Goal: Task Accomplishment & Management: Manage account settings

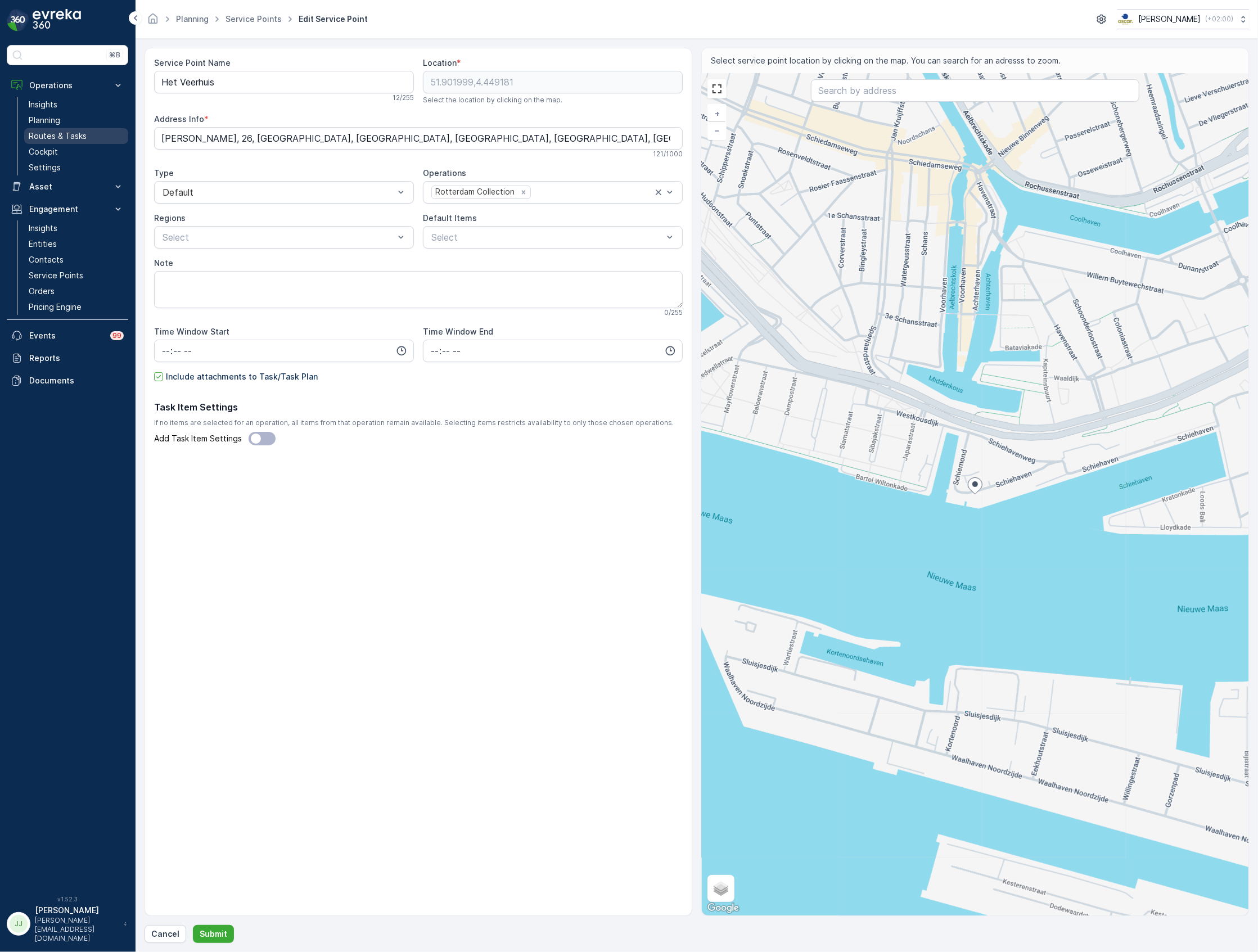
click at [77, 134] on p "Routes & Tasks" at bounding box center [57, 136] width 58 height 11
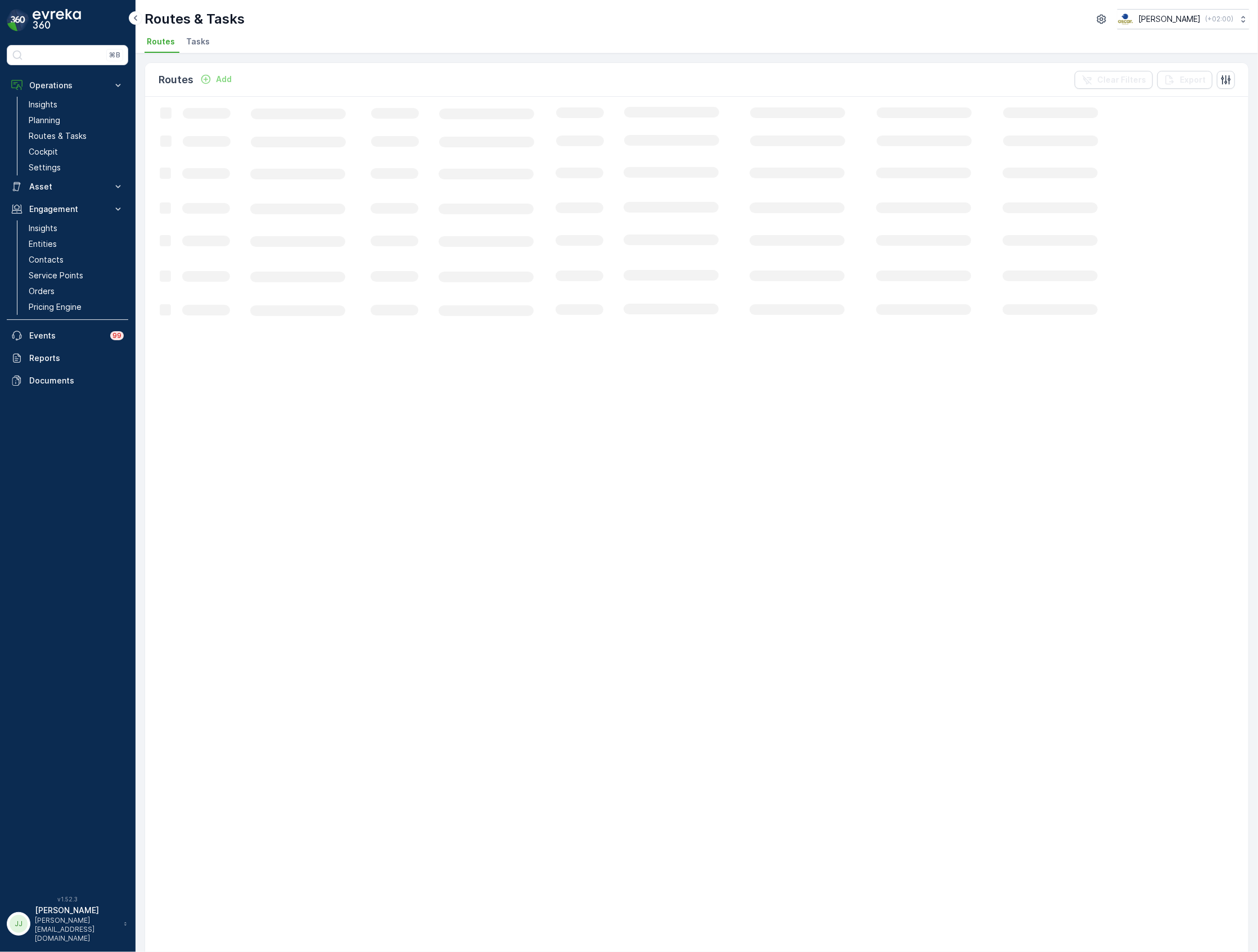
click at [189, 41] on span "Tasks" at bounding box center [198, 41] width 23 height 11
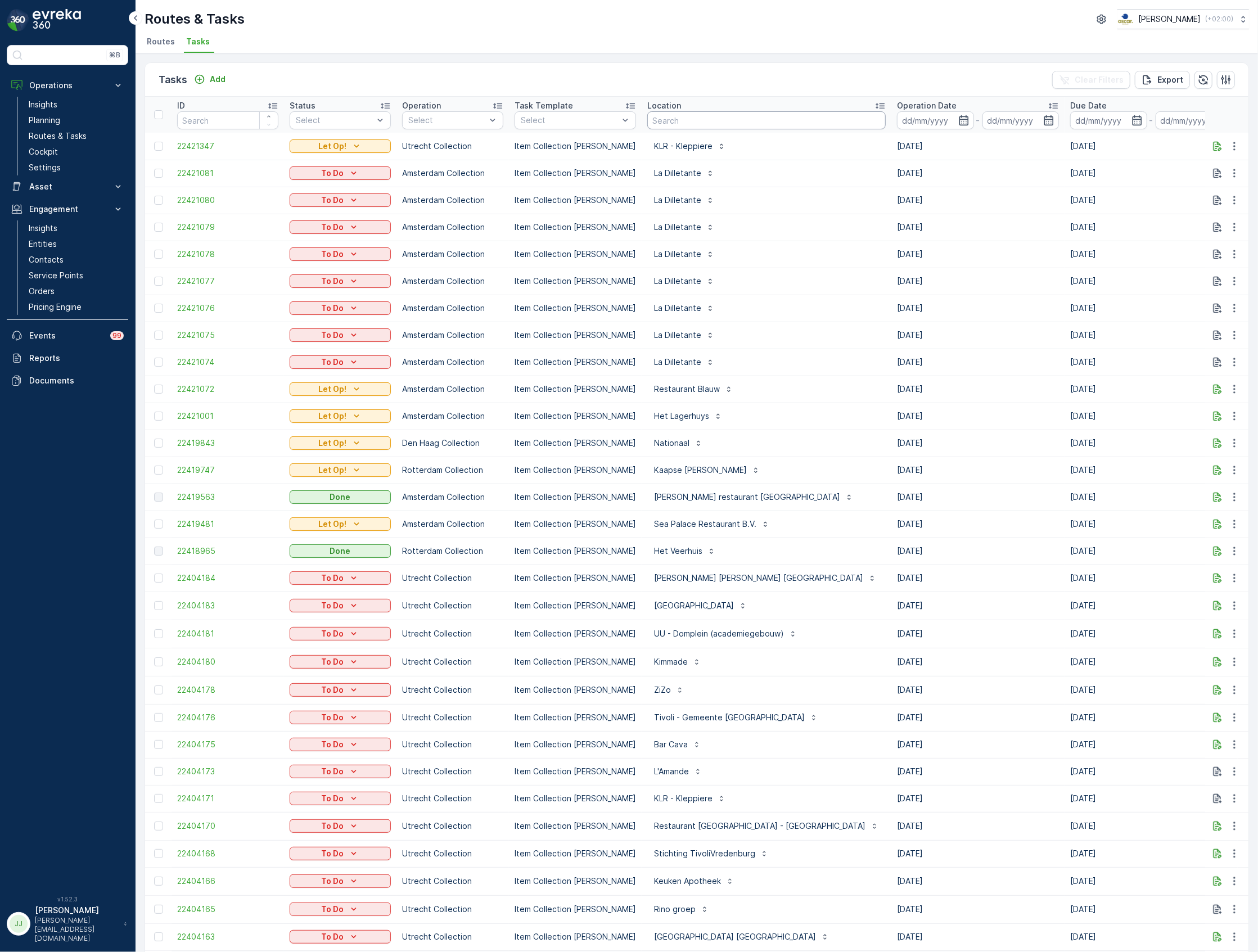
click at [720, 117] on input "text" at bounding box center [766, 120] width 238 height 18
type input "binkbi"
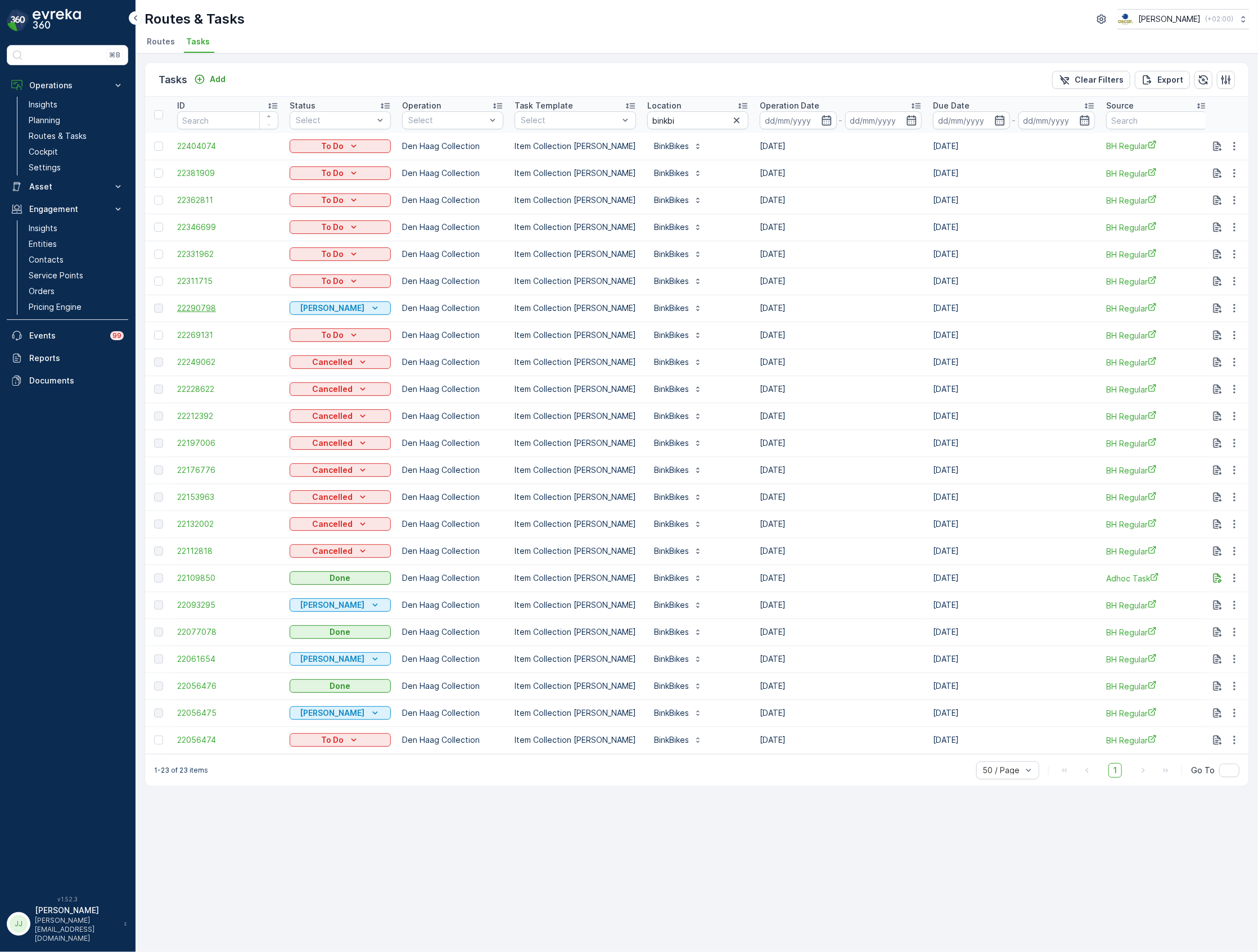
click at [190, 309] on span "22290798" at bounding box center [228, 308] width 101 height 11
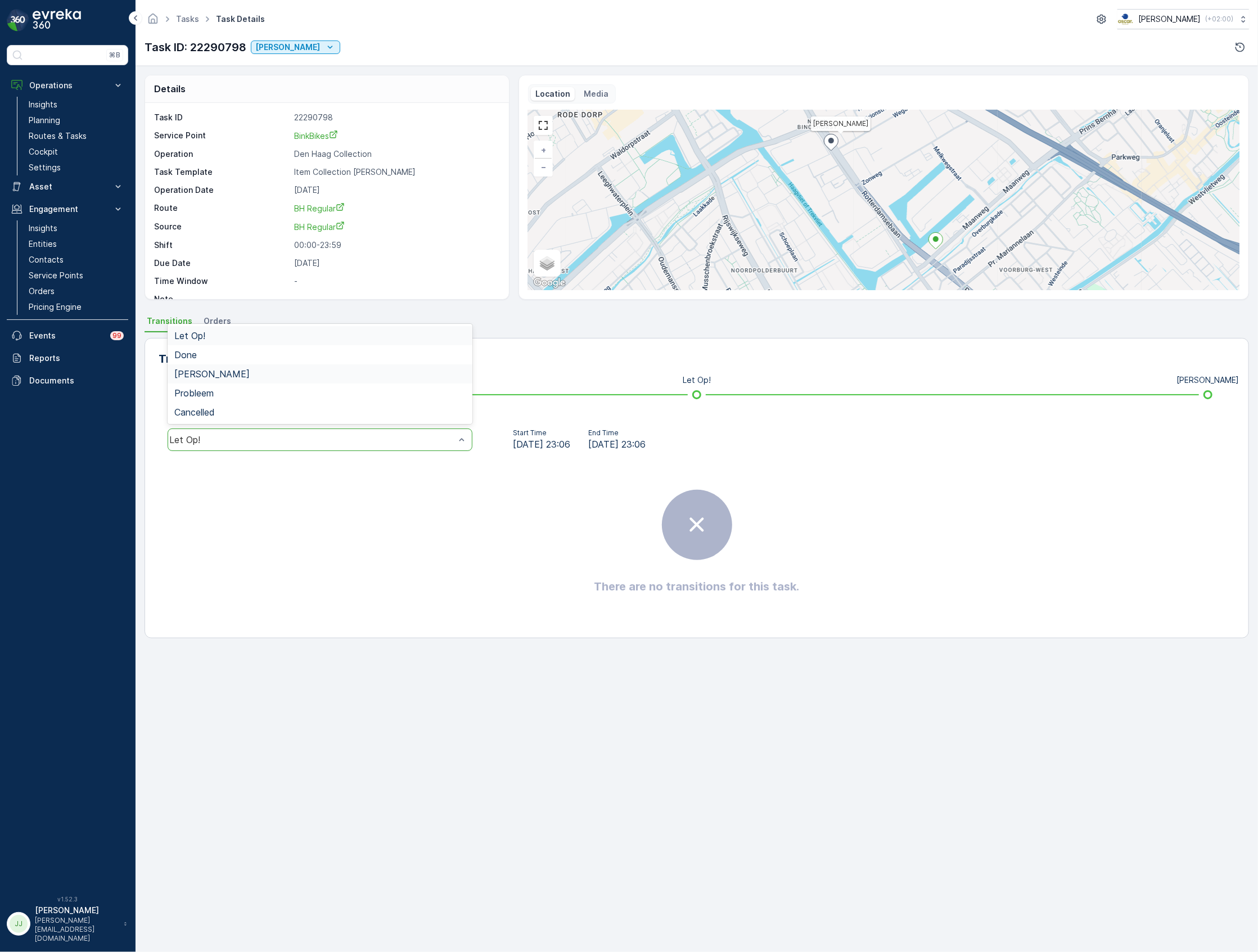
click at [219, 379] on span "Geen Afval" at bounding box center [212, 374] width 75 height 10
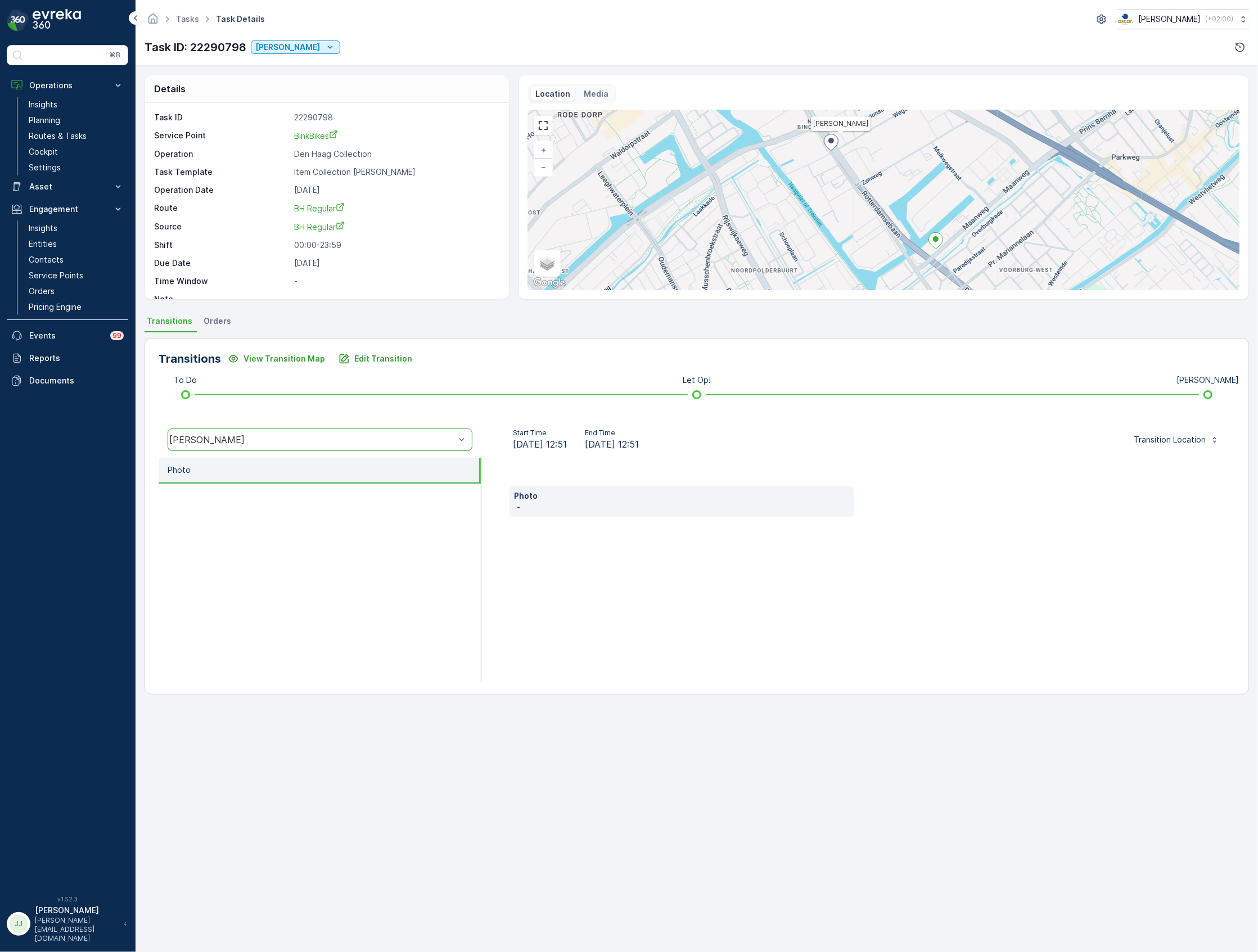
click at [624, 557] on div "Photo -" at bounding box center [858, 570] width 753 height 225
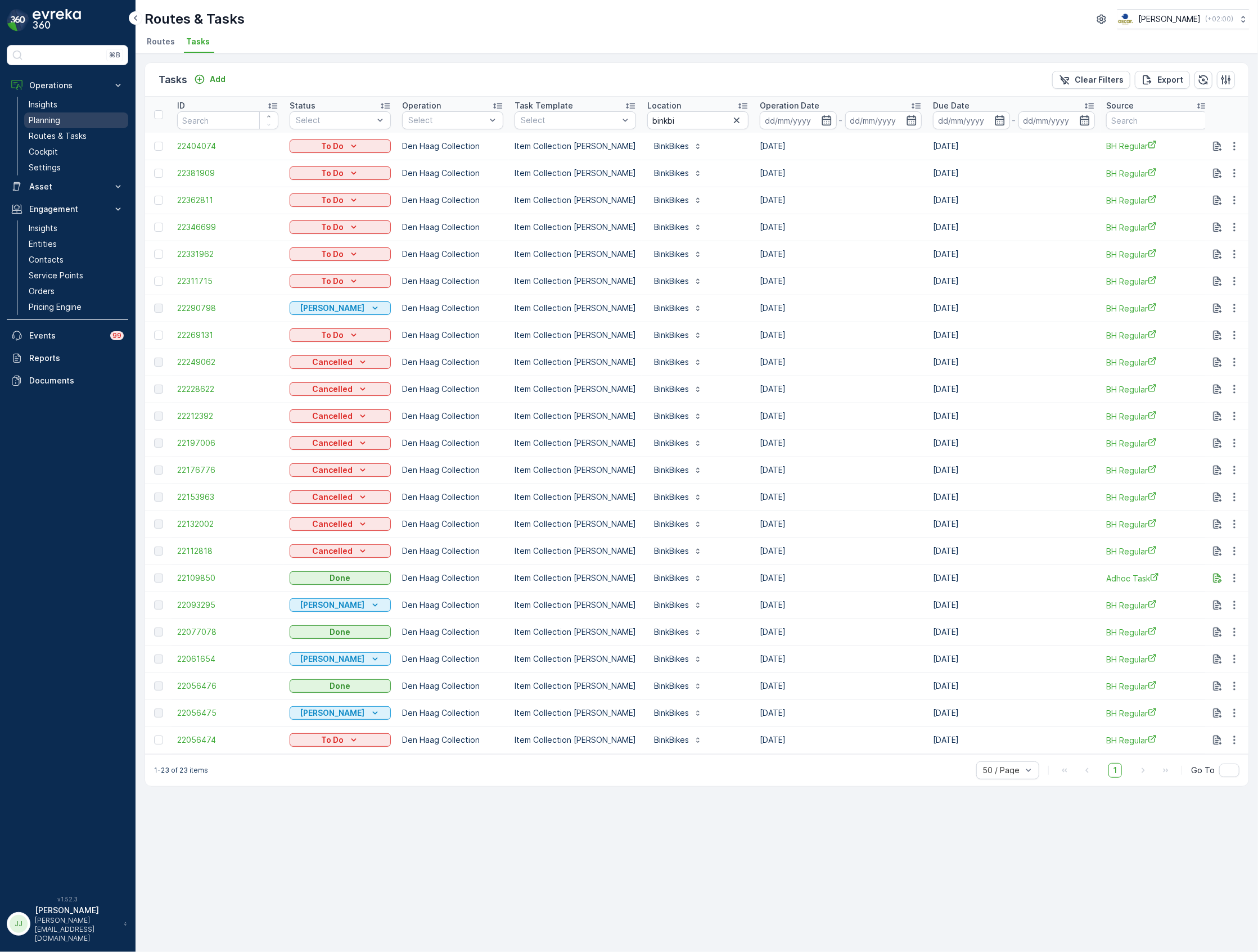
click at [57, 117] on p "Planning" at bounding box center [44, 120] width 31 height 11
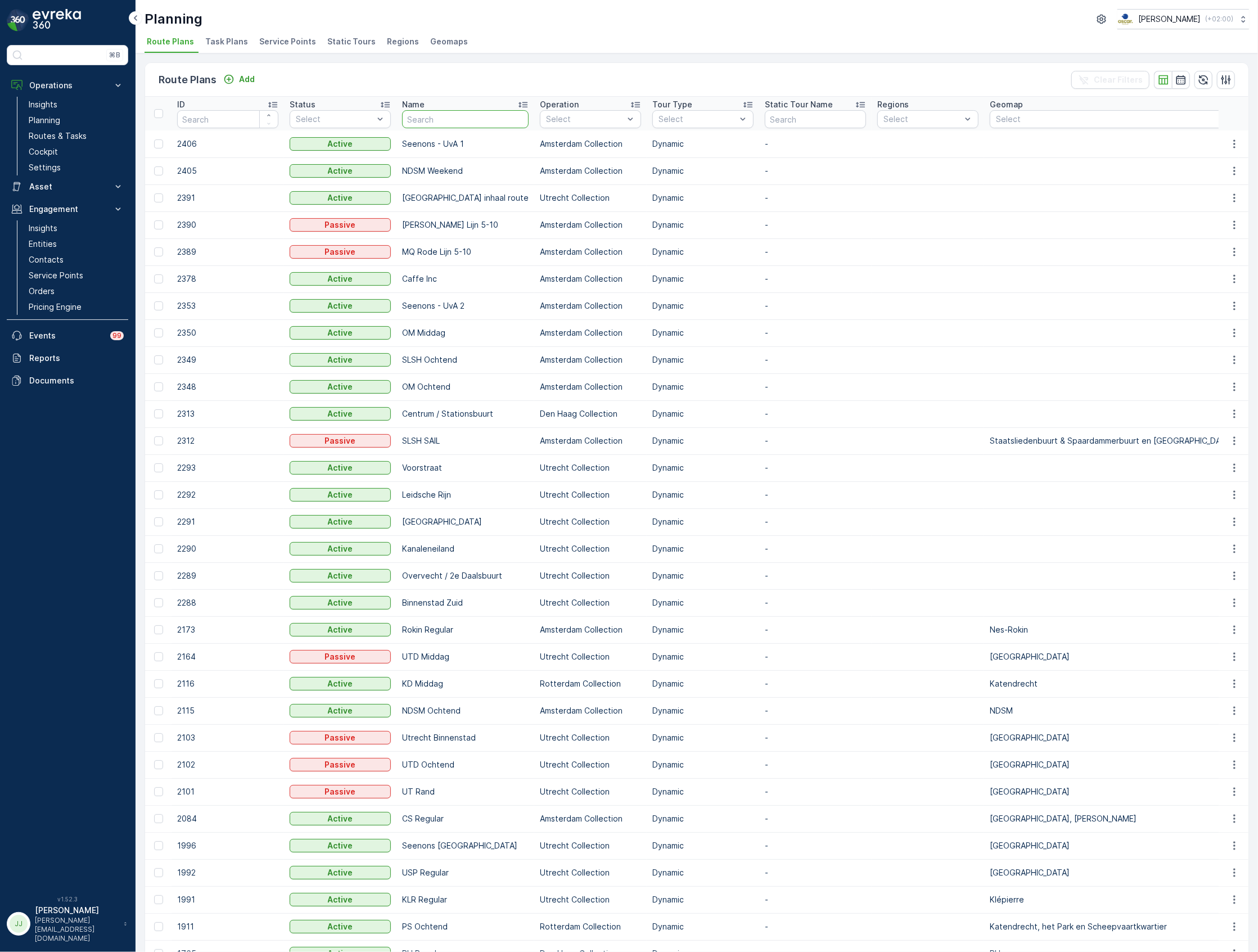
click at [427, 117] on input "text" at bounding box center [465, 119] width 127 height 18
type input "NDSM"
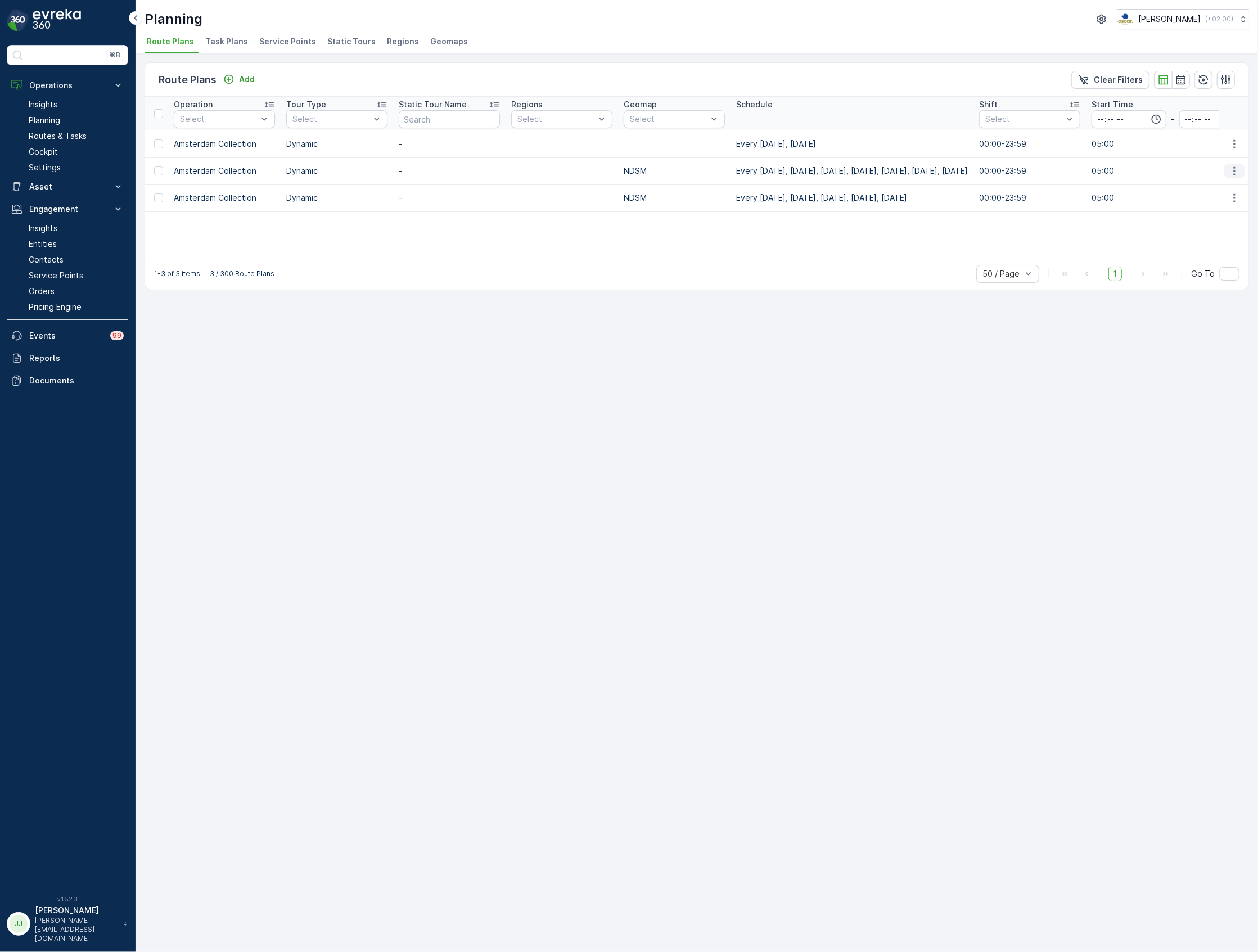
scroll to position [0, 374]
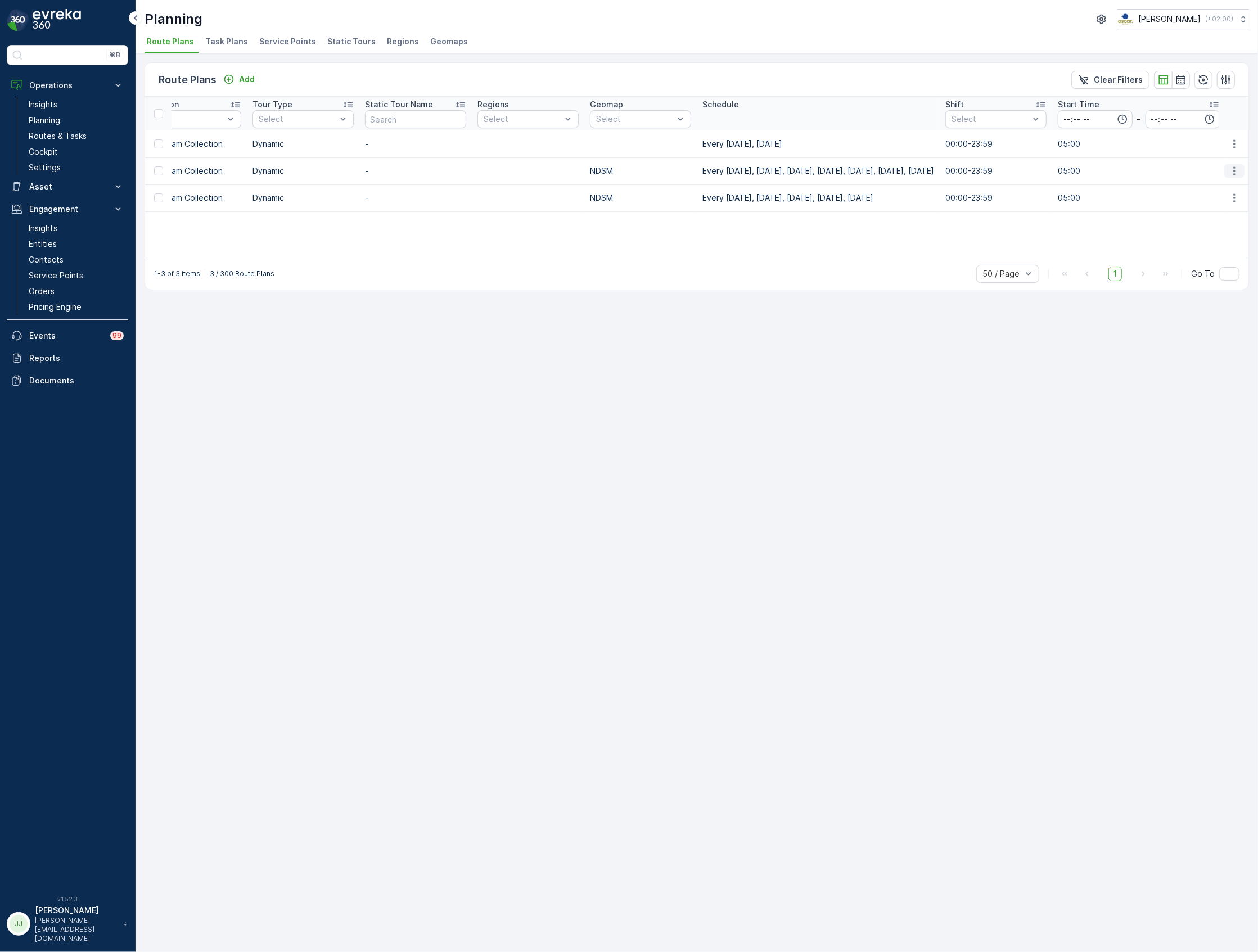
click at [1238, 170] on icon "button" at bounding box center [1235, 171] width 11 height 11
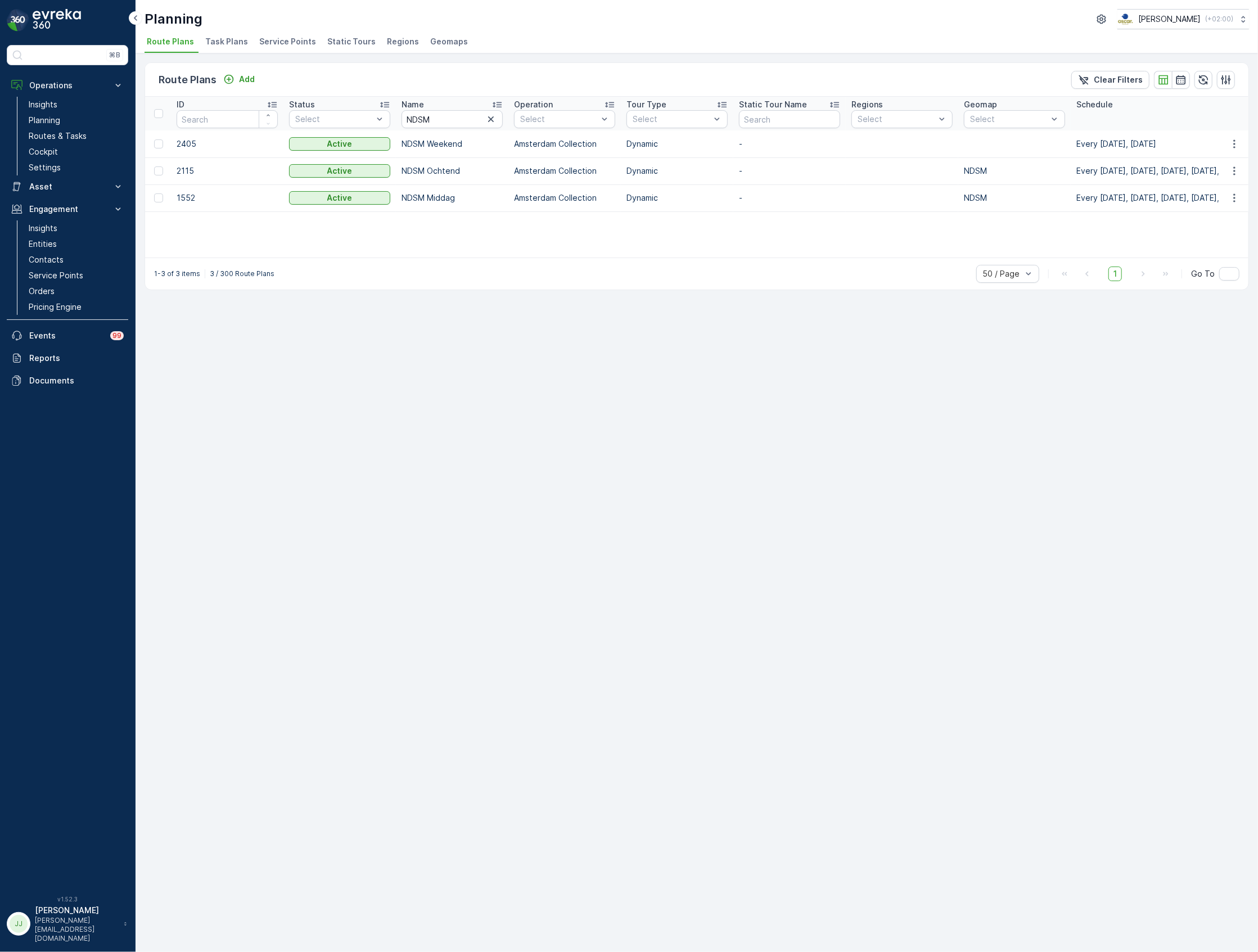
scroll to position [0, 0]
click at [223, 43] on span "Task Plans" at bounding box center [226, 41] width 43 height 11
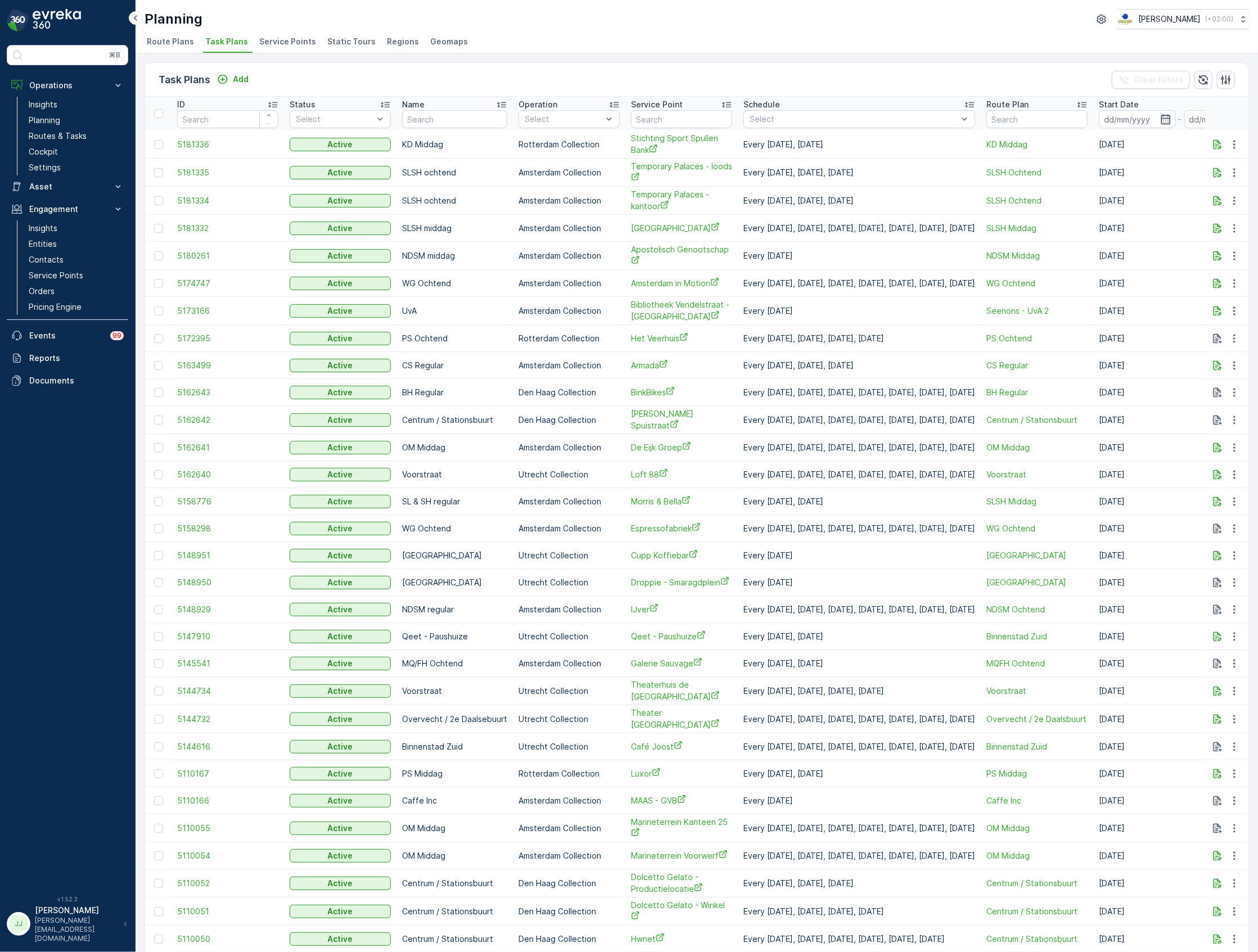
click at [181, 41] on span "Route Plans" at bounding box center [170, 41] width 47 height 11
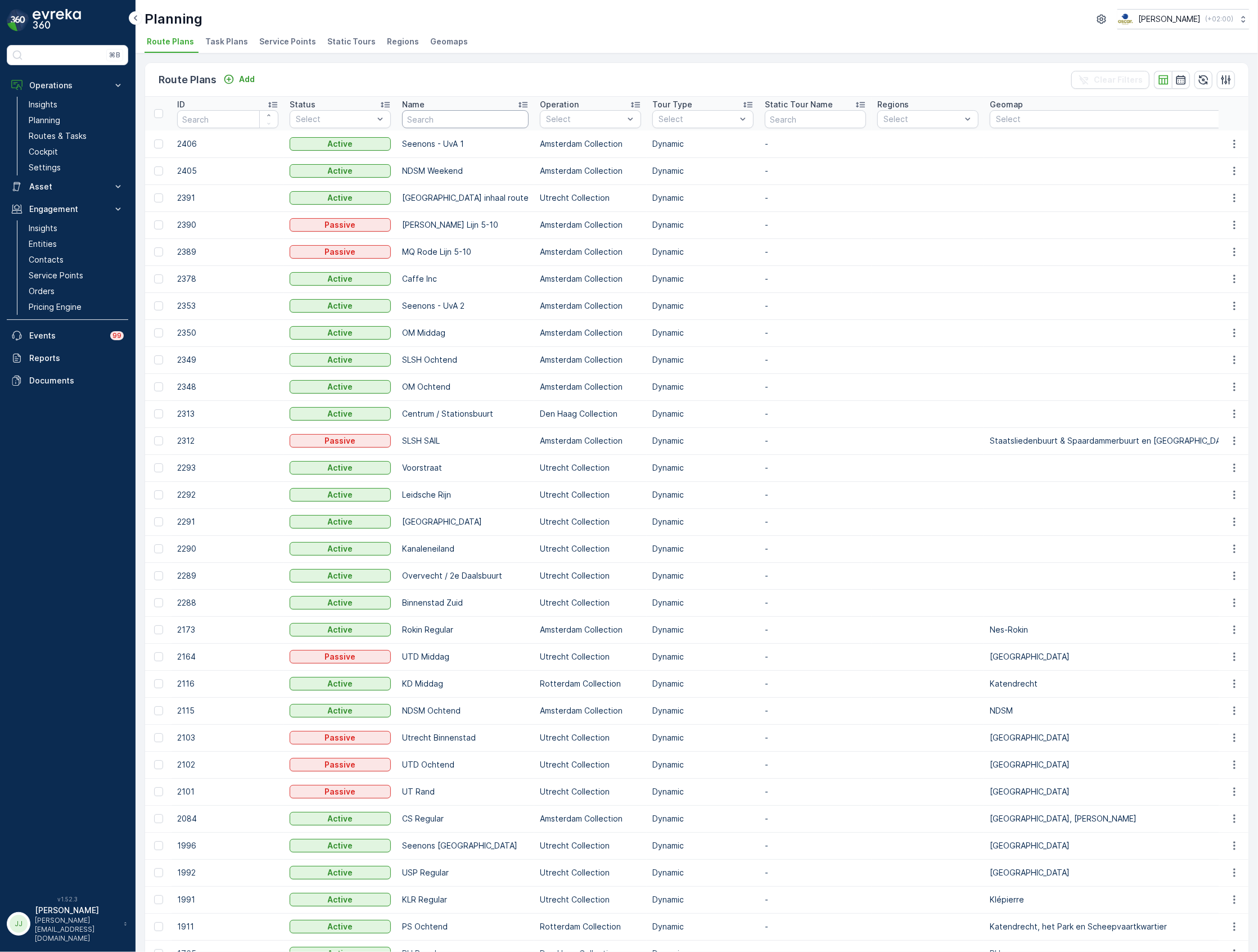
click at [434, 117] on input "text" at bounding box center [465, 119] width 127 height 18
type input "ndsm"
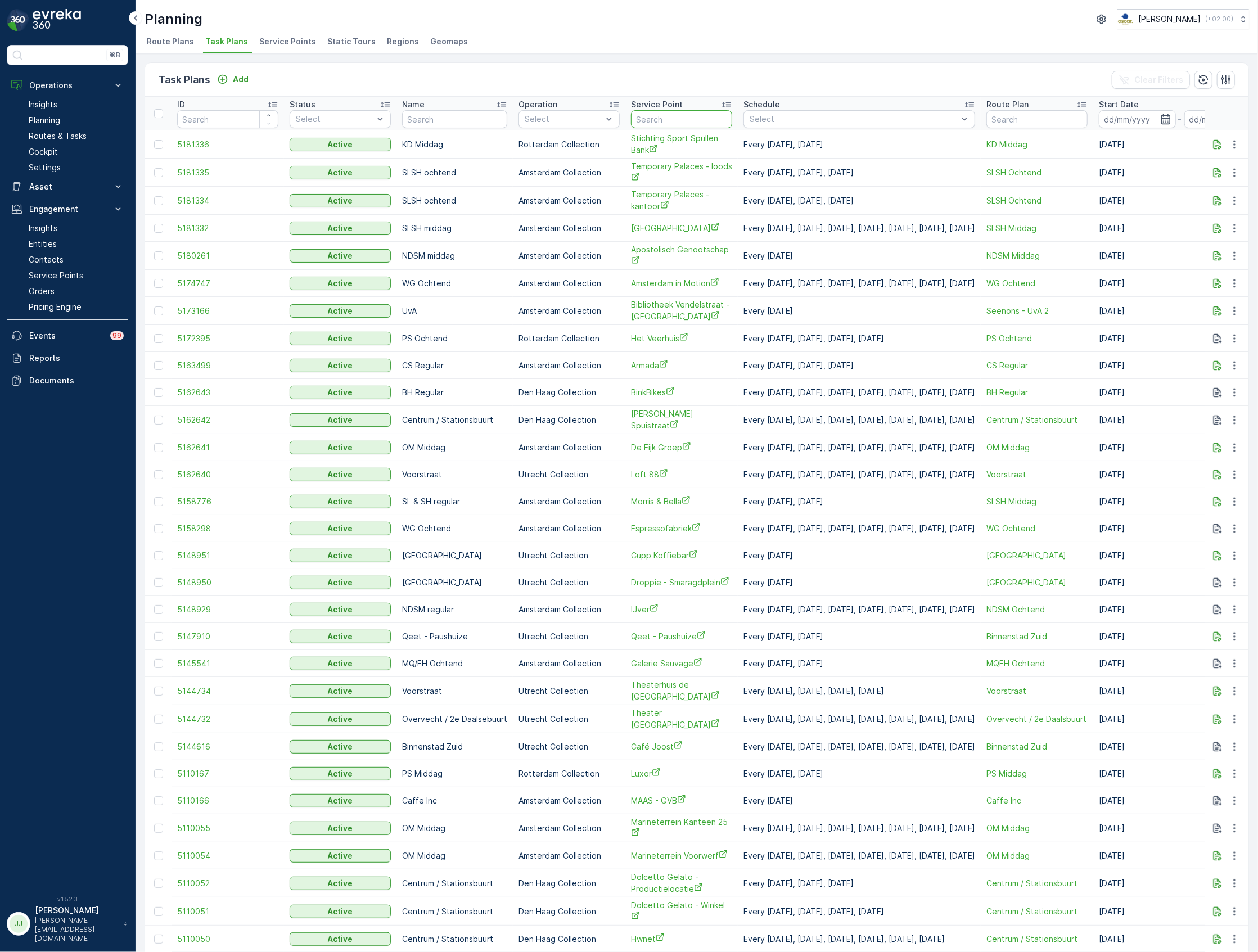
click at [669, 114] on input "text" at bounding box center [682, 119] width 101 height 18
type input "gang"
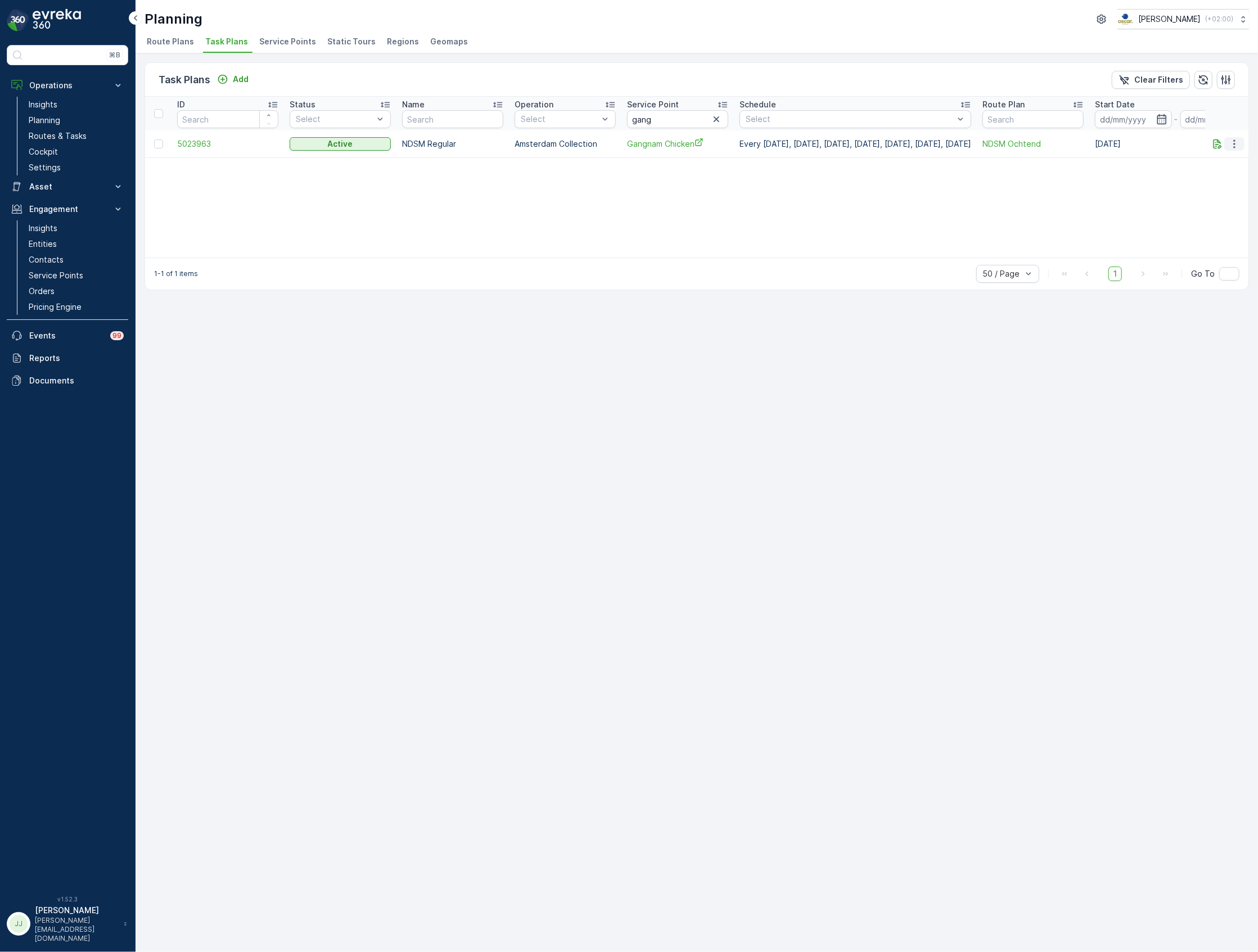
click at [1233, 144] on icon "button" at bounding box center [1235, 144] width 11 height 11
click at [1216, 176] on span "Edit Task Plan" at bounding box center [1214, 177] width 52 height 11
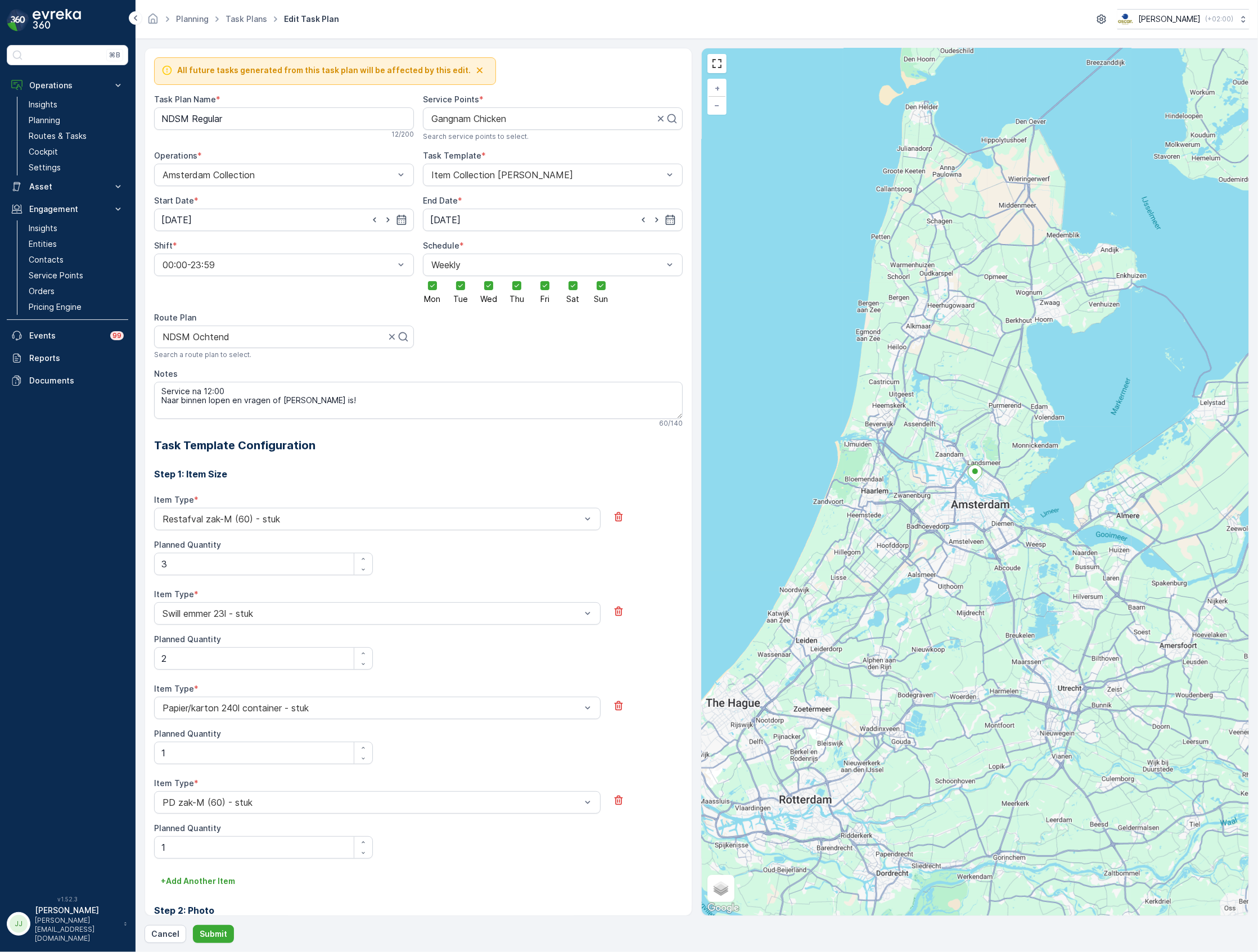
drag, startPoint x: 572, startPoint y: 286, endPoint x: 585, endPoint y: 290, distance: 13.6
click at [572, 285] on icon at bounding box center [572, 285] width 8 height 8
click at [573, 276] on input "Sat" at bounding box center [573, 276] width 0 height 0
click at [592, 293] on label "Sun" at bounding box center [601, 290] width 19 height 27
click at [601, 276] on input "Sun" at bounding box center [601, 276] width 0 height 0
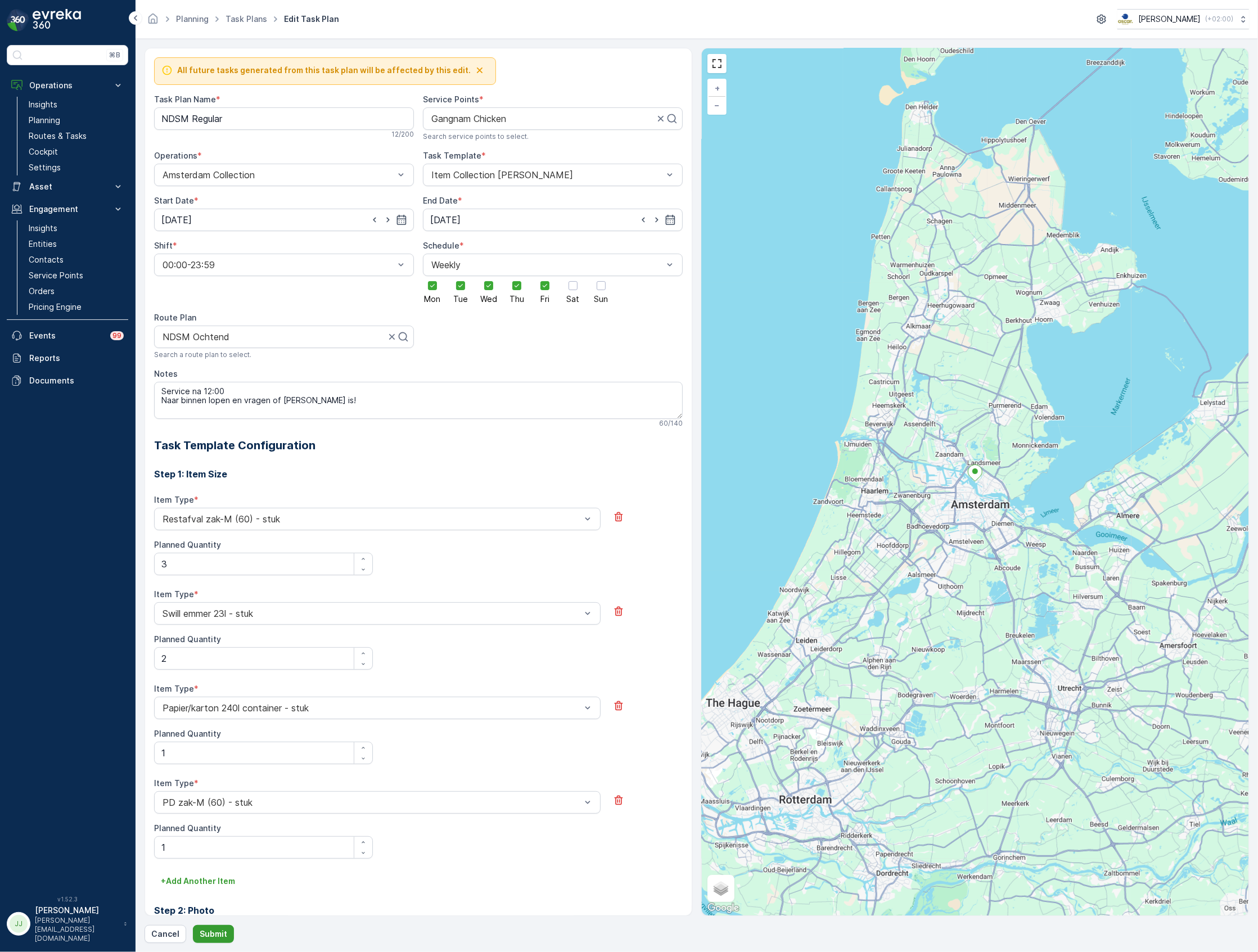
click at [222, 932] on p "Submit" at bounding box center [213, 933] width 28 height 11
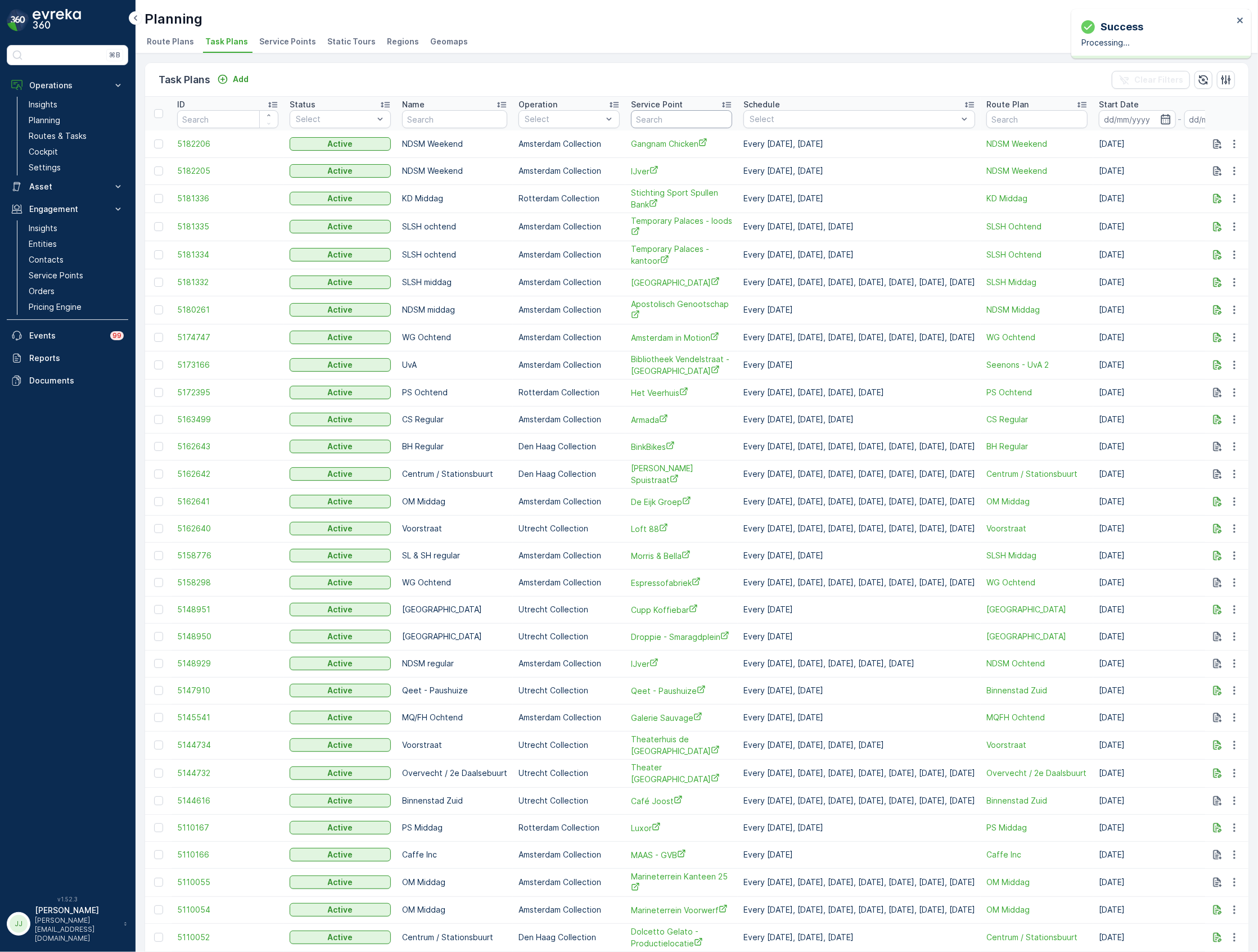
click at [653, 122] on input "text" at bounding box center [682, 119] width 101 height 18
type input "copain"
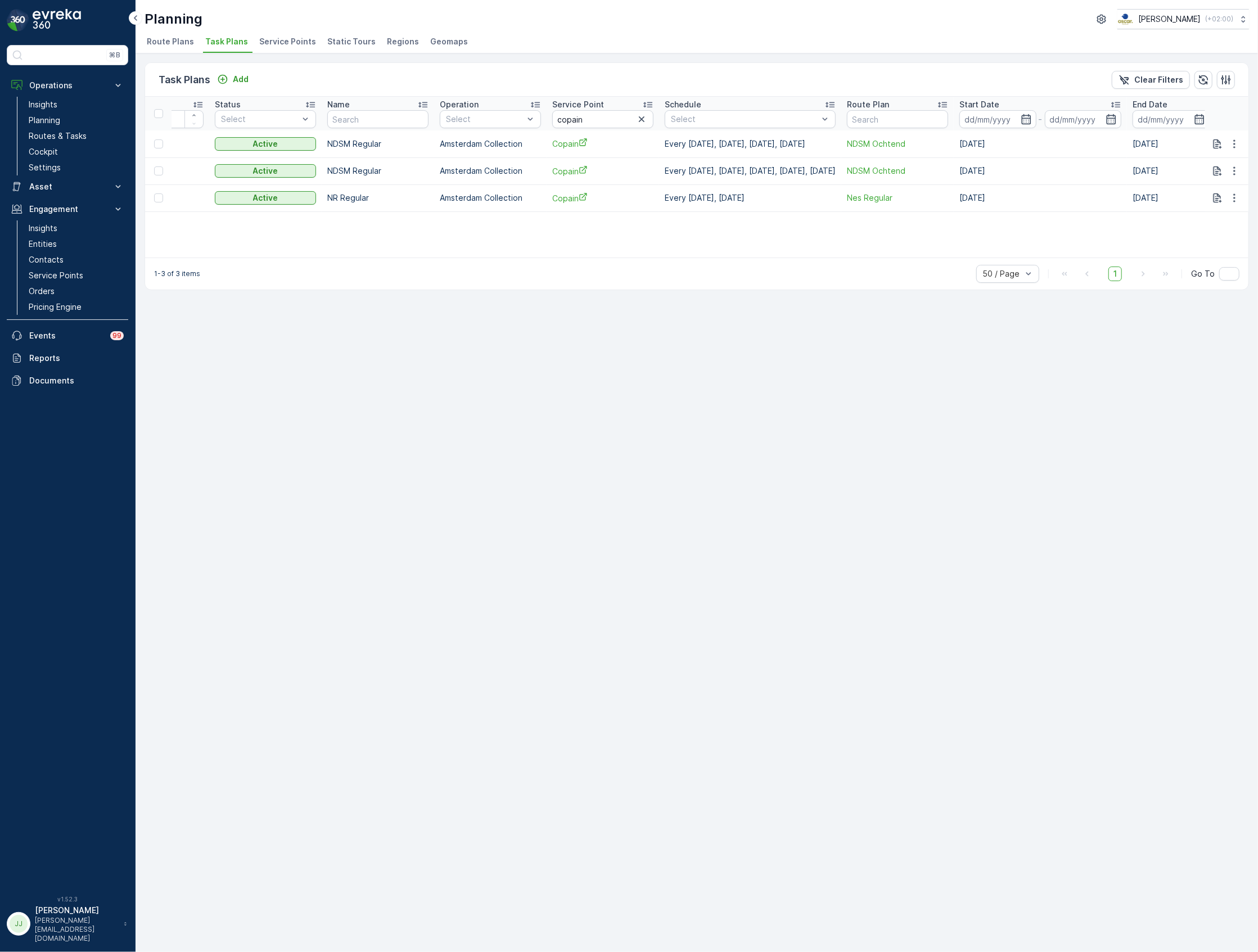
scroll to position [0, 149]
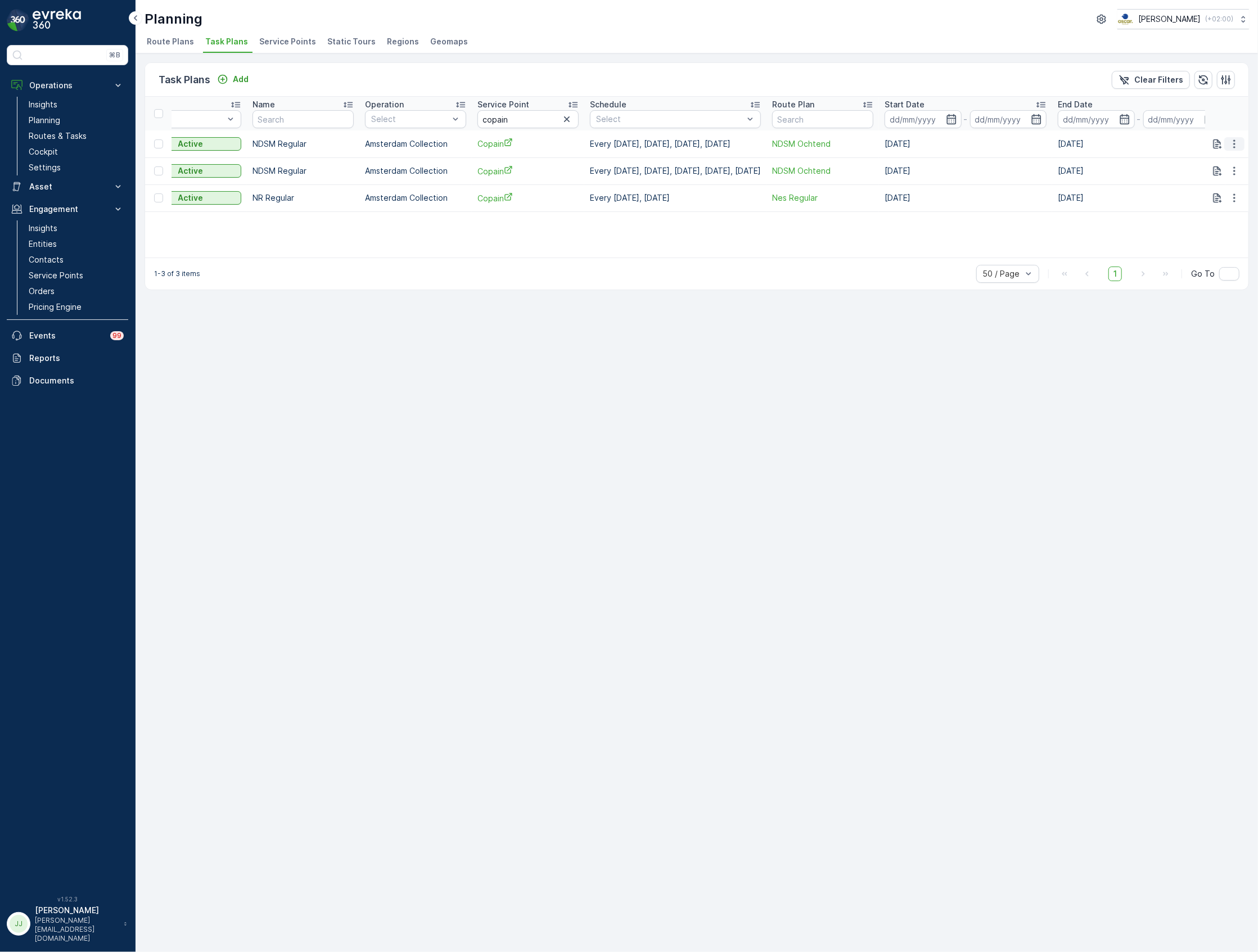
click at [1229, 147] on icon "button" at bounding box center [1235, 144] width 11 height 11
click at [1224, 178] on span "Edit Task Plan" at bounding box center [1214, 177] width 52 height 11
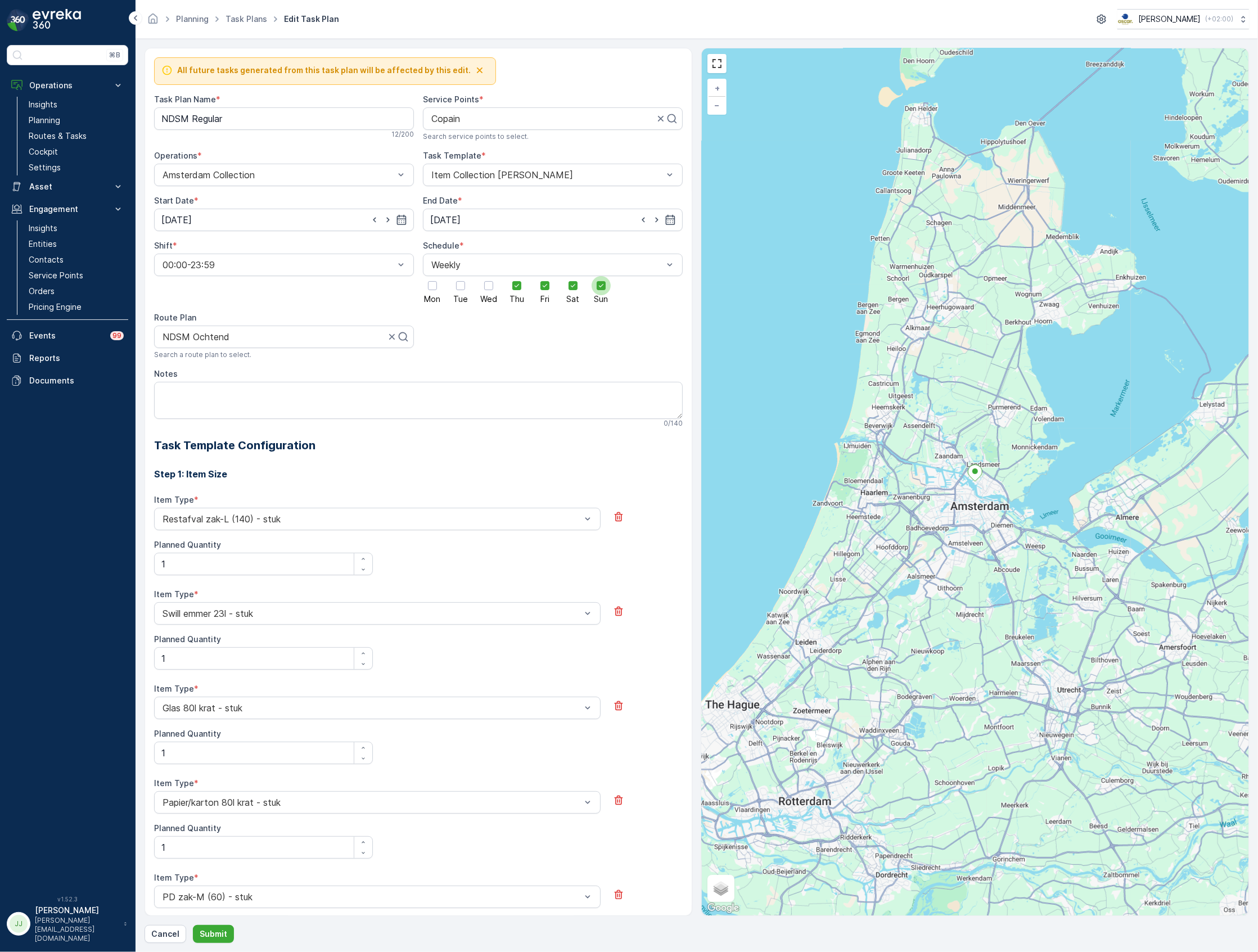
click at [597, 288] on icon at bounding box center [601, 285] width 8 height 8
click at [601, 276] on input "Sun" at bounding box center [601, 276] width 0 height 0
click at [571, 286] on icon at bounding box center [572, 285] width 8 height 8
click at [573, 276] on input "Sat" at bounding box center [573, 276] width 0 height 0
click at [219, 939] on p "Submit" at bounding box center [213, 933] width 28 height 11
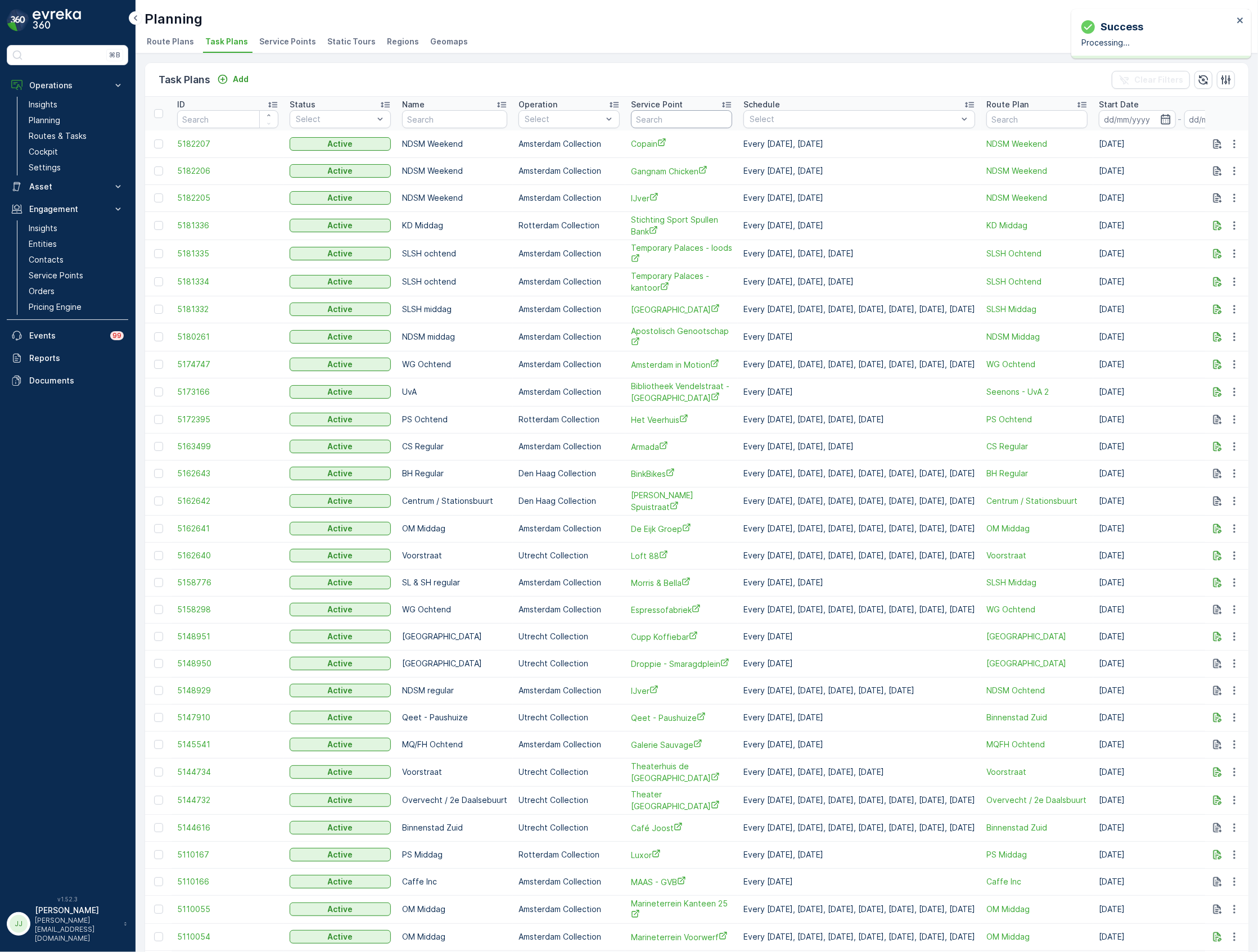
click at [637, 120] on input "text" at bounding box center [682, 119] width 101 height 18
type input "kome"
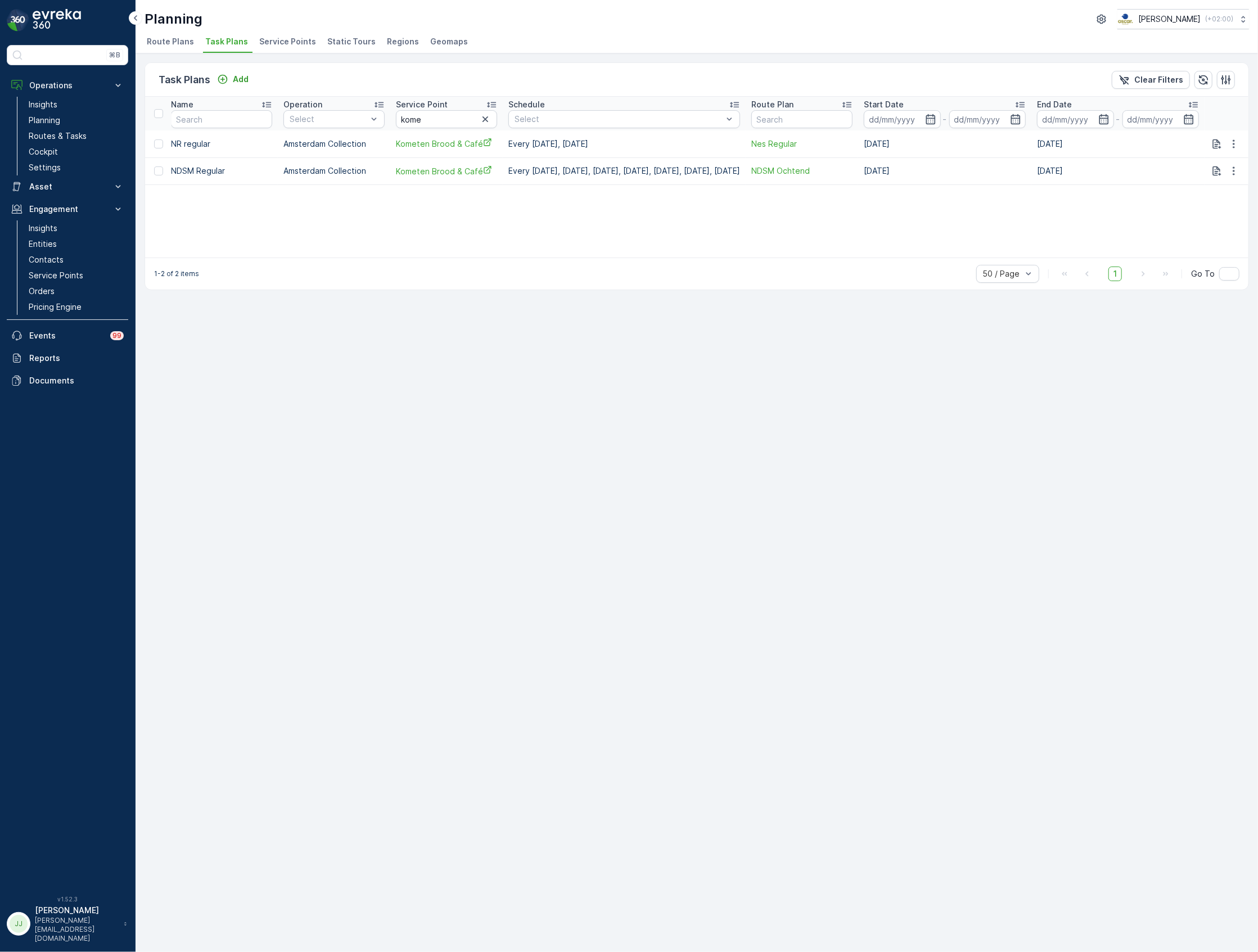
scroll to position [0, 271]
click at [1235, 173] on icon "button" at bounding box center [1234, 171] width 11 height 11
click at [1222, 204] on span "Edit Task Plan" at bounding box center [1214, 204] width 52 height 11
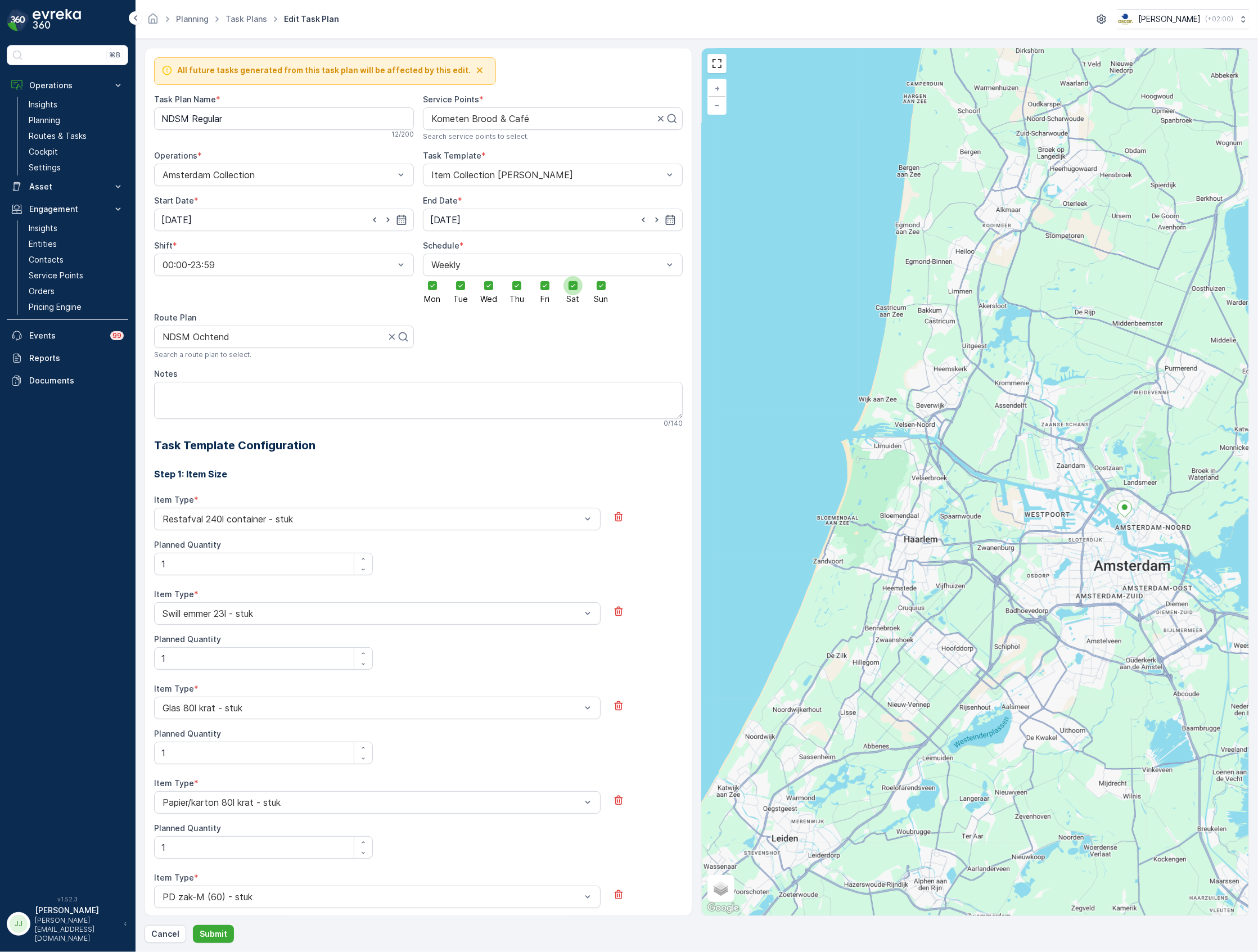
drag, startPoint x: 598, startPoint y: 294, endPoint x: 571, endPoint y: 293, distance: 27.0
click at [597, 294] on div at bounding box center [601, 285] width 19 height 19
click at [601, 276] on input "Sun" at bounding box center [601, 276] width 0 height 0
click at [563, 292] on div "Mon Tue Wed Thu Fri Sat Sun" at bounding box center [553, 290] width 260 height 27
click at [574, 288] on icon at bounding box center [572, 285] width 8 height 8
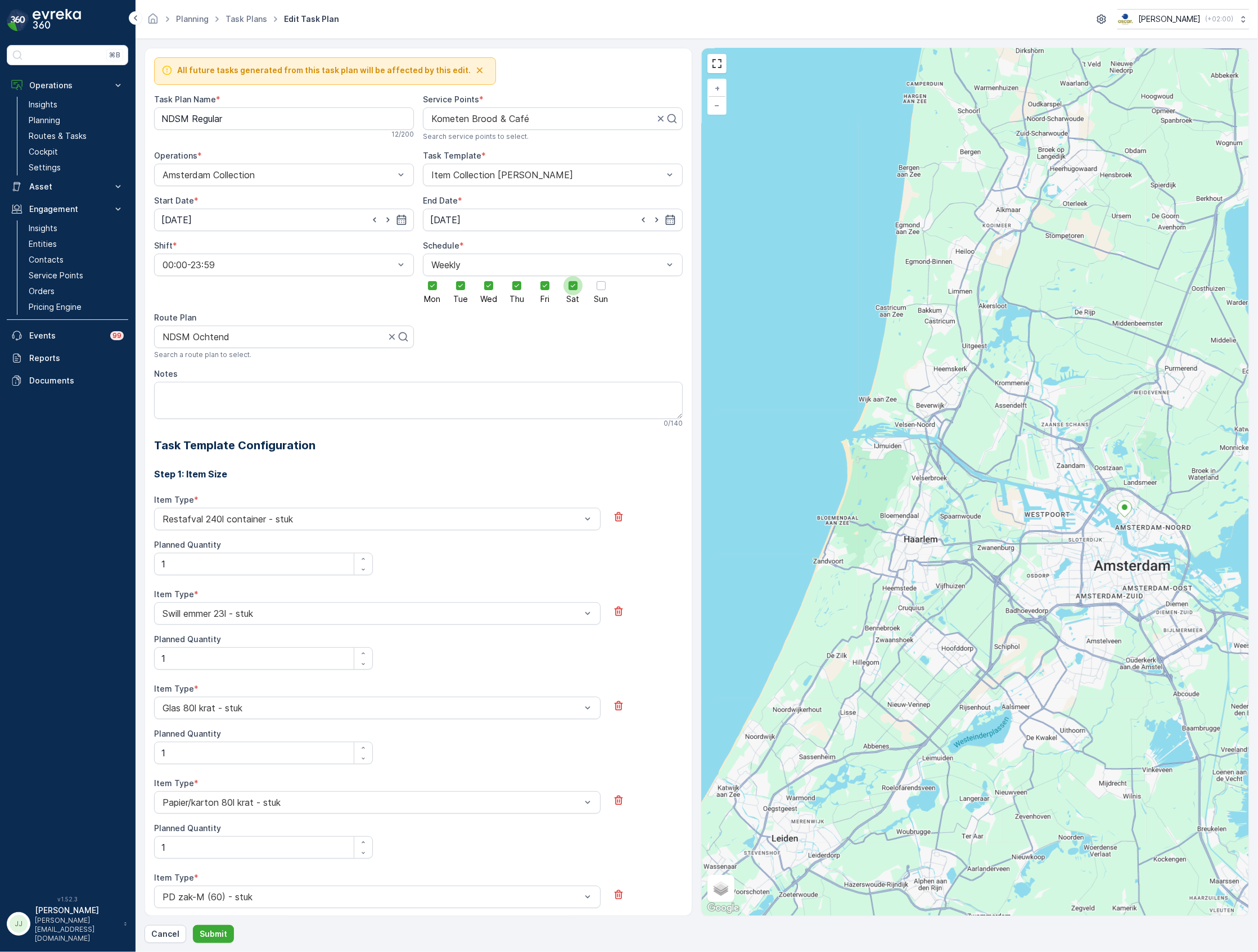
click at [573, 276] on input "Sat" at bounding box center [573, 276] width 0 height 0
click at [211, 927] on button "Submit" at bounding box center [213, 933] width 41 height 18
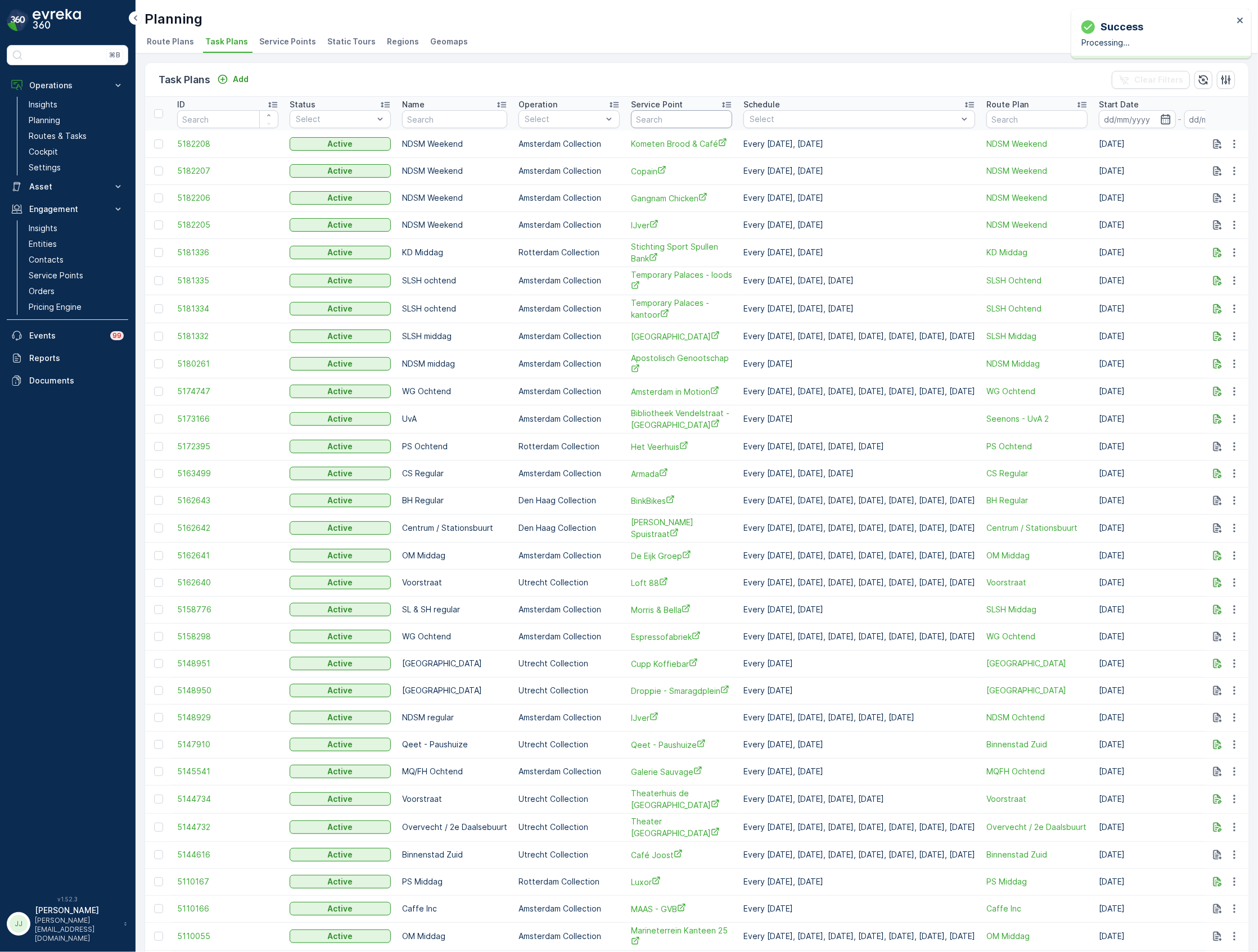
click at [660, 123] on input "text" at bounding box center [682, 119] width 101 height 18
type input "next"
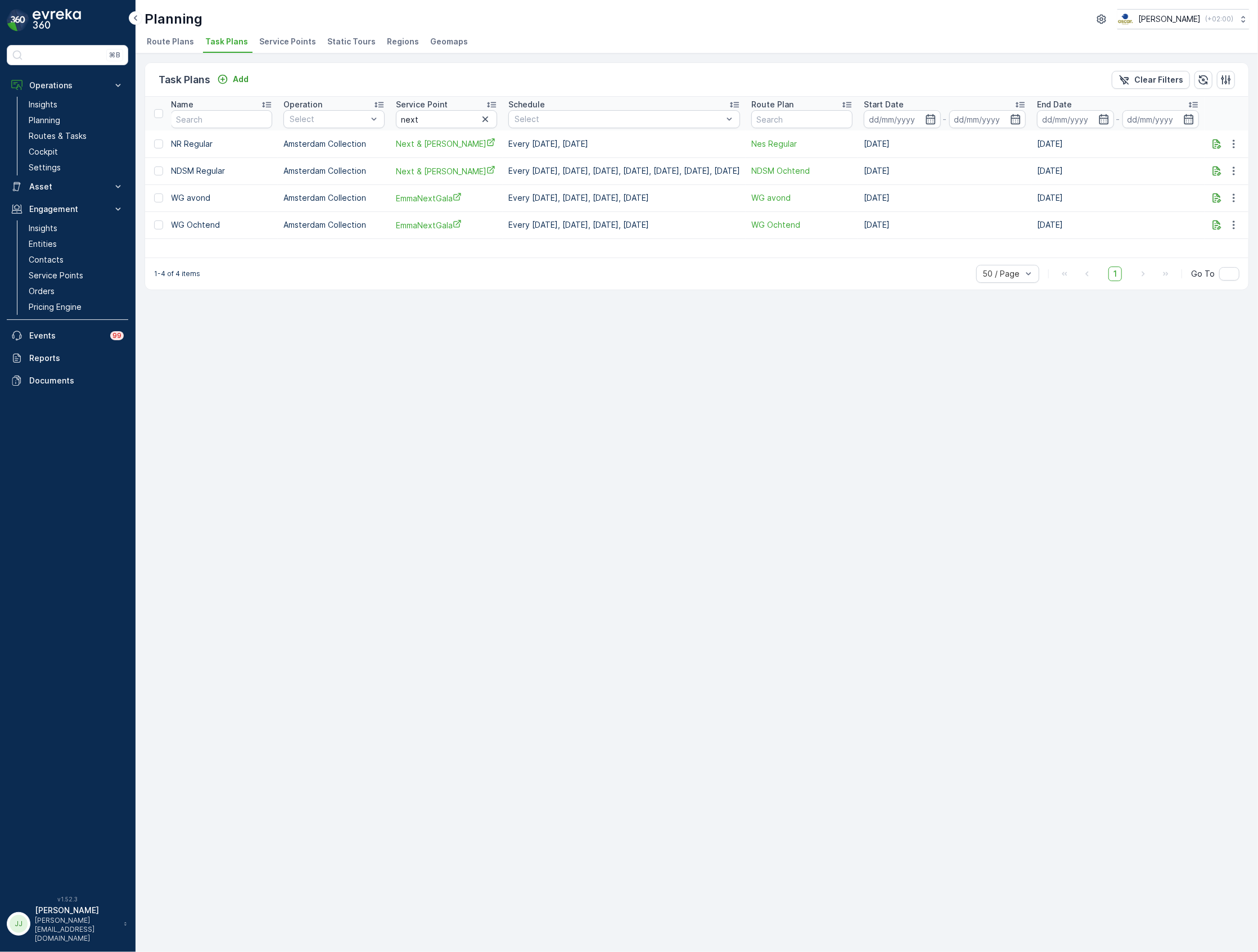
scroll to position [0, 271]
click at [1235, 170] on icon "button" at bounding box center [1234, 171] width 11 height 11
click at [1245, 204] on div "Edit Task Plan" at bounding box center [1221, 203] width 74 height 15
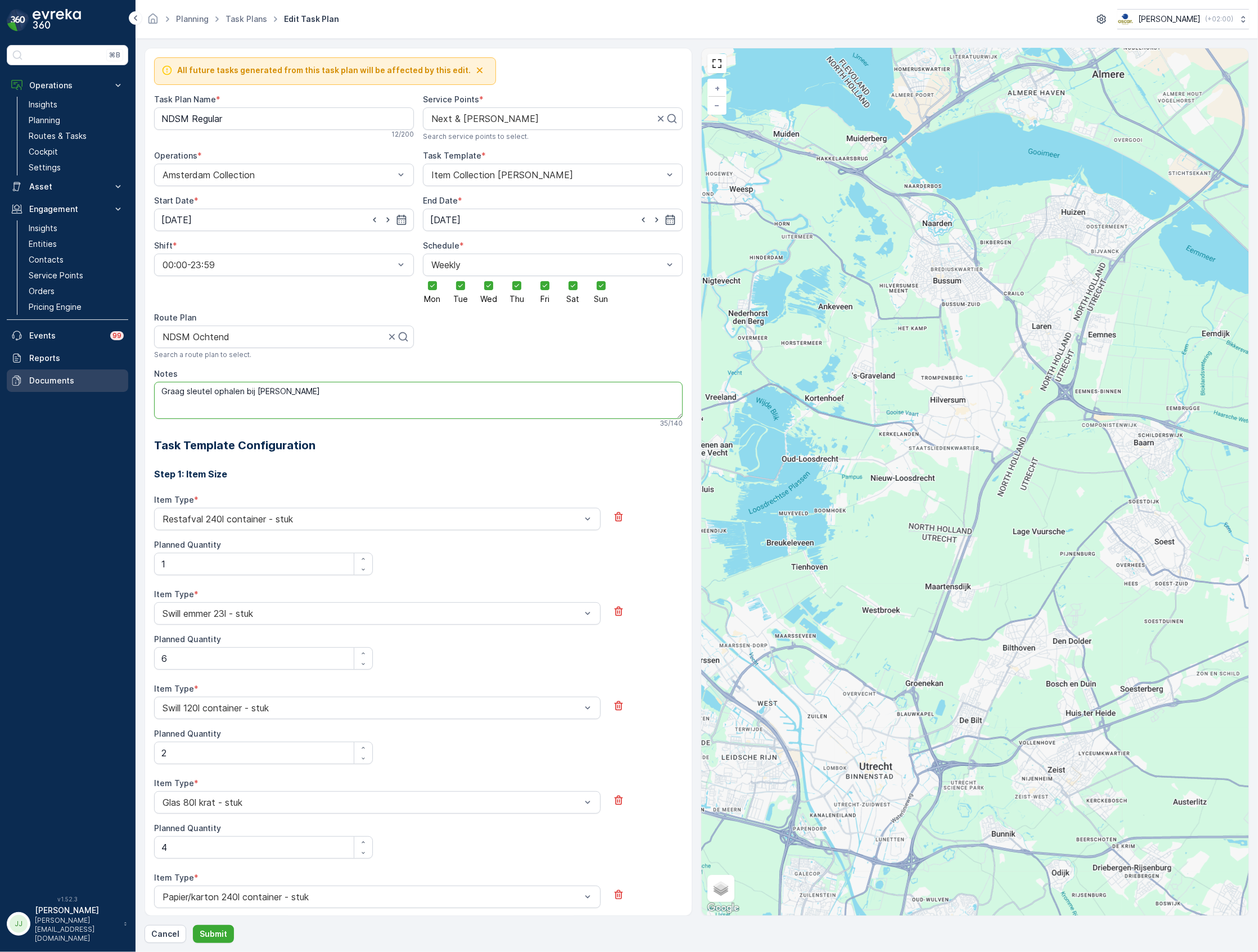
drag, startPoint x: 223, startPoint y: 378, endPoint x: 116, endPoint y: 389, distance: 107.6
click at [116, 389] on div "⌘B Operations Insights Planning Routes & Tasks Cockpit Settings Asset Assets En…" at bounding box center [629, 476] width 1258 height 952
click at [569, 283] on icon at bounding box center [572, 285] width 8 height 8
click at [573, 276] on input "Sat" at bounding box center [573, 276] width 0 height 0
click at [603, 288] on icon at bounding box center [601, 285] width 8 height 8
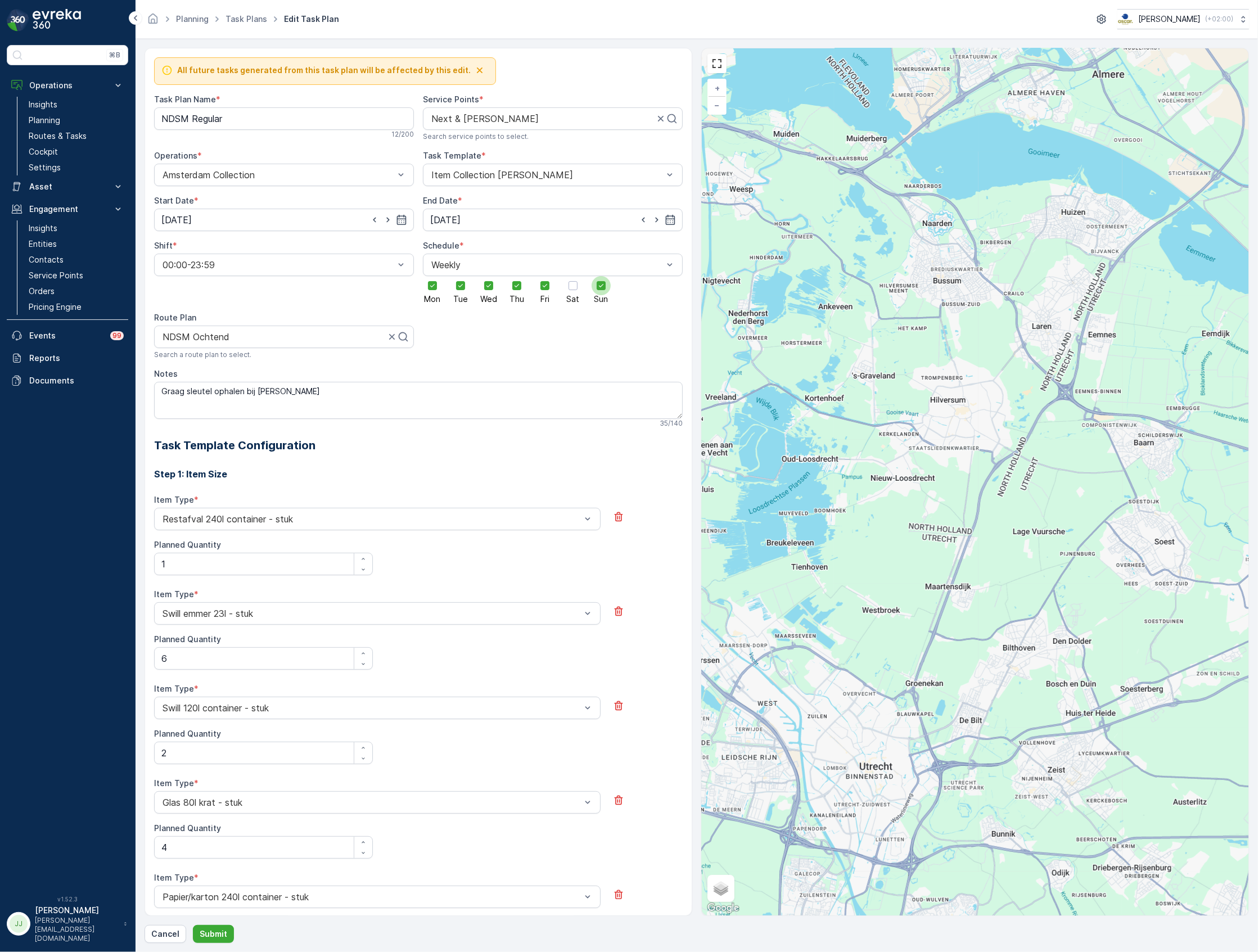
click at [601, 276] on input "Sun" at bounding box center [601, 276] width 0 height 0
click at [220, 933] on p "Submit" at bounding box center [213, 933] width 28 height 11
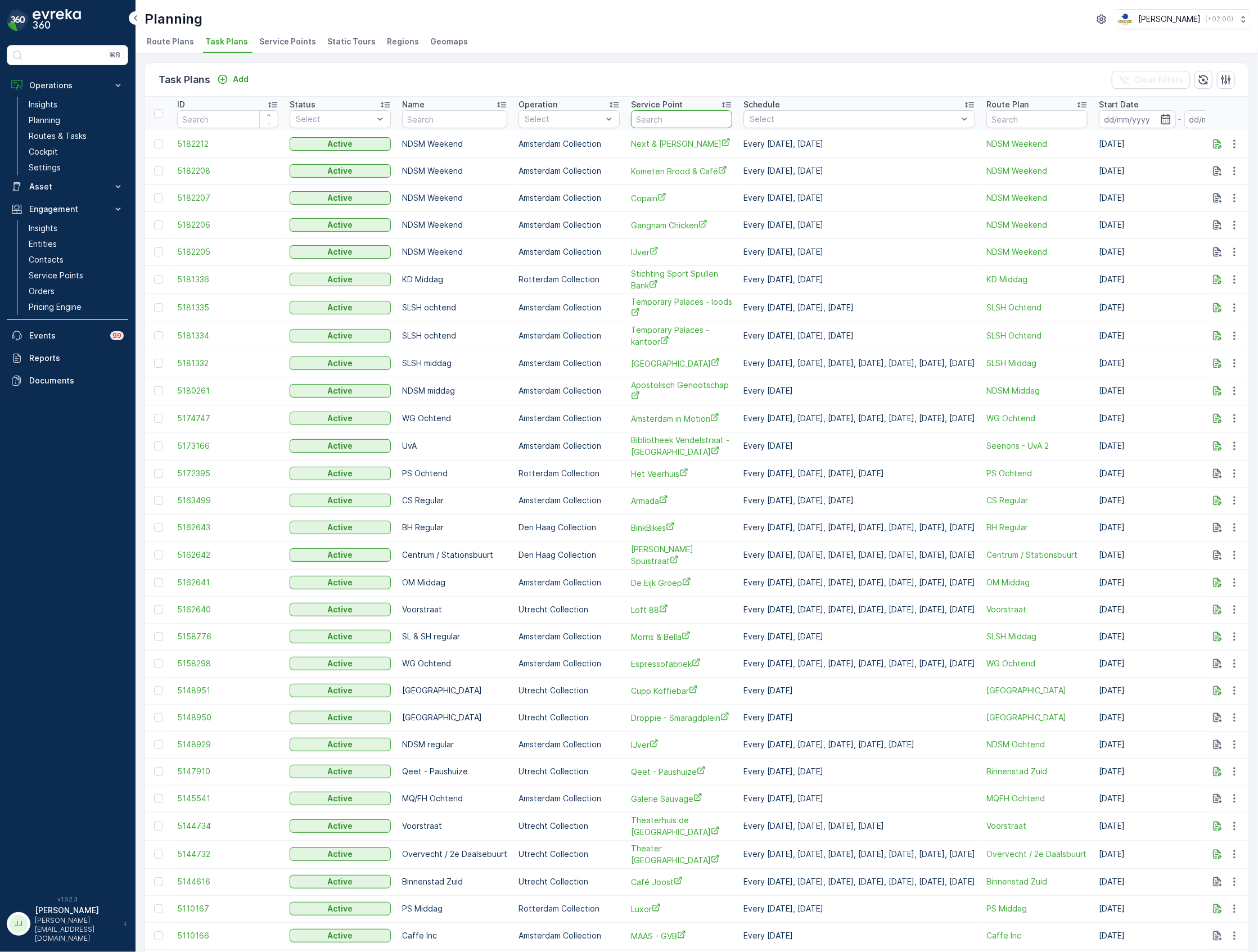
click at [655, 118] on input "text" at bounding box center [682, 119] width 101 height 18
type input "dooir"
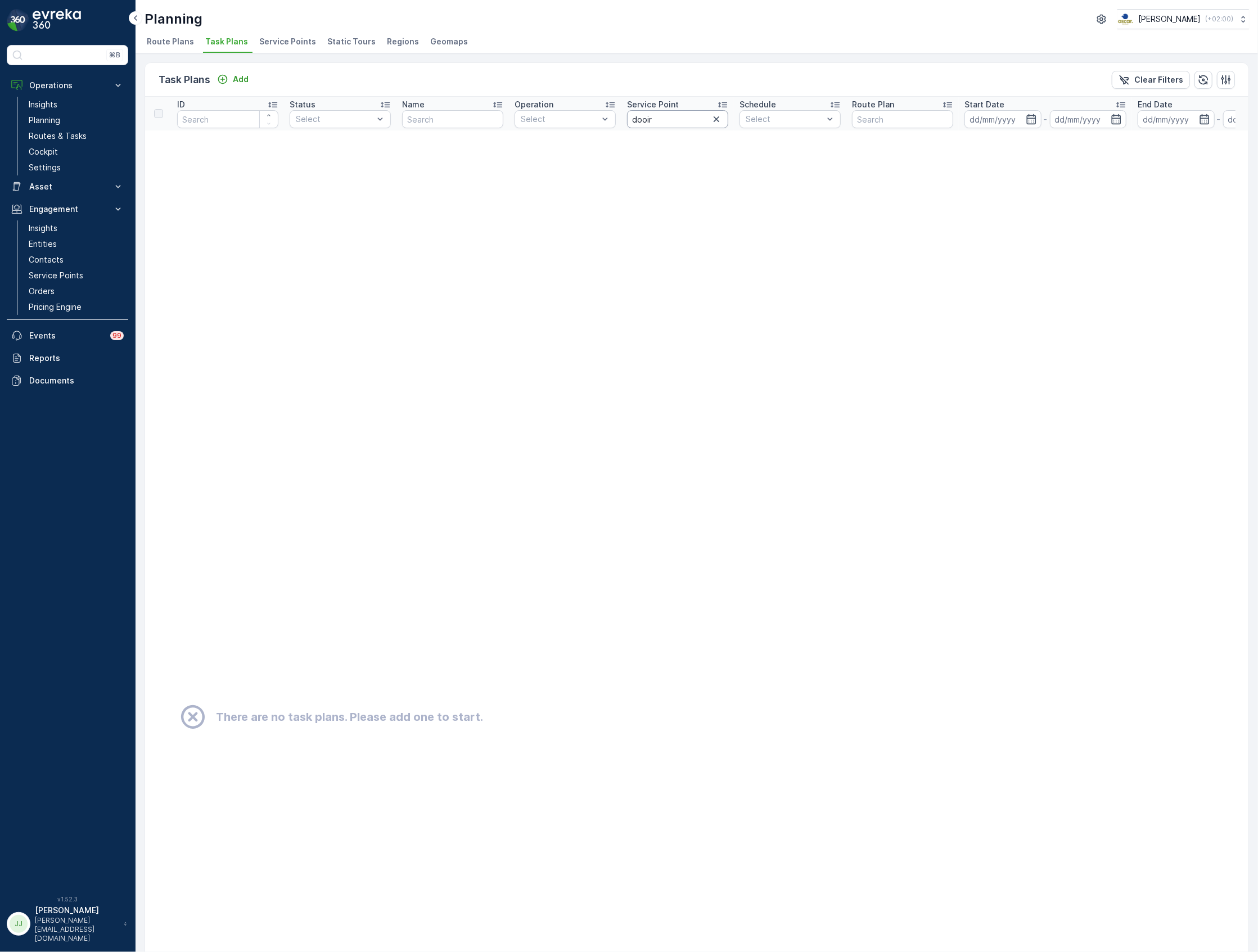
click at [677, 123] on input "dooir" at bounding box center [677, 119] width 101 height 18
type input "door"
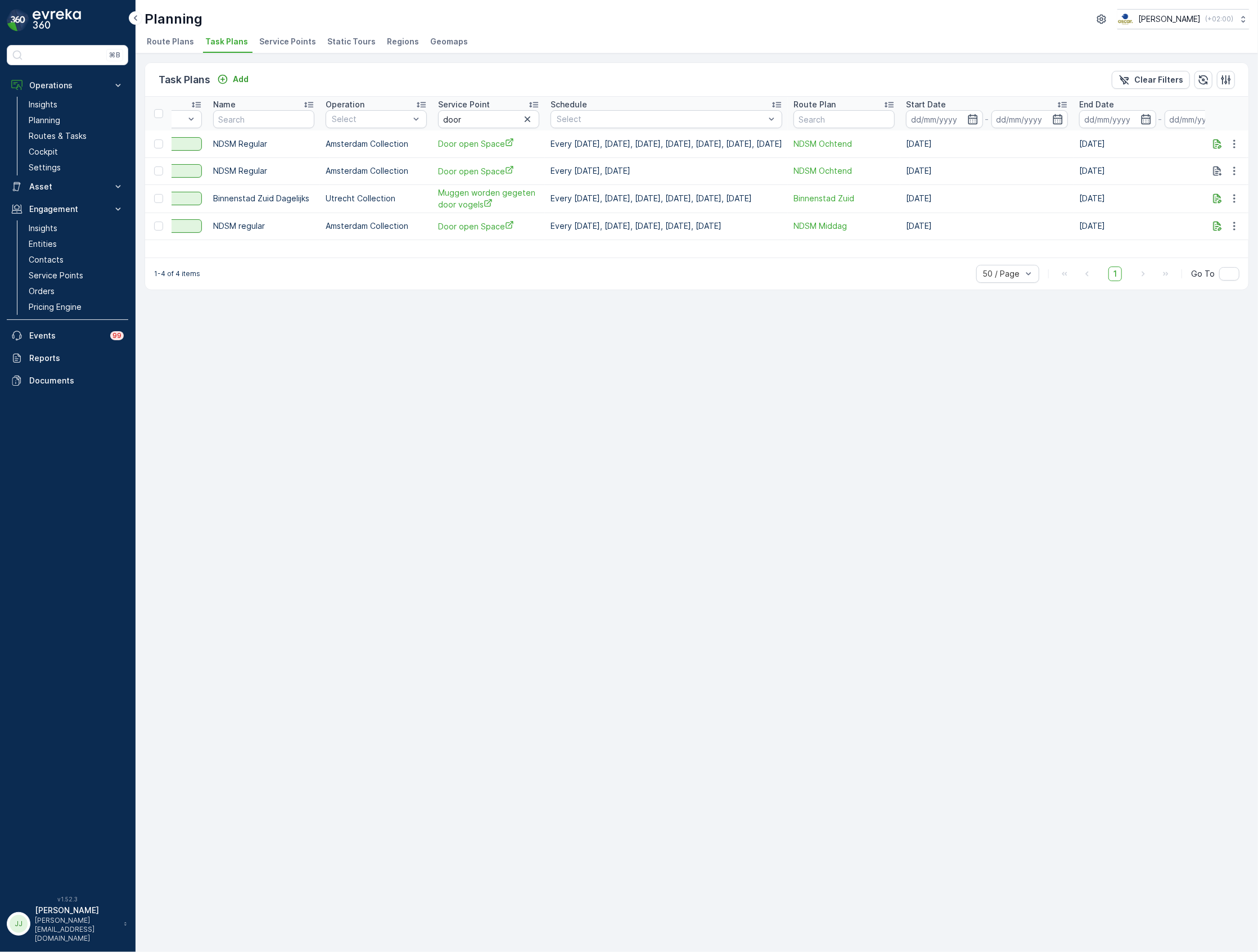
scroll to position [0, 271]
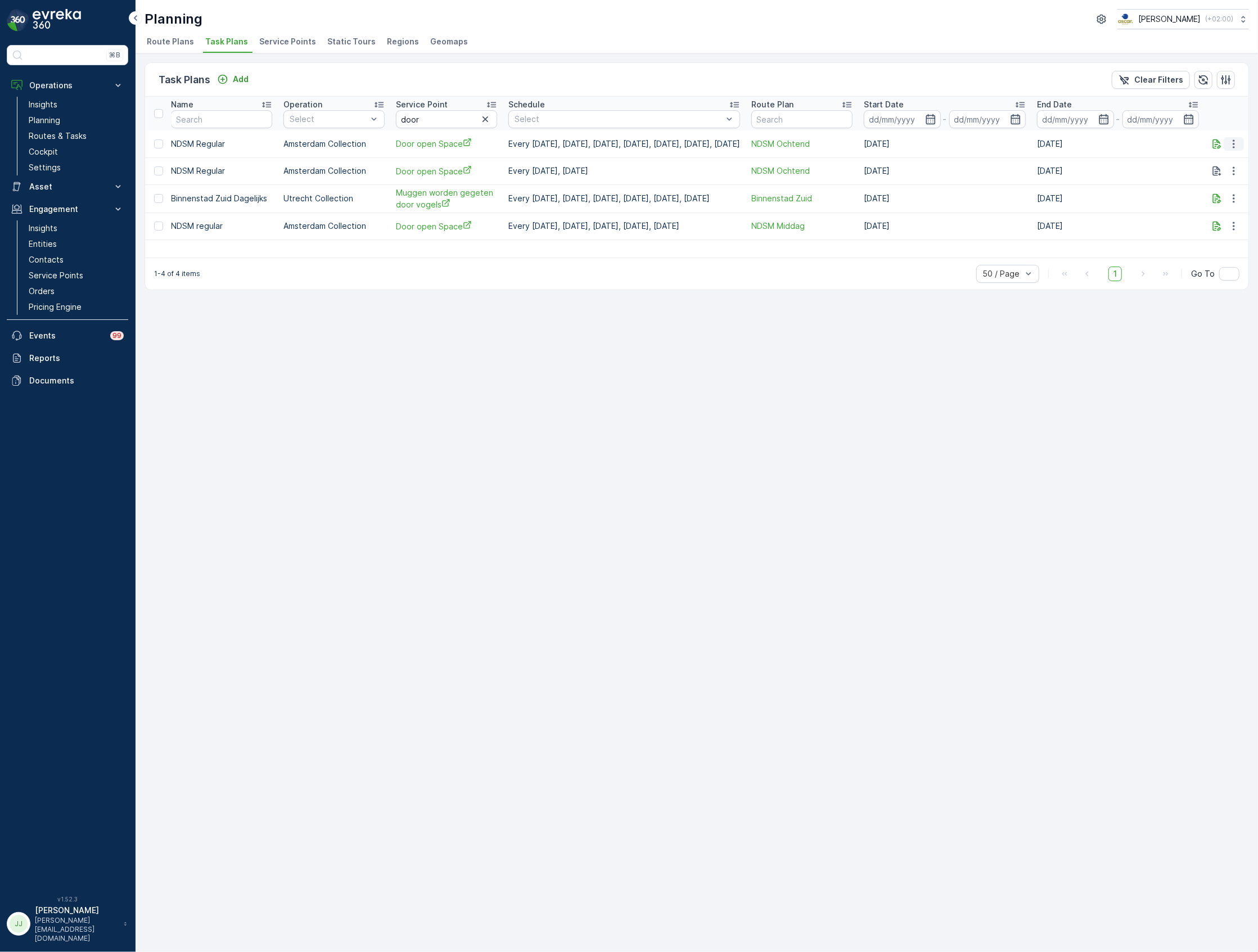
click at [1236, 142] on icon "button" at bounding box center [1234, 144] width 11 height 11
click at [1225, 174] on span "Edit Task Plan" at bounding box center [1214, 177] width 52 height 11
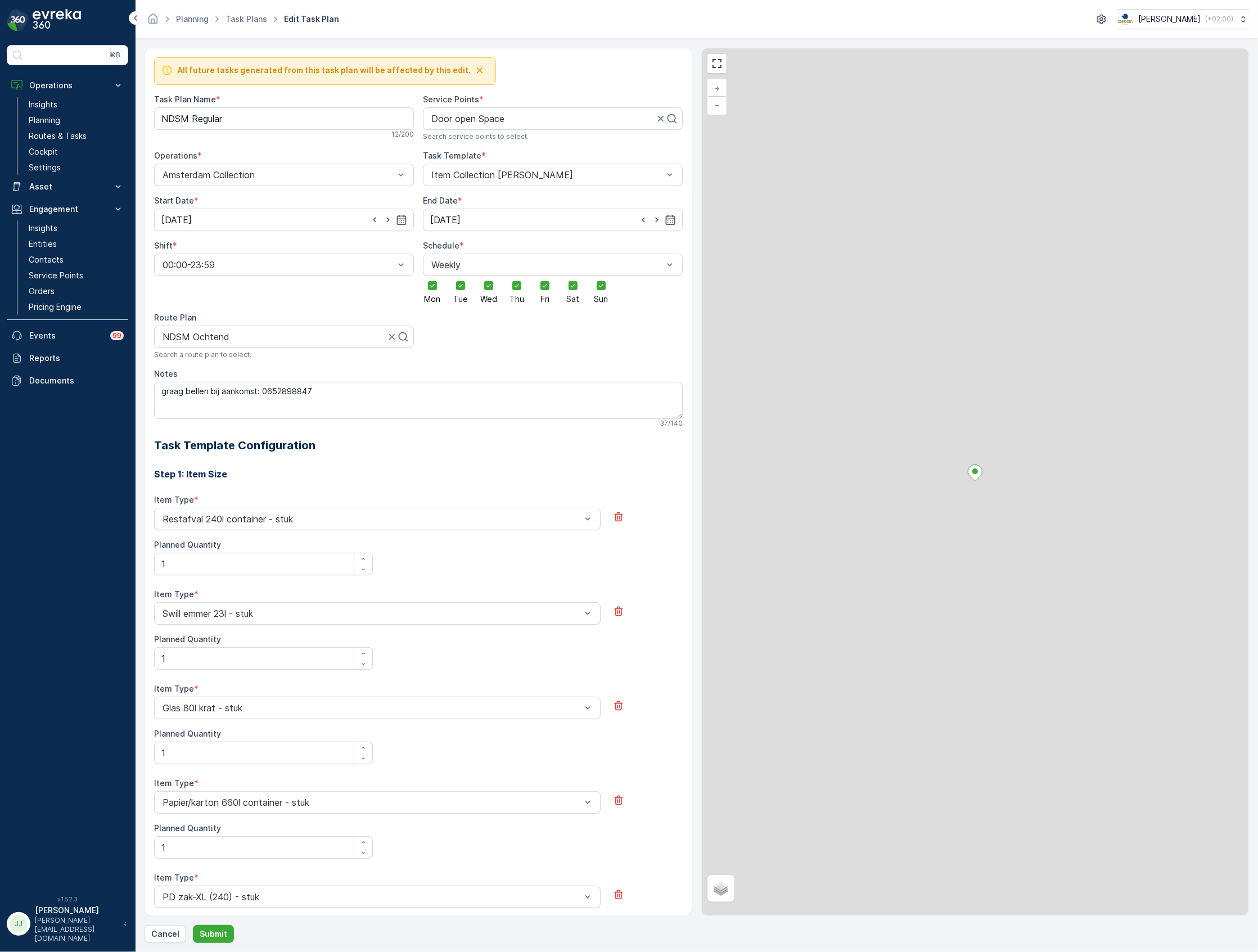
scroll to position [304, 0]
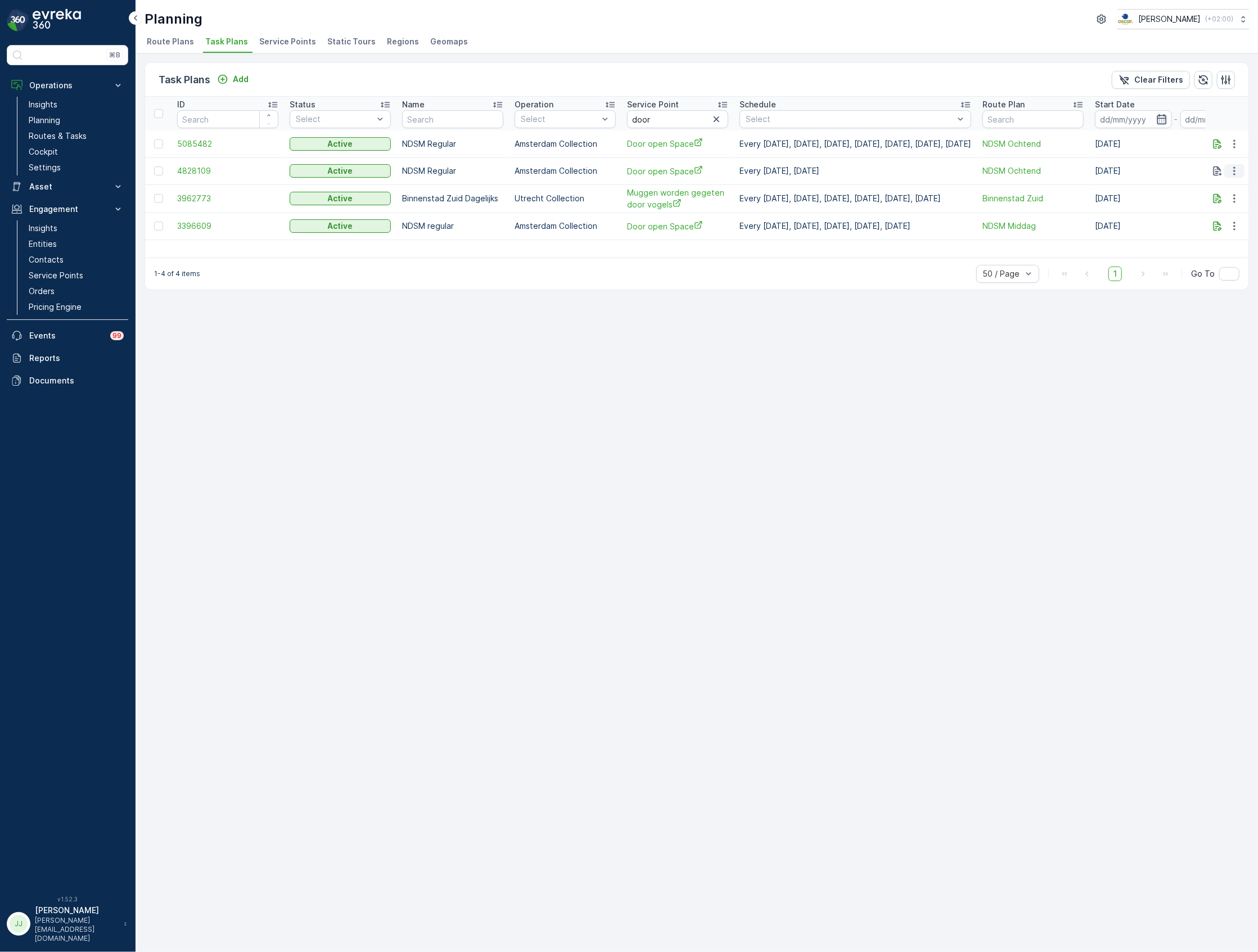
click at [1235, 173] on icon "button" at bounding box center [1235, 171] width 11 height 11
click at [1207, 205] on span "Edit Task Plan" at bounding box center [1214, 204] width 52 height 11
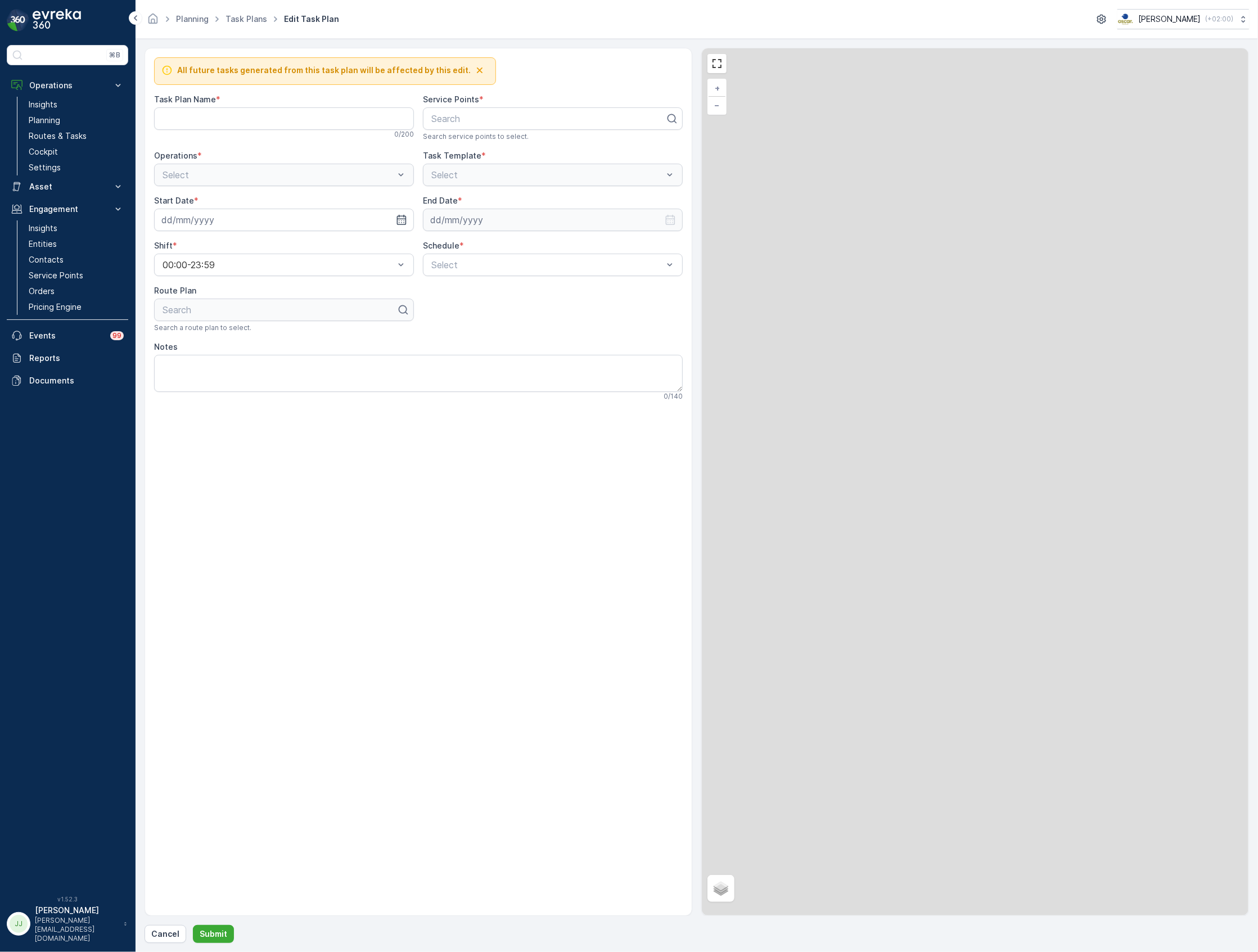
type Name "NDSM Regular"
type input "21.06.2025"
type input "19.07.2025"
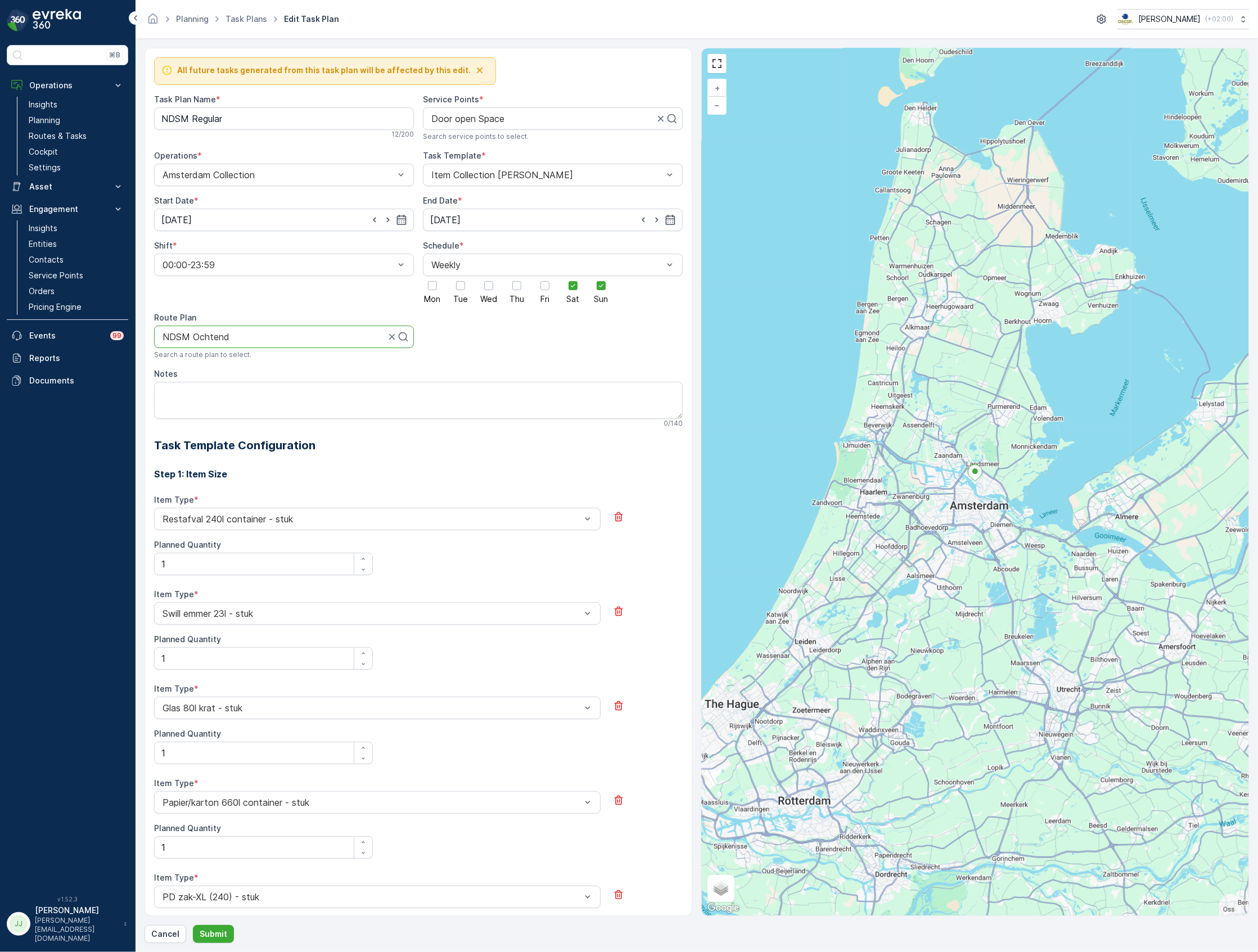
drag, startPoint x: 250, startPoint y: 338, endPoint x: 141, endPoint y: 341, distance: 109.0
click at [141, 341] on form "All future tasks generated from this task plan will be affected by this edit. T…" at bounding box center [696, 495] width 1122 height 913
click at [323, 341] on div at bounding box center [279, 336] width 236 height 10
type input "week"
click at [225, 367] on span "NDSM Weekend" at bounding box center [195, 364] width 69 height 10
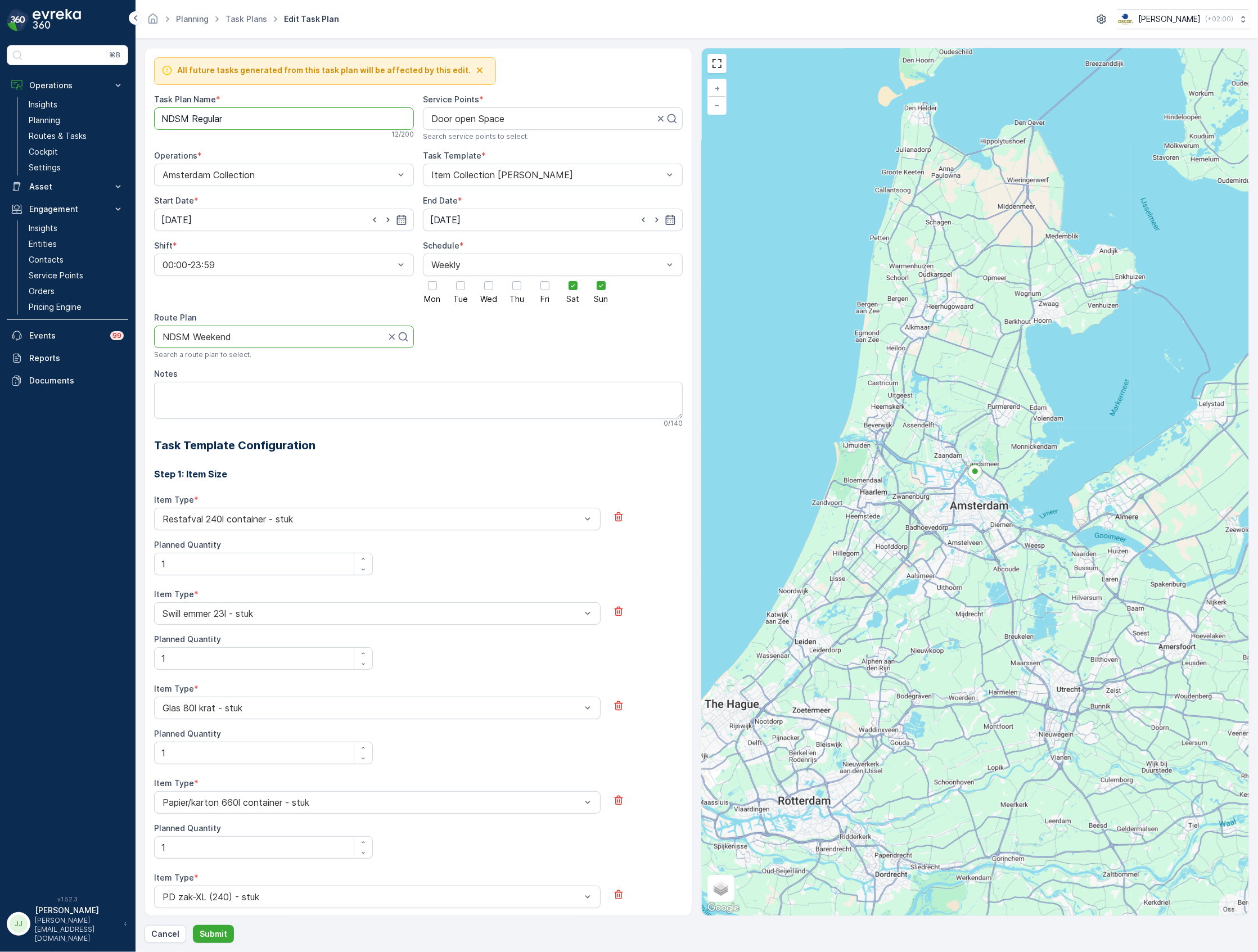
drag, startPoint x: 230, startPoint y: 122, endPoint x: 190, endPoint y: 120, distance: 40.0
click at [190, 120] on Name "NDSM Regular" at bounding box center [283, 119] width 260 height 22
type Name "NDSM Weekend"
click at [211, 938] on p "Submit" at bounding box center [213, 933] width 28 height 11
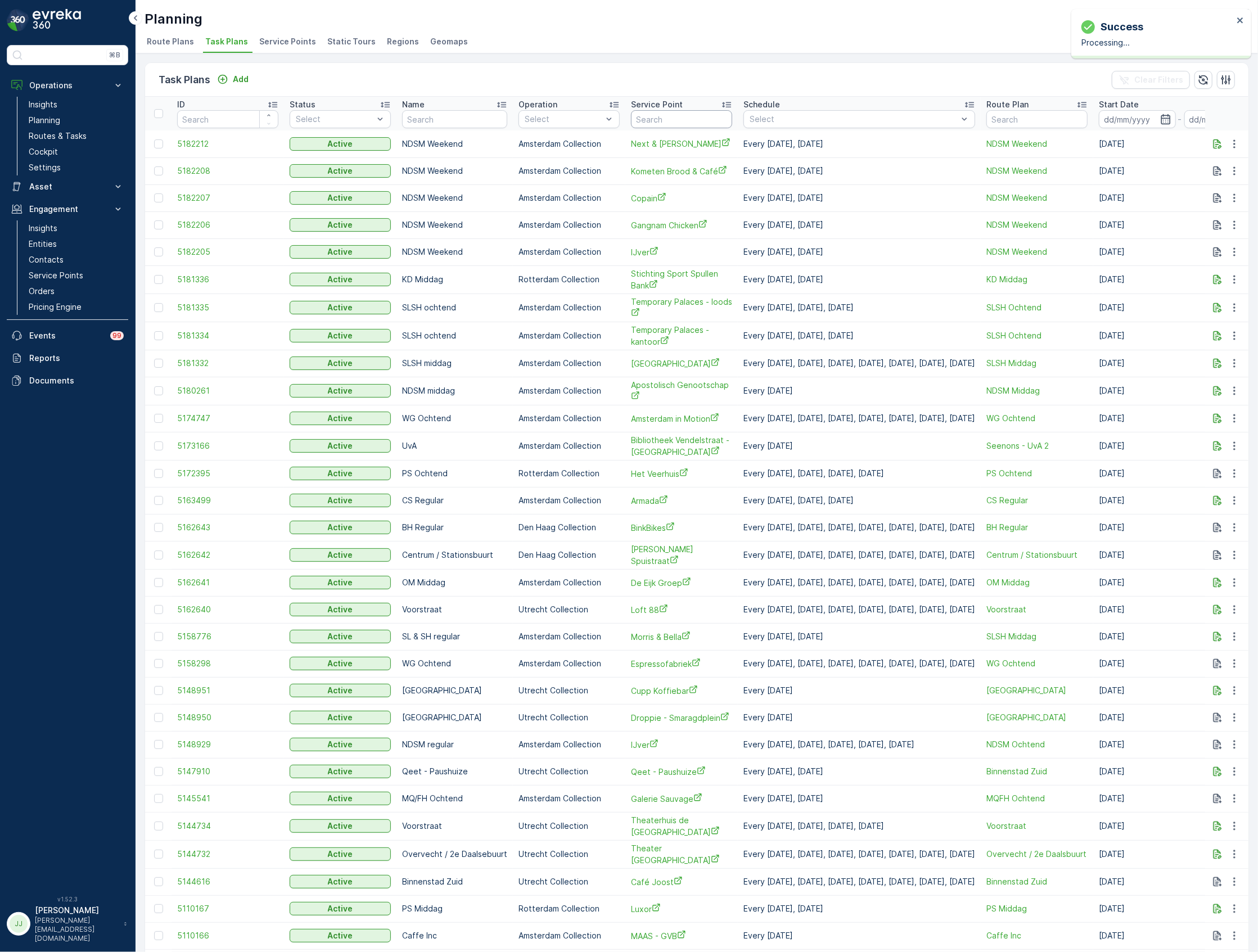
click at [698, 114] on input "text" at bounding box center [682, 119] width 101 height 18
type input "door"
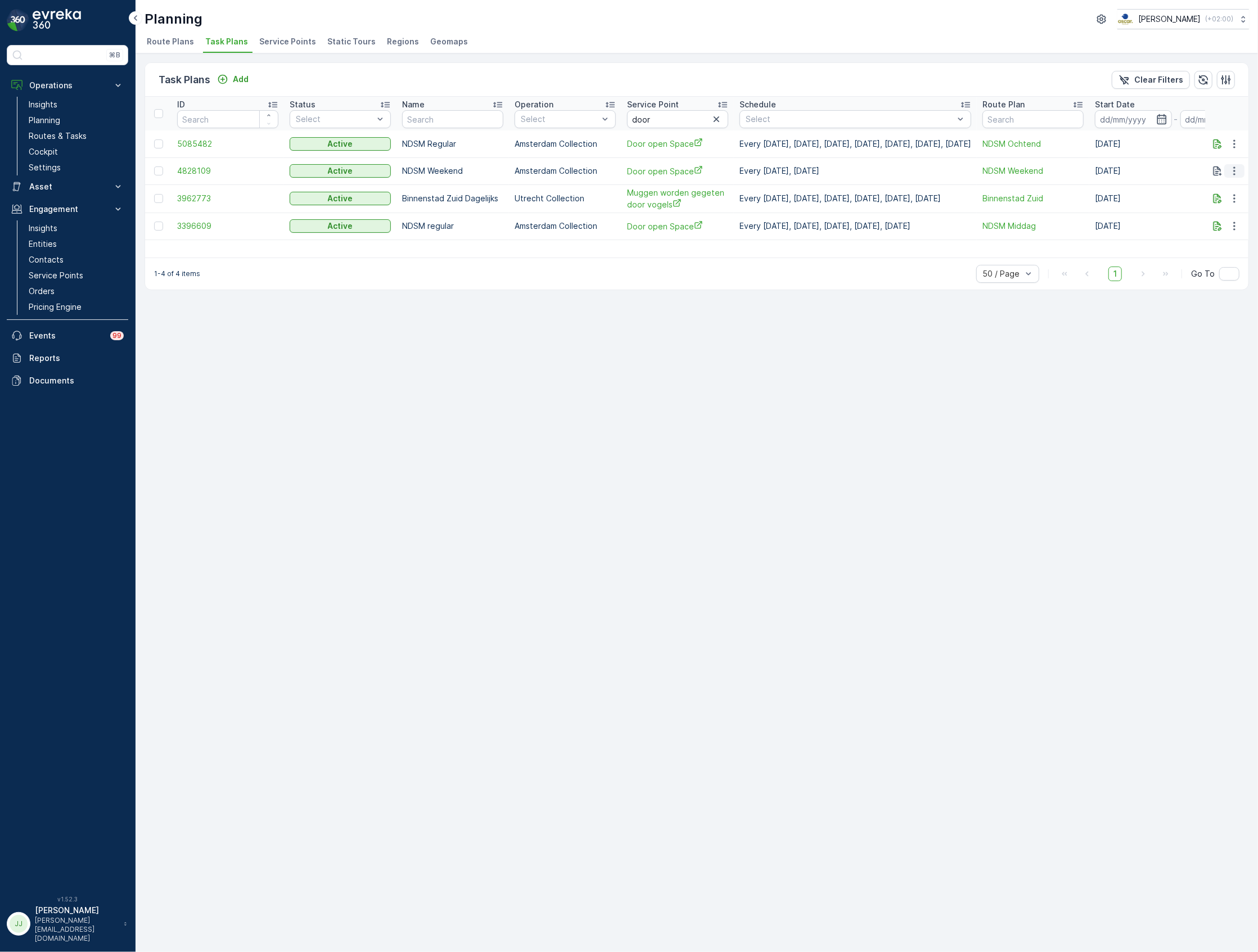
click at [1236, 171] on icon "button" at bounding box center [1235, 171] width 11 height 11
click at [1227, 207] on span "Edit Task Plan" at bounding box center [1214, 204] width 52 height 11
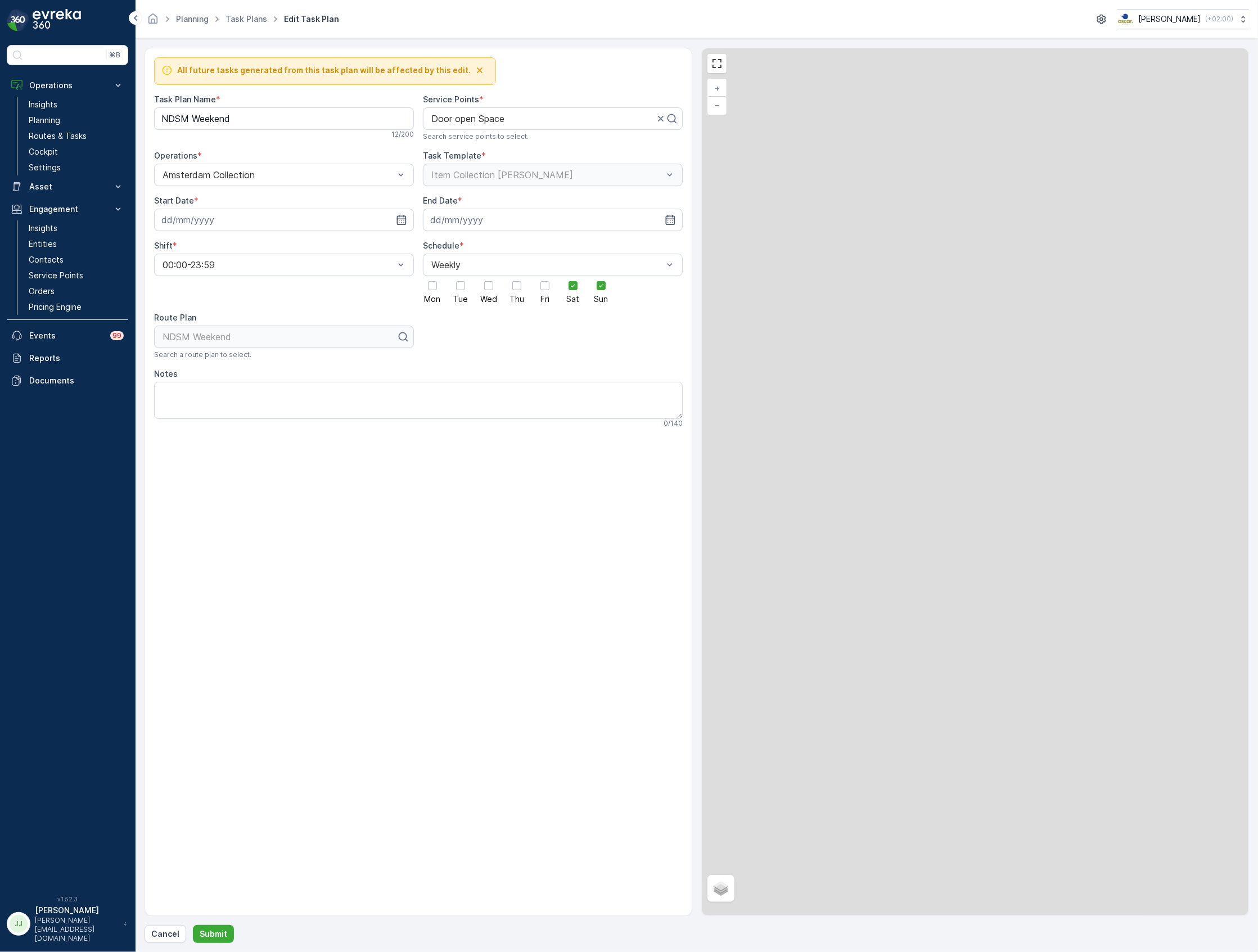
type Name "NDSM Weekend"
type input "21.06.2025"
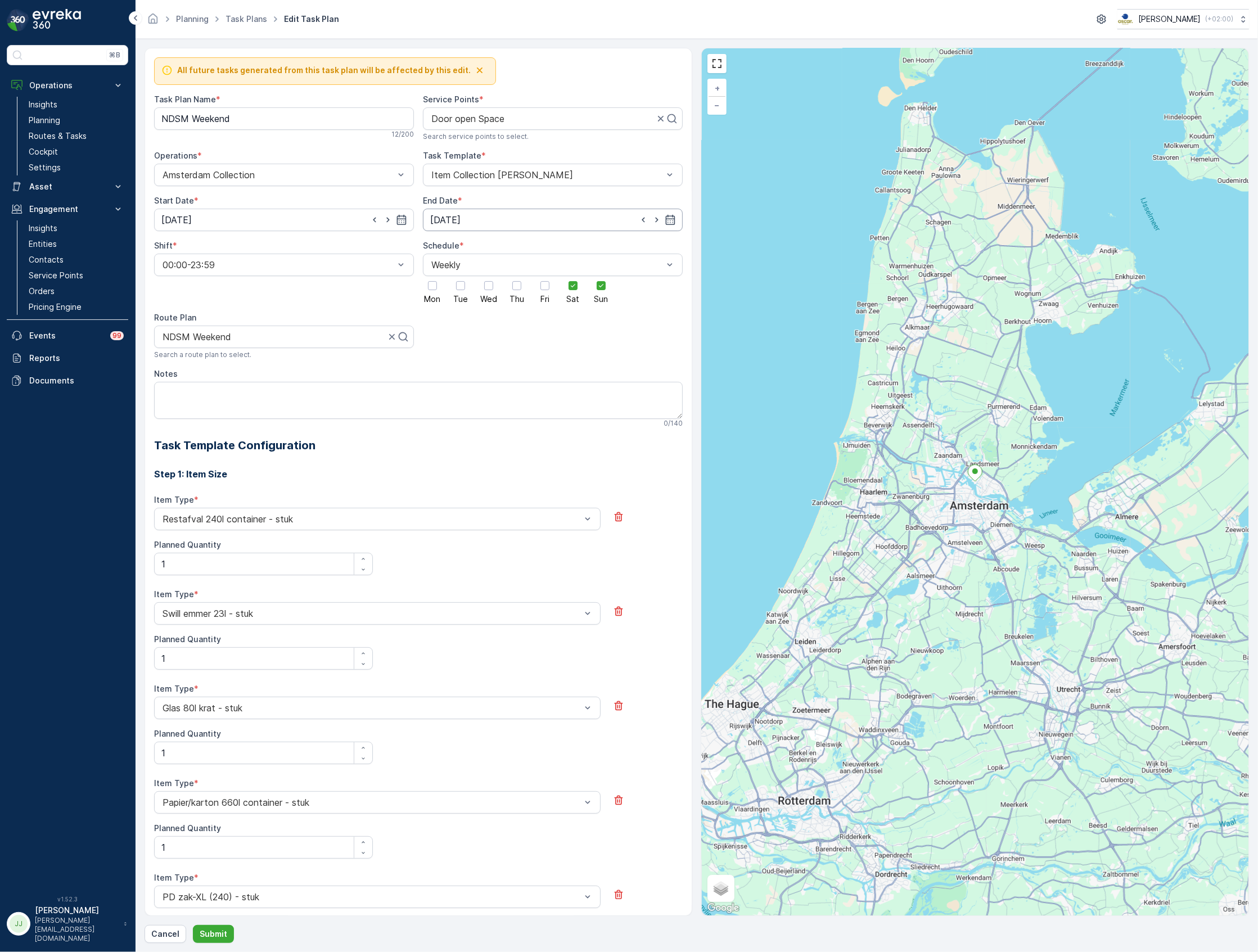
click at [549, 218] on input "19.07.2025" at bounding box center [553, 220] width 260 height 22
click at [481, 246] on p "2025" at bounding box center [477, 248] width 20 height 11
click at [478, 353] on span "2030" at bounding box center [483, 352] width 19 height 11
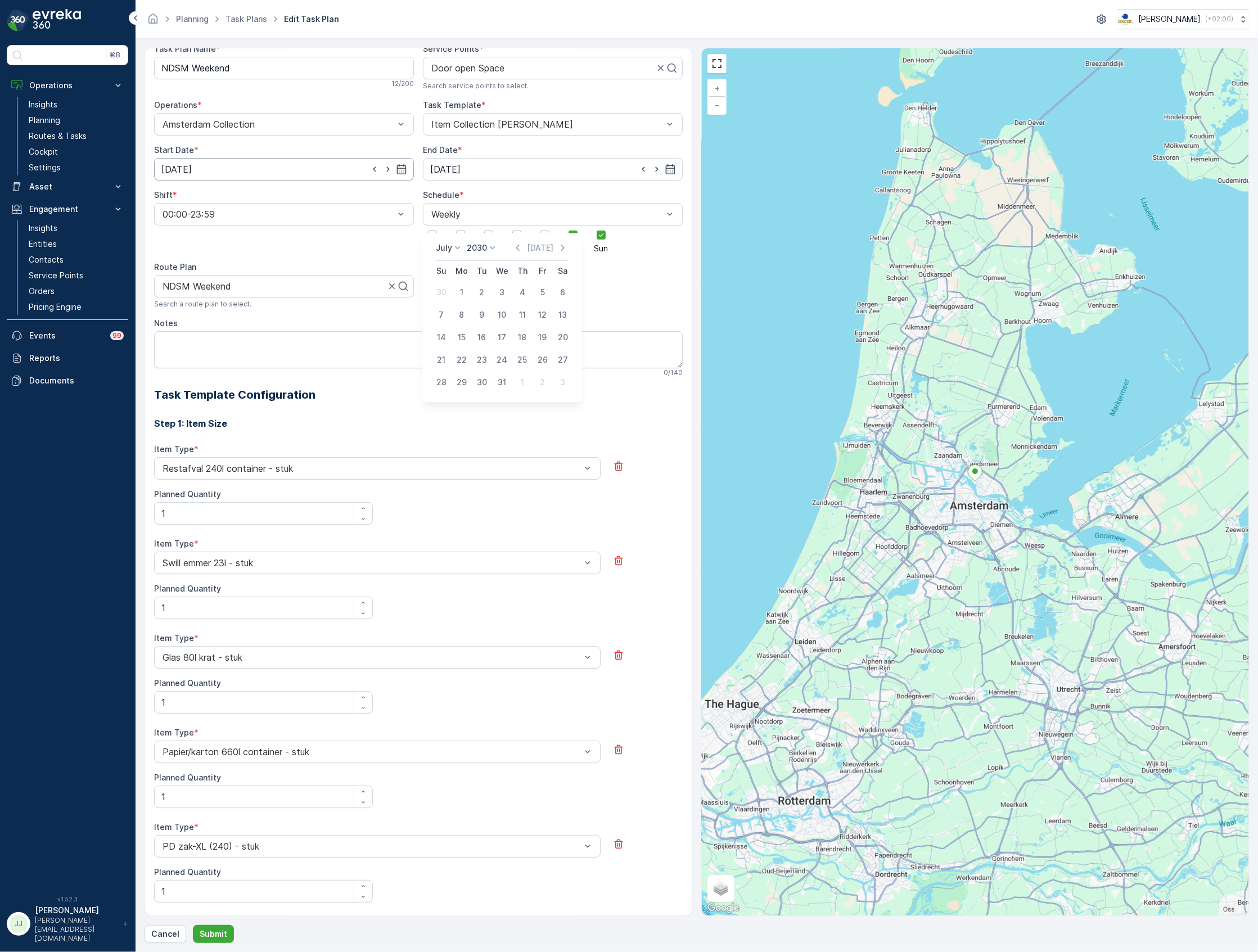
scroll to position [0, 0]
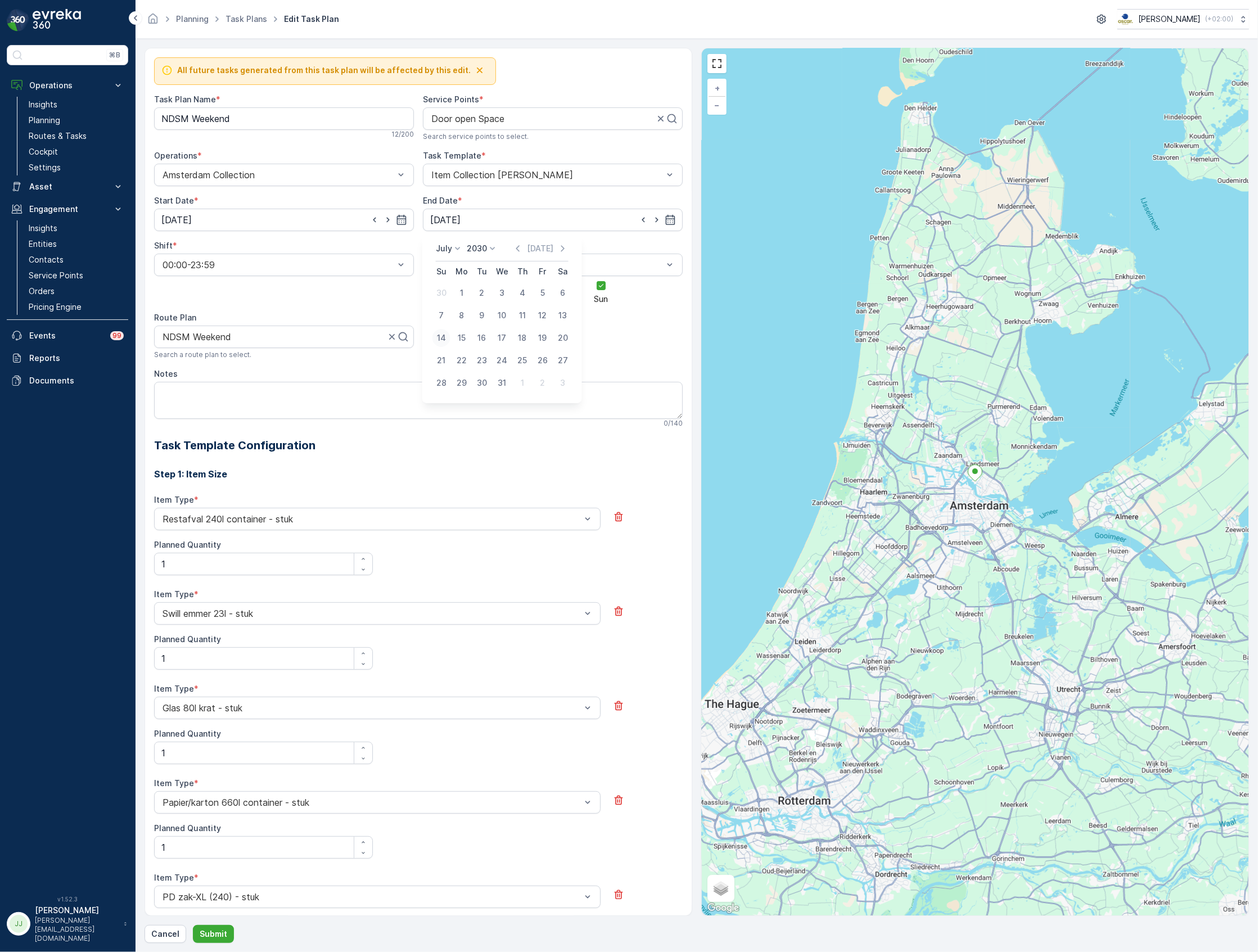
click at [448, 336] on div "14" at bounding box center [441, 338] width 18 height 18
click at [473, 225] on input "14.07.2030" at bounding box center [553, 220] width 260 height 22
click at [446, 249] on p "July" at bounding box center [444, 248] width 16 height 11
click at [464, 332] on span "October" at bounding box center [459, 331] width 32 height 11
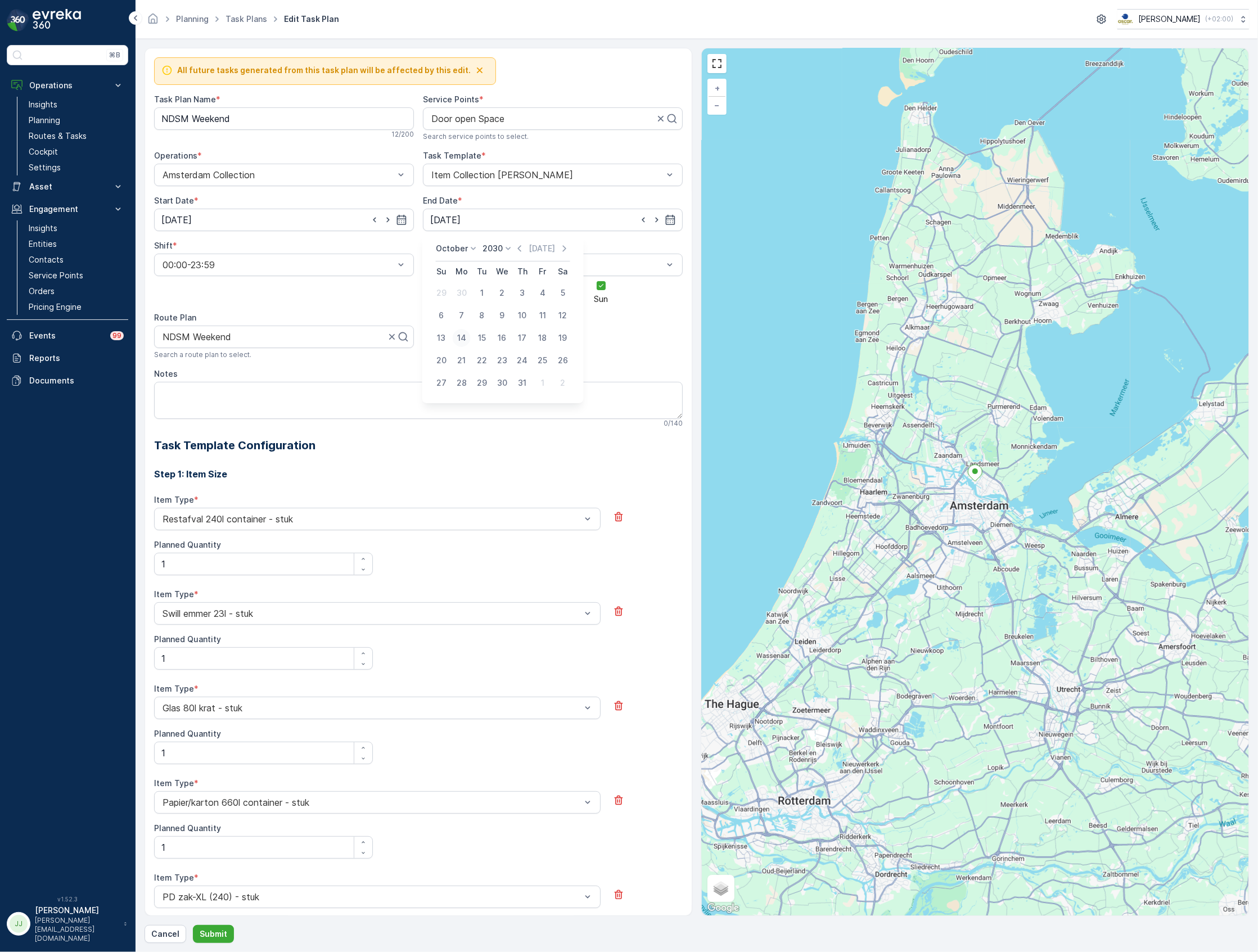
click at [463, 336] on div "14" at bounding box center [461, 338] width 18 height 18
type input "[DATE]"
click at [354, 215] on input "21.06.2025" at bounding box center [283, 220] width 260 height 22
click at [282, 246] on p "Today" at bounding box center [272, 248] width 27 height 11
click at [270, 333] on div "17" at bounding box center [275, 338] width 18 height 18
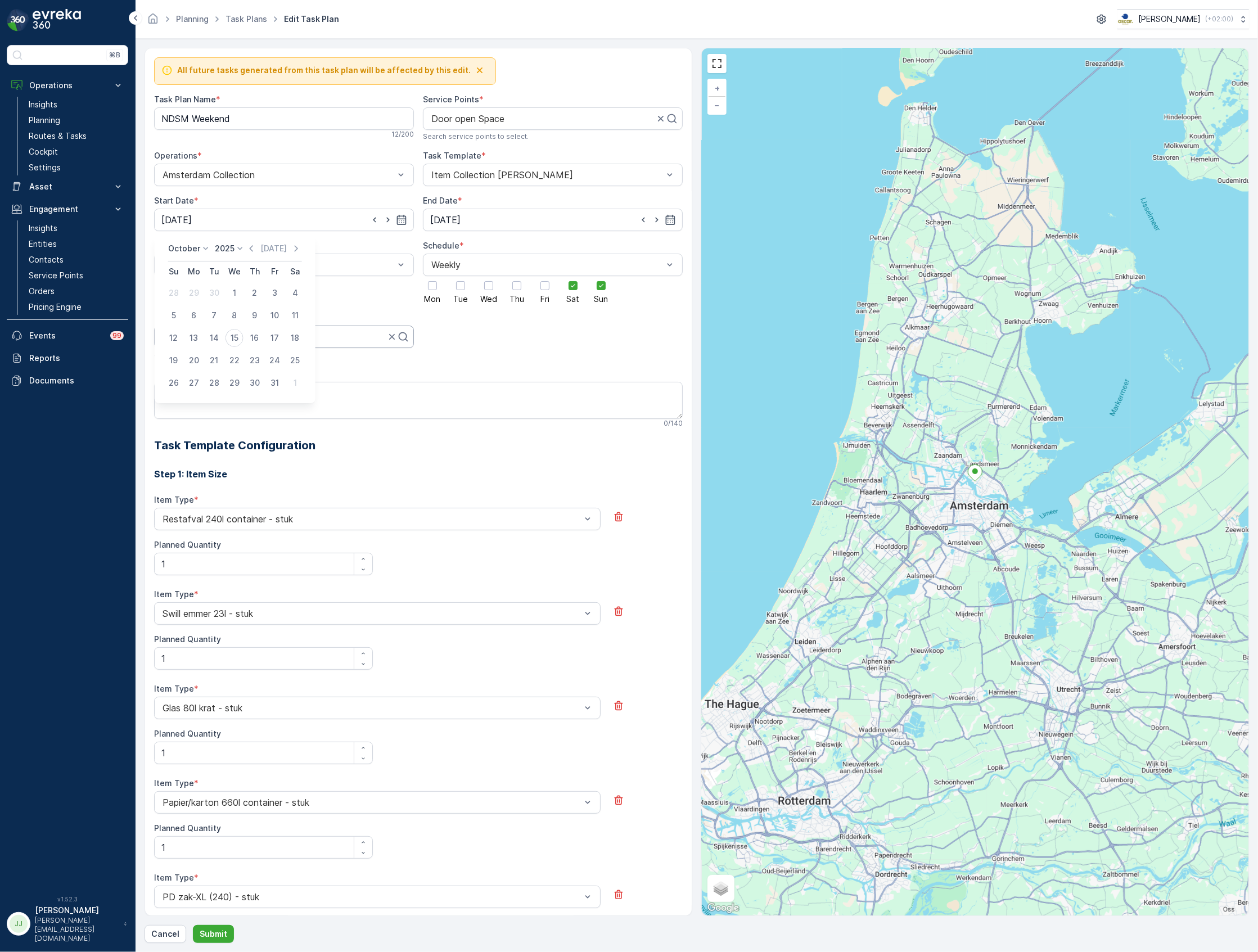
type input "17.10.2025"
click at [225, 936] on button "Submit" at bounding box center [213, 933] width 41 height 18
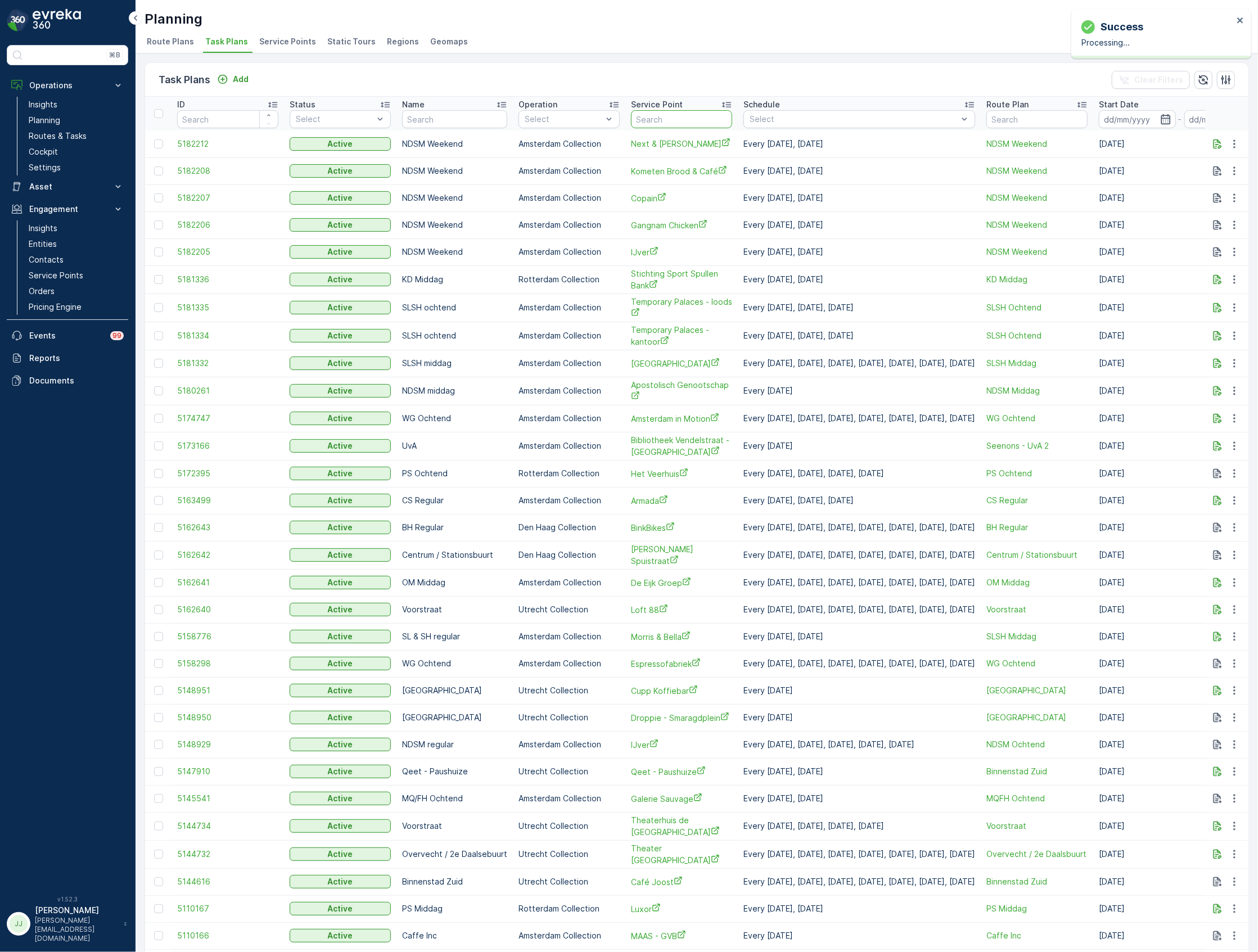
click at [682, 117] on input "text" at bounding box center [682, 119] width 101 height 18
type input "d"
type input "fields"
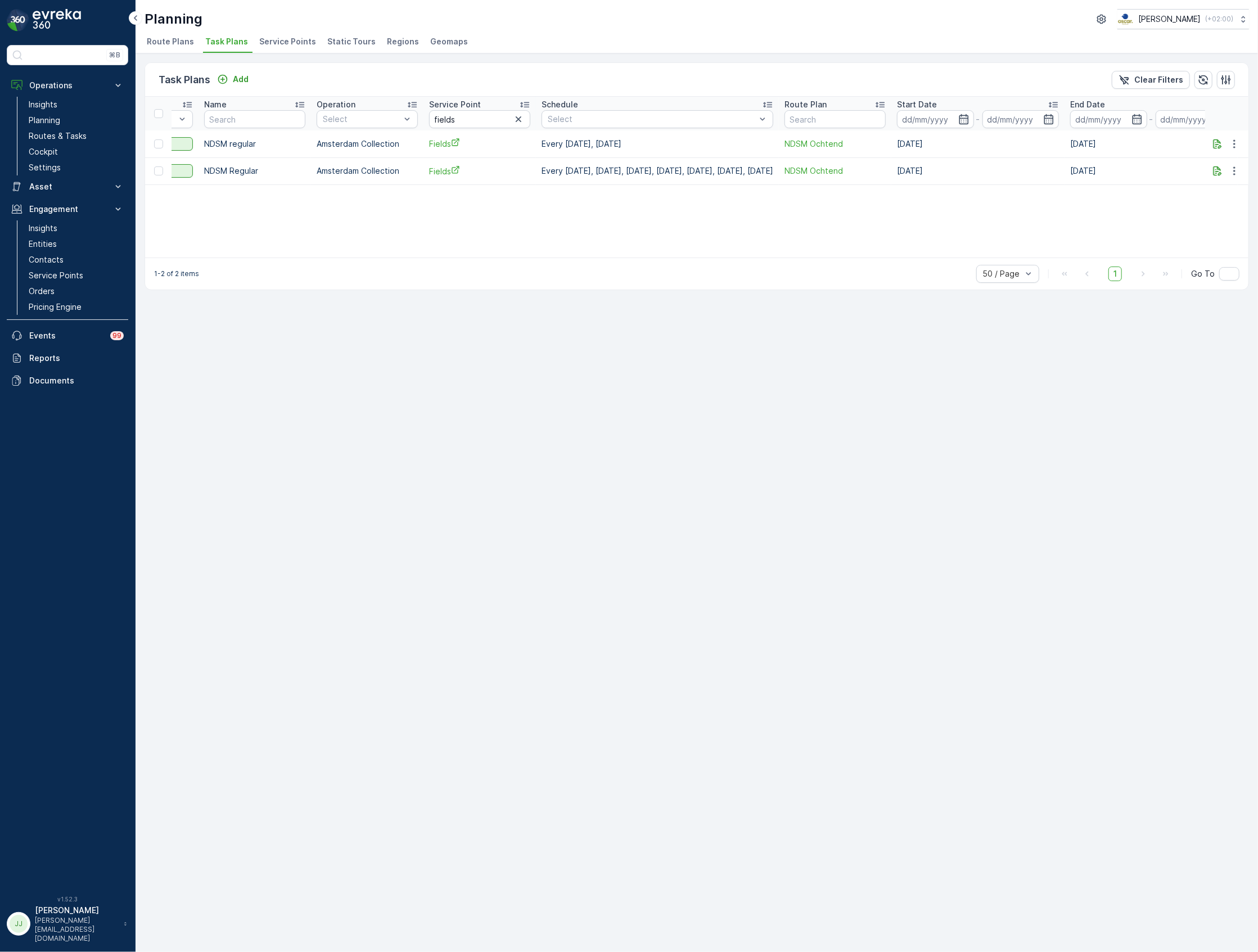
scroll to position [0, 225]
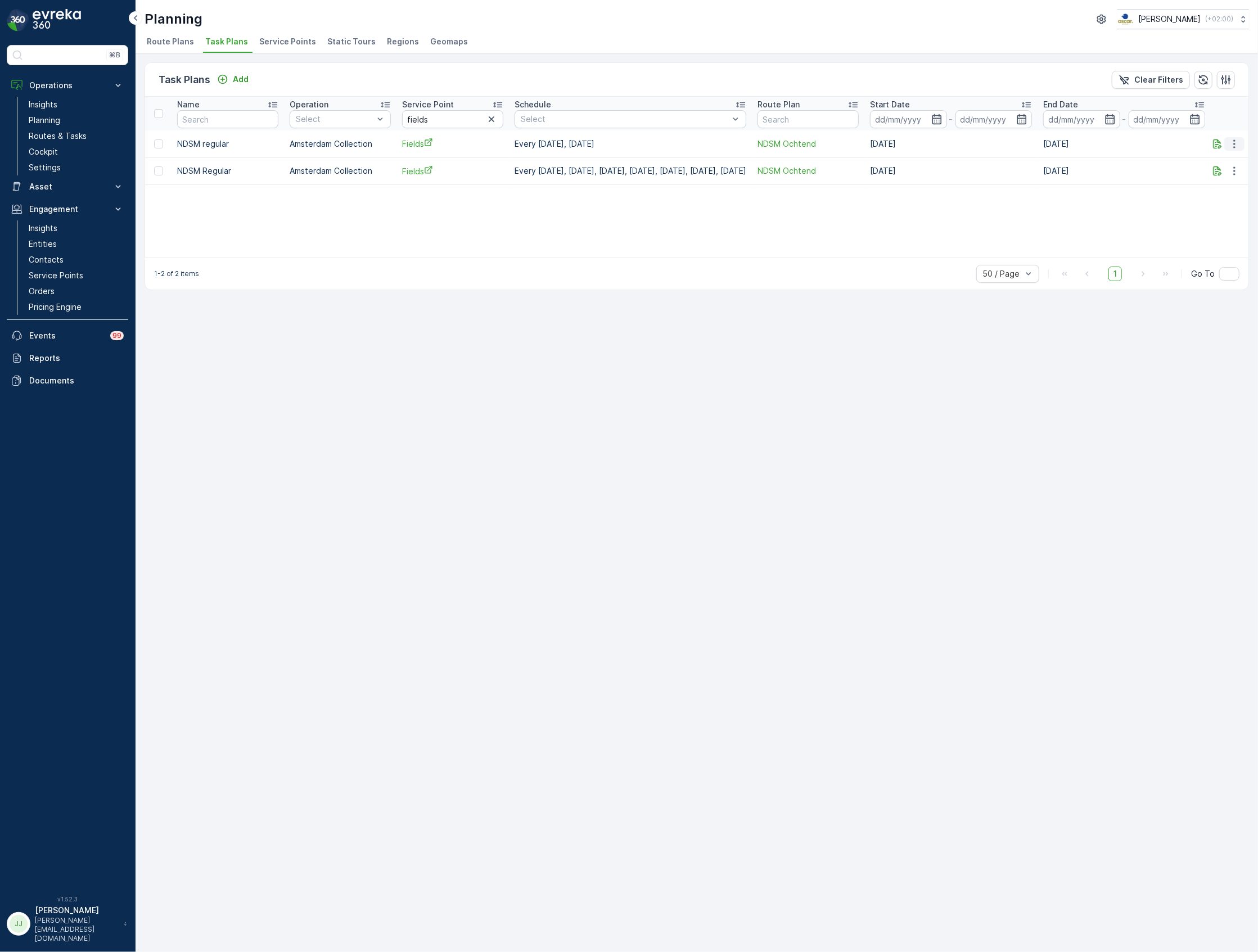
click at [1231, 142] on icon "button" at bounding box center [1235, 144] width 11 height 11
click at [1206, 171] on span "Edit Task Plan" at bounding box center [1214, 177] width 52 height 11
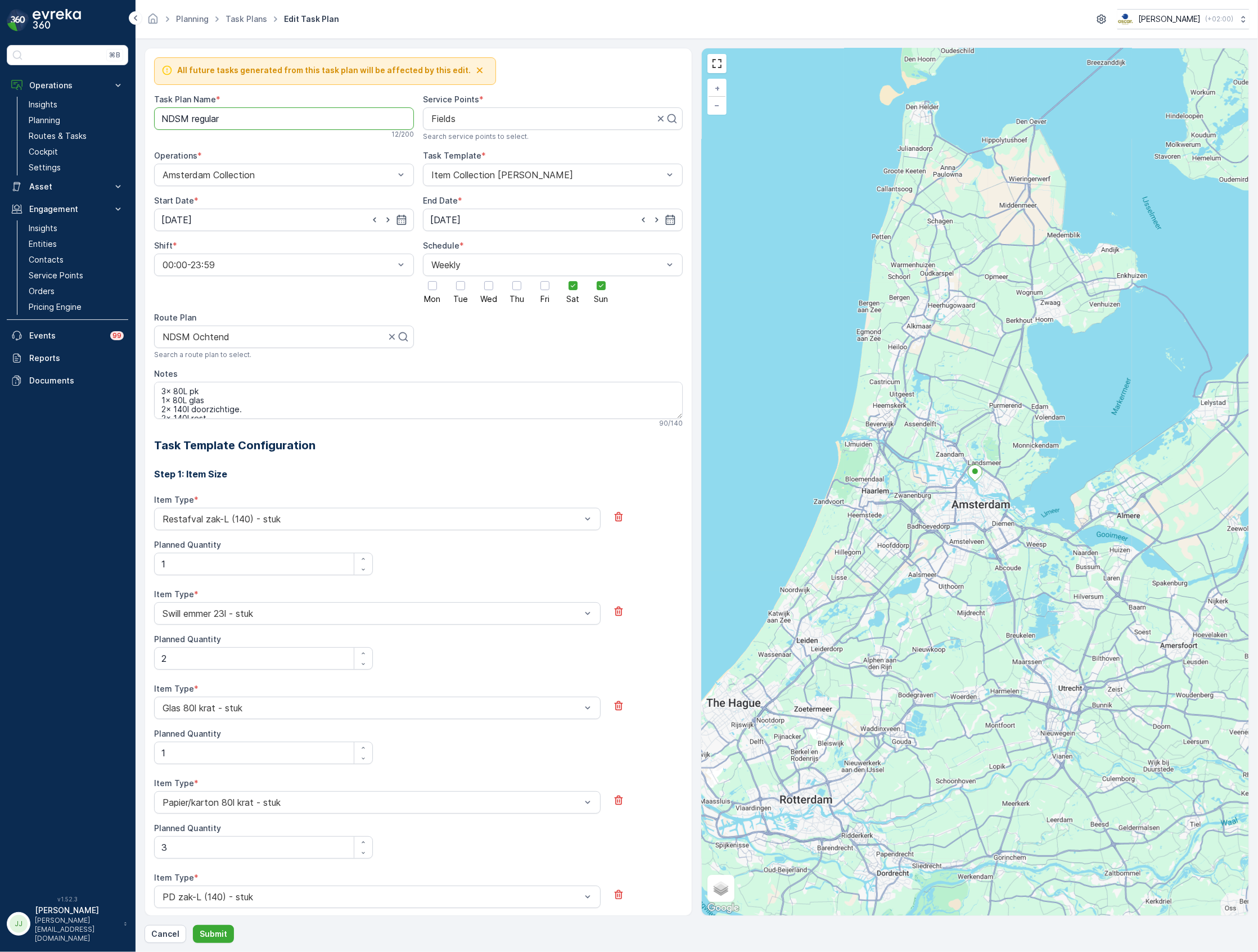
drag, startPoint x: 201, startPoint y: 122, endPoint x: 191, endPoint y: 120, distance: 10.2
click at [191, 120] on Name "NDSM regular" at bounding box center [283, 119] width 260 height 22
type Name "NDSM Weekend"
click at [311, 342] on div at bounding box center [279, 336] width 236 height 10
type input "wee"
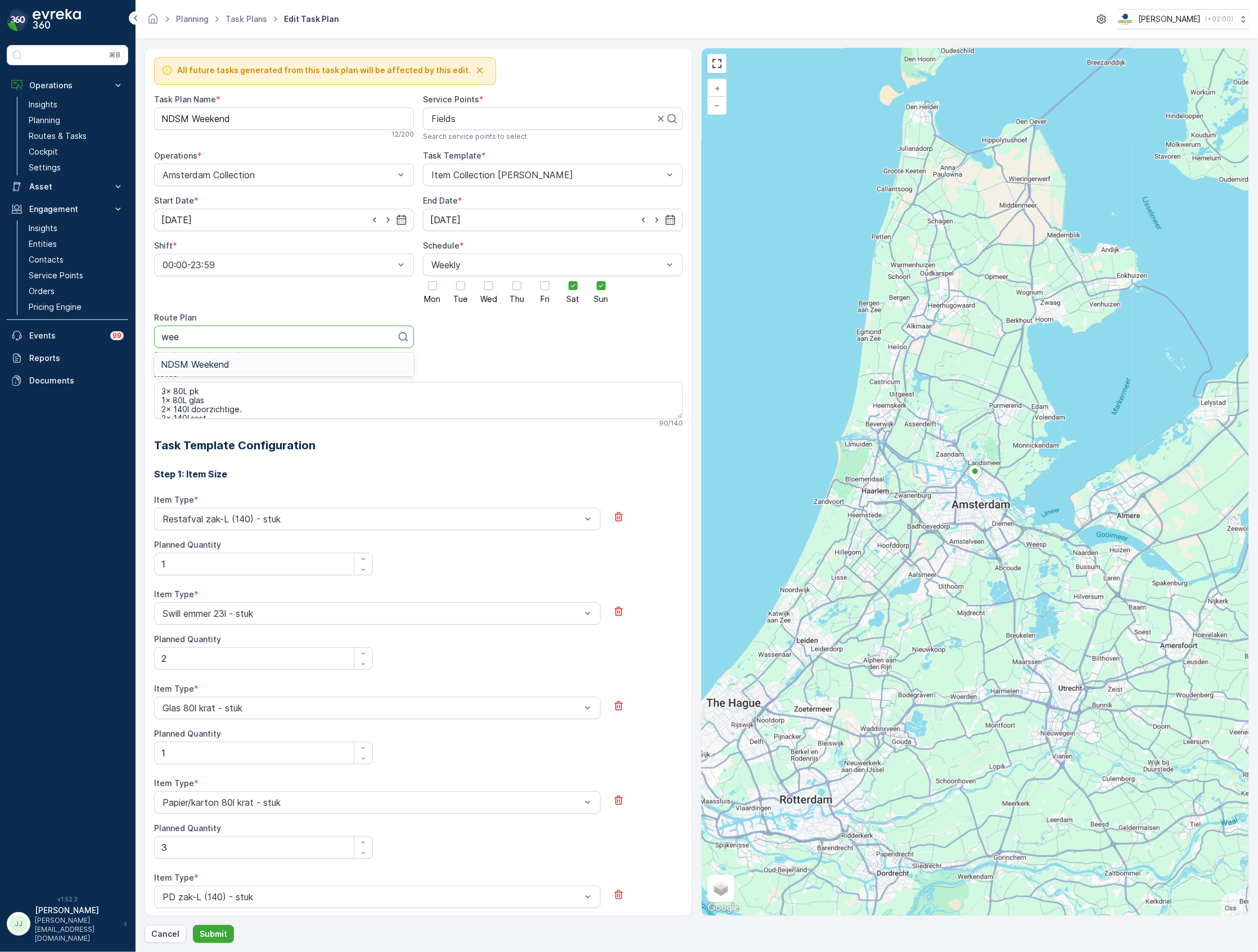
click at [225, 360] on span "NDSM Weekend" at bounding box center [195, 364] width 69 height 10
click at [290, 218] on input "14.05.2025" at bounding box center [283, 220] width 260 height 22
click at [277, 337] on div "16" at bounding box center [275, 338] width 18 height 18
type input "16.05.2025"
click at [547, 223] on input "30.05.2025" at bounding box center [553, 220] width 260 height 22
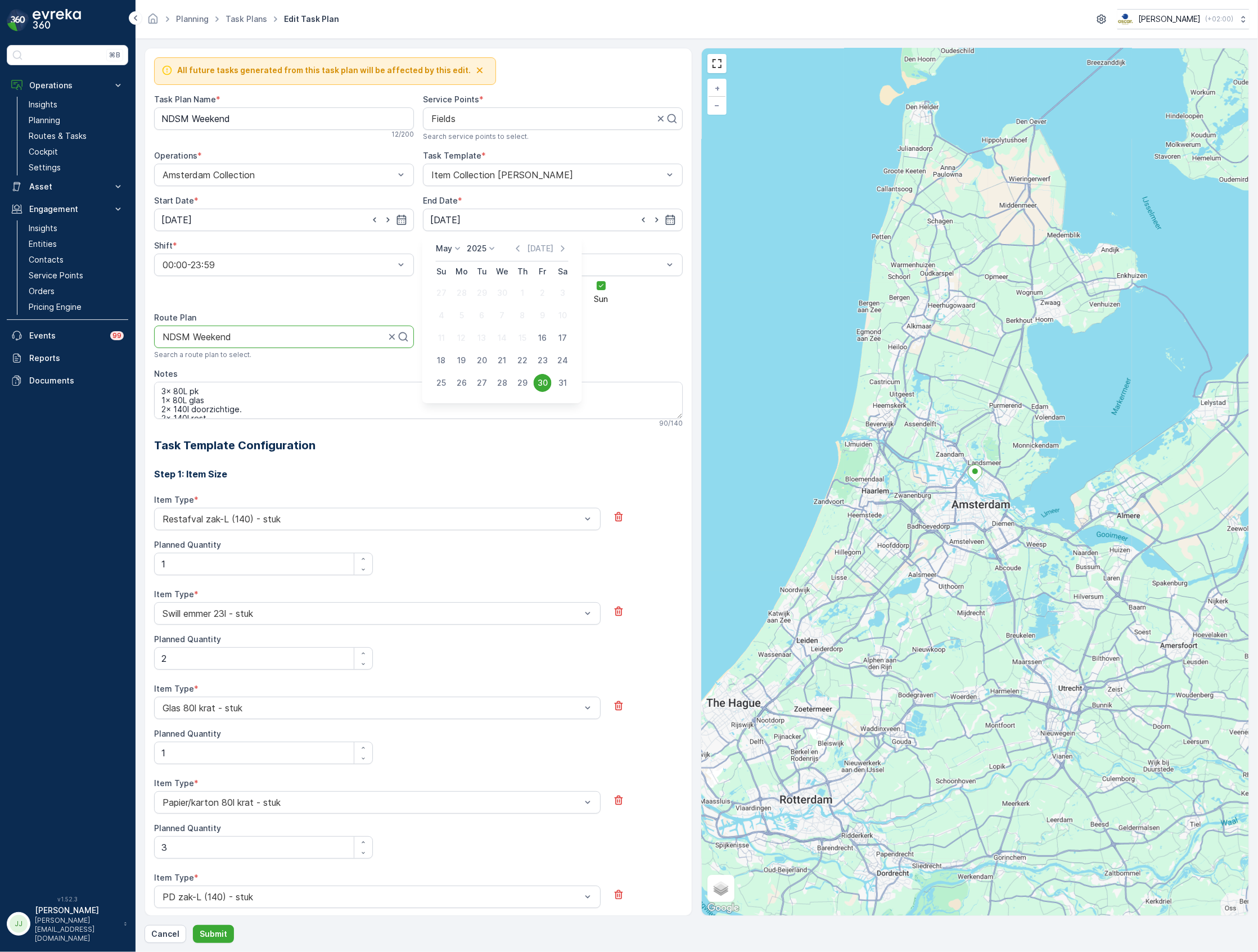
click at [471, 248] on p "2025" at bounding box center [477, 248] width 20 height 11
click at [484, 349] on span "2030" at bounding box center [483, 352] width 19 height 11
click at [448, 248] on p "May" at bounding box center [444, 248] width 16 height 11
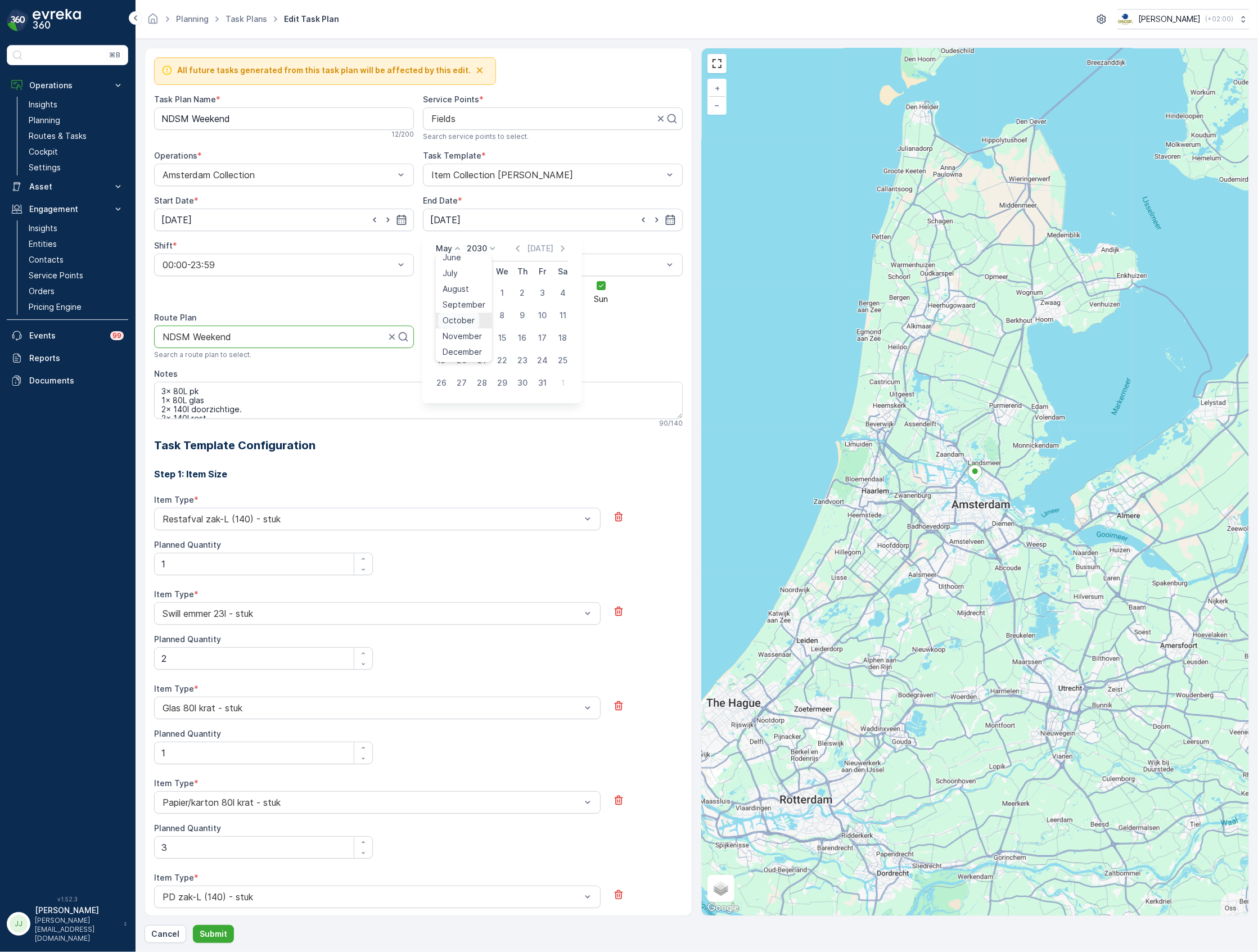
click at [466, 320] on span "October" at bounding box center [459, 320] width 32 height 11
click at [458, 338] on div "14" at bounding box center [461, 338] width 18 height 18
type input "[DATE]"
click at [200, 935] on p "Submit" at bounding box center [213, 933] width 28 height 11
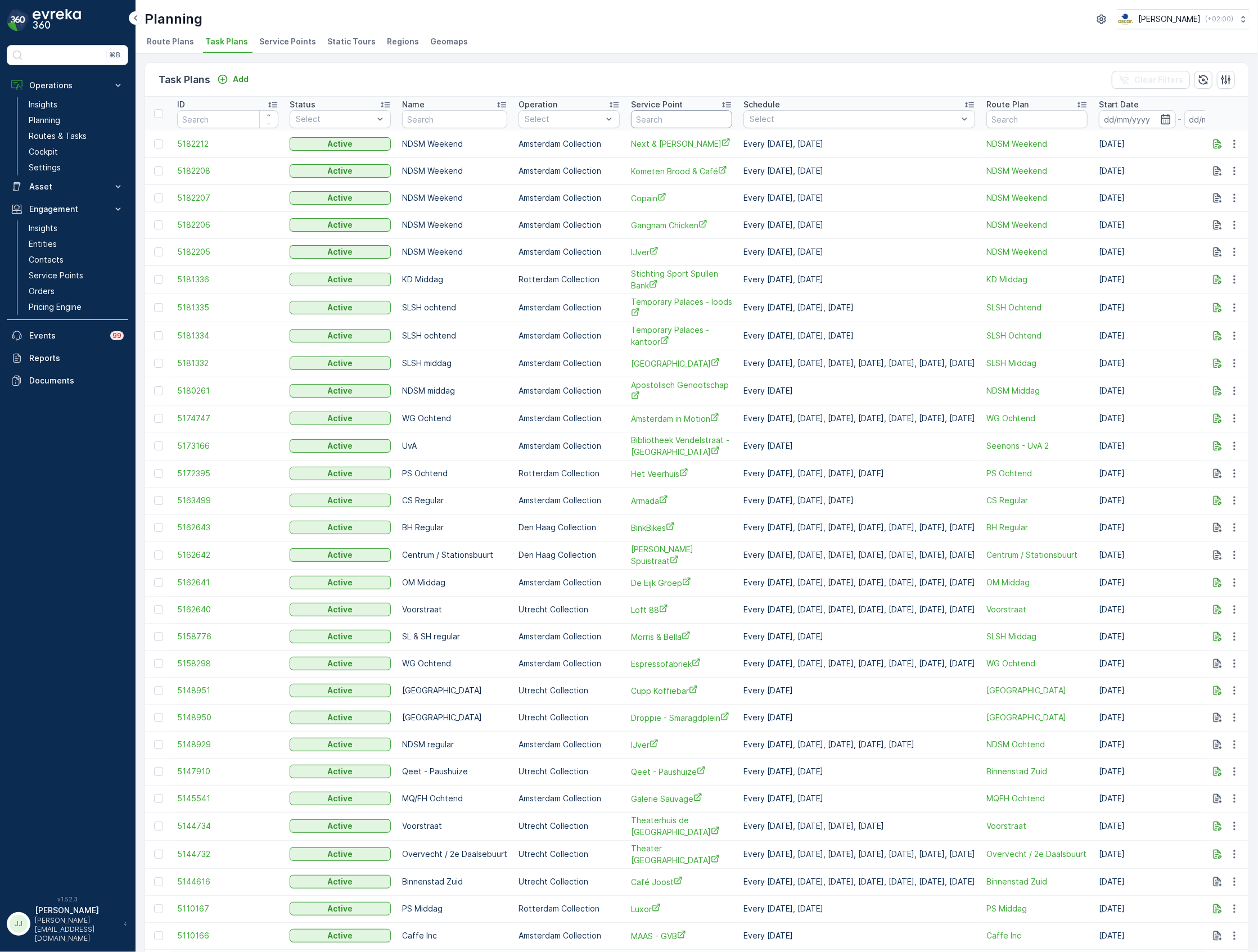
click at [682, 110] on input "text" at bounding box center [682, 119] width 101 height 18
type input "fields"
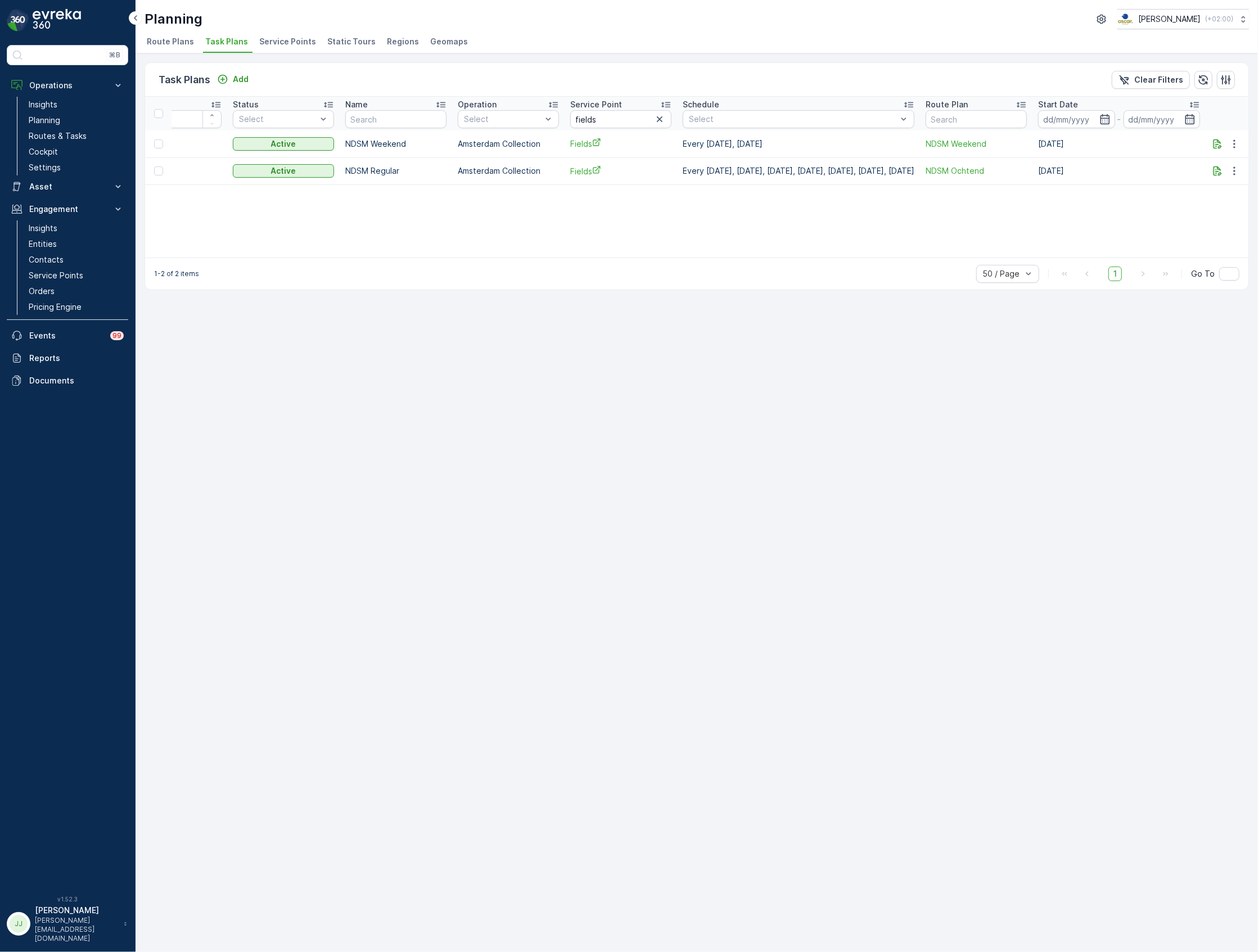
scroll to position [0, 225]
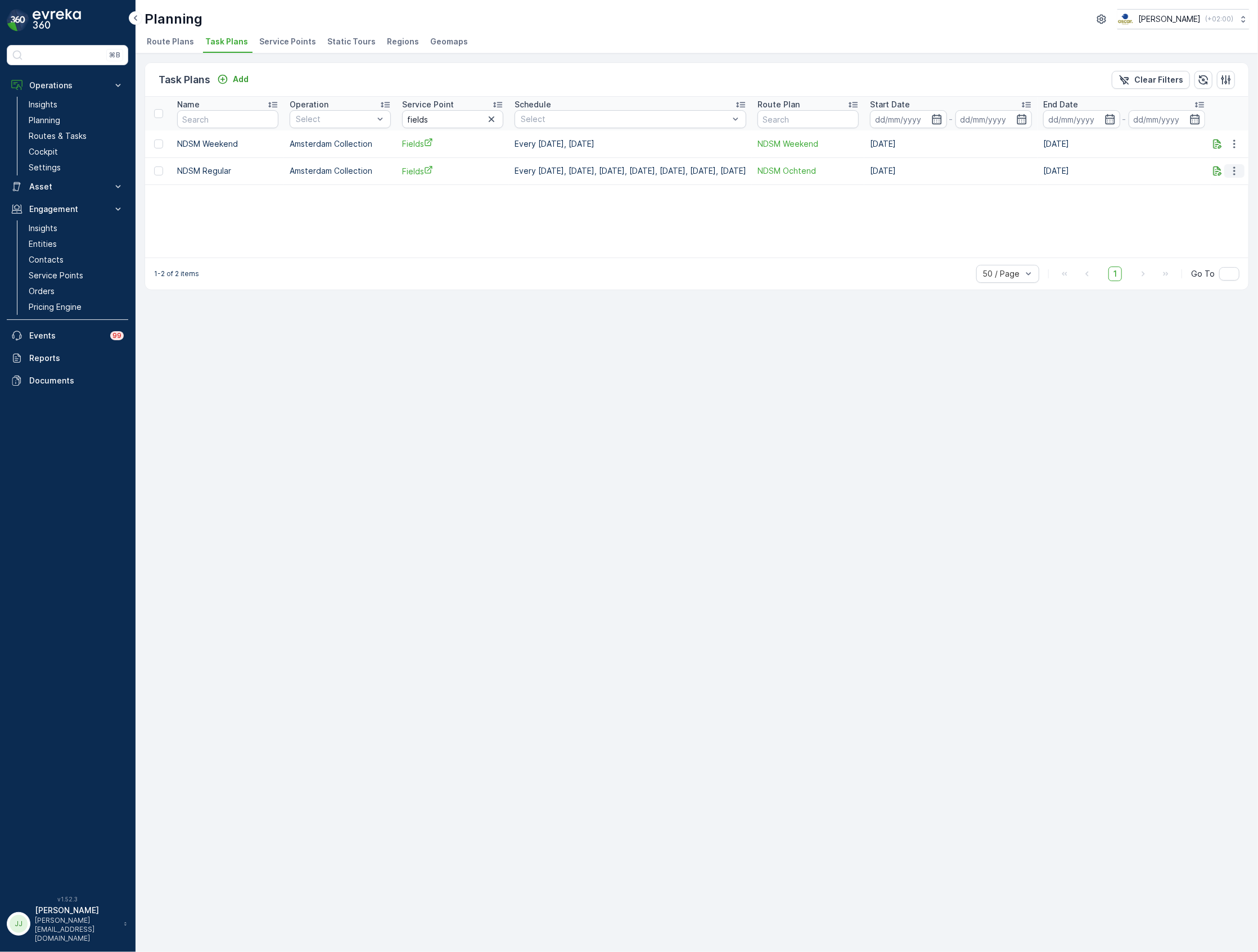
click at [1233, 171] on icon "button" at bounding box center [1235, 171] width 11 height 11
click at [1224, 201] on span "Edit Task Plan" at bounding box center [1214, 204] width 52 height 11
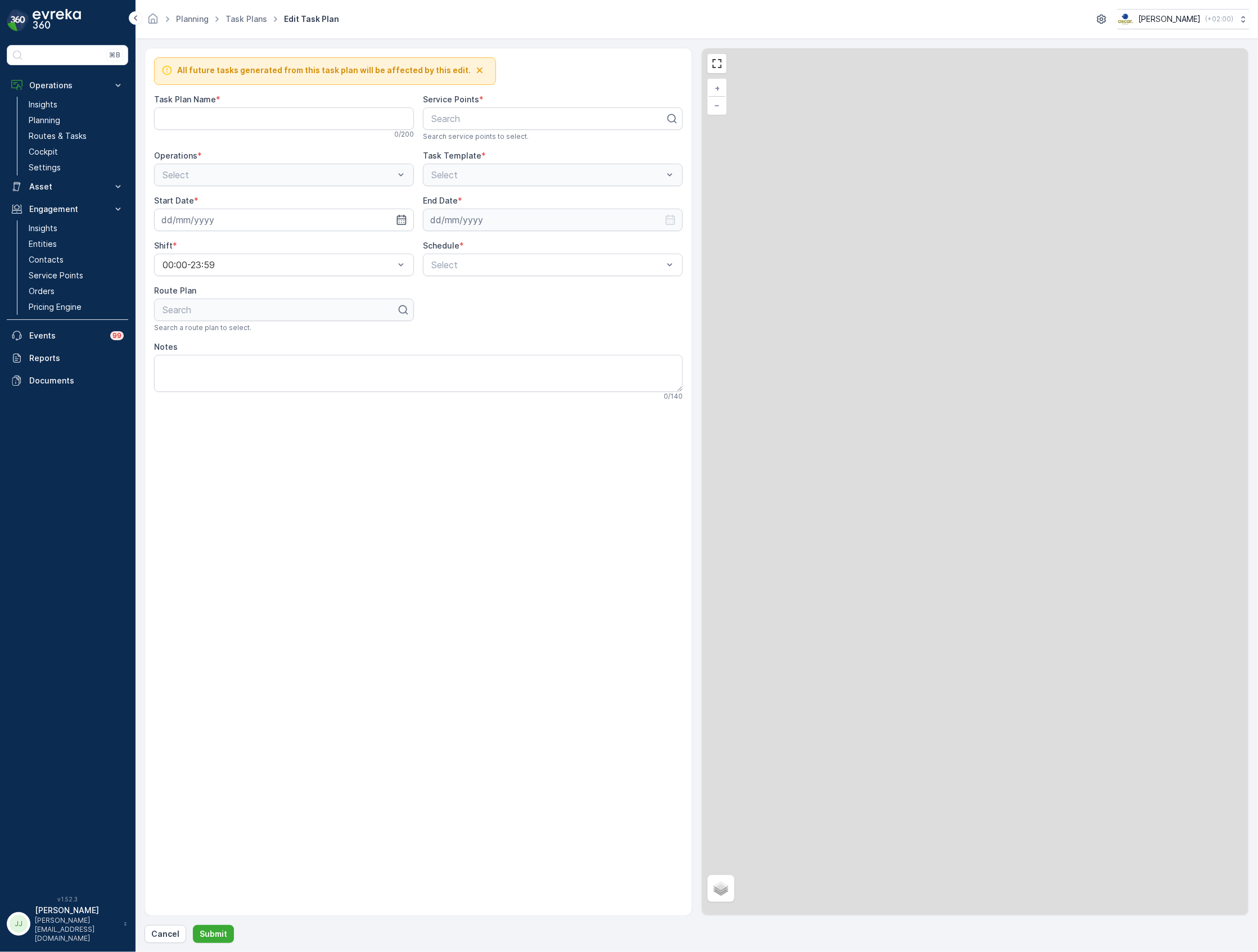
type Name "NDSM Regular"
type textarea "3x 80L pk 1x 80L glas 2x 140l doorzichtige. 2x 140l rest. 1x 240L verzamel 2x 2…"
type input "14.05.2025"
type input "31.12.2030"
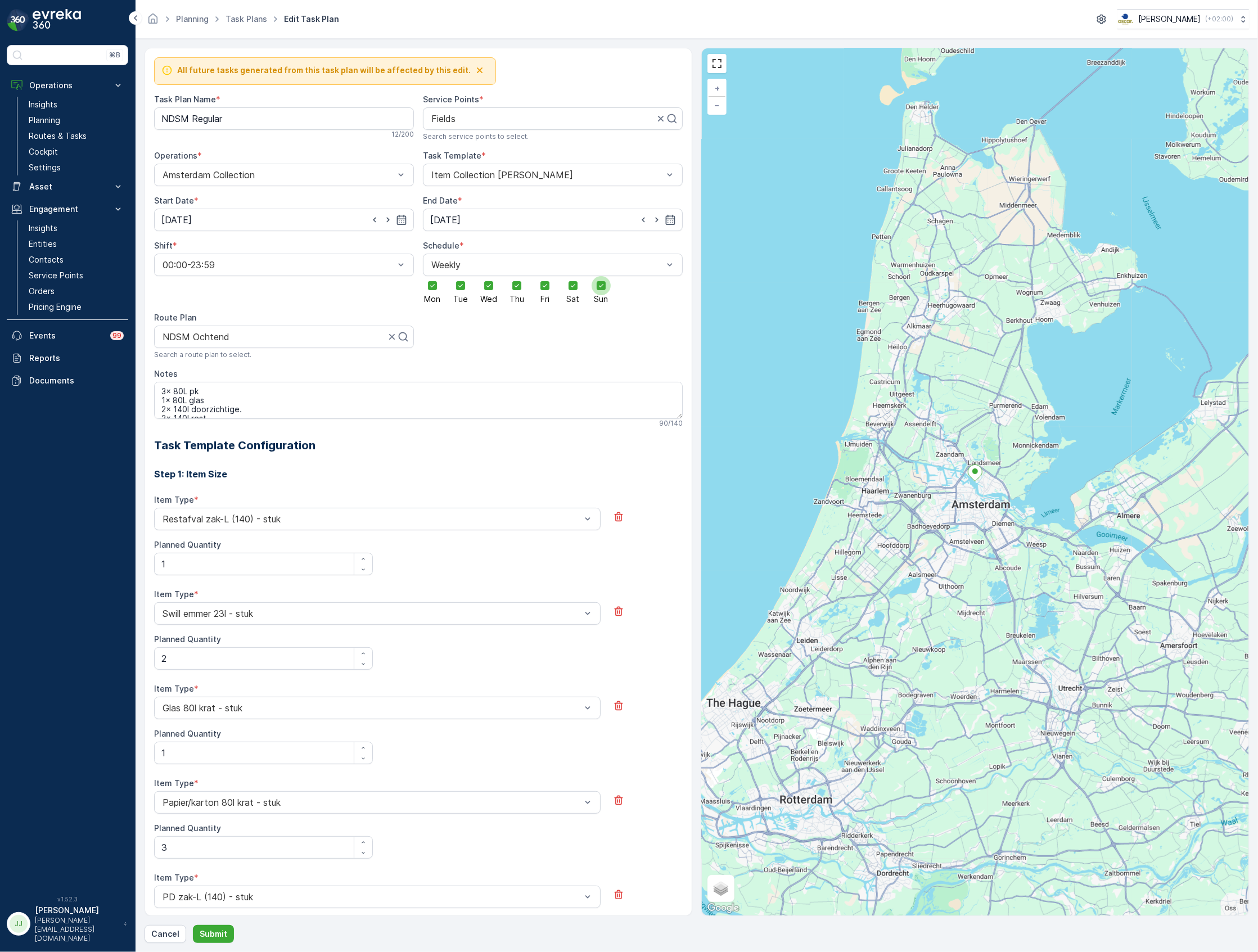
click at [603, 290] on div at bounding box center [601, 285] width 9 height 9
click at [601, 276] on input "Sun" at bounding box center [601, 276] width 0 height 0
drag, startPoint x: 576, startPoint y: 288, endPoint x: 574, endPoint y: 298, distance: 10.2
click at [575, 289] on div at bounding box center [572, 285] width 19 height 19
click at [573, 276] on input "Sat" at bounding box center [573, 276] width 0 height 0
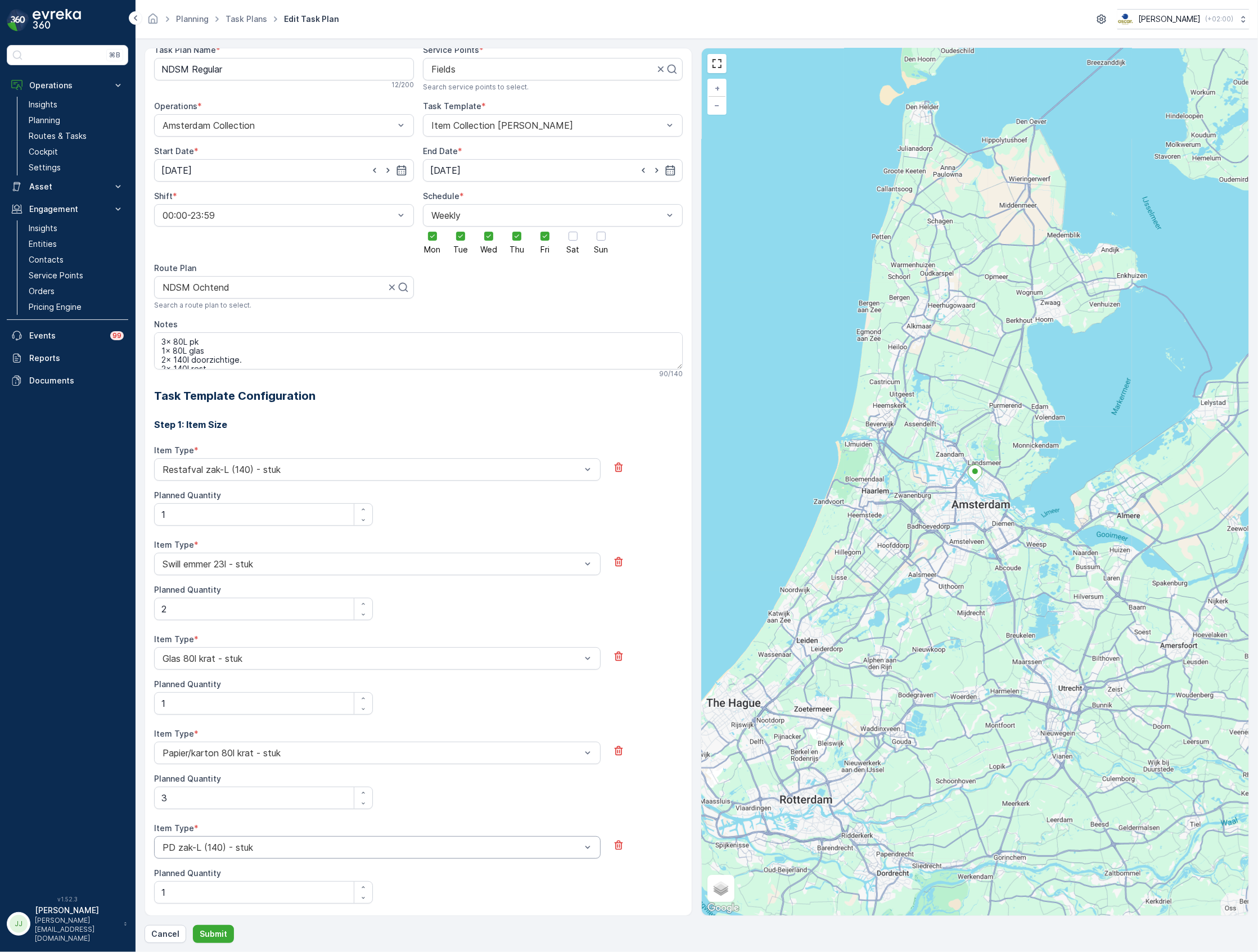
scroll to position [75, 0]
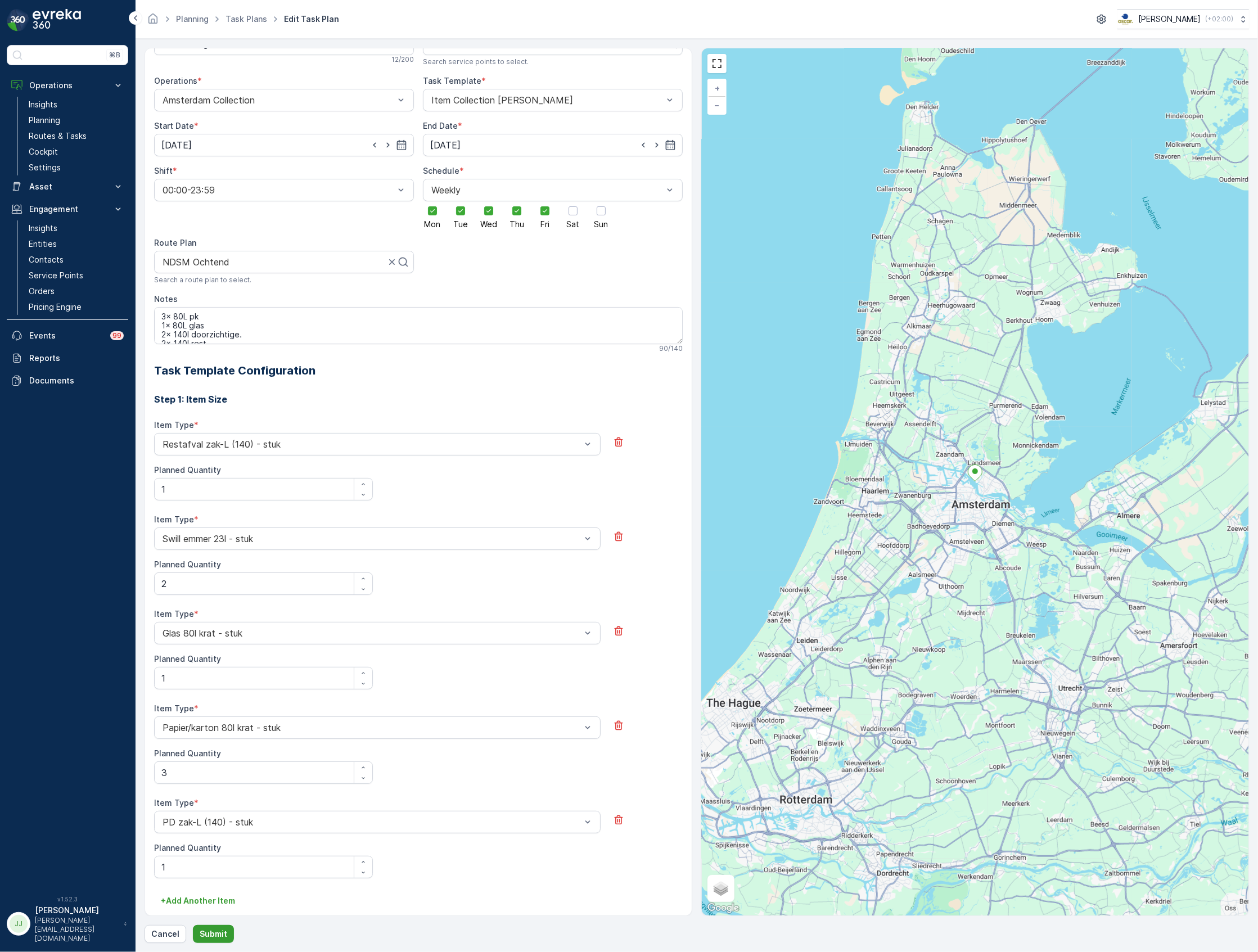
click at [217, 930] on p "Submit" at bounding box center [213, 933] width 28 height 11
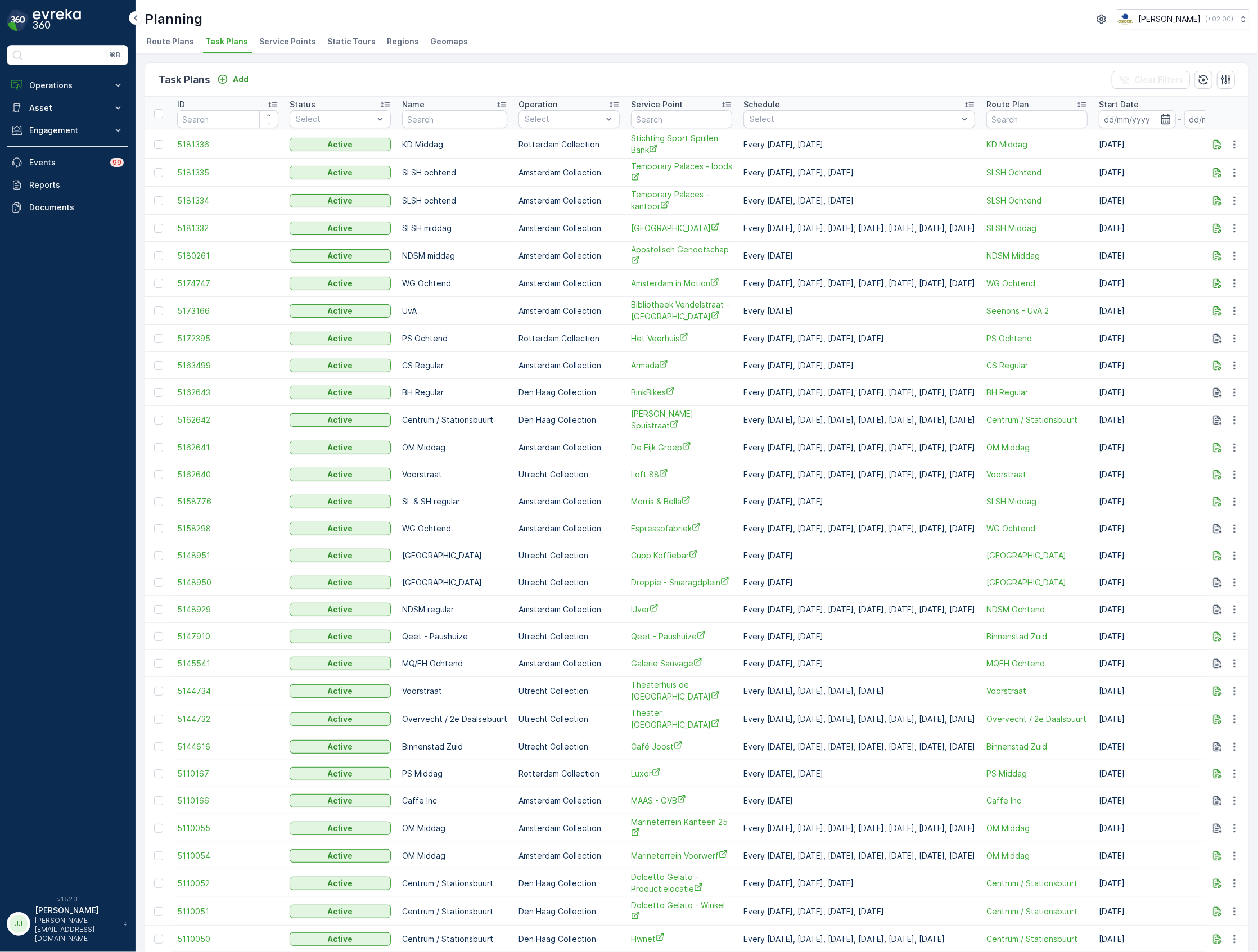
click at [399, 122] on th "Name" at bounding box center [455, 114] width 116 height 34
click at [413, 123] on input "text" at bounding box center [455, 119] width 105 height 18
type input "NDSM"
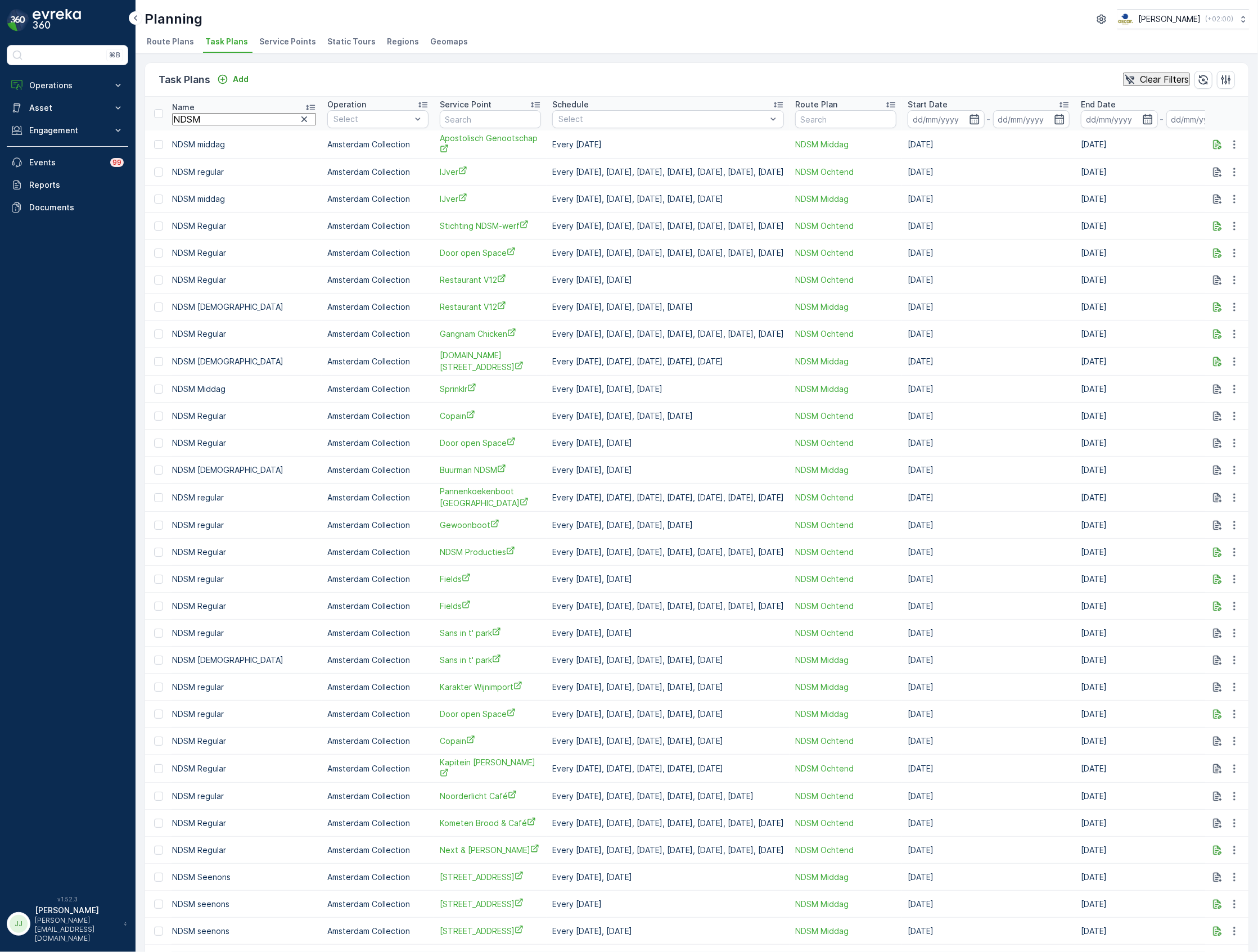
scroll to position [0, 274]
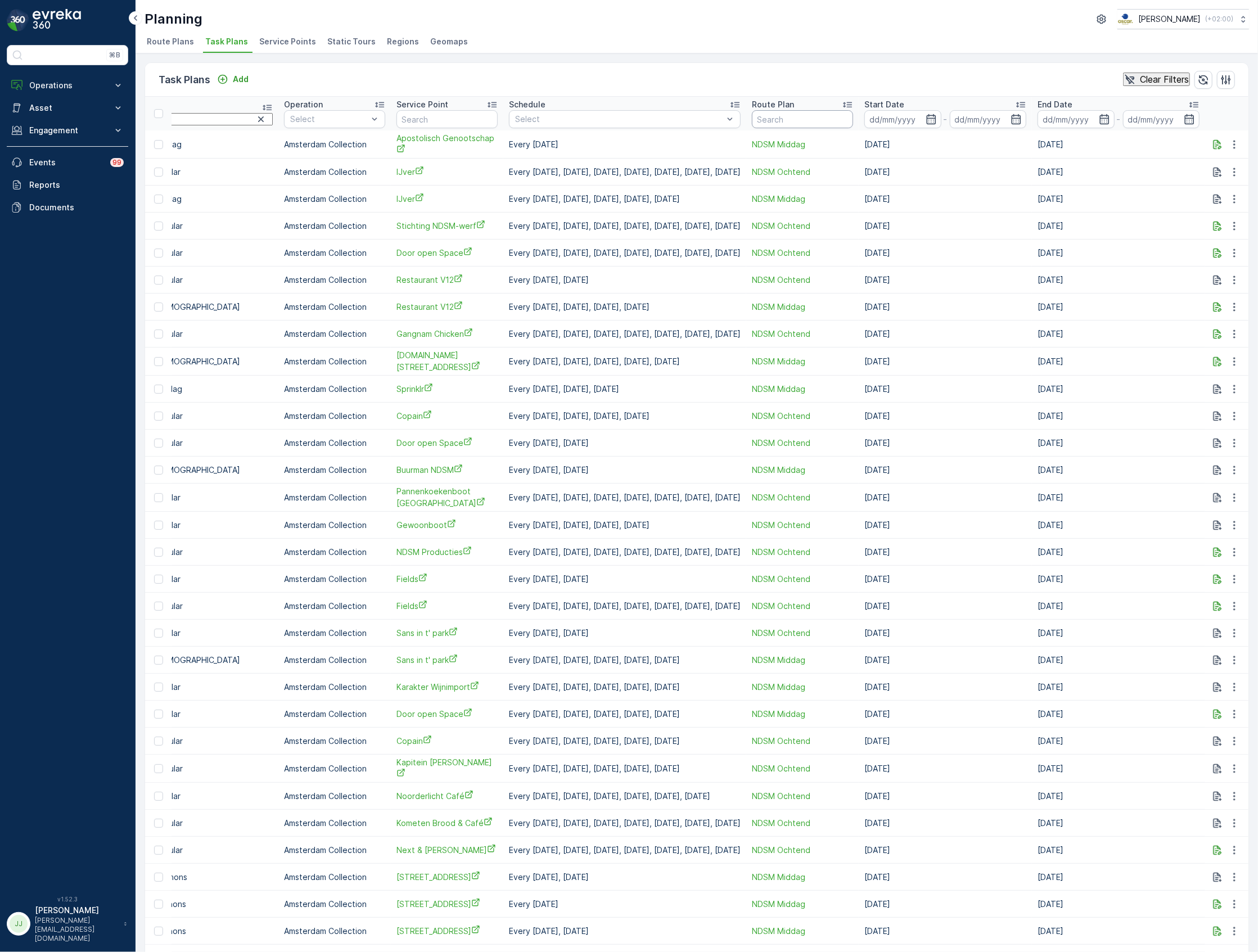
click at [807, 122] on input "text" at bounding box center [802, 119] width 101 height 18
type input "regular"
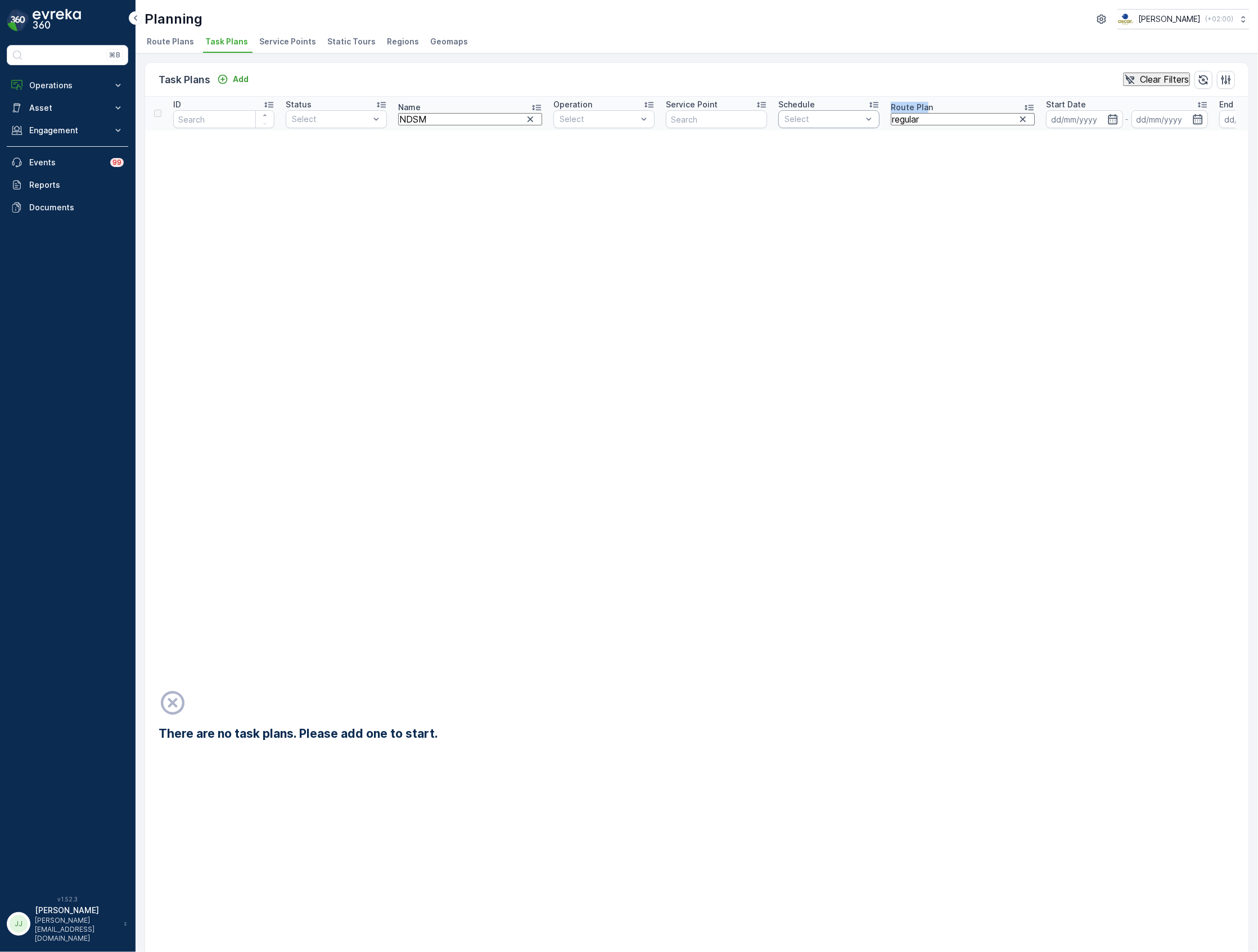
drag, startPoint x: 880, startPoint y: 109, endPoint x: 808, endPoint y: 118, distance: 72.6
click at [808, 117] on tr "ID Status Select Name NDSM Operation Select Service Point Schedule Select Route…" at bounding box center [773, 114] width 1255 height 34
drag, startPoint x: 892, startPoint y: 113, endPoint x: 823, endPoint y: 125, distance: 70.0
click at [840, 117] on tr "ID Status Select Name NDSM Operation Select Service Point Schedule Select Route…" at bounding box center [751, 114] width 1212 height 34
type input "NDSM Re"
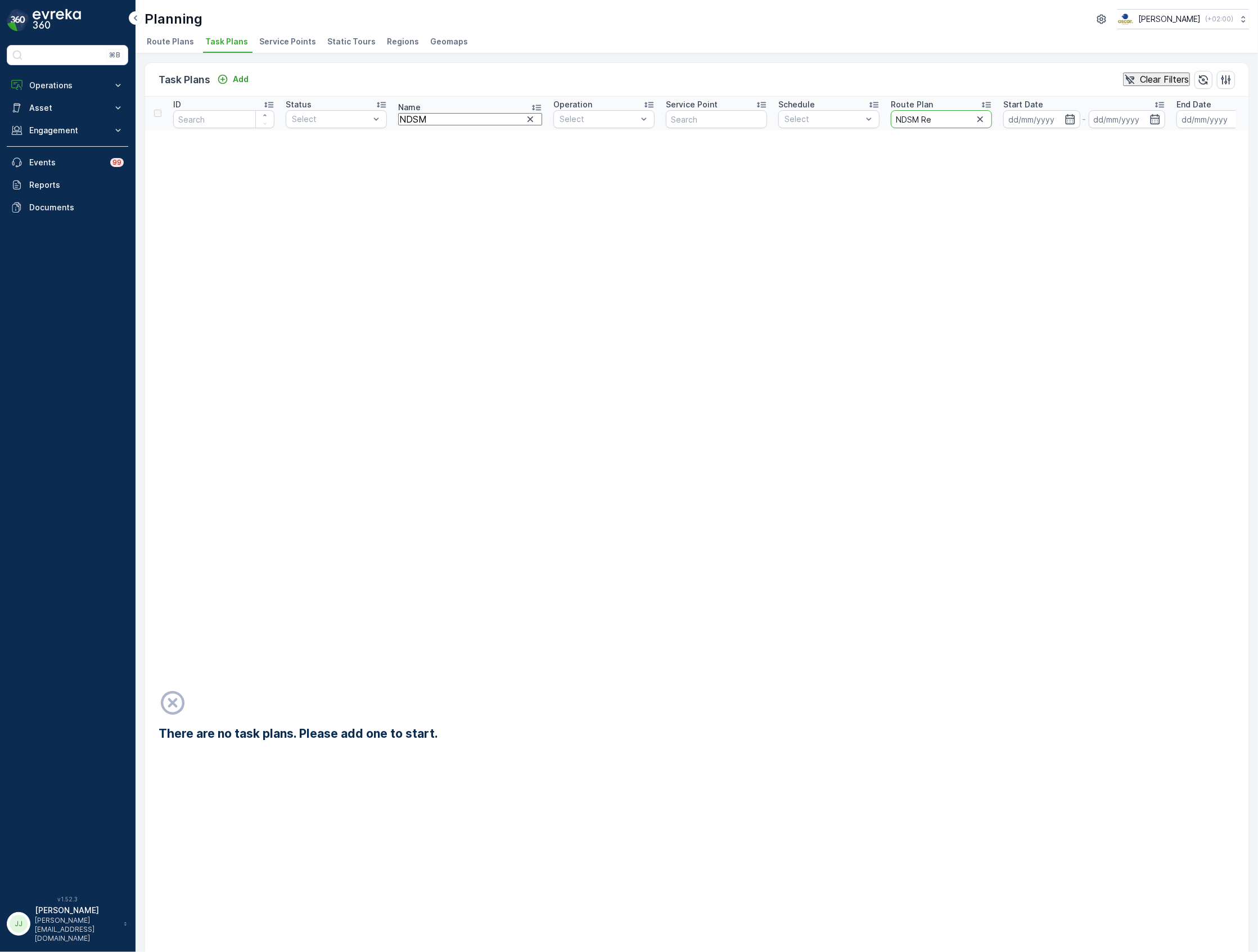
click at [898, 123] on input "NDSM Re" at bounding box center [941, 119] width 101 height 18
type input "NDSM"
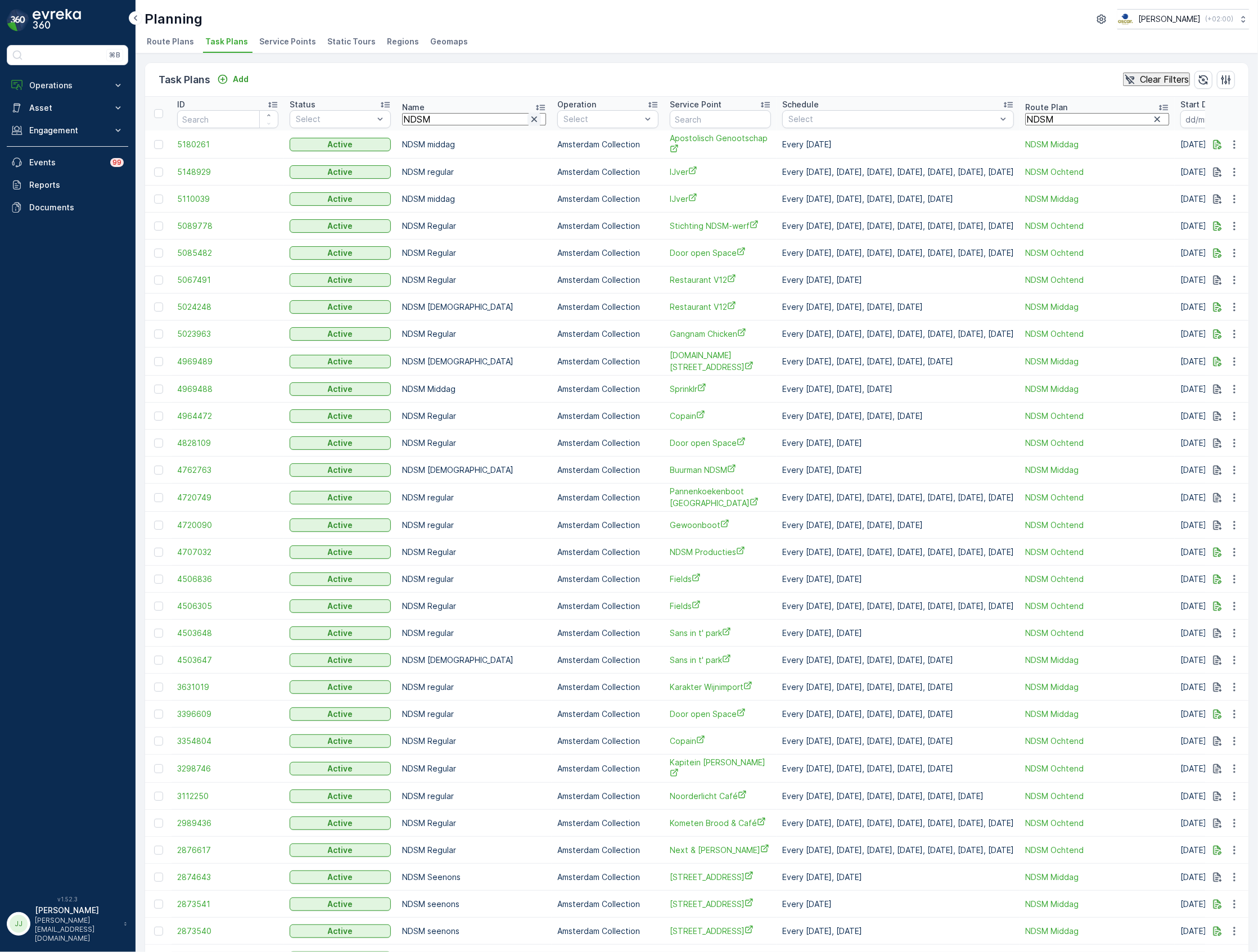
click at [531, 118] on icon "button" at bounding box center [534, 119] width 6 height 6
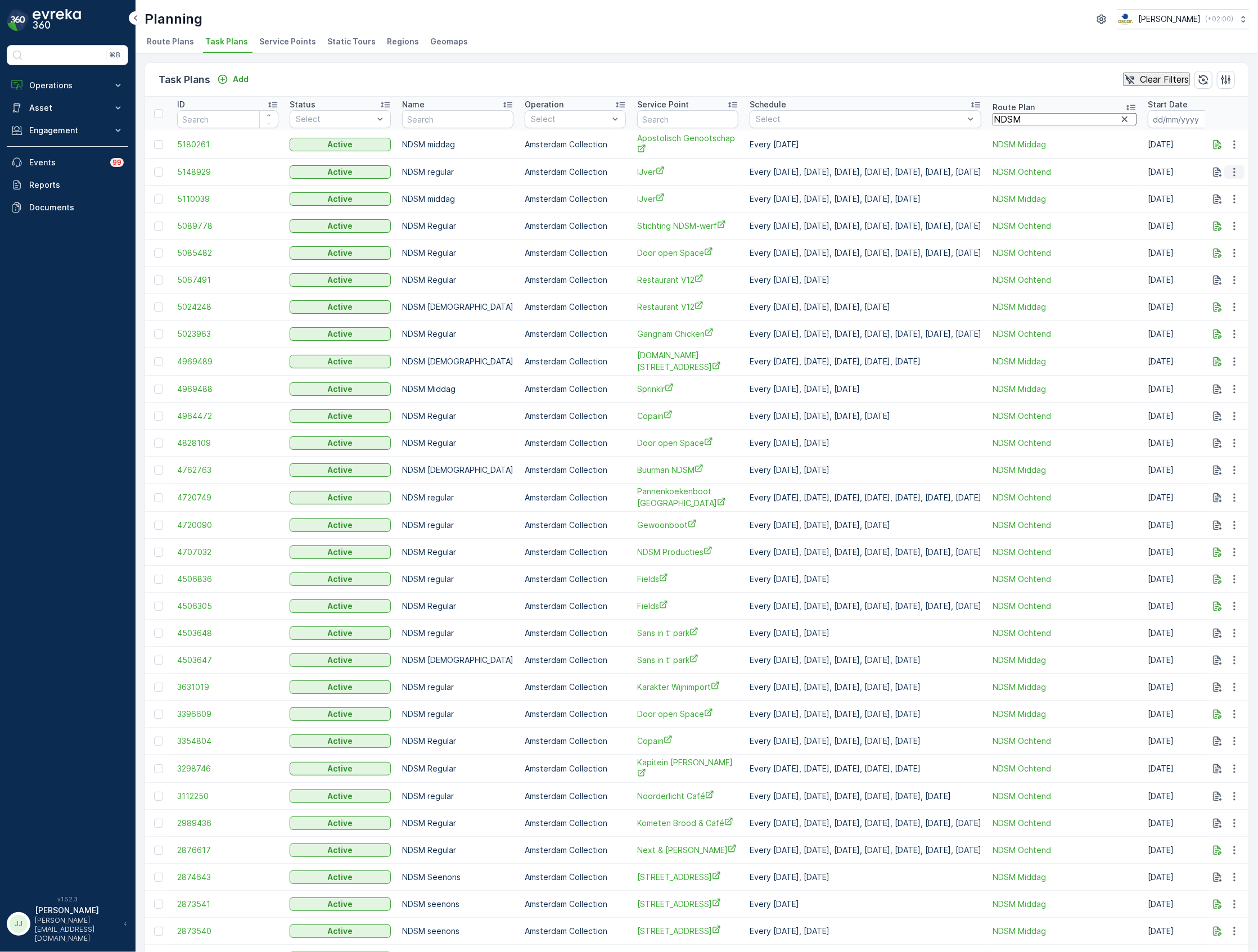
click at [1229, 177] on icon "button" at bounding box center [1235, 172] width 11 height 11
click at [1223, 201] on span "Edit Task Plan" at bounding box center [1225, 206] width 60 height 10
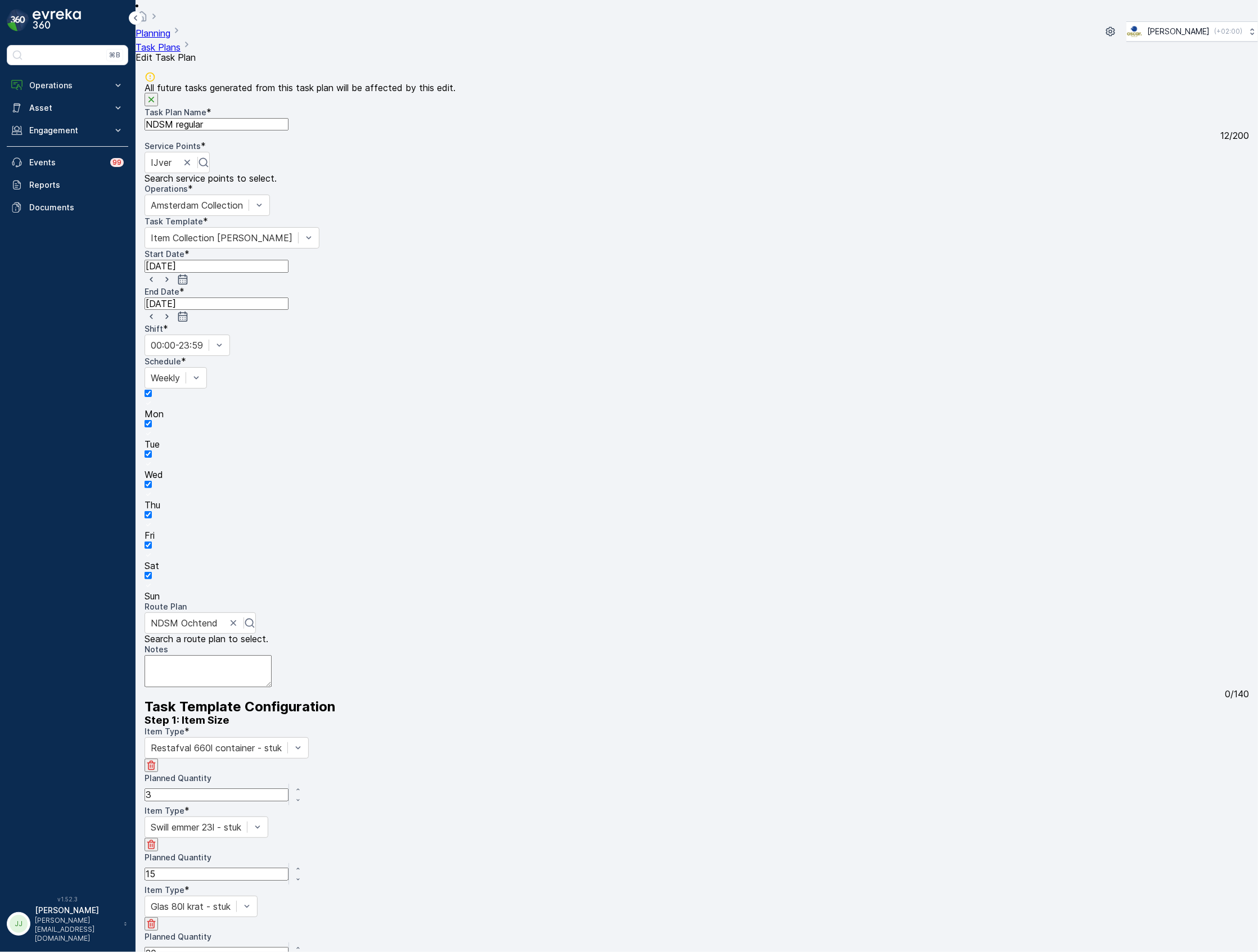
click at [599, 581] on div at bounding box center [697, 586] width 1104 height 10
click at [152, 572] on input "Sun" at bounding box center [148, 575] width 7 height 7
click at [153, 551] on icon at bounding box center [148, 554] width 8 height 8
click at [152, 541] on input "Sat" at bounding box center [148, 545] width 7 height 7
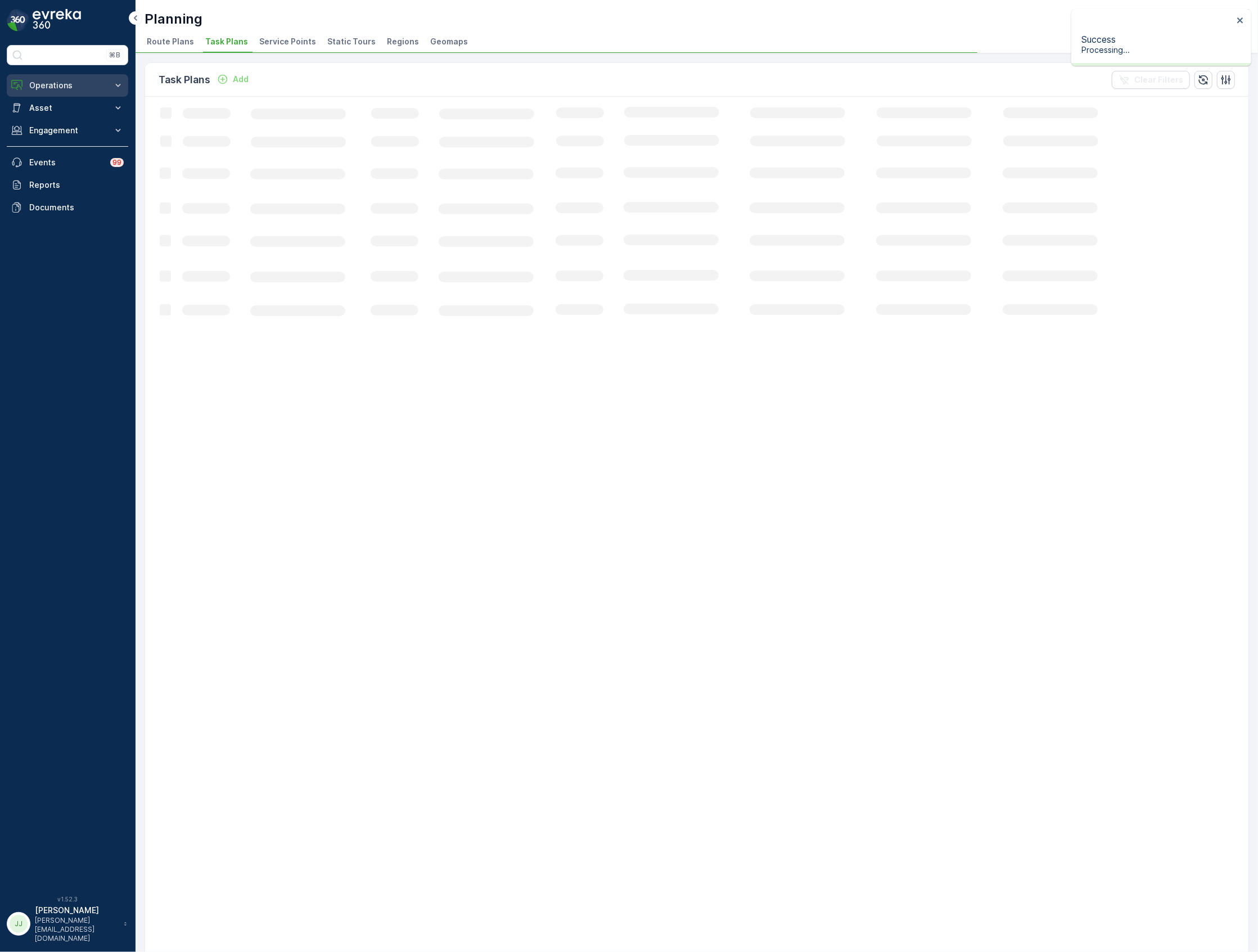
click at [96, 90] on p "Operations" at bounding box center [67, 85] width 77 height 11
click at [68, 137] on p "Routes & Tasks" at bounding box center [57, 136] width 58 height 11
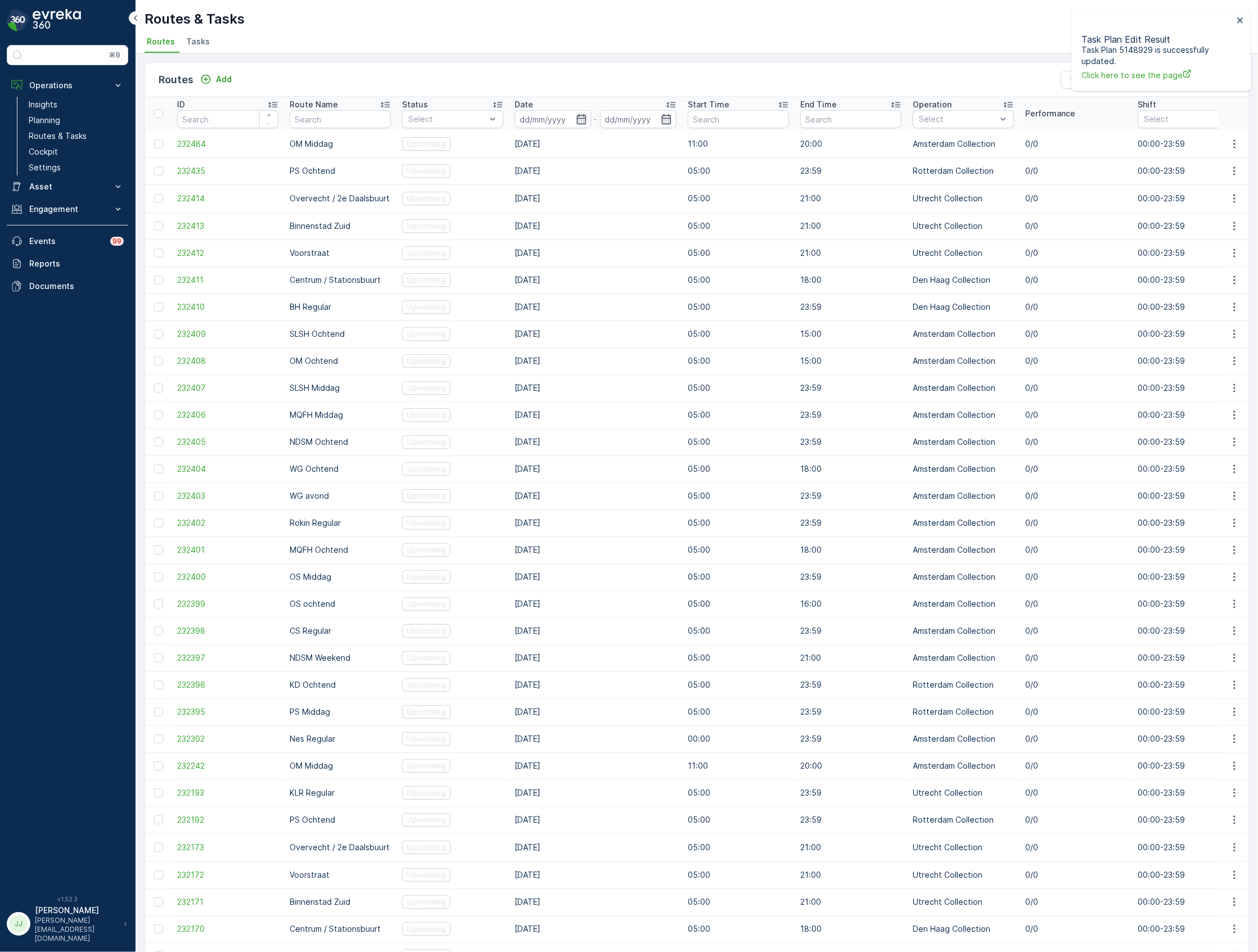
drag, startPoint x: 220, startPoint y: 65, endPoint x: 226, endPoint y: 54, distance: 12.5
drag, startPoint x: 203, startPoint y: 35, endPoint x: 94, endPoint y: 2, distance: 113.9
drag, startPoint x: 446, startPoint y: 338, endPoint x: 443, endPoint y: 330, distance: 8.5
click at [72, 134] on p "Routes & Tasks" at bounding box center [57, 136] width 58 height 11
click at [345, 112] on input "text" at bounding box center [340, 119] width 101 height 18
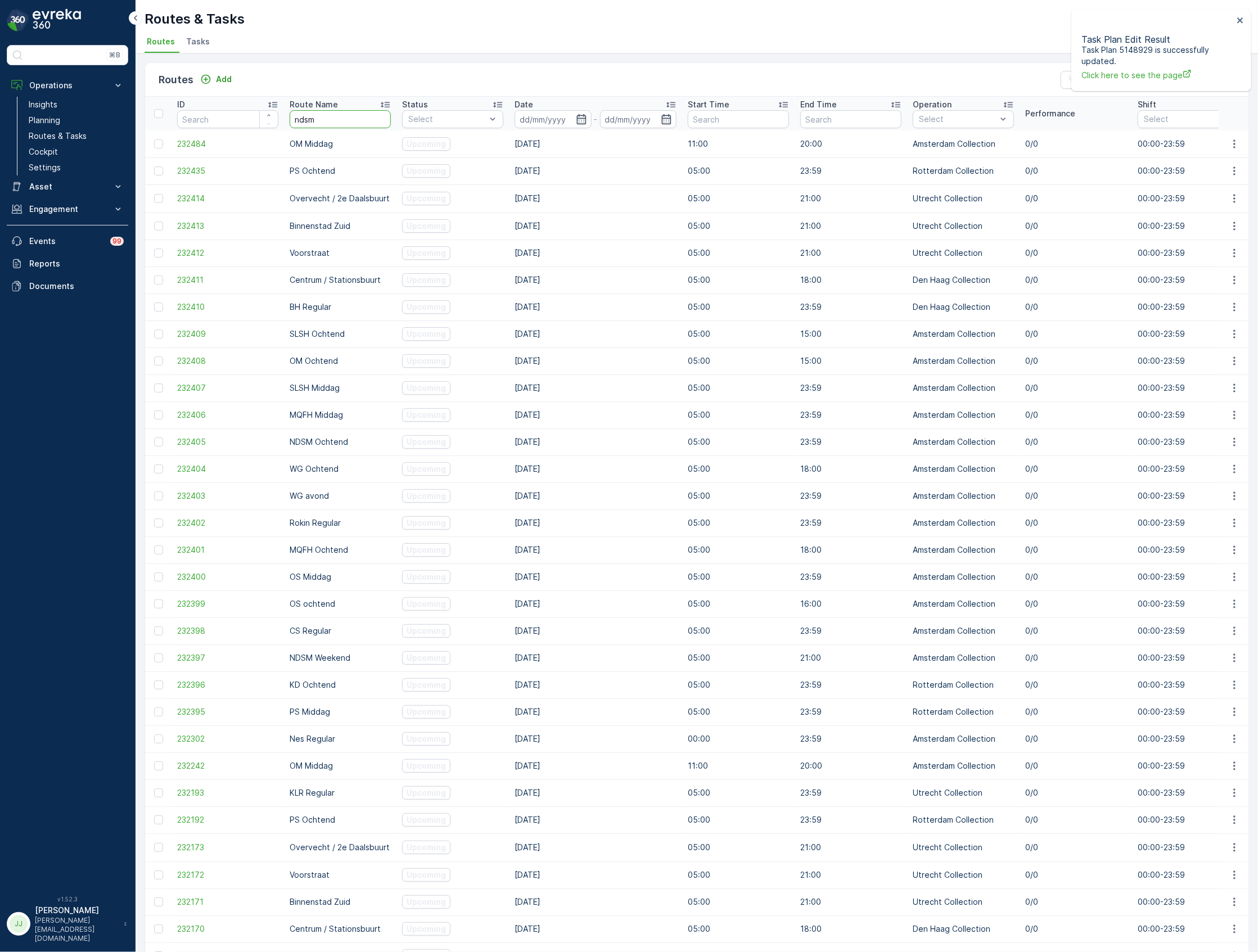
type input "ndsm"
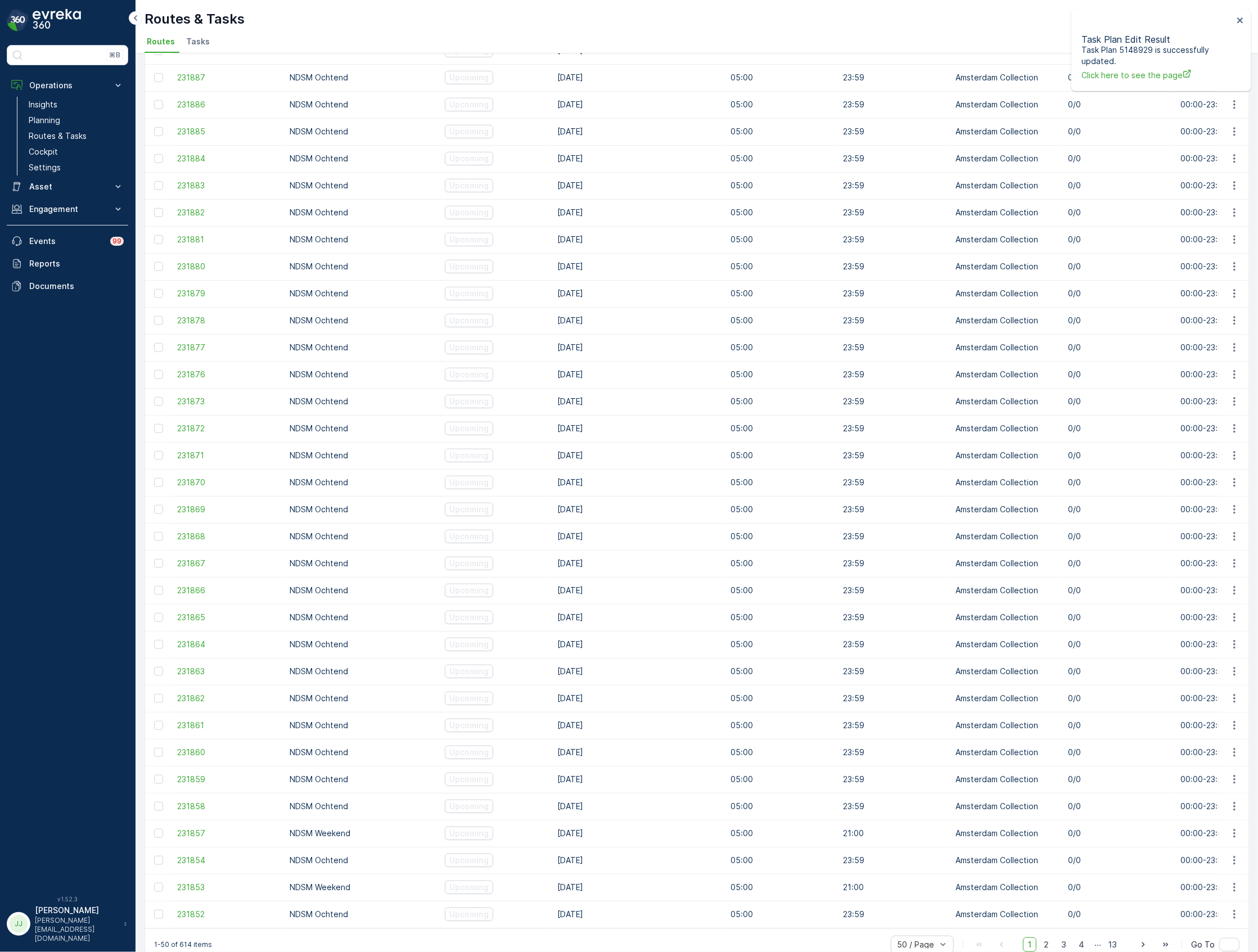
scroll to position [575, 0]
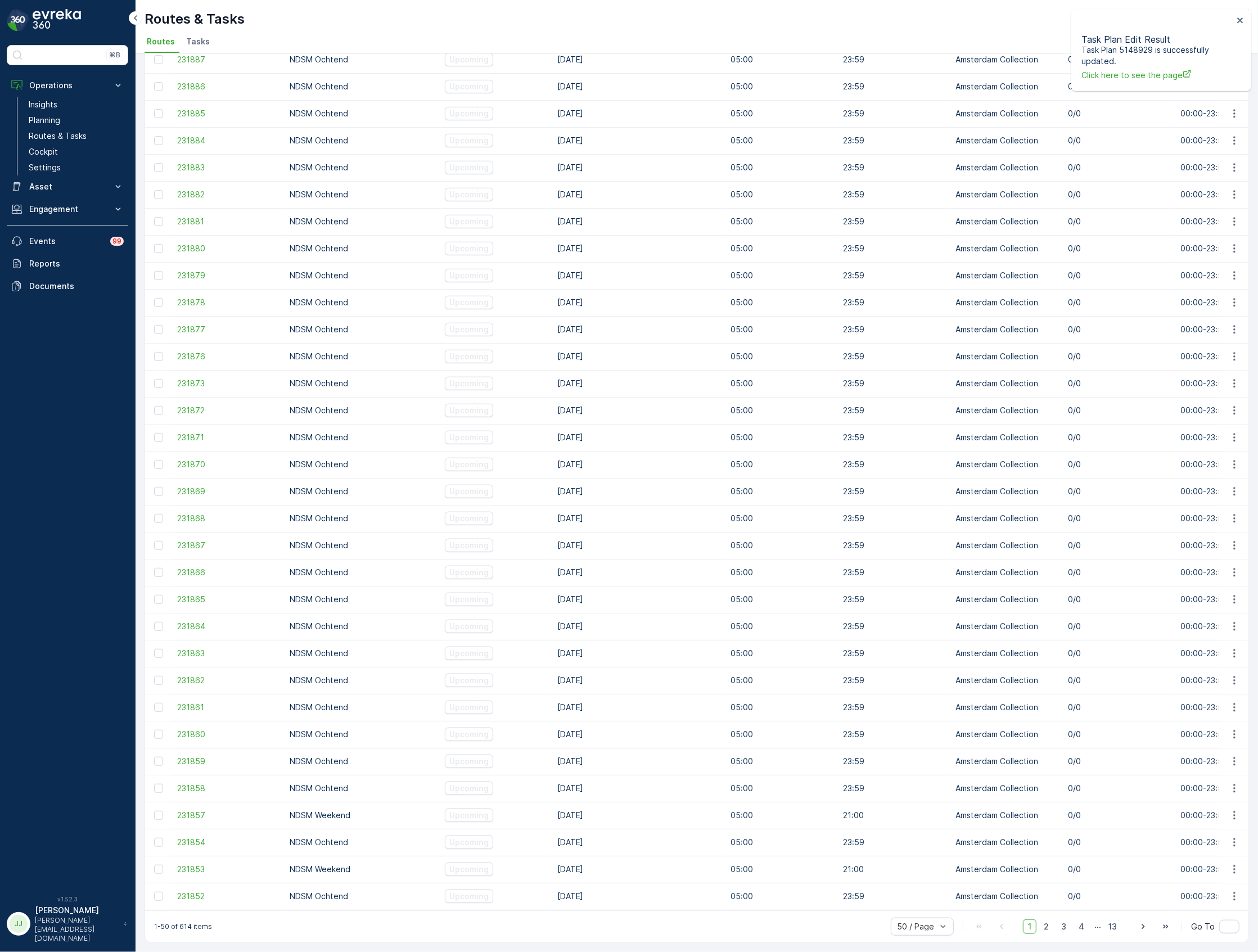
click at [1053, 927] on div "1 2 3 4 ... 13" at bounding box center [1072, 927] width 99 height 15
click at [1049, 927] on span "2" at bounding box center [1046, 927] width 15 height 15
click at [1057, 924] on span "3" at bounding box center [1063, 927] width 15 height 15
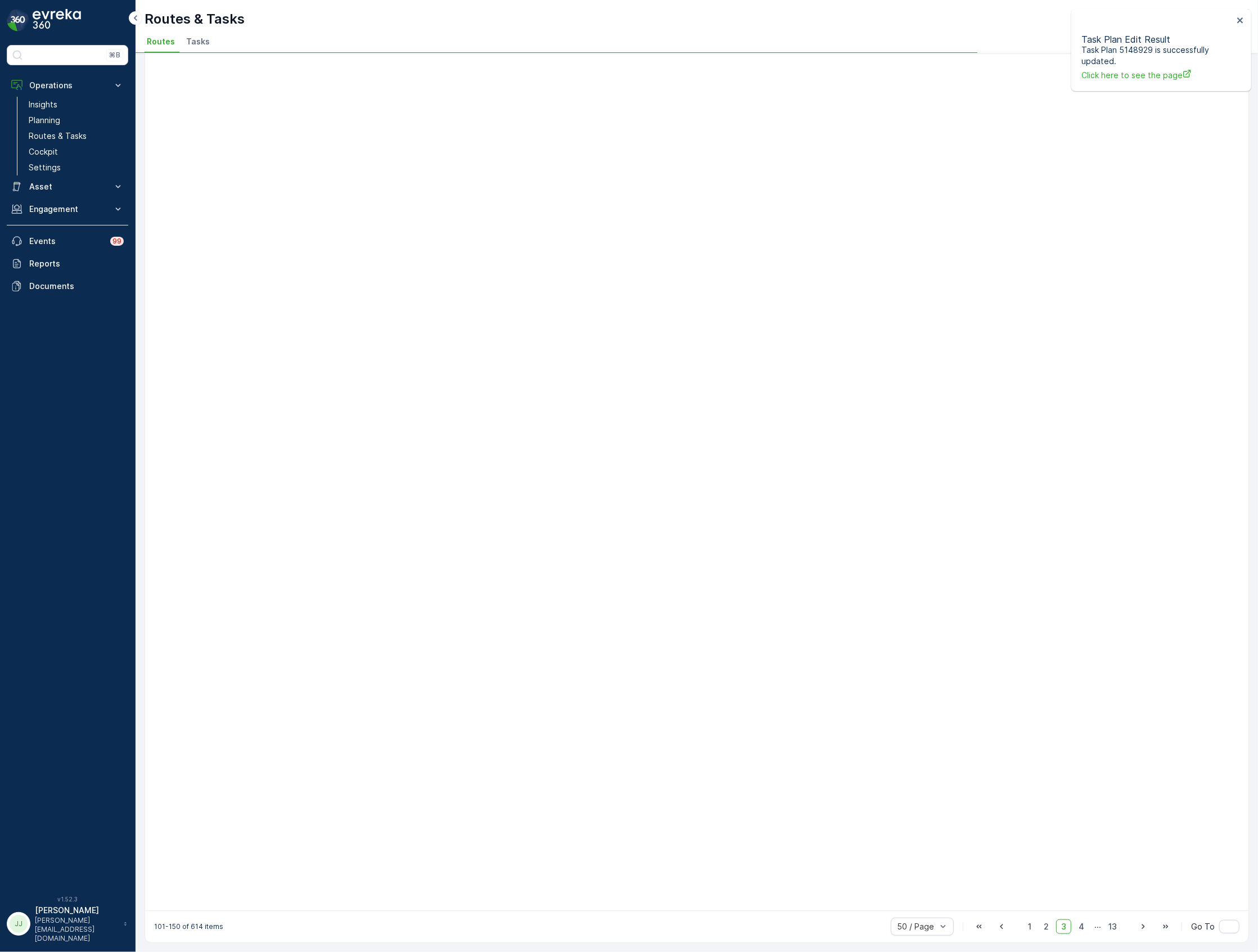
scroll to position [406, 0]
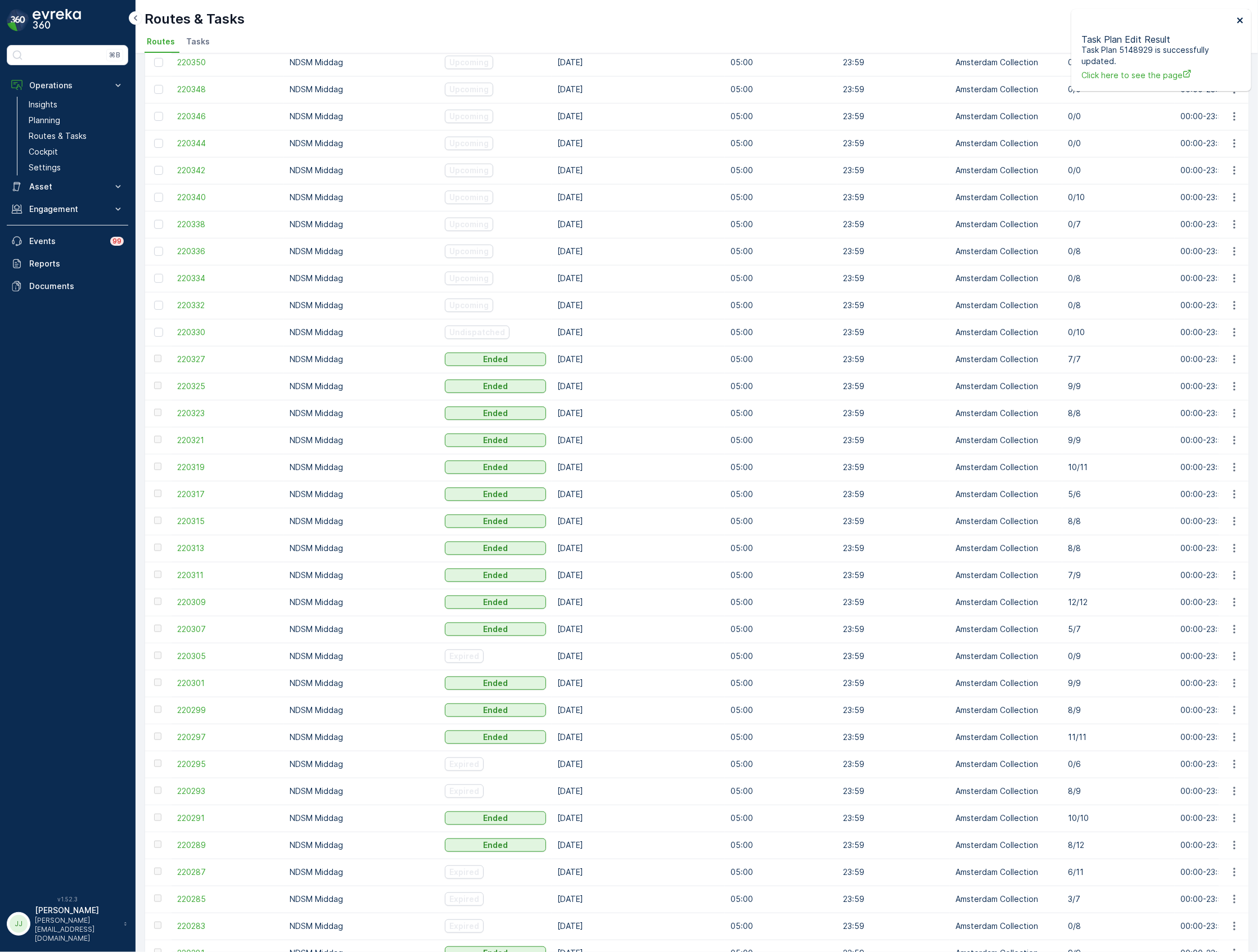
drag, startPoint x: 1236, startPoint y: 19, endPoint x: 1226, endPoint y: 23, distance: 10.8
click at [1236, 19] on icon "close" at bounding box center [1240, 20] width 8 height 9
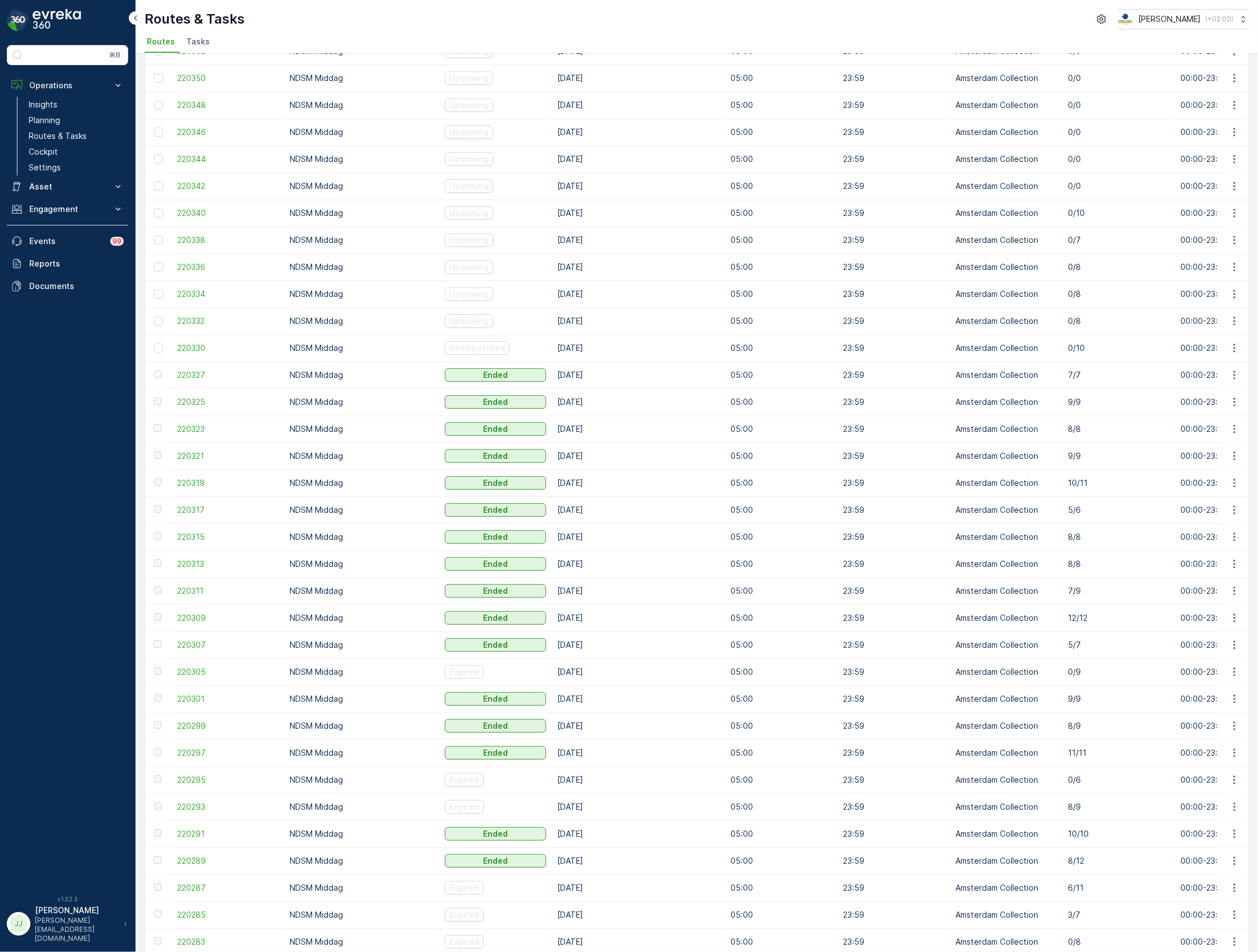
scroll to position [0, 0]
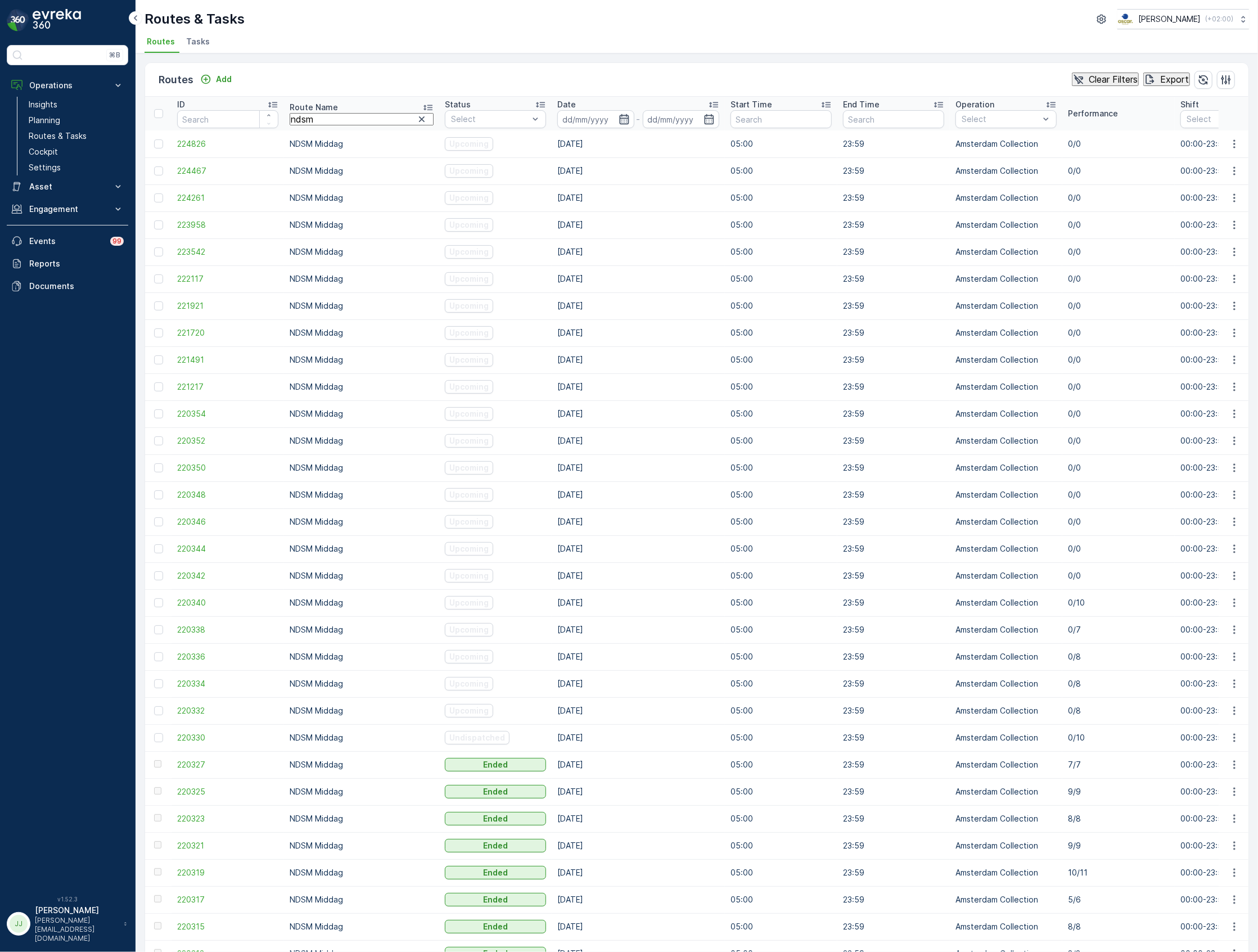
click at [619, 115] on icon "button" at bounding box center [624, 119] width 9 height 10
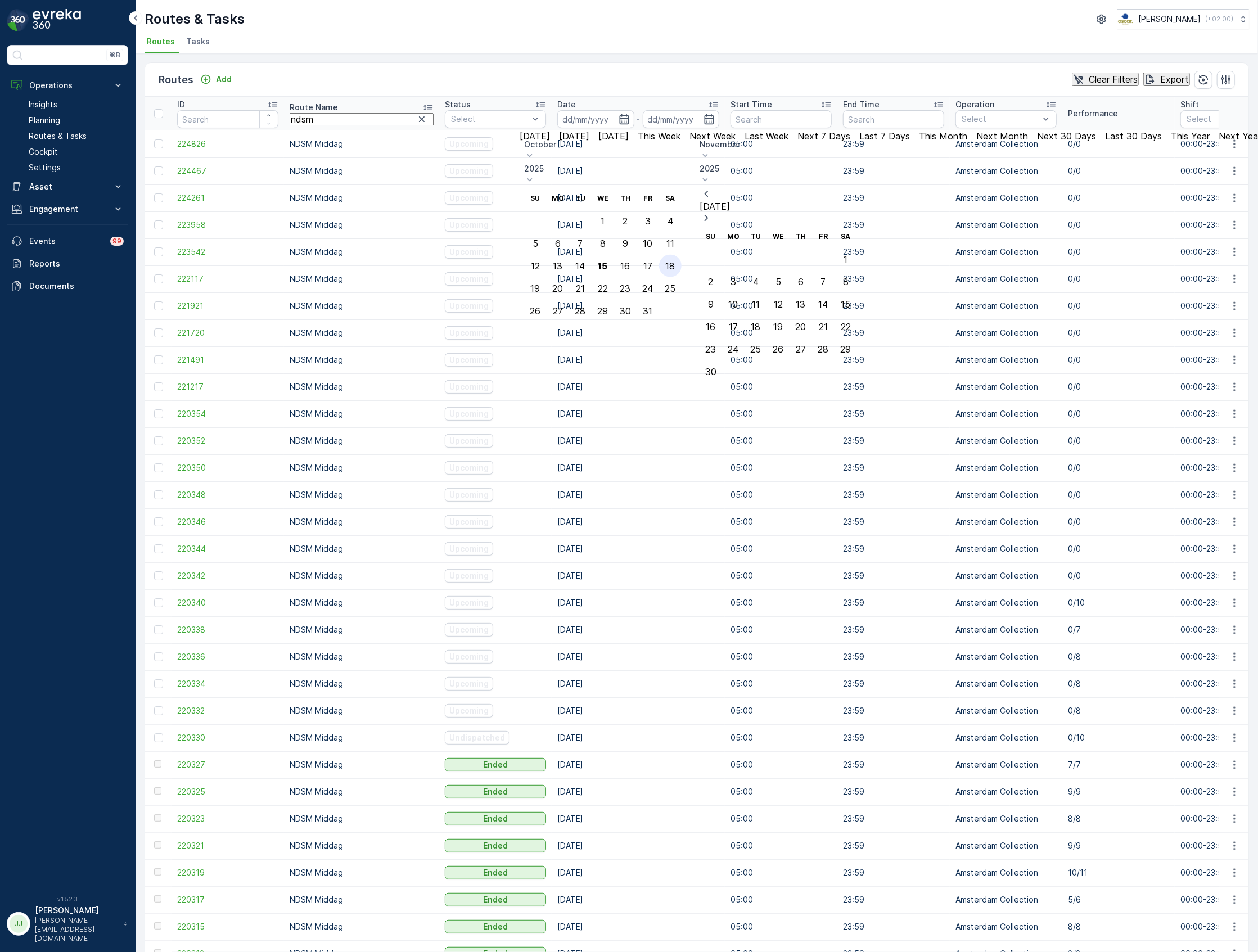
click at [676, 261] on div "18" at bounding box center [670, 265] width 9 height 10
type input "[DATE]"
click at [540, 283] on div "19" at bounding box center [535, 288] width 9 height 10
type input "[DATE]"
click at [676, 261] on div "18" at bounding box center [670, 265] width 9 height 10
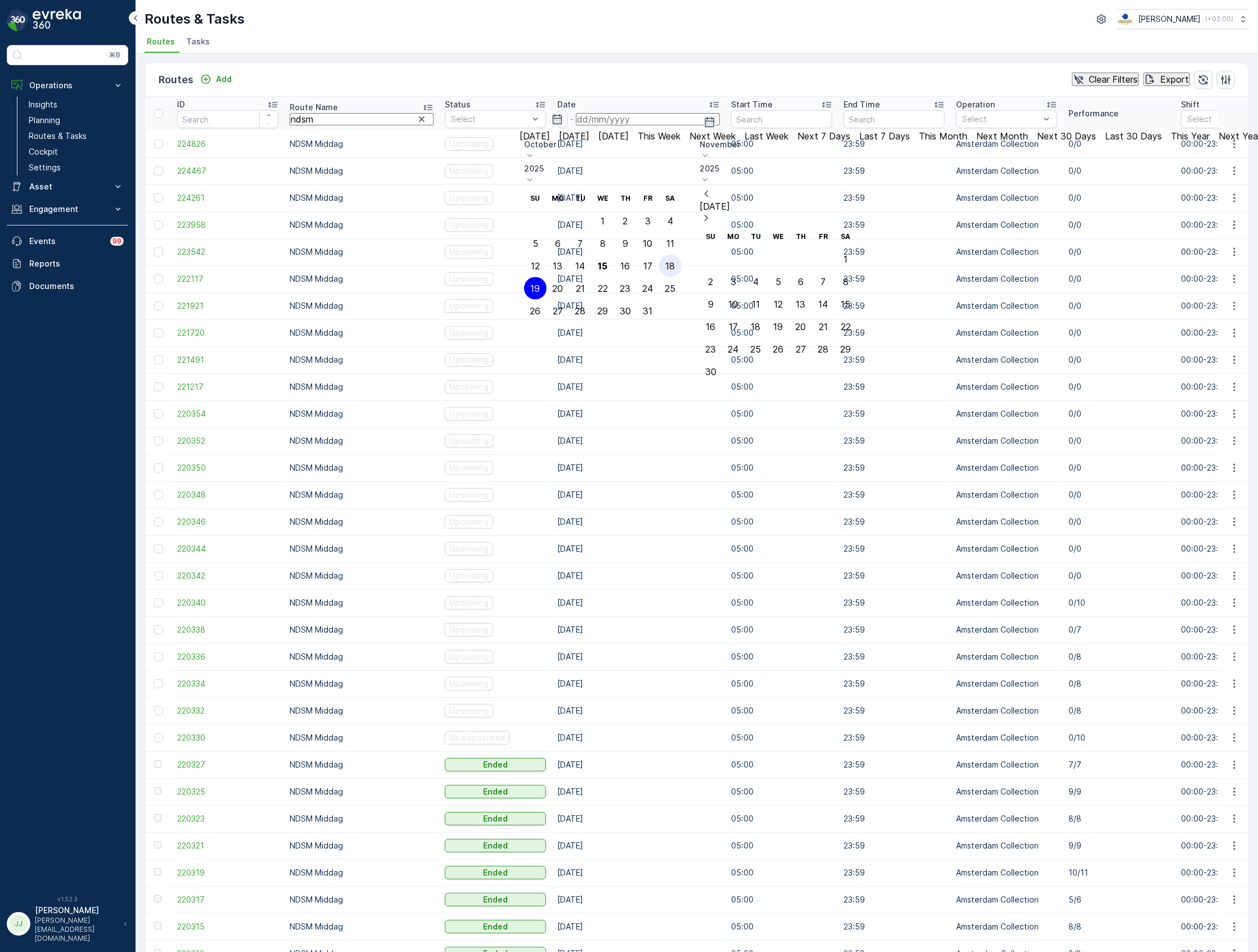
type input "[DATE]"
click at [540, 283] on div "19" at bounding box center [535, 288] width 9 height 10
type input "[DATE]"
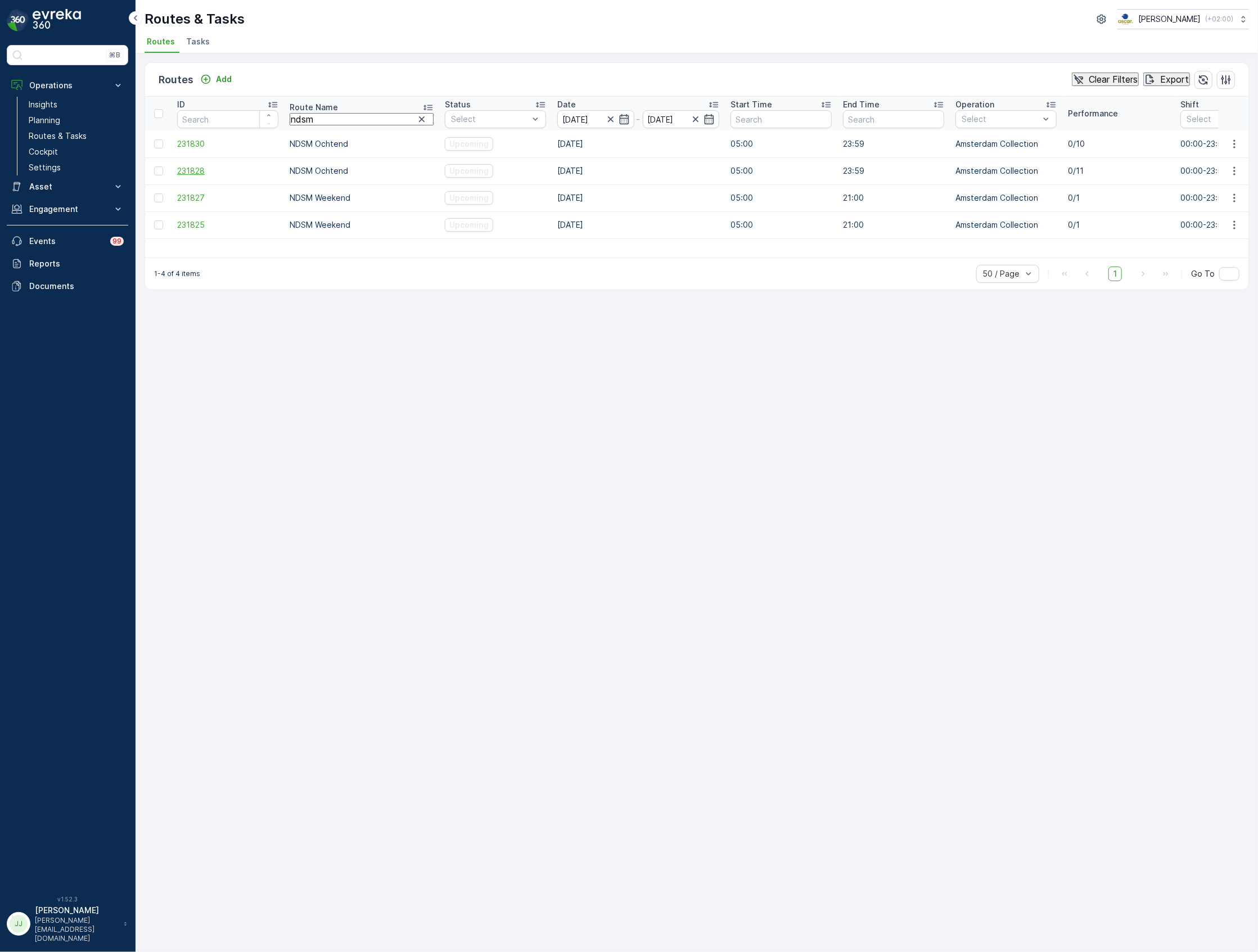
click at [206, 170] on span "231828" at bounding box center [228, 171] width 101 height 11
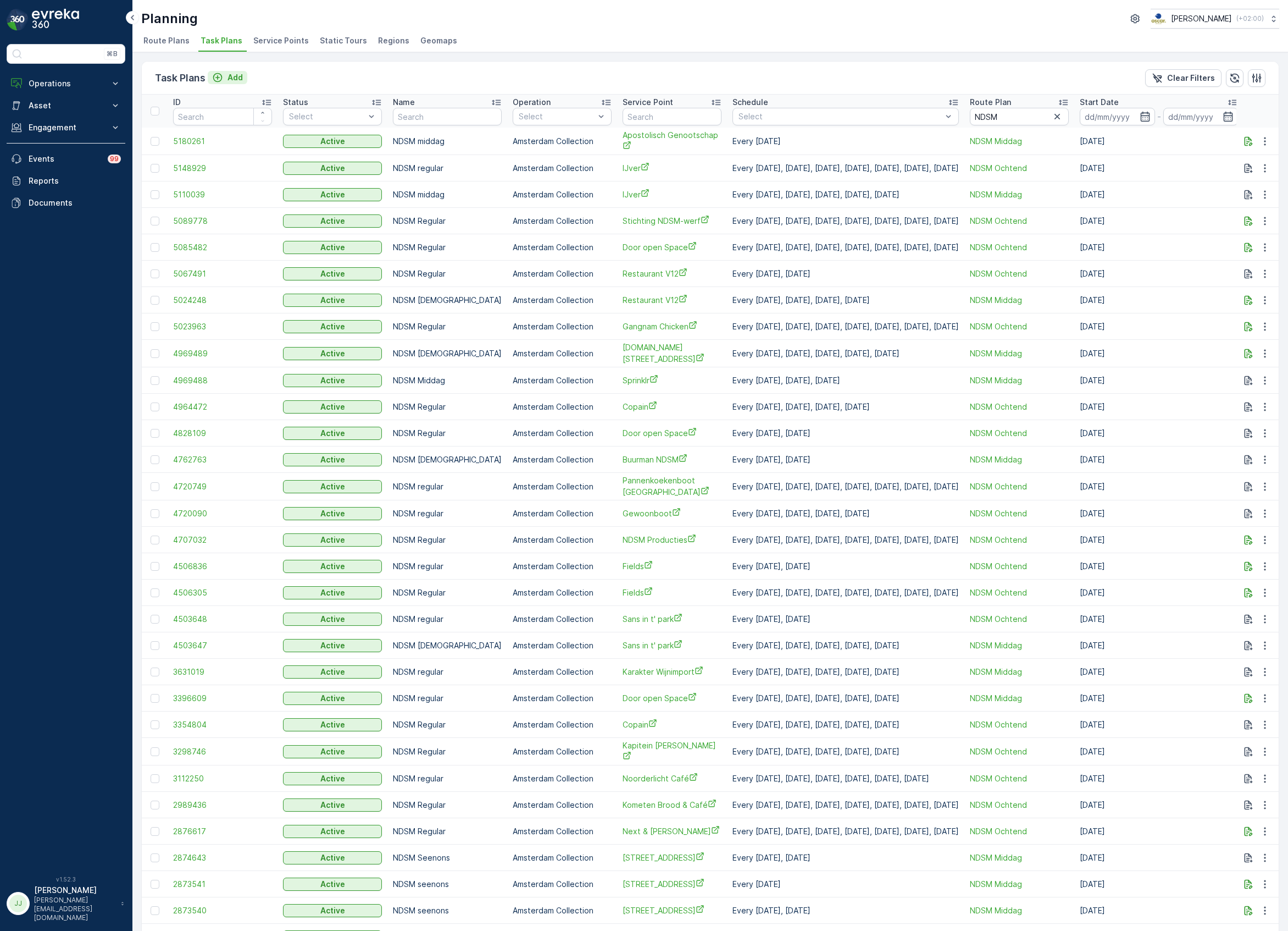
click at [220, 72] on icon "Add" at bounding box center [217, 77] width 11 height 11
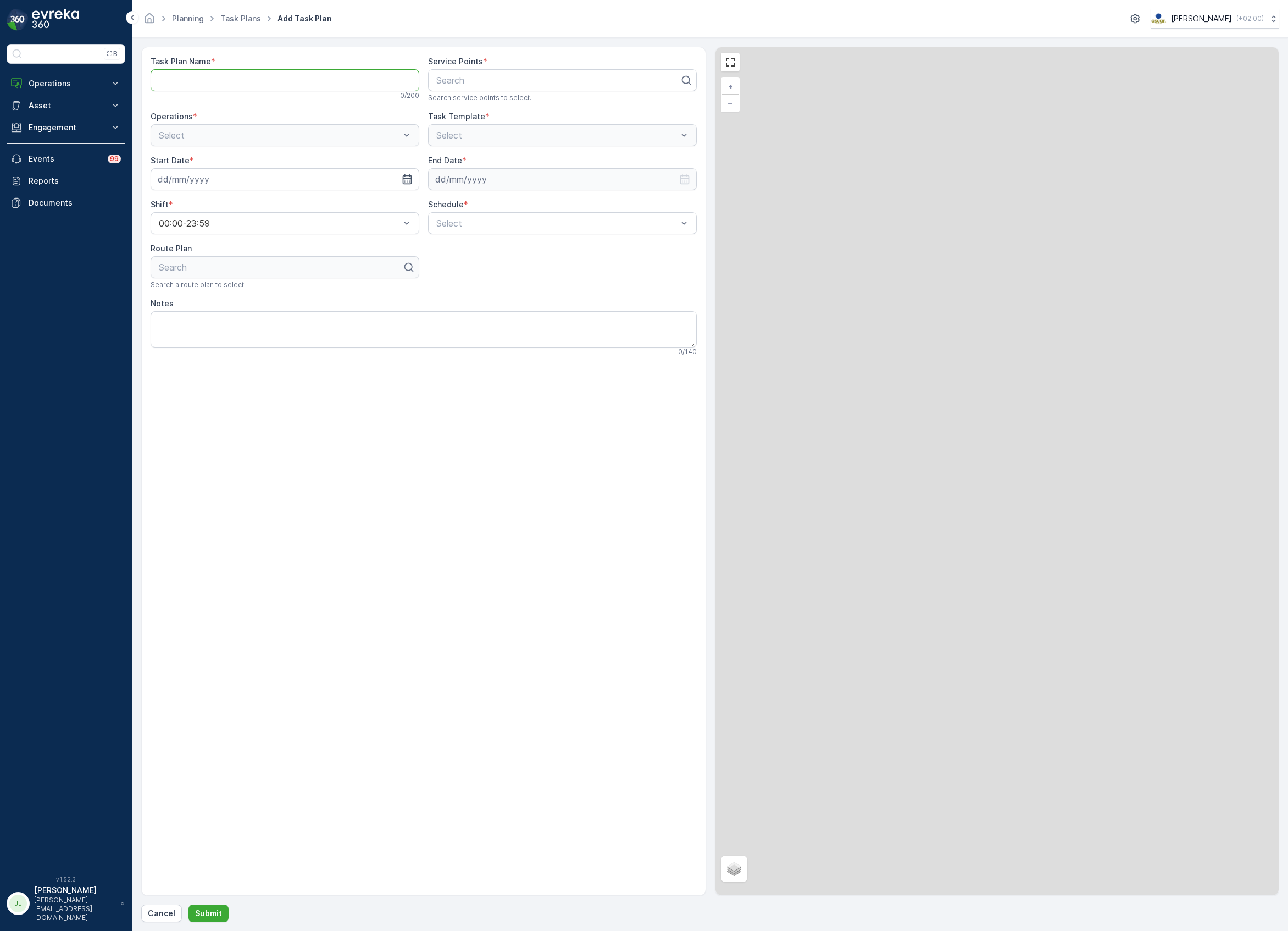
click at [229, 86] on Name "Task Plan Name" at bounding box center [284, 80] width 269 height 22
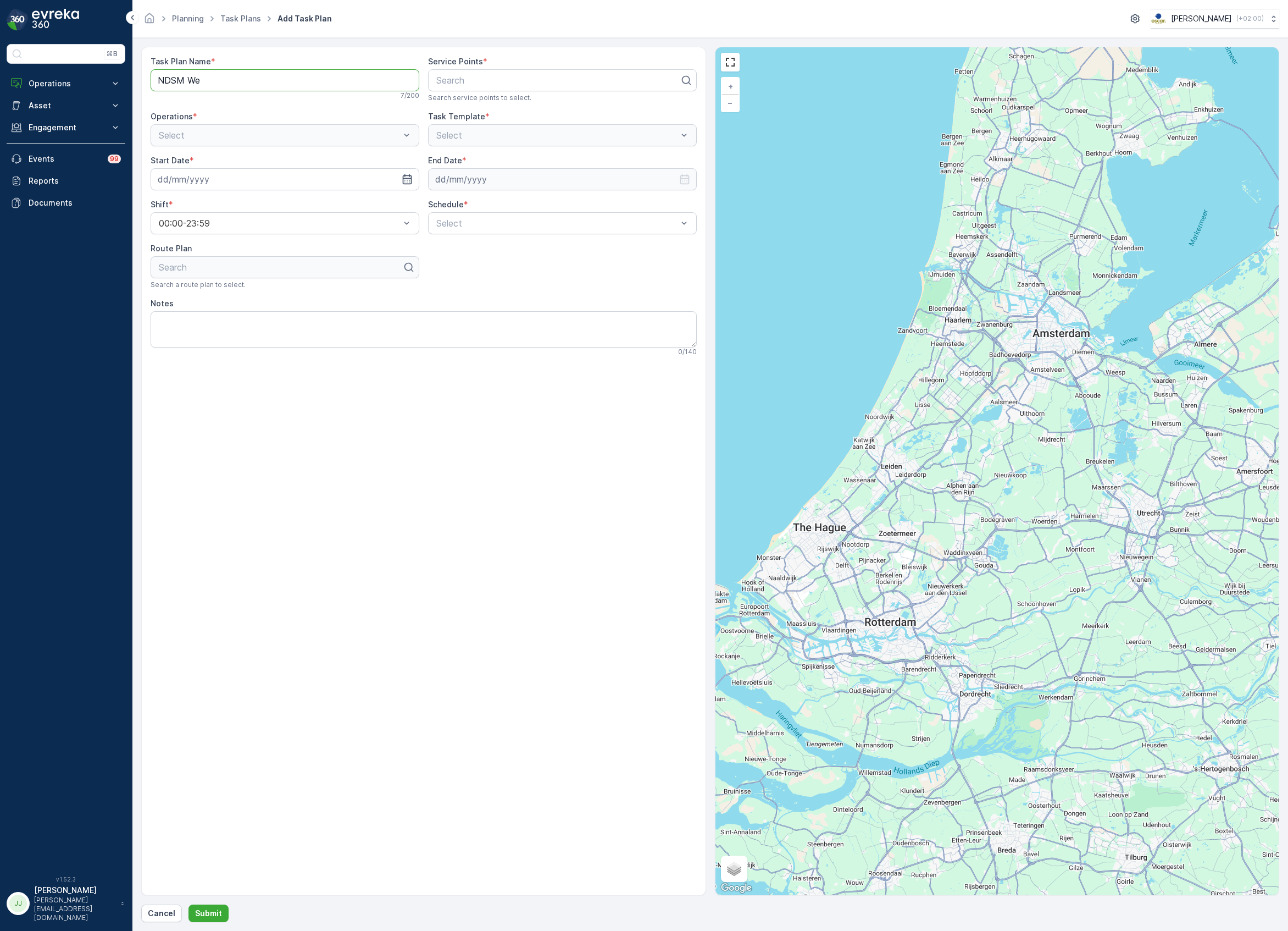
type Name "NDSM Weekend"
click at [467, 80] on div at bounding box center [558, 80] width 246 height 10
type input "ijver"
click at [457, 107] on div "IJver" at bounding box center [562, 107] width 255 height 10
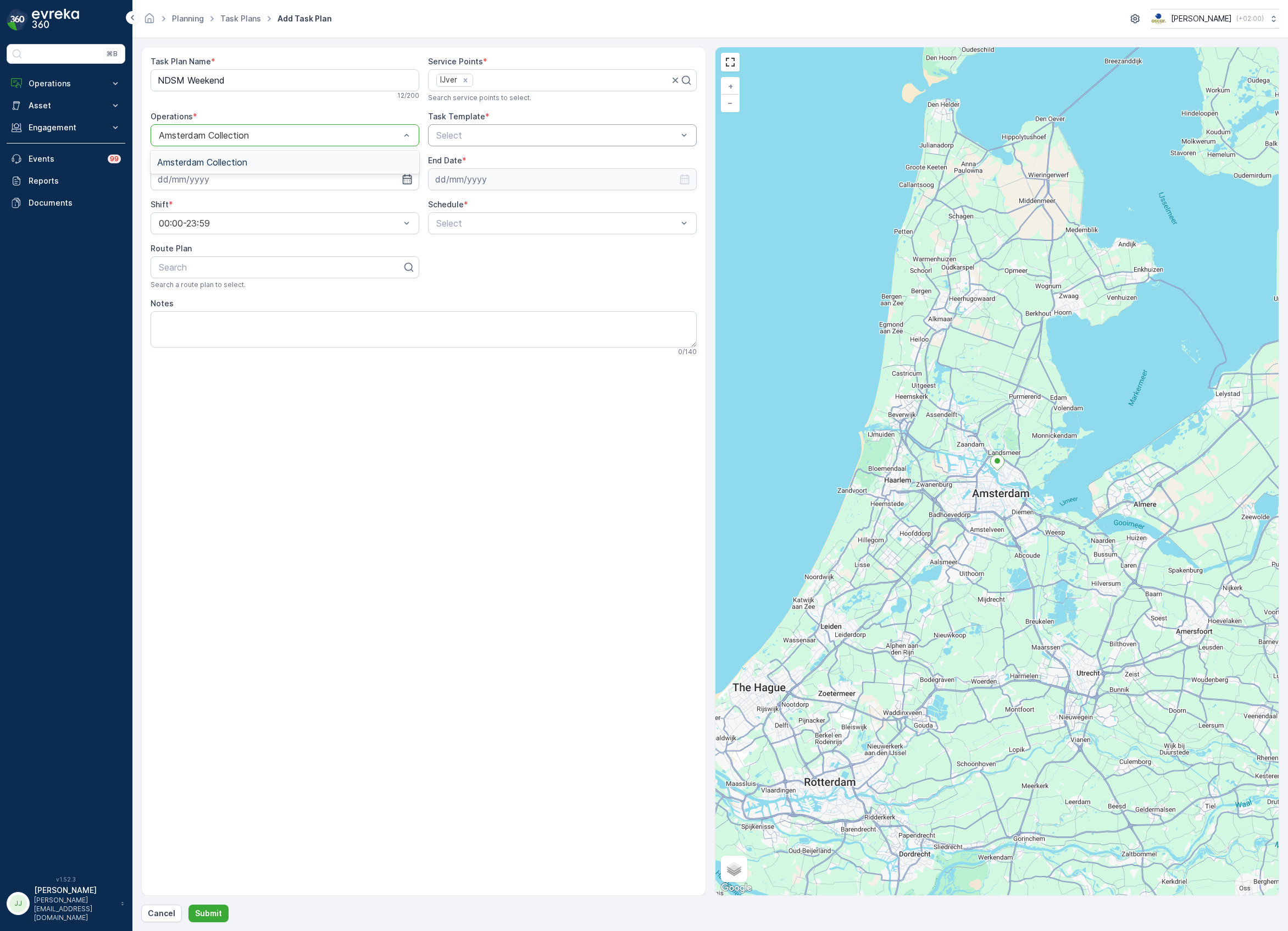
click at [304, 159] on div "Amsterdam Collection" at bounding box center [284, 162] width 255 height 10
click at [460, 143] on div "Select" at bounding box center [562, 135] width 269 height 22
click at [475, 164] on span "Item Collection [PERSON_NAME]" at bounding box center [503, 162] width 138 height 10
click at [278, 181] on input at bounding box center [284, 179] width 269 height 22
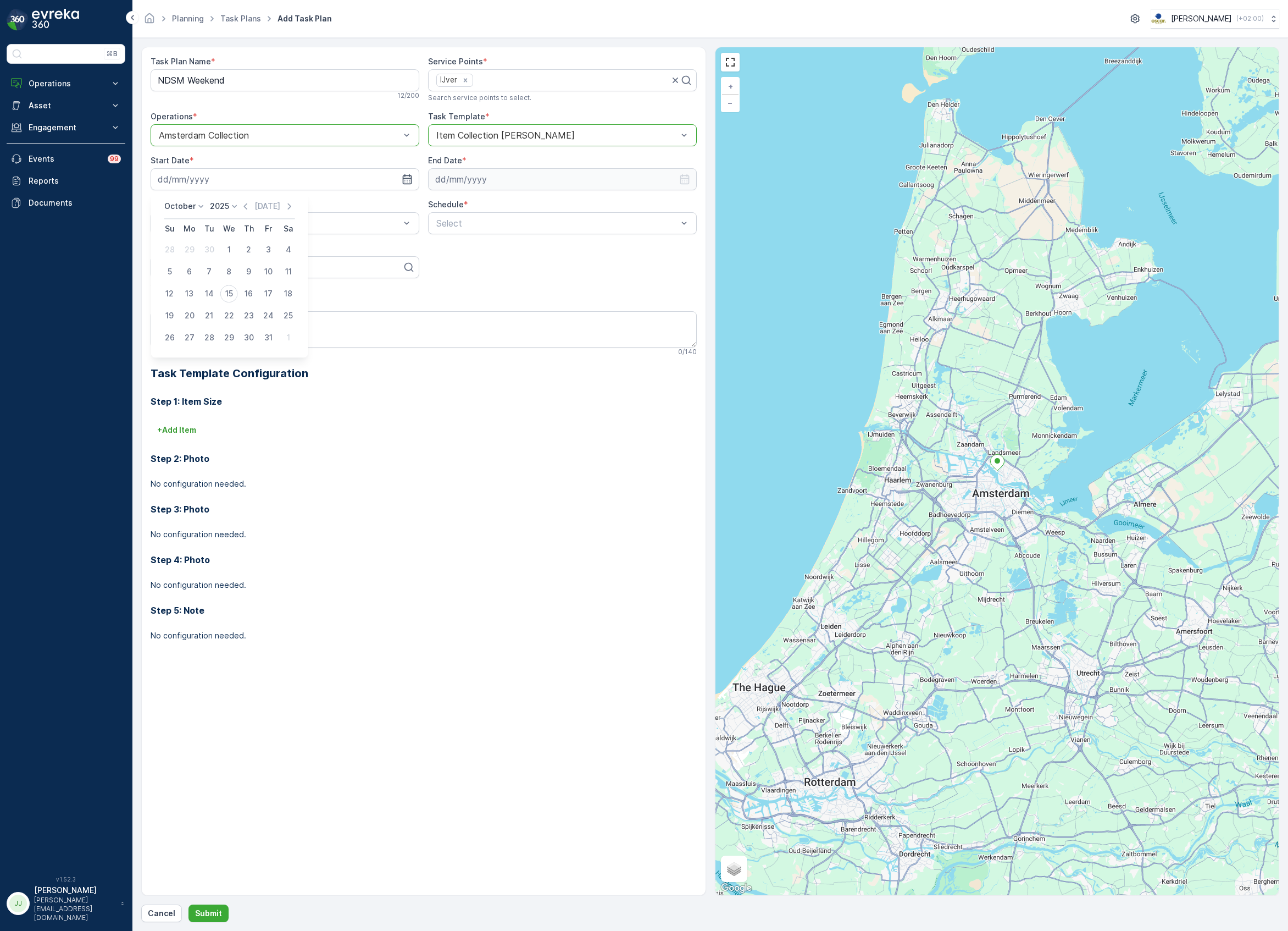
click at [267, 293] on div "17" at bounding box center [269, 293] width 18 height 18
type input "[DATE]"
click at [451, 181] on input at bounding box center [562, 179] width 269 height 22
click at [447, 199] on div "October 2025 Today Su Mo Tu We Th Fr Sa 28 29 30 1 2 3 4 5 6 7 8 9 10 11 12 13 …" at bounding box center [506, 275] width 157 height 165
click at [455, 205] on p "October" at bounding box center [457, 206] width 31 height 11
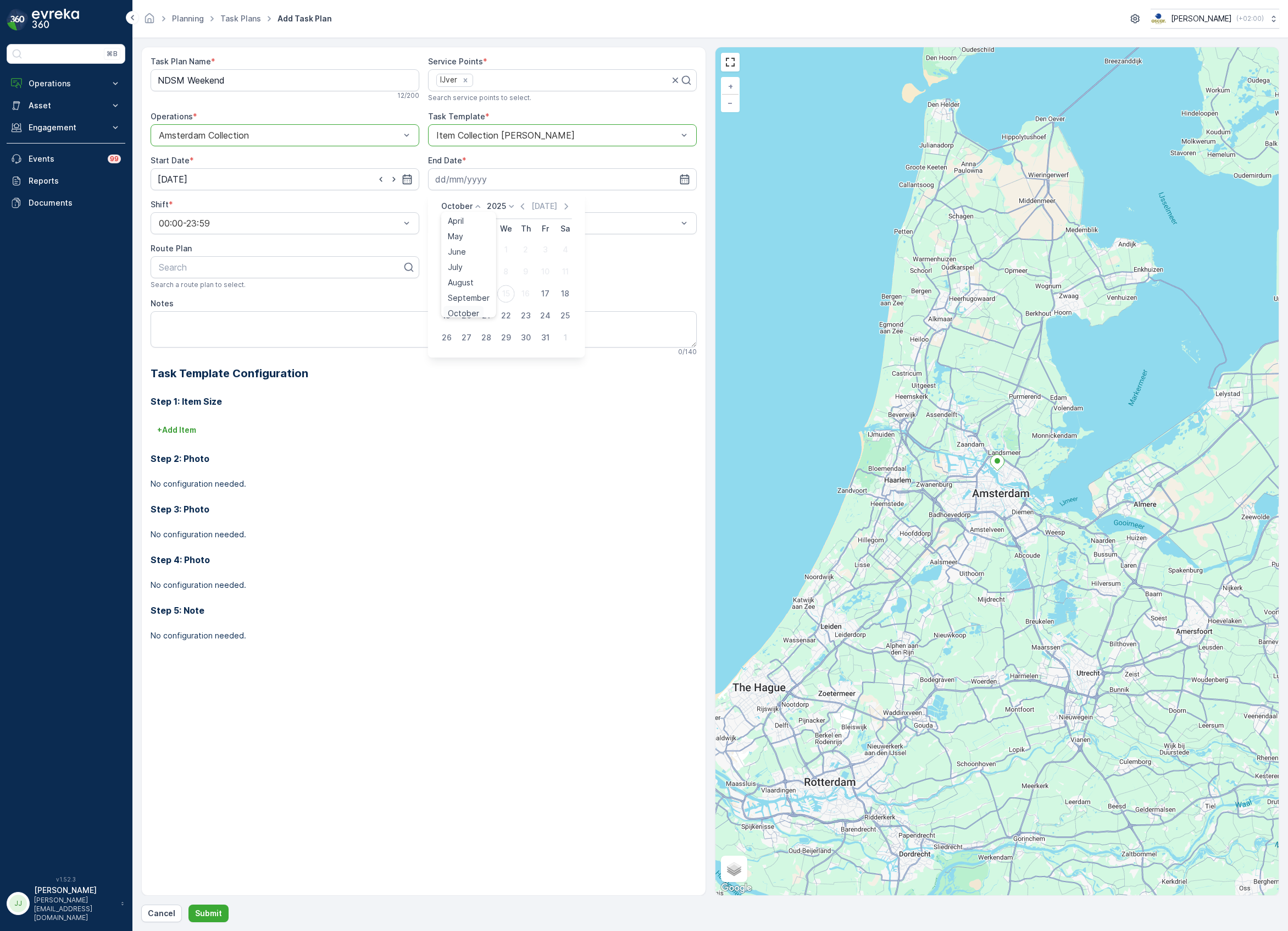
scroll to position [83, 0]
click at [468, 271] on span "October" at bounding box center [464, 277] width 31 height 11
click at [503, 205] on div "2025 2020 2021 2022 2023 2024 2025 2026 2027 2028 2029 2030" at bounding box center [502, 206] width 30 height 11
click at [502, 304] on span "2030" at bounding box center [503, 307] width 19 height 11
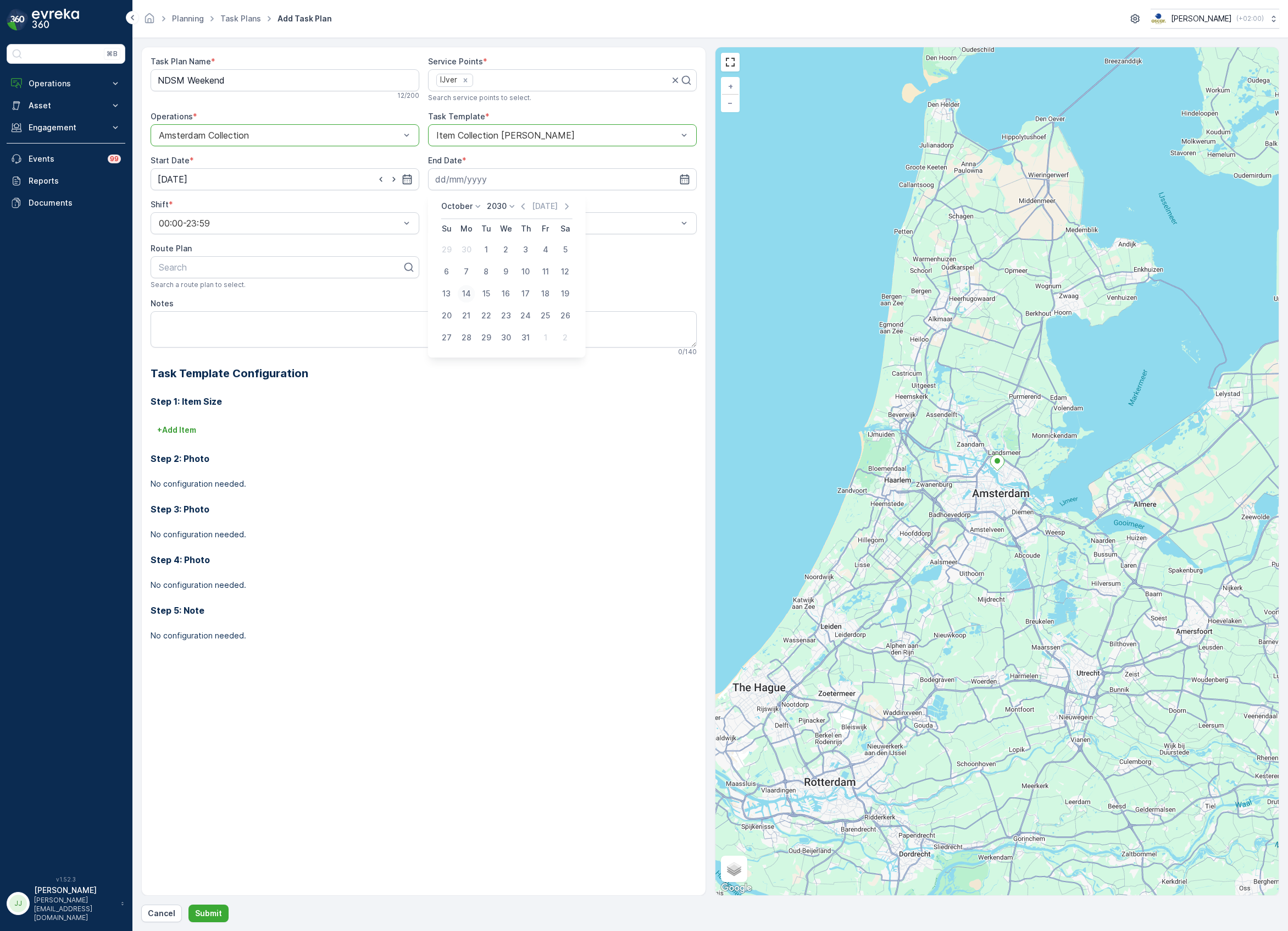
click at [470, 289] on div "14" at bounding box center [466, 293] width 18 height 18
type input "[DATE]"
click at [456, 271] on span "Weekly" at bounding box center [448, 269] width 28 height 10
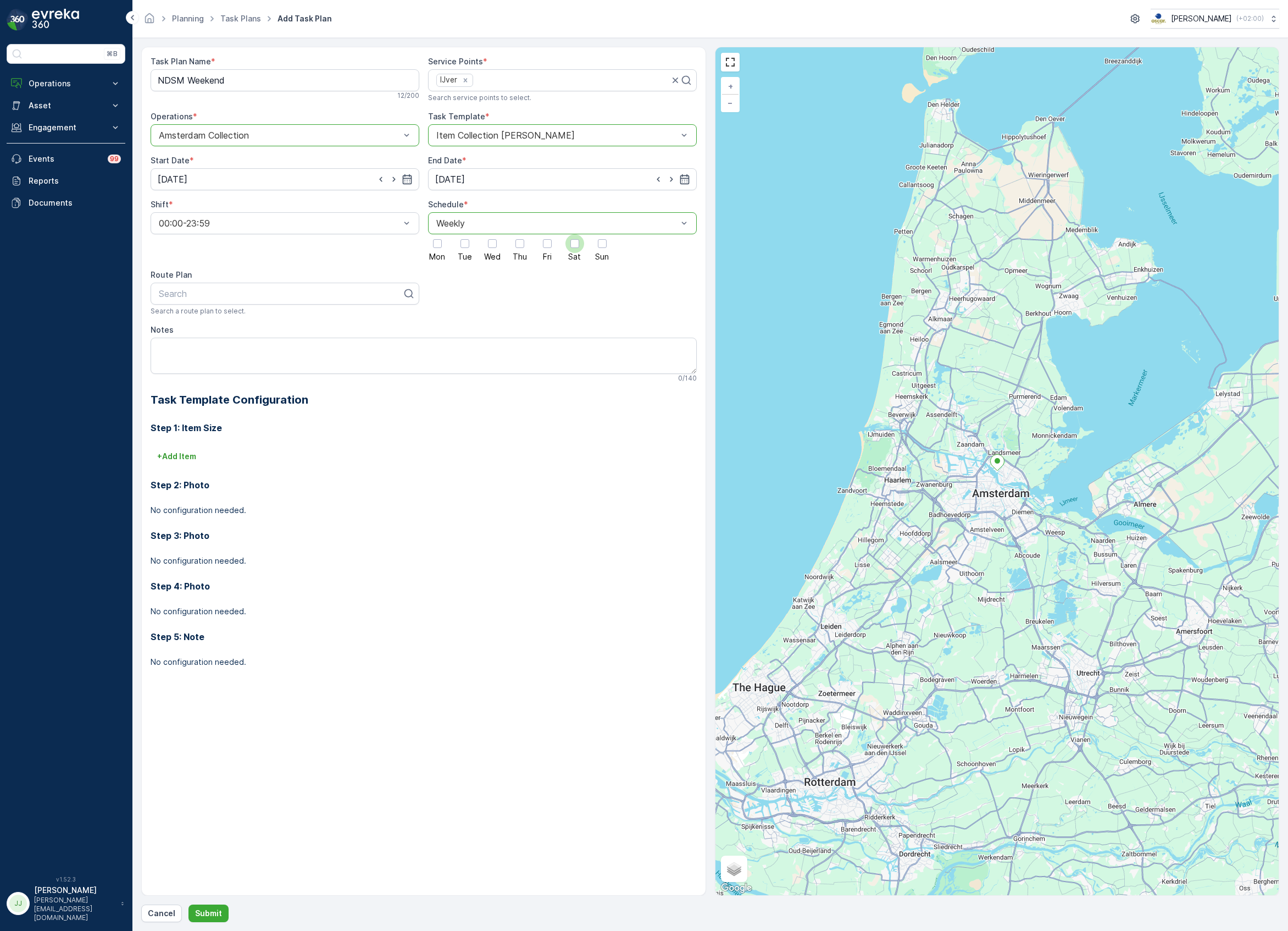
click at [576, 245] on div at bounding box center [575, 243] width 9 height 9
click at [575, 234] on input "Sat" at bounding box center [575, 234] width 0 height 0
drag, startPoint x: 601, startPoint y: 246, endPoint x: 573, endPoint y: 255, distance: 29.4
click at [602, 246] on div at bounding box center [602, 243] width 9 height 9
click at [602, 234] on input "Sun" at bounding box center [602, 234] width 0 height 0
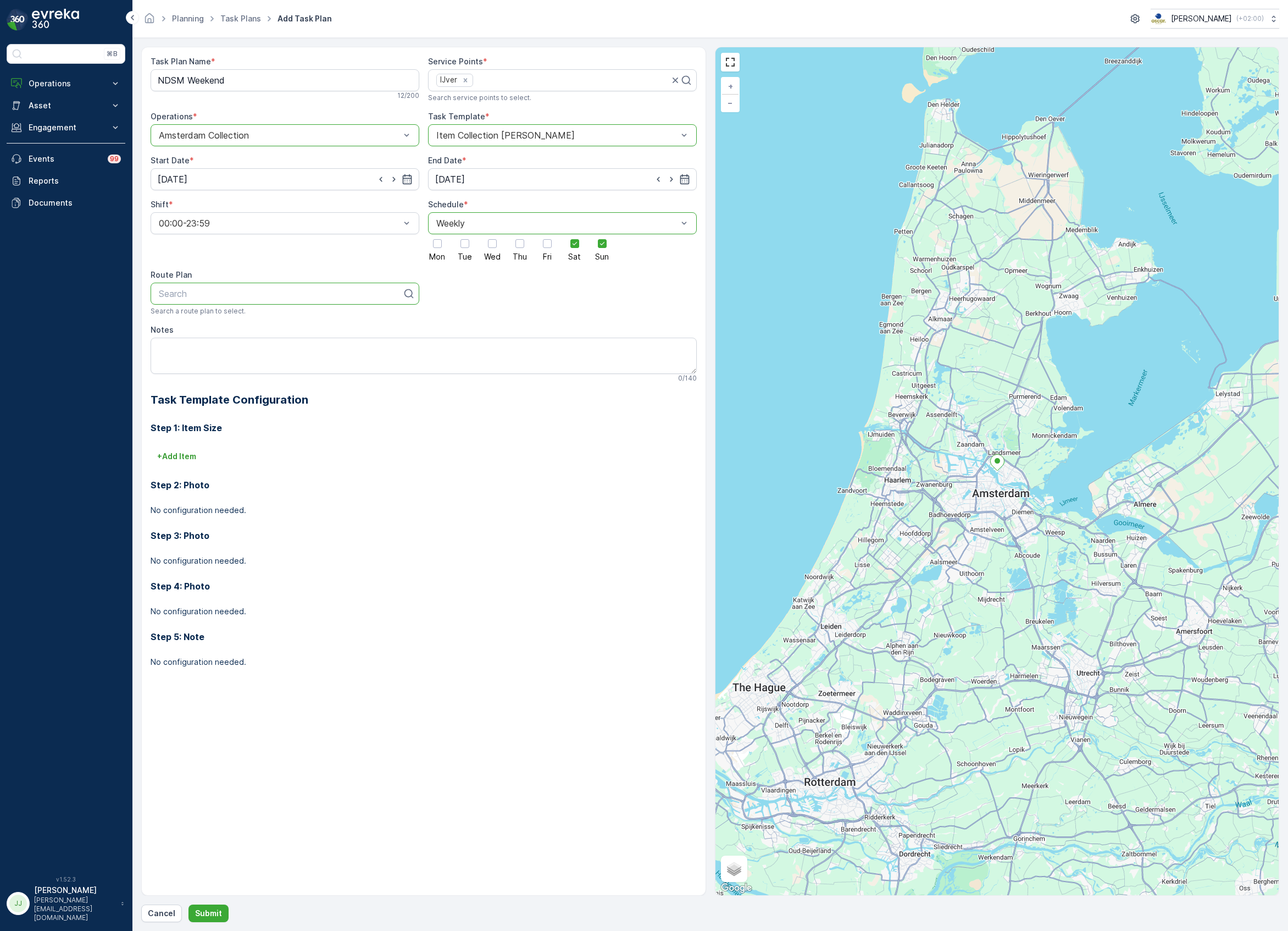
click at [235, 298] on div at bounding box center [280, 293] width 246 height 10
type input "NDSM we"
click at [200, 321] on span "NDSM Weekend" at bounding box center [190, 321] width 67 height 10
click at [183, 459] on p "+ Add Item" at bounding box center [176, 456] width 39 height 11
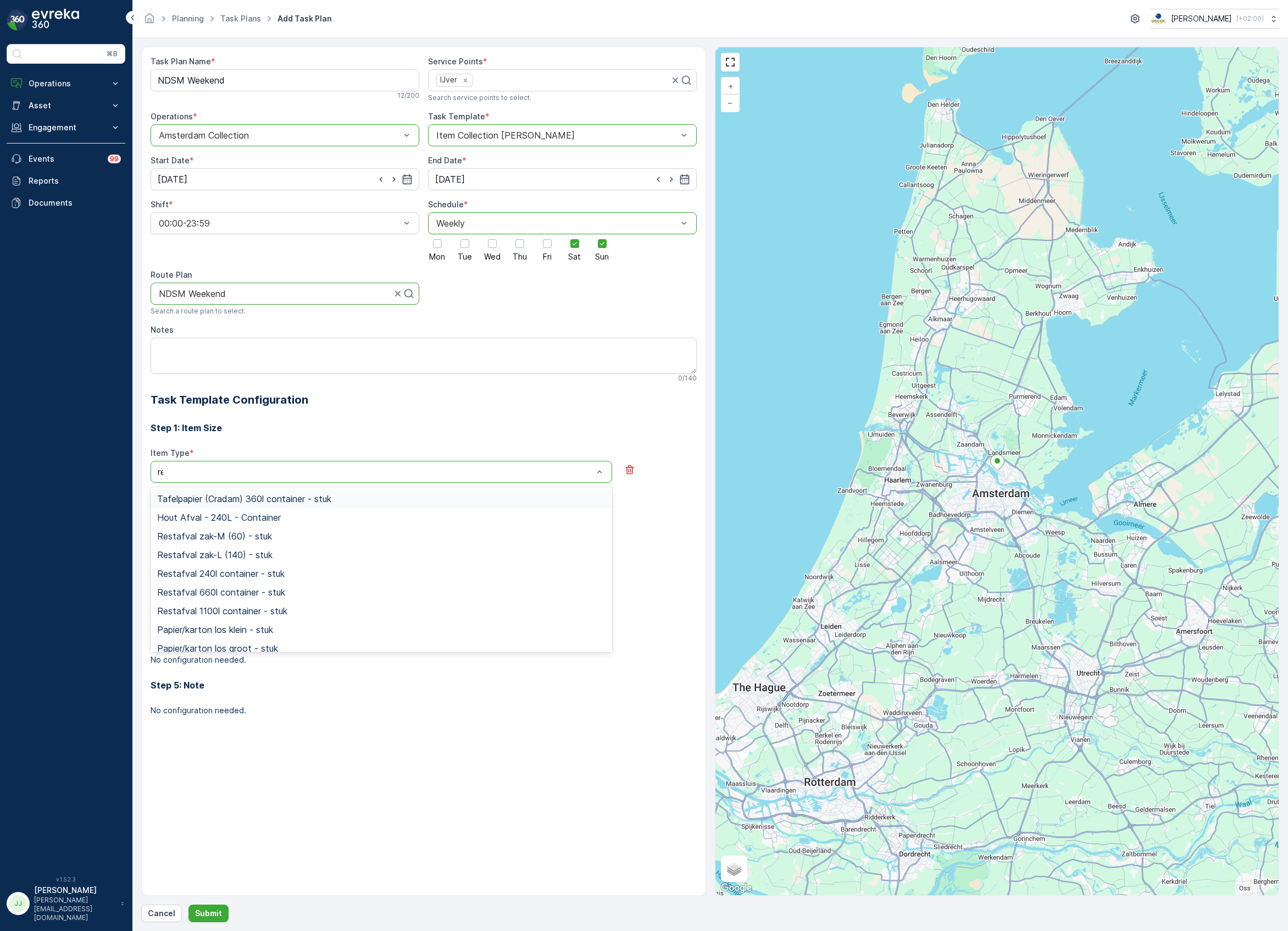
type input "rest"
click at [243, 560] on span "Restafval 660l container - stuk" at bounding box center [221, 555] width 128 height 10
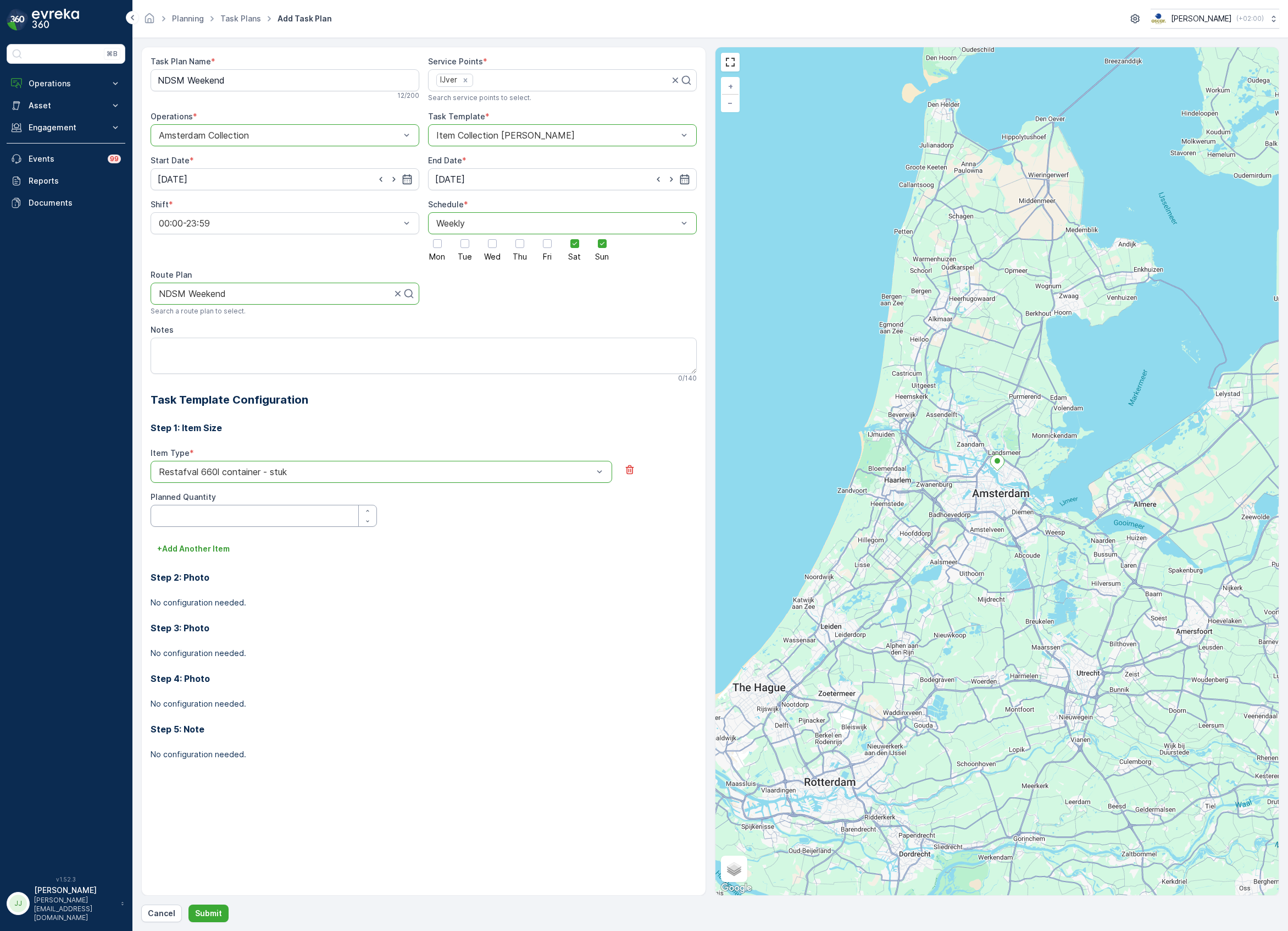
click at [201, 513] on Quantity "Planned Quantity" at bounding box center [263, 516] width 226 height 22
type Quantity "3"
click at [205, 558] on div "Step 2: Photo No configuration needed." at bounding box center [423, 583] width 546 height 51
click at [202, 552] on p "+ Add Another Item" at bounding box center [193, 549] width 72 height 11
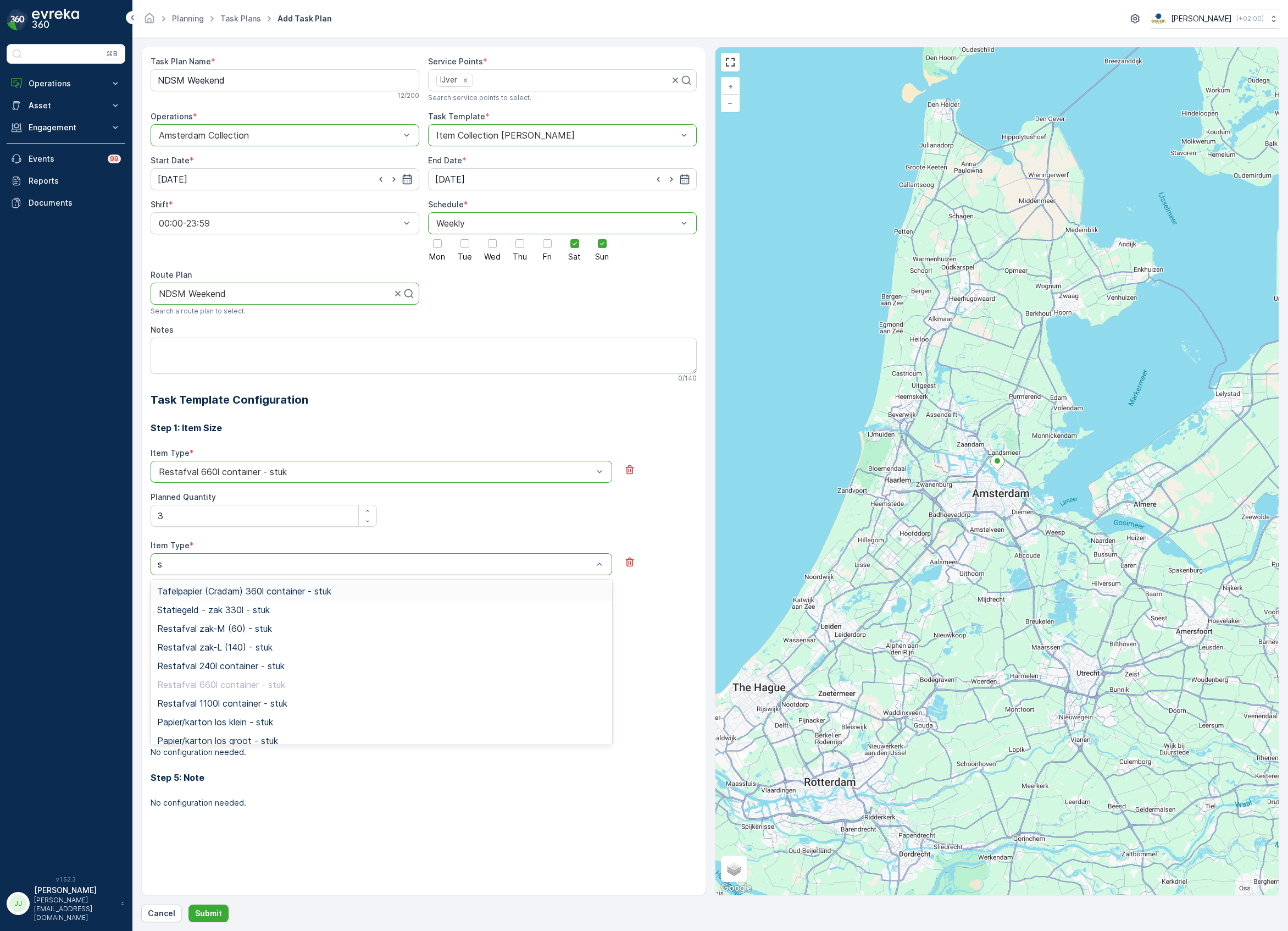
type input "sw"
click at [211, 614] on span "Swill emmer 23l - stuk" at bounding box center [201, 610] width 89 height 10
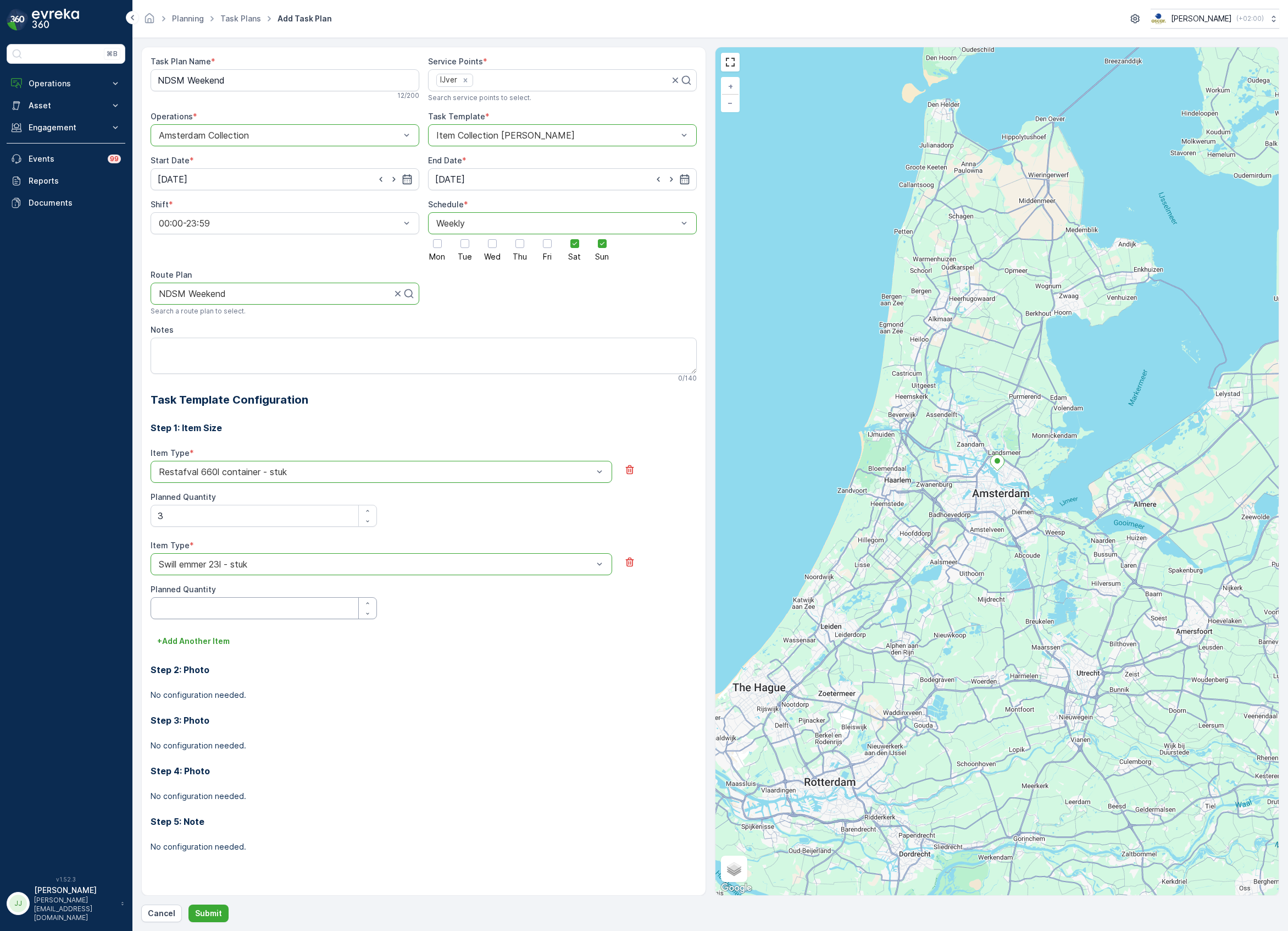
click at [209, 613] on Quantity "Planned Quantity" at bounding box center [263, 608] width 226 height 22
type Quantity "15"
click at [188, 638] on p "+ Add Another Item" at bounding box center [193, 641] width 72 height 11
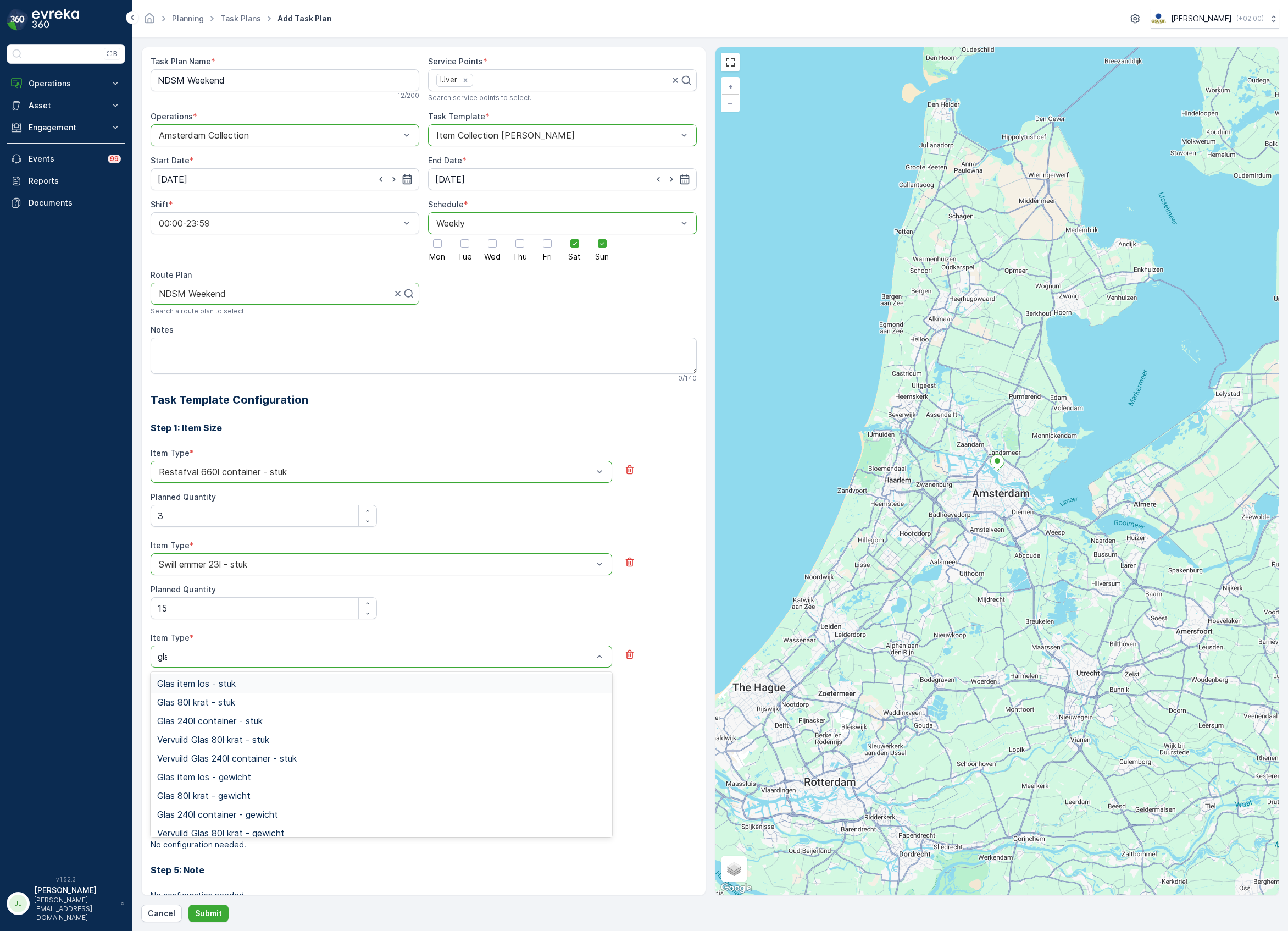
type input "glas"
click at [170, 696] on div "Glas 80l krat - stuk" at bounding box center [381, 702] width 462 height 19
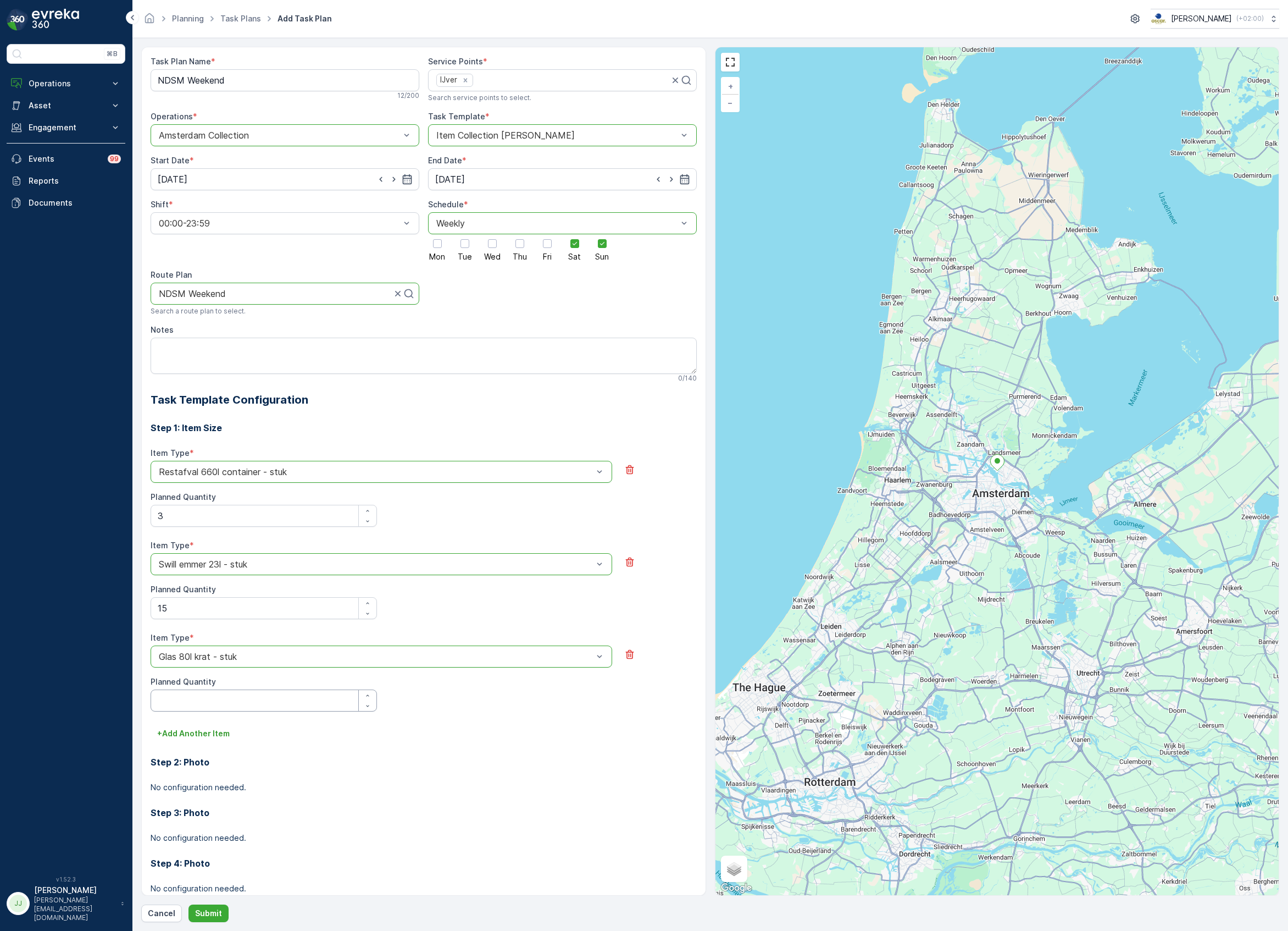
click at [170, 697] on Quantity "Planned Quantity" at bounding box center [263, 700] width 226 height 22
type Quantity "20"
click at [179, 732] on p "+ Add Another Item" at bounding box center [193, 734] width 72 height 11
click at [182, 740] on div "Item Type * Select" at bounding box center [381, 742] width 462 height 35
type input "gl"
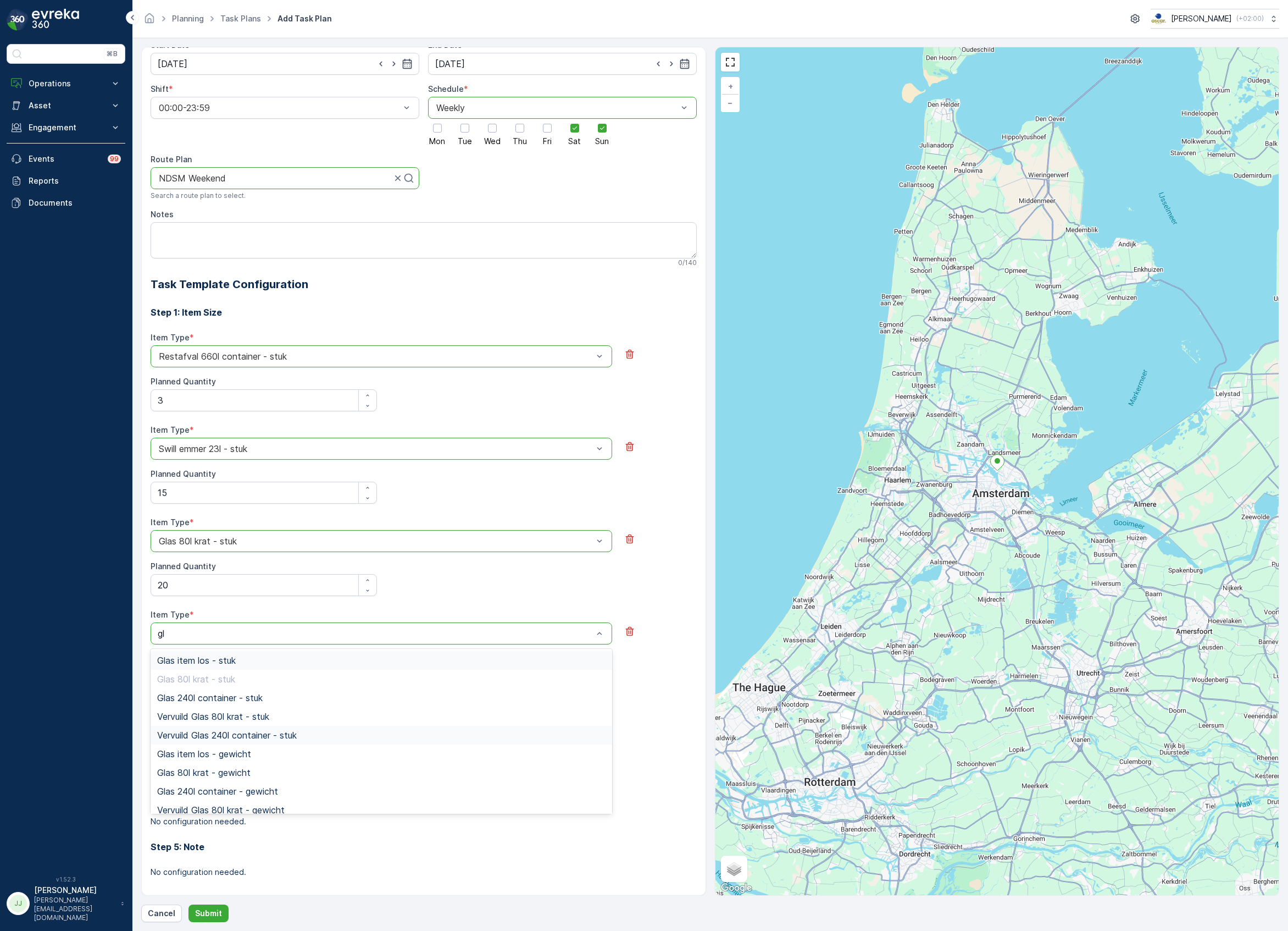
scroll to position [126, 0]
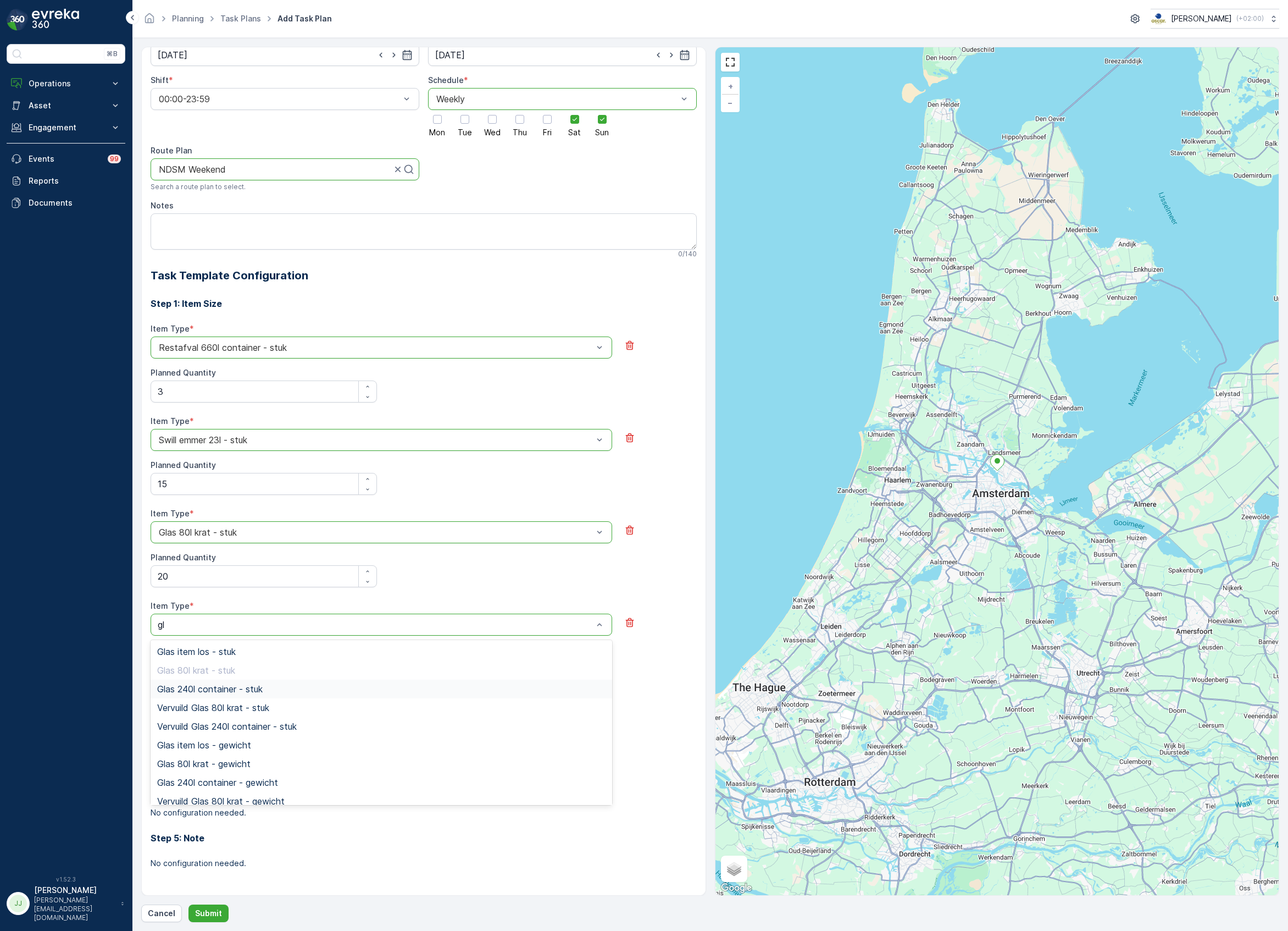
click at [220, 685] on span "Glas 240l container - stuk" at bounding box center [209, 689] width 106 height 10
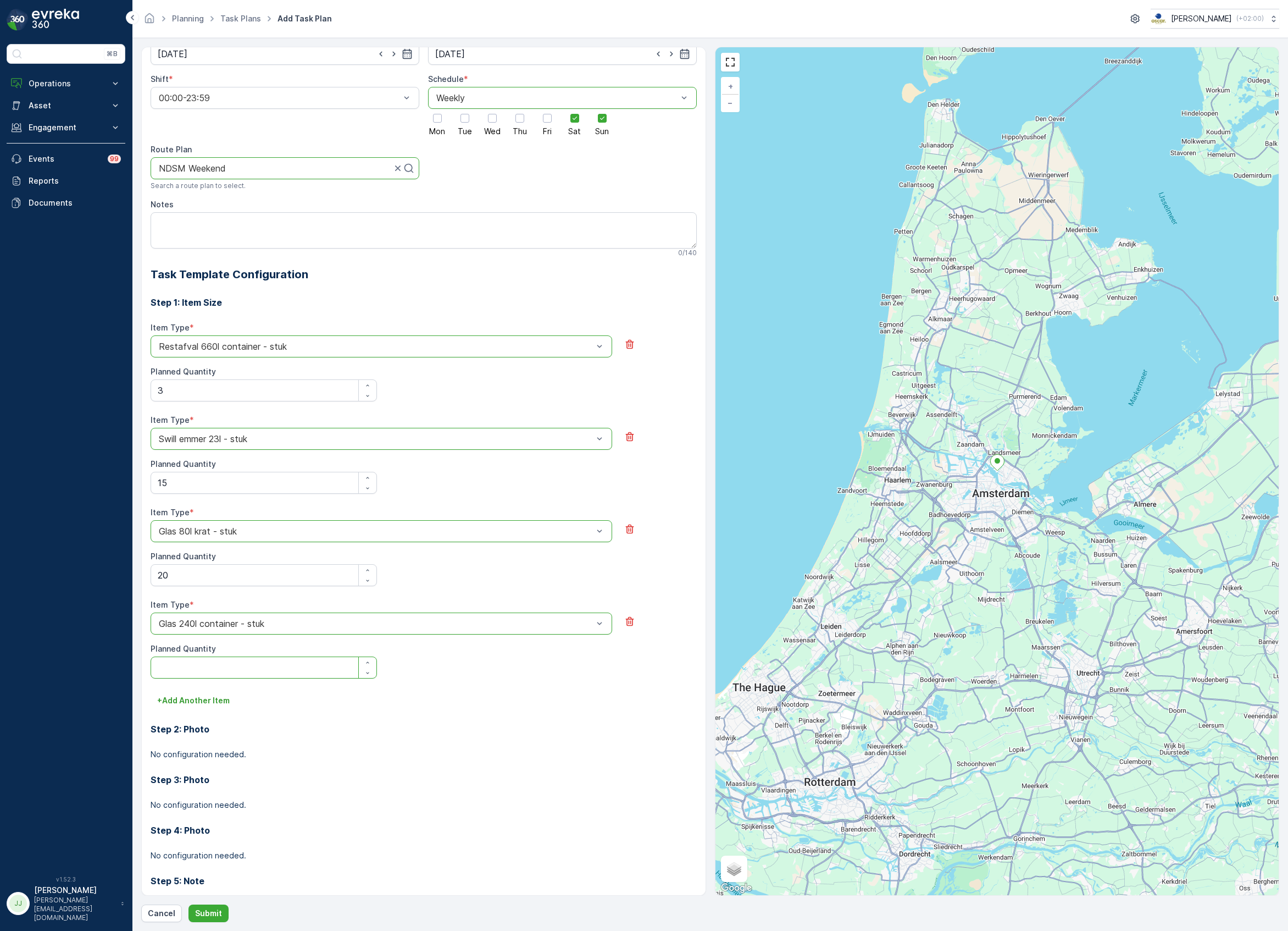
click at [205, 663] on Quantity "Planned Quantity" at bounding box center [263, 667] width 226 height 22
type Quantity "2"
click at [201, 702] on p "+ Add Another Item" at bounding box center [193, 700] width 72 height 11
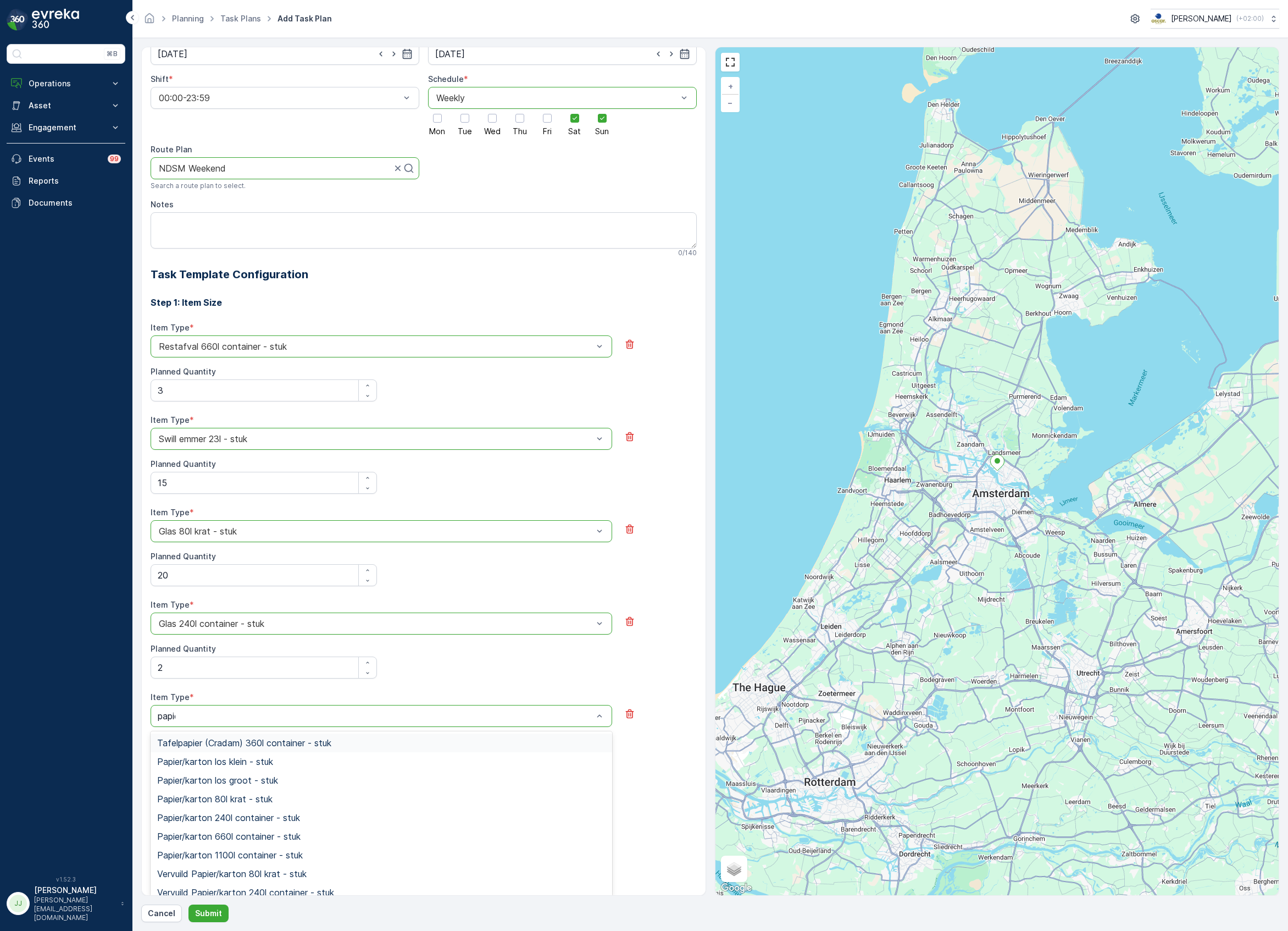
type input "papier"
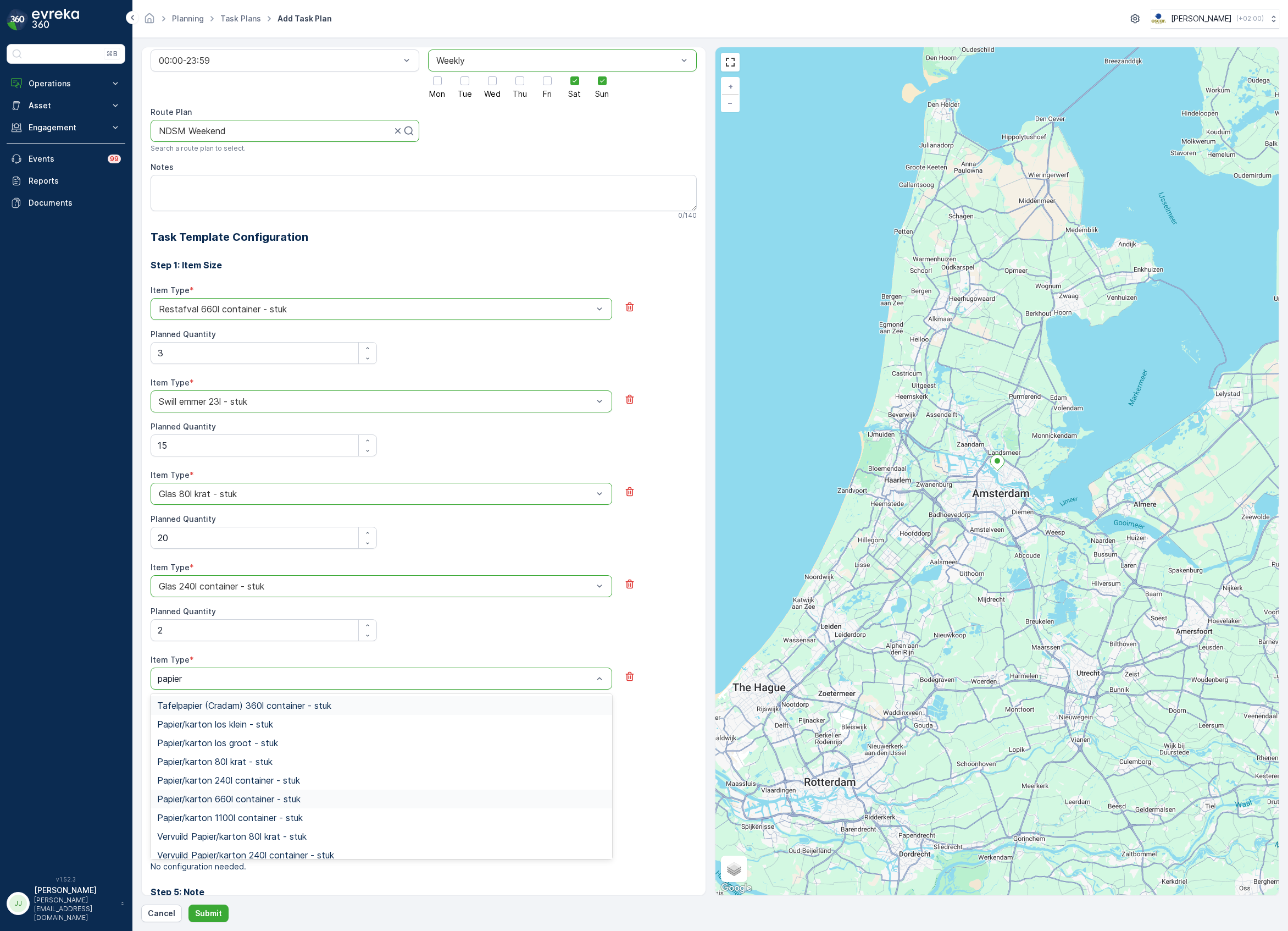
scroll to position [199, 0]
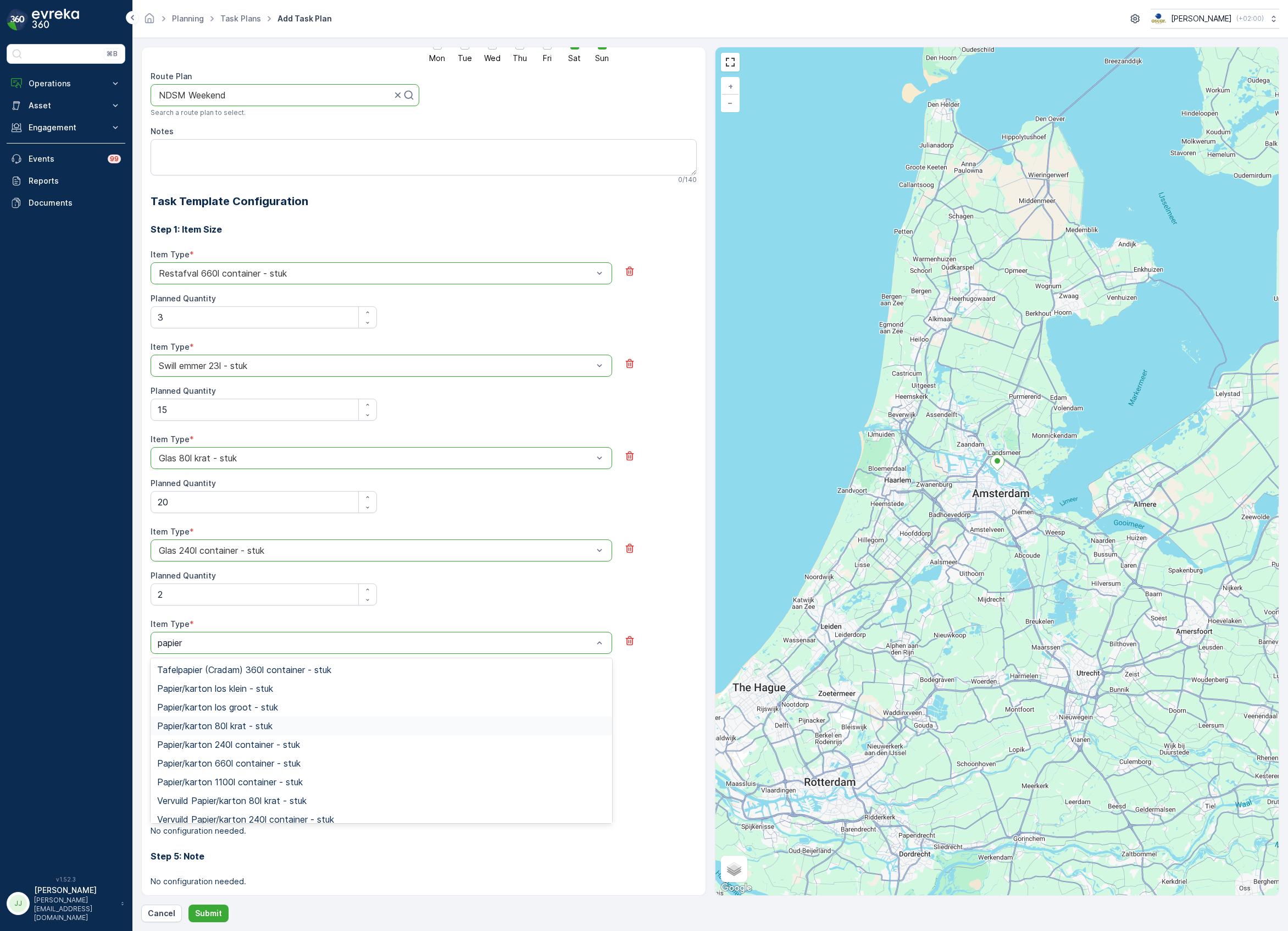
click at [193, 726] on span "Papier/karton 80l krat - stuk" at bounding box center [214, 726] width 115 height 10
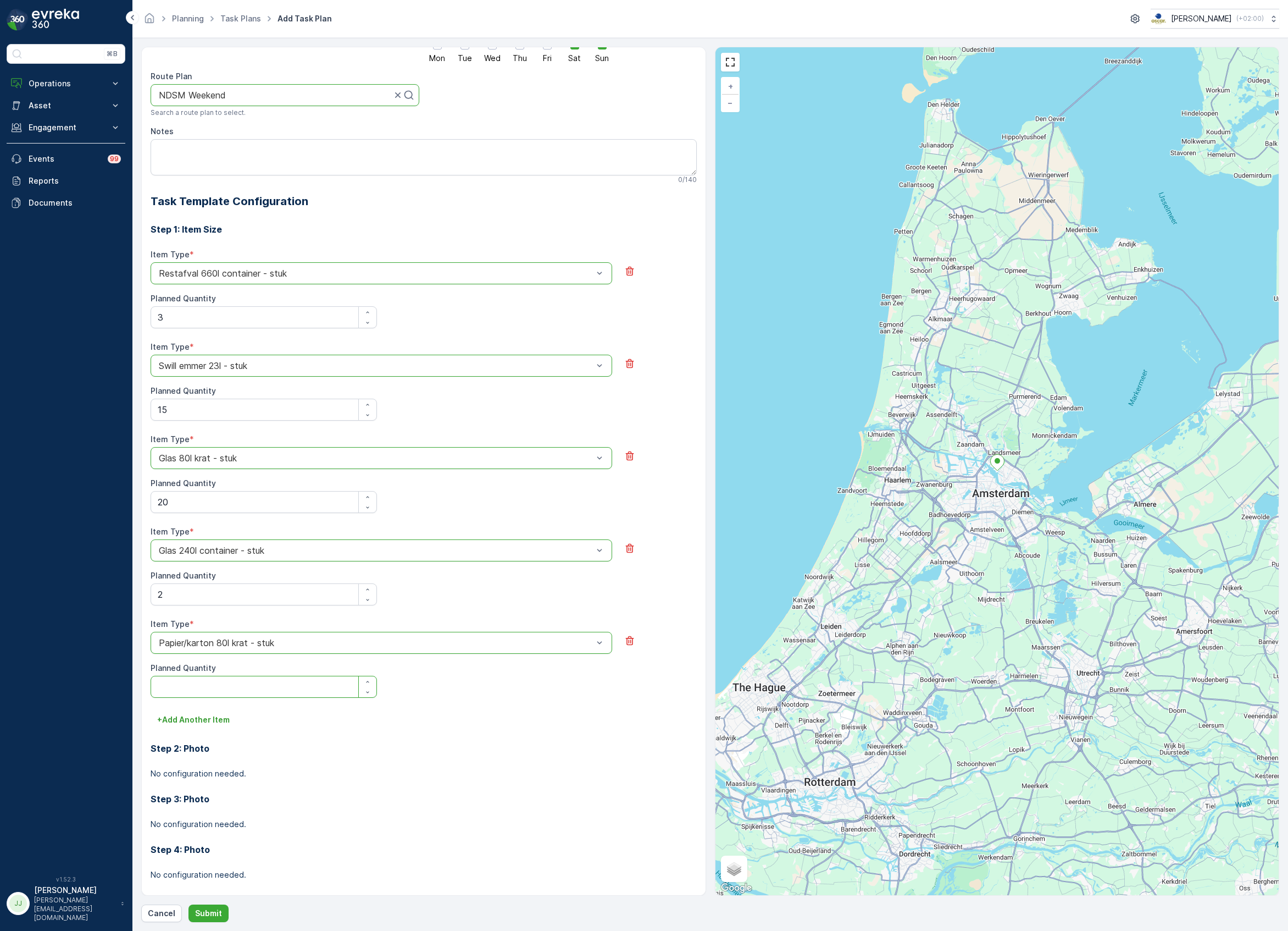
click at [190, 686] on Quantity "Planned Quantity" at bounding box center [263, 686] width 226 height 22
type Quantity "2"
click at [187, 724] on p "+ Add Another Item" at bounding box center [193, 720] width 72 height 11
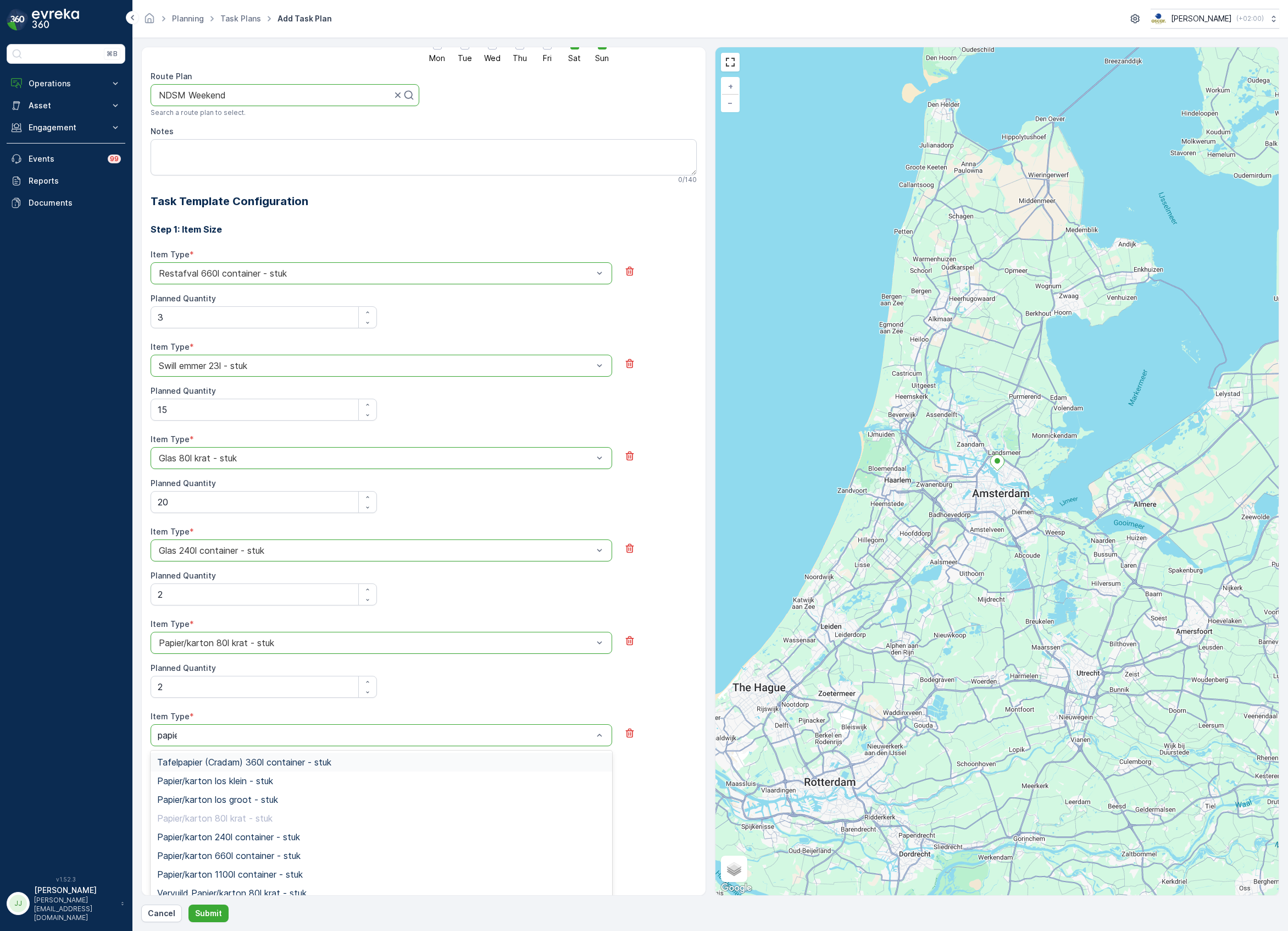
type input "papier"
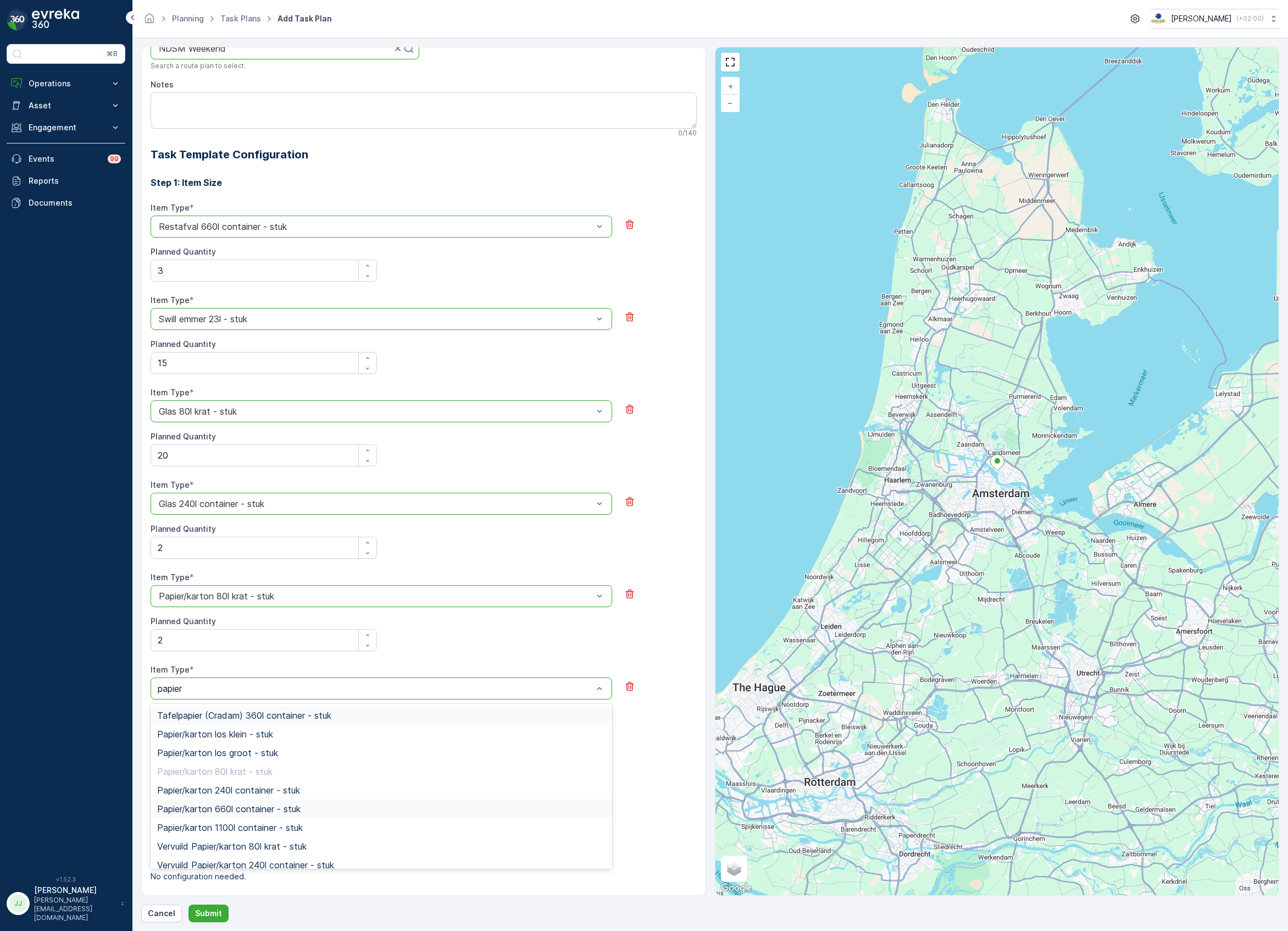
scroll to position [272, 0]
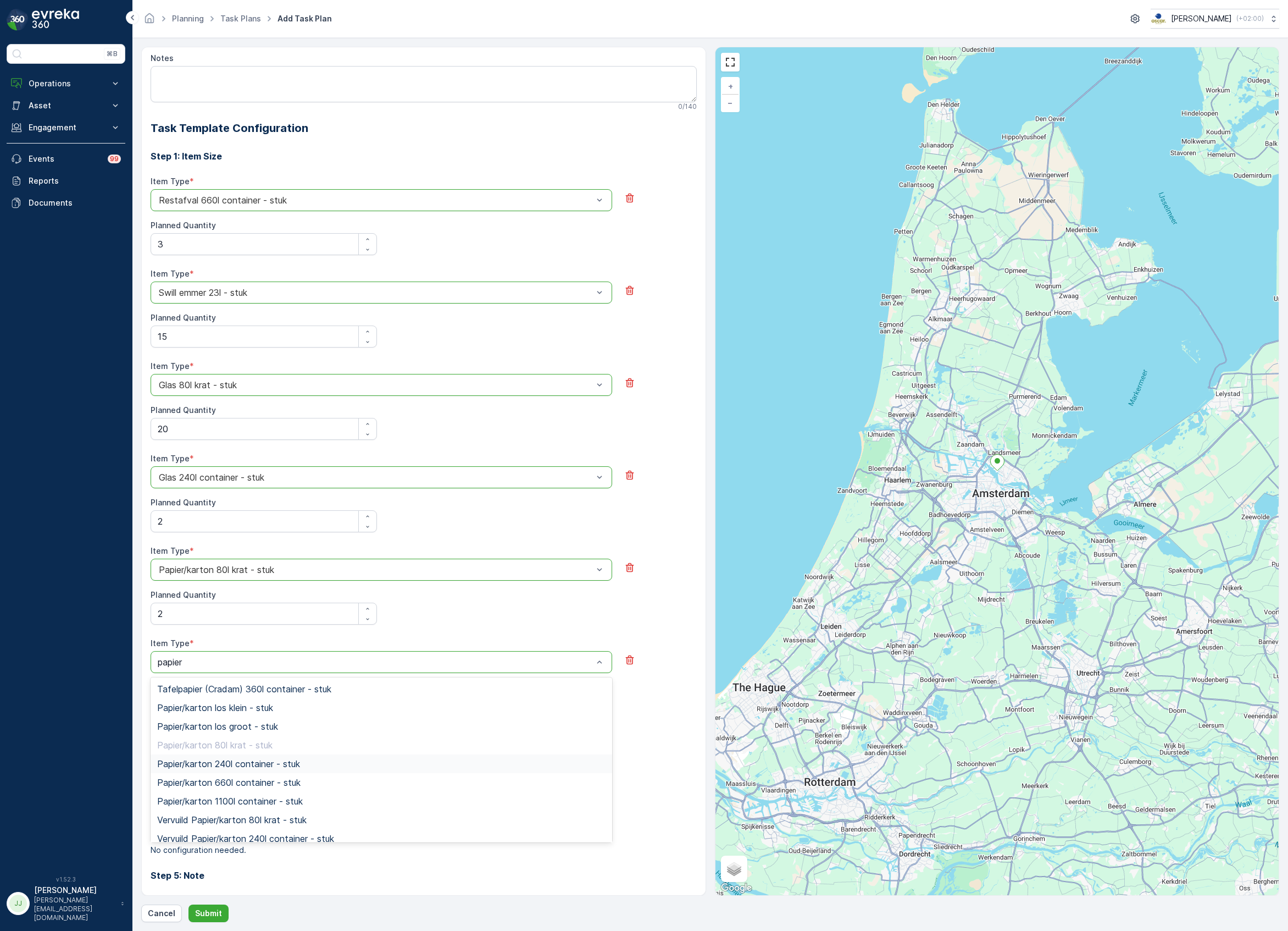
click at [209, 760] on span "Papier/karton 240l container - stuk" at bounding box center [228, 764] width 143 height 10
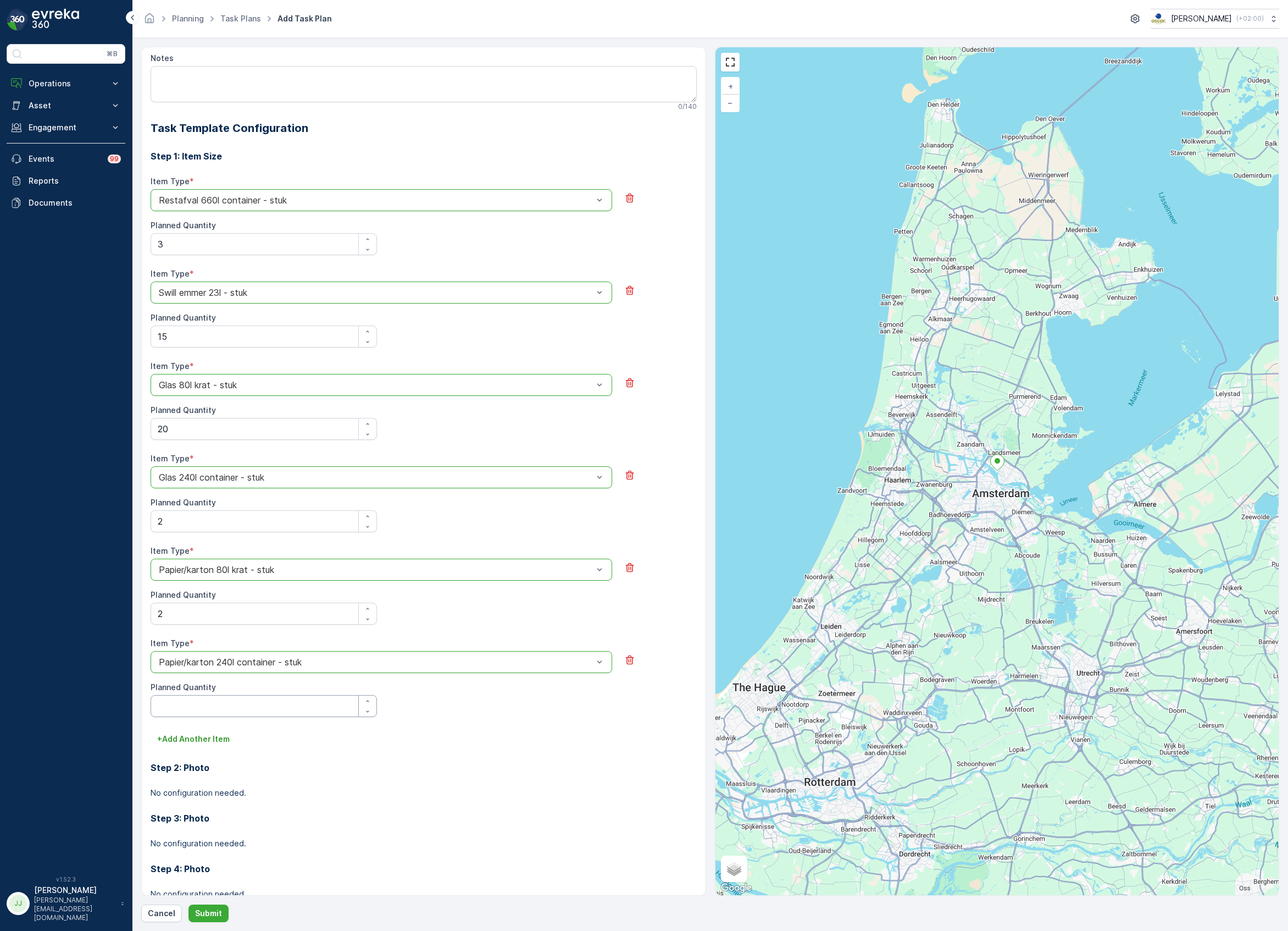
click at [209, 709] on Quantity "Planned Quantity" at bounding box center [263, 706] width 226 height 22
type Quantity "2"
click at [201, 737] on p "+ Add Another Item" at bounding box center [193, 739] width 72 height 11
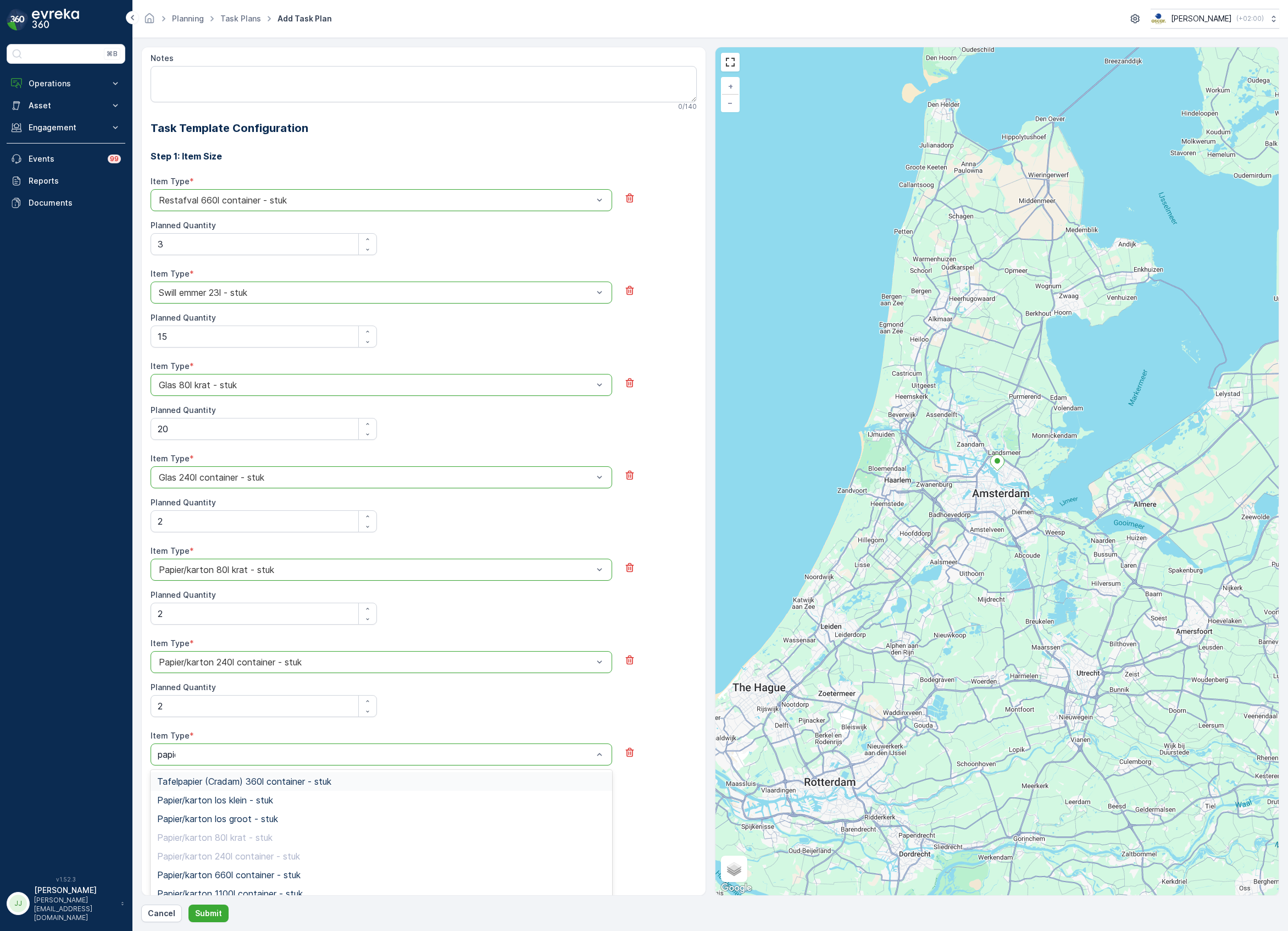
type input "papier"
click at [249, 880] on span "Papier/karton 660l container - stuk" at bounding box center [229, 874] width 144 height 10
click at [209, 804] on Quantity "Planned Quantity" at bounding box center [263, 798] width 226 height 22
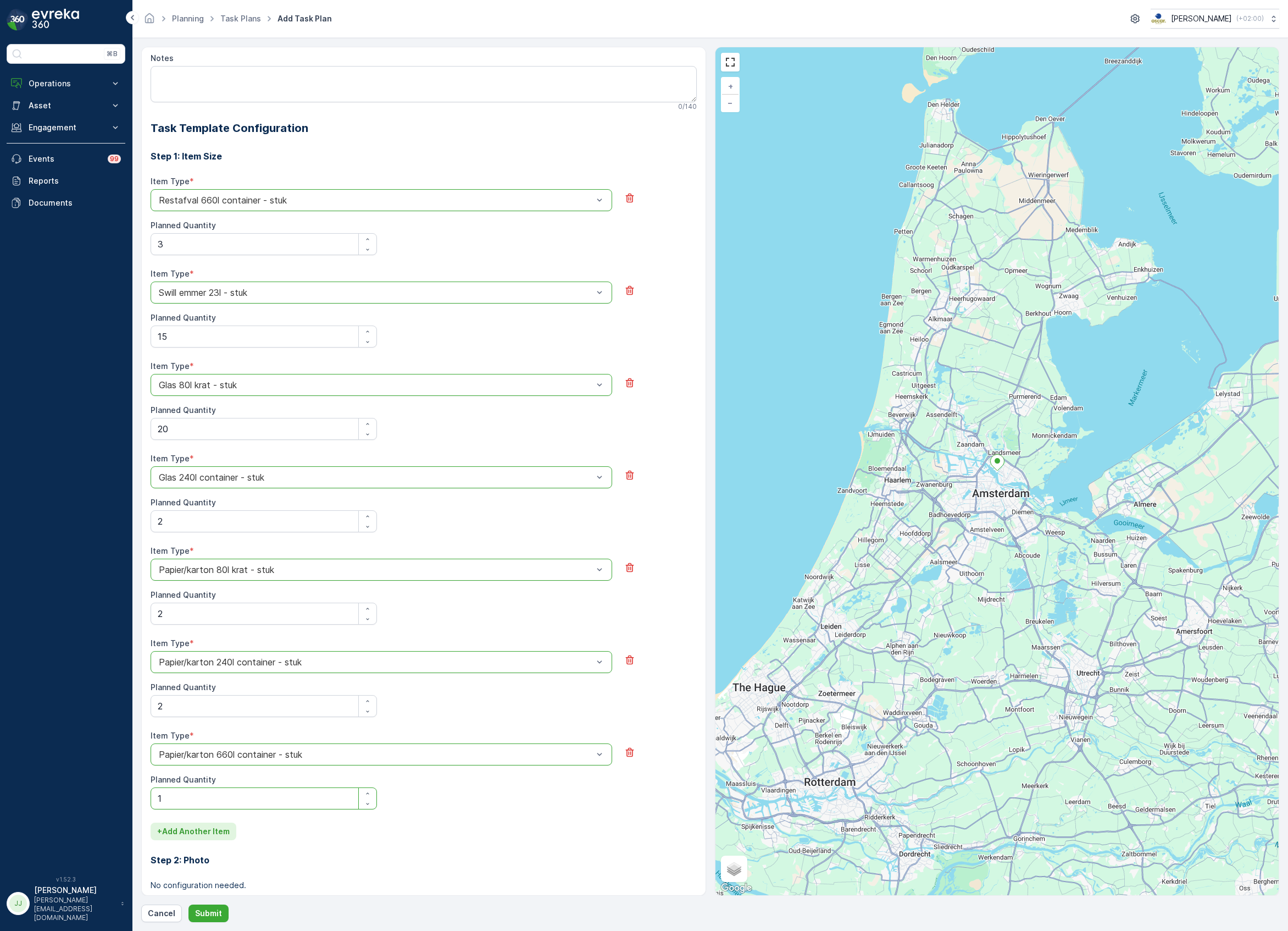
type Quantity "1"
click at [193, 833] on p "+ Add Another Item" at bounding box center [193, 831] width 72 height 11
type input "pd"
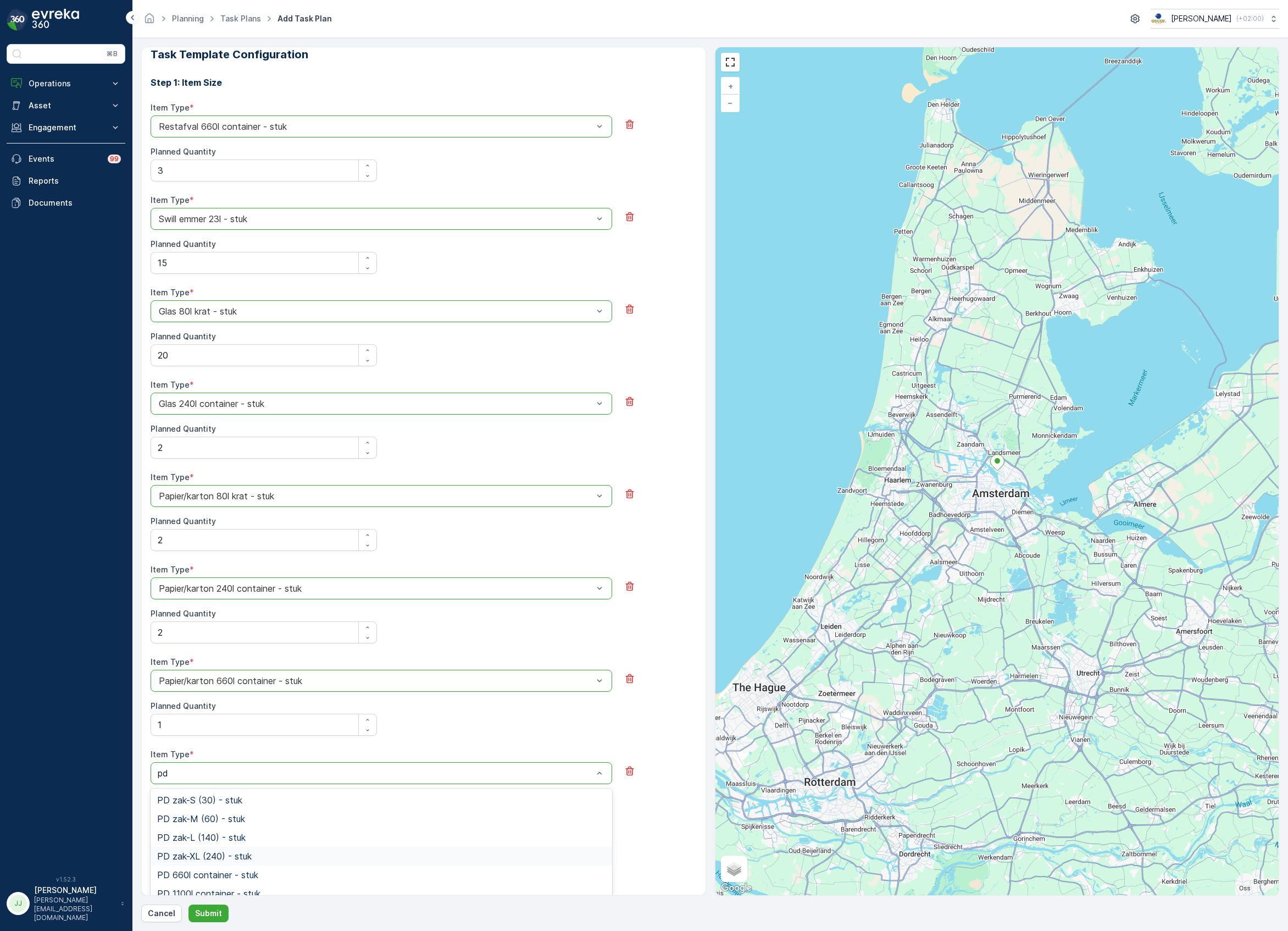
click at [203, 858] on span "PD zak-XL (240) - stuk" at bounding box center [204, 856] width 95 height 10
click at [185, 824] on Quantity "Planned Quantity" at bounding box center [263, 817] width 226 height 22
type Quantity "2"
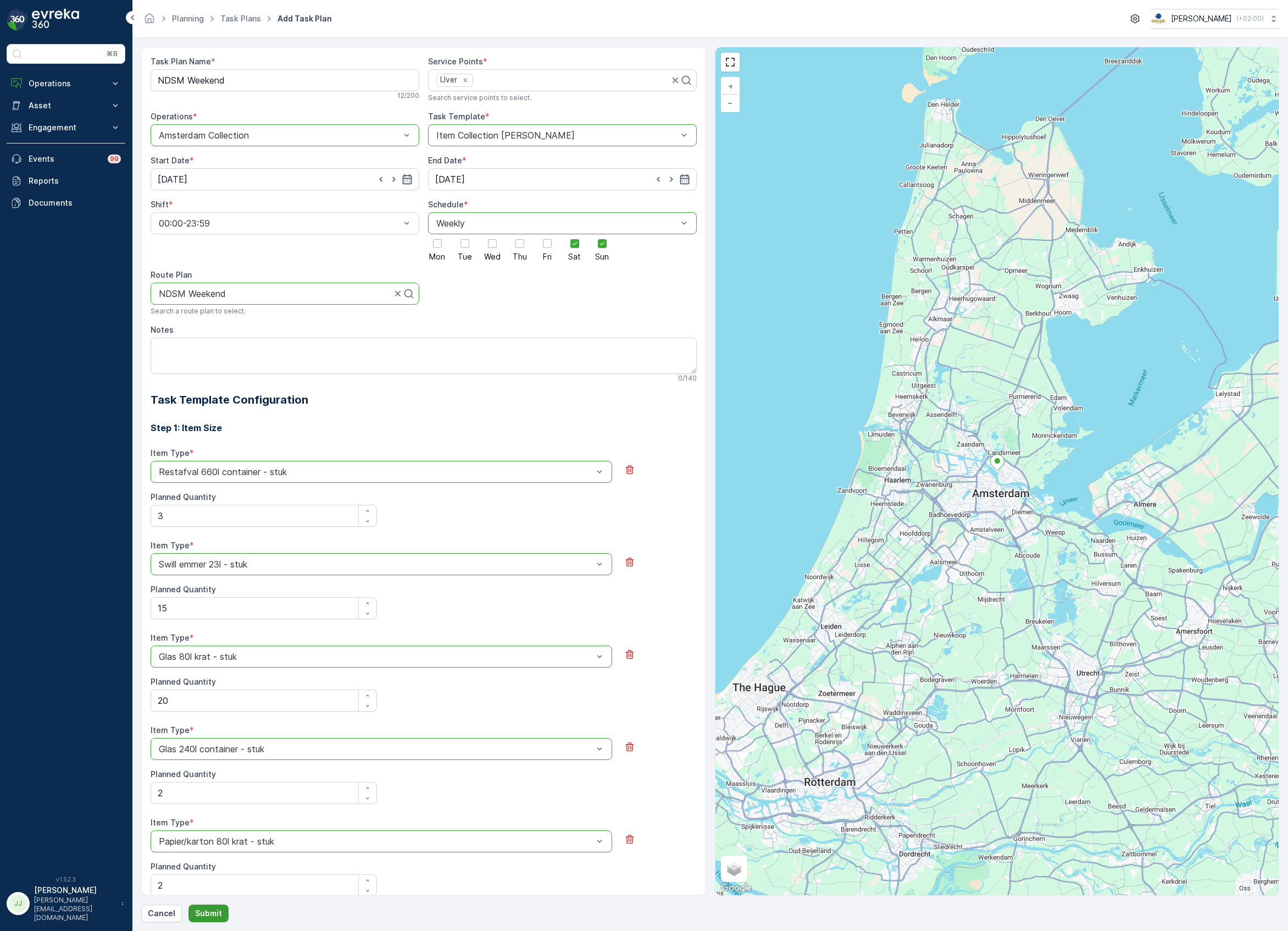
click at [223, 913] on button "Submit" at bounding box center [208, 913] width 40 height 18
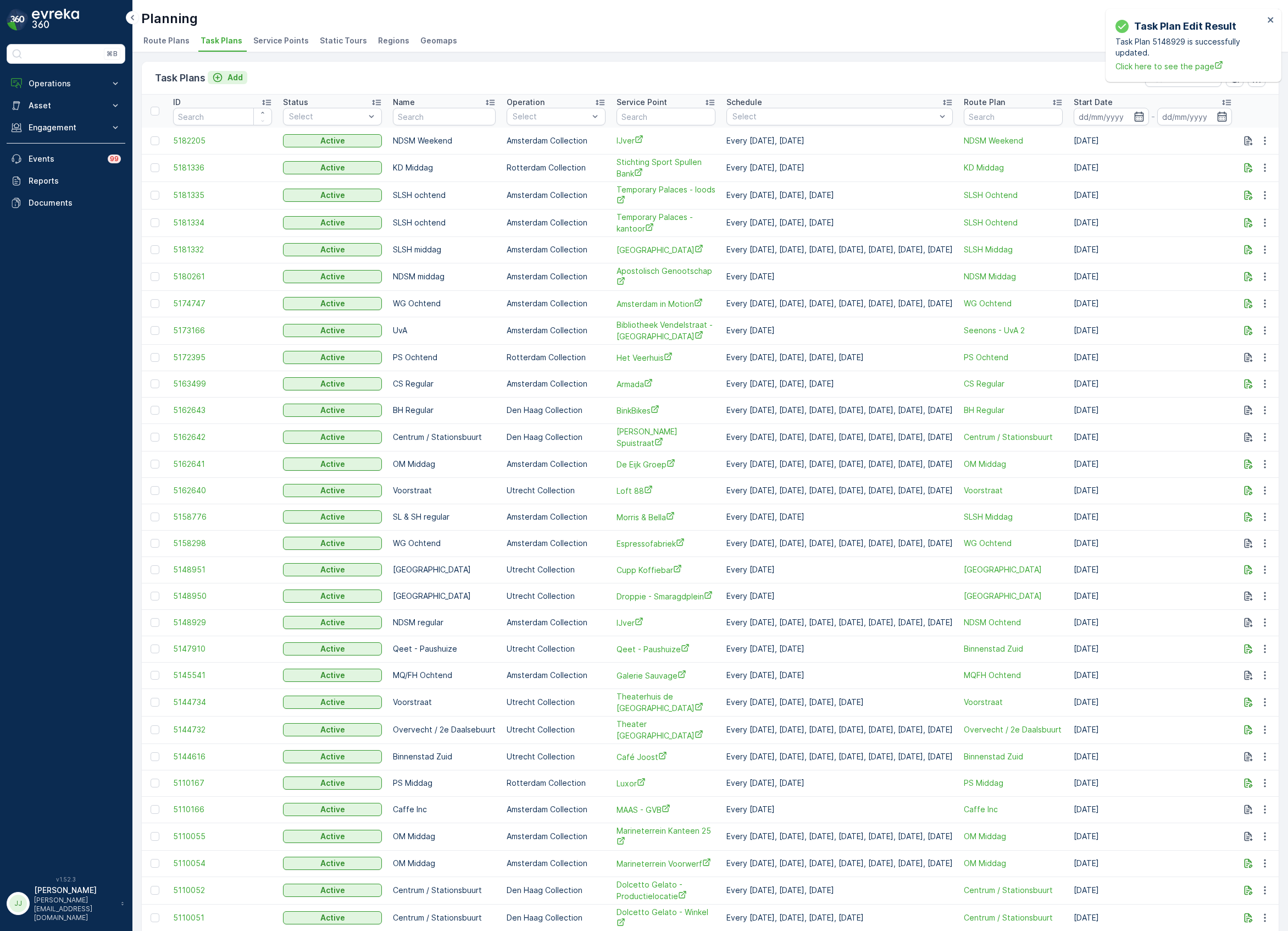
click at [227, 75] on div "Add" at bounding box center [227, 77] width 31 height 11
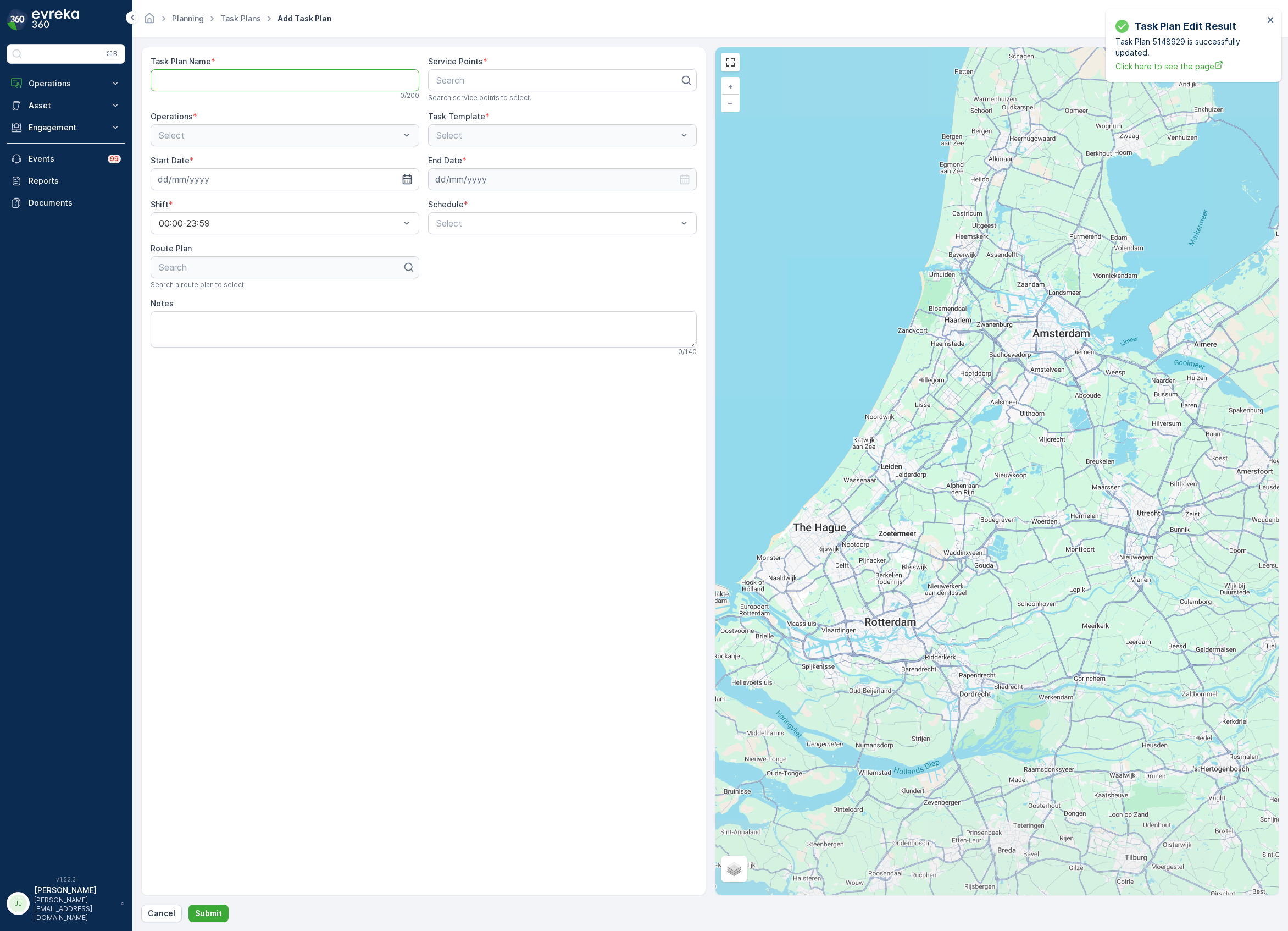
click at [201, 80] on Name "Task Plan Name" at bounding box center [284, 80] width 269 height 22
type Name "NDSM Weekend"
click at [470, 80] on div at bounding box center [558, 80] width 246 height 10
type input "gang"
click at [511, 106] on div "Gangnam Chicken" at bounding box center [562, 107] width 255 height 10
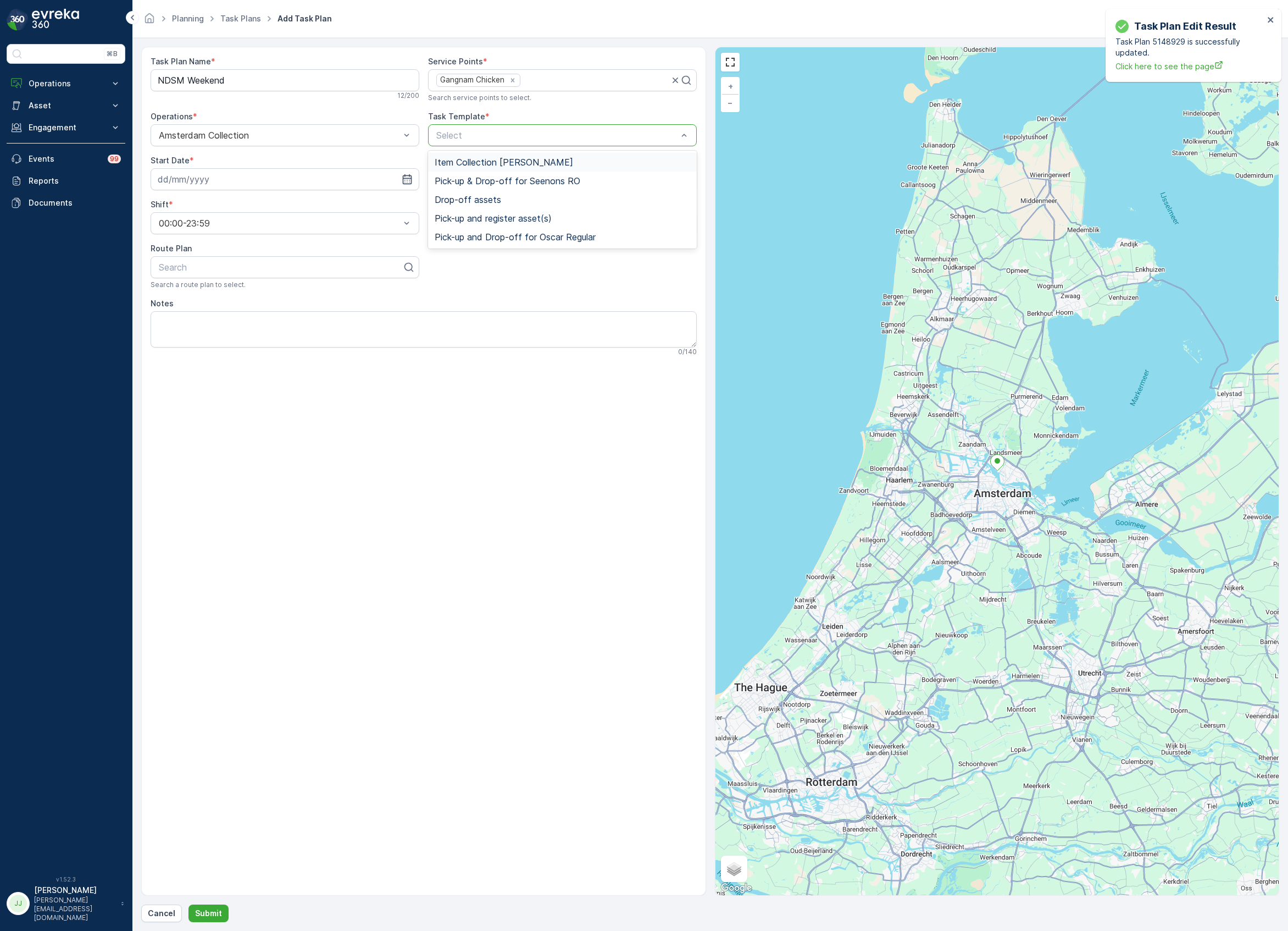
click at [488, 166] on span "Item Collection Oscar Regulier" at bounding box center [503, 162] width 138 height 10
click at [279, 187] on input at bounding box center [284, 179] width 269 height 22
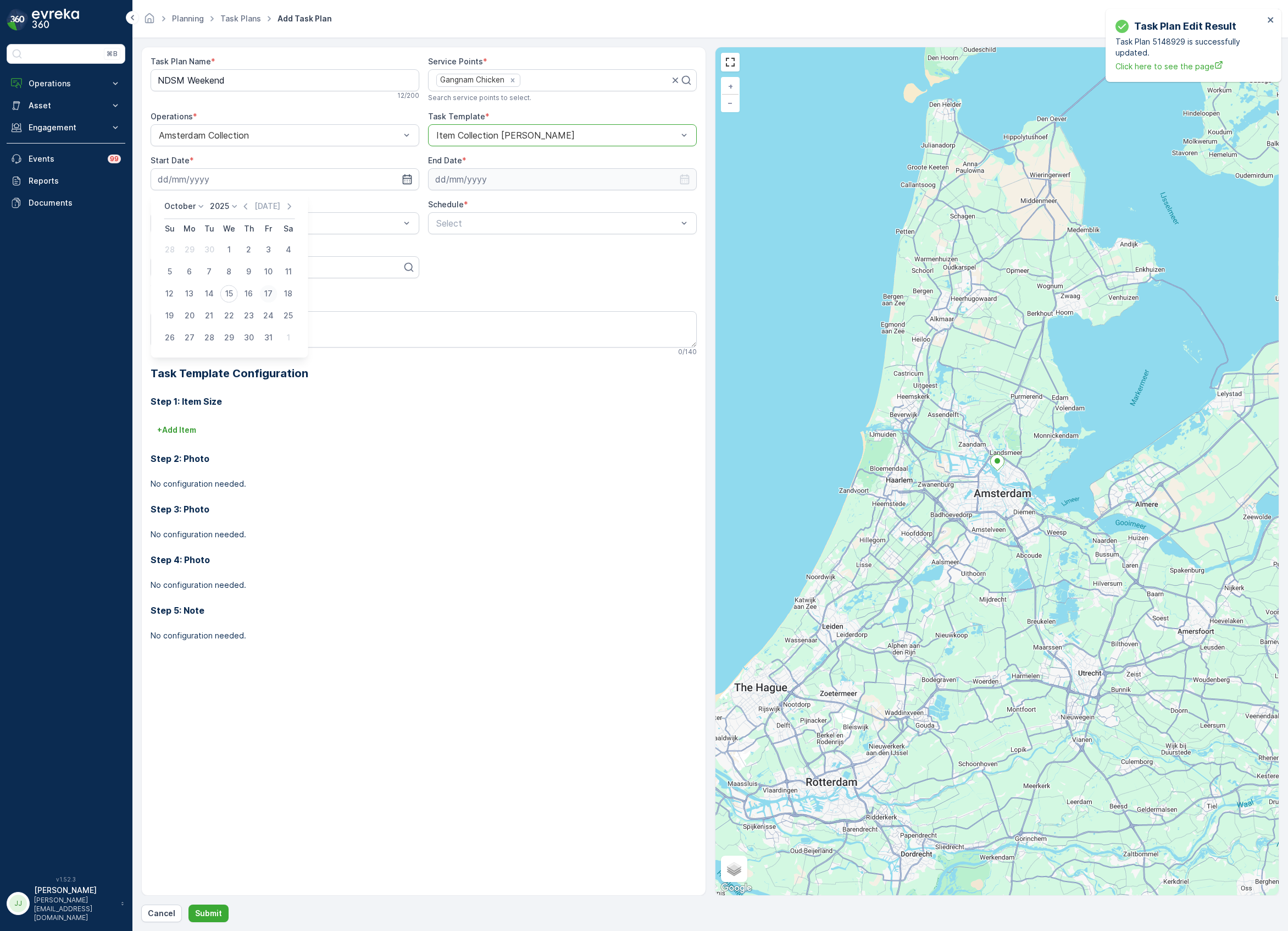
click at [266, 292] on div "17" at bounding box center [269, 293] width 18 height 18
type input "17.10.2025"
click at [453, 181] on input at bounding box center [562, 179] width 269 height 22
click at [501, 206] on p "2025" at bounding box center [497, 206] width 19 height 11
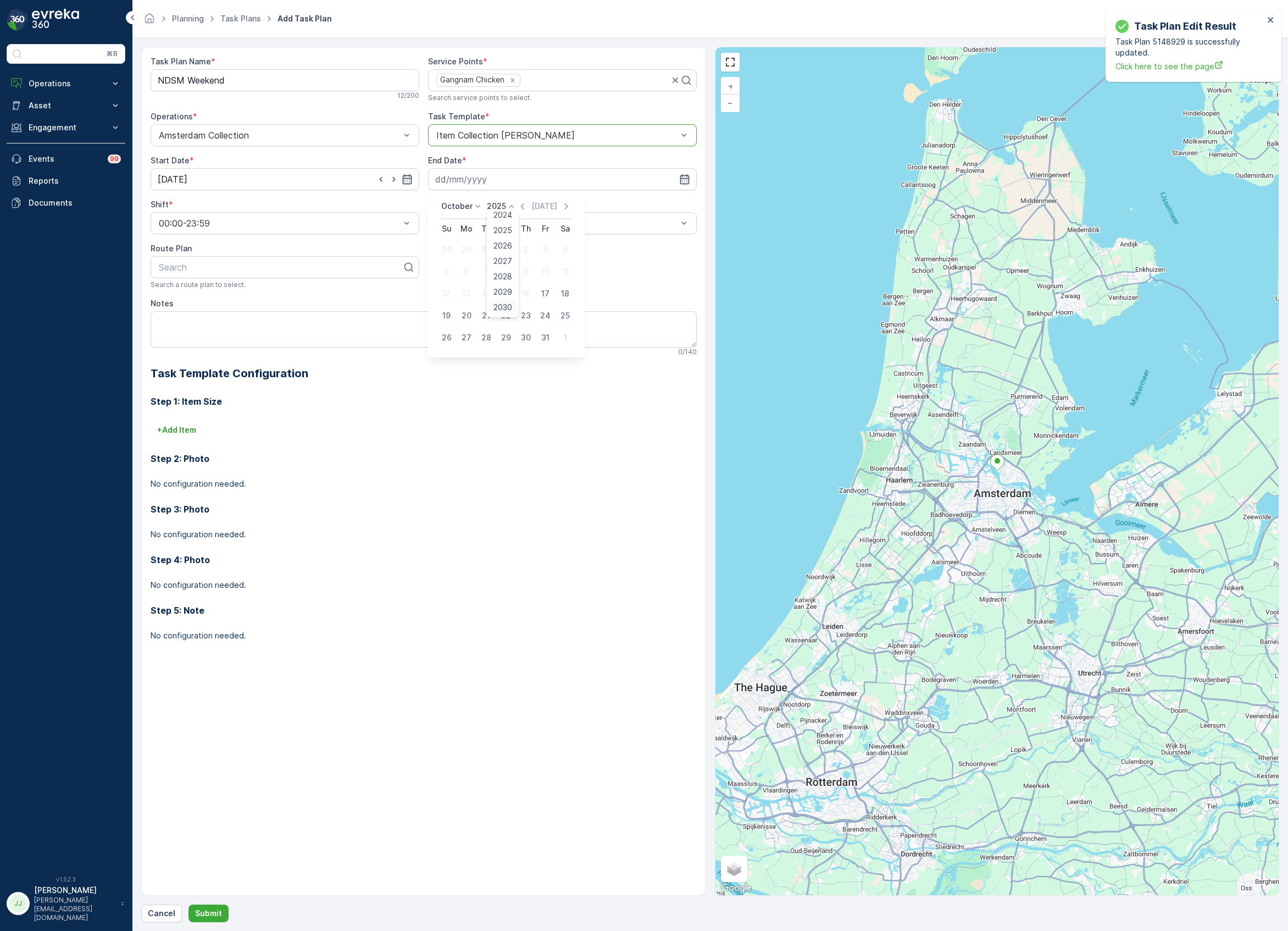
click at [502, 304] on span "2030" at bounding box center [503, 307] width 19 height 11
click at [463, 212] on div "October 2030 Today" at bounding box center [507, 210] width 132 height 18
click at [467, 295] on div "14" at bounding box center [466, 293] width 18 height 18
type input "[DATE]"
click at [240, 277] on div "Search" at bounding box center [284, 267] width 269 height 22
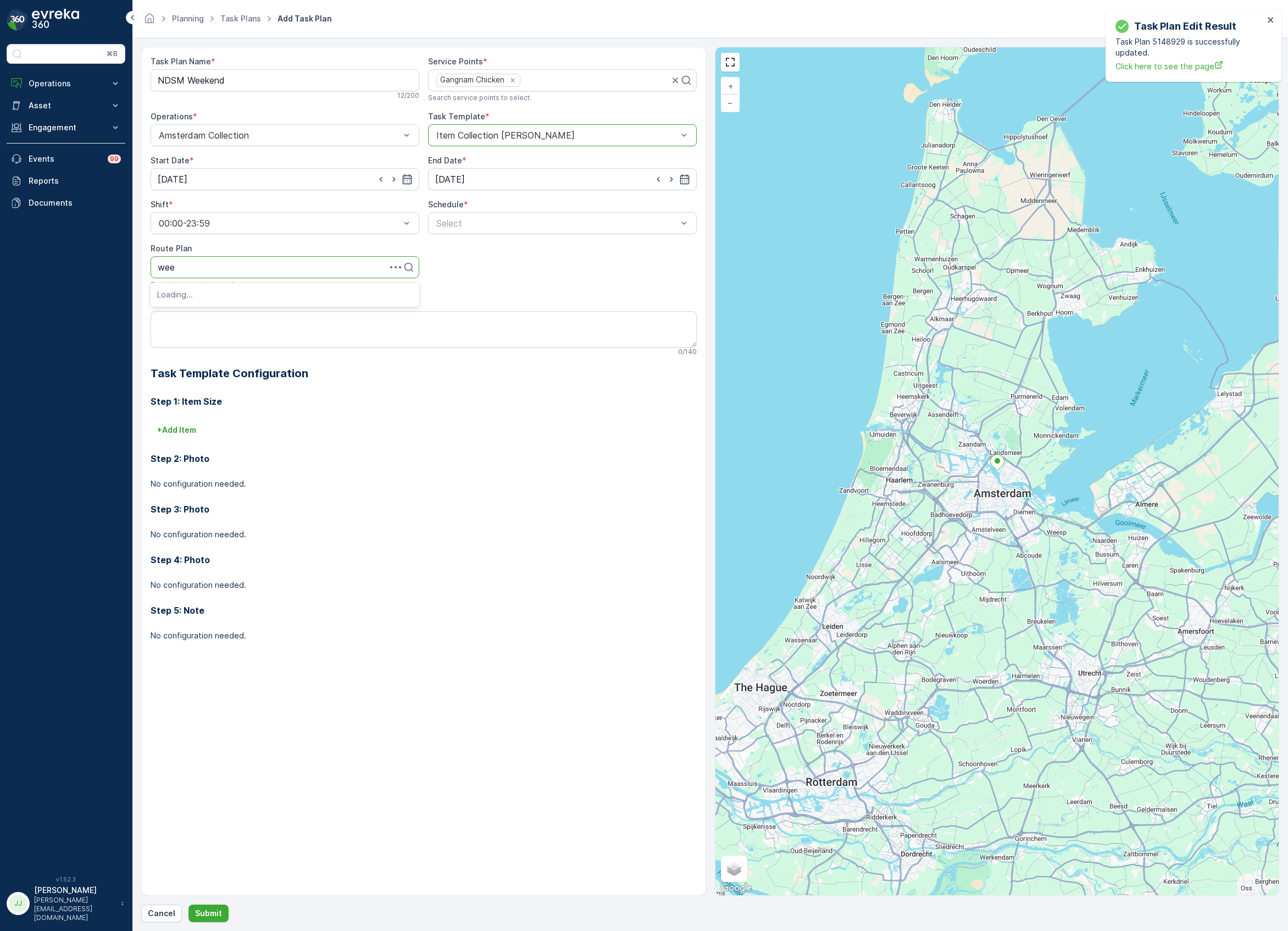
type input "week"
click at [196, 299] on div "NDSM Weekend" at bounding box center [284, 294] width 269 height 19
click at [468, 216] on div "Select" at bounding box center [562, 223] width 269 height 22
click at [464, 265] on span "Weekly" at bounding box center [448, 269] width 28 height 10
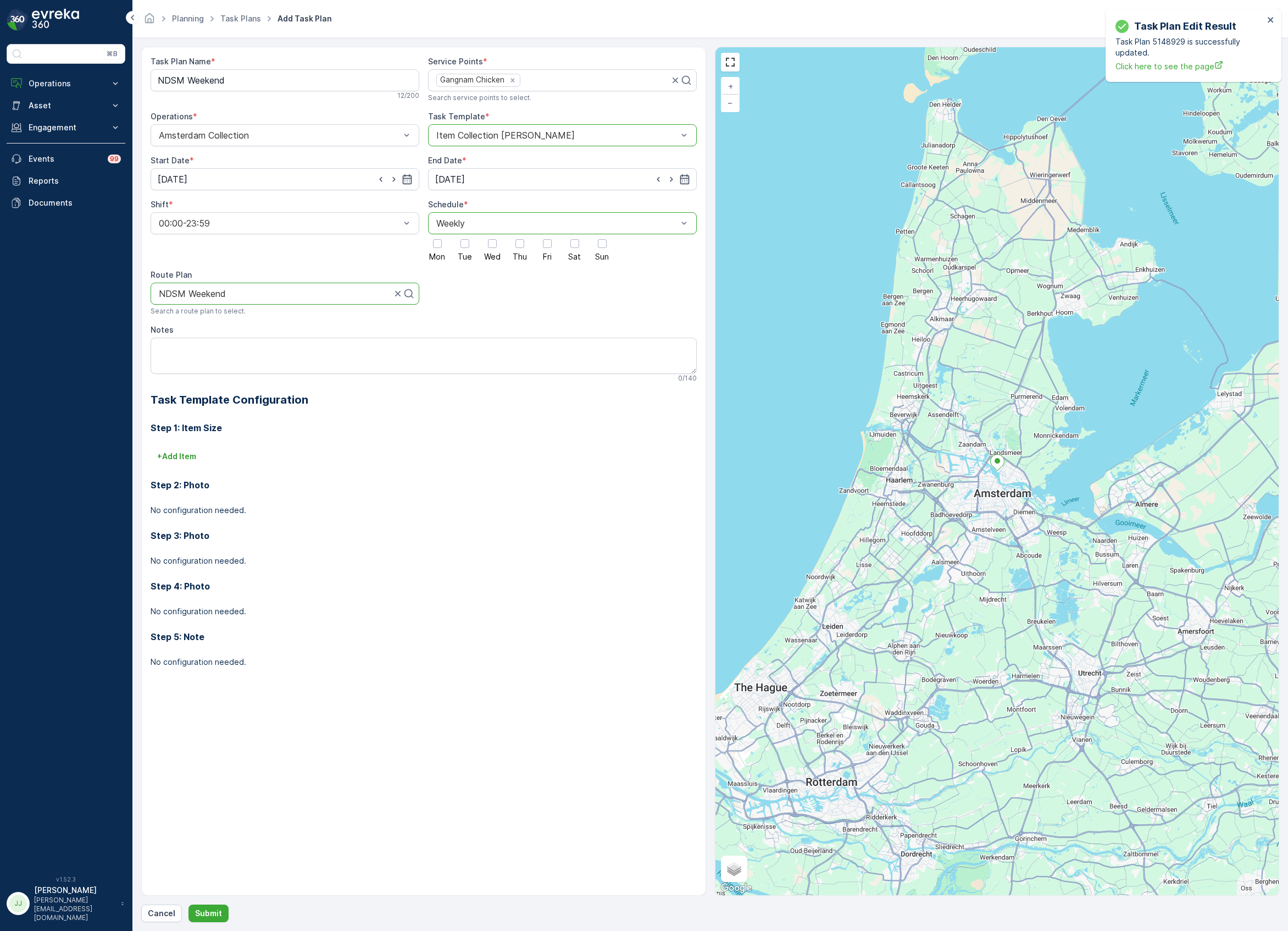
drag, startPoint x: 570, startPoint y: 246, endPoint x: 611, endPoint y: 248, distance: 41.0
click at [570, 245] on div at bounding box center [575, 243] width 9 height 9
click at [575, 234] on input "Sat" at bounding box center [575, 234] width 0 height 0
click at [612, 248] on div "Mon Tue Wed Thu Fri Sat Sun" at bounding box center [562, 248] width 269 height 27
click at [601, 245] on div at bounding box center [602, 243] width 9 height 9
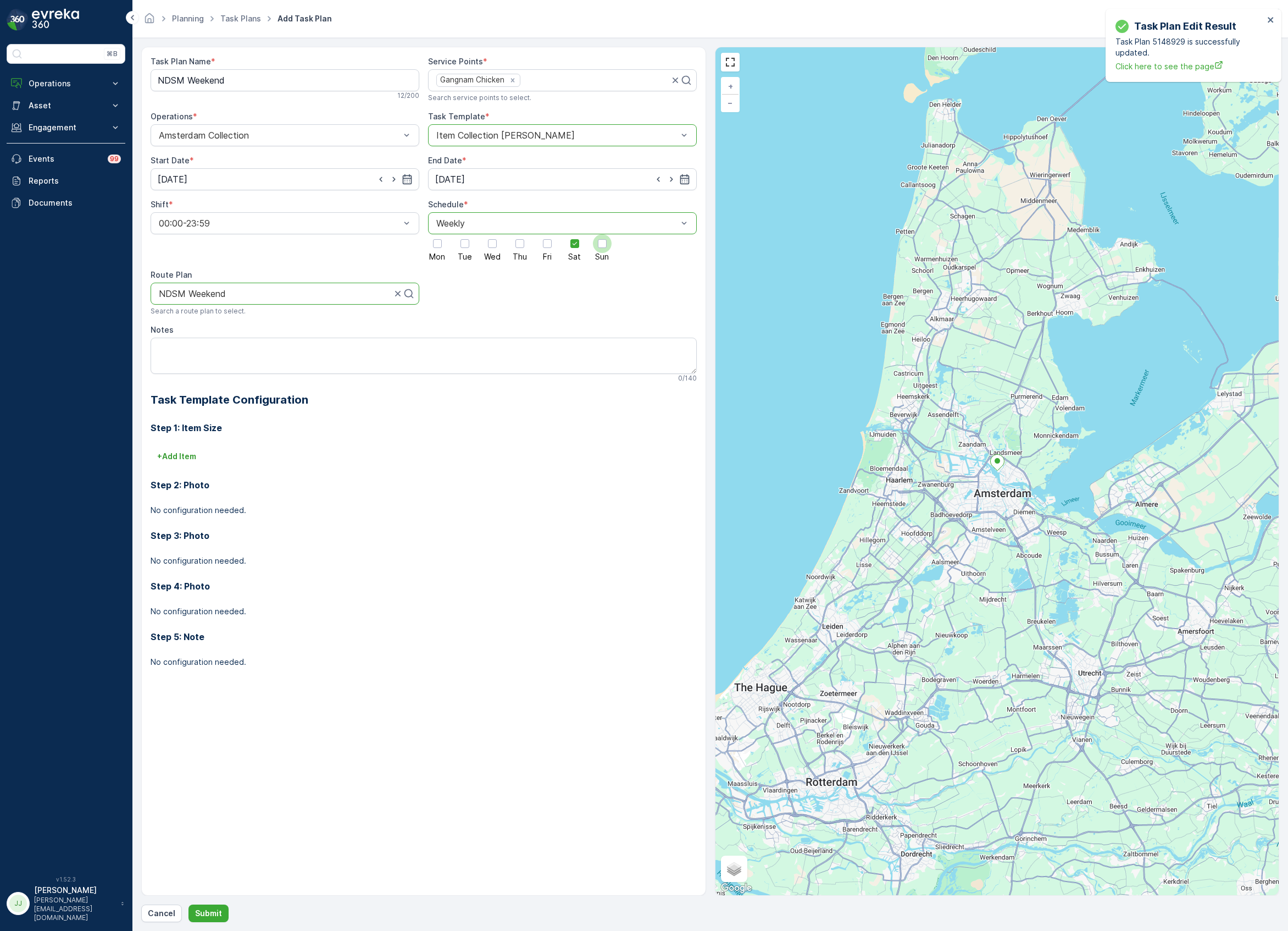
click at [602, 234] on input "Sun" at bounding box center [602, 234] width 0 height 0
click at [179, 459] on p "+ Add Item" at bounding box center [176, 456] width 39 height 11
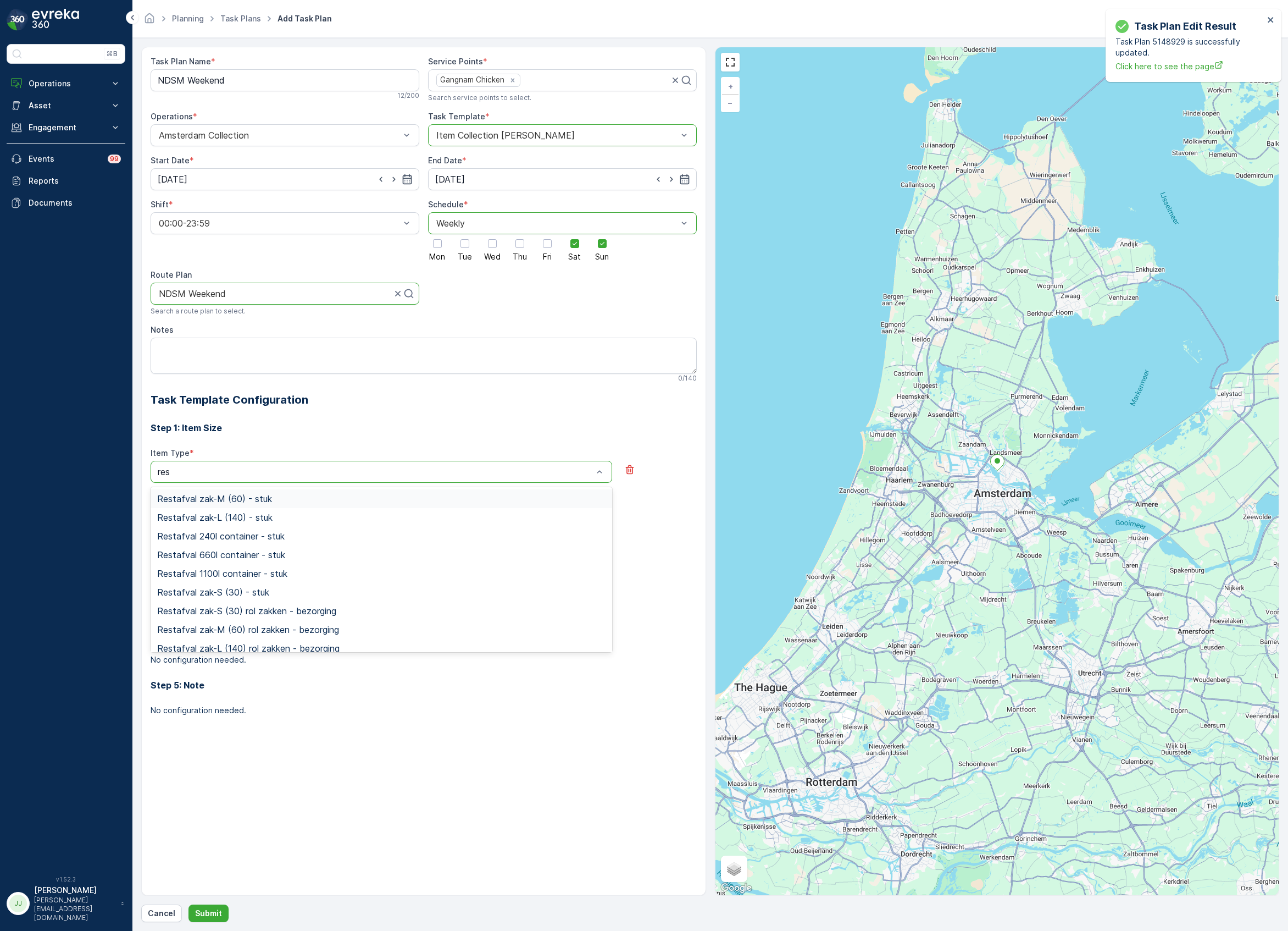
type input "rest"
click at [221, 504] on span "Restafval zak-M (60) - stuk" at bounding box center [214, 499] width 115 height 10
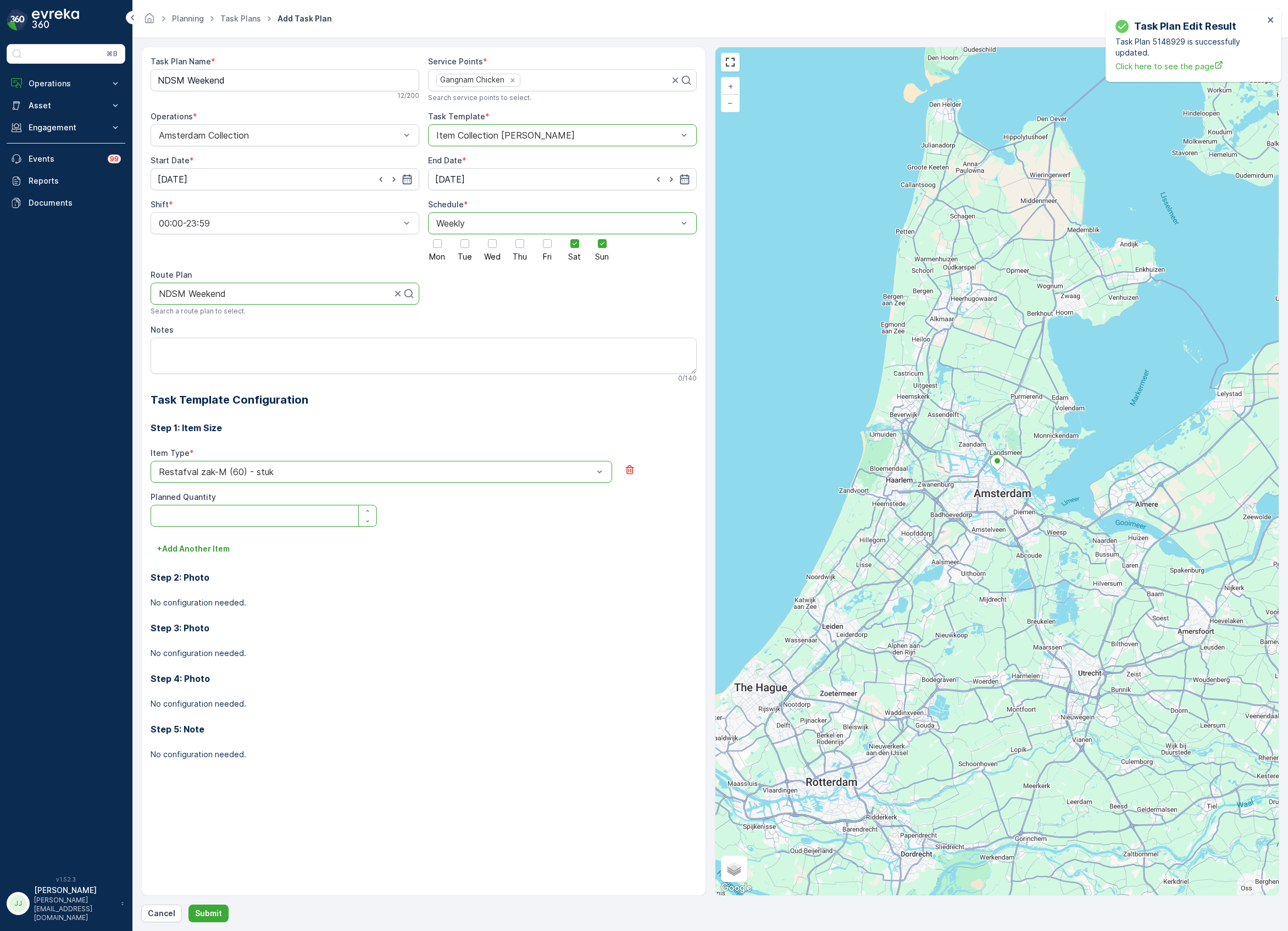
click at [210, 514] on Quantity "Planned Quantity" at bounding box center [263, 516] width 226 height 22
type Quantity "3"
click at [180, 545] on p "+ Add Another Item" at bounding box center [193, 549] width 72 height 11
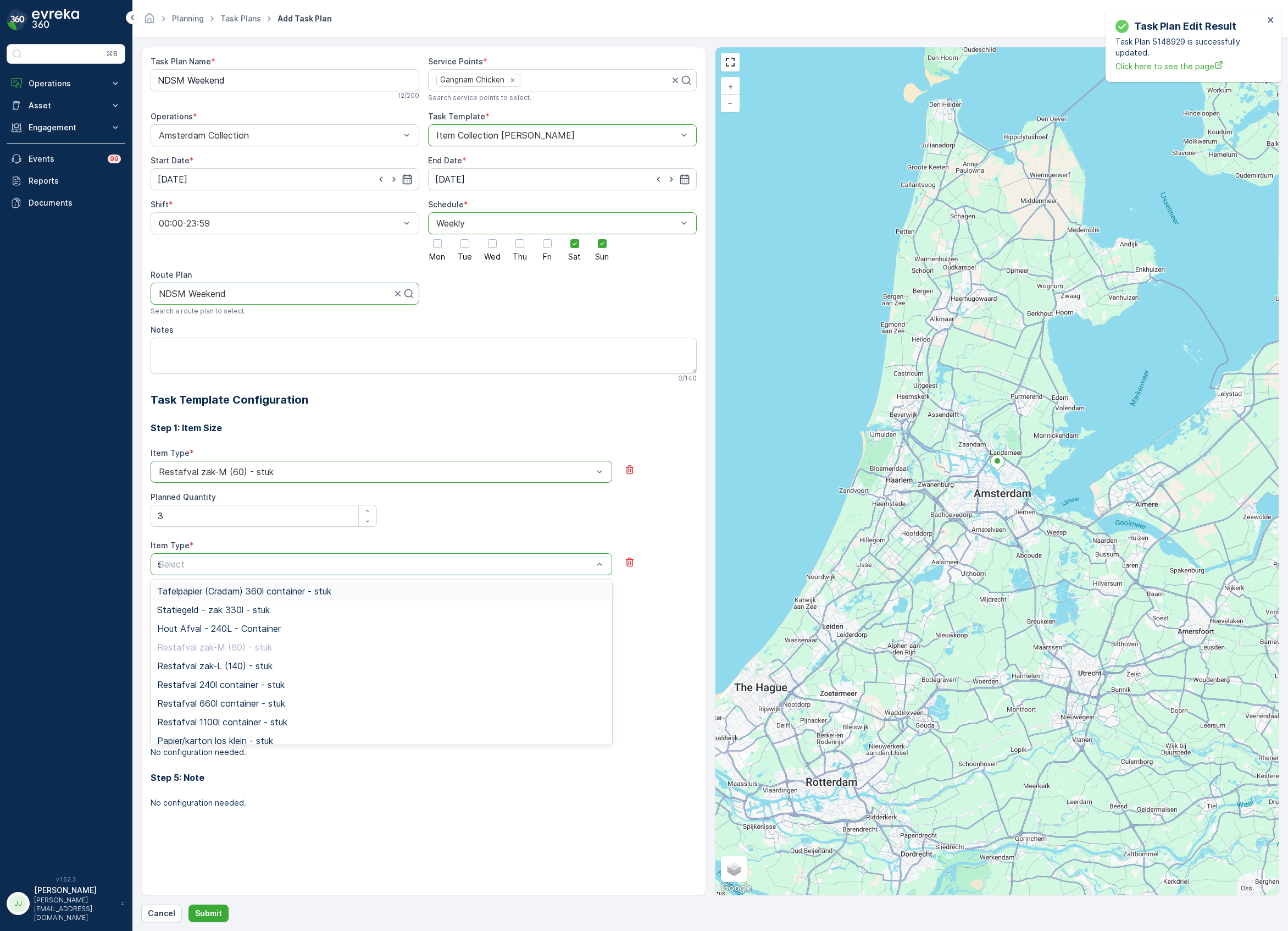
type input "sw"
click at [201, 612] on span "Swill emmer 23l - stuk" at bounding box center [201, 610] width 89 height 10
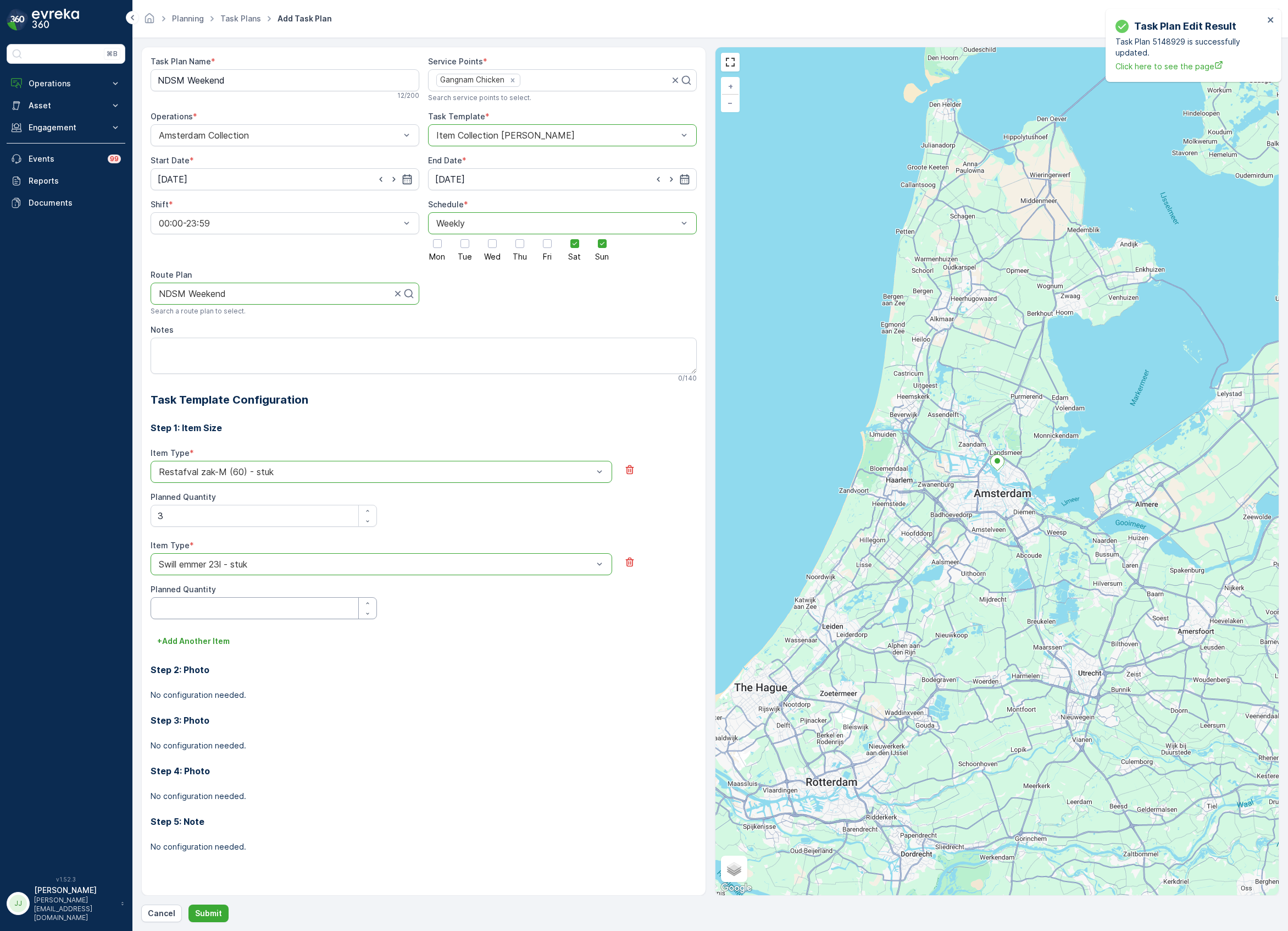
click at [196, 609] on Quantity "Planned Quantity" at bounding box center [263, 608] width 226 height 22
type Quantity "2"
click at [193, 631] on div "Item Type * option Swill emmer 23l - stuk is disabled. Select another option. S…" at bounding box center [423, 586] width 546 height 92
click at [194, 642] on p "+ Add Another Item" at bounding box center [193, 641] width 72 height 11
click at [194, 645] on div "Item Type * Select" at bounding box center [381, 650] width 462 height 35
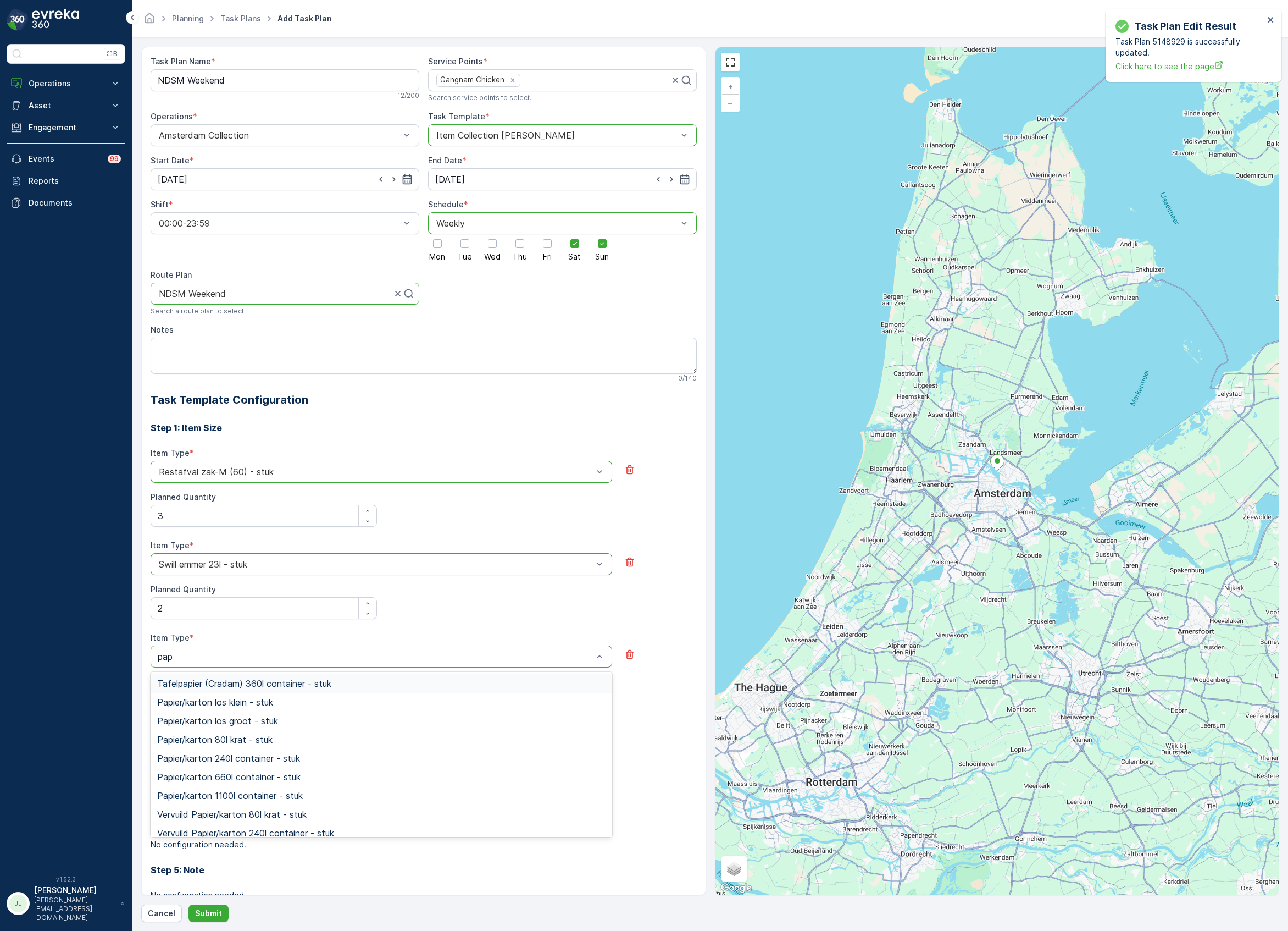
type input "papi"
click at [223, 761] on span "Papier/karton 240l container - stuk" at bounding box center [228, 758] width 143 height 10
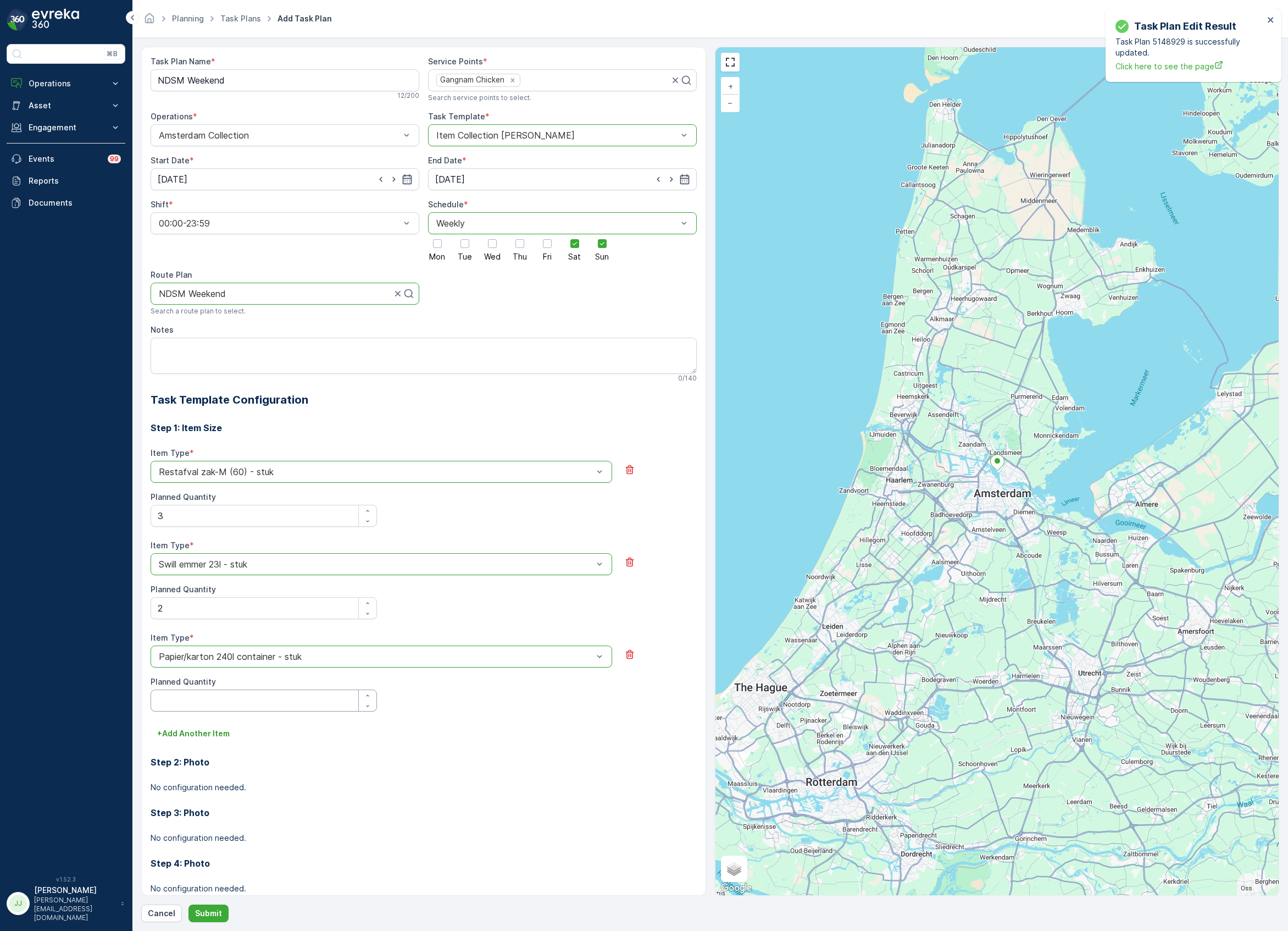
click at [209, 700] on Quantity "Planned Quantity" at bounding box center [263, 700] width 226 height 22
type Quantity "1"
click at [199, 728] on p "+ Add Another Item" at bounding box center [193, 734] width 72 height 11
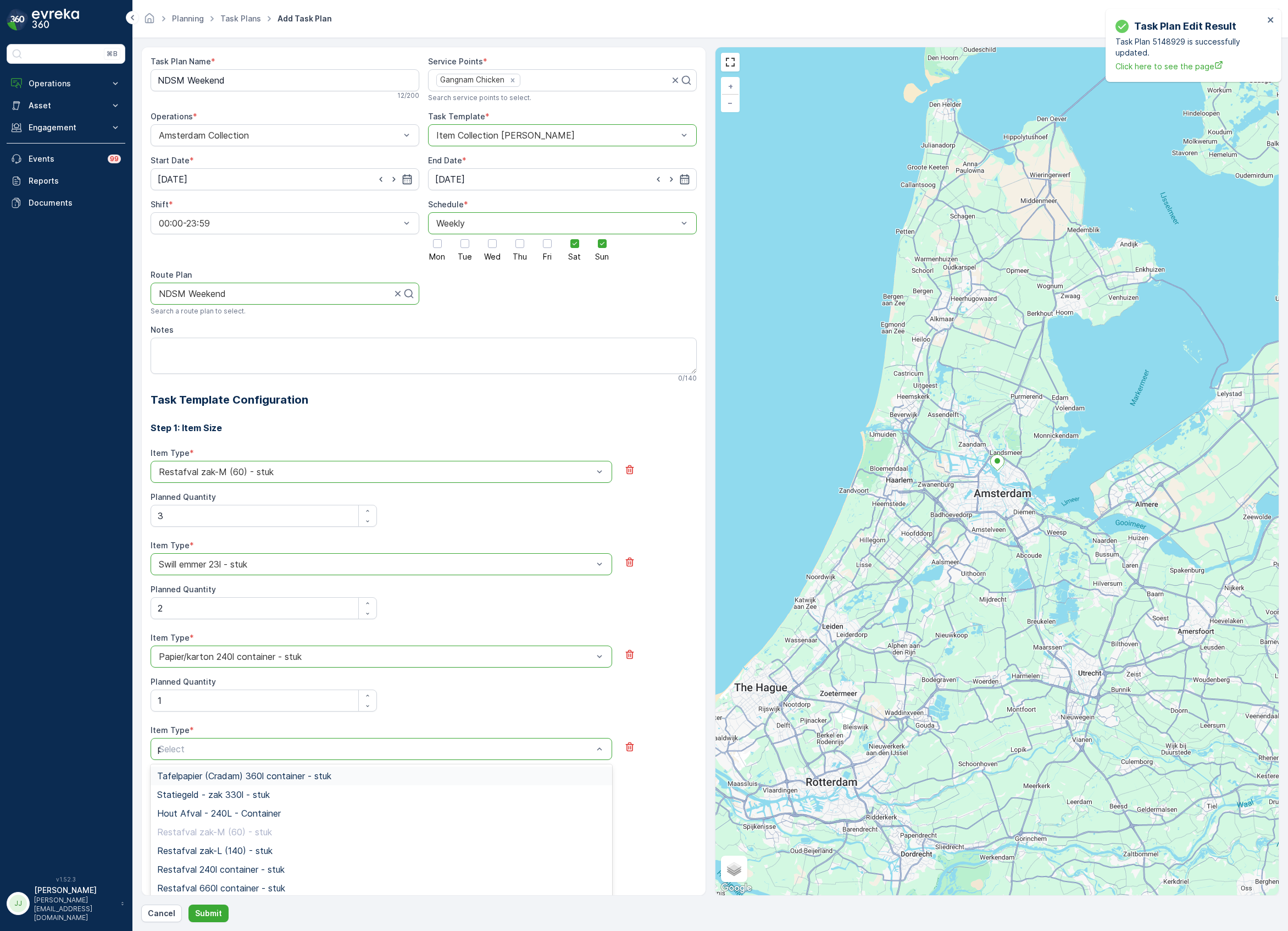
type input "pd"
click at [194, 802] on div "PD zak-M (60) - stuk" at bounding box center [381, 794] width 462 height 19
click at [197, 796] on Quantity "Planned Quantity" at bounding box center [263, 793] width 226 height 22
type Quantity "1"
click at [210, 917] on p "Submit" at bounding box center [208, 913] width 27 height 11
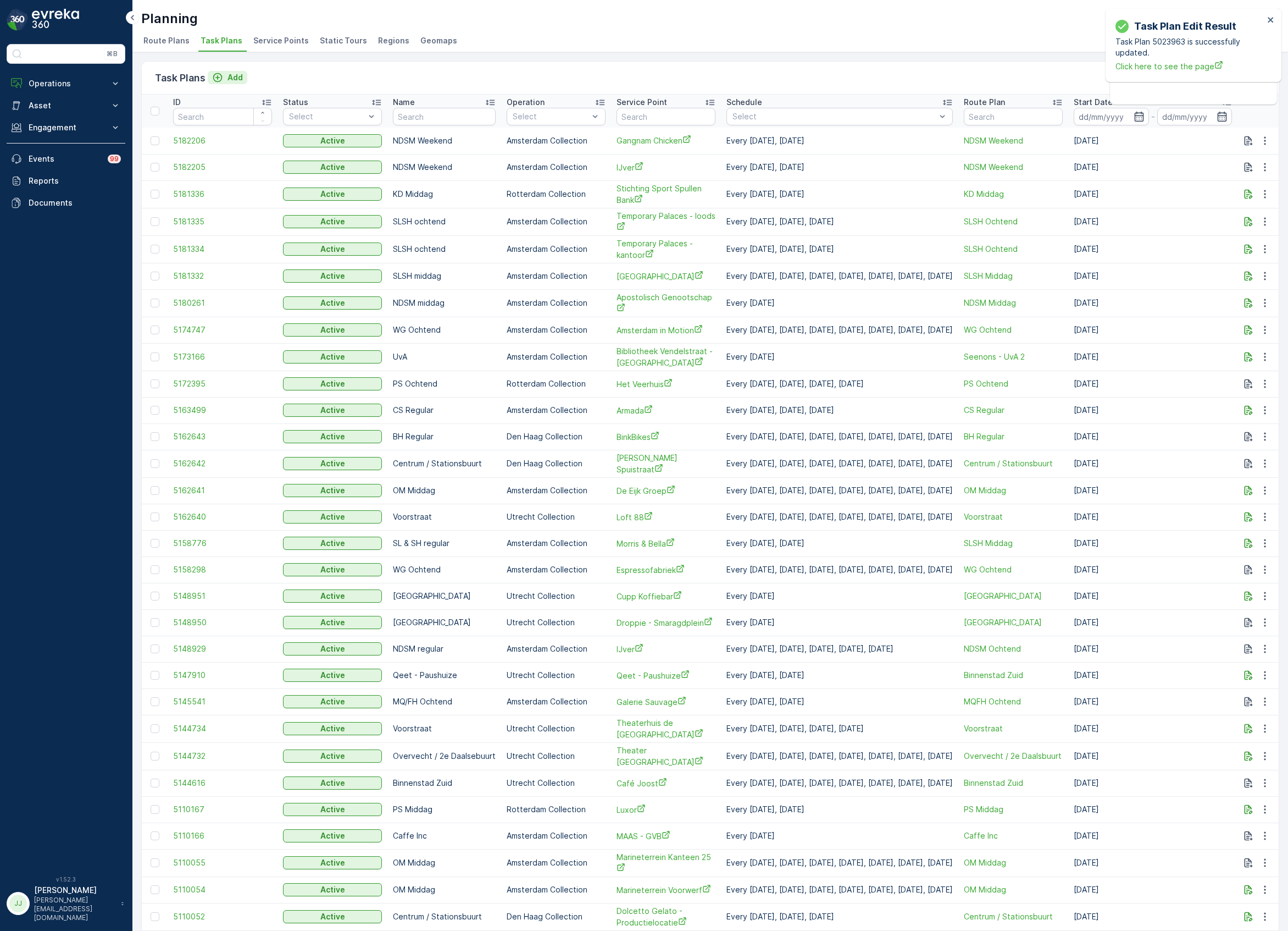
click at [240, 76] on p "Add" at bounding box center [235, 77] width 15 height 11
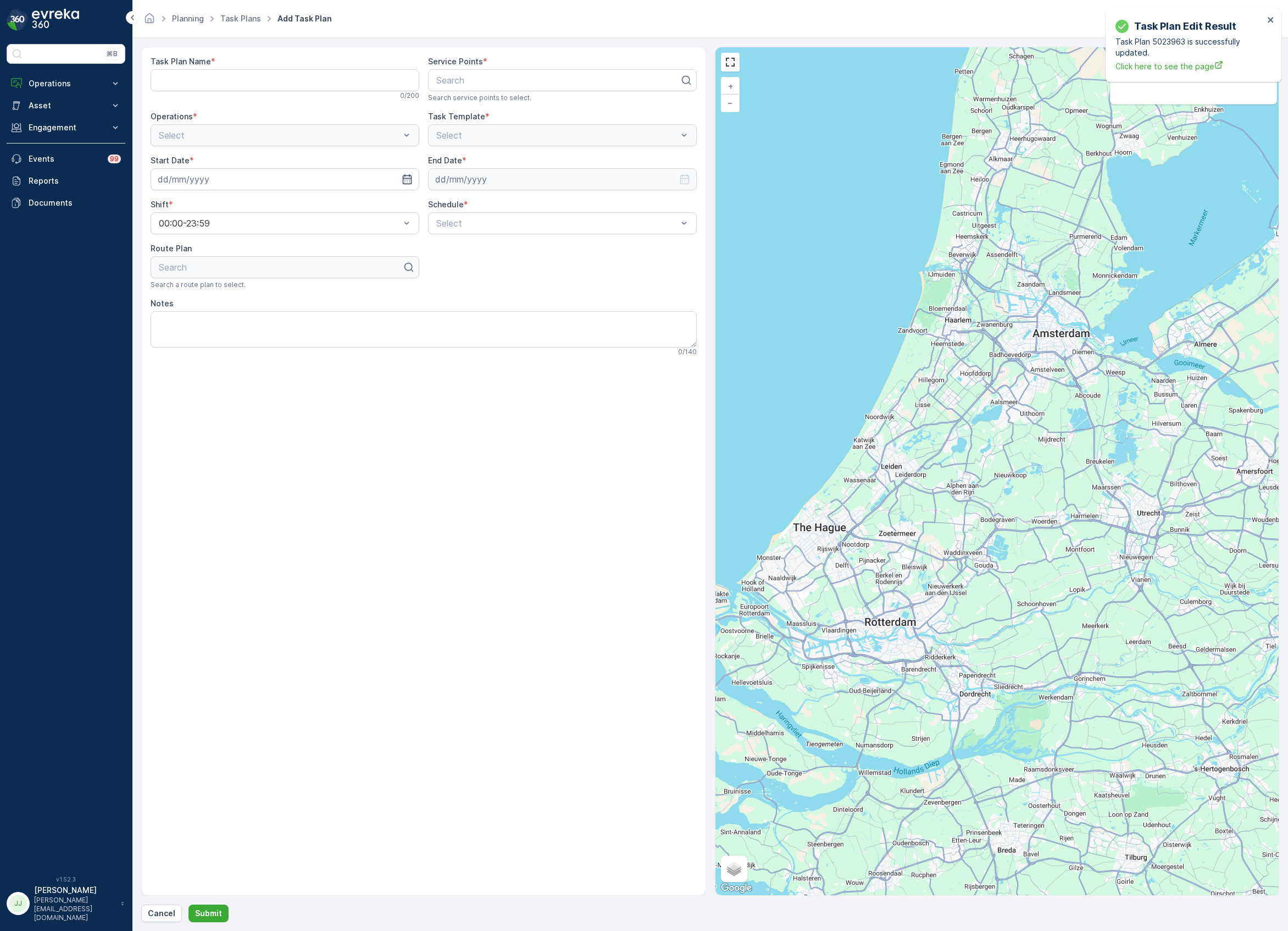
click at [203, 86] on Name "Task Plan Name" at bounding box center [284, 80] width 269 height 22
drag, startPoint x: 202, startPoint y: 74, endPoint x: 118, endPoint y: 88, distance: 85.2
click at [118, 88] on div "⌘B Operations Insights Planning Routes & Tasks Cockpit Settings Asset Assets En…" at bounding box center [644, 466] width 1288 height 931
type Name "NDSM Weekend"
type input "cop"
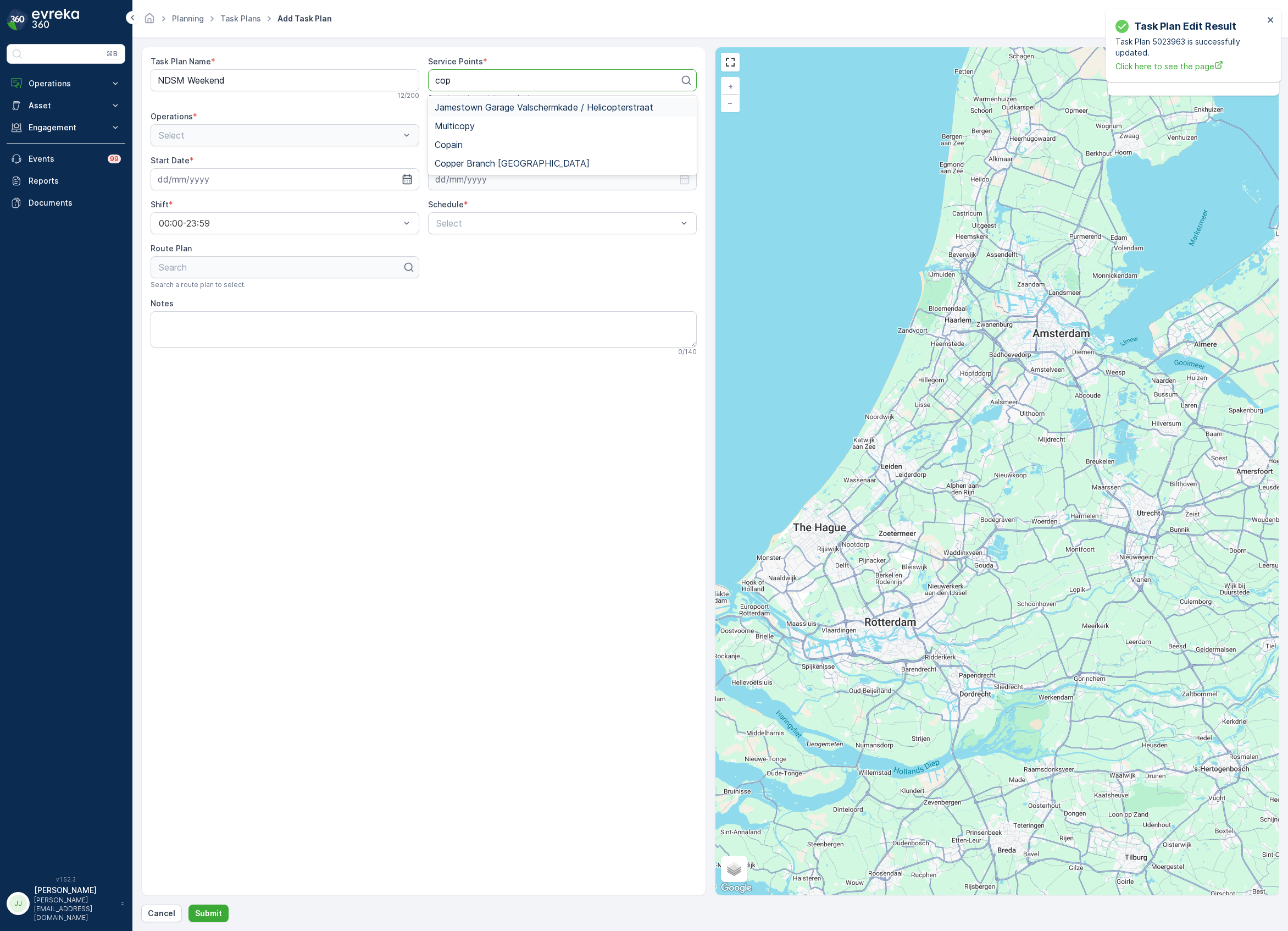
click at [469, 110] on span "Jamestown Garage Valschermkade / Helicopterstraat" at bounding box center [544, 107] width 218 height 10
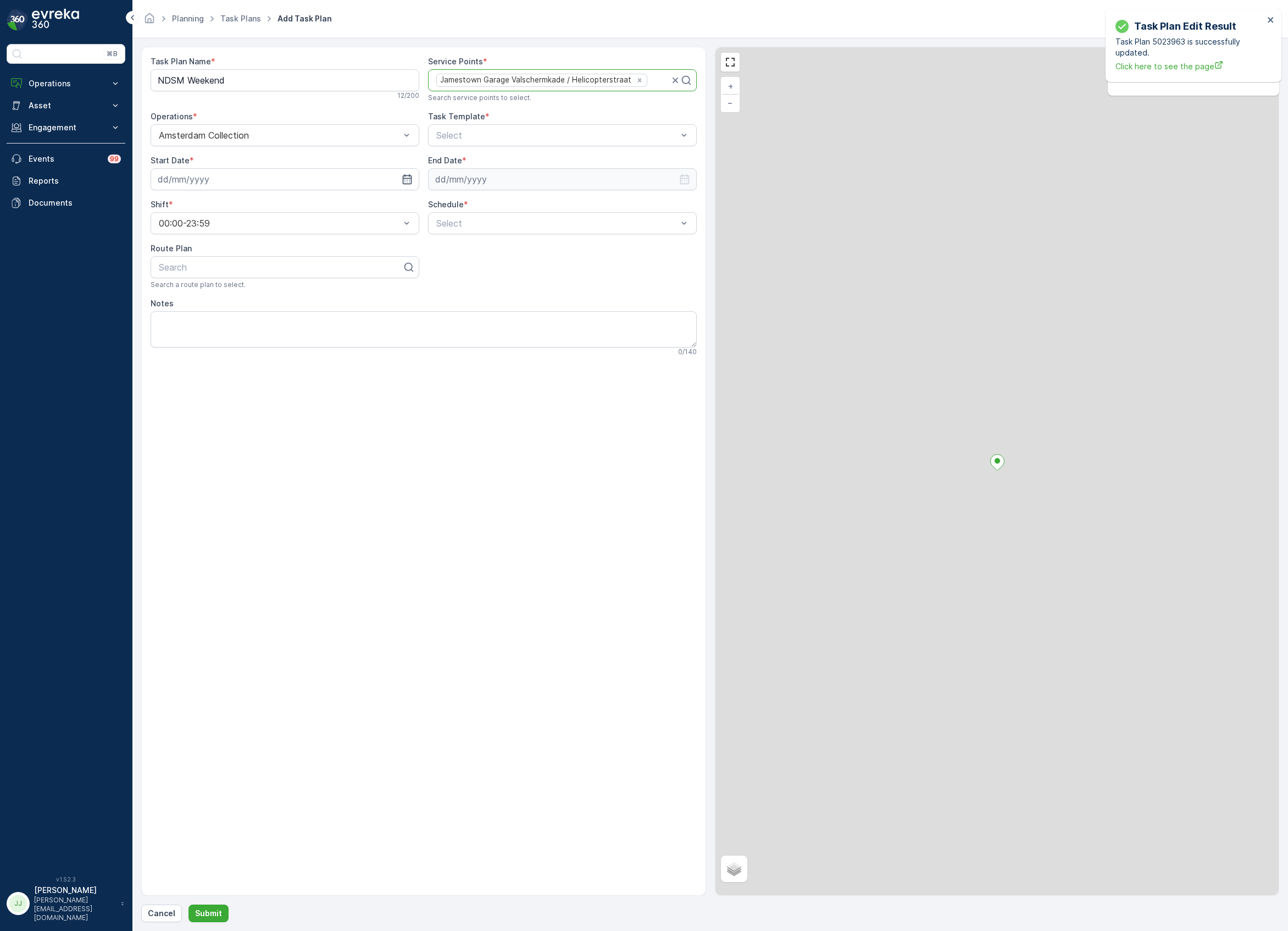
drag, startPoint x: 473, startPoint y: 80, endPoint x: 493, endPoint y: 78, distance: 20.1
click at [493, 78] on div "Jamestown Garage Valschermkade / Helicopterstraat" at bounding box center [535, 80] width 196 height 11
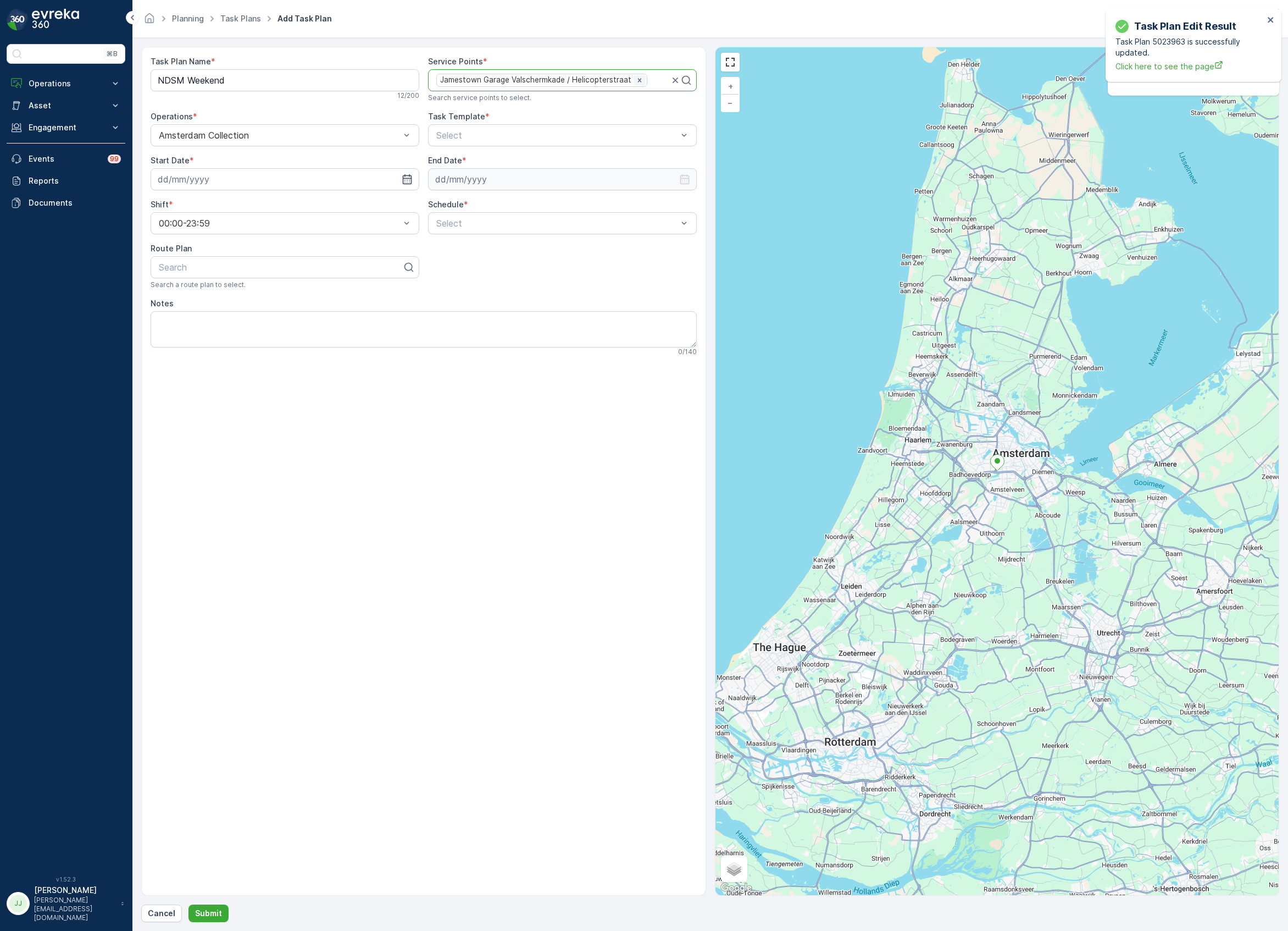
click at [638, 80] on icon "Remove Jamestown Garage Valschermkade / Helicopterstraat" at bounding box center [640, 80] width 4 height 4
click at [634, 82] on div at bounding box center [558, 80] width 246 height 10
type input "copain"
click at [444, 114] on div "Copain" at bounding box center [562, 107] width 269 height 19
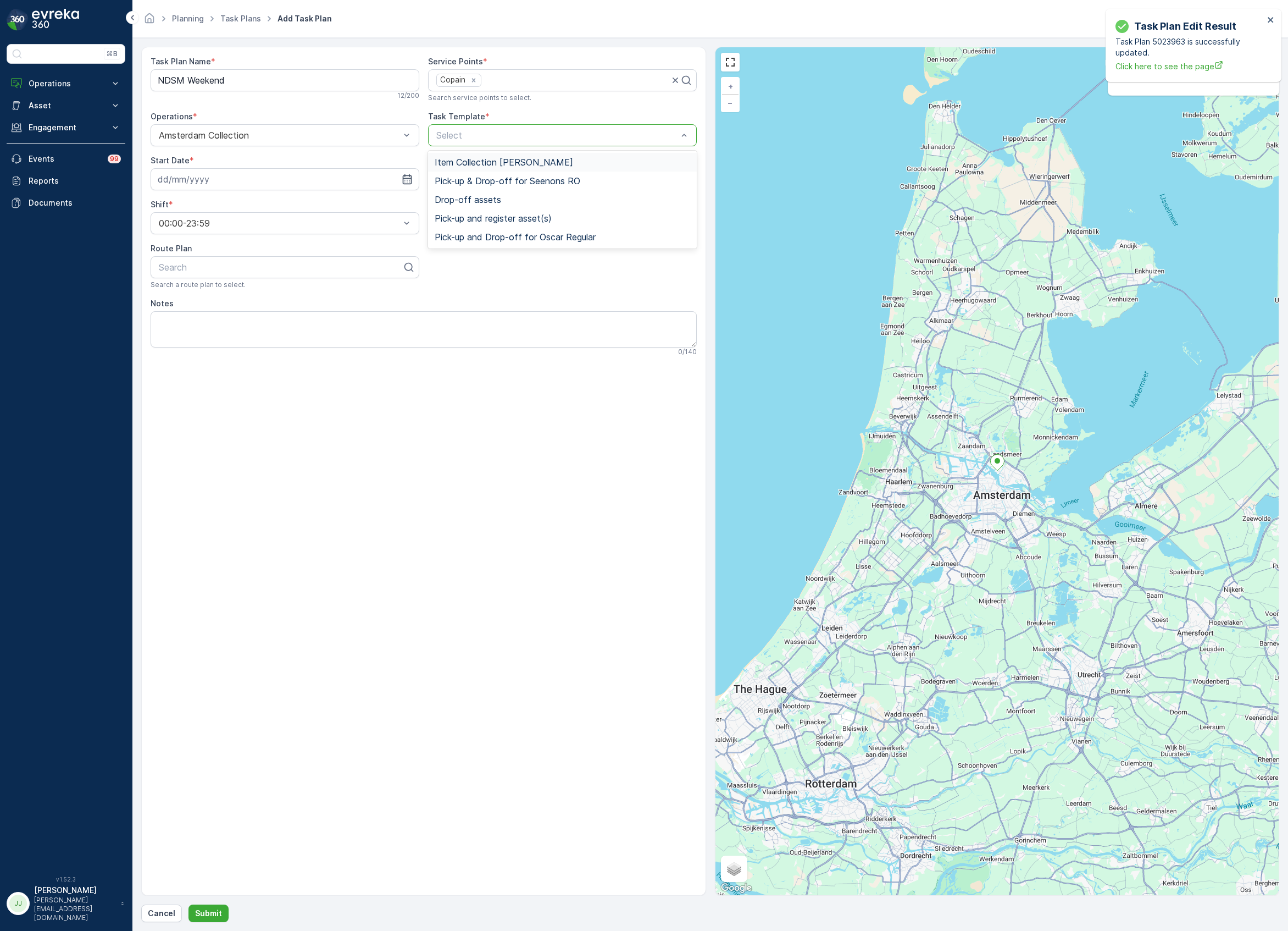
click at [443, 159] on span "Item Collection Oscar Regulier" at bounding box center [503, 162] width 138 height 10
click at [216, 179] on input at bounding box center [284, 179] width 269 height 22
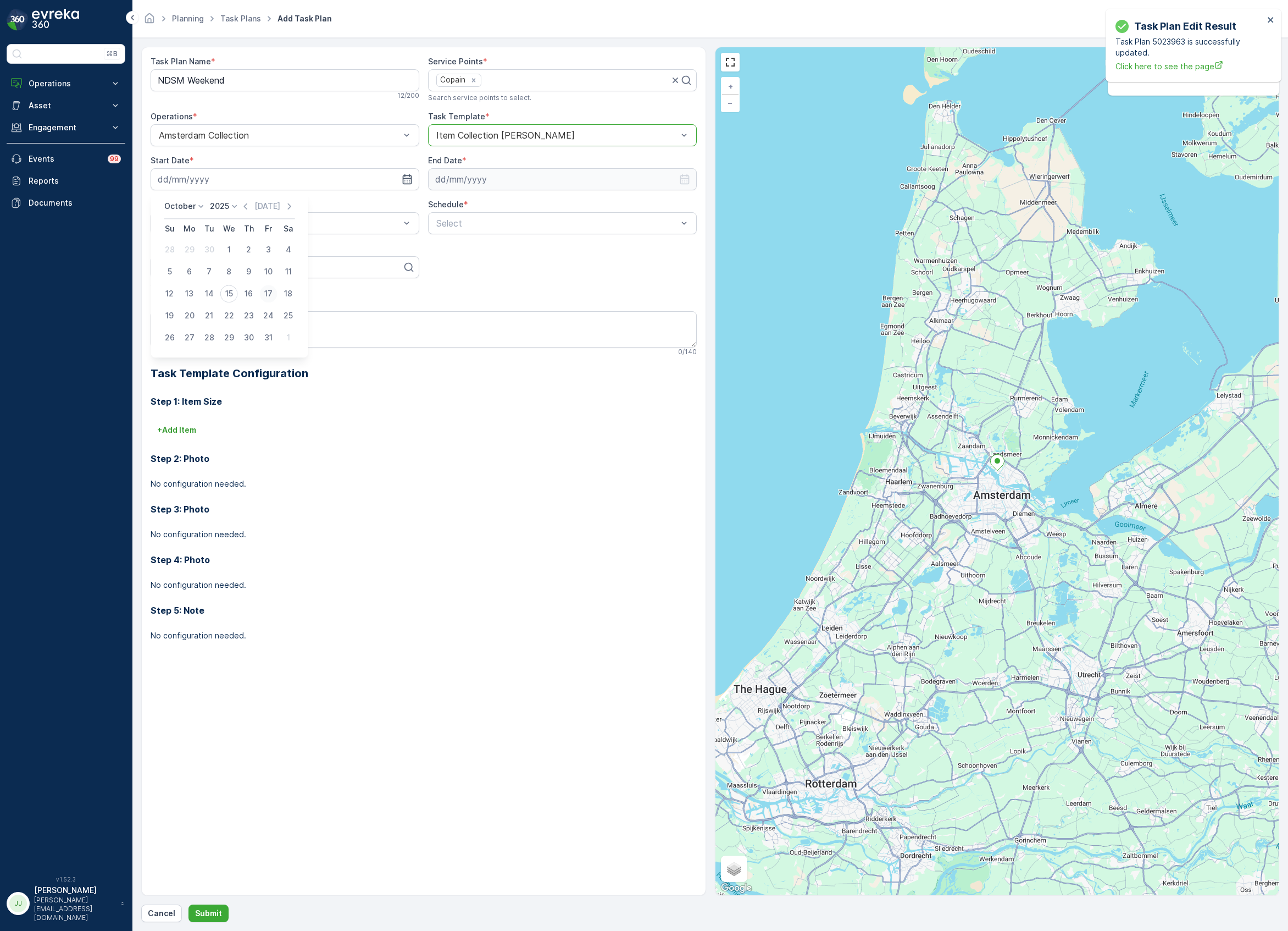
click at [264, 292] on div "17" at bounding box center [269, 293] width 18 height 18
type input "17.10.2025"
click at [434, 176] on input at bounding box center [562, 179] width 269 height 22
click at [496, 205] on p "2025" at bounding box center [497, 206] width 19 height 11
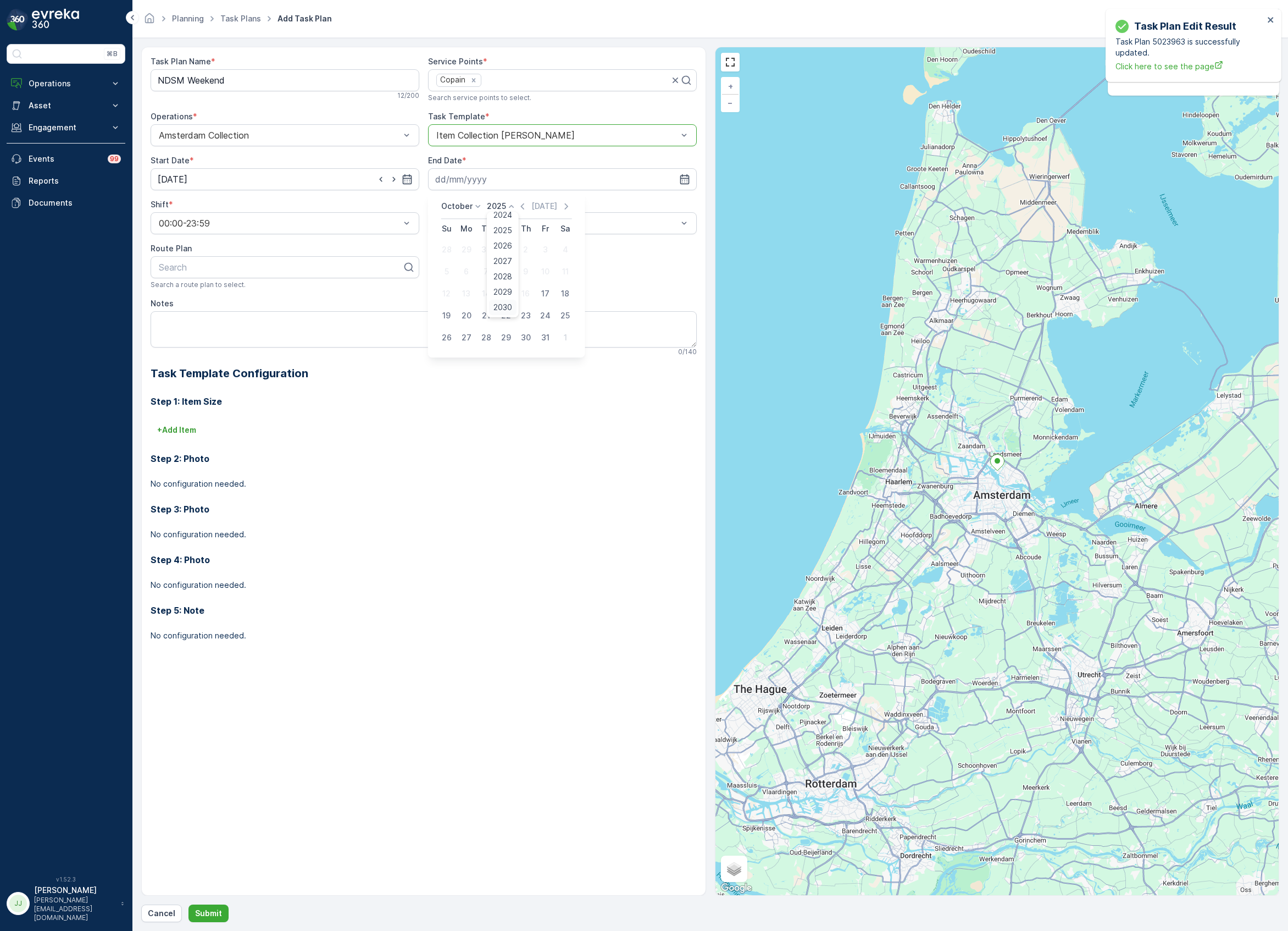
click at [501, 302] on span "2030" at bounding box center [503, 307] width 19 height 11
click at [464, 287] on div "14" at bounding box center [466, 293] width 18 height 18
type input "[DATE]"
click at [471, 267] on div "Weekly" at bounding box center [562, 269] width 255 height 10
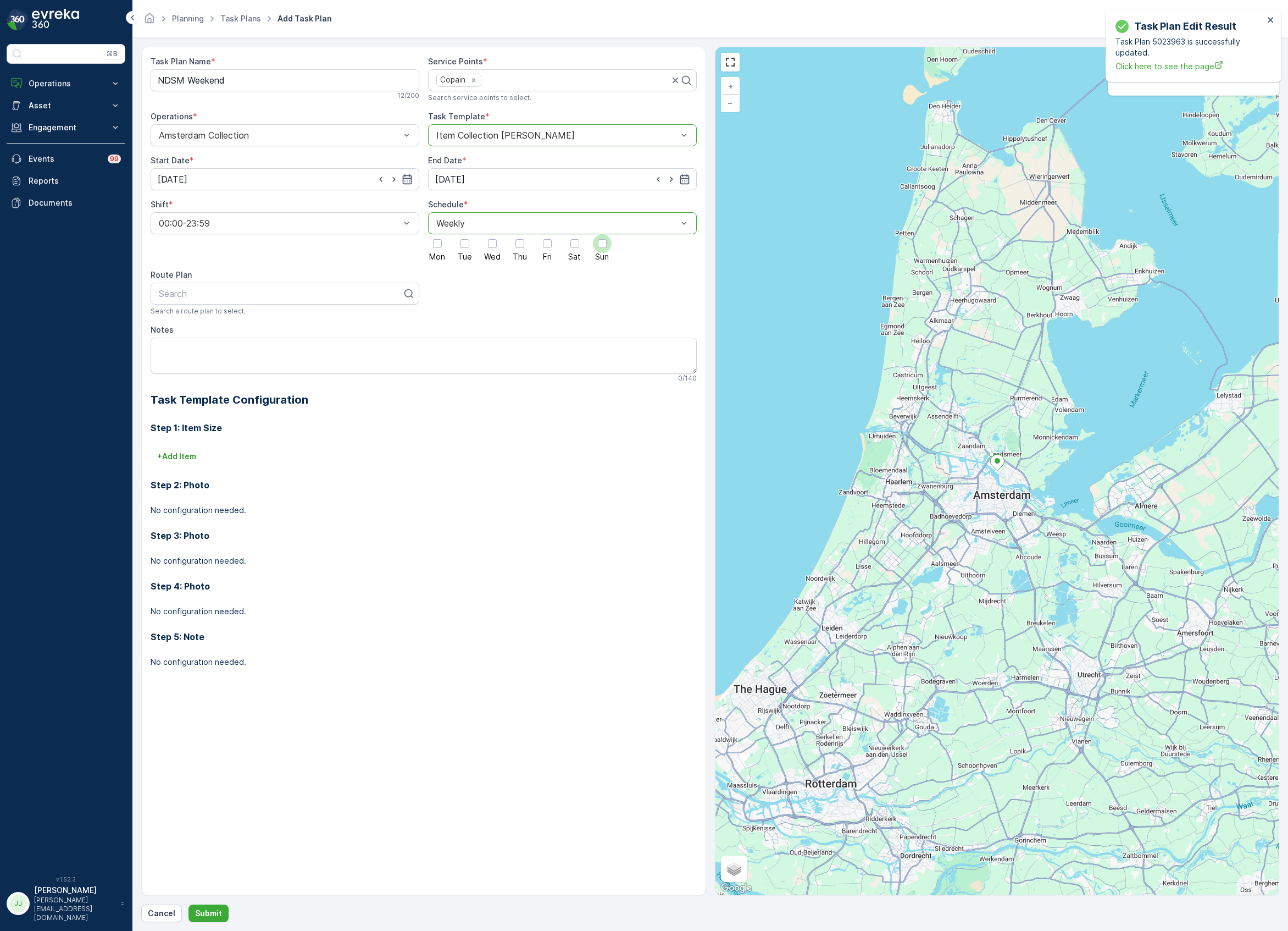
click at [596, 245] on div at bounding box center [602, 243] width 19 height 19
click at [602, 234] on input "Sun" at bounding box center [602, 234] width 0 height 0
click at [576, 245] on div at bounding box center [575, 243] width 9 height 9
click at [575, 234] on input "Sat" at bounding box center [575, 234] width 0 height 0
click at [210, 295] on div at bounding box center [280, 293] width 246 height 10
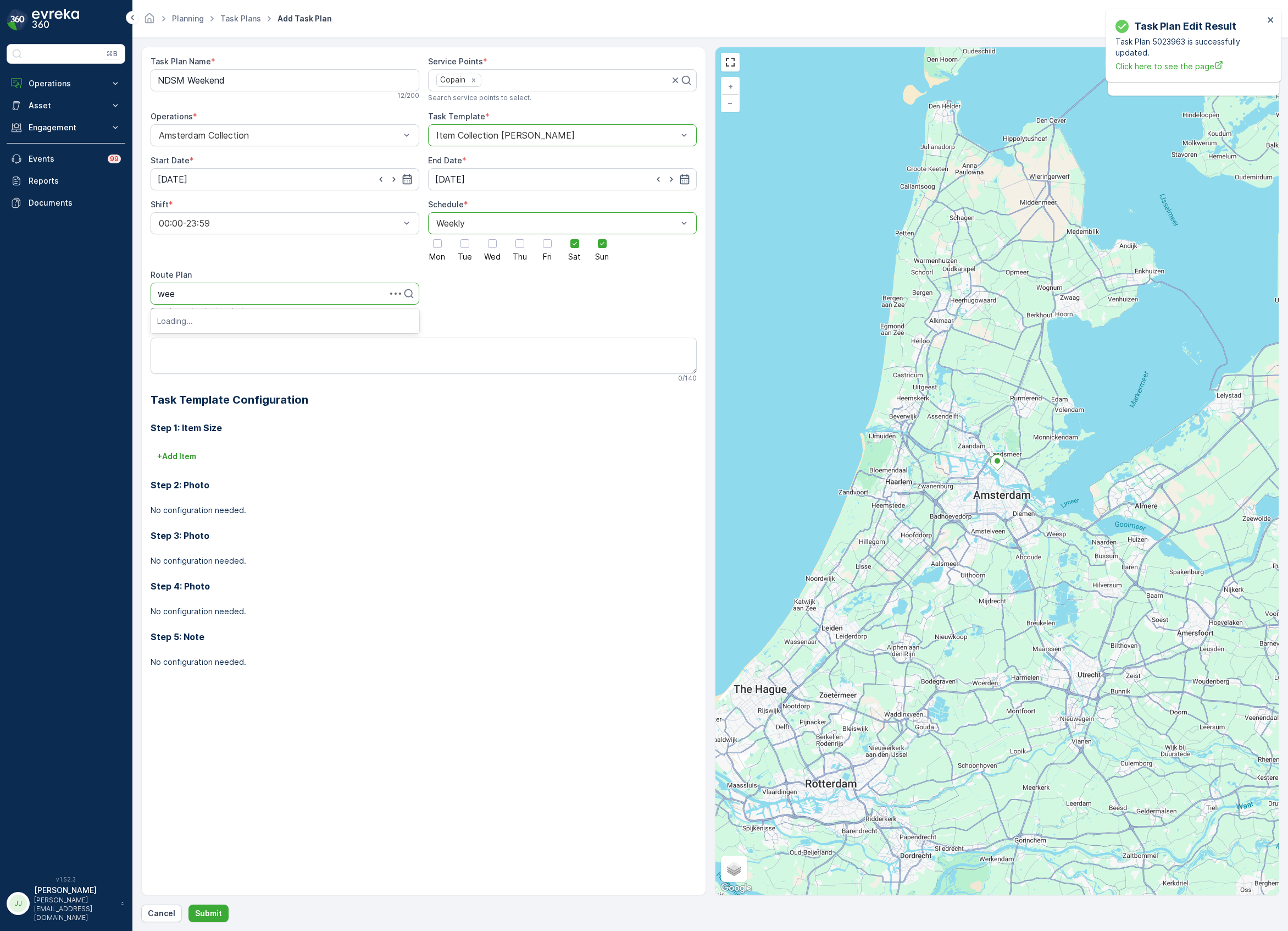
type input "week"
click at [205, 321] on span "NDSM Weekend" at bounding box center [190, 321] width 67 height 10
click at [187, 454] on p "+ Add Item" at bounding box center [176, 456] width 39 height 11
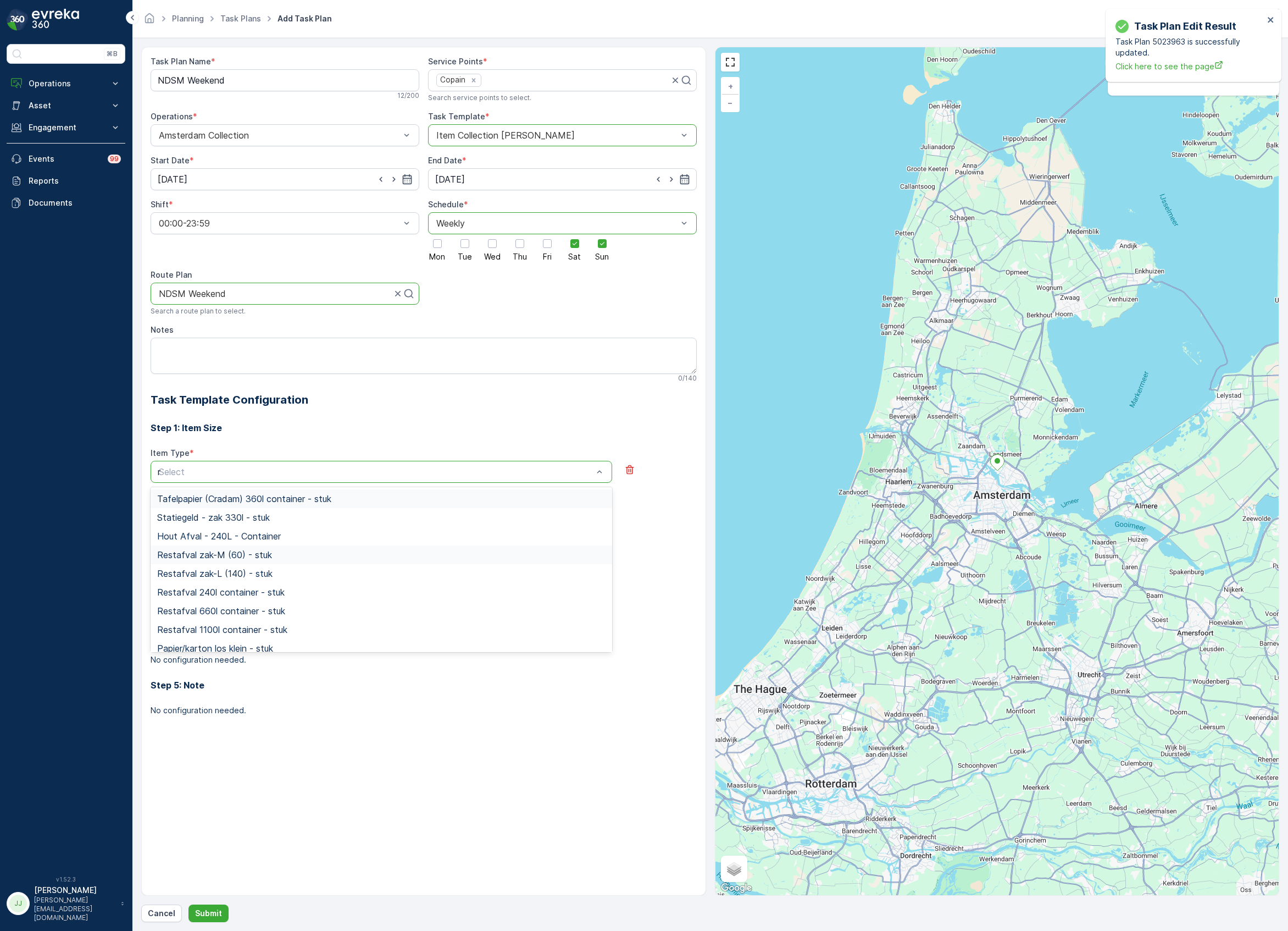
type input "res"
click at [223, 520] on span "Restafval zak-L (140) - stuk" at bounding box center [214, 517] width 115 height 10
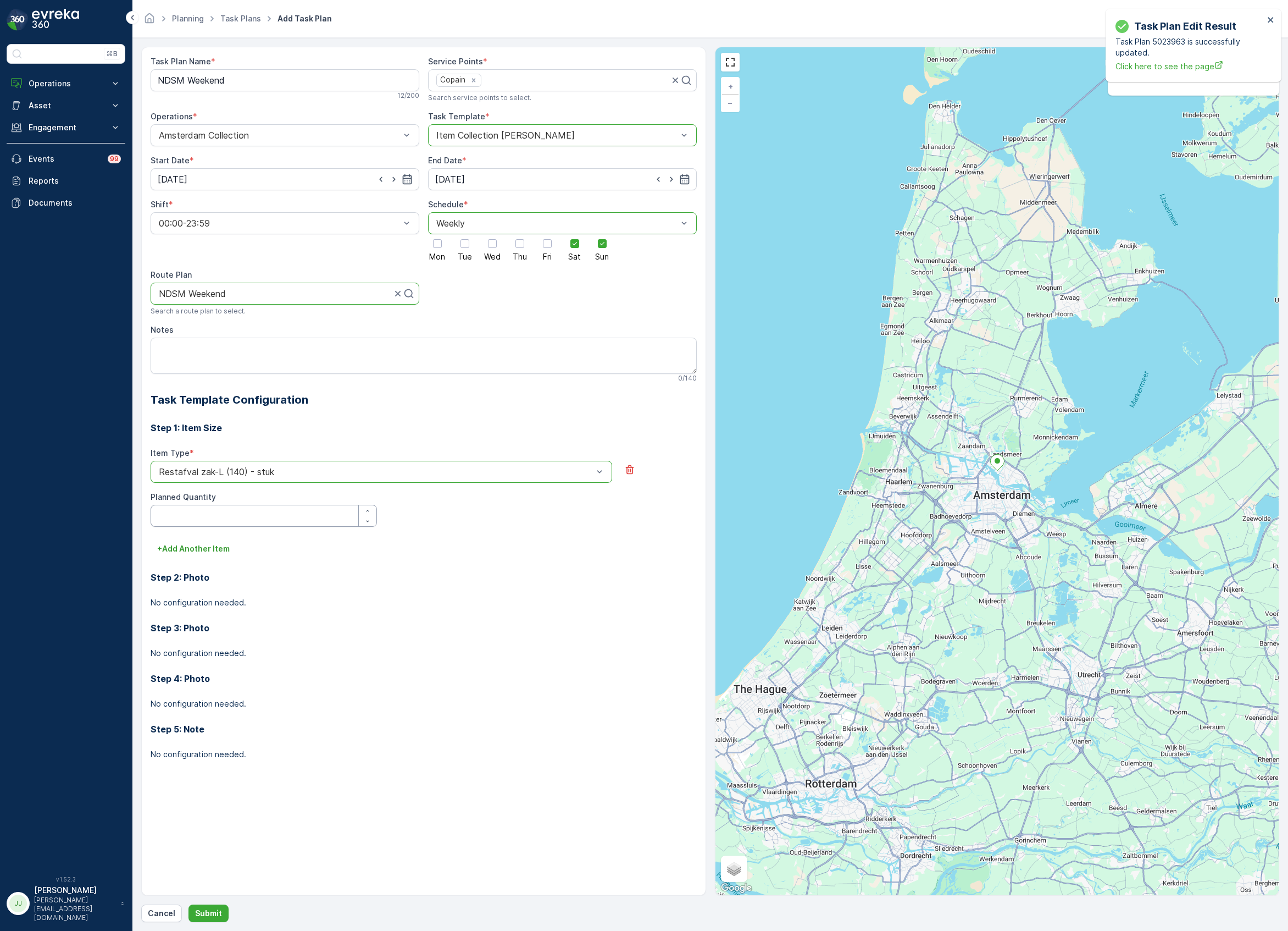
click at [205, 514] on Quantity "Planned Quantity" at bounding box center [263, 516] width 226 height 22
type Quantity "1"
click at [199, 550] on p "+ Add Another Item" at bounding box center [193, 549] width 72 height 11
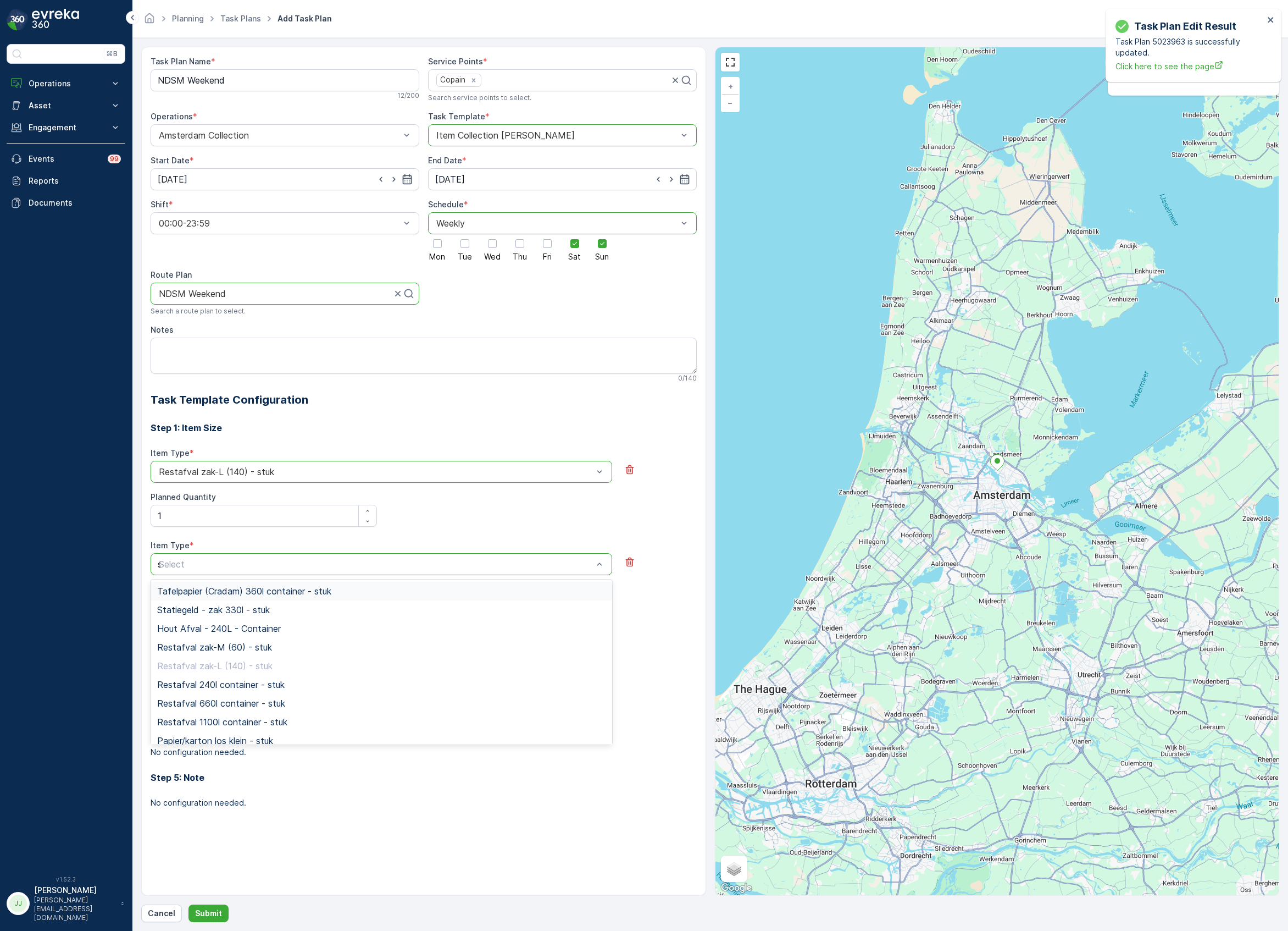
type input "sw"
click at [212, 612] on span "Swill emmer 23l - stuk" at bounding box center [201, 610] width 89 height 10
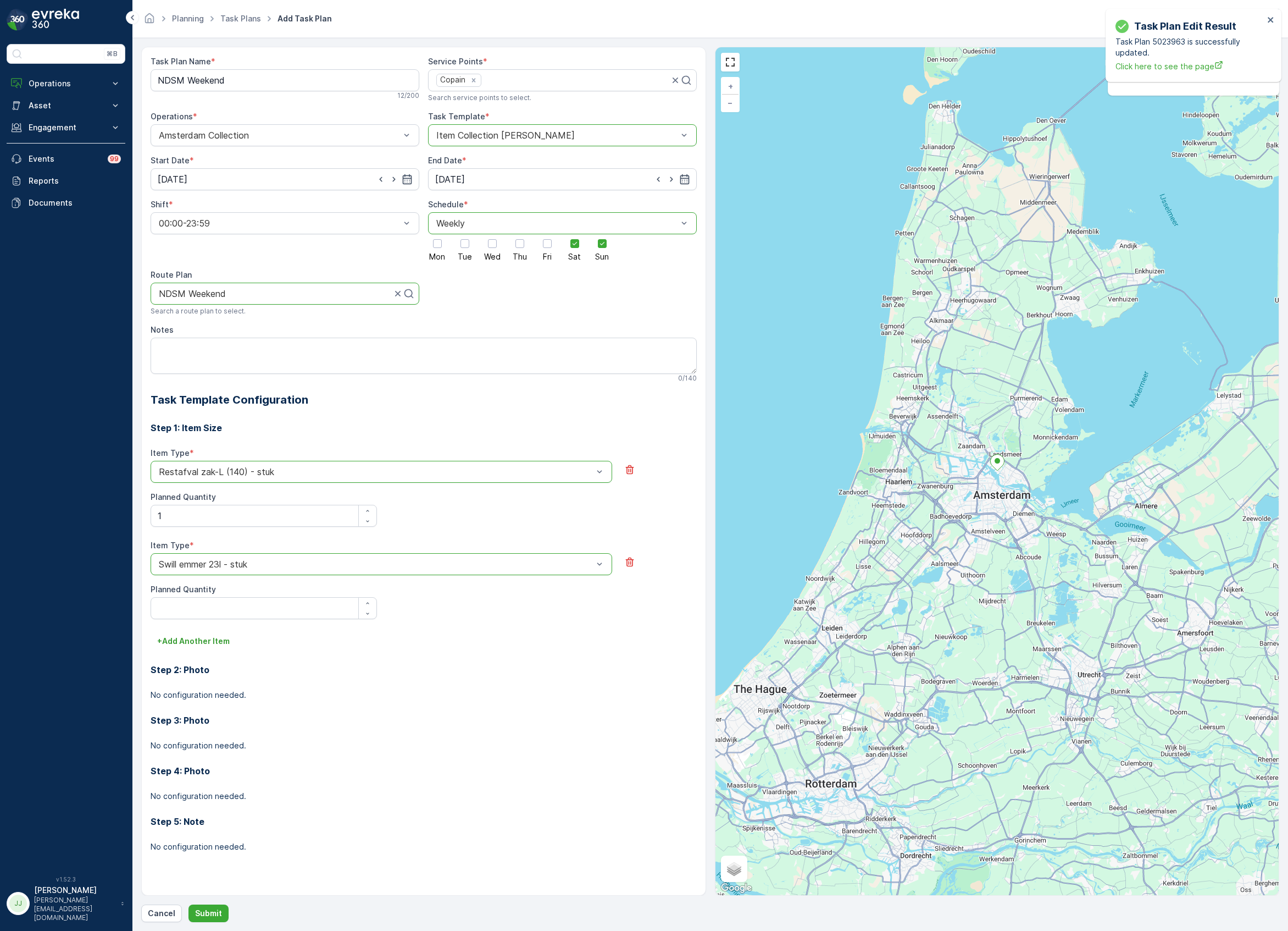
click at [199, 593] on label "Planned Quantity" at bounding box center [183, 589] width 65 height 9
click at [199, 526] on Quantity "1" at bounding box center [263, 516] width 226 height 22
type Quantity "11"
click at [201, 613] on Quantity "Planned Quantity" at bounding box center [263, 608] width 226 height 22
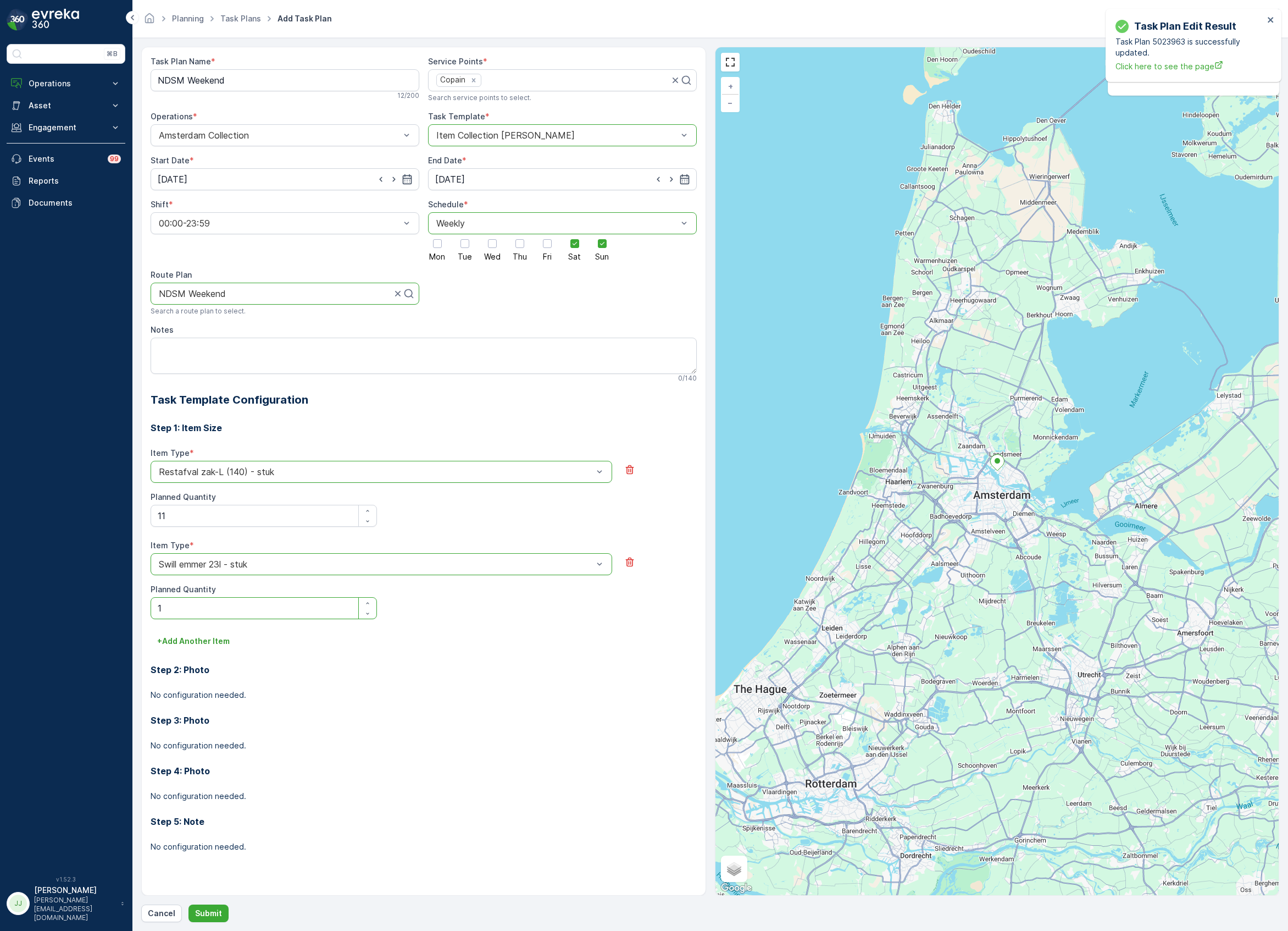
type Quantity "1"
click at [198, 519] on Quantity "11" at bounding box center [263, 516] width 226 height 22
type Quantity "1"
click at [194, 636] on p "+ Add Another Item" at bounding box center [193, 641] width 72 height 11
click at [225, 665] on div "Select" at bounding box center [381, 656] width 462 height 22
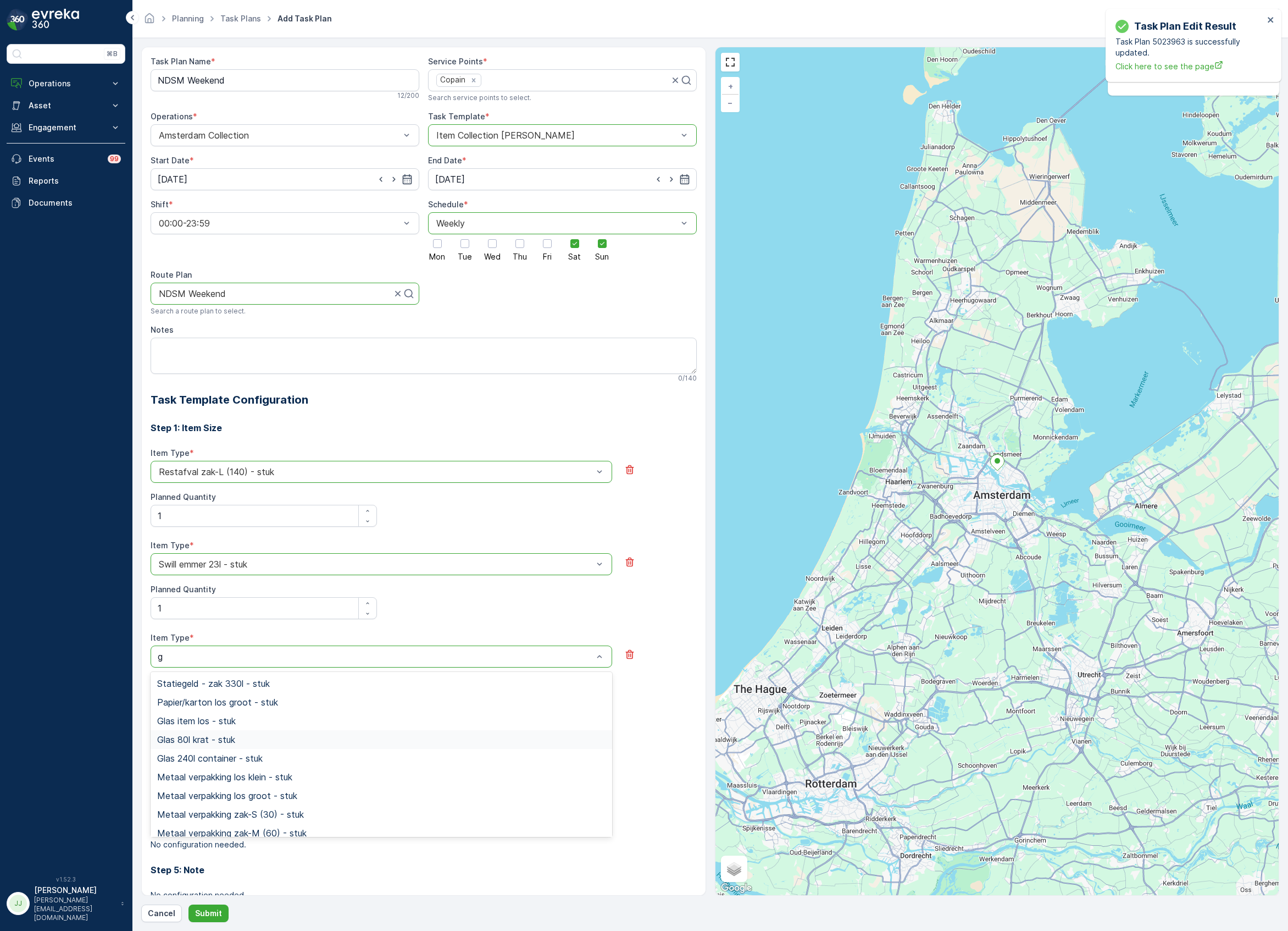
click at [209, 741] on span "Glas 80l krat - stuk" at bounding box center [196, 739] width 78 height 10
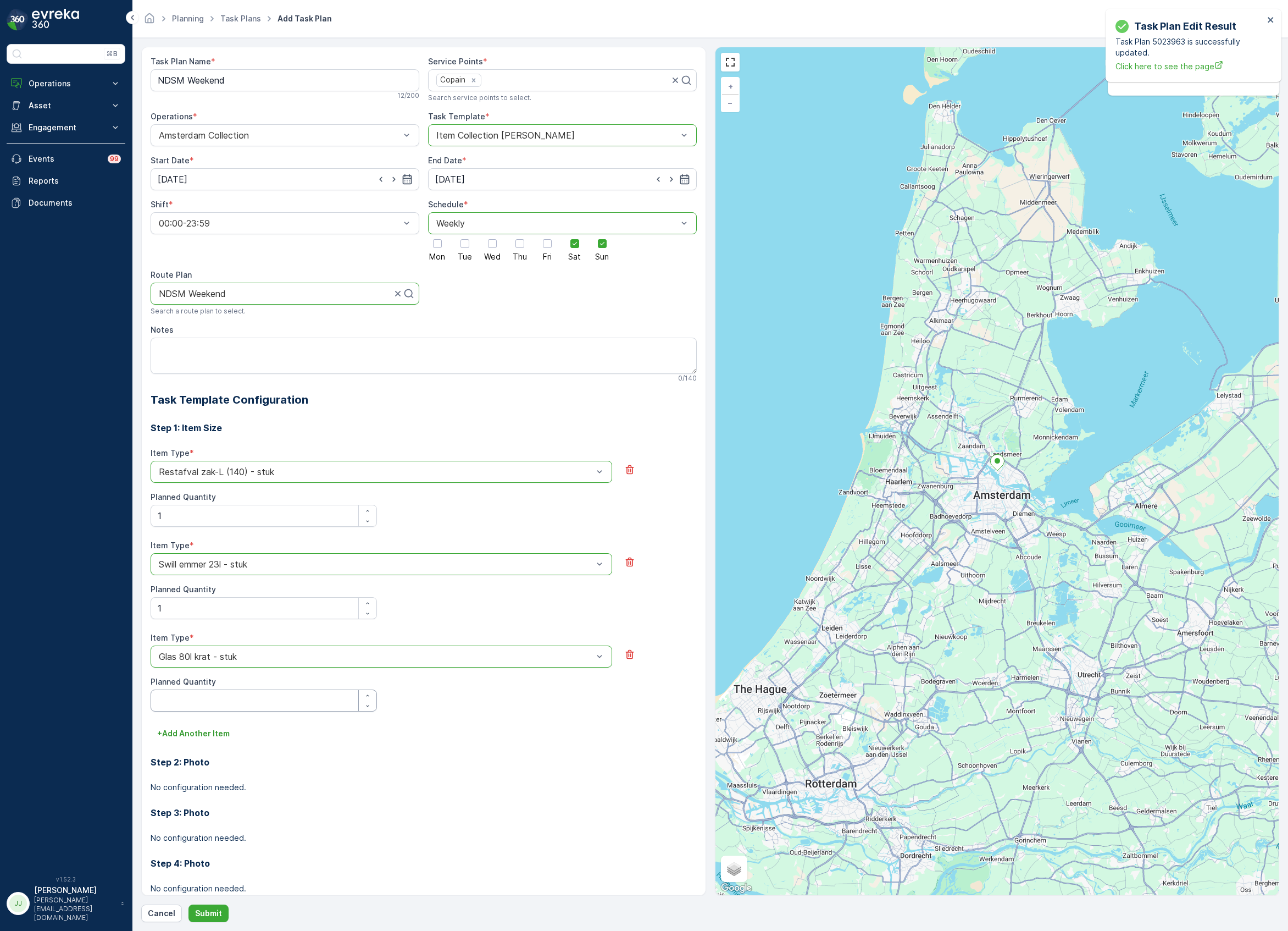
click at [194, 707] on Quantity "Planned Quantity" at bounding box center [263, 700] width 226 height 22
type Quantity "1"
click at [216, 737] on p "+ Add Another Item" at bounding box center [193, 734] width 72 height 11
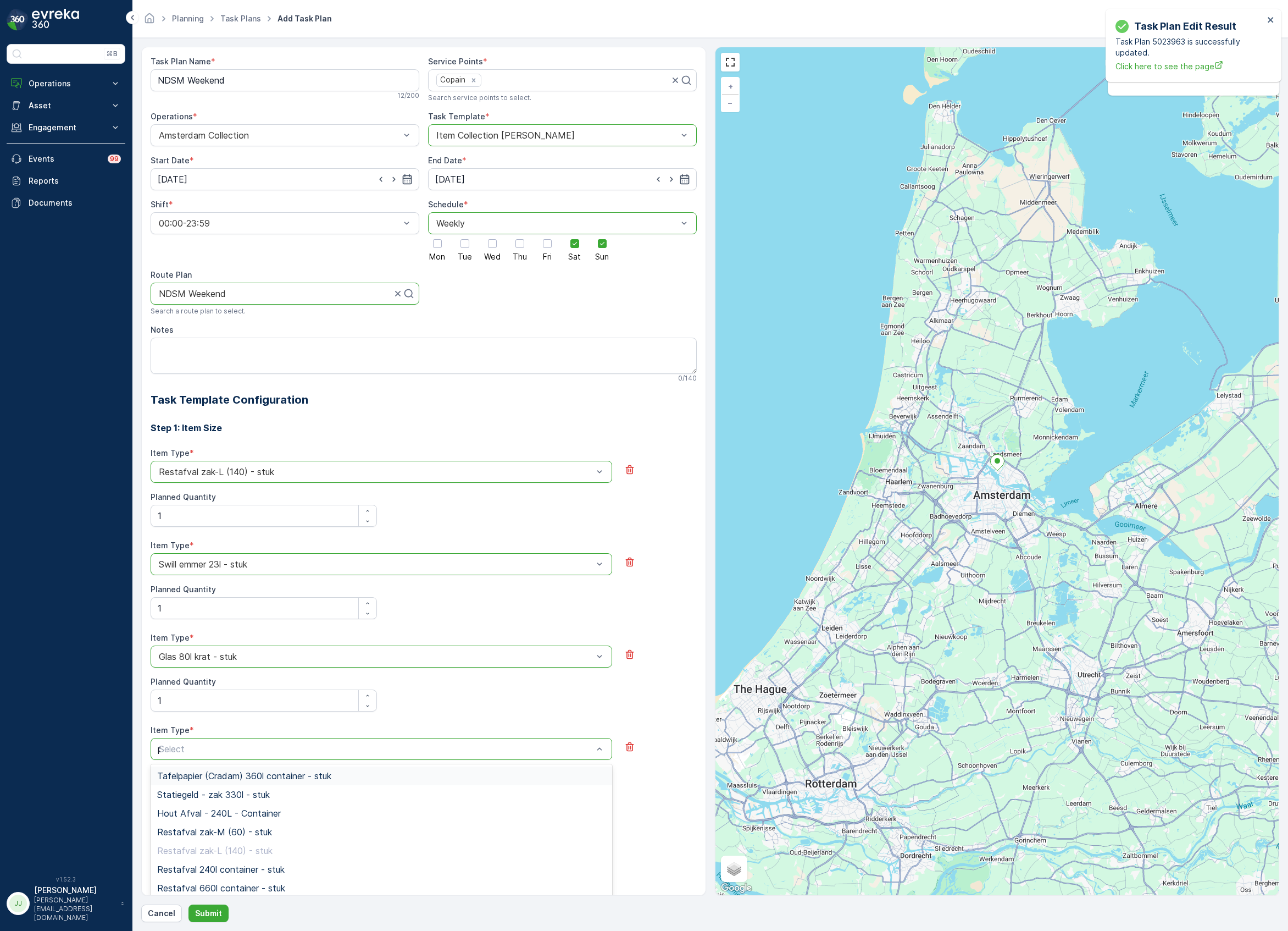
type input "pd"
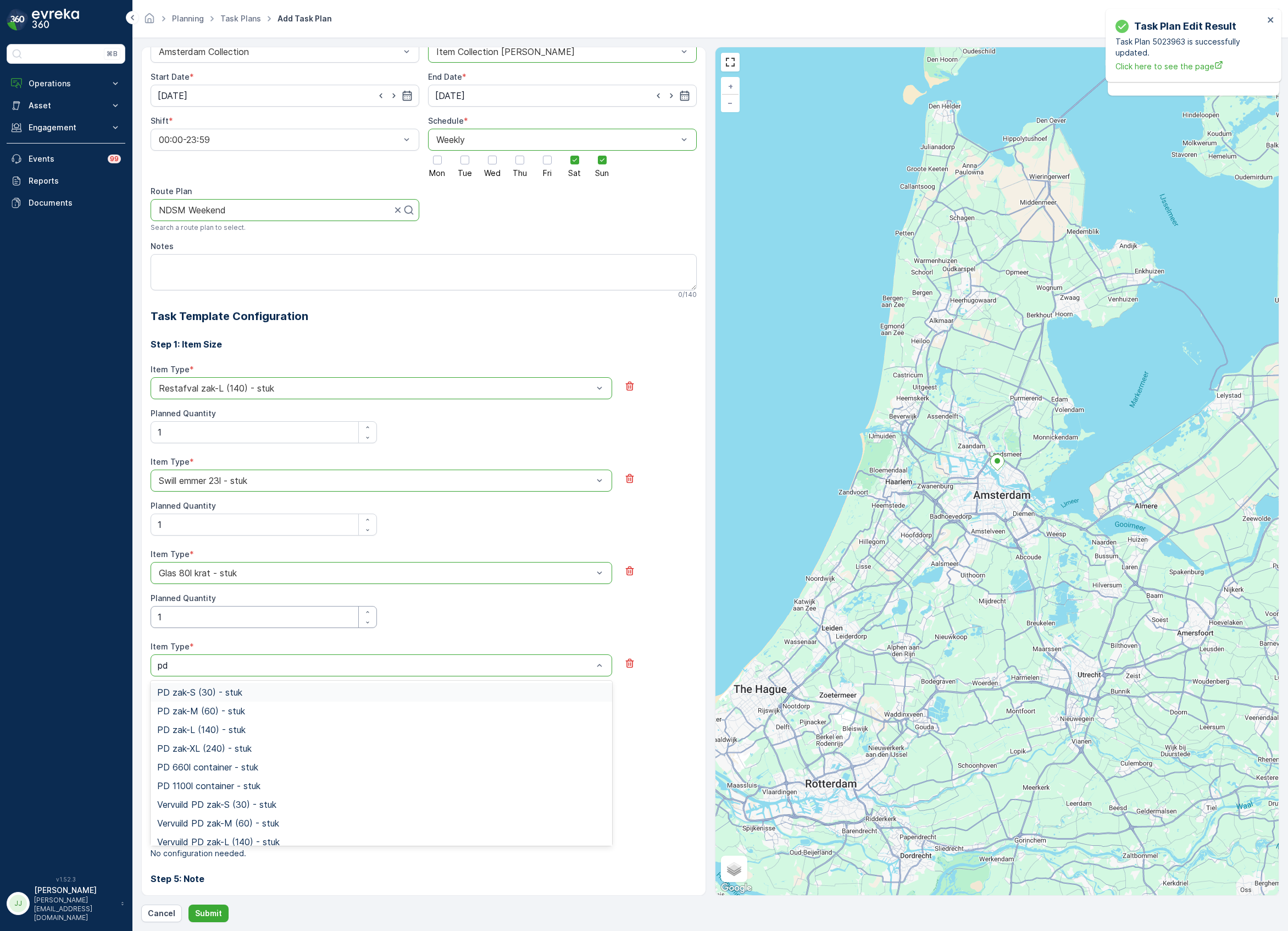
scroll to position [52, 0]
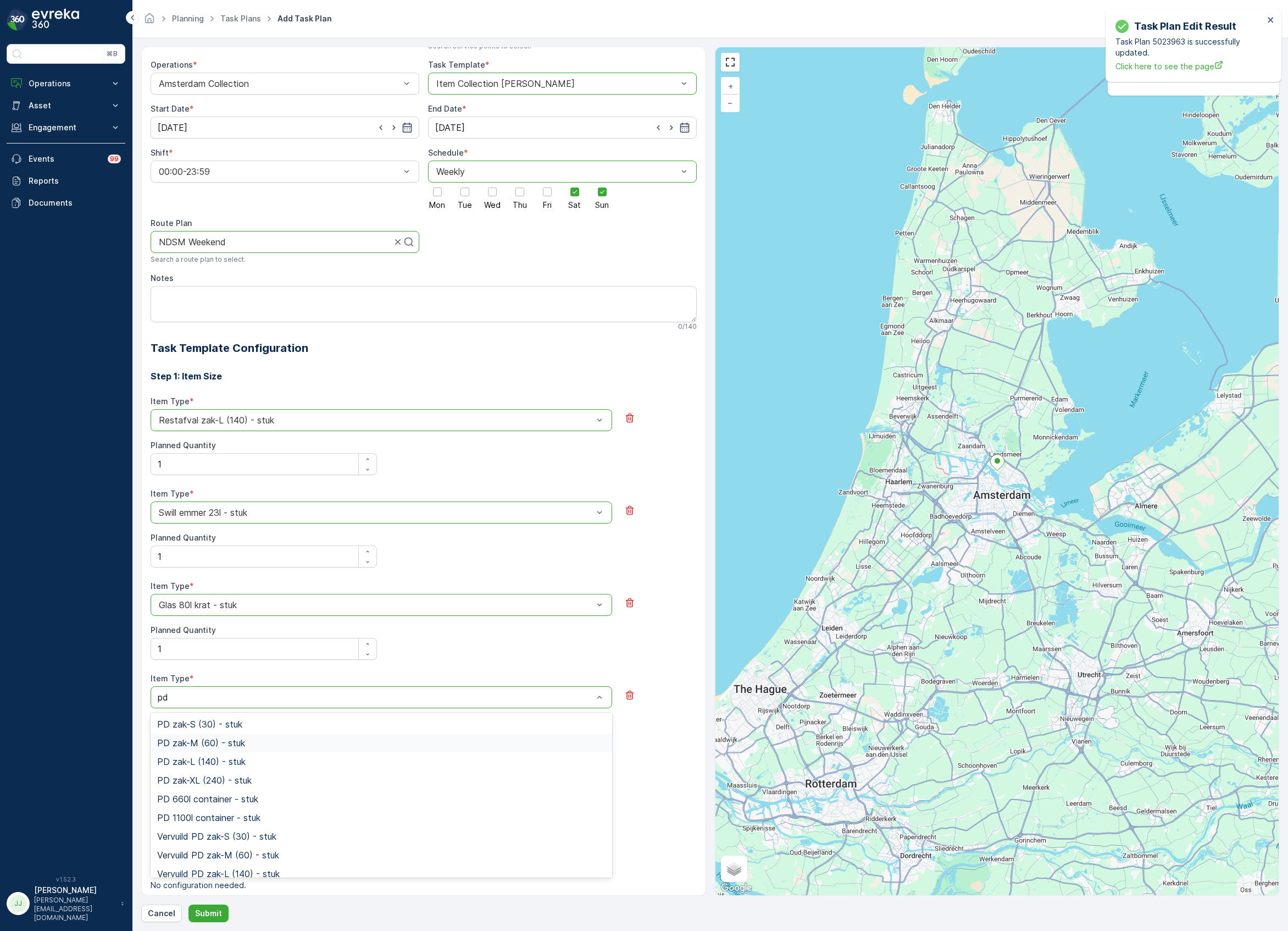
click at [192, 741] on span "PD zak-M (60) - stuk" at bounding box center [201, 743] width 88 height 10
click at [185, 729] on div "Planned Quantity" at bounding box center [263, 734] width 226 height 35
click at [188, 744] on Quantity "Planned Quantity" at bounding box center [263, 741] width 226 height 22
type Quantity "1"
click at [190, 784] on div "Step 2: Photo No configuration needed." at bounding box center [423, 808] width 546 height 51
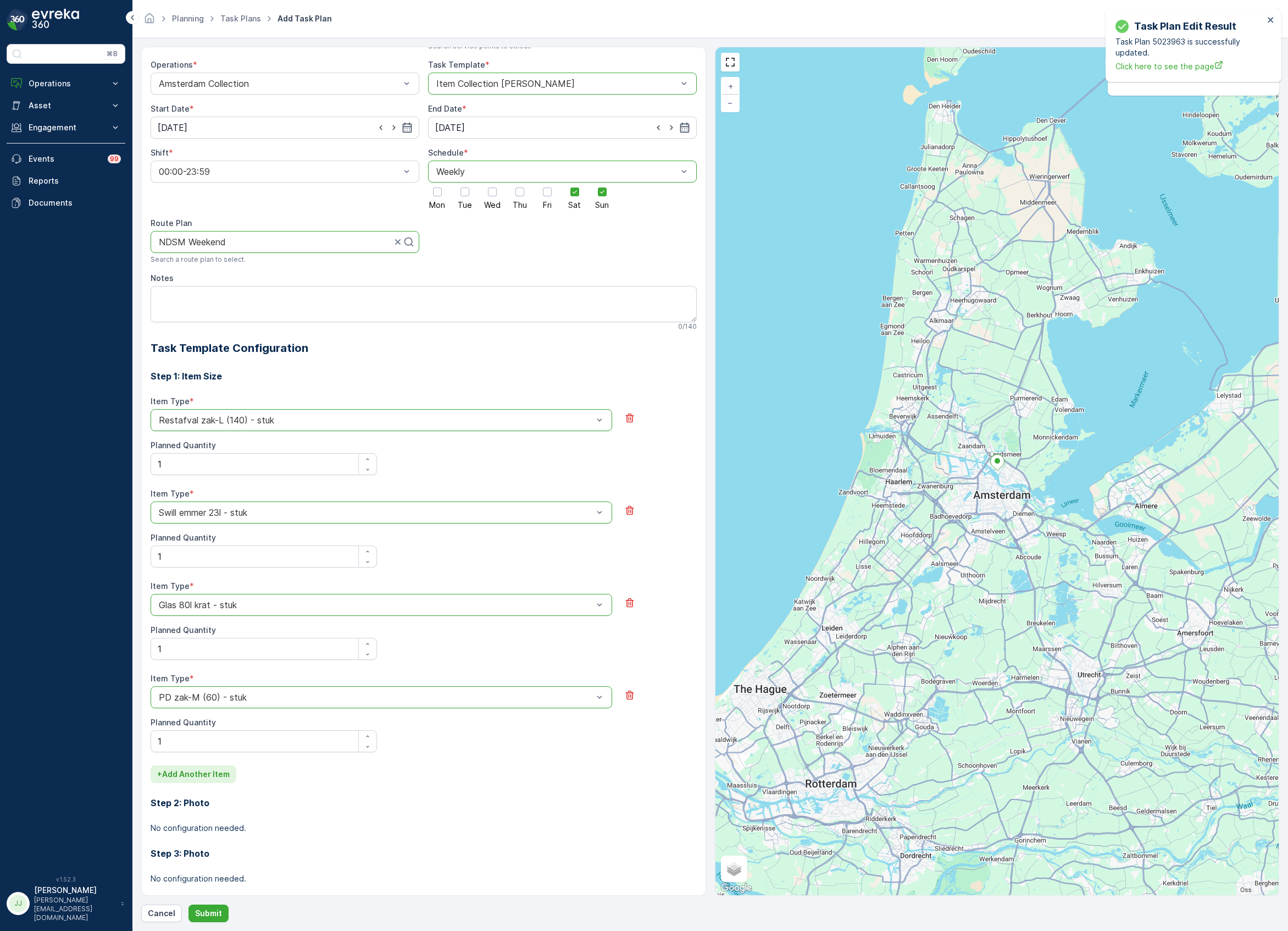
click at [190, 781] on button "+ Add Another Item" at bounding box center [193, 773] width 86 height 18
type input "koffi"
click at [199, 834] on span "Koffiedik emmer 23l - stuk" at bounding box center [211, 835] width 107 height 10
click at [191, 834] on Quantity "Planned Quantity" at bounding box center [263, 833] width 226 height 22
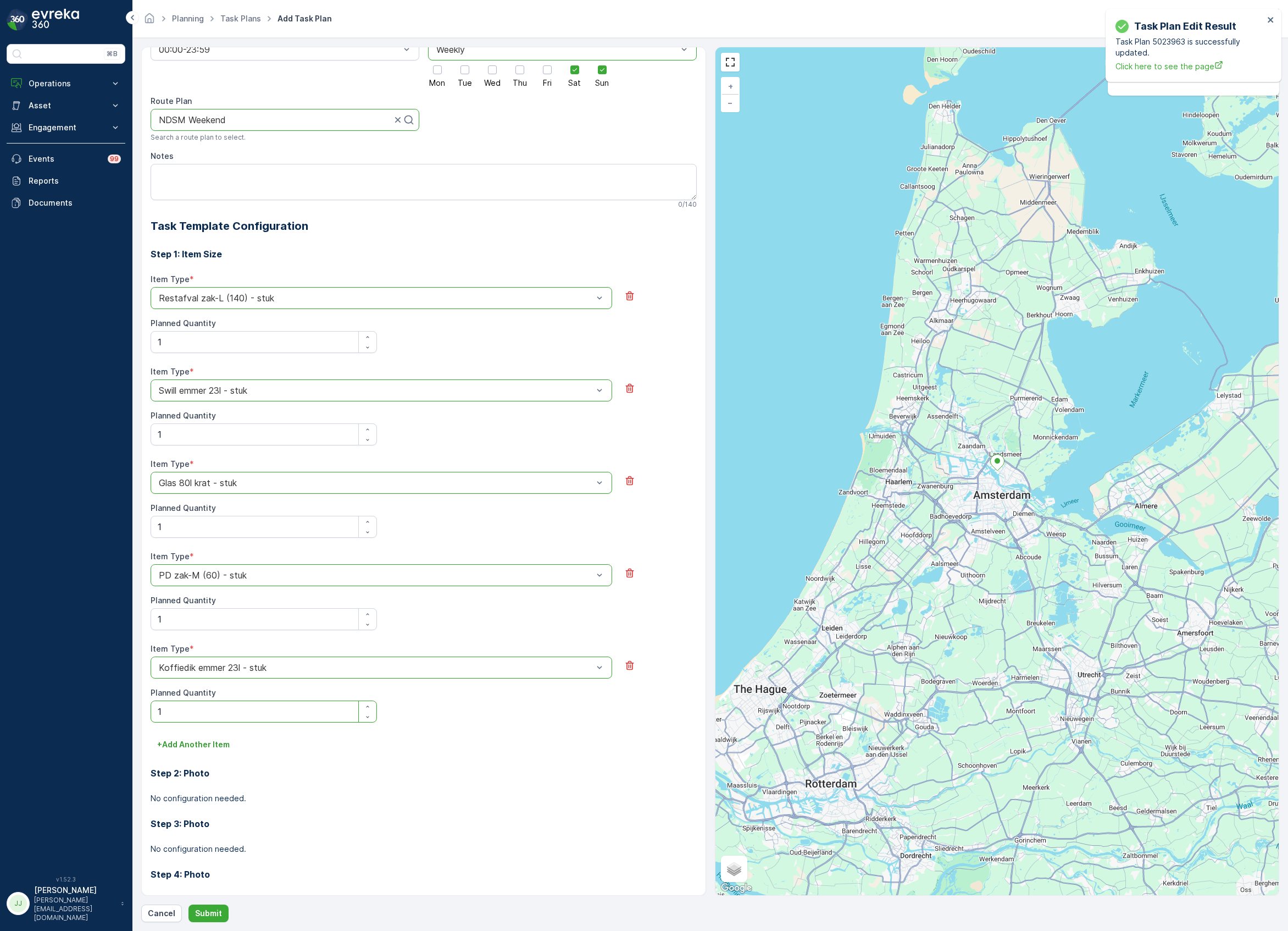
scroll to position [199, 0]
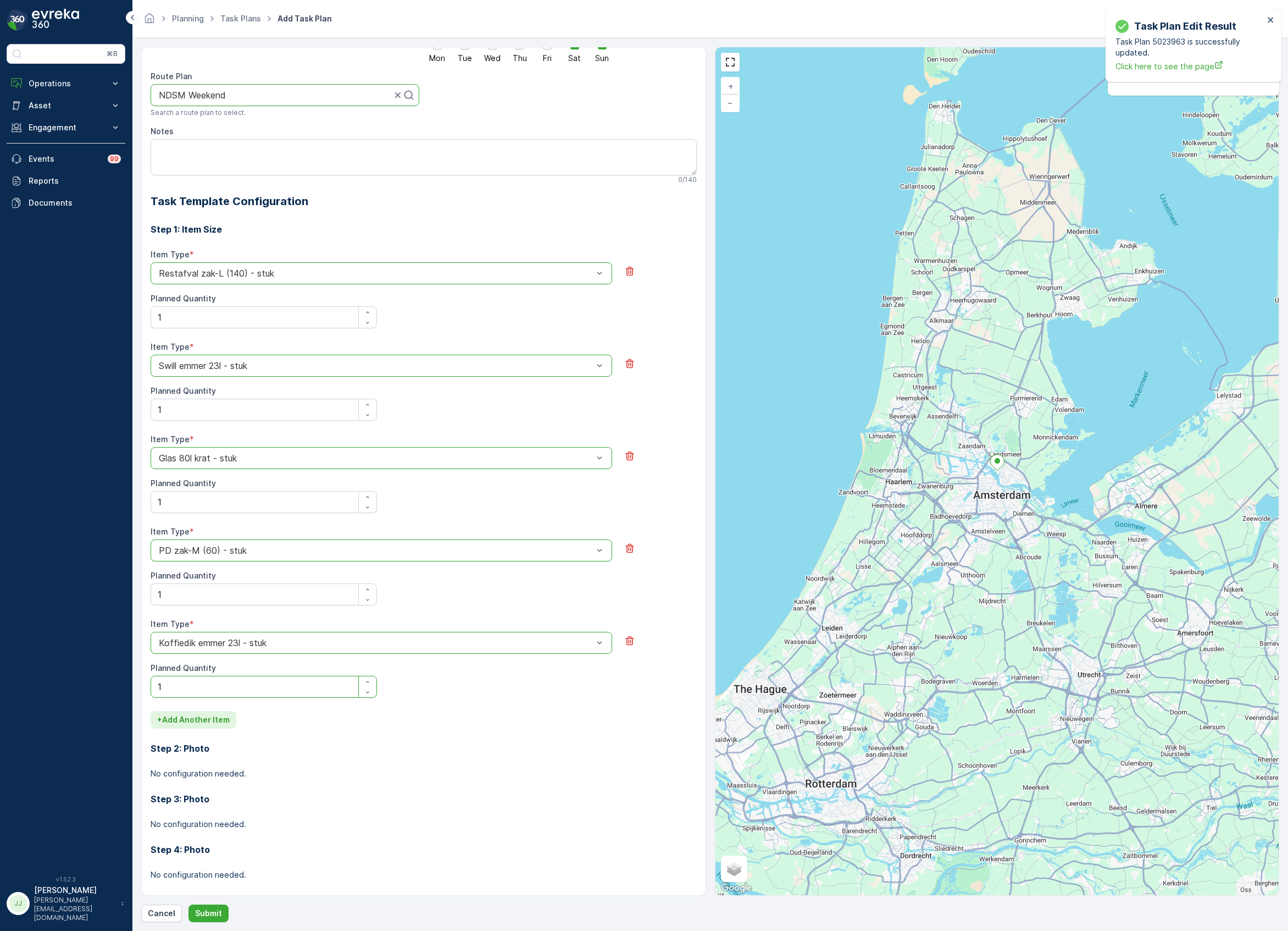
type Quantity "1"
click at [194, 725] on p "+ Add Another Item" at bounding box center [193, 720] width 72 height 11
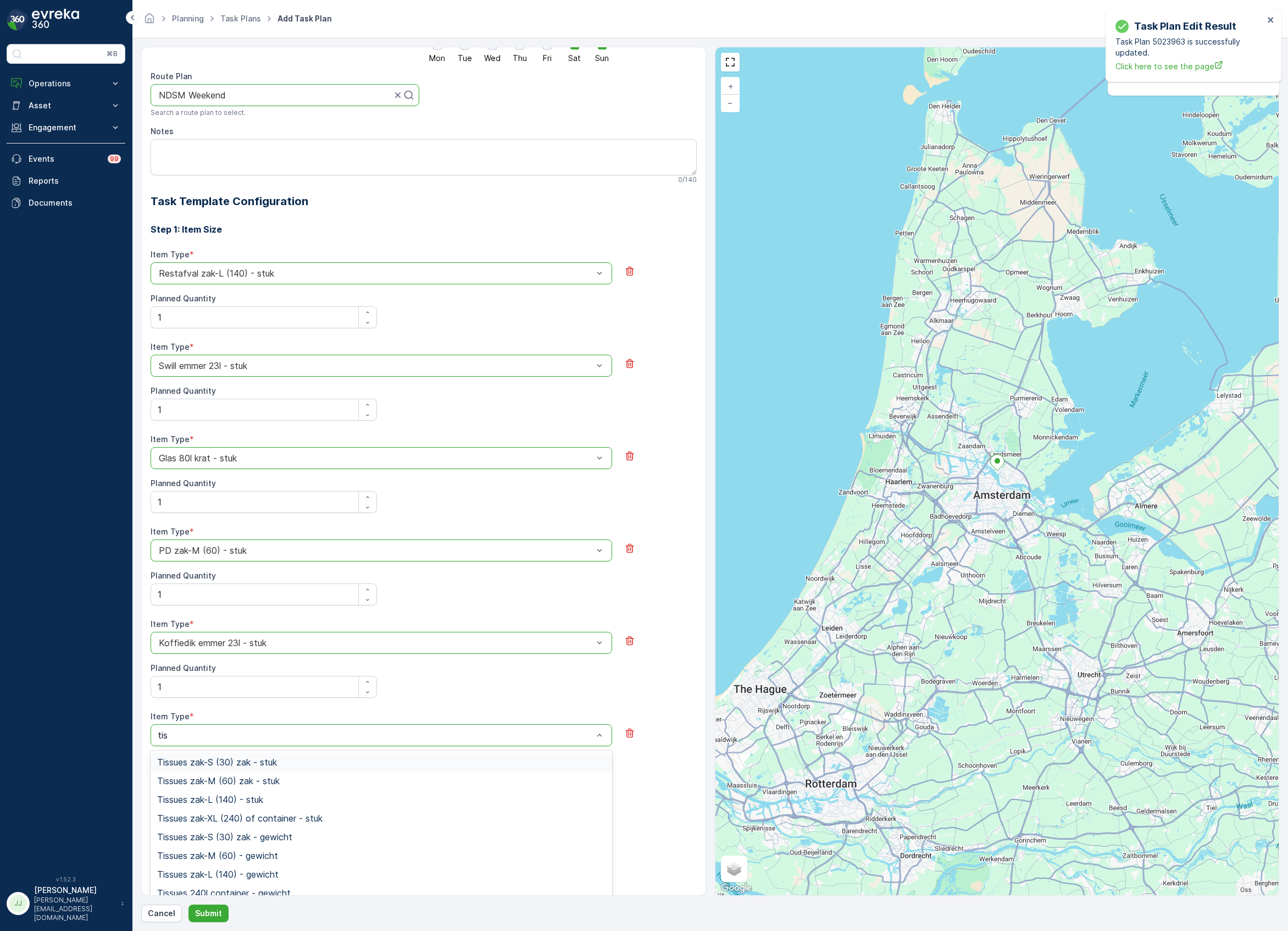
type input "tiss"
click at [199, 766] on span "Tissues zak-S (30) zak - stuk" at bounding box center [217, 762] width 120 height 10
click at [194, 768] on div "Planned Quantity" at bounding box center [263, 772] width 226 height 35
click at [198, 779] on Quantity "Planned Quantity" at bounding box center [263, 779] width 226 height 22
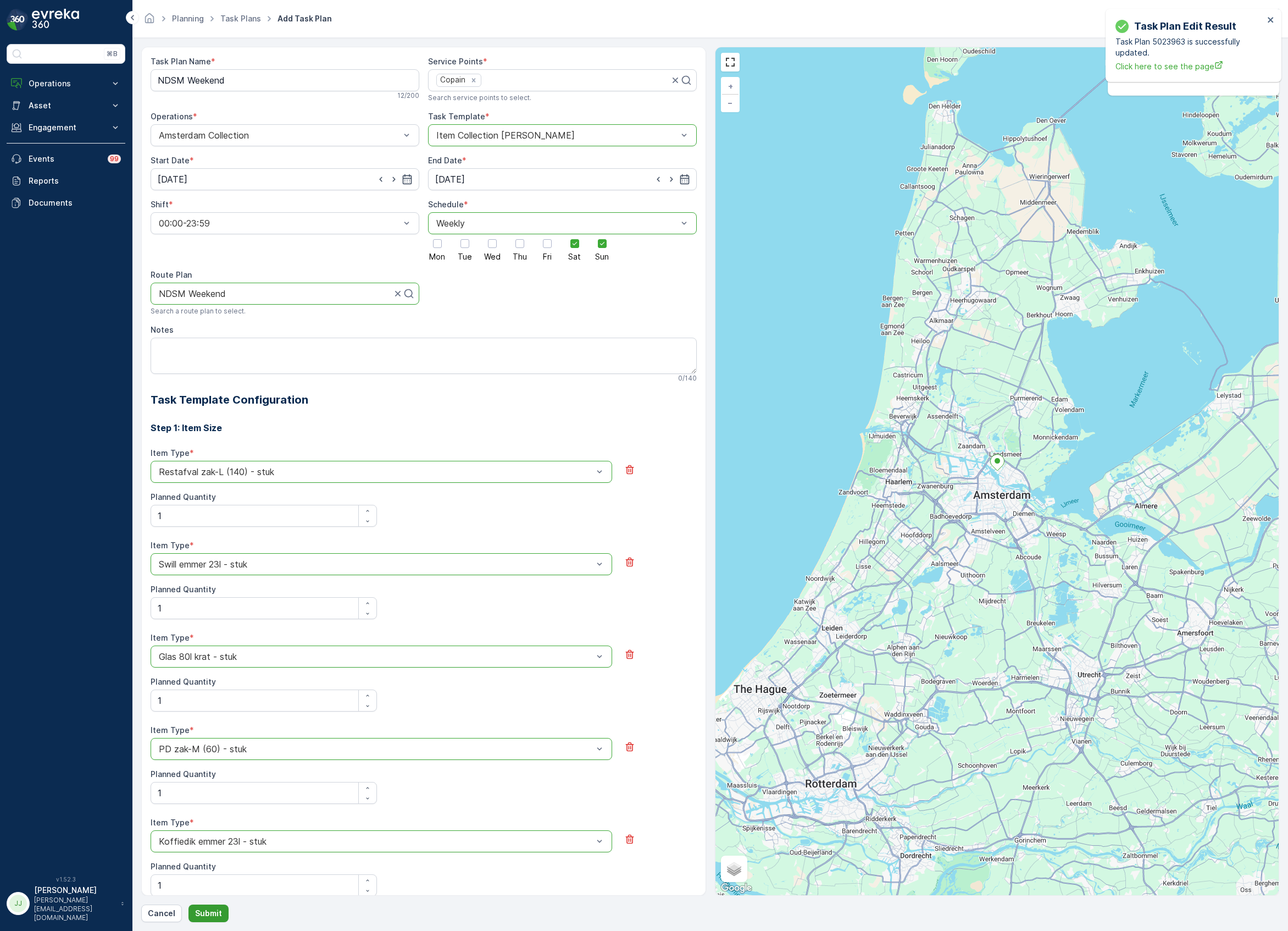
type Quantity "1"
click at [200, 919] on button "Submit" at bounding box center [208, 913] width 40 height 18
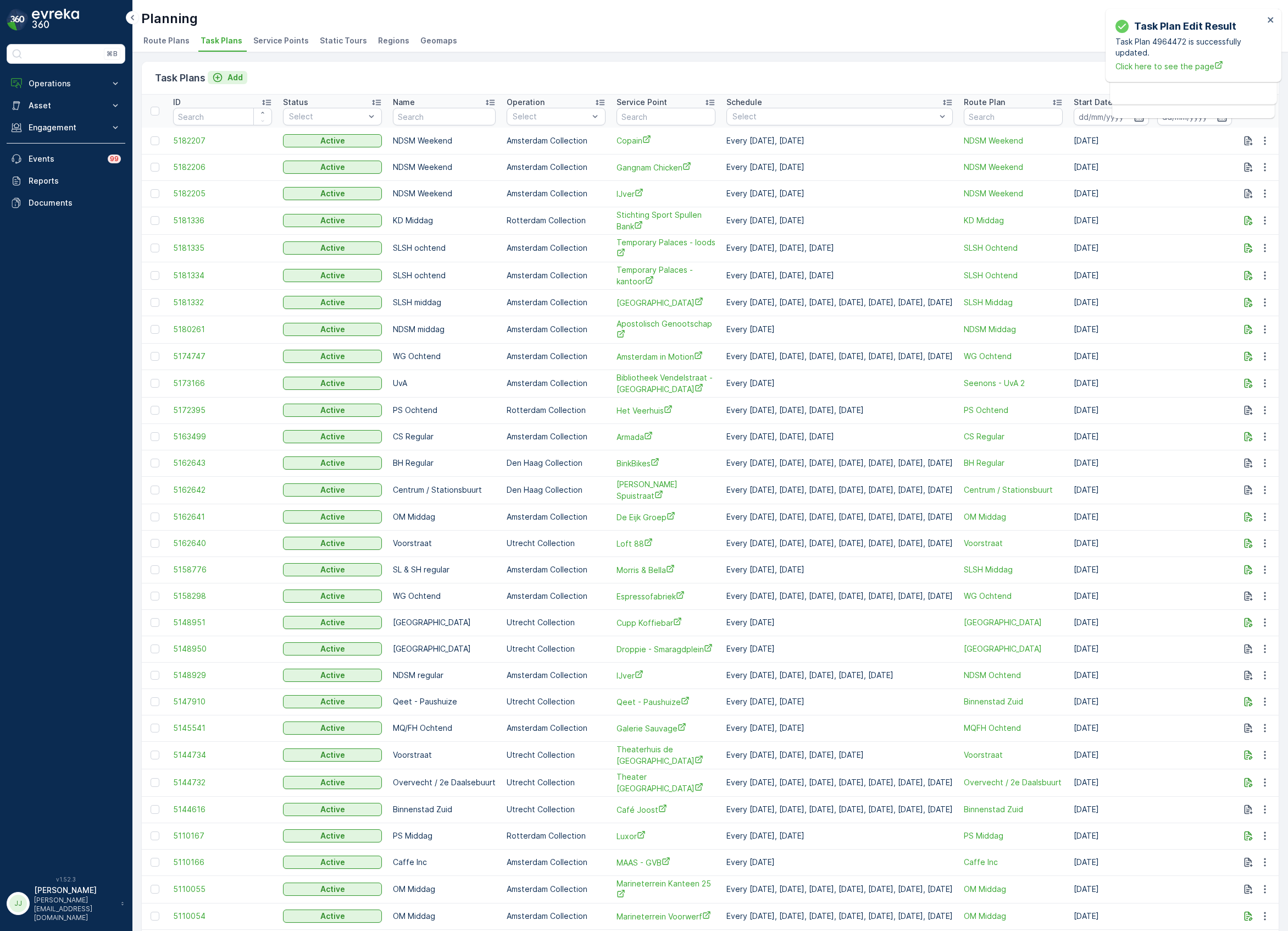
click at [221, 82] on icon "Add" at bounding box center [217, 77] width 11 height 11
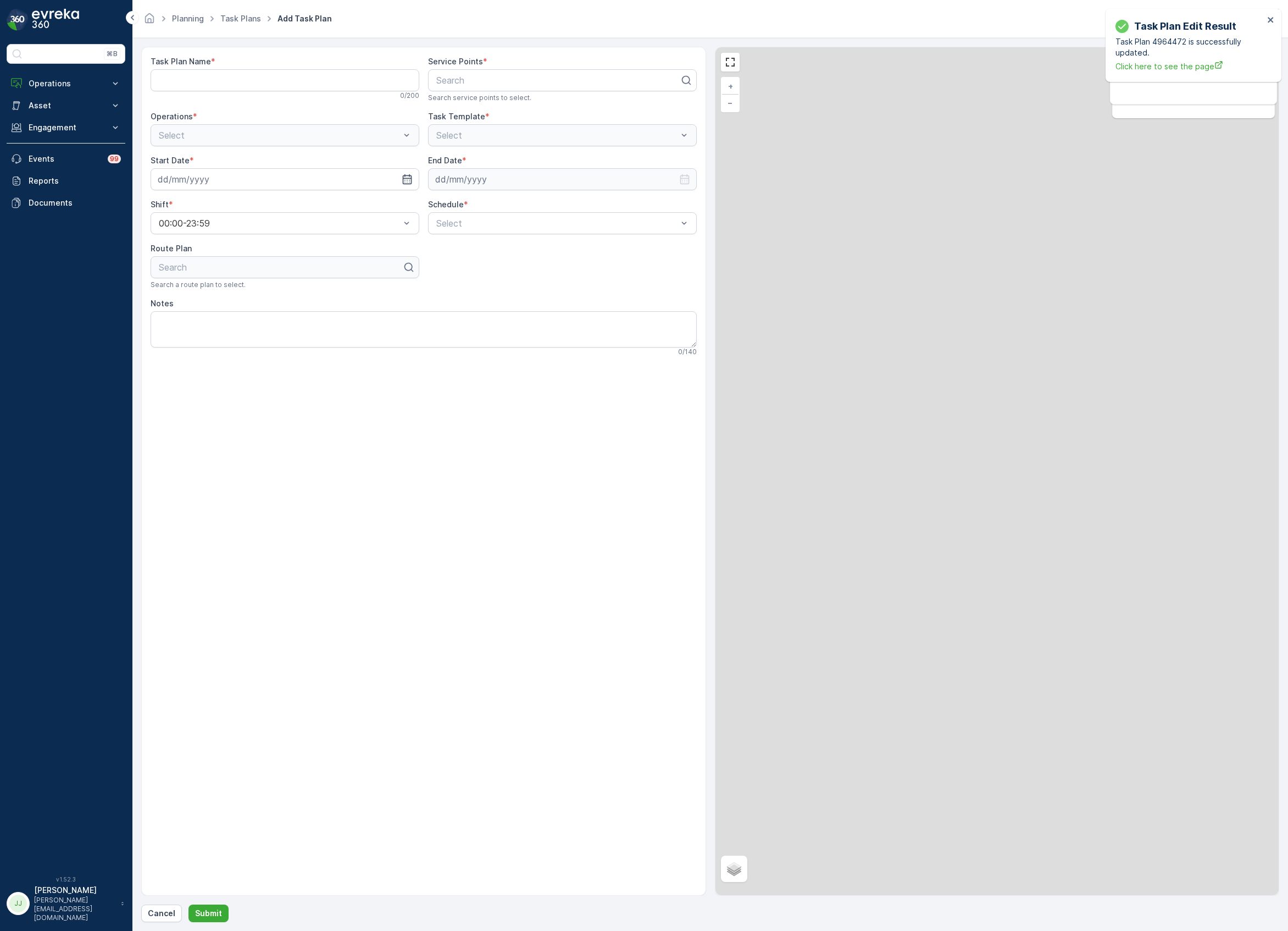
click at [240, 86] on Name "Task Plan Name" at bounding box center [284, 80] width 269 height 22
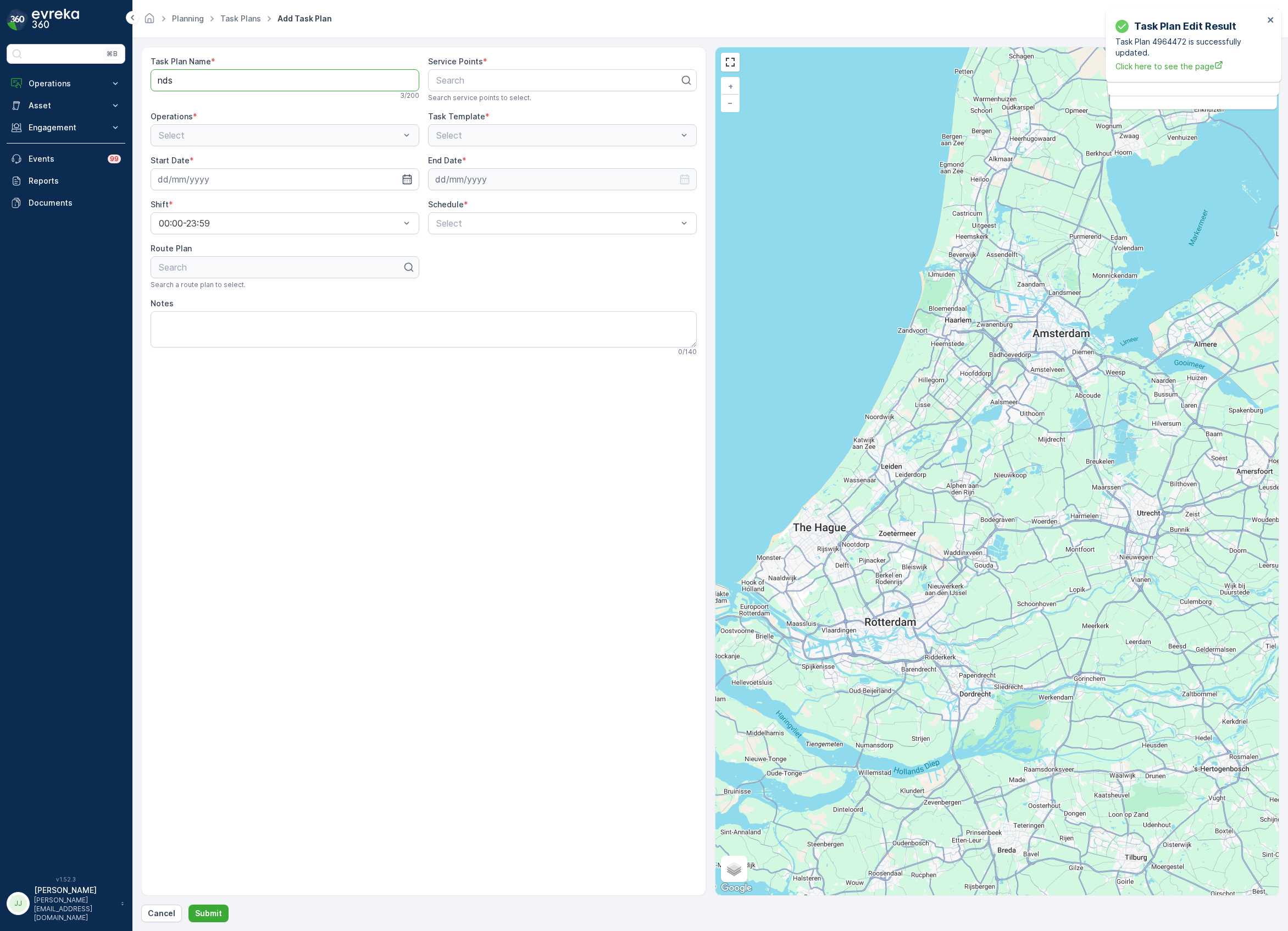
type Name "NDSM Weekend"
click at [467, 80] on div at bounding box center [558, 80] width 246 height 10
type input "Komet"
click at [478, 108] on span "Kometen Brood & Café" at bounding box center [482, 107] width 95 height 10
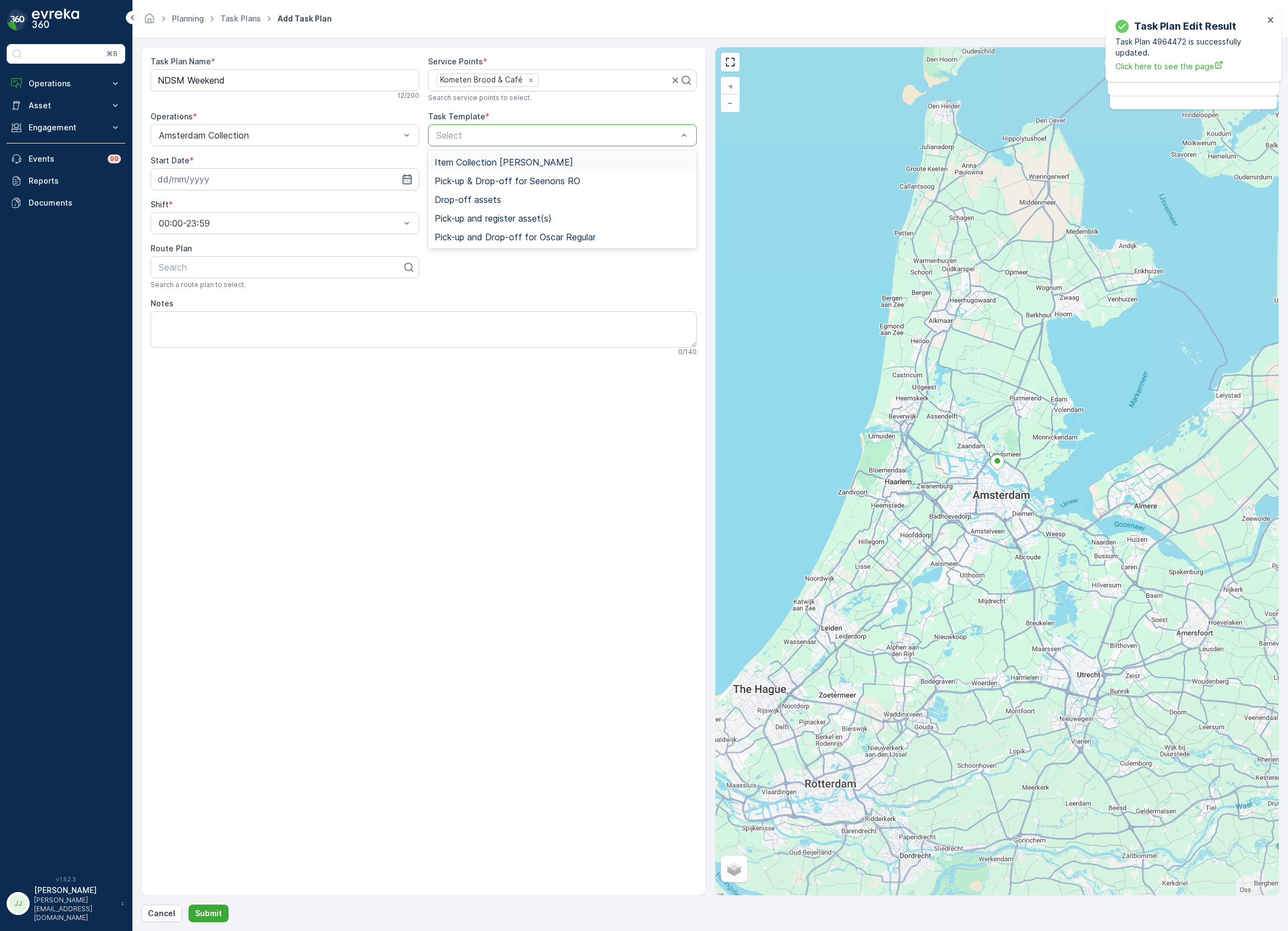
click at [506, 164] on span "Item Collection Oscar Regulier" at bounding box center [503, 162] width 138 height 10
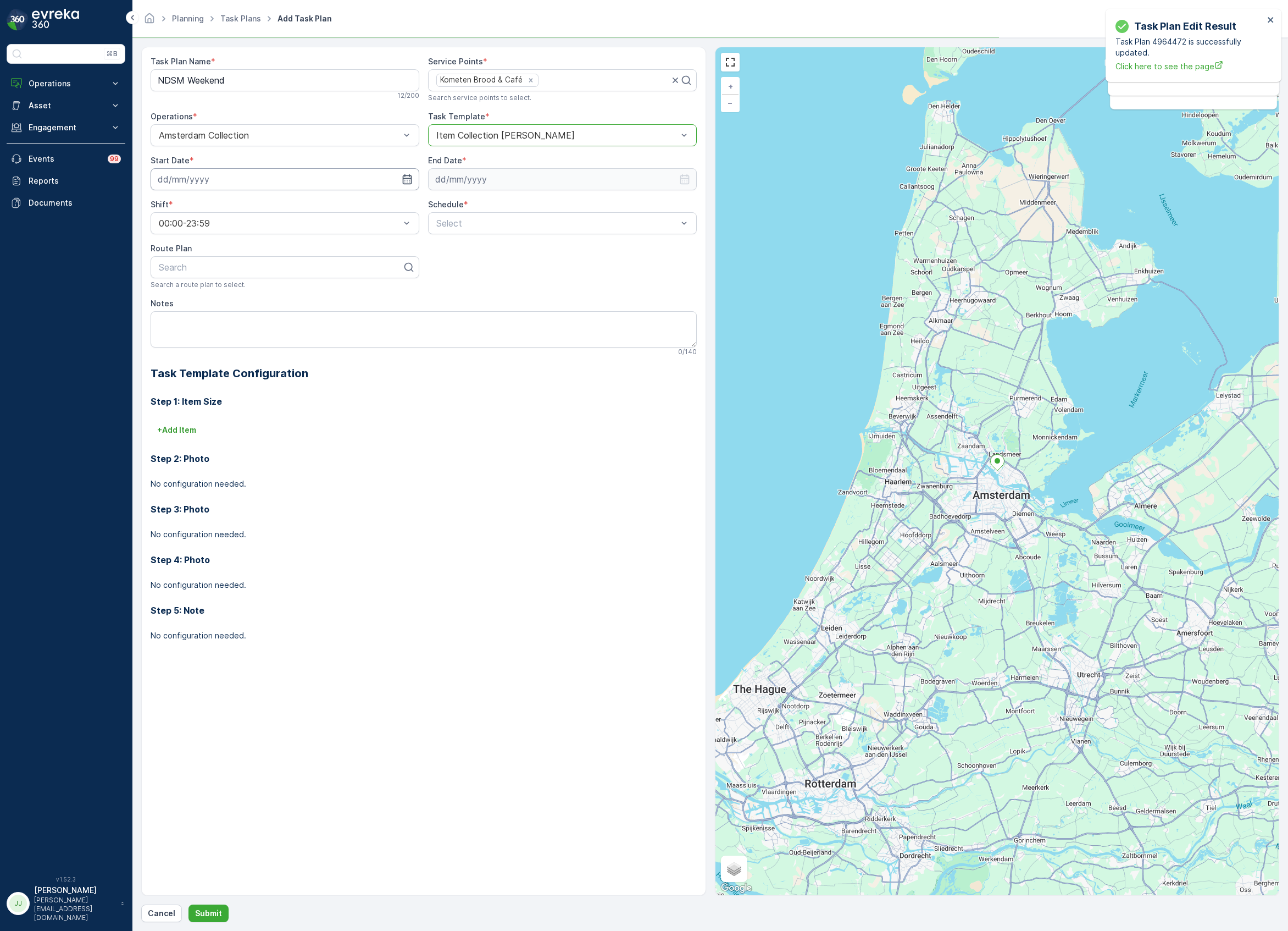
click at [334, 173] on input at bounding box center [284, 179] width 269 height 22
click at [264, 292] on div "17" at bounding box center [269, 293] width 18 height 18
type input "17.10.2025"
click at [552, 182] on input at bounding box center [562, 179] width 269 height 22
click at [500, 212] on div "October 2025 Today" at bounding box center [506, 210] width 131 height 18
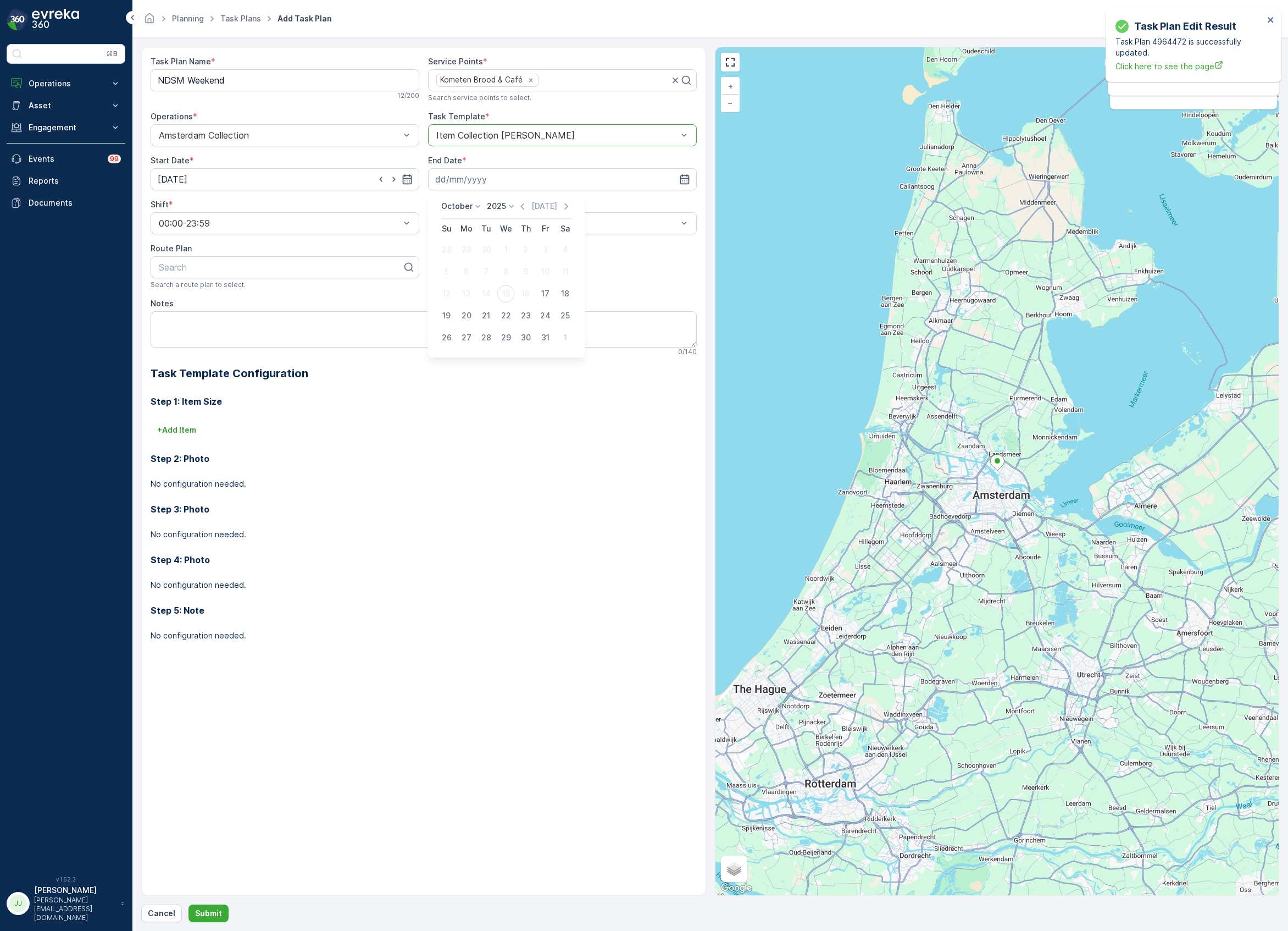
click at [500, 209] on p "2025" at bounding box center [497, 206] width 19 height 11
click at [500, 309] on span "2030" at bounding box center [503, 307] width 19 height 11
click at [471, 289] on div "14" at bounding box center [466, 293] width 18 height 18
type input "[DATE]"
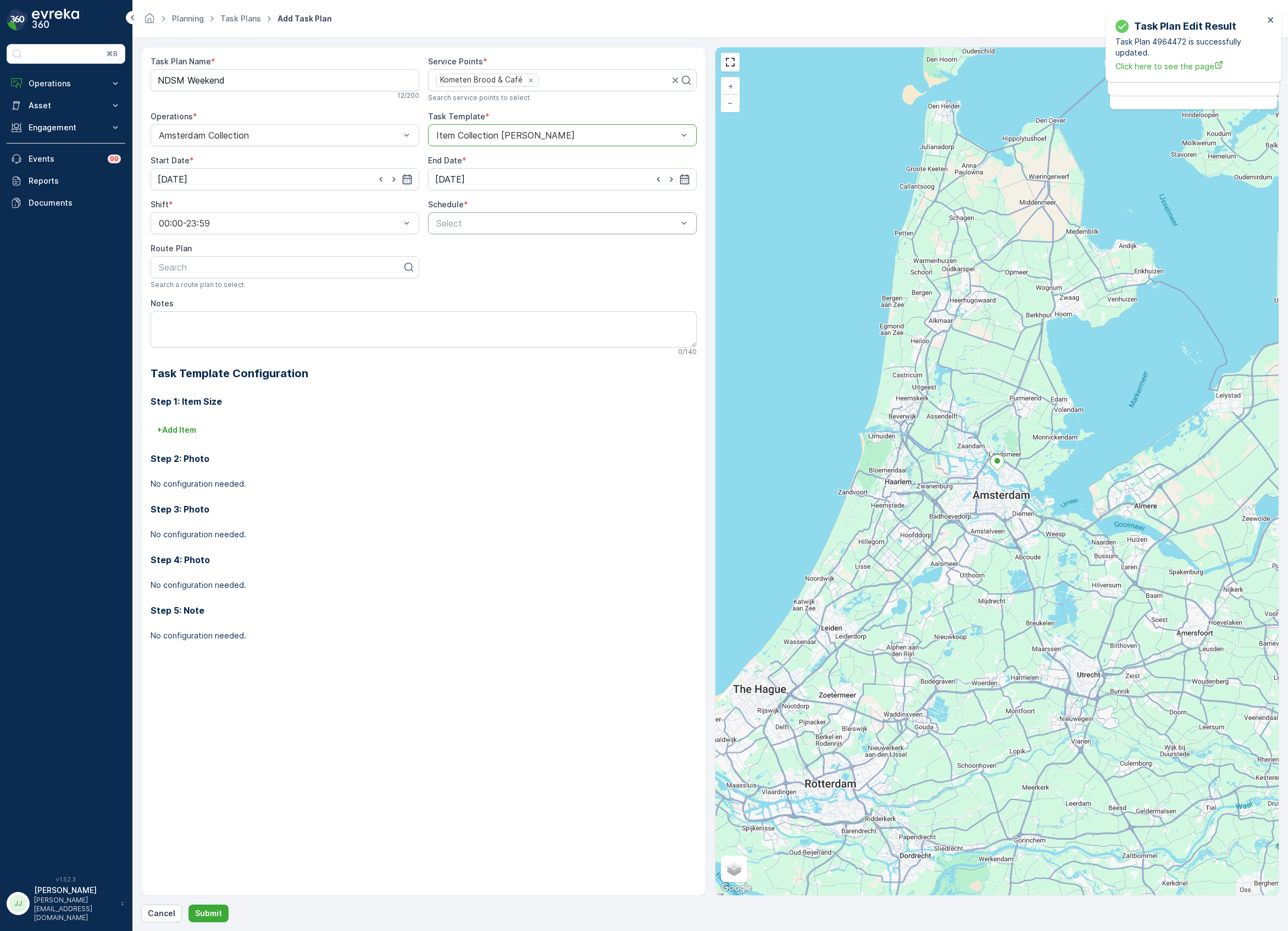
click at [473, 216] on div "Select" at bounding box center [562, 223] width 269 height 22
click at [477, 270] on div "Weekly" at bounding box center [562, 269] width 255 height 10
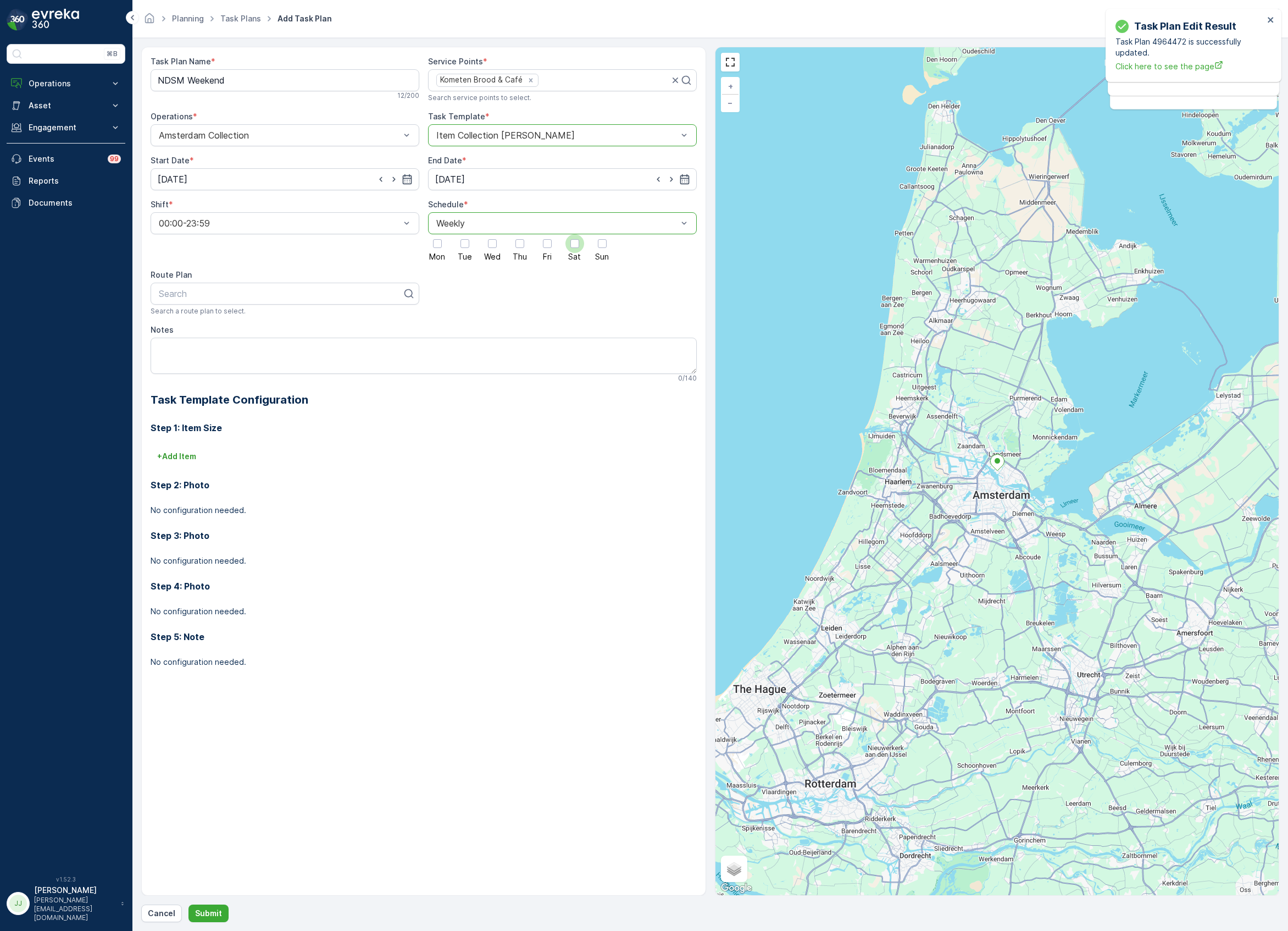
click at [581, 253] on label "Sat" at bounding box center [575, 248] width 19 height 27
click at [575, 234] on input "Sat" at bounding box center [575, 234] width 0 height 0
click at [605, 247] on div at bounding box center [602, 243] width 9 height 9
click at [602, 234] on input "Sun" at bounding box center [602, 234] width 0 height 0
click at [228, 302] on div "Search" at bounding box center [284, 293] width 269 height 22
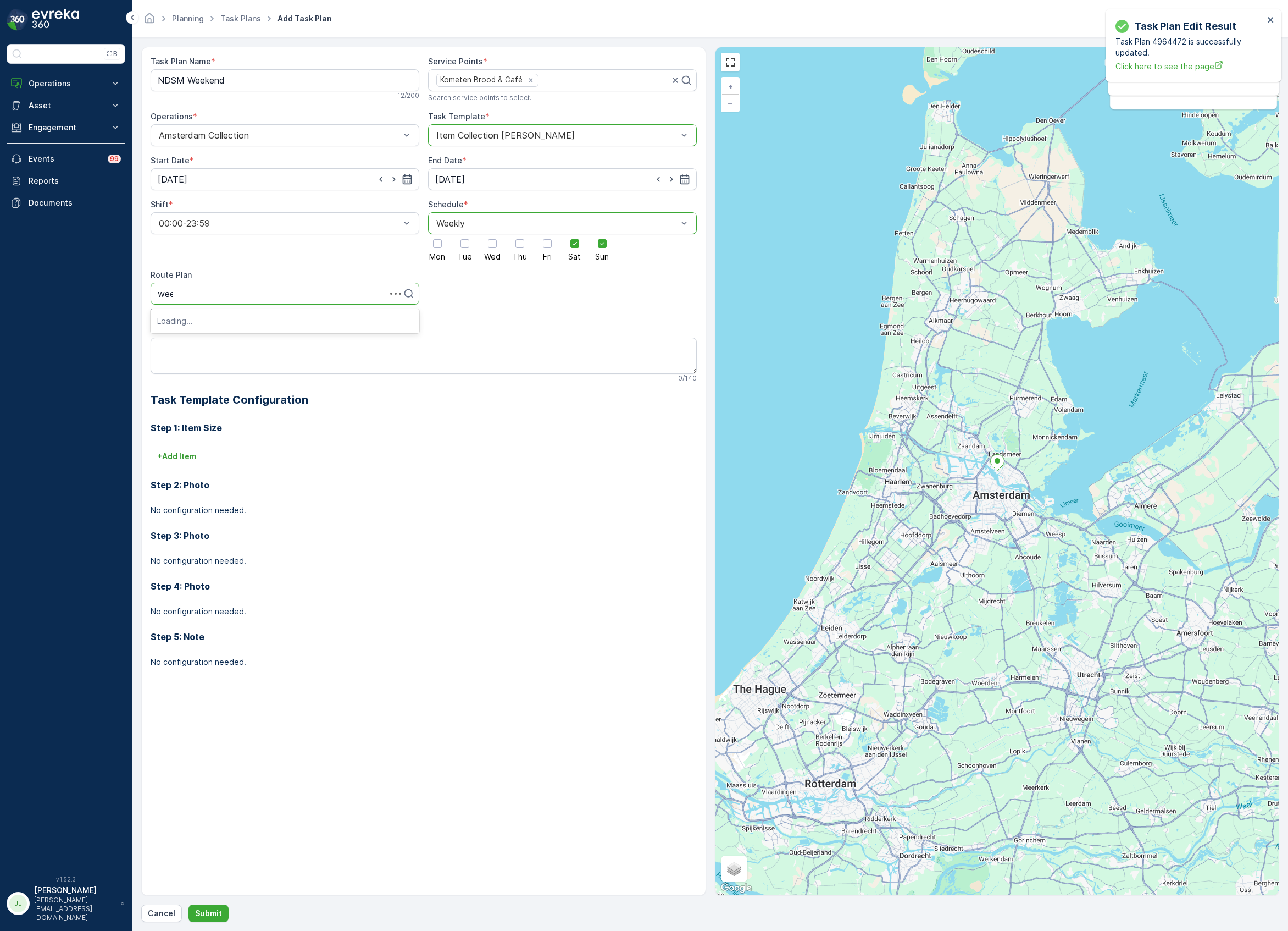
type input "week"
click at [225, 323] on span "NDSM Weekend" at bounding box center [190, 321] width 67 height 10
click at [176, 455] on p "+ Add Item" at bounding box center [176, 456] width 39 height 11
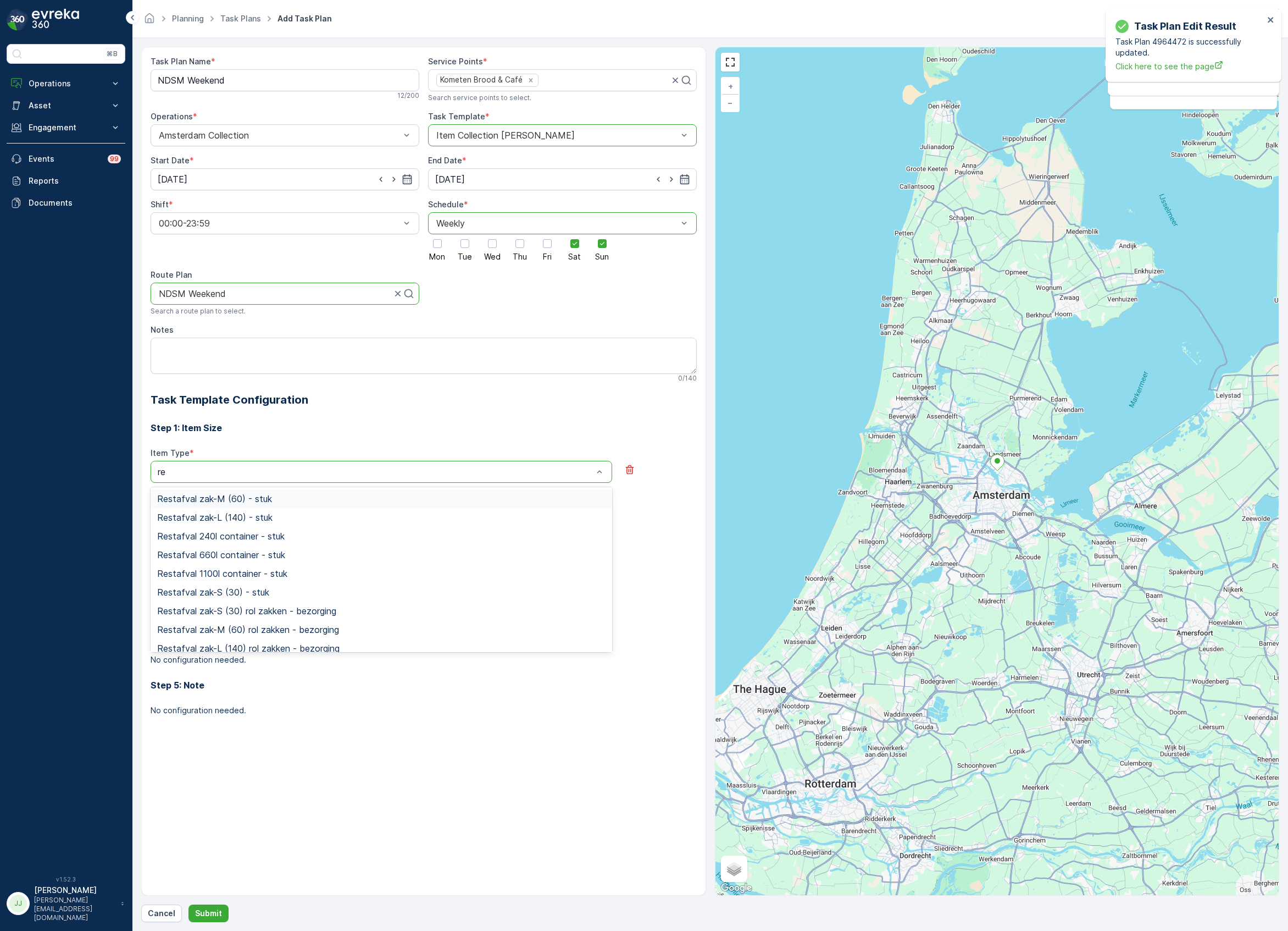
type input "res"
click at [227, 538] on span "Restafval 240l container - stuk" at bounding box center [220, 536] width 127 height 10
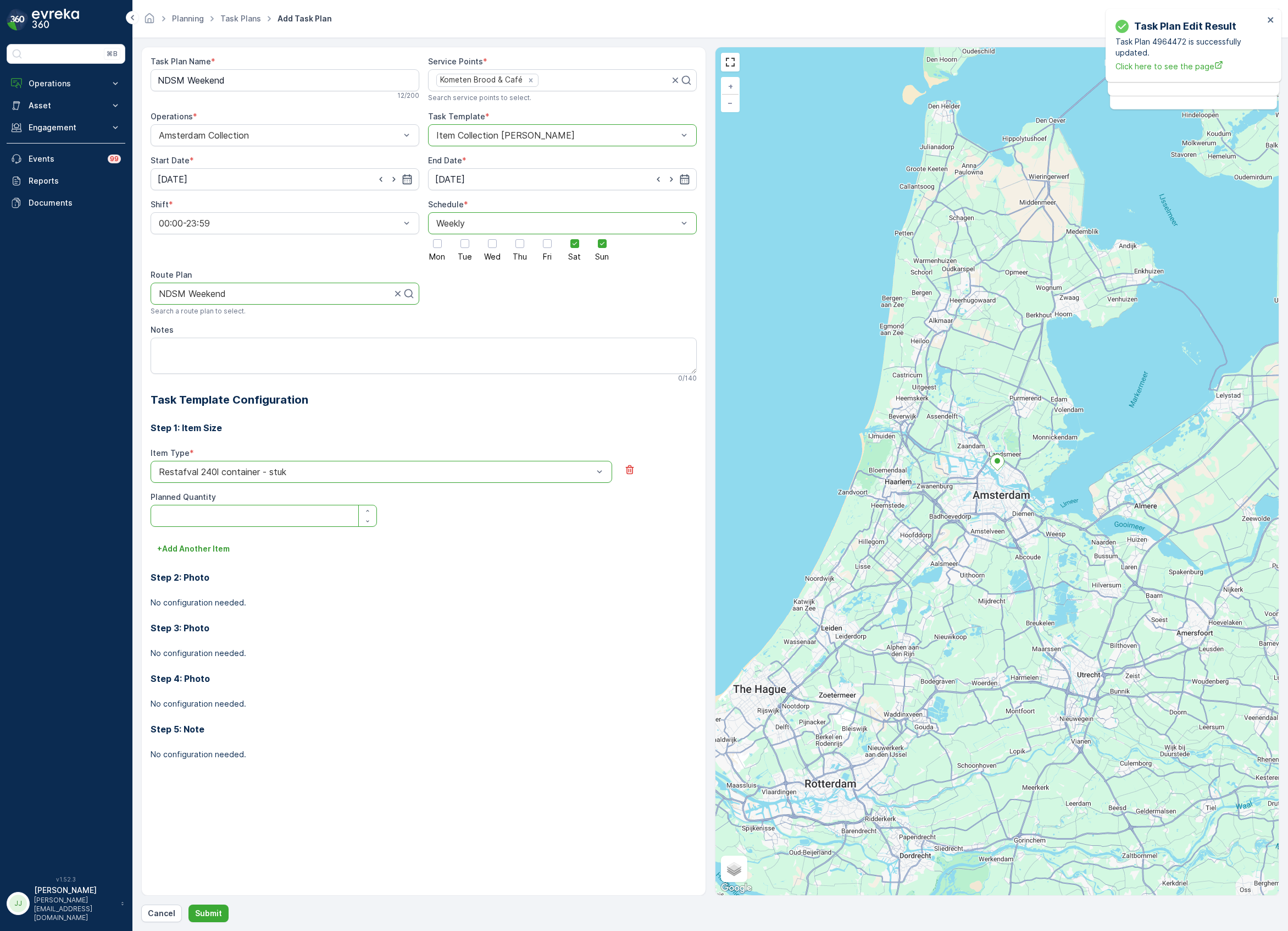
click at [213, 518] on Quantity "Planned Quantity" at bounding box center [263, 516] width 226 height 22
type Quantity "1"
click at [212, 556] on button "+ Add Another Item" at bounding box center [193, 548] width 86 height 18
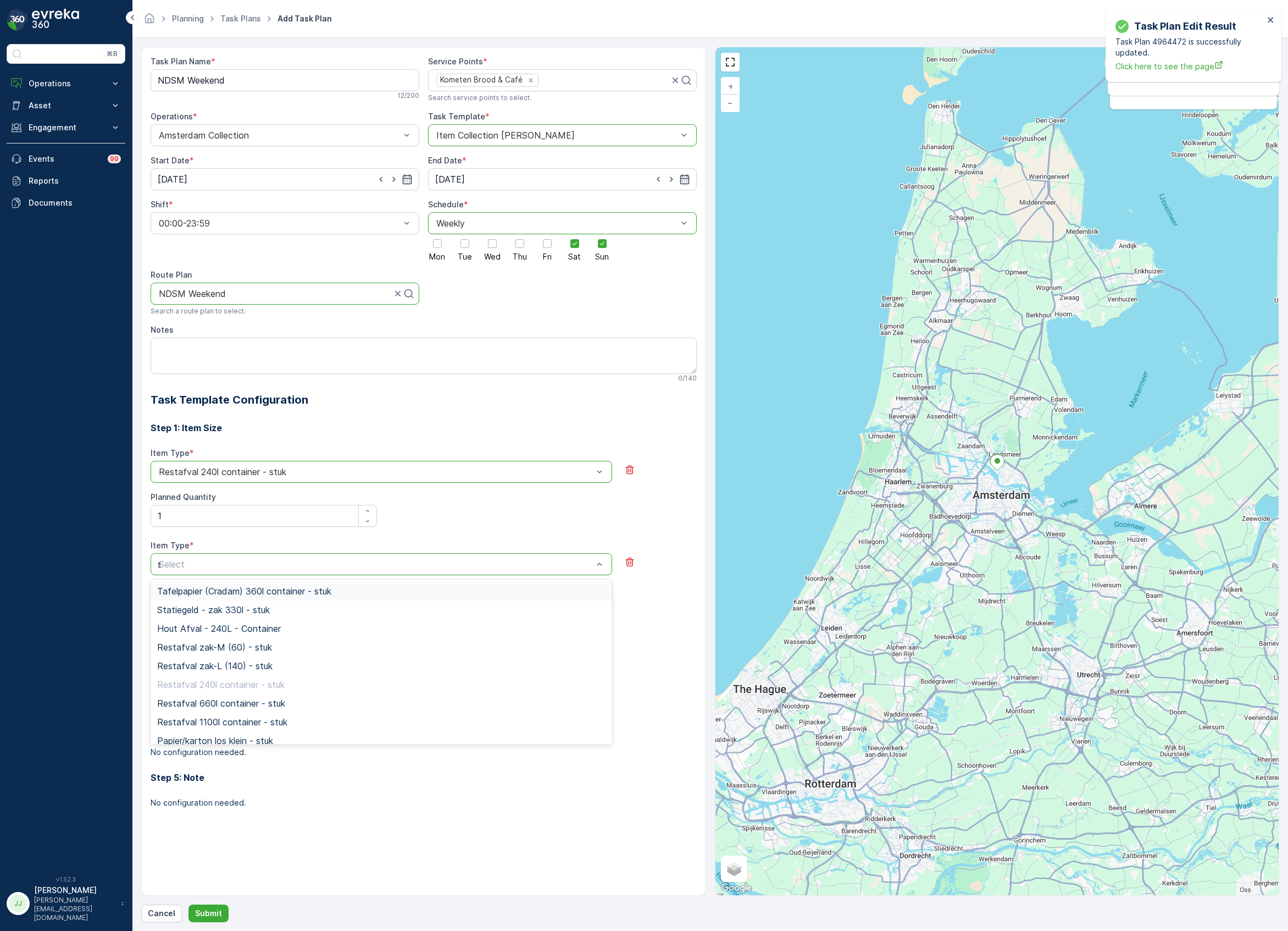
type input "sw"
click at [209, 612] on span "Swill emmer 23l - stuk" at bounding box center [201, 610] width 89 height 10
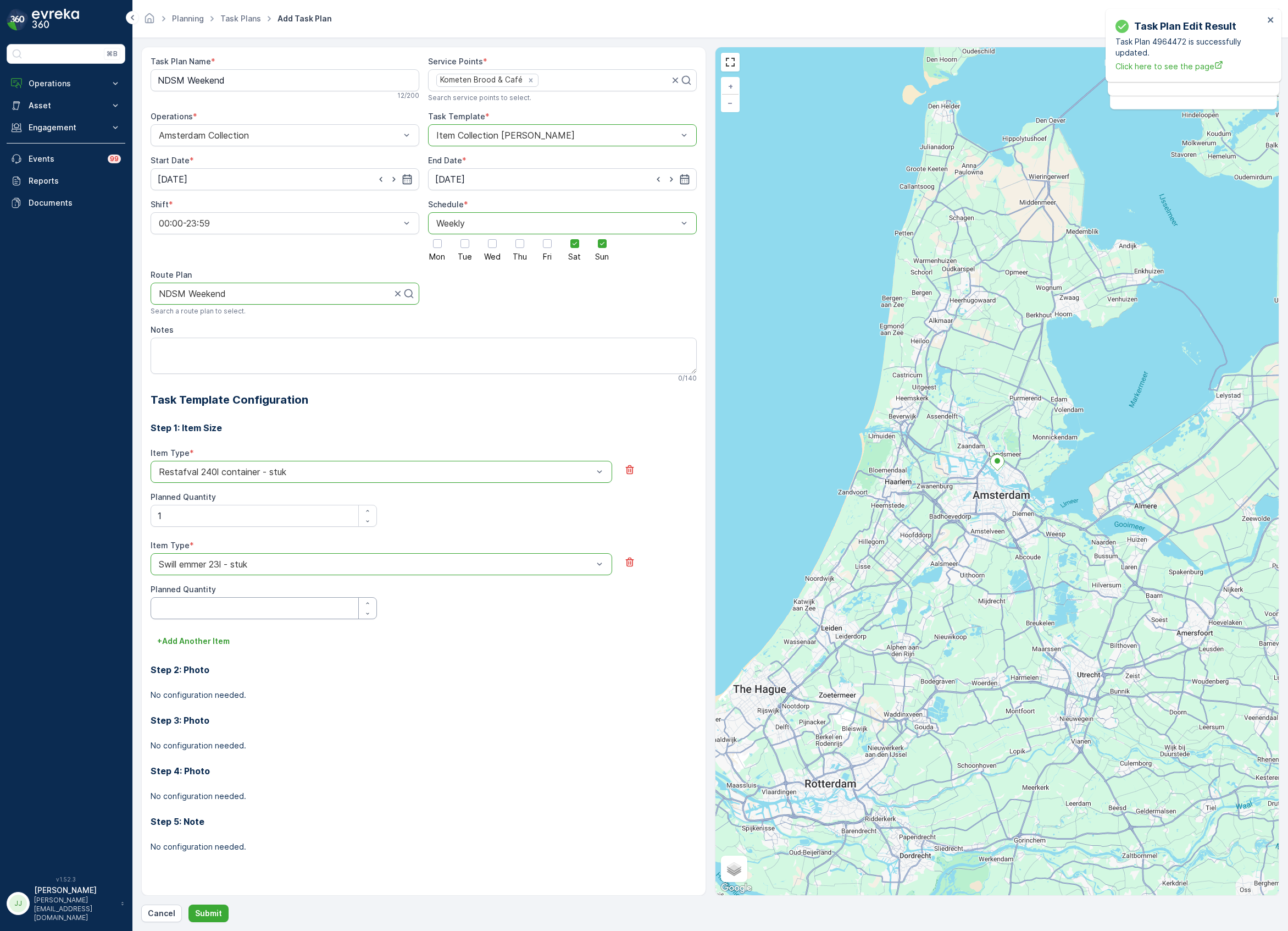
click at [190, 608] on Quantity "Planned Quantity" at bounding box center [263, 608] width 226 height 22
type Quantity "1"
click at [199, 643] on p "+ Add Another Item" at bounding box center [193, 641] width 72 height 11
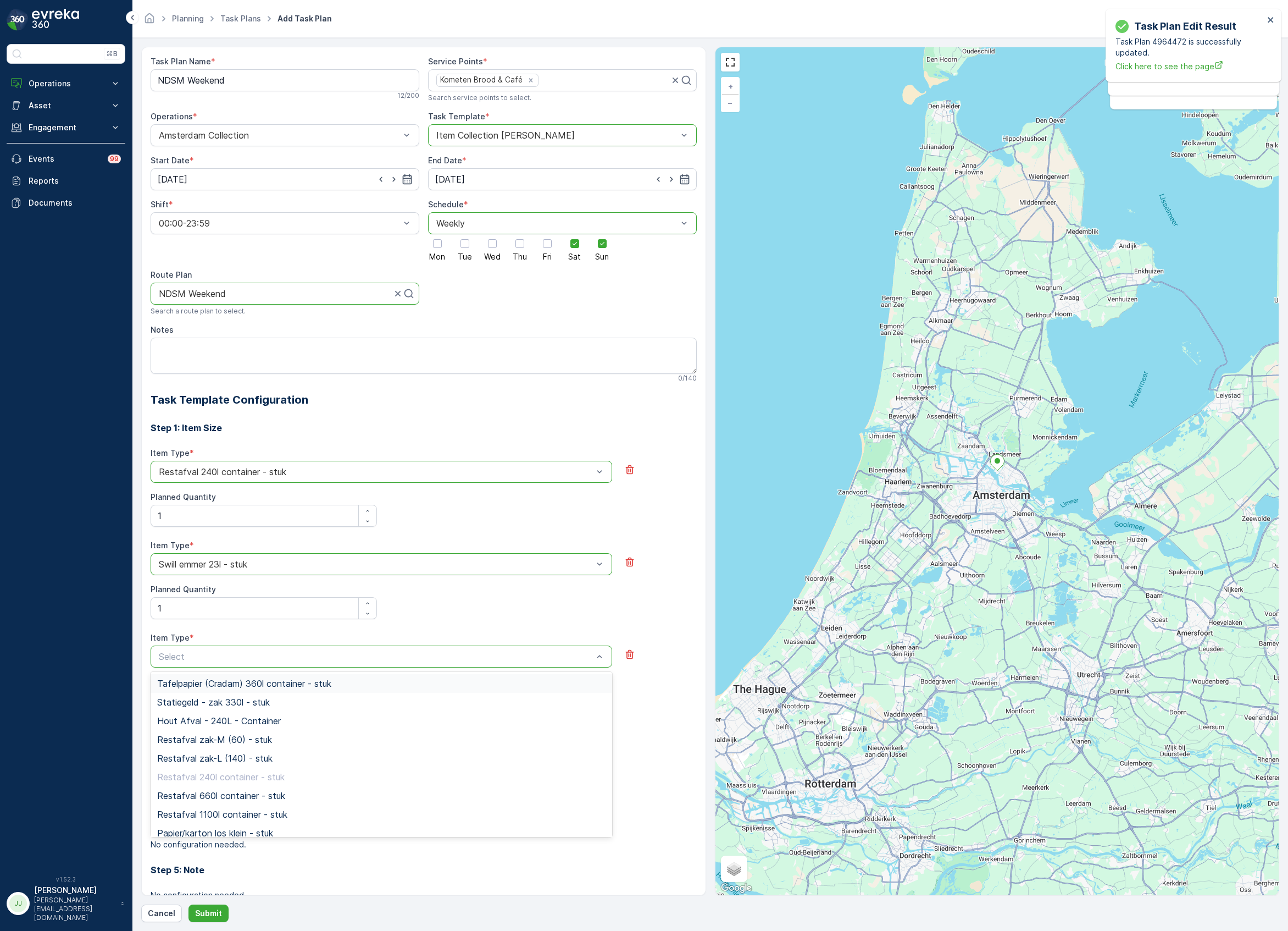
type input "g"
click at [213, 737] on span "Glas 80l krat - stuk" at bounding box center [196, 739] width 78 height 10
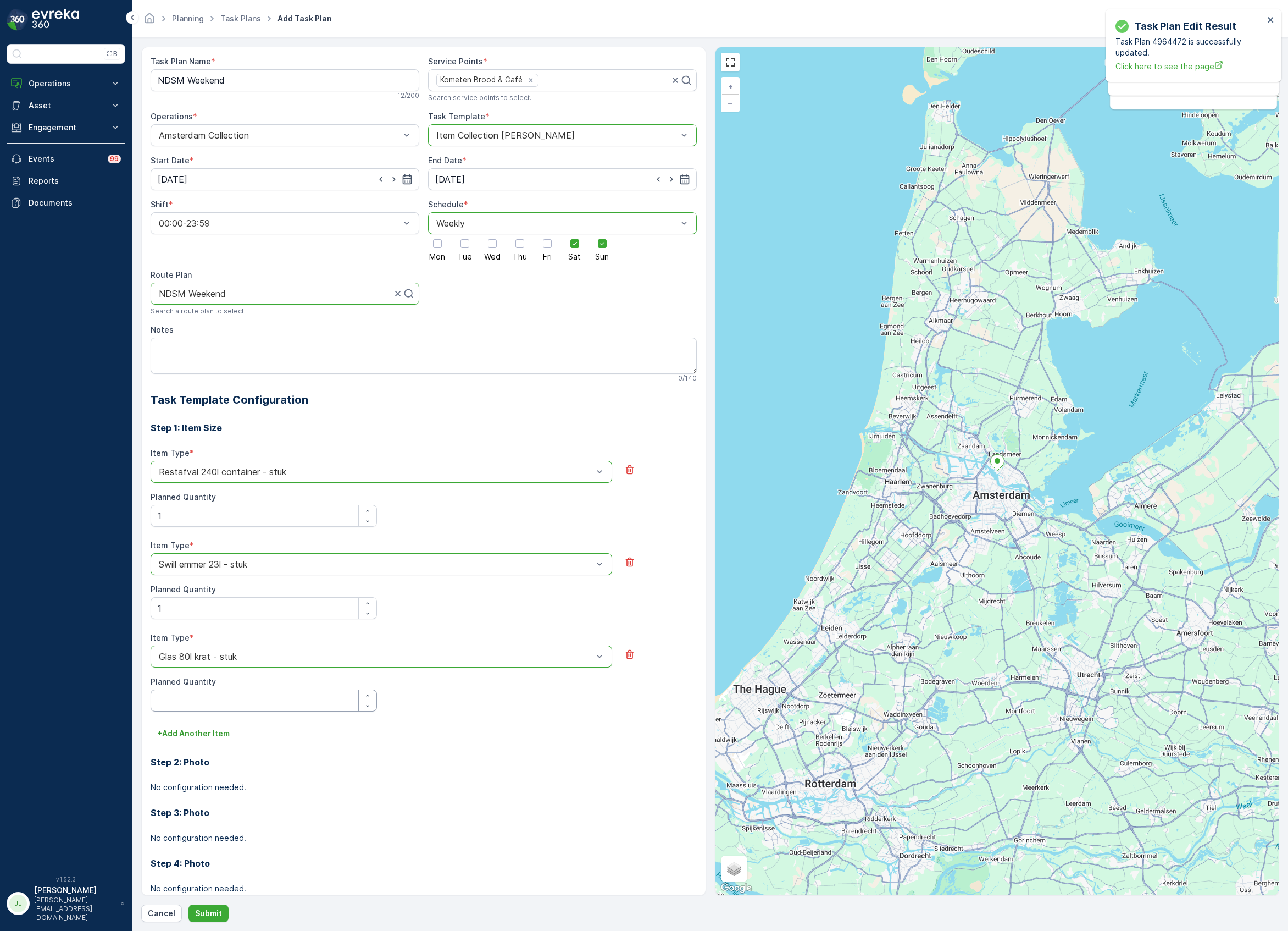
click at [197, 707] on Quantity "Planned Quantity" at bounding box center [263, 700] width 226 height 22
type Quantity "1"
click at [198, 740] on button "+ Add Another Item" at bounding box center [193, 733] width 86 height 18
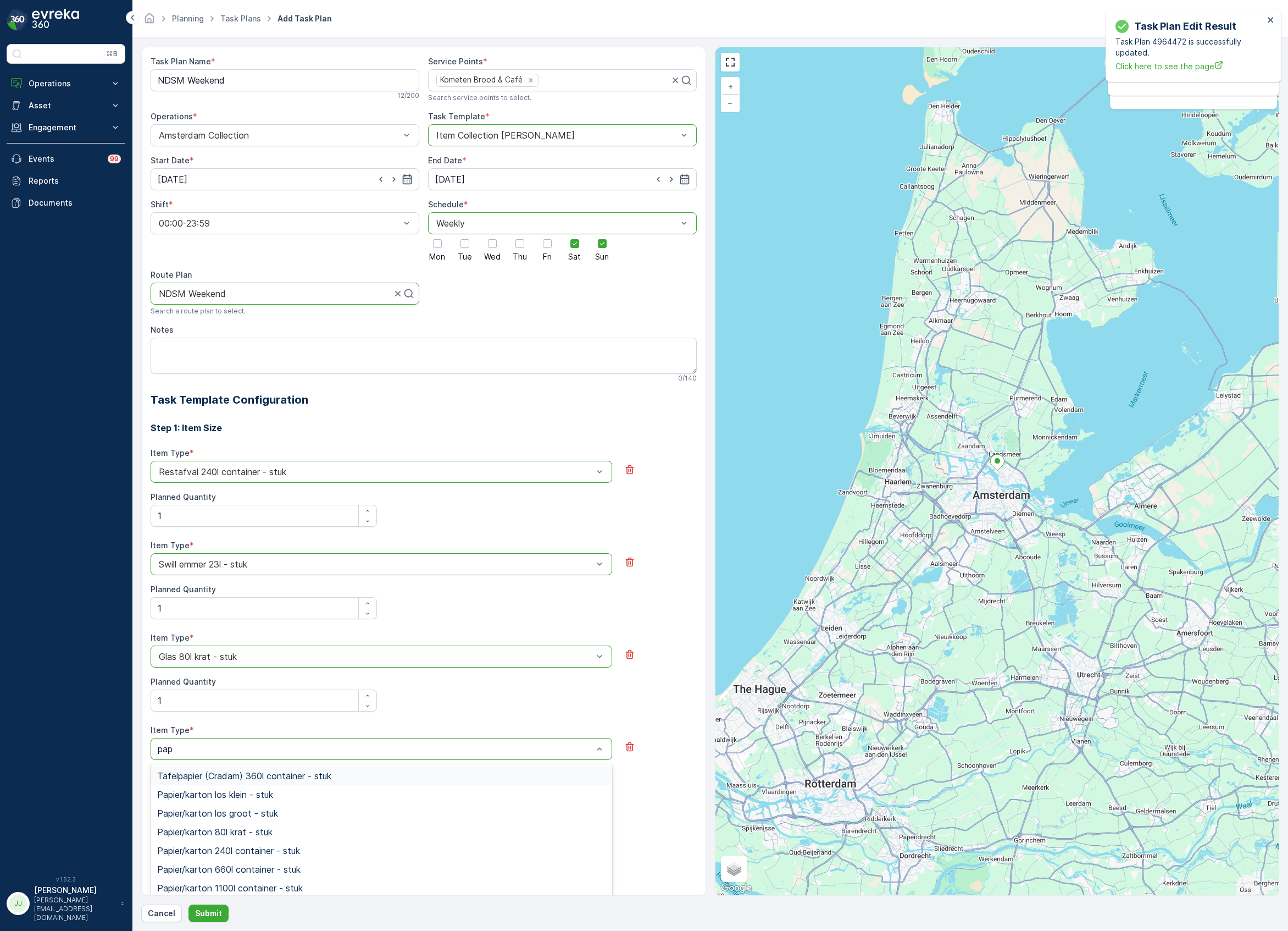
type input "papi"
click at [226, 834] on span "Papier/karton 80l krat - stuk" at bounding box center [214, 831] width 115 height 10
click at [200, 798] on Quantity "Planned Quantity" at bounding box center [263, 793] width 226 height 22
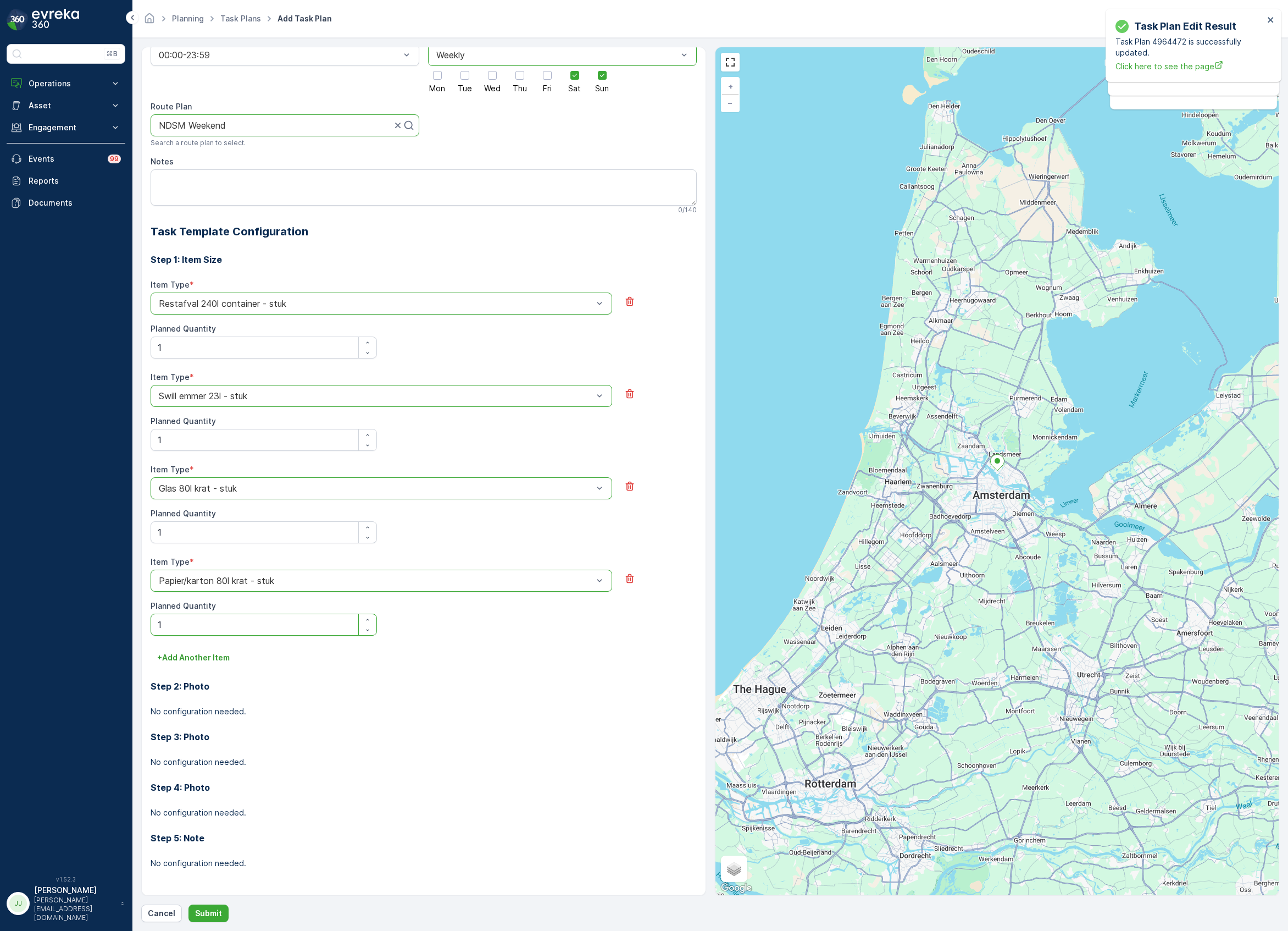
scroll to position [169, 0]
type Quantity "1"
click at [203, 670] on div "Step 2: Photo No configuration needed." at bounding box center [423, 692] width 546 height 51
click at [203, 664] on button "+ Add Another Item" at bounding box center [193, 657] width 86 height 18
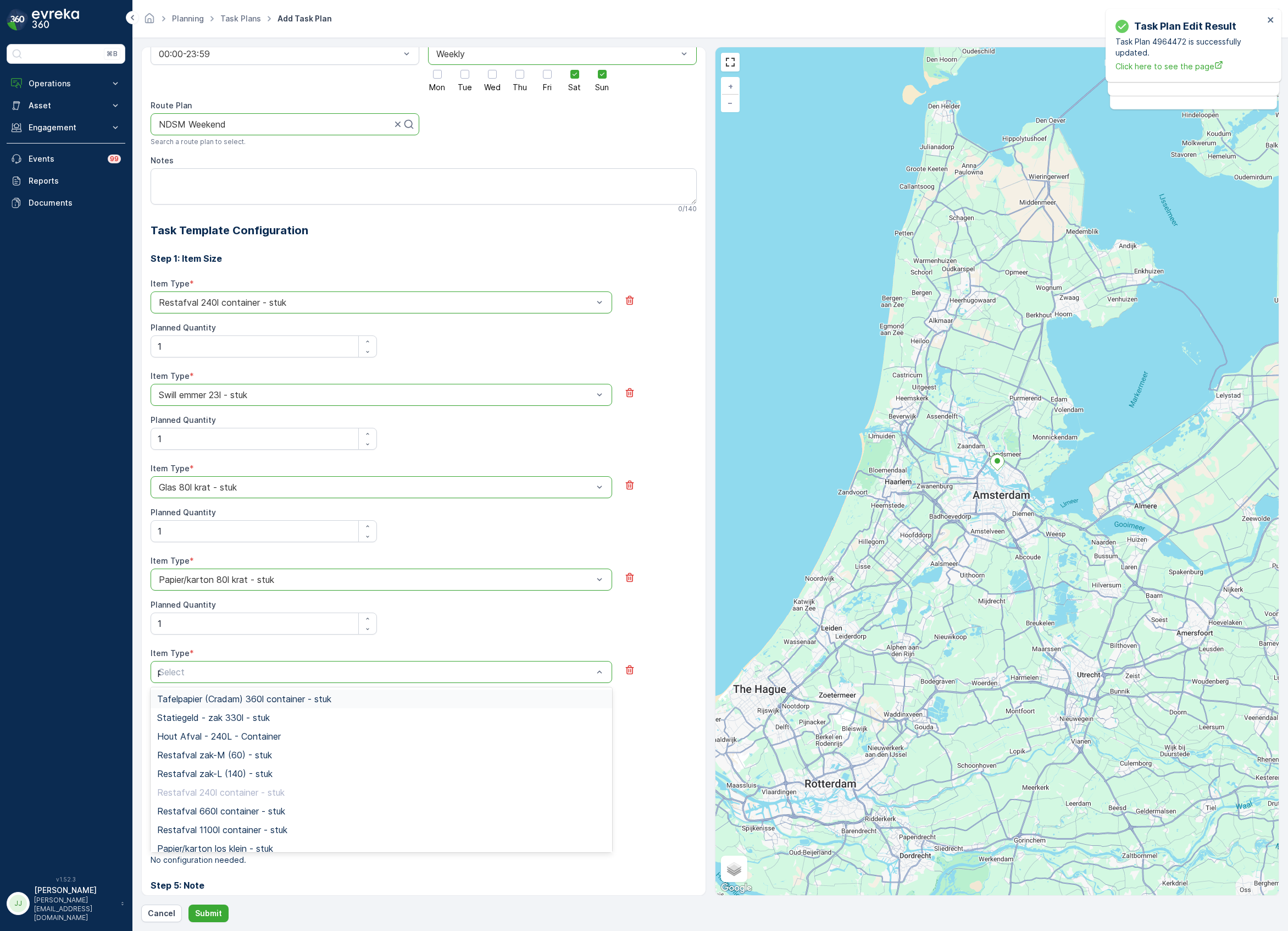
type input "pd"
click at [200, 720] on span "PD zak-M (60) - stuk" at bounding box center [201, 717] width 88 height 10
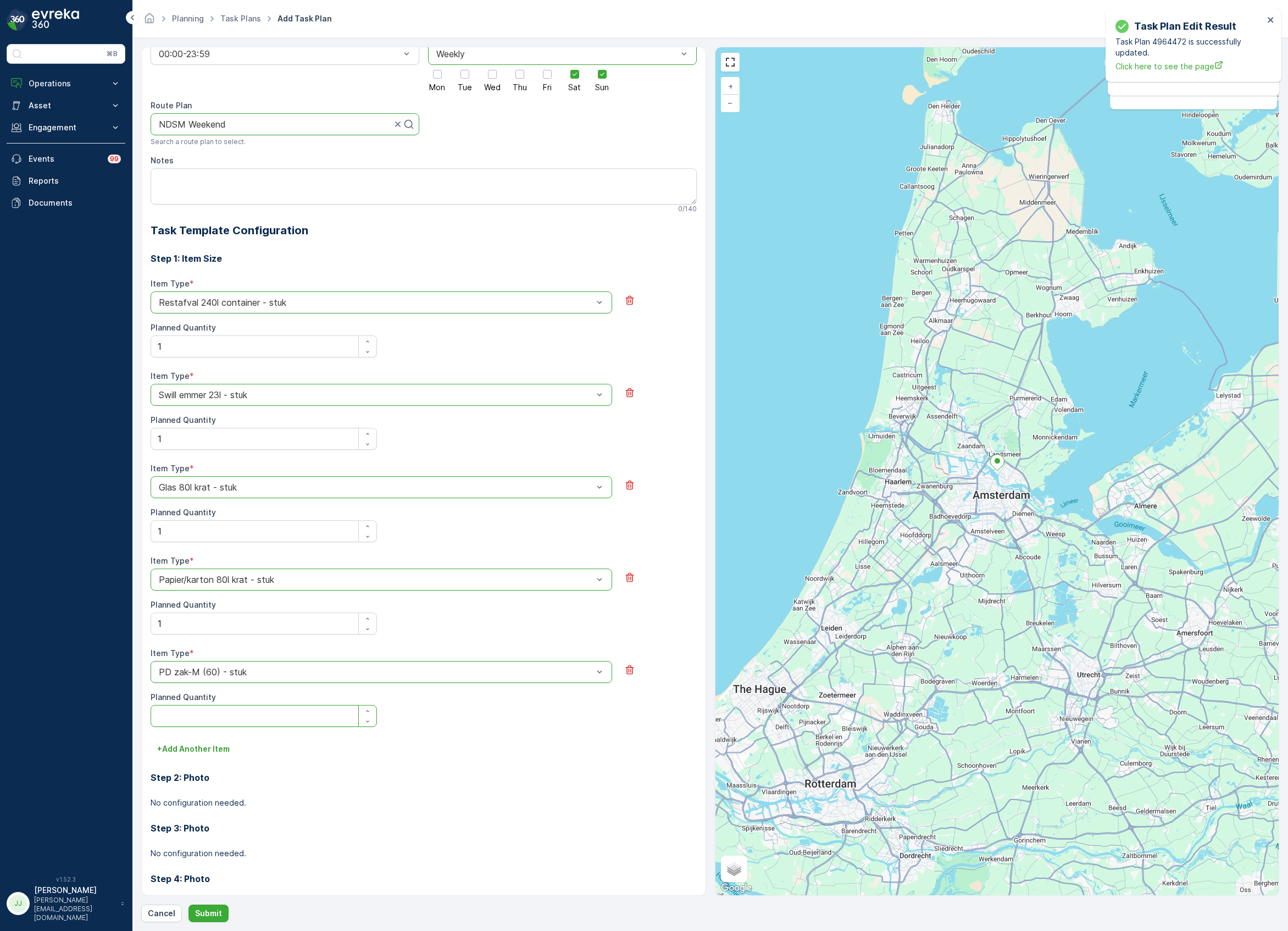
click at [196, 715] on Quantity "Planned Quantity" at bounding box center [263, 715] width 226 height 22
type Quantity "1"
click at [210, 757] on button "+ Add Another Item" at bounding box center [193, 749] width 86 height 18
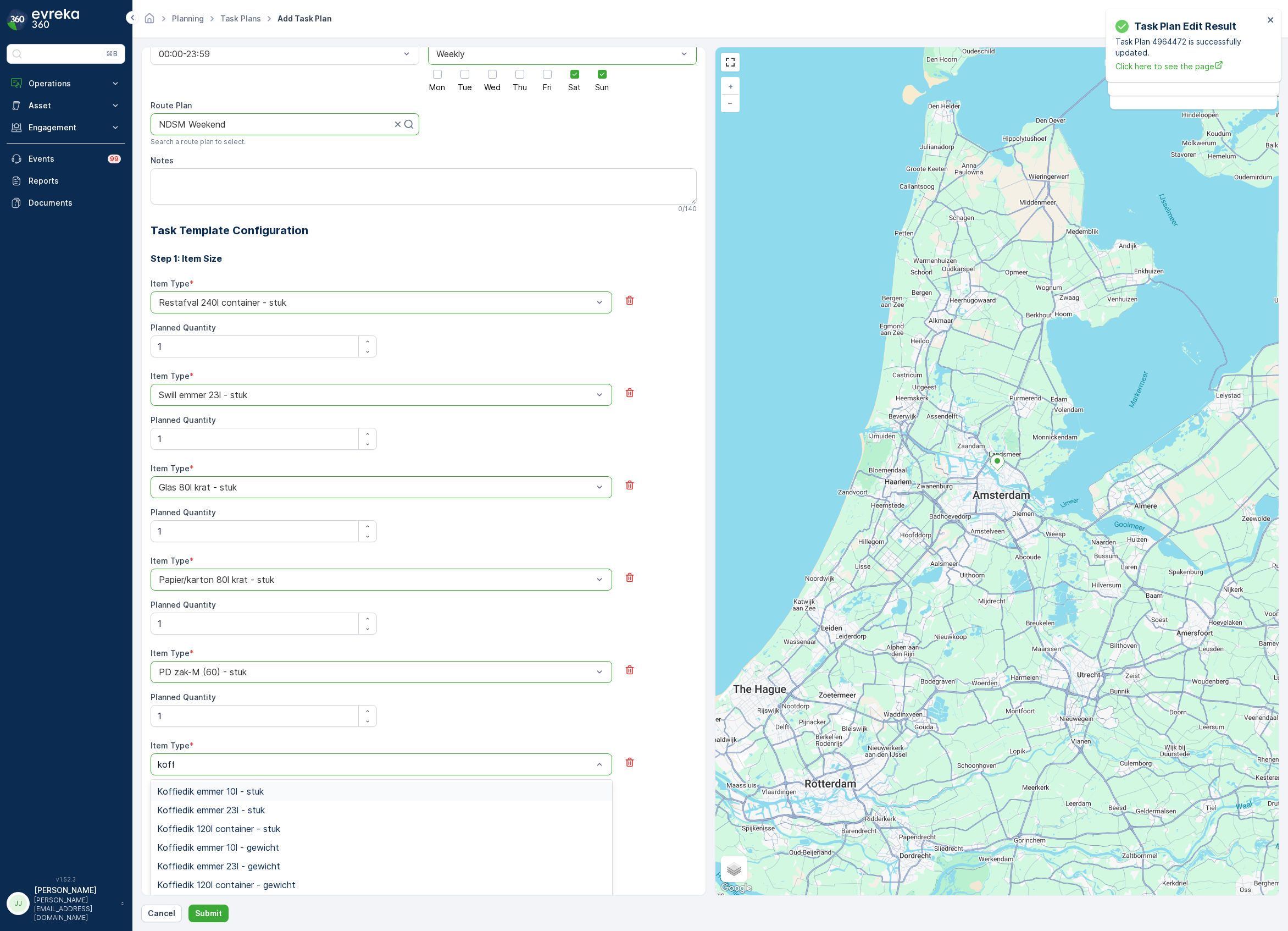
type input "koffi"
click at [232, 813] on span "Koffiedik emmer 23l - stuk" at bounding box center [211, 810] width 107 height 10
click at [201, 799] on Quantity "Planned Quantity" at bounding box center [263, 808] width 226 height 22
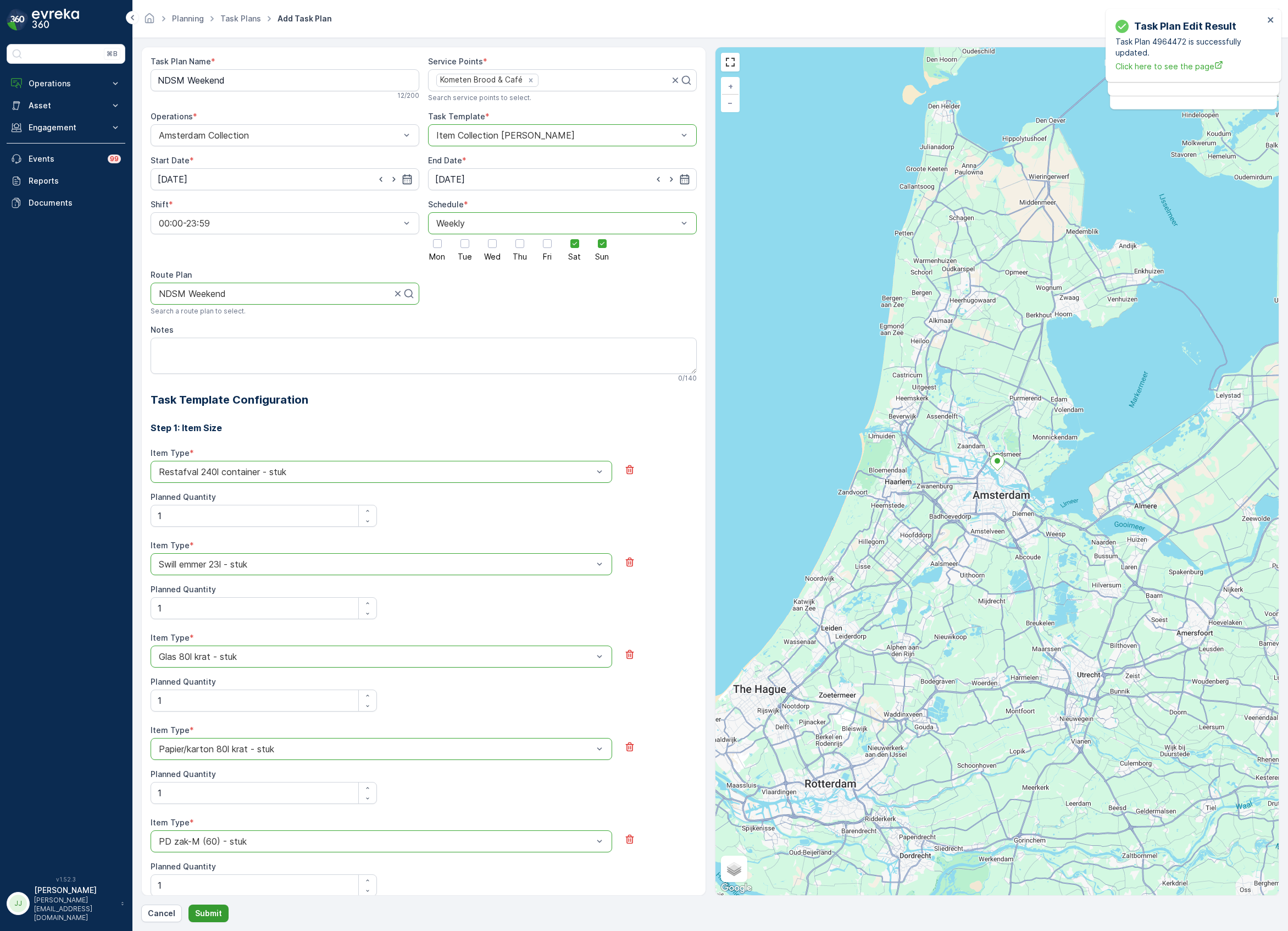
type Quantity "1"
click at [206, 915] on p "Submit" at bounding box center [208, 913] width 27 height 11
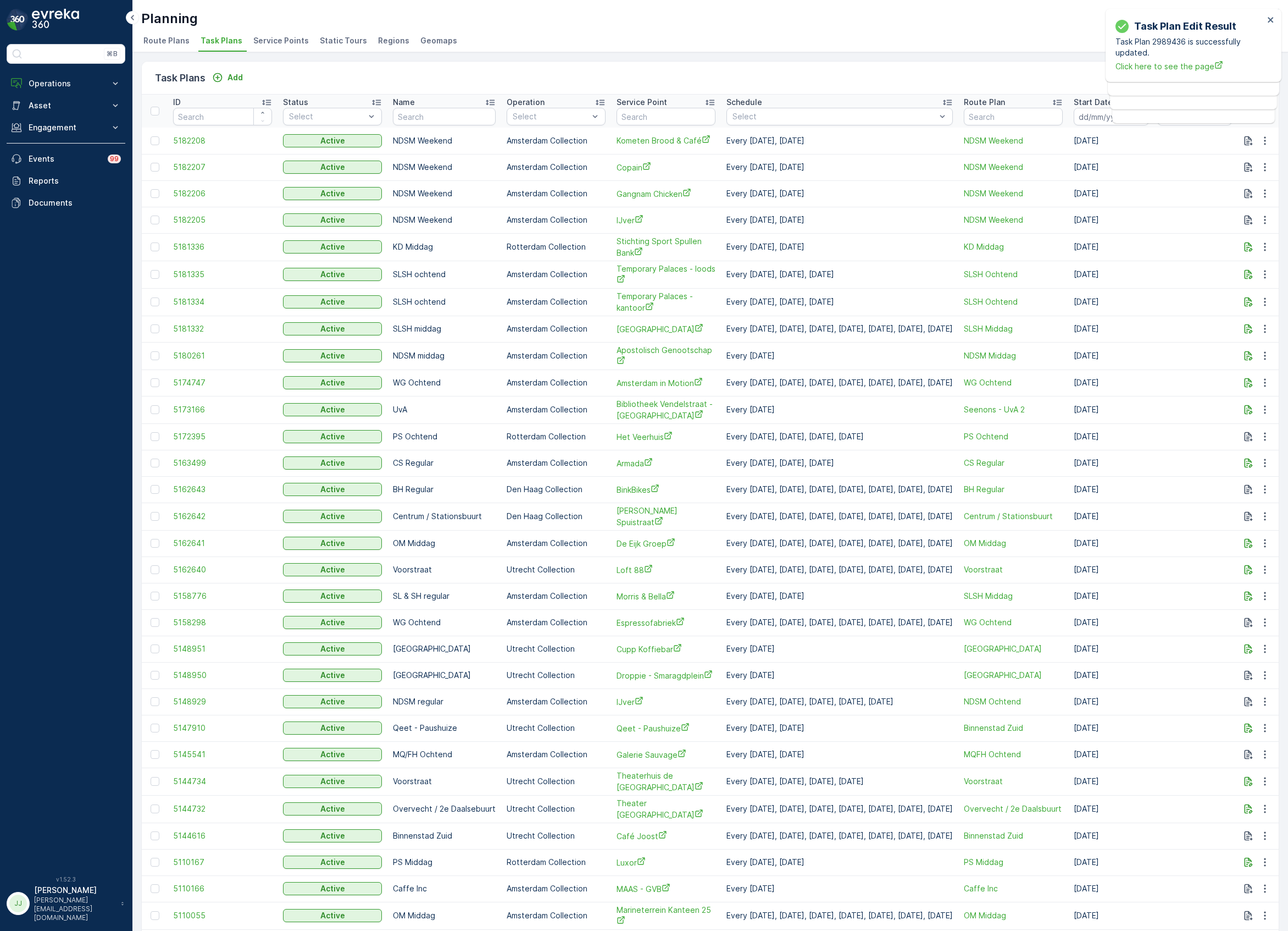
drag, startPoint x: 218, startPoint y: 78, endPoint x: 51, endPoint y: 146, distance: 180.3
click at [218, 78] on icon "Add" at bounding box center [217, 77] width 11 height 11
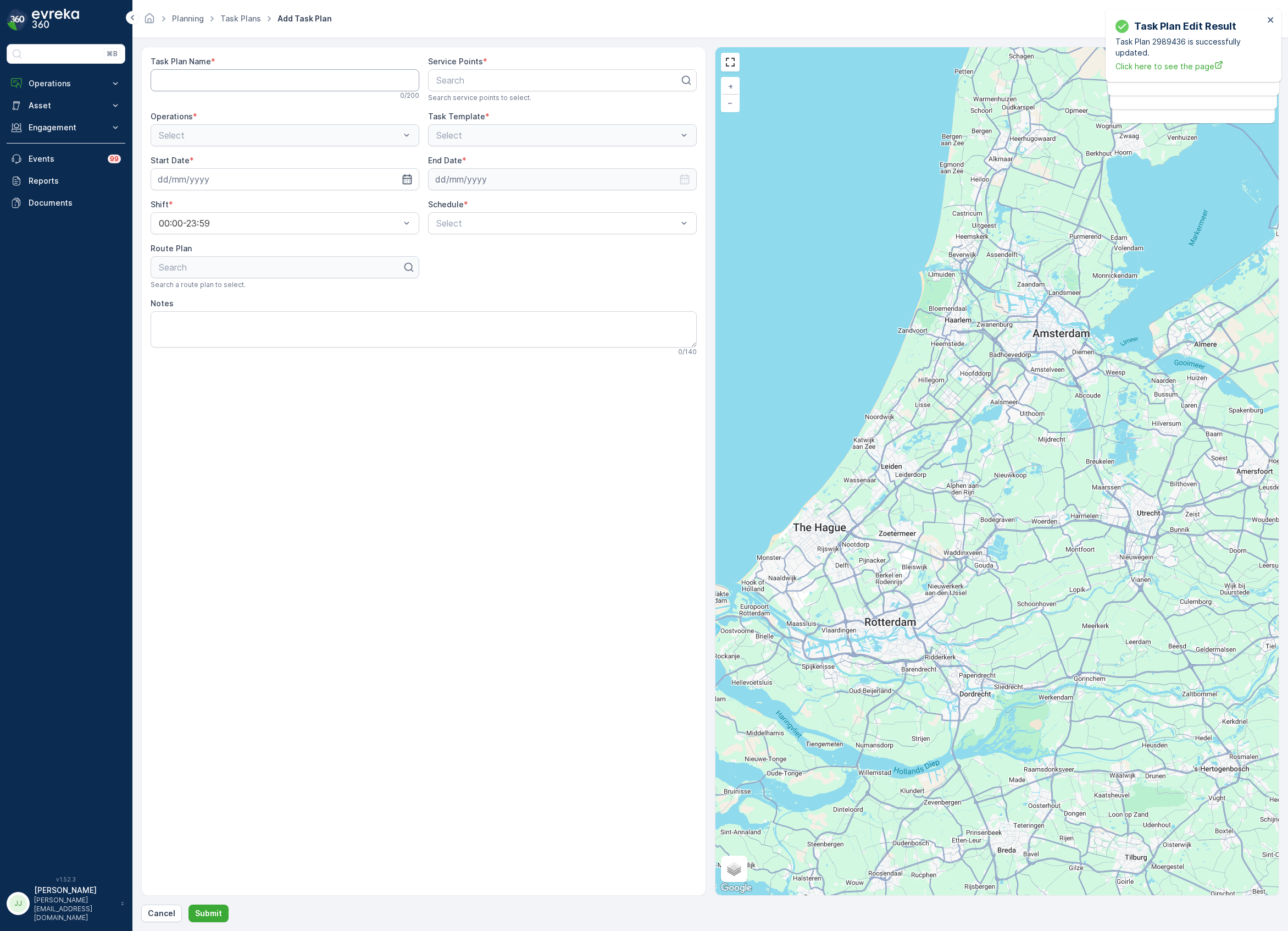
click at [330, 82] on Name "Task Plan Name" at bounding box center [284, 80] width 269 height 22
type Name "NDSM Weekend"
type input "next"
click at [488, 127] on span "Next & Carroll's" at bounding box center [487, 126] width 105 height 10
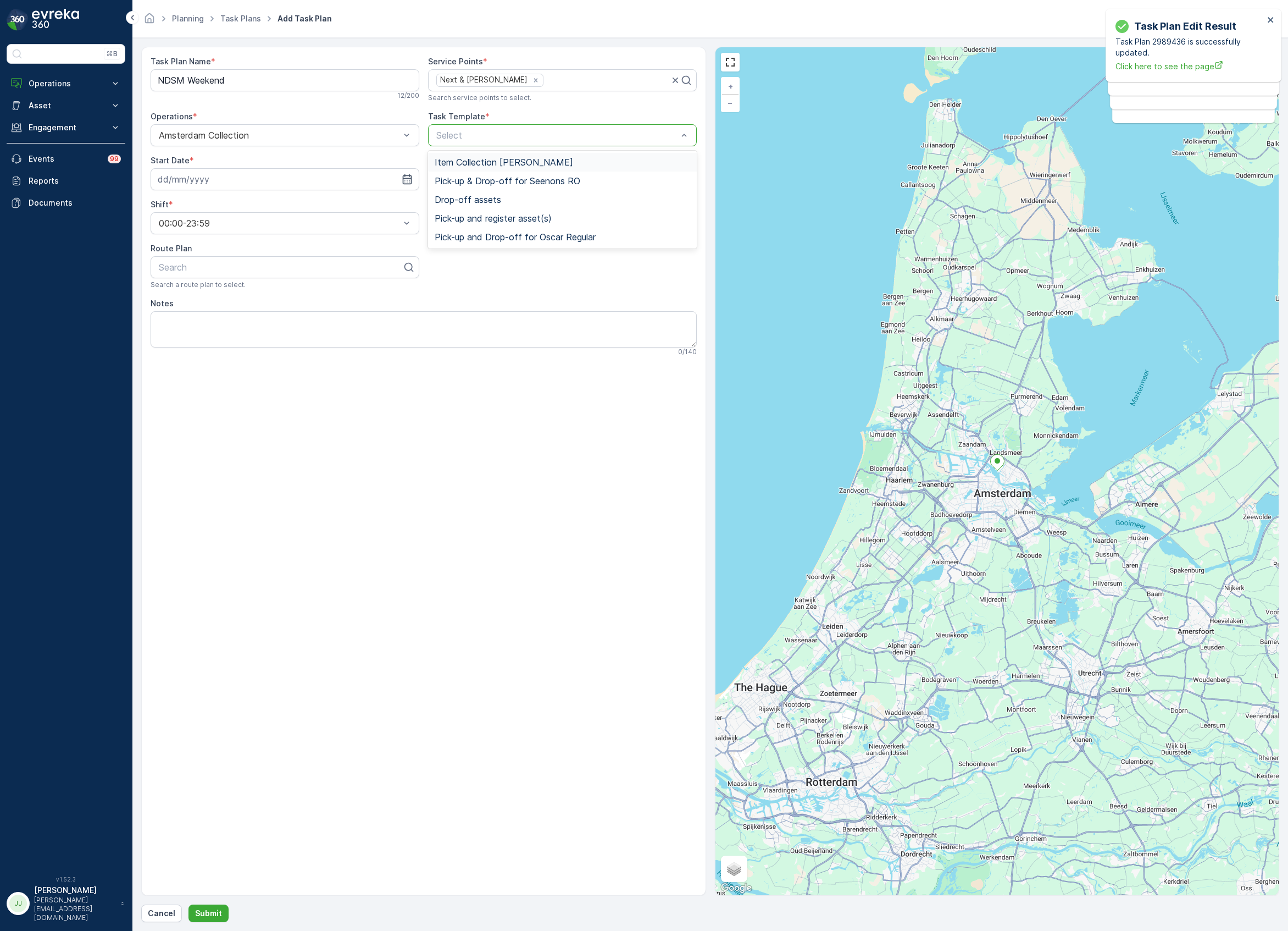
click at [479, 153] on div "Item Collection Oscar Regulier" at bounding box center [562, 162] width 269 height 19
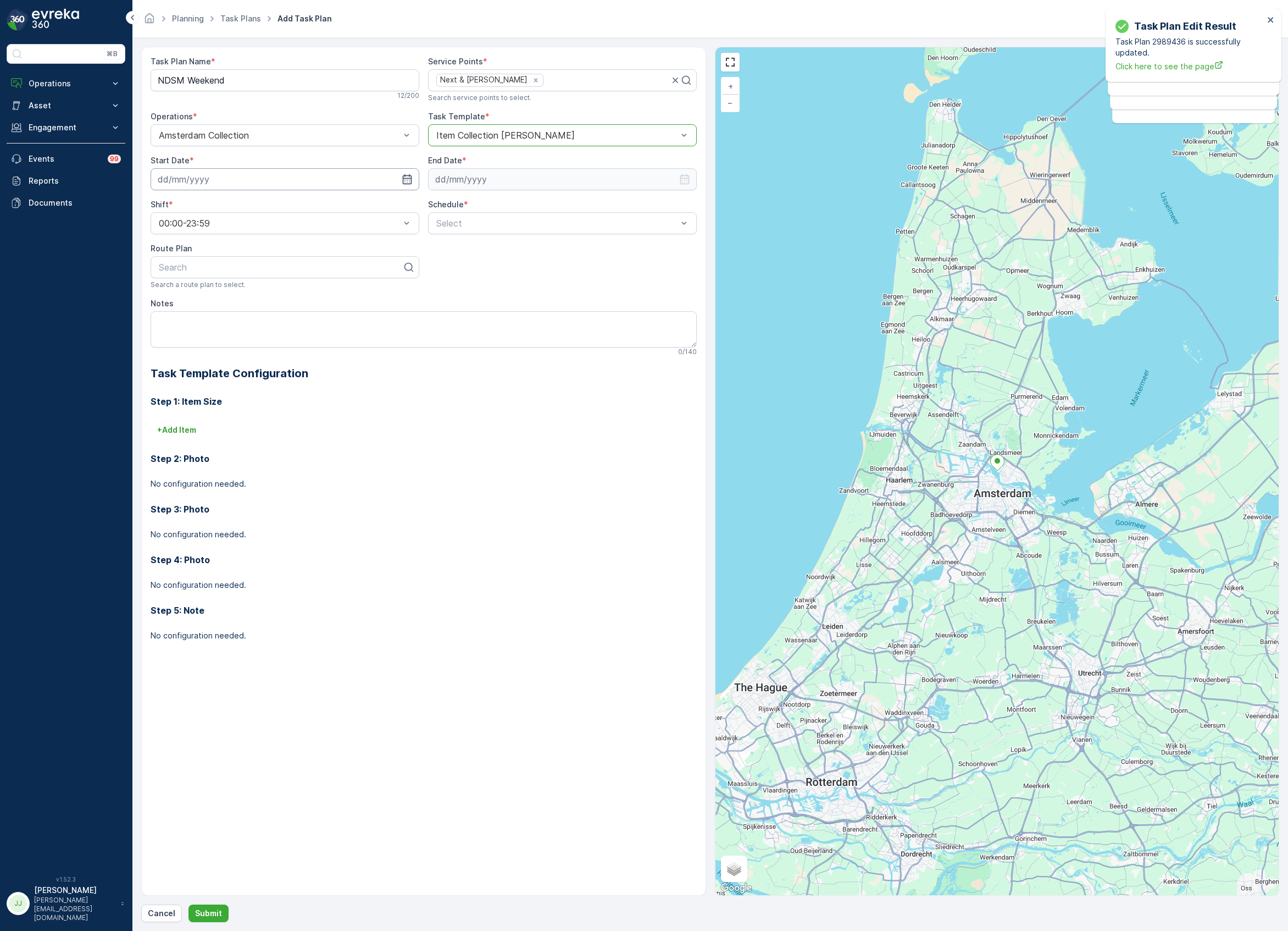
click at [226, 179] on input at bounding box center [284, 179] width 269 height 22
click at [273, 289] on div "17" at bounding box center [269, 293] width 18 height 18
type input "17.10.2025"
click at [470, 178] on input at bounding box center [562, 179] width 269 height 22
click at [489, 210] on p "2025" at bounding box center [497, 206] width 19 height 11
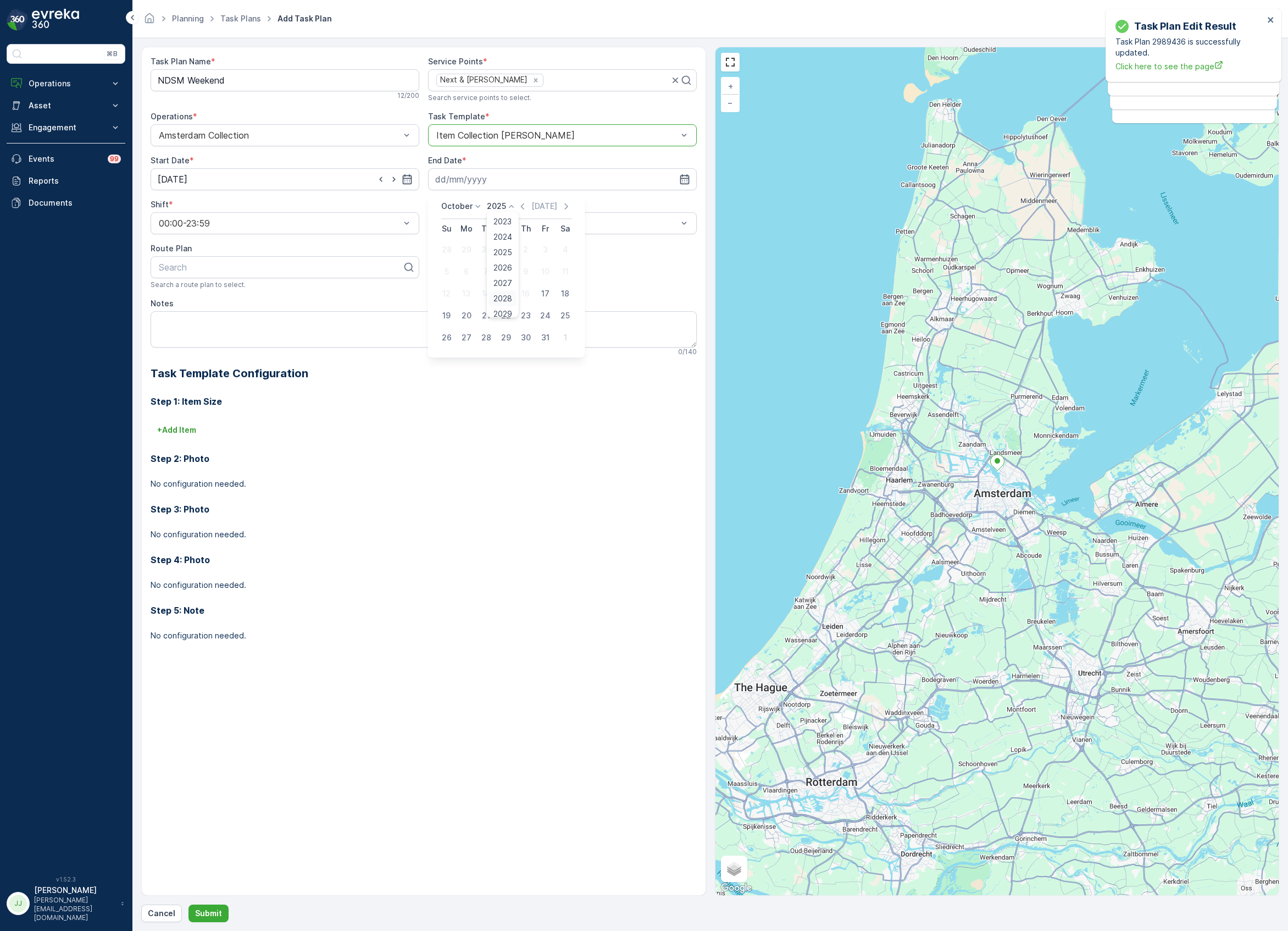
scroll to position [68, 0]
click at [499, 310] on span "2030" at bounding box center [503, 307] width 19 height 11
click at [464, 209] on p "October" at bounding box center [457, 206] width 31 height 11
click at [654, 298] on div "Task Plan Name * NDSM Weekend 12 / 200 Service Points * Next & Carroll's Search…" at bounding box center [423, 357] width 546 height 603
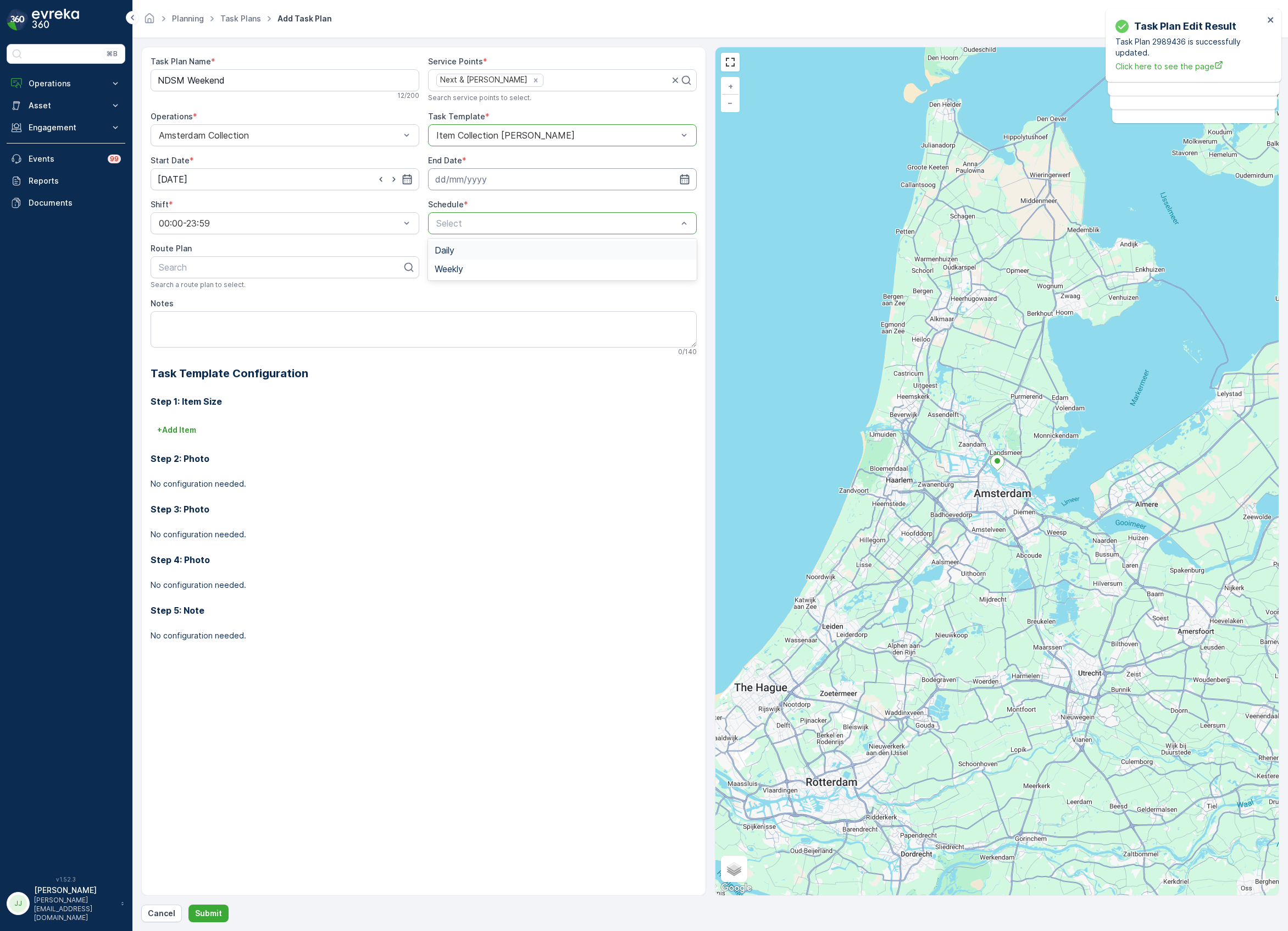
drag, startPoint x: 464, startPoint y: 218, endPoint x: 471, endPoint y: 178, distance: 40.6
click at [471, 178] on input at bounding box center [562, 179] width 269 height 22
click at [503, 199] on div "October 2025 Today Su Mo Tu We Th Fr Sa 28 29 30 1 2 3 4 5 6 7 8 9 10 11 12 13 …" at bounding box center [506, 275] width 157 height 165
click at [502, 203] on p "2025" at bounding box center [497, 206] width 19 height 11
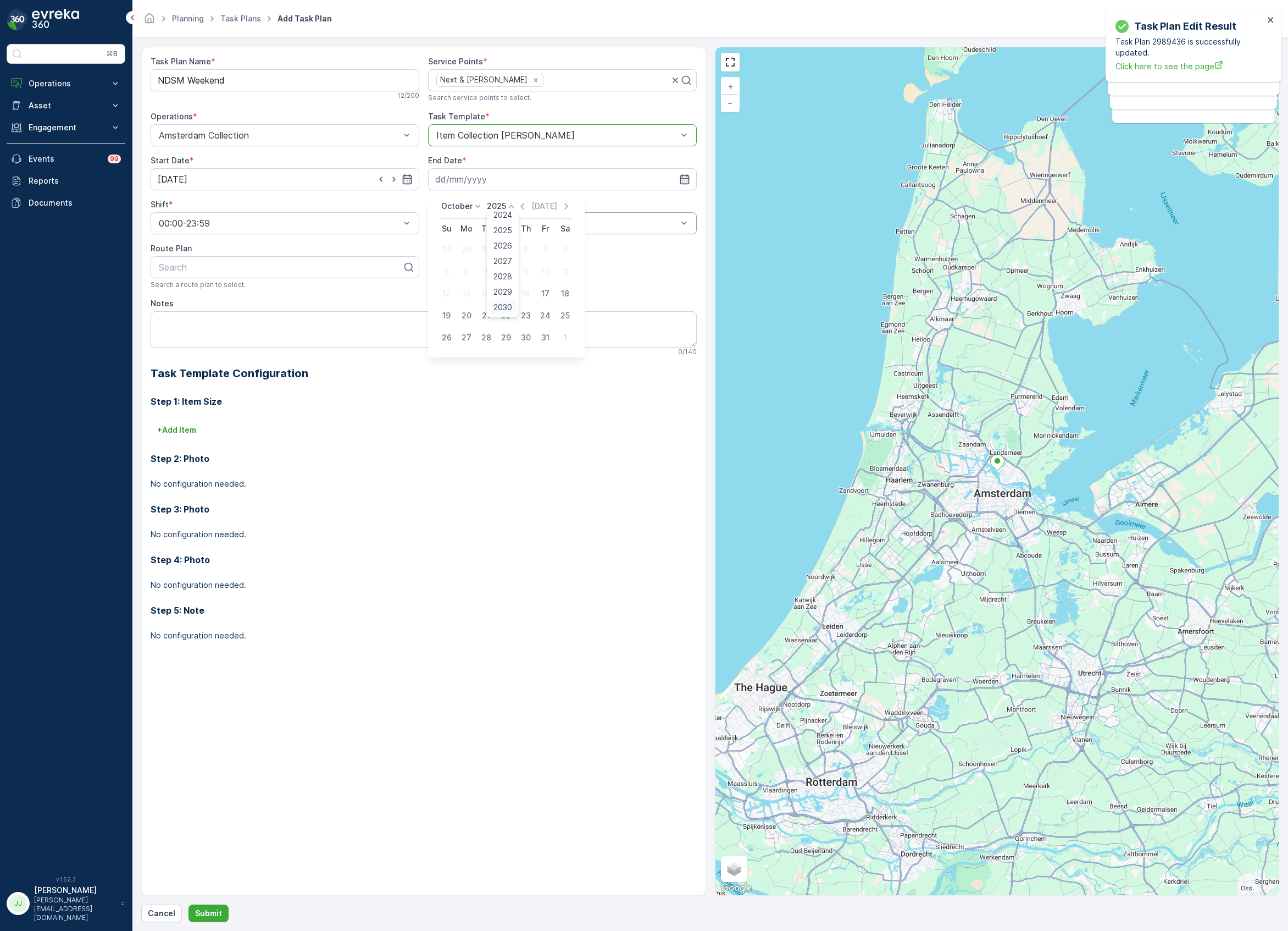
click at [506, 308] on span "2030" at bounding box center [503, 307] width 19 height 11
click at [468, 289] on div "14" at bounding box center [466, 293] width 18 height 18
type input "[DATE]"
click at [440, 216] on div "Select" at bounding box center [562, 223] width 269 height 22
click at [462, 268] on span "Weekly" at bounding box center [448, 269] width 28 height 10
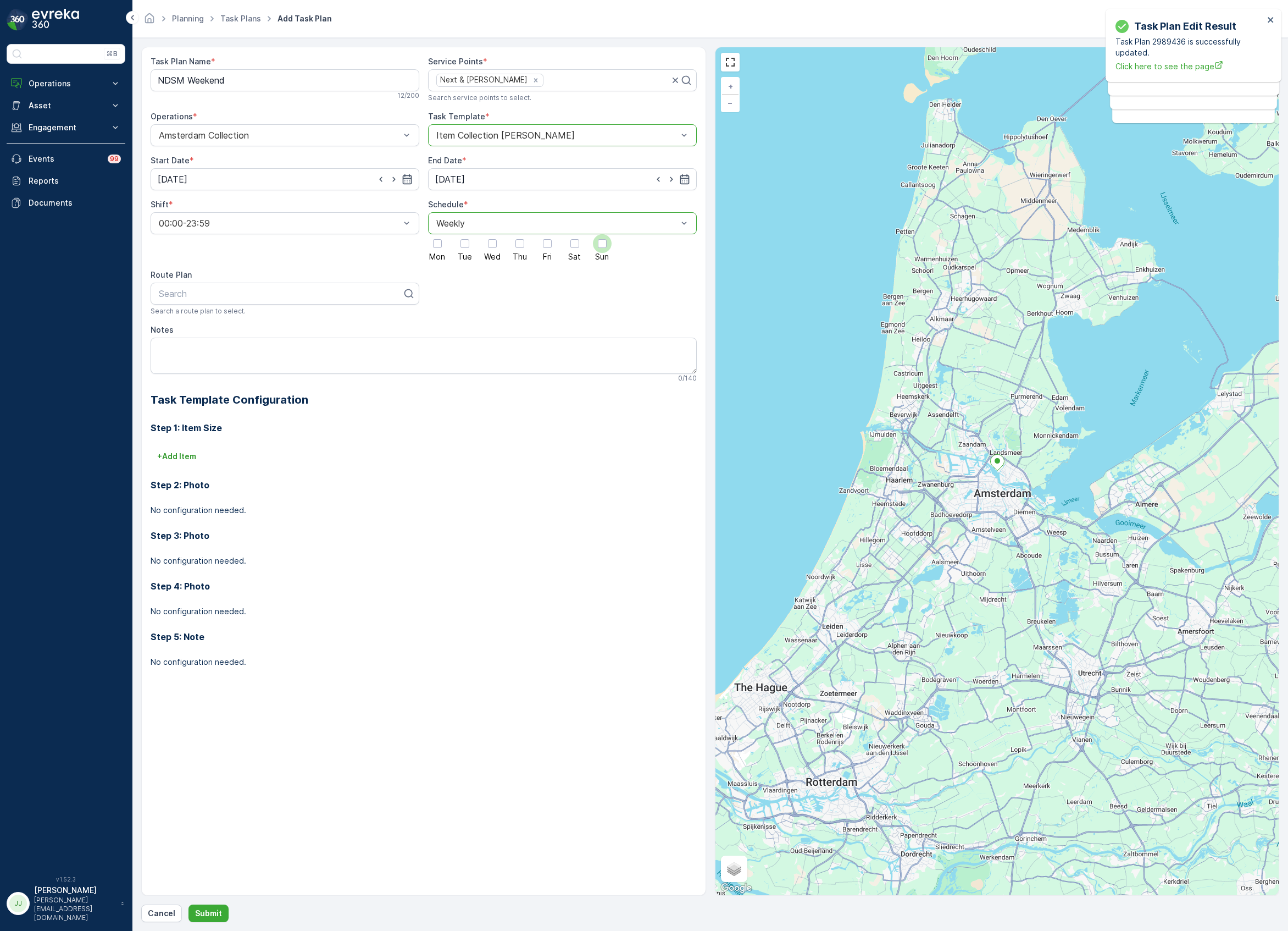
click at [598, 241] on div at bounding box center [602, 243] width 9 height 9
click at [602, 234] on input "Sun" at bounding box center [602, 234] width 0 height 0
click at [576, 240] on div at bounding box center [575, 243] width 9 height 9
click at [575, 234] on input "Sat" at bounding box center [575, 234] width 0 height 0
drag, startPoint x: 240, startPoint y: 341, endPoint x: 238, endPoint y: 359, distance: 18.1
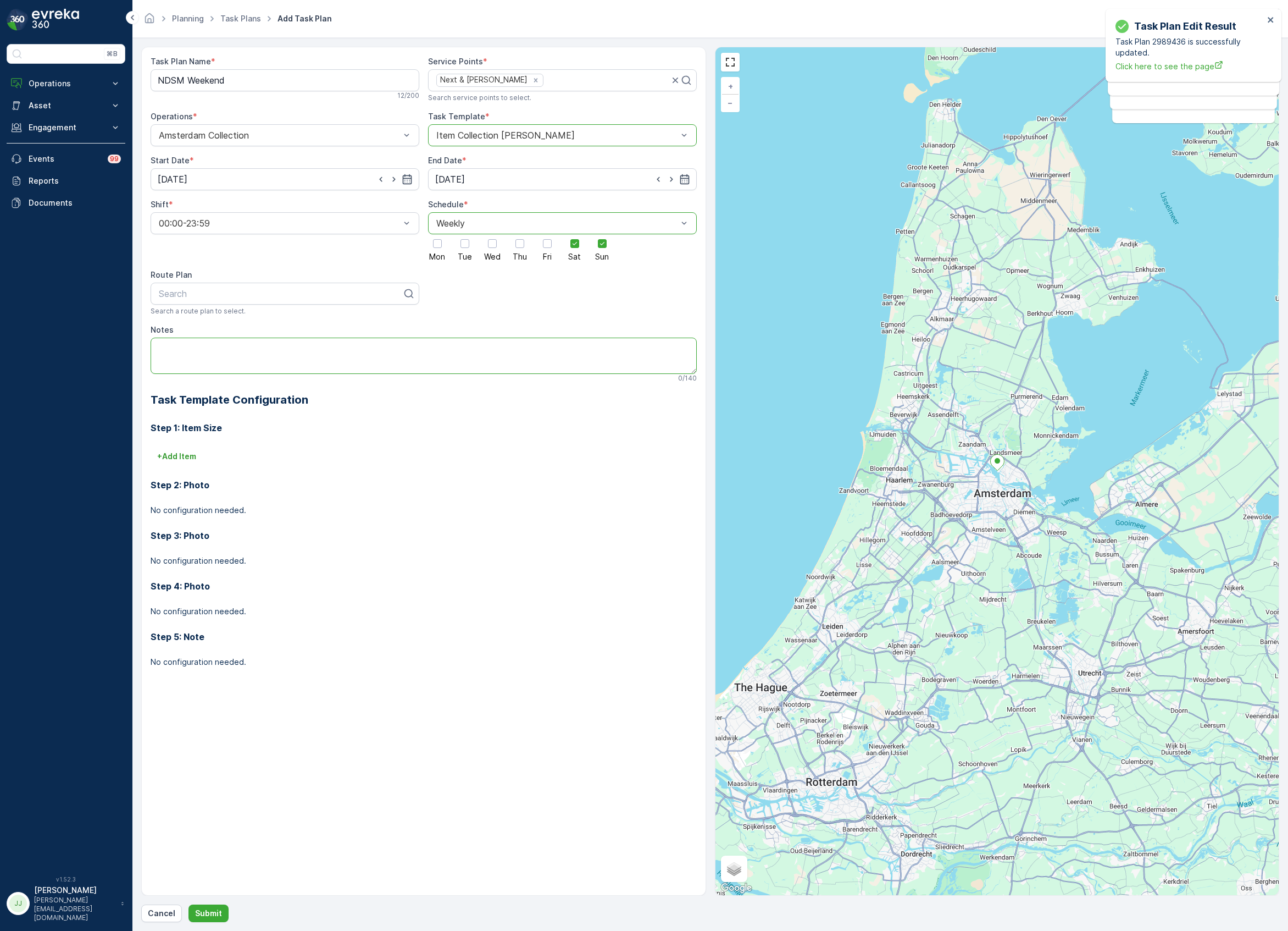
click at [237, 345] on textarea "Notes" at bounding box center [423, 356] width 546 height 36
paste textarea "Graag sleutel ophalen bij Carroll's"
type textarea "Graag sleutel ophalen bij Carroll's"
click at [176, 292] on div at bounding box center [280, 293] width 246 height 10
type input "wee"
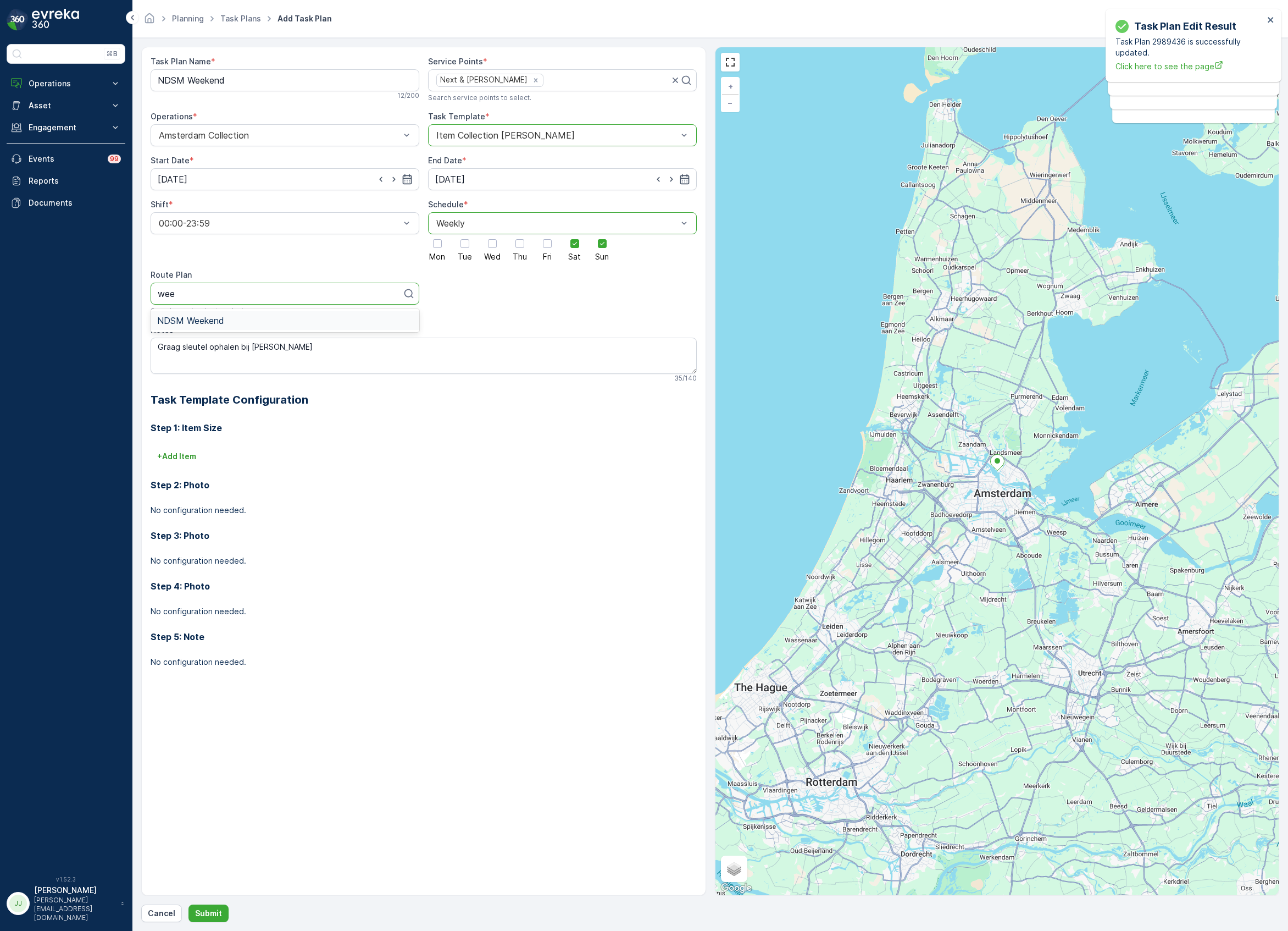
click at [210, 319] on span "NDSM Weekend" at bounding box center [190, 321] width 67 height 10
click at [196, 455] on p "+ Add Item" at bounding box center [176, 456] width 39 height 11
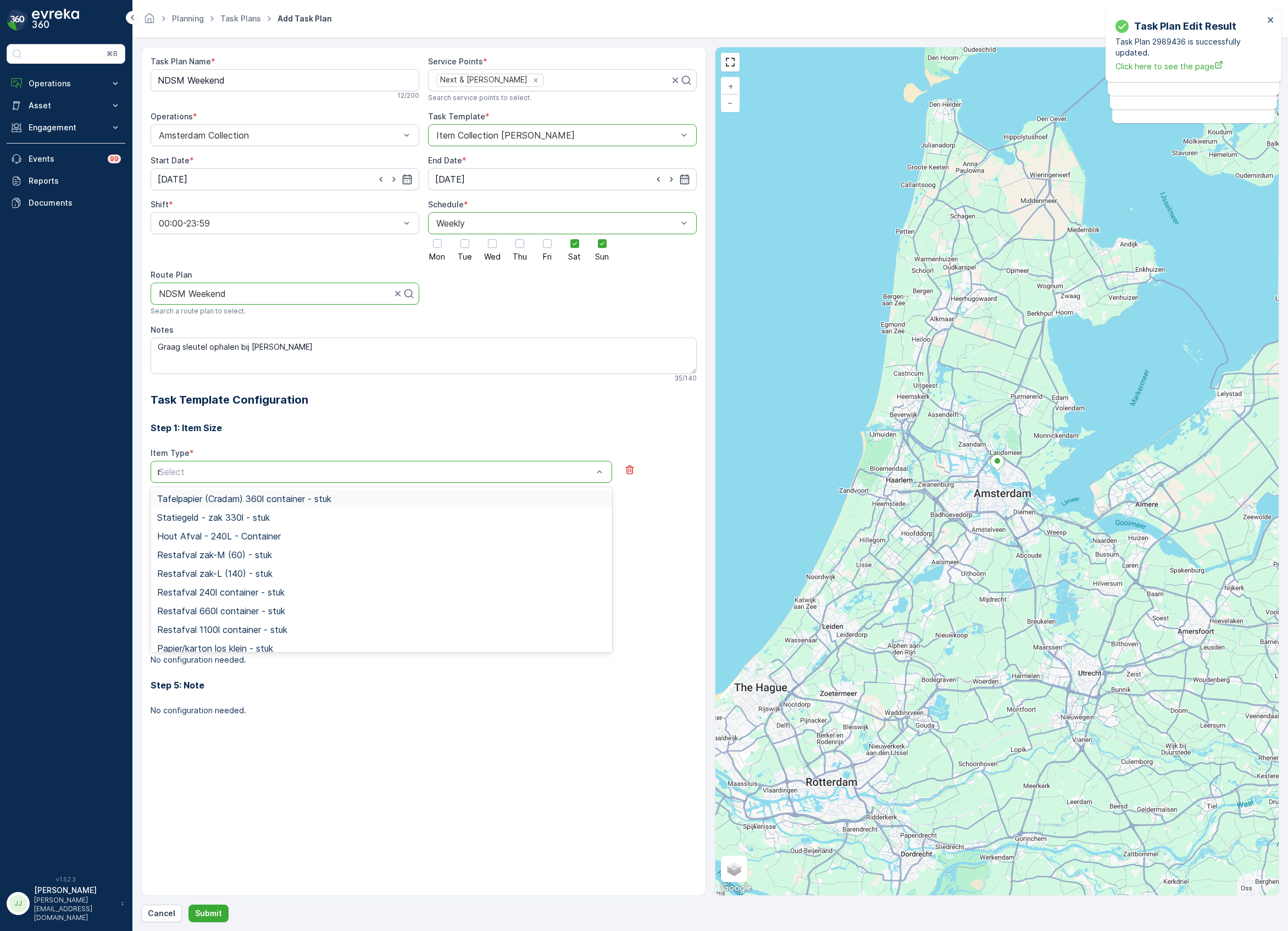
type input "res"
click at [218, 539] on span "Restafval 240l container - stuk" at bounding box center [220, 536] width 127 height 10
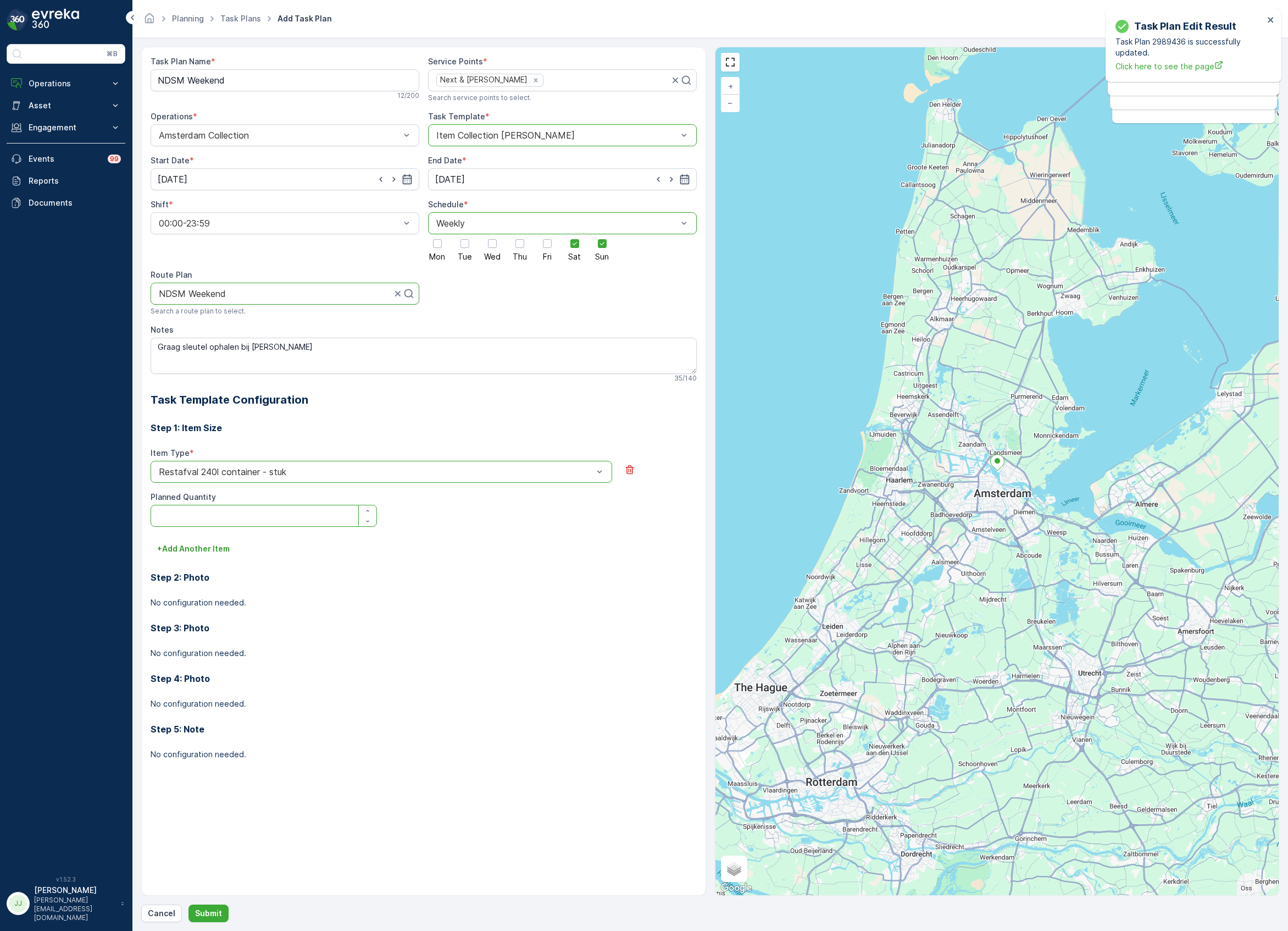
click at [203, 521] on Quantity "Planned Quantity" at bounding box center [263, 516] width 226 height 22
type Quantity "5"
drag, startPoint x: 199, startPoint y: 513, endPoint x: 187, endPoint y: 515, distance: 12.2
click at [187, 515] on Quantity "5" at bounding box center [263, 516] width 226 height 22
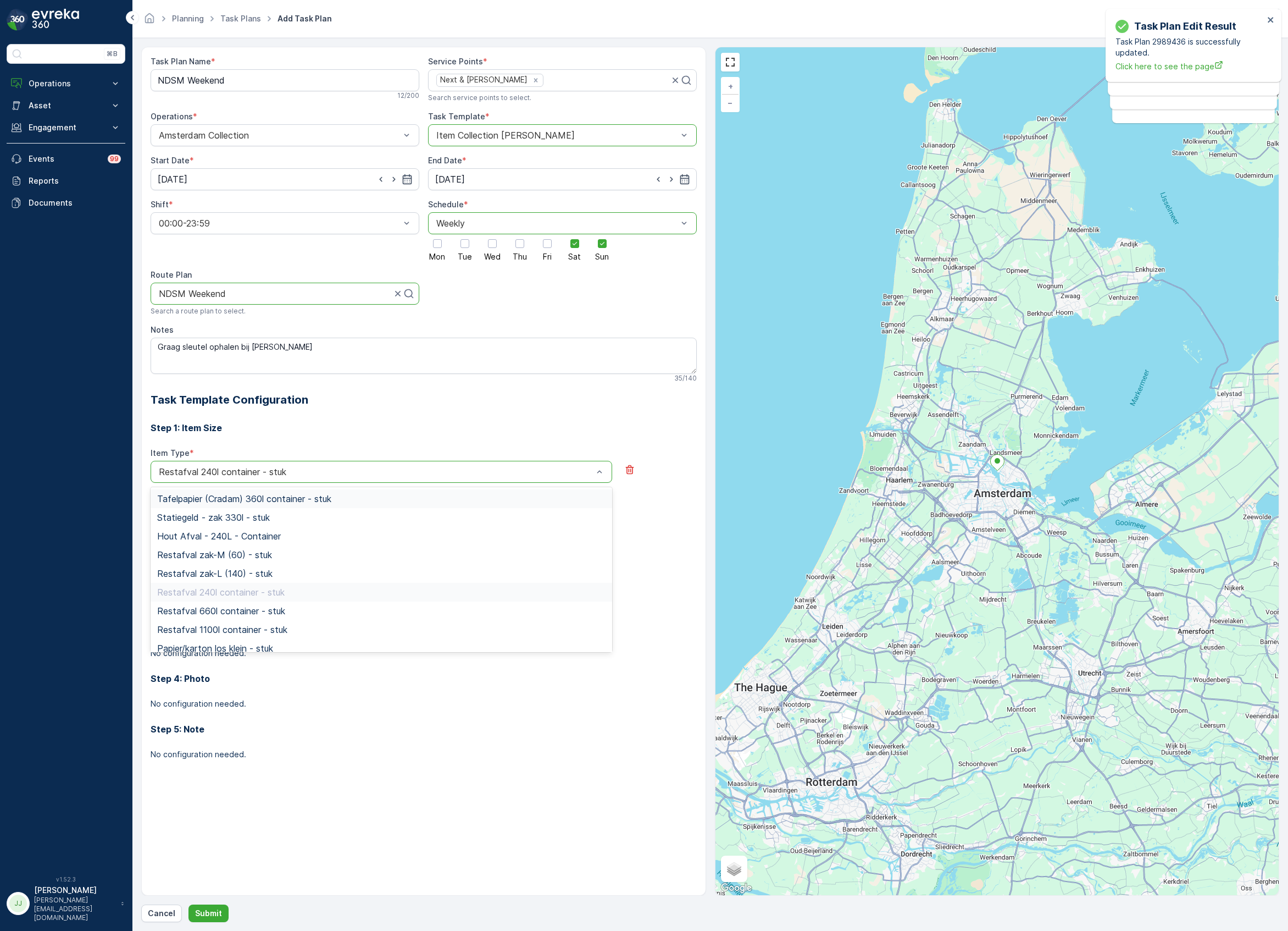
click at [260, 472] on div at bounding box center [375, 472] width 436 height 10
type input "rest"
click at [233, 560] on span "Restafval 660l container - stuk" at bounding box center [221, 555] width 128 height 10
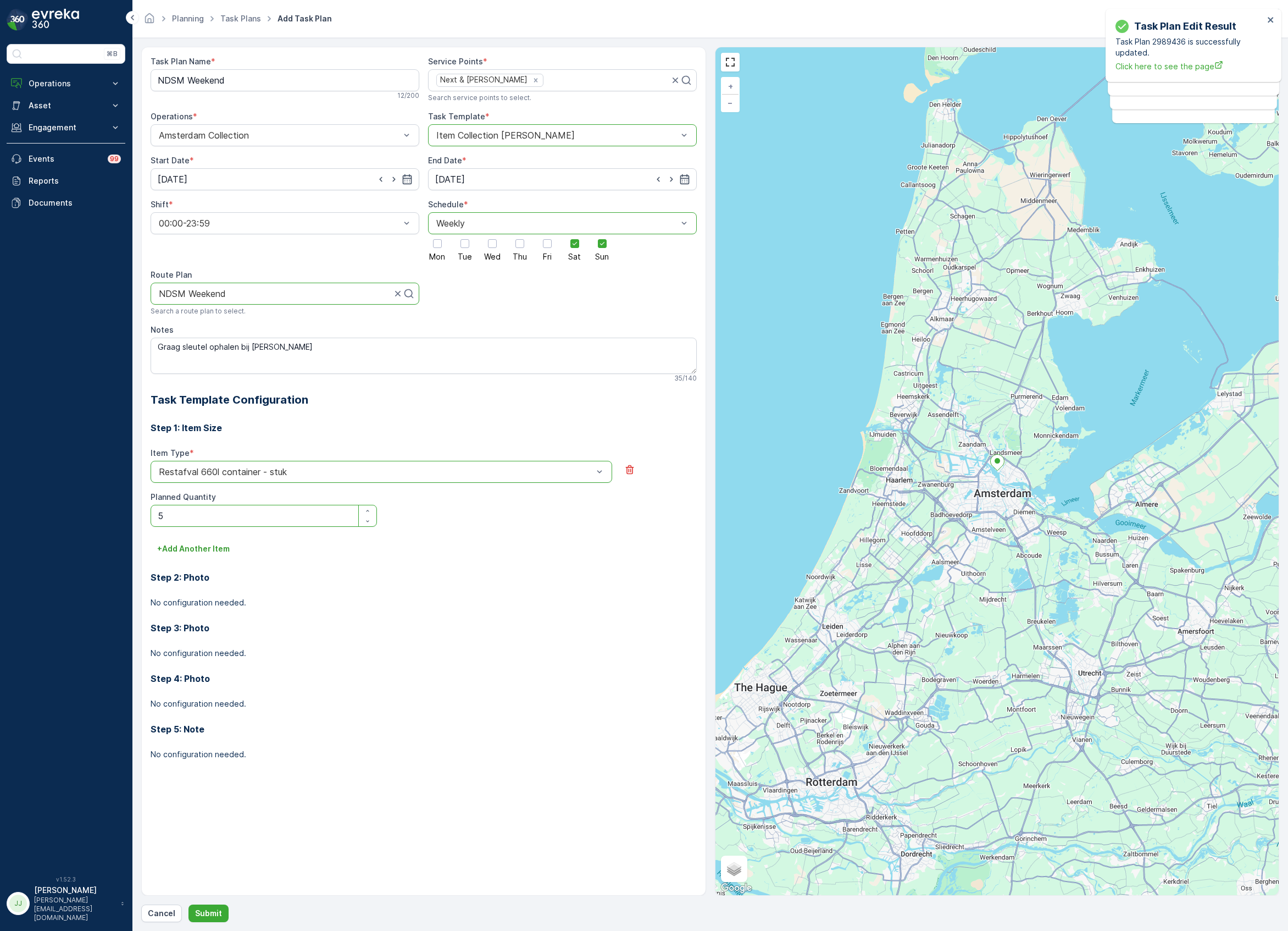
drag, startPoint x: 207, startPoint y: 521, endPoint x: 165, endPoint y: 511, distance: 43.2
click at [165, 511] on Quantity "5" at bounding box center [263, 516] width 226 height 22
drag, startPoint x: 203, startPoint y: 516, endPoint x: 150, endPoint y: 513, distance: 53.1
click at [150, 513] on div "Task Plan Name * NDSM Weekend 12 / 200 Service Points * Next & Carroll's Search…" at bounding box center [424, 471] width 565 height 849
type Quantity "3"
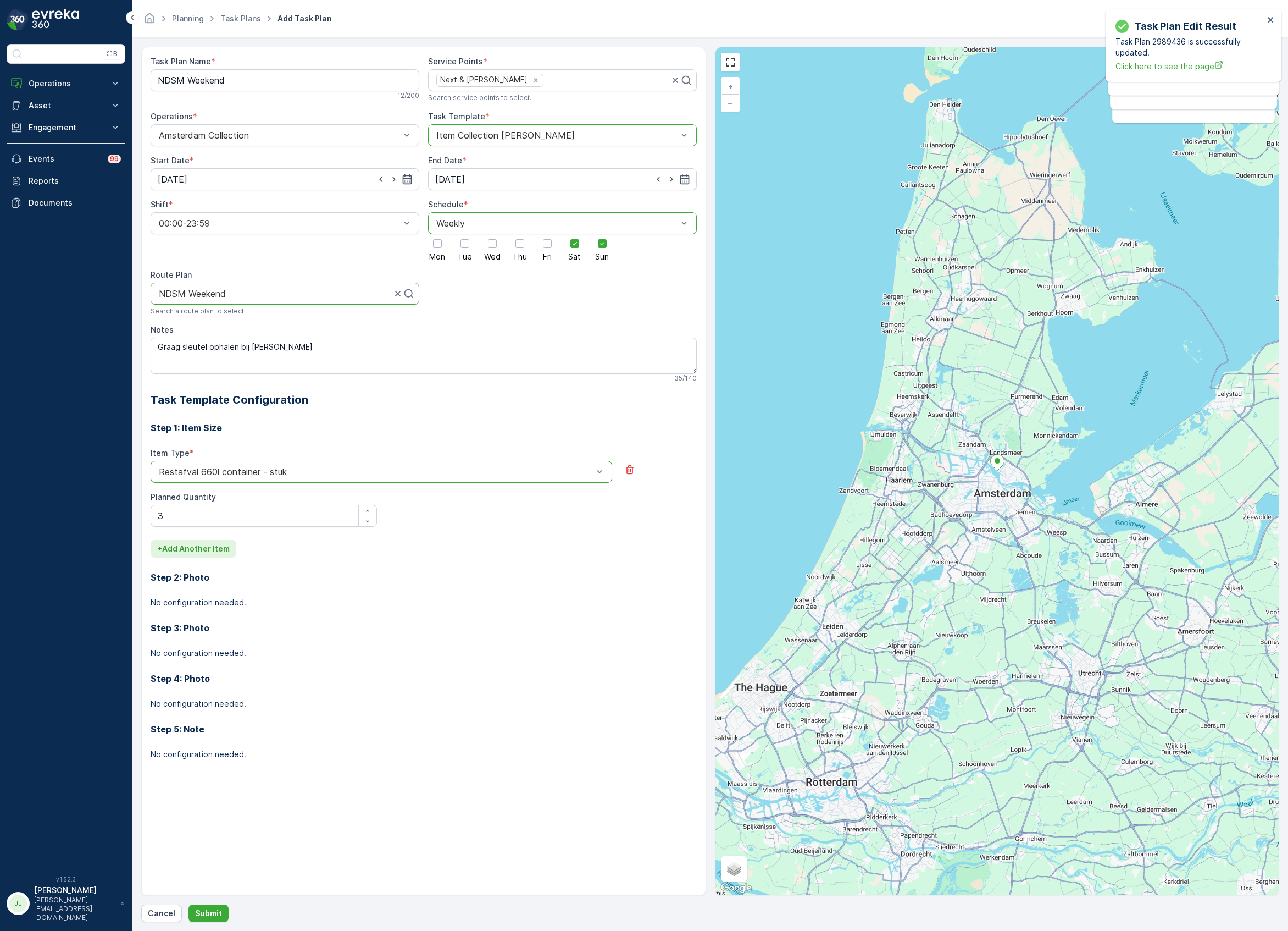
click at [183, 551] on p "+ Add Another Item" at bounding box center [193, 549] width 72 height 11
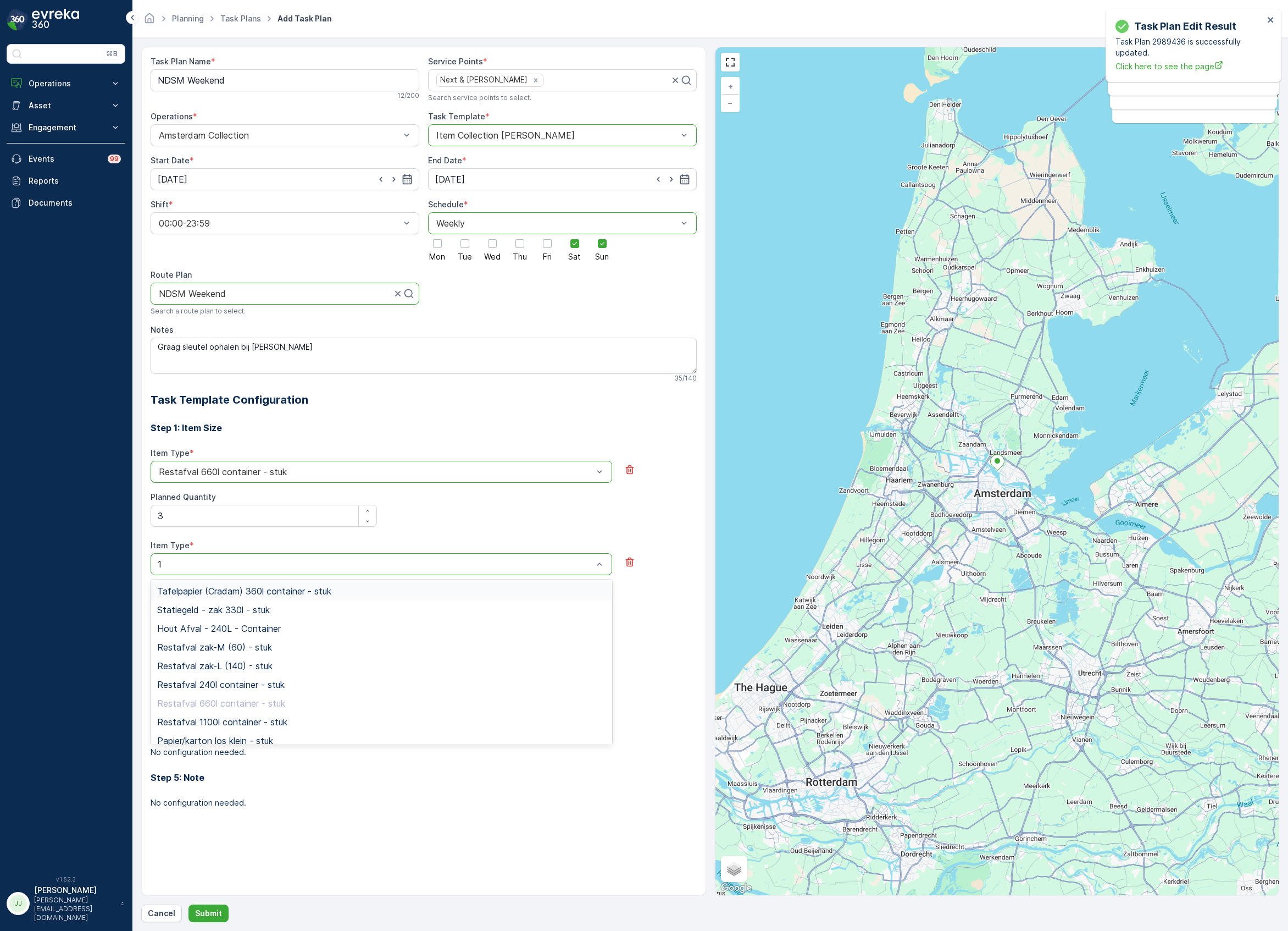
type input "1"
type input "res"
click at [218, 627] on span "Restafval 240l container - stuk" at bounding box center [220, 629] width 127 height 10
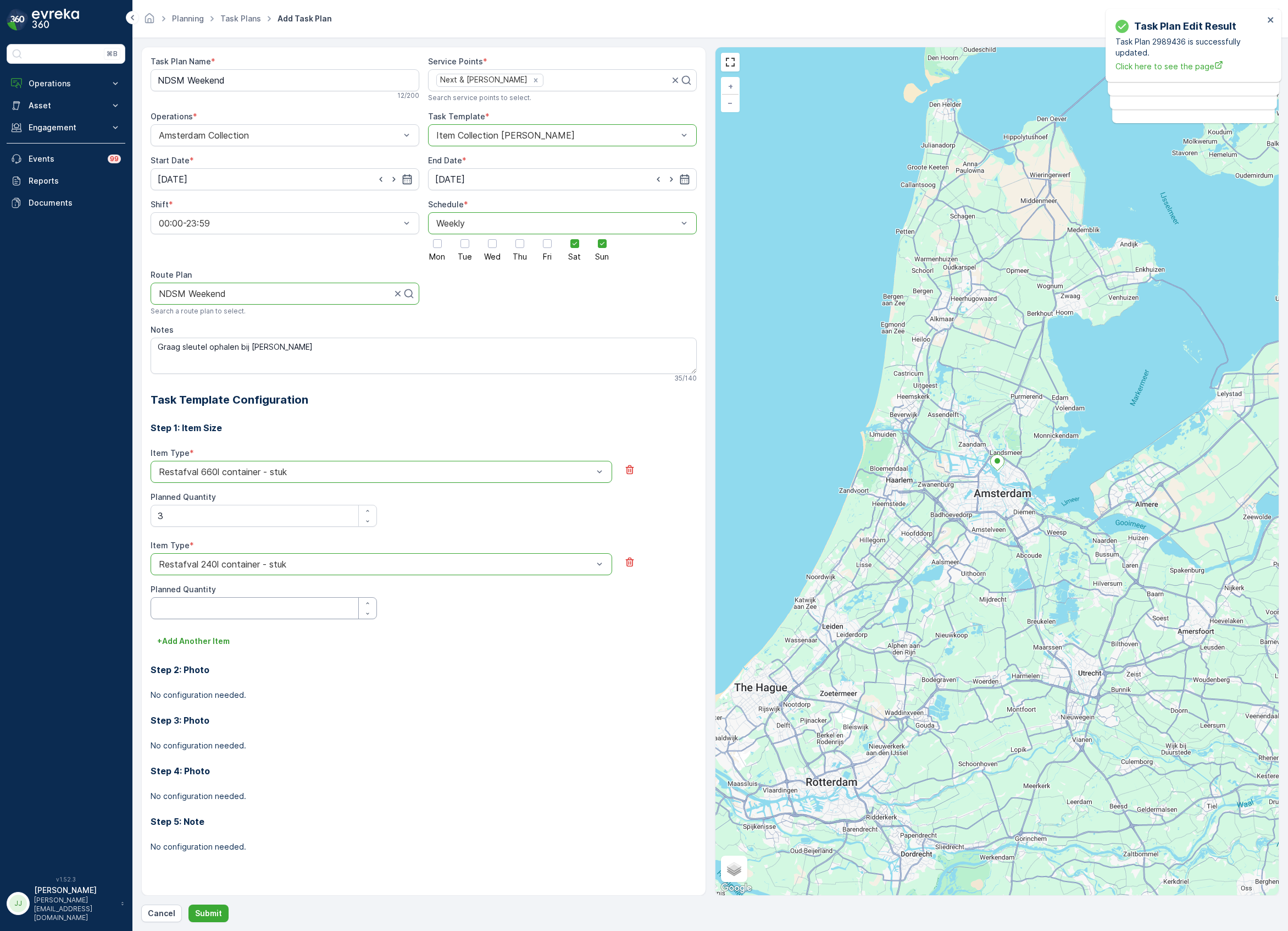
click at [203, 600] on Quantity "Planned Quantity" at bounding box center [263, 608] width 226 height 22
type Quantity "1"
click at [197, 645] on p "+ Add Another Item" at bounding box center [193, 641] width 72 height 11
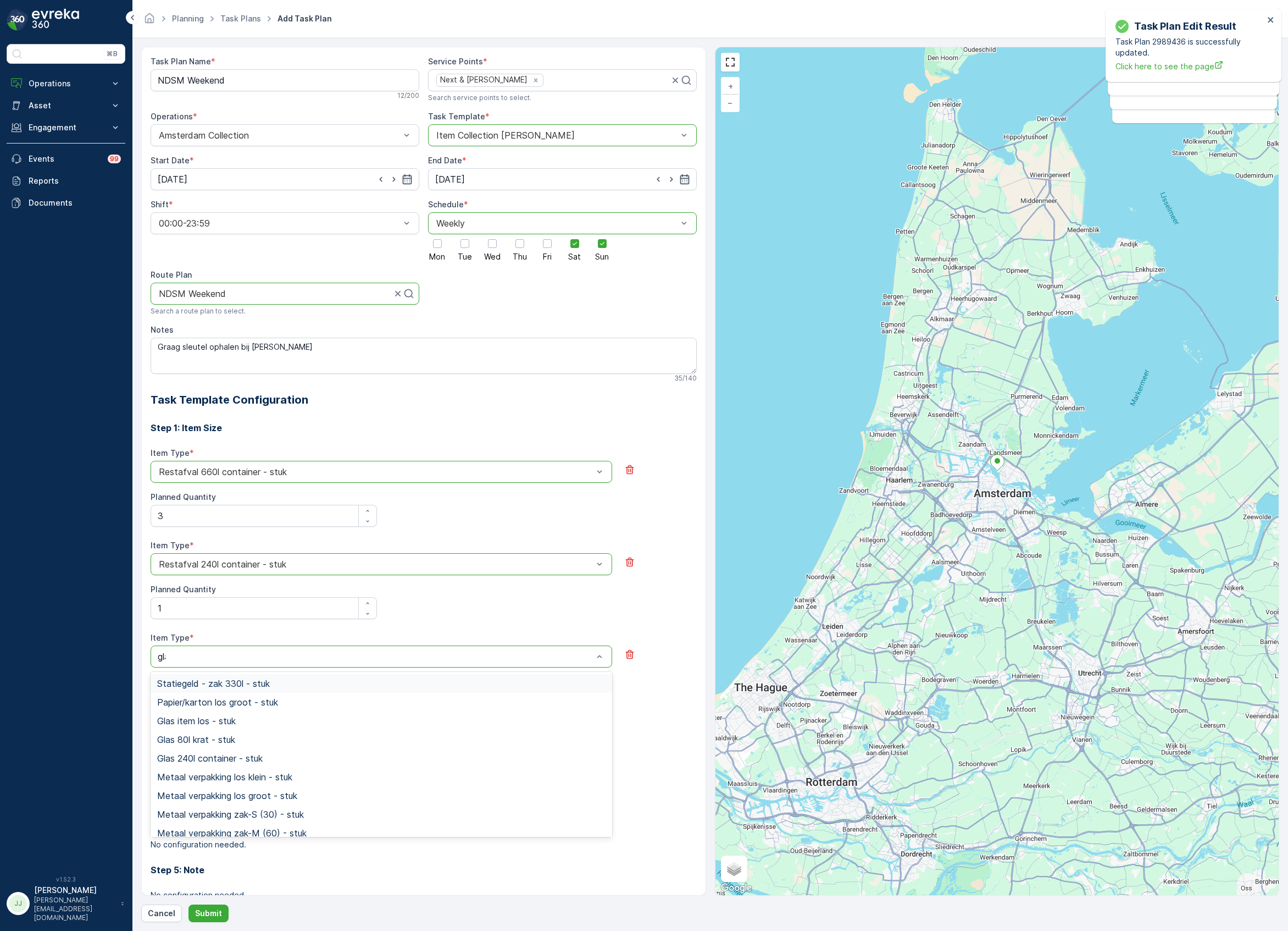
type input "glas"
click at [230, 722] on span "Glas 240l container - stuk" at bounding box center [209, 721] width 106 height 10
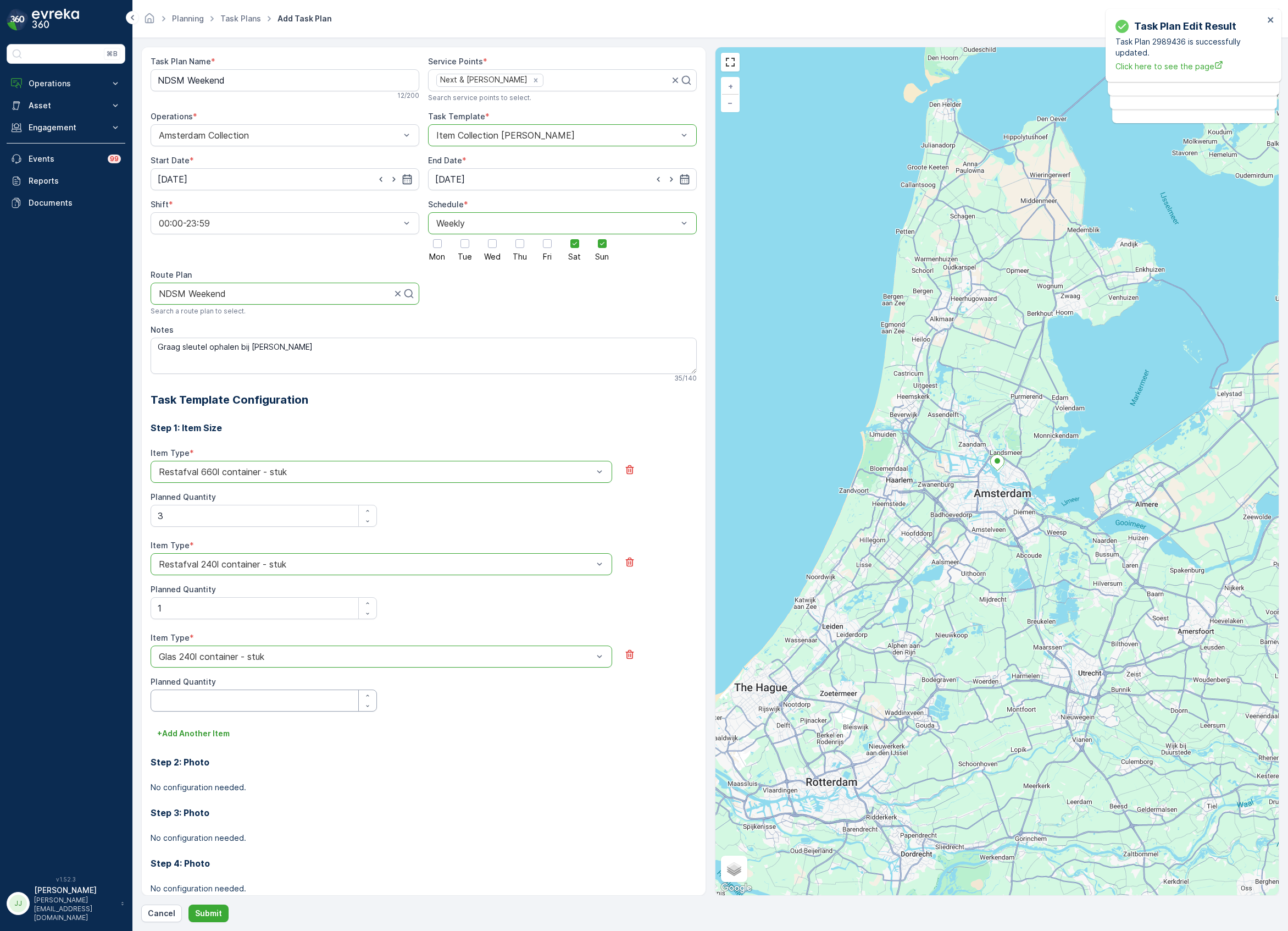
click at [206, 700] on Quantity "Planned Quantity" at bounding box center [263, 700] width 226 height 22
type Quantity "1"
click at [203, 737] on p "+ Add Another Item" at bounding box center [193, 734] width 72 height 11
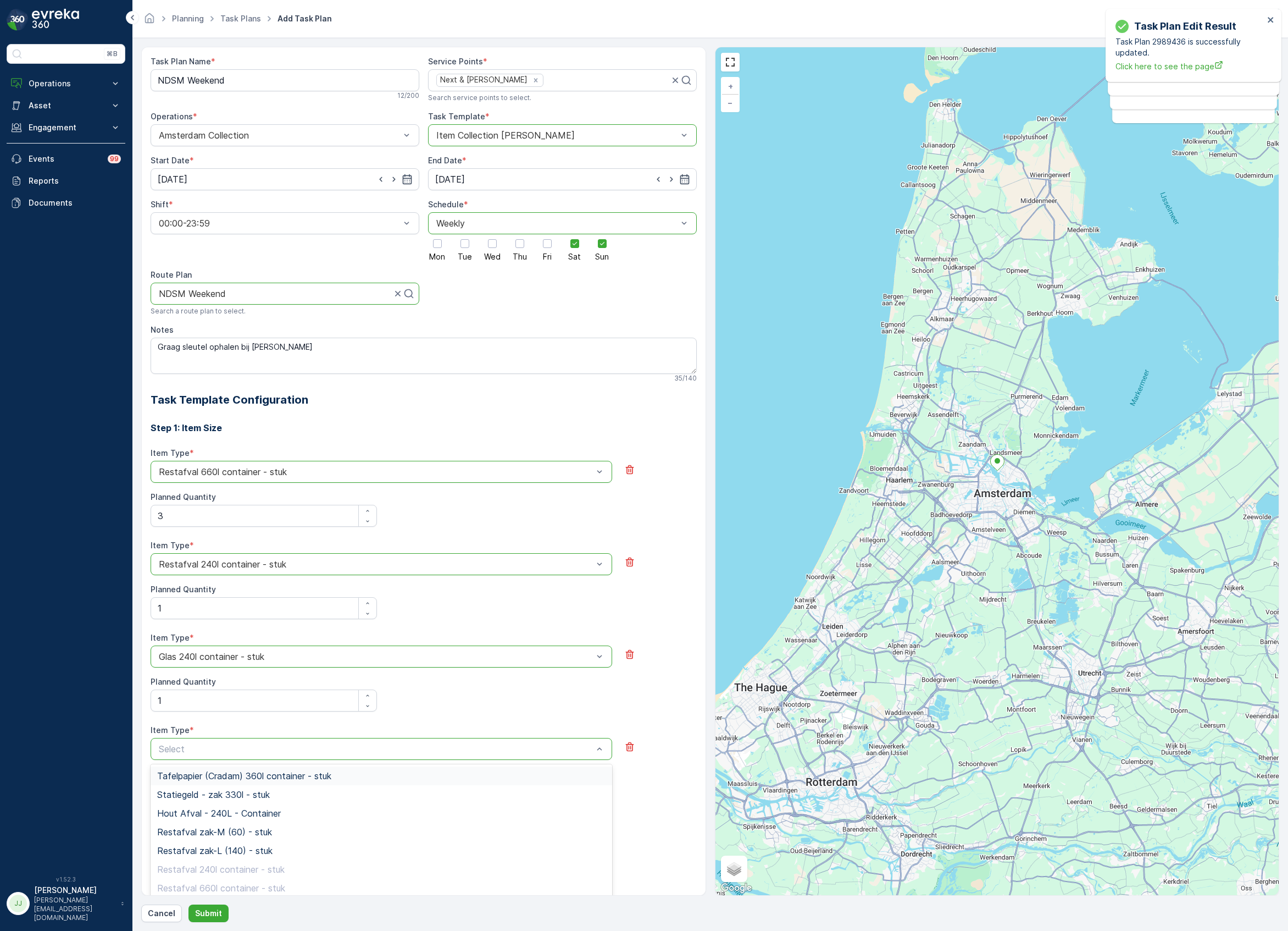
click at [202, 741] on div "Select" at bounding box center [381, 749] width 462 height 22
type input "glas"
click at [221, 799] on span "Glas 80l krat - stuk" at bounding box center [196, 795] width 78 height 10
click at [211, 790] on Quantity "Planned Quantity" at bounding box center [263, 793] width 226 height 22
type Quantity "10"
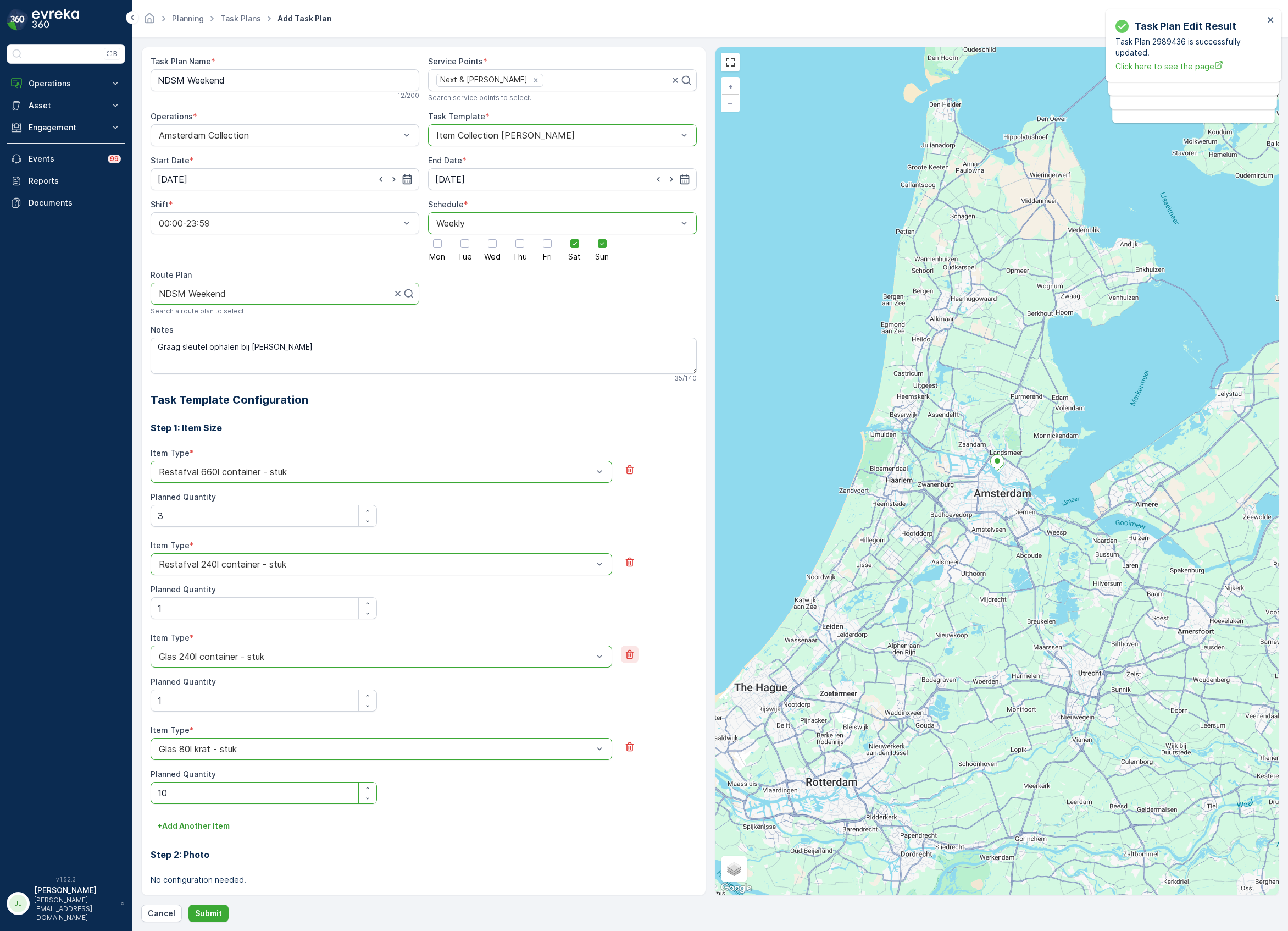
click at [621, 659] on button "button" at bounding box center [630, 654] width 18 height 18
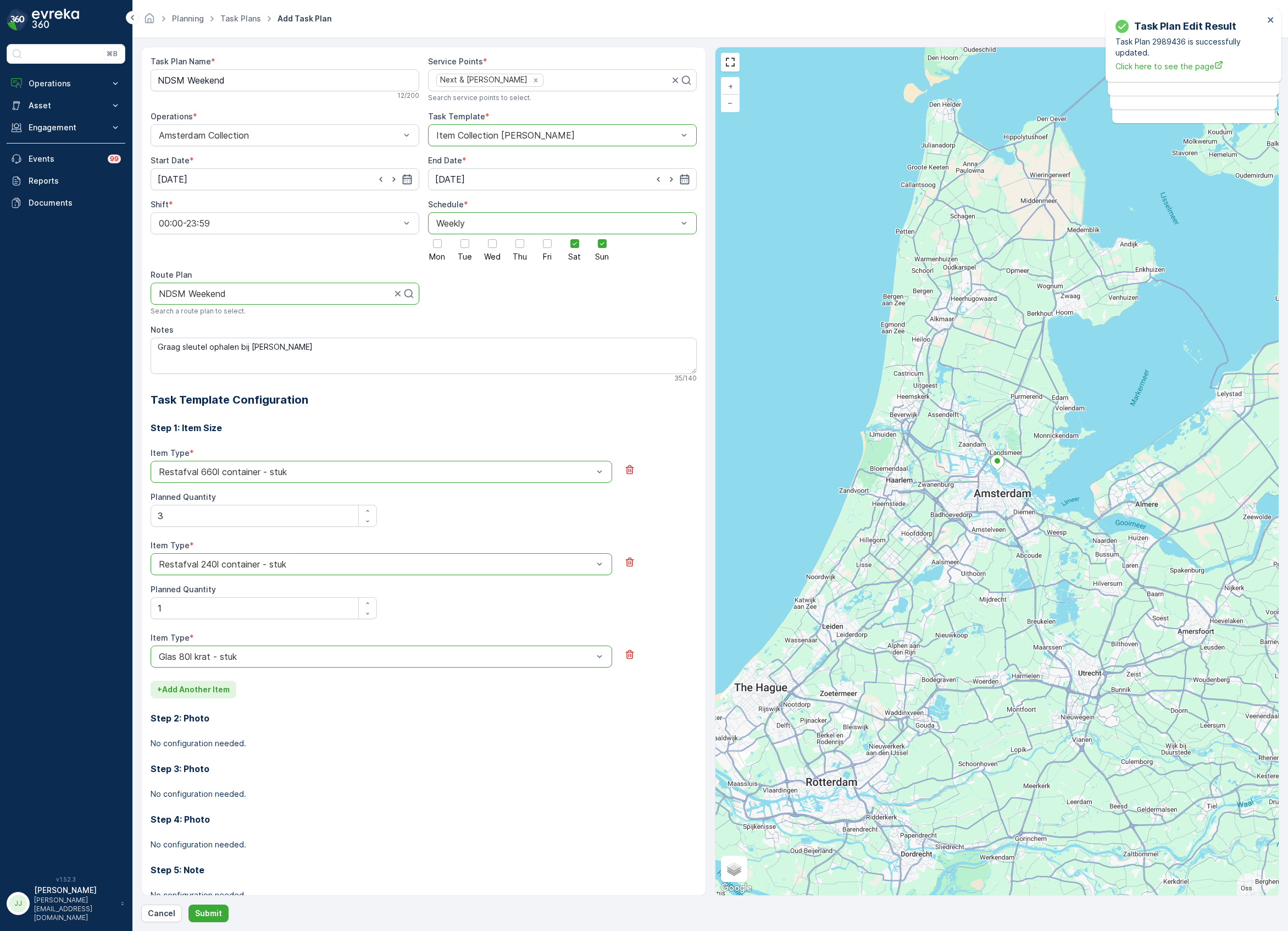
drag, startPoint x: 220, startPoint y: 683, endPoint x: 215, endPoint y: 688, distance: 7.1
click at [215, 688] on button "+ Add Another Item" at bounding box center [193, 689] width 86 height 18
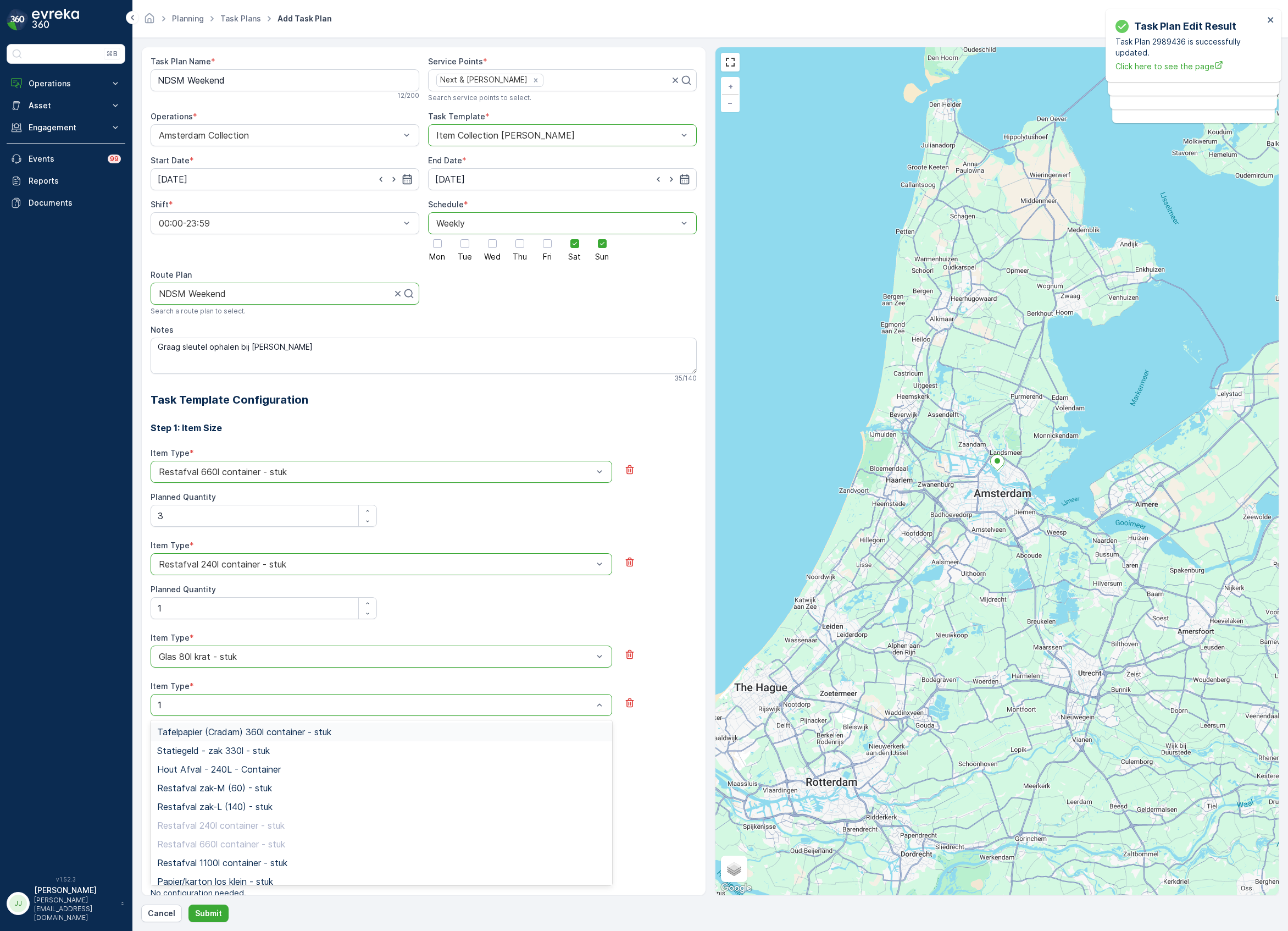
type input "10"
click at [368, 652] on div at bounding box center [375, 656] width 436 height 10
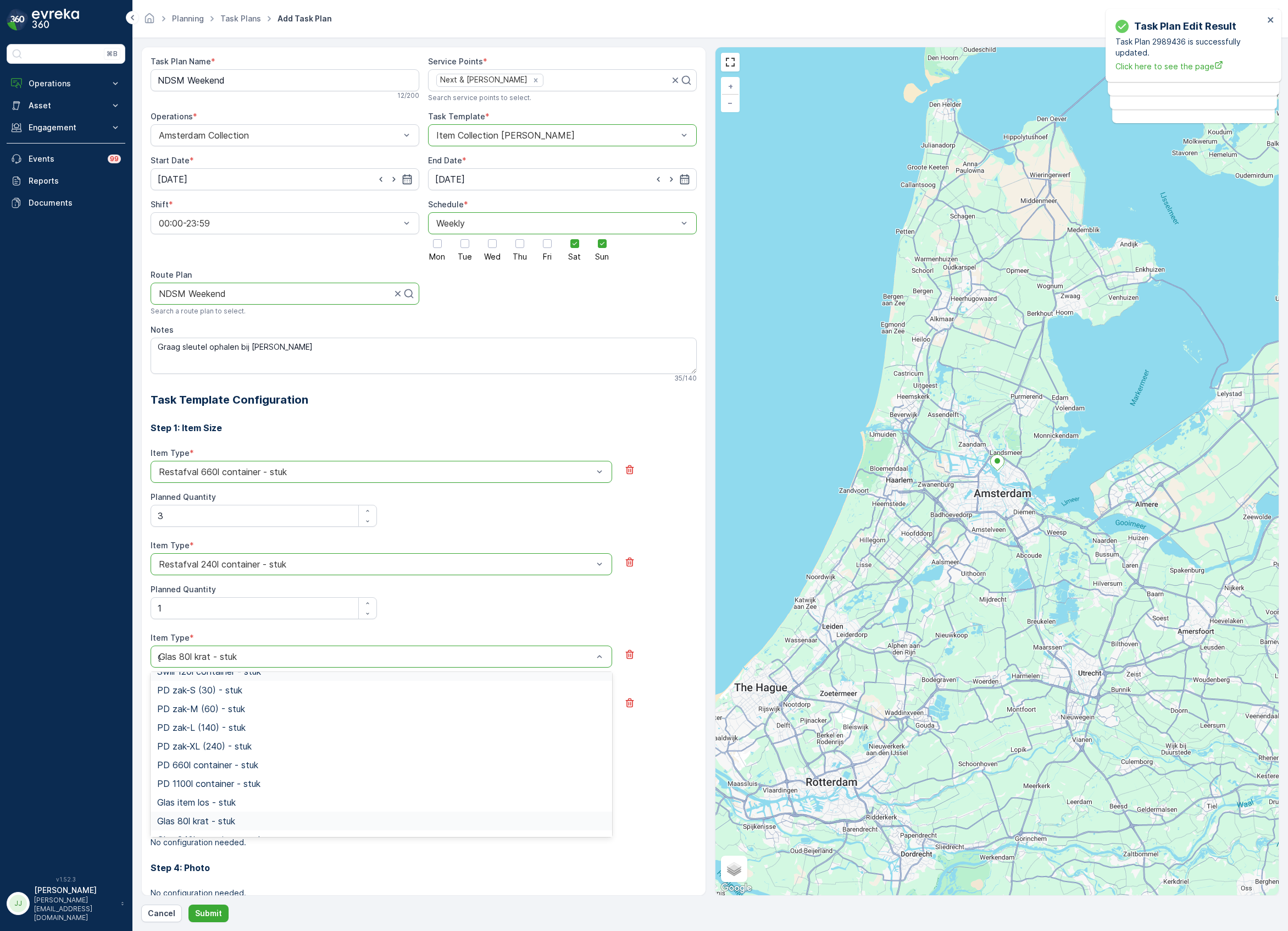
scroll to position [0, 0]
type input "glas"
click at [218, 703] on span "Glas 80l krat - stuk" at bounding box center [196, 702] width 78 height 10
click at [211, 700] on Quantity "Planned Quantity" at bounding box center [263, 700] width 226 height 22
type Quantity "10"
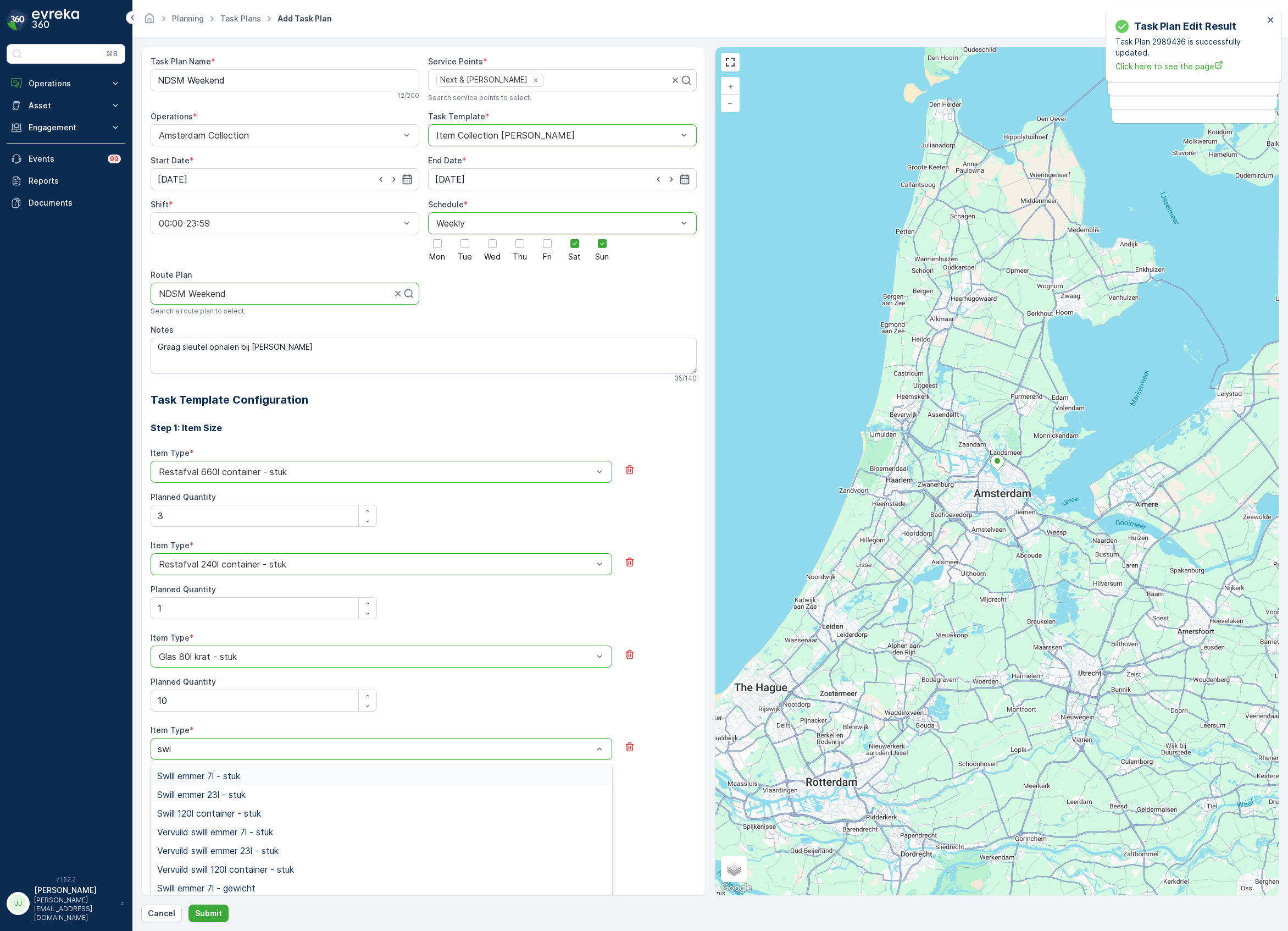
type input "swil"
click at [205, 818] on span "Swill 120l container - stuk" at bounding box center [209, 813] width 104 height 10
click at [199, 792] on Quantity "Planned Quantity" at bounding box center [263, 793] width 226 height 22
type Quantity "2"
click at [200, 831] on p "+ Add Another Item" at bounding box center [193, 826] width 72 height 11
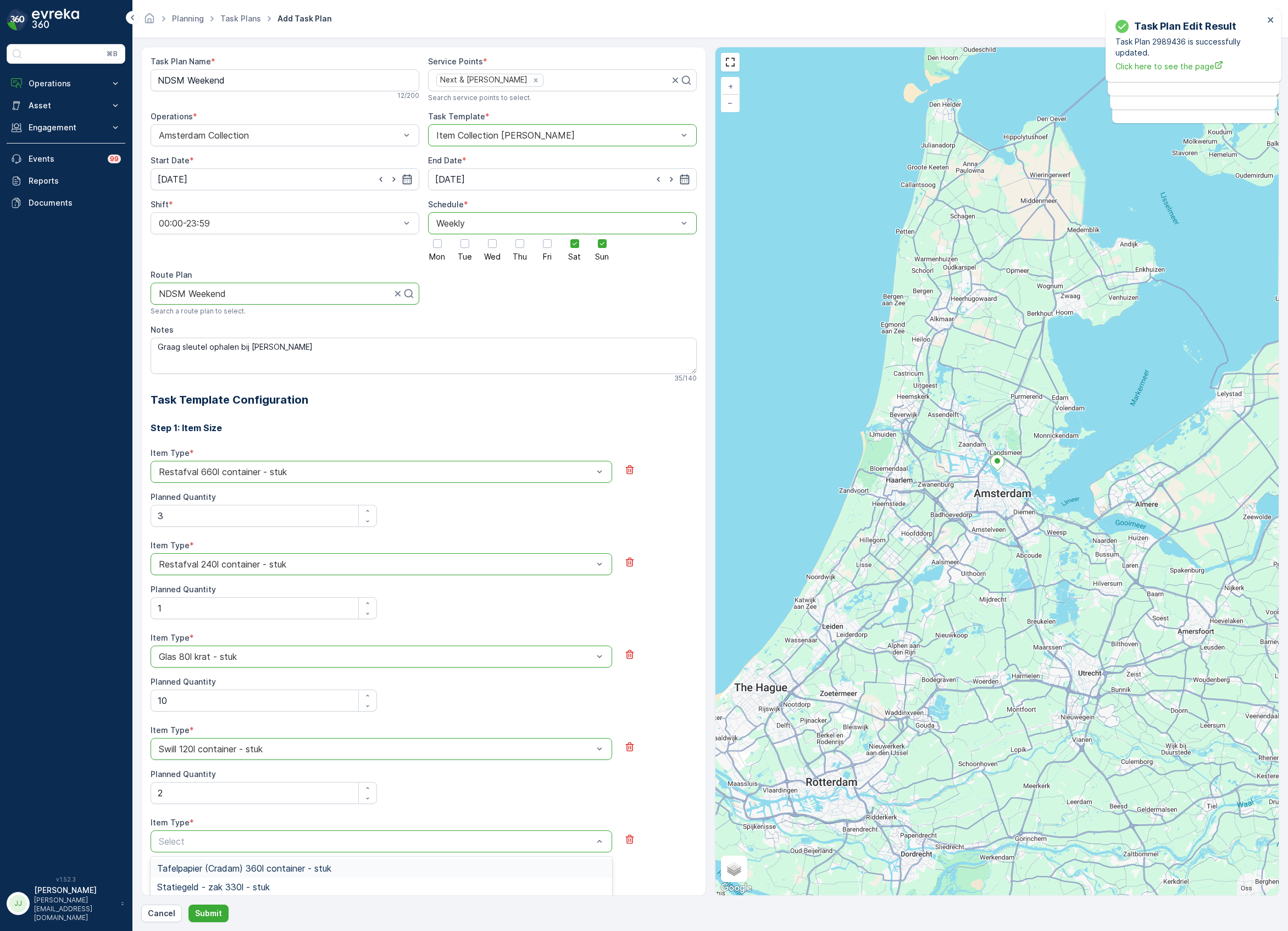
click at [199, 841] on div "Select" at bounding box center [381, 841] width 462 height 22
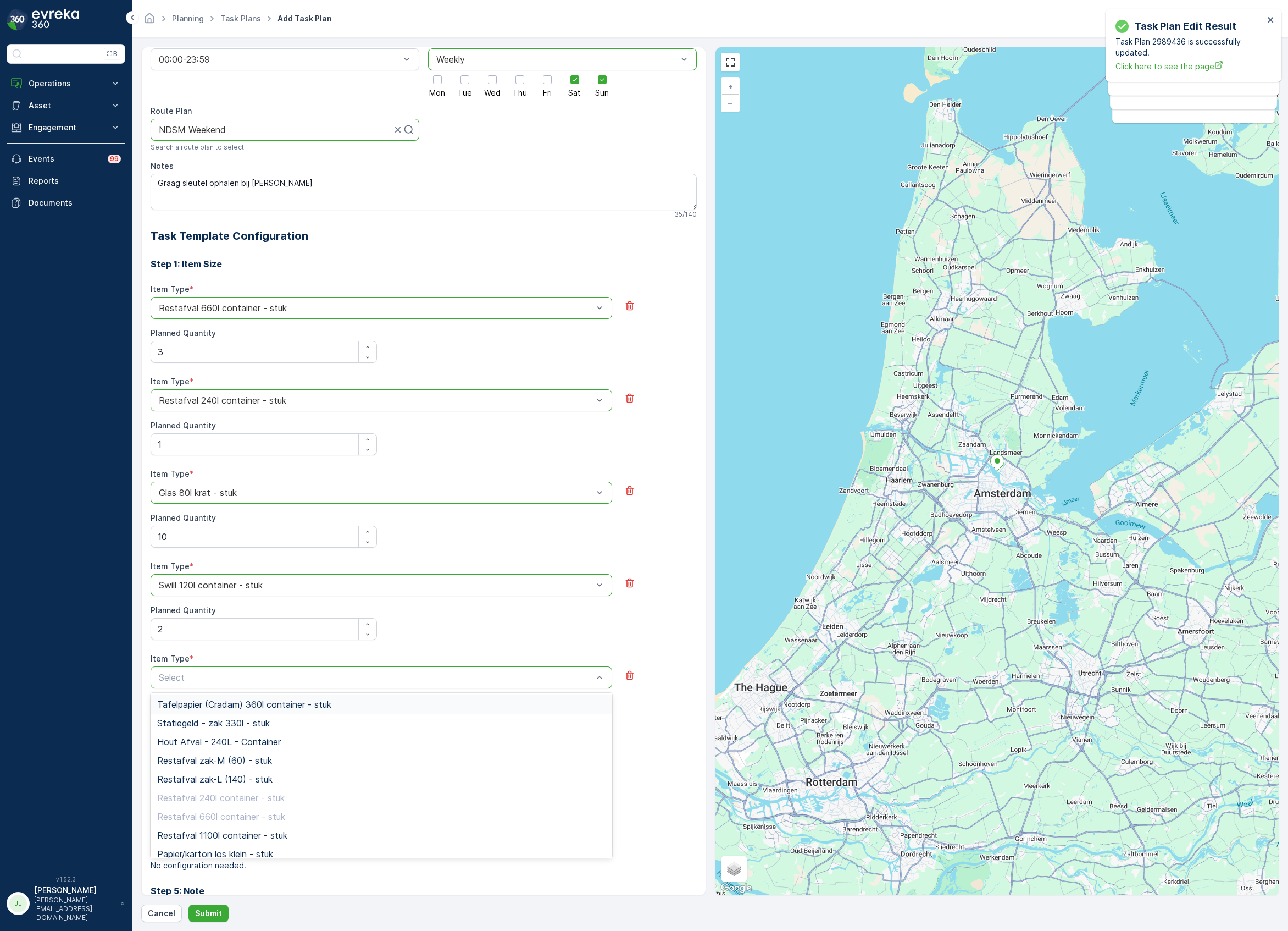
scroll to position [218, 0]
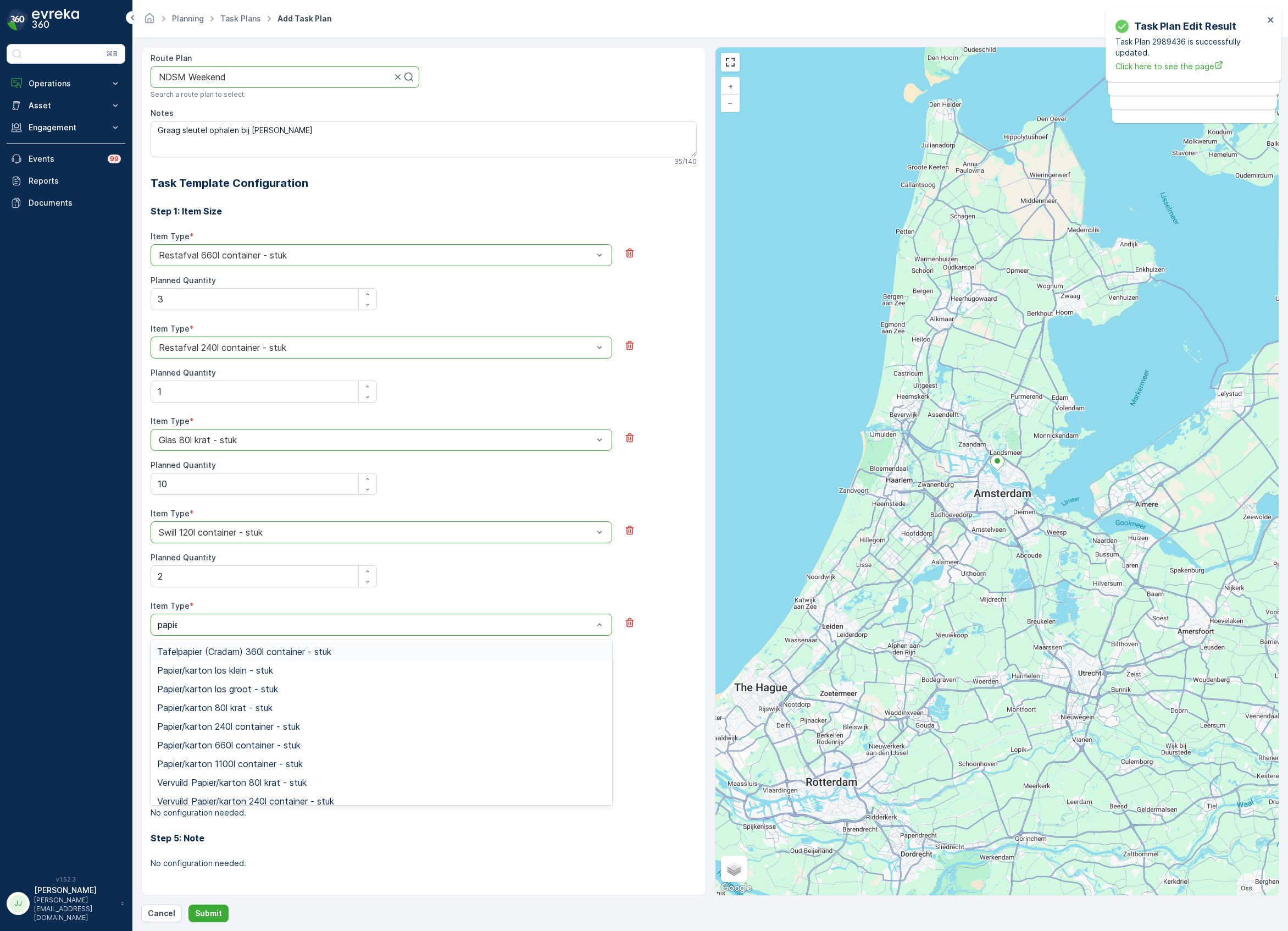
type input "papier"
click at [209, 746] on span "Papier/karton 660l container - stuk" at bounding box center [229, 745] width 144 height 10
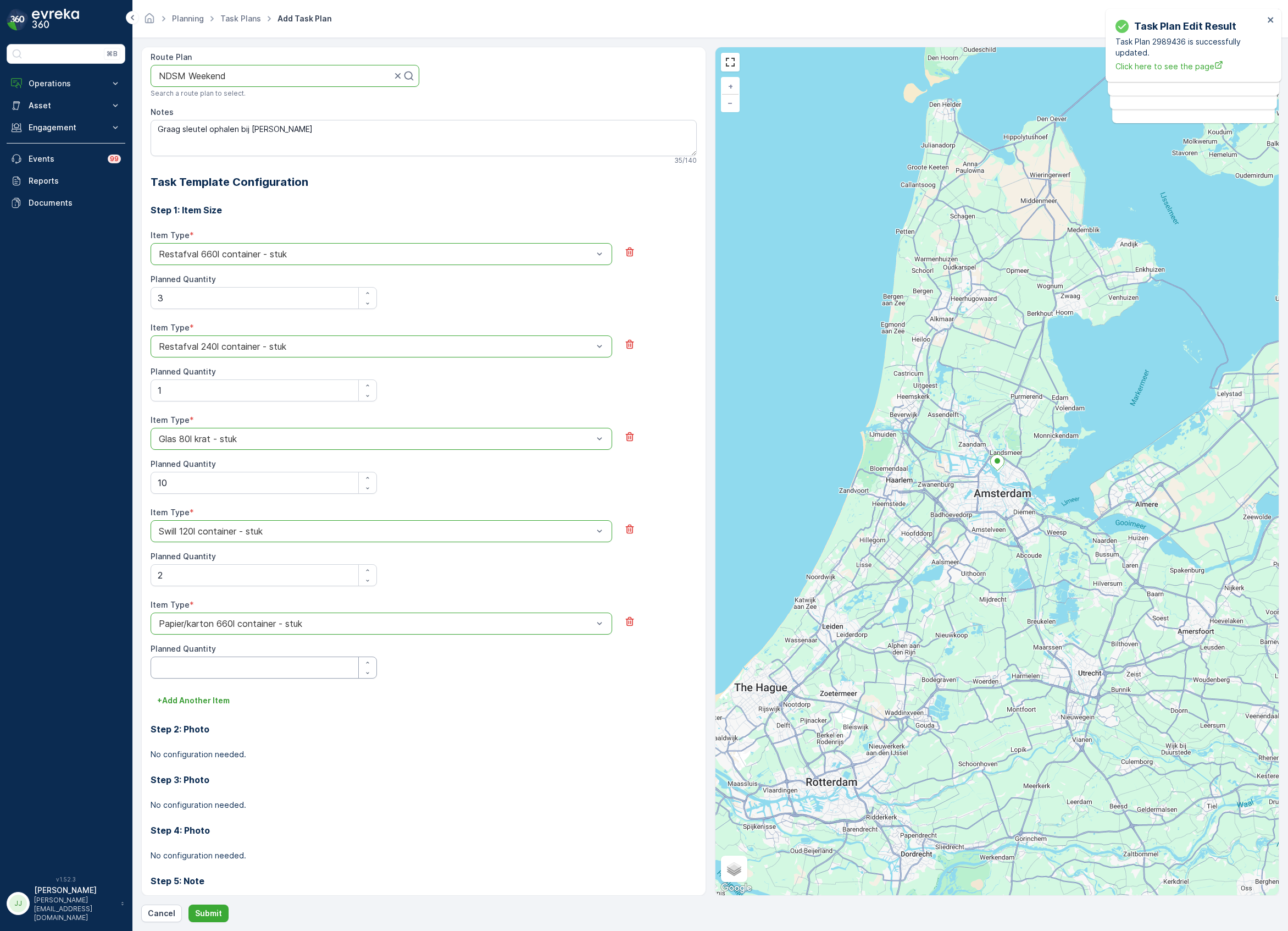
click at [188, 665] on Quantity "Planned Quantity" at bounding box center [263, 667] width 226 height 22
type Quantity "2"
click at [198, 703] on p "+ Add Another Item" at bounding box center [193, 700] width 72 height 11
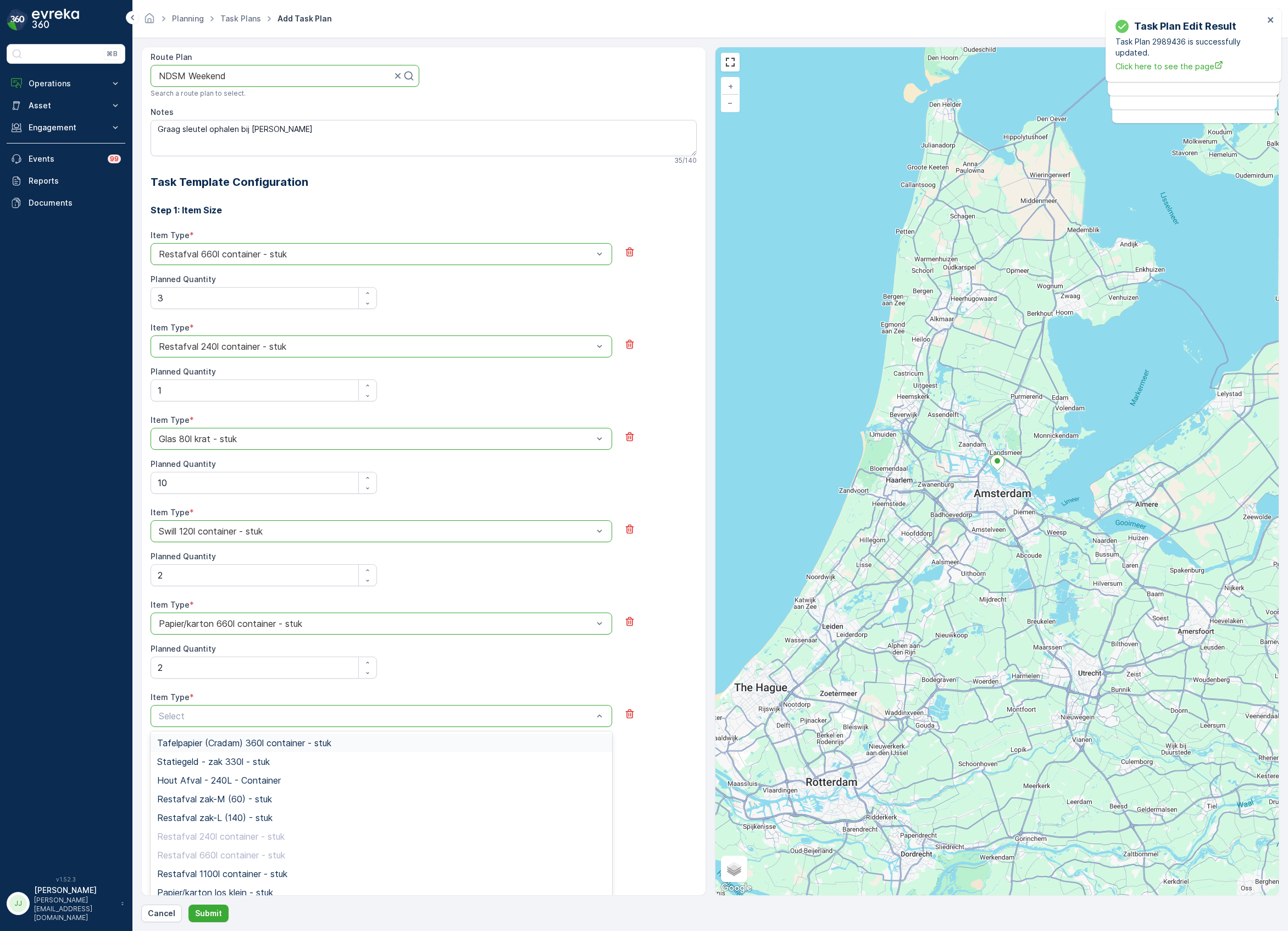
click at [192, 727] on div "Select" at bounding box center [381, 715] width 462 height 22
type input "koffi"
click at [194, 764] on span "Koffiedik emmer 23l - stuk" at bounding box center [211, 761] width 107 height 10
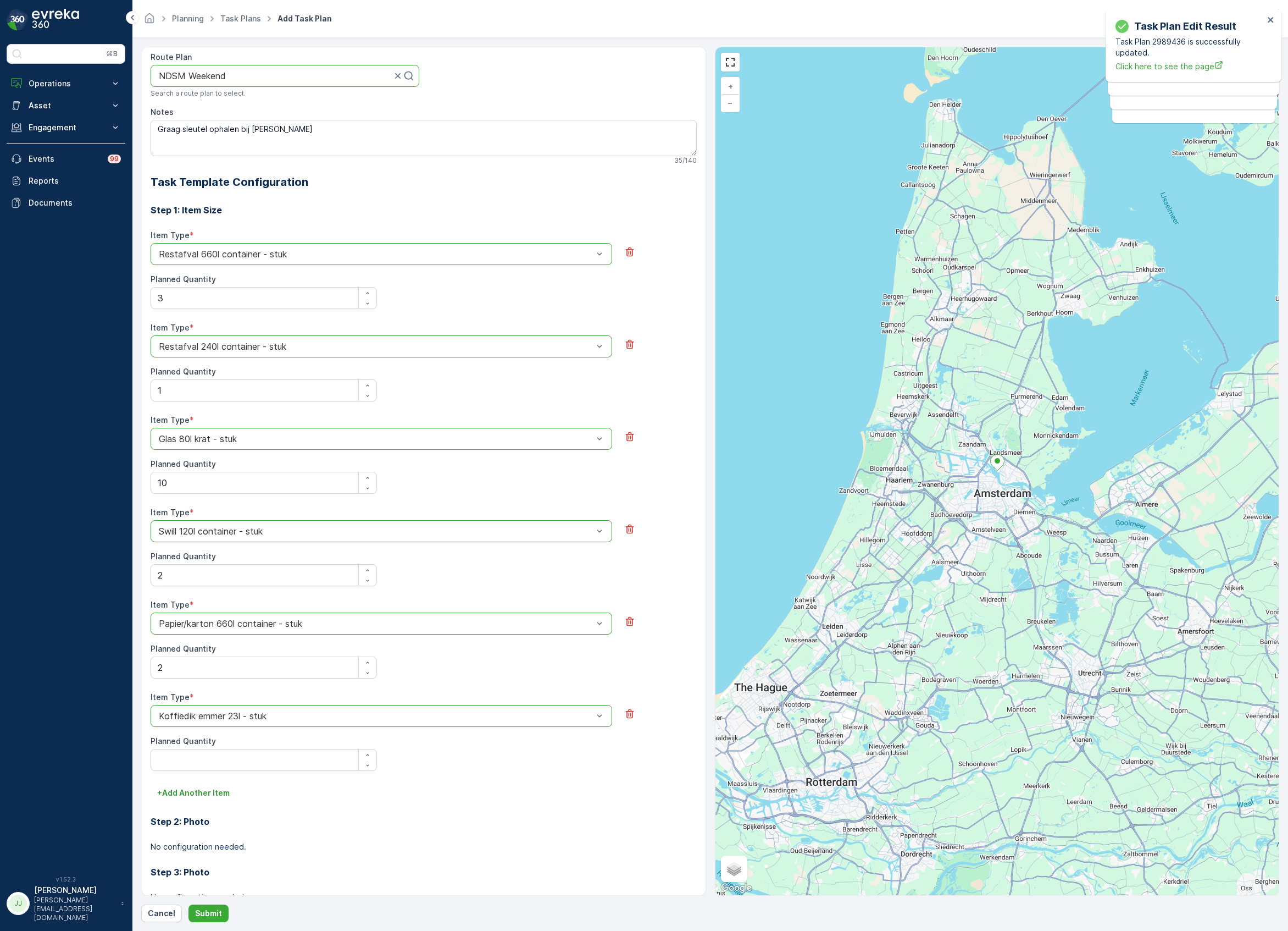
click at [168, 753] on Quantity "Planned Quantity" at bounding box center [263, 760] width 226 height 22
type Quantity "4"
click at [185, 796] on p "+ Add Another Item" at bounding box center [193, 793] width 72 height 11
click at [186, 799] on div "Select" at bounding box center [381, 808] width 462 height 22
type input "pd"
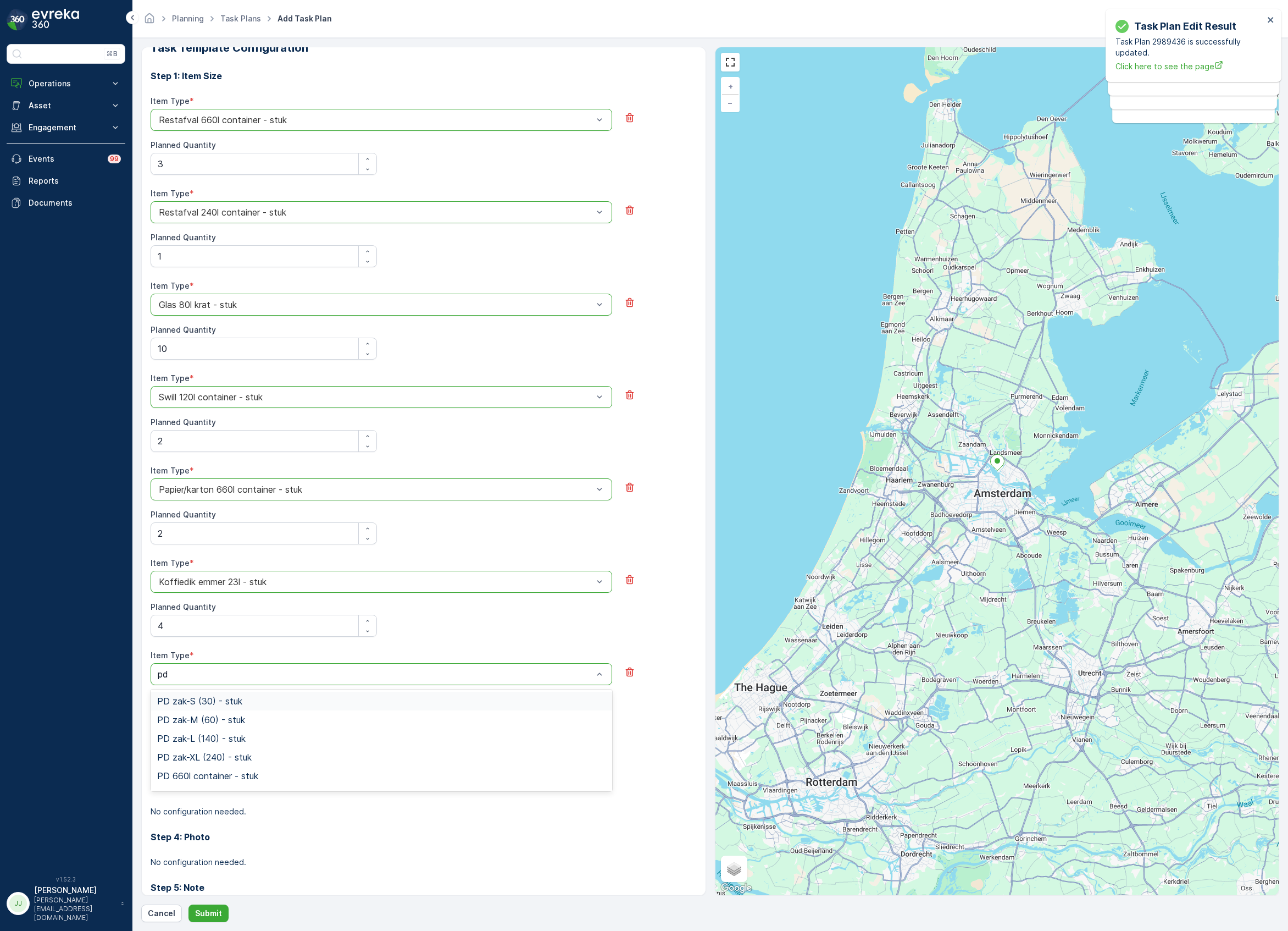
scroll to position [364, 0]
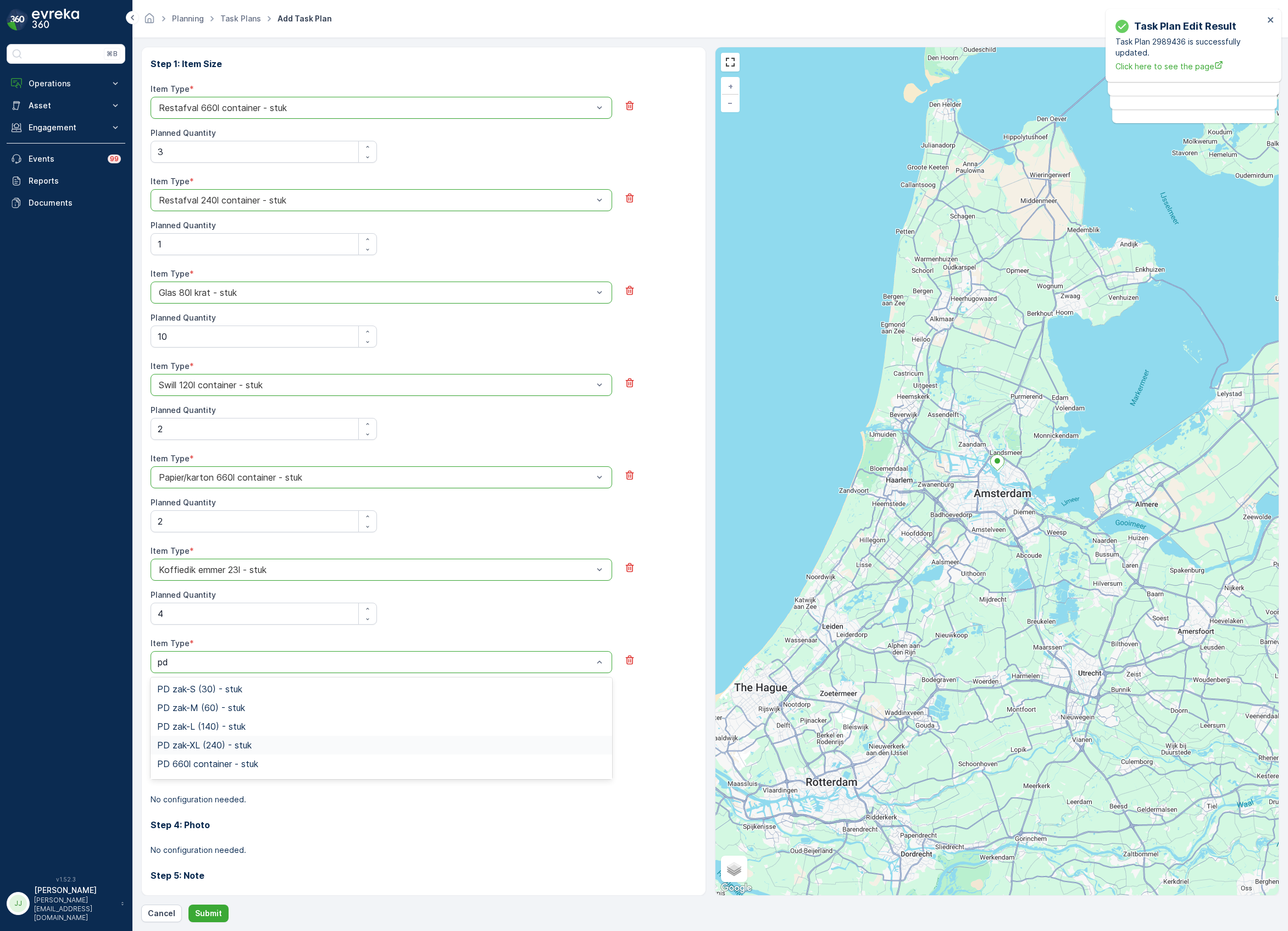
click at [190, 750] on span "PD zak-XL (240) - stuk" at bounding box center [204, 745] width 95 height 10
click at [181, 704] on Quantity "Planned Quantity" at bounding box center [263, 706] width 226 height 22
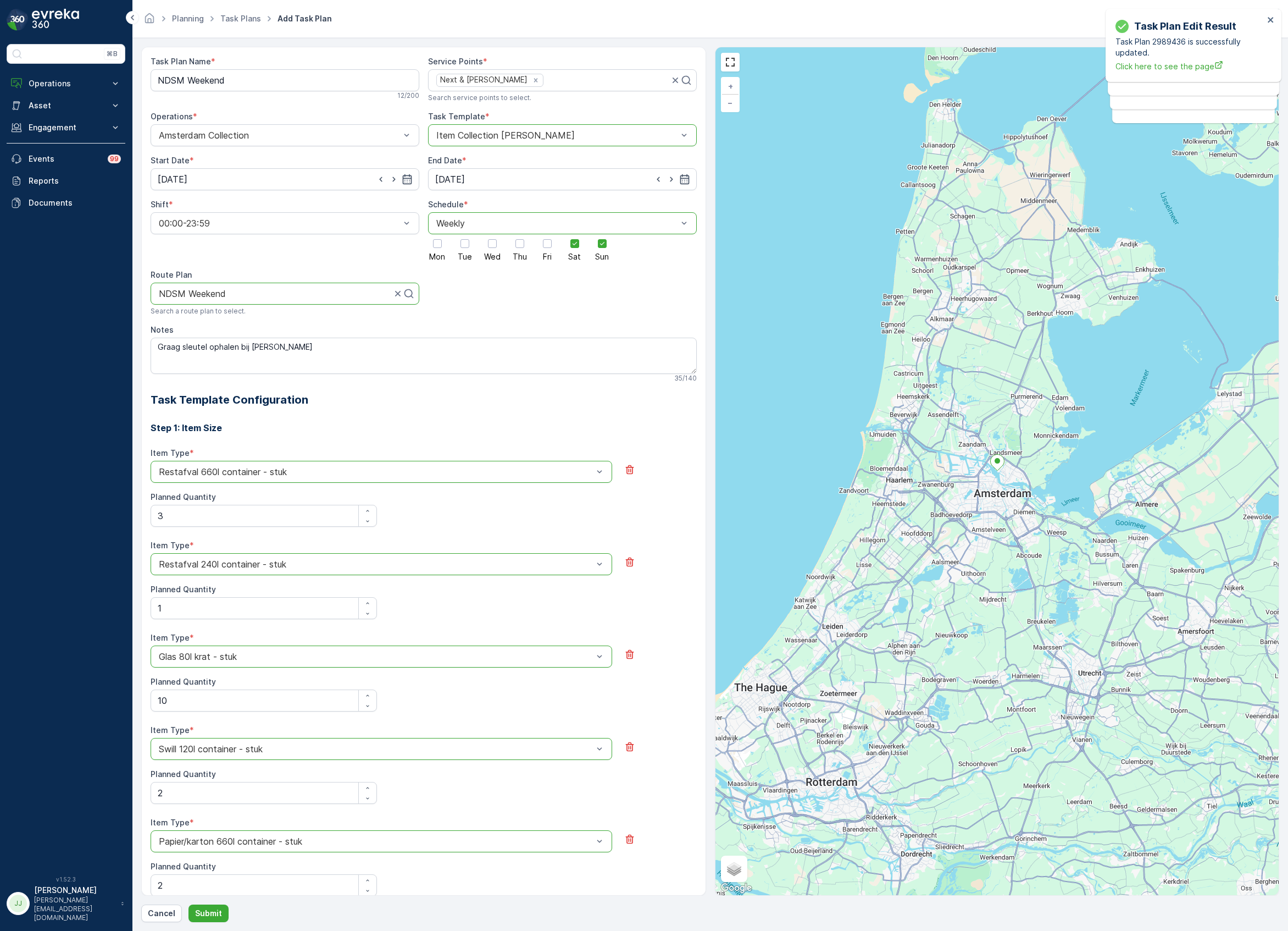
type Quantity "2"
click at [218, 910] on p "Submit" at bounding box center [208, 913] width 27 height 11
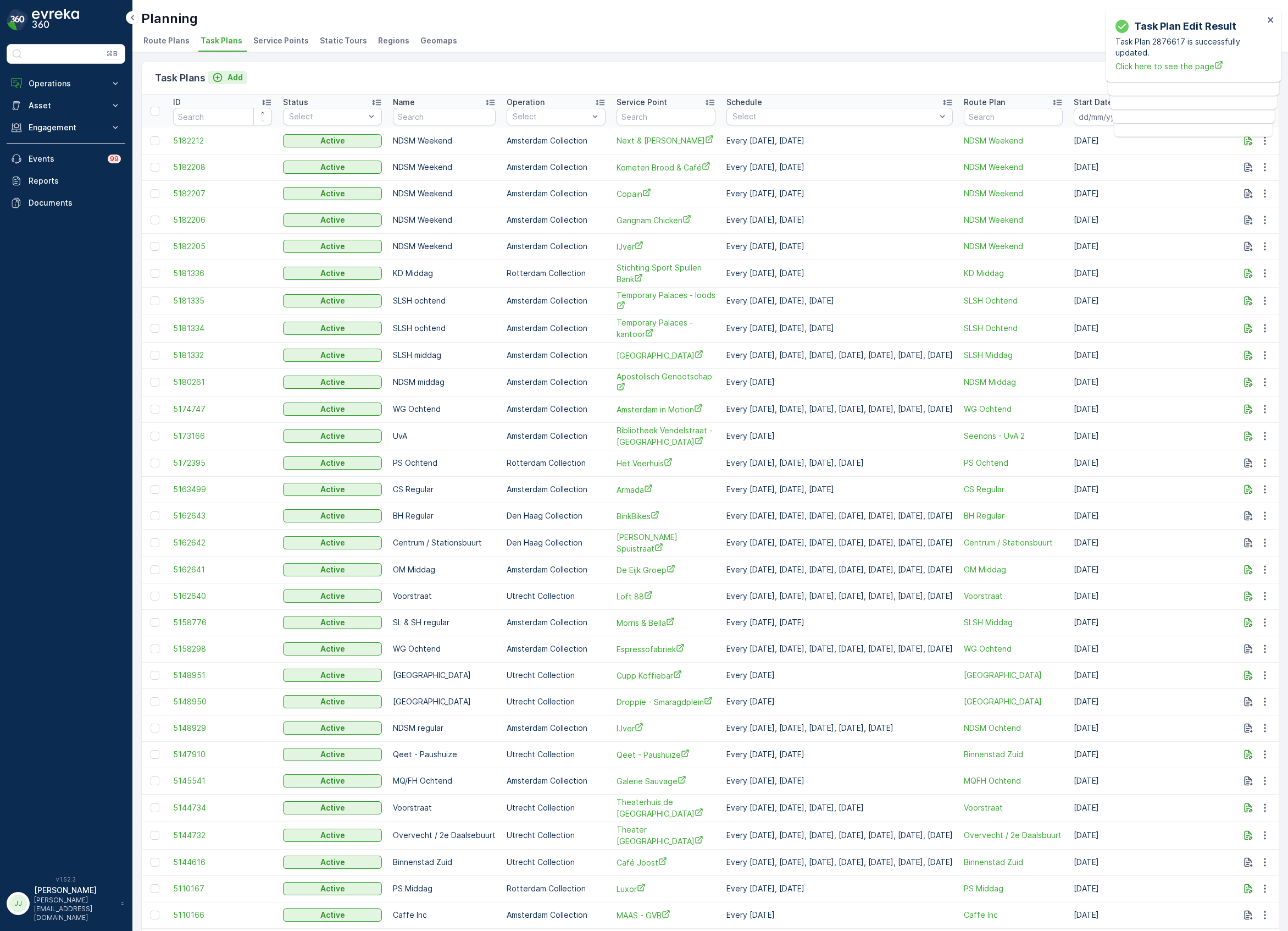
click at [226, 76] on div "Add" at bounding box center [227, 77] width 31 height 11
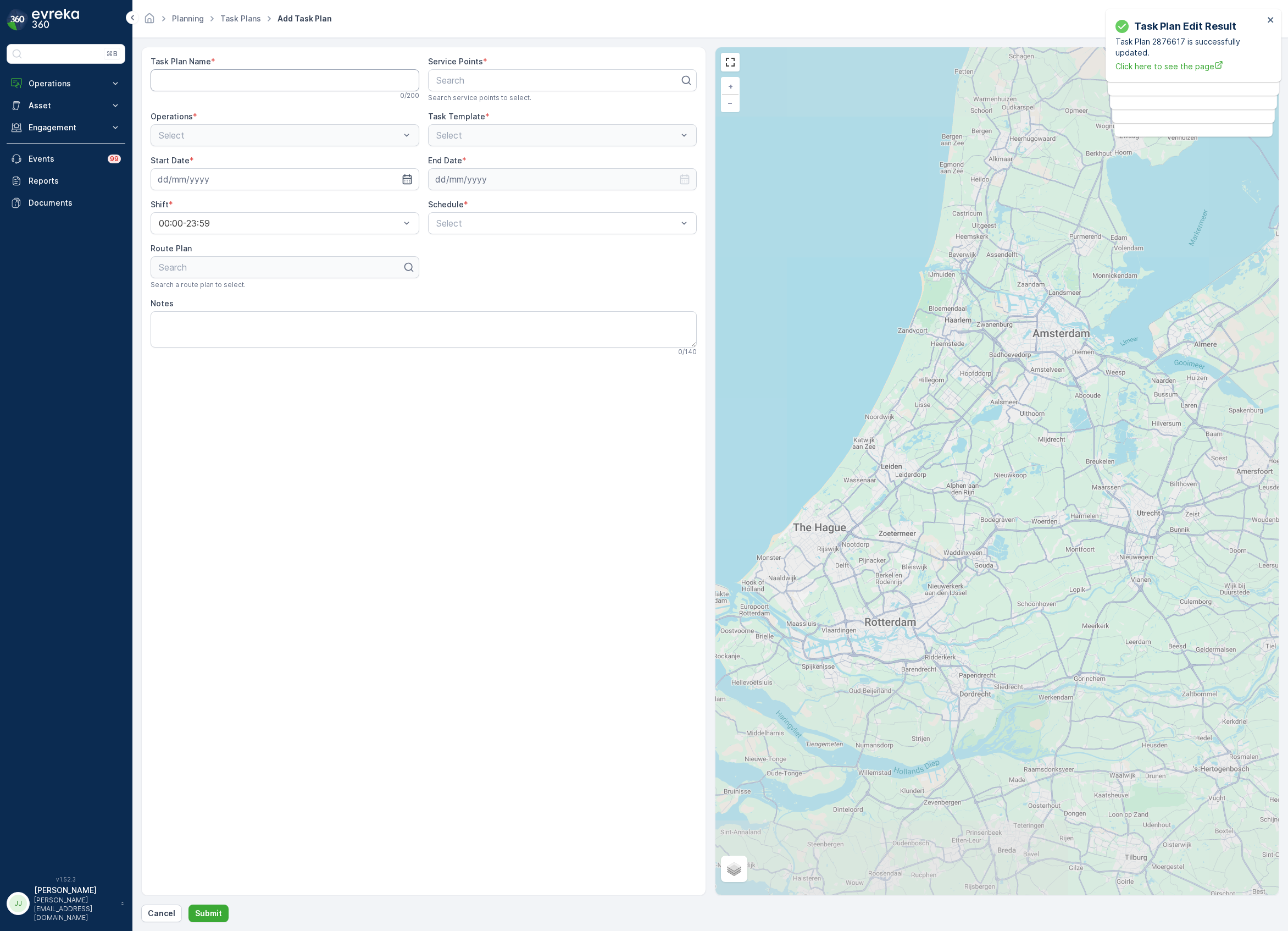
click at [313, 75] on Name "Task Plan Name" at bounding box center [284, 80] width 269 height 22
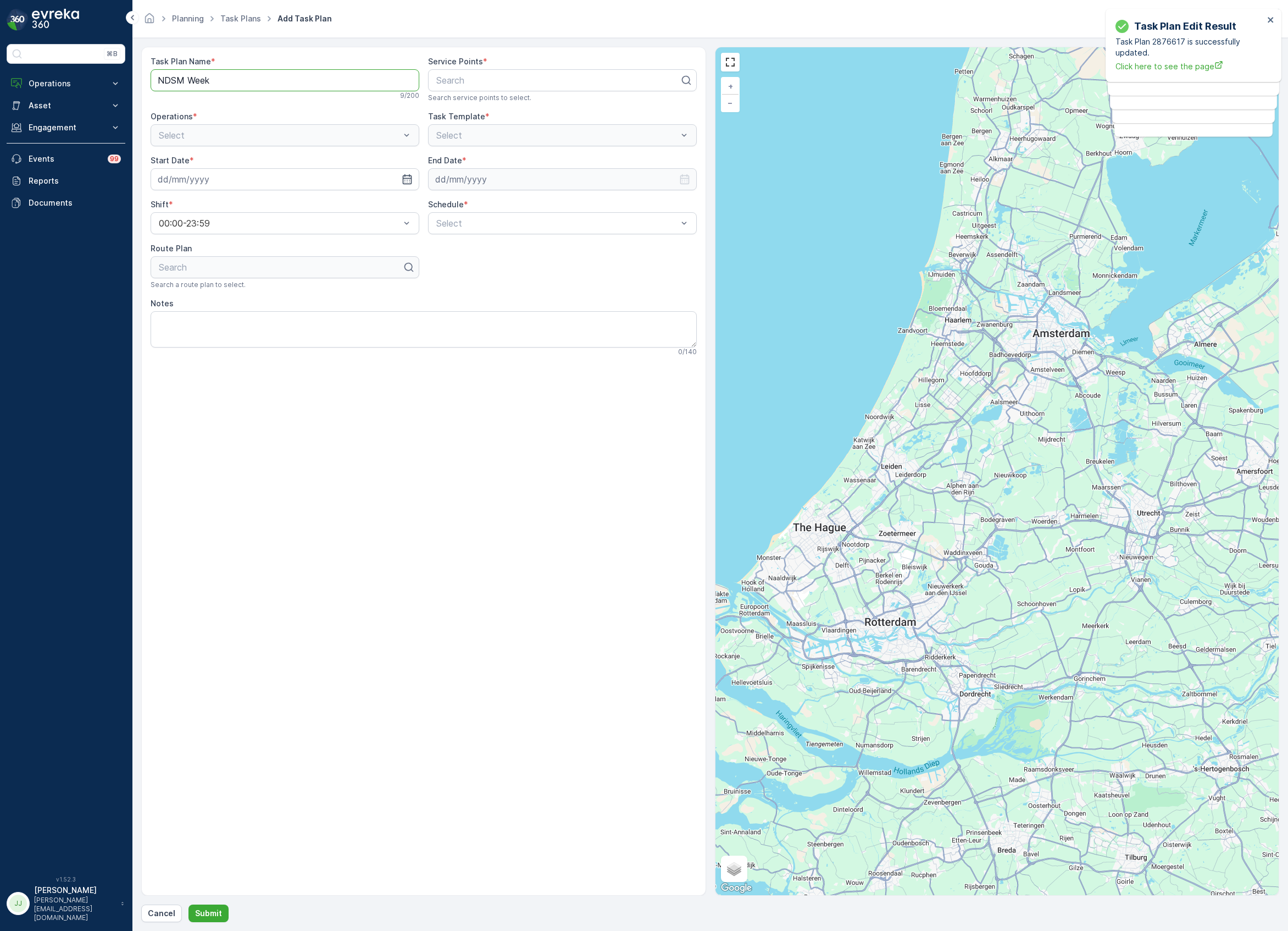
type Name "NDSM Weekend"
click at [503, 76] on div at bounding box center [558, 80] width 246 height 10
type input "door"
click at [487, 80] on div at bounding box center [558, 80] width 246 height 10
type input "door"
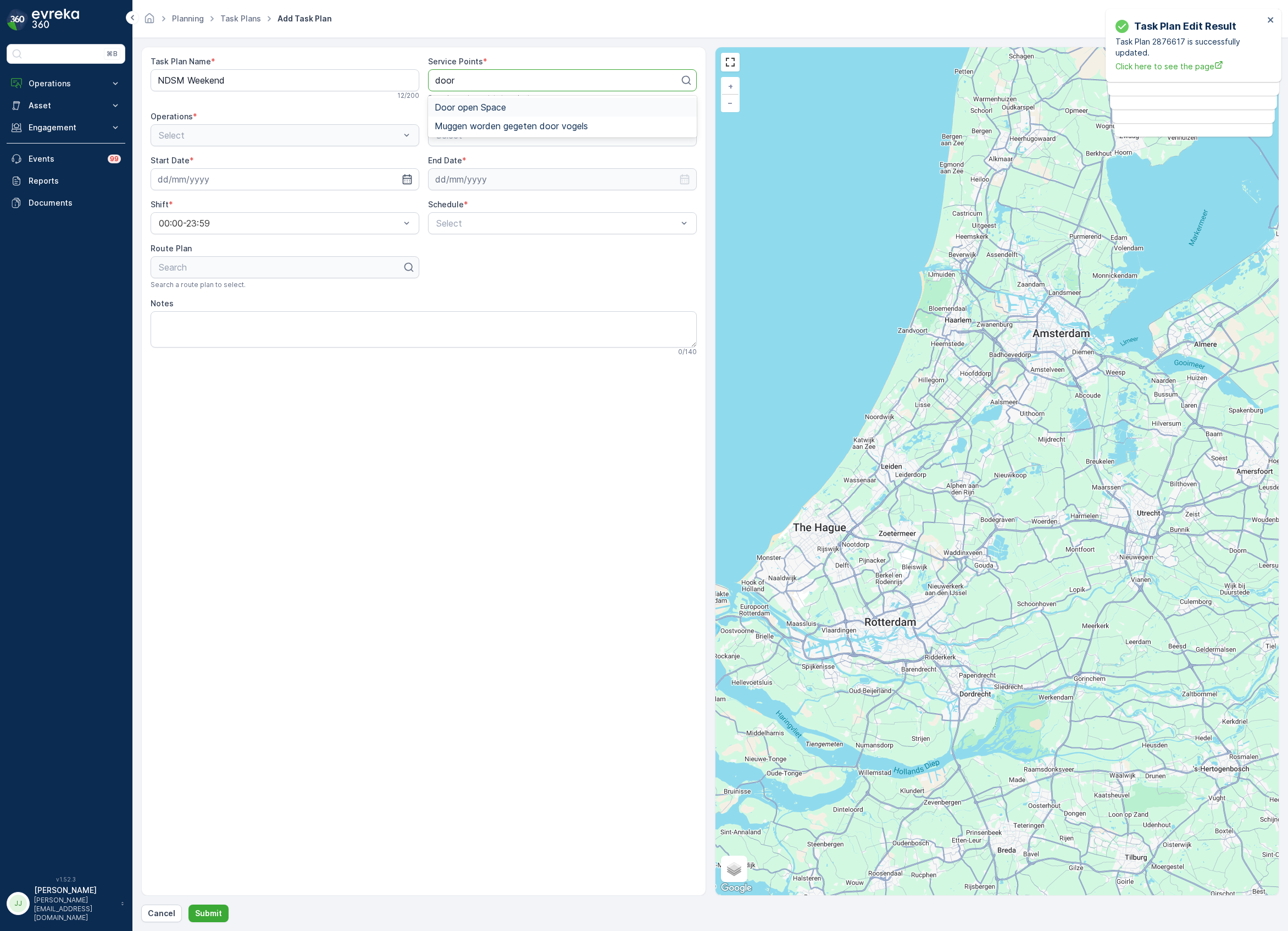
click at [475, 104] on span "Door open Space" at bounding box center [470, 107] width 71 height 10
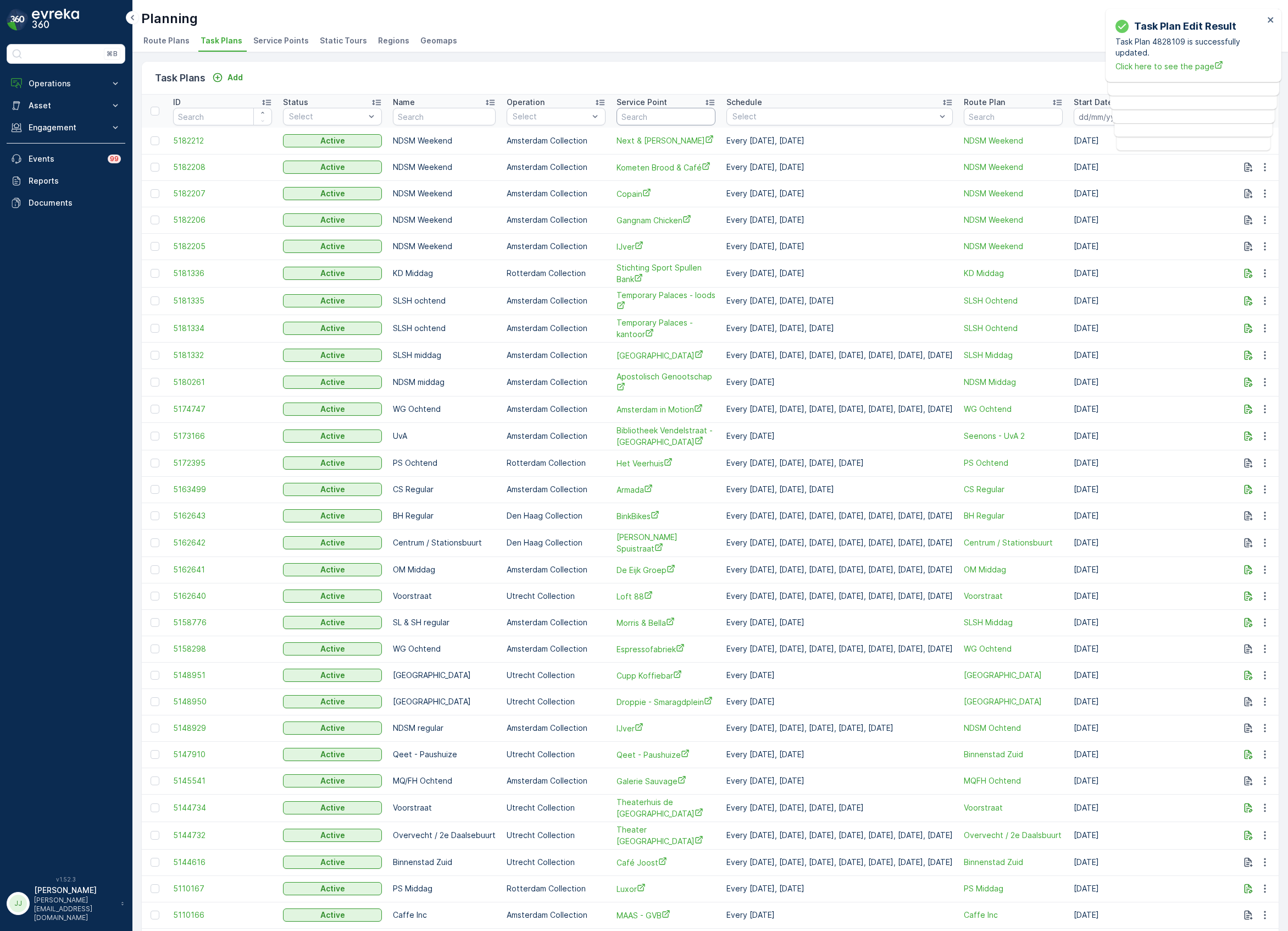
click at [660, 115] on input "text" at bounding box center [666, 116] width 99 height 18
type input "door"
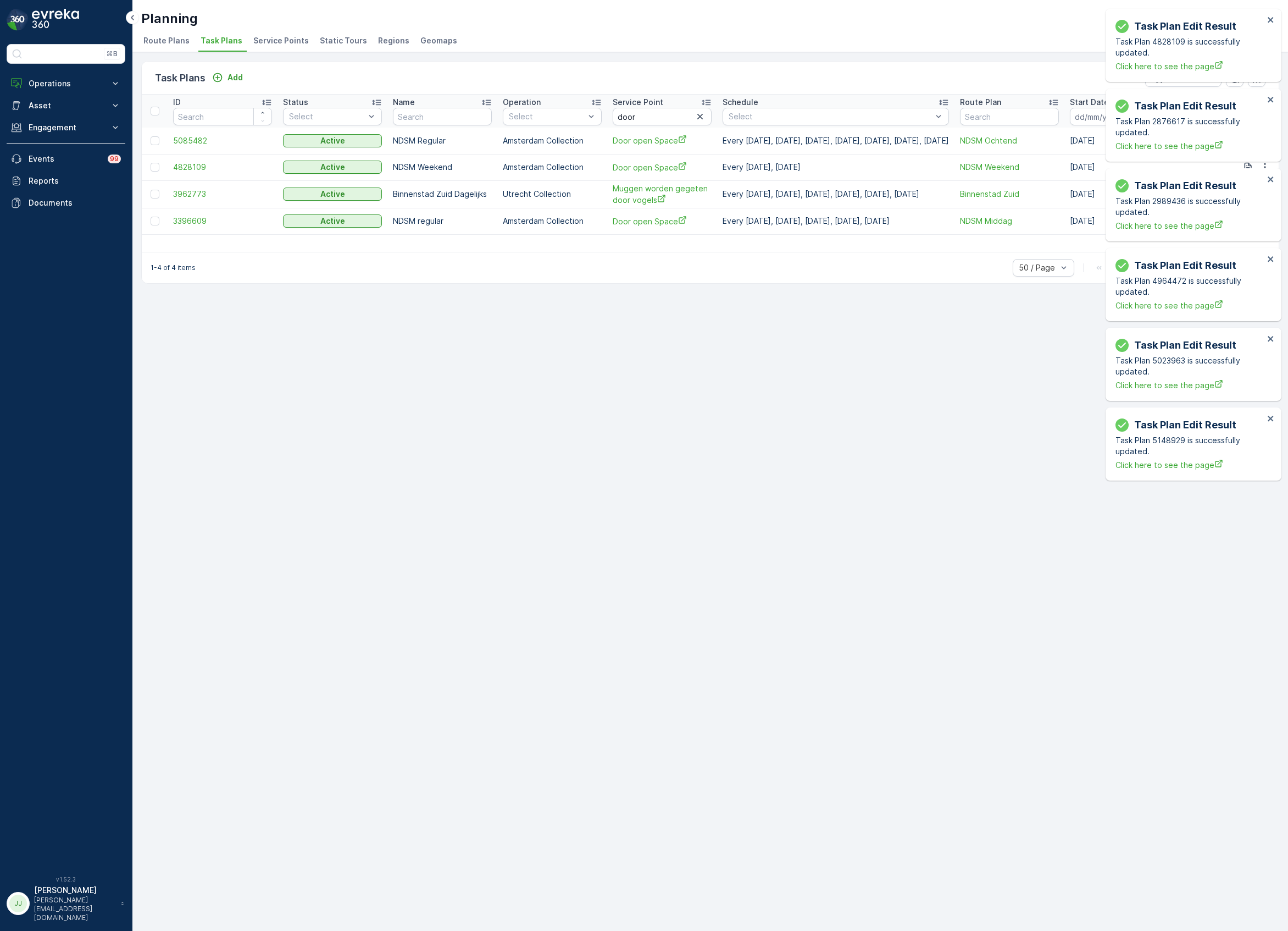
click at [864, 270] on div "1-4 of 4 items 50 / Page 1 Go To" at bounding box center [710, 267] width 1137 height 31
click at [1229, 19] on icon "close" at bounding box center [1270, 19] width 5 height 5
click at [1229, 13] on div "Task Plan Edit Result Task Plan 5148929 is successfully updated. Click here to …" at bounding box center [1191, 11] width 176 height 4
click at [1229, 89] on div "Task Plan Edit Result Task Plan 2876617 is successfully updated. Click here to …" at bounding box center [1193, 125] width 176 height 73
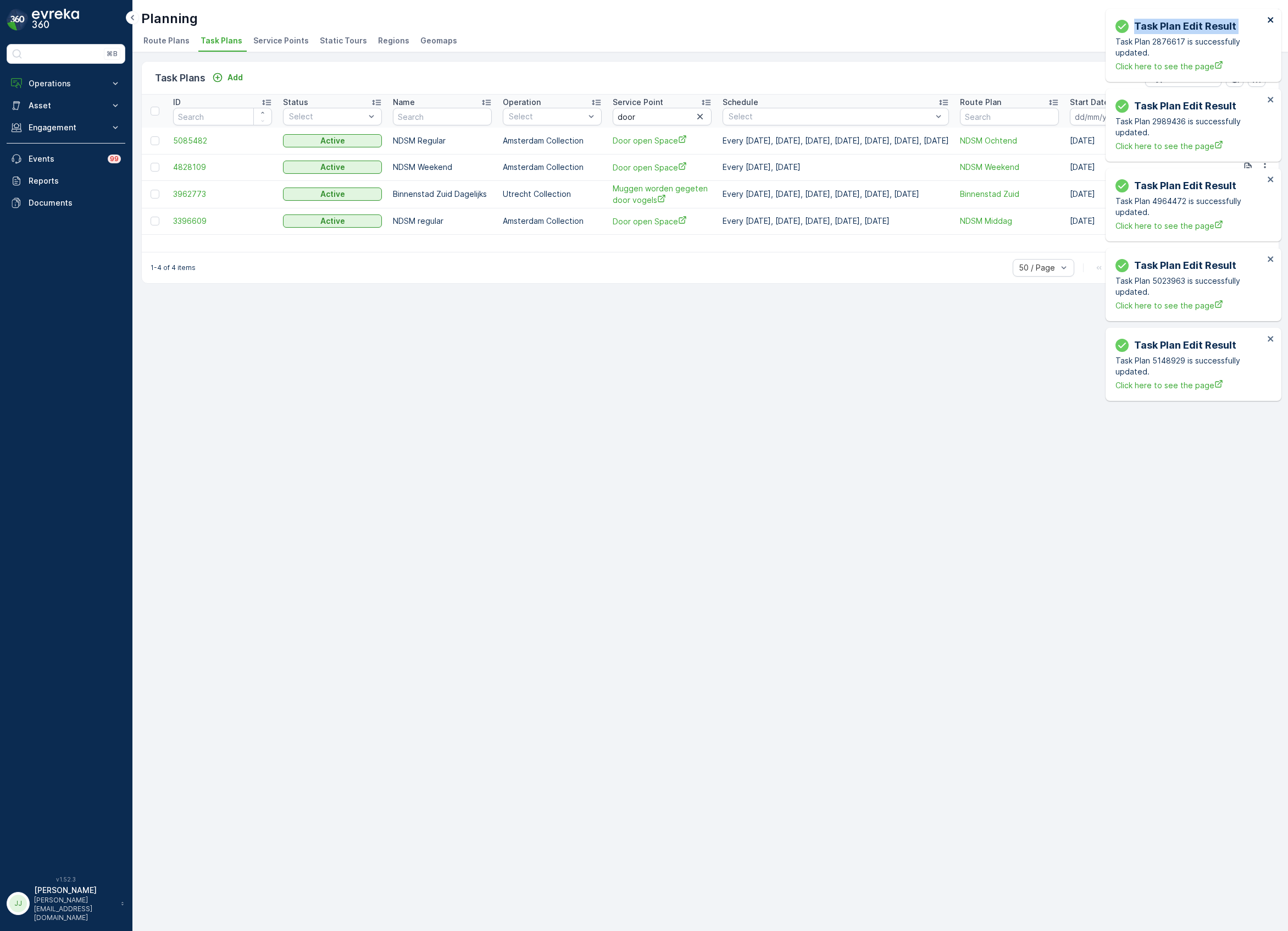
click at [1229, 20] on icon "close" at bounding box center [1271, 19] width 8 height 9
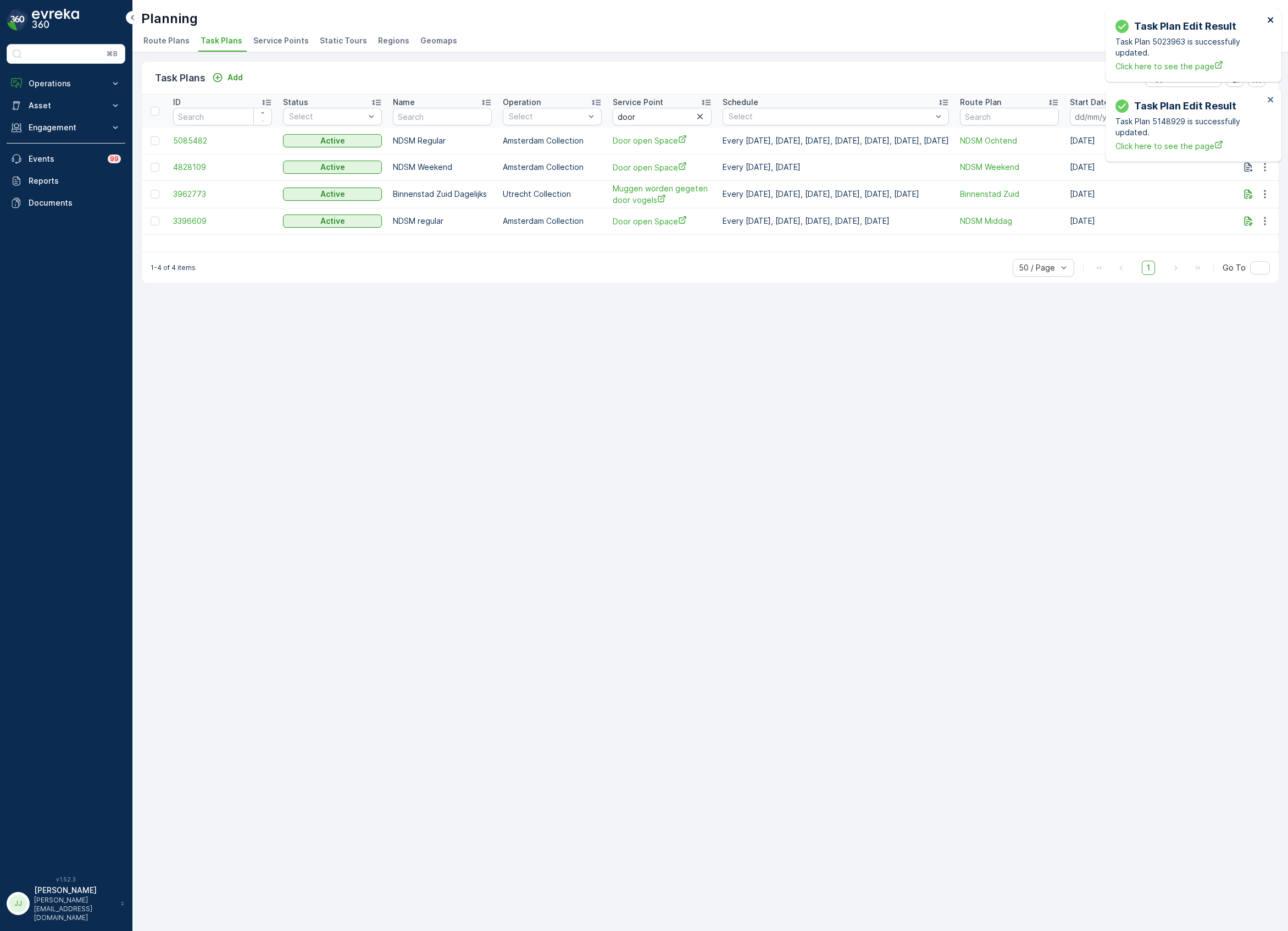
click at [1229, 20] on icon "close" at bounding box center [1271, 19] width 8 height 9
click at [1229, 135] on icon "button" at bounding box center [1265, 141] width 11 height 11
click at [1229, 170] on span "Edit Task Plan" at bounding box center [1245, 173] width 51 height 11
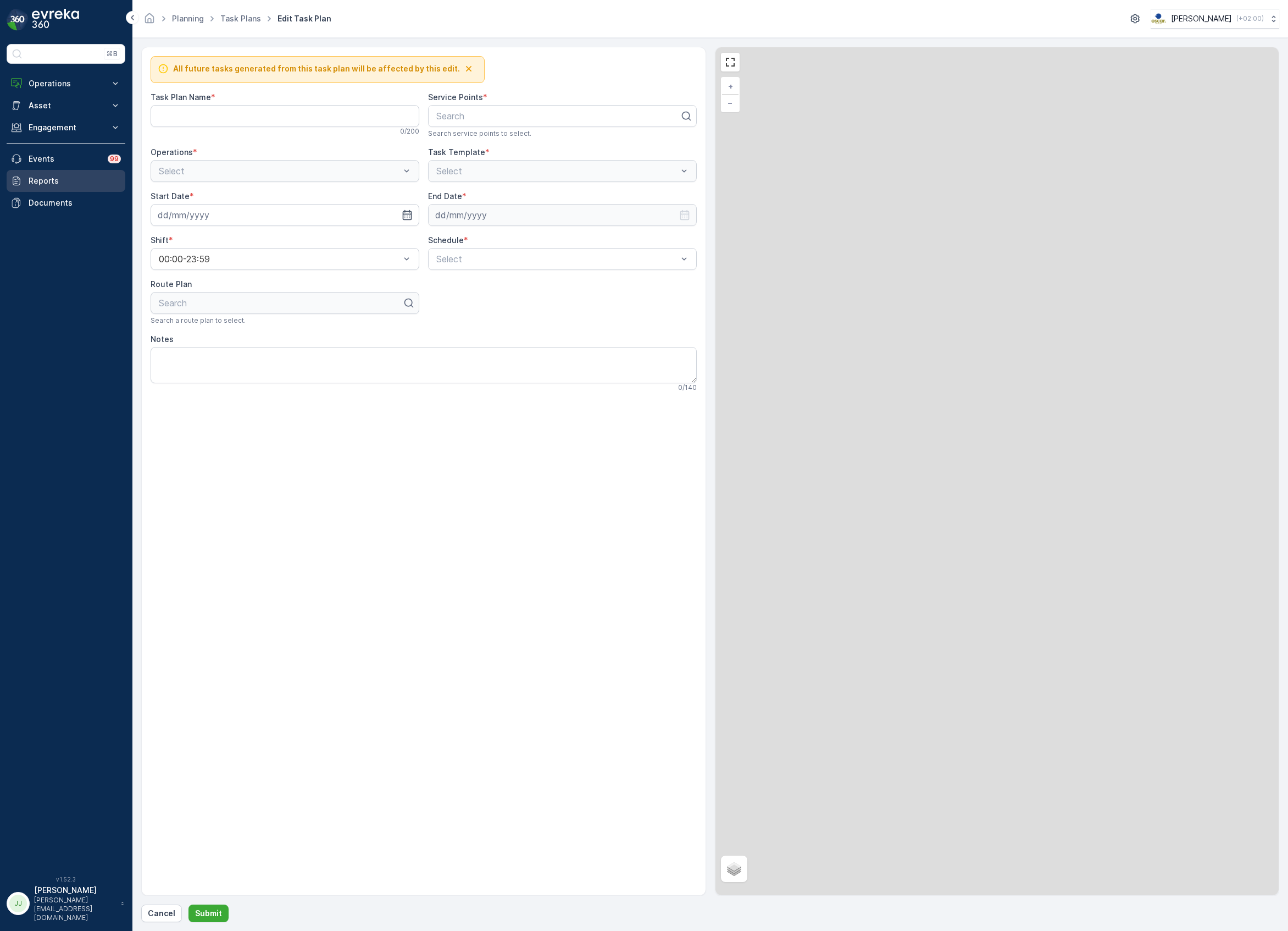
type Name "NDSM Regular"
type textarea "graag bellen bij aankomst: 0652898847"
type input "29.08.2025"
type input "11.11.2030"
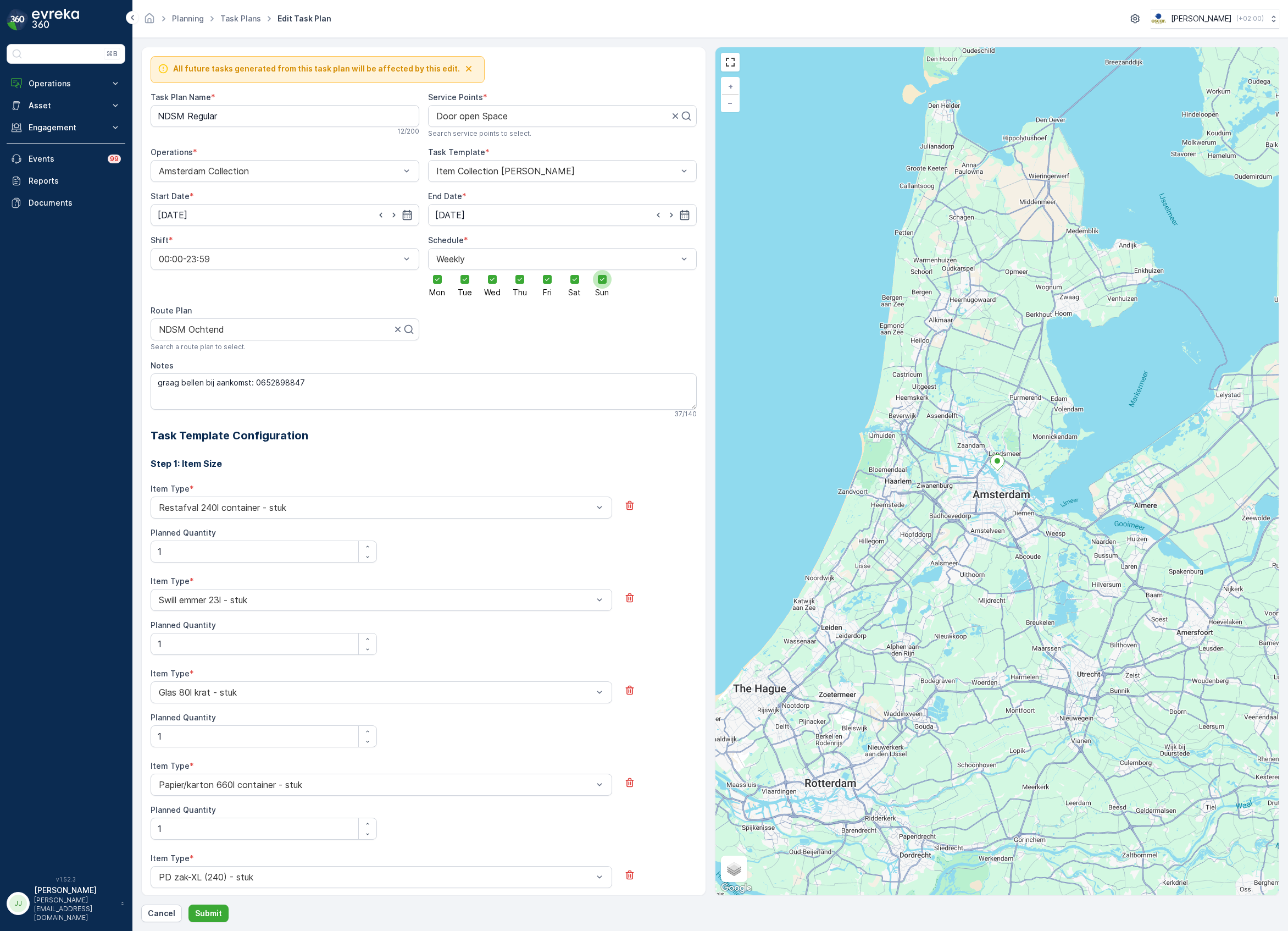
click at [605, 284] on div at bounding box center [602, 279] width 19 height 19
click at [602, 270] on input "Sun" at bounding box center [602, 270] width 0 height 0
click at [576, 283] on icon at bounding box center [575, 279] width 8 height 8
click at [575, 270] on input "Sat" at bounding box center [575, 270] width 0 height 0
click at [214, 916] on p "Submit" at bounding box center [208, 913] width 27 height 11
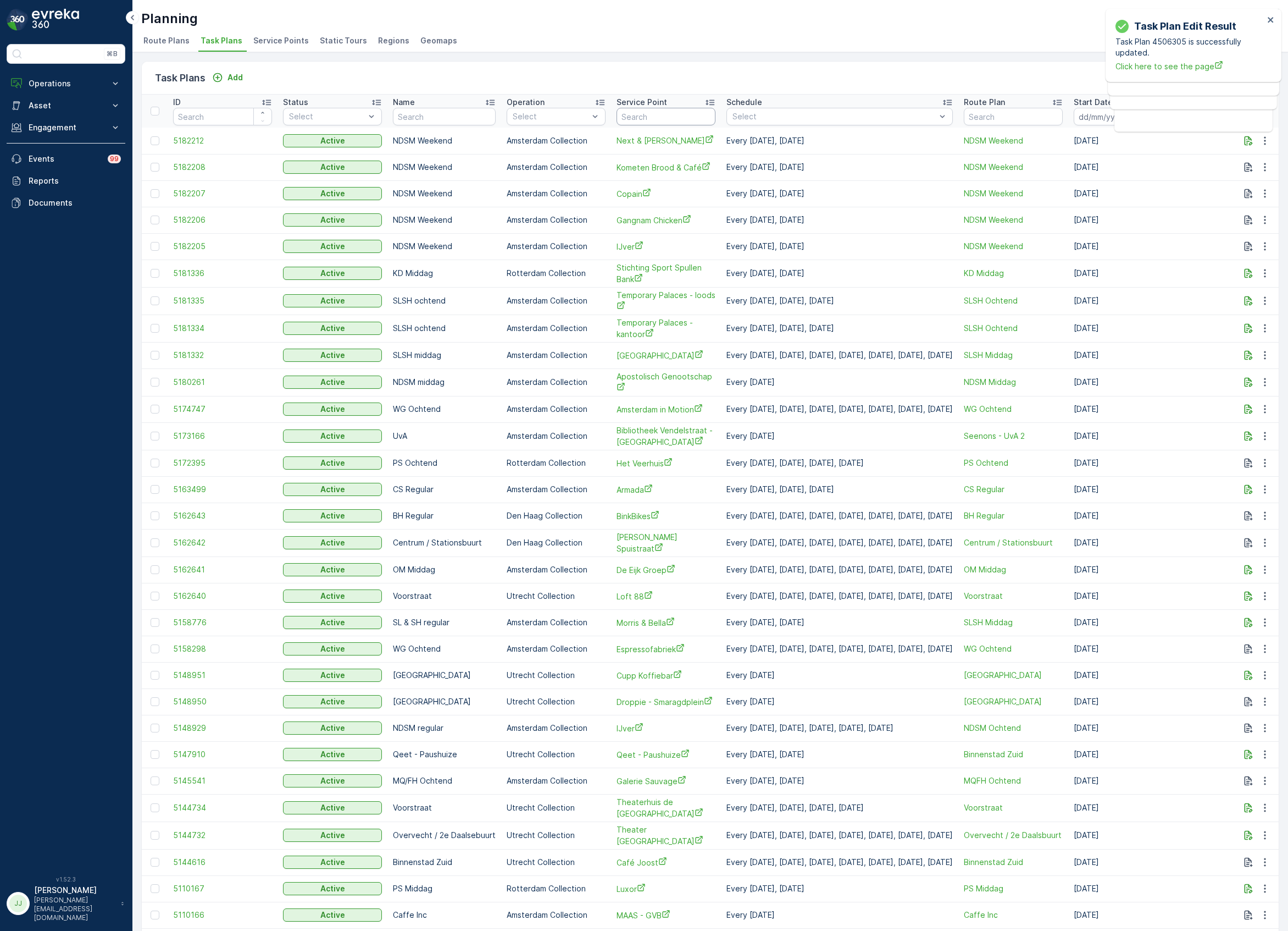
click at [675, 117] on input "text" at bounding box center [666, 116] width 99 height 18
type input "pannenkoeken"
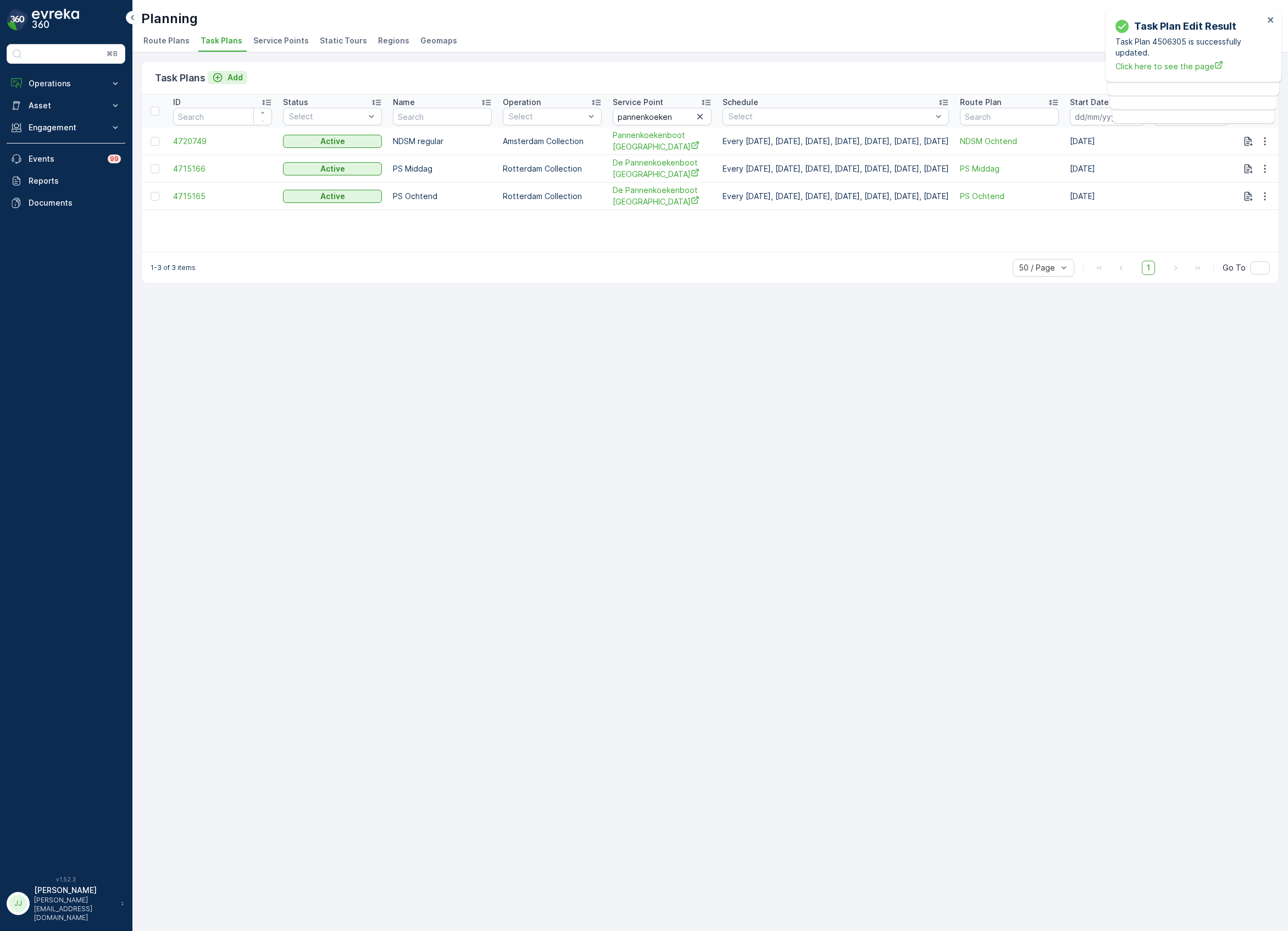
click at [221, 79] on icon "Add" at bounding box center [217, 77] width 11 height 11
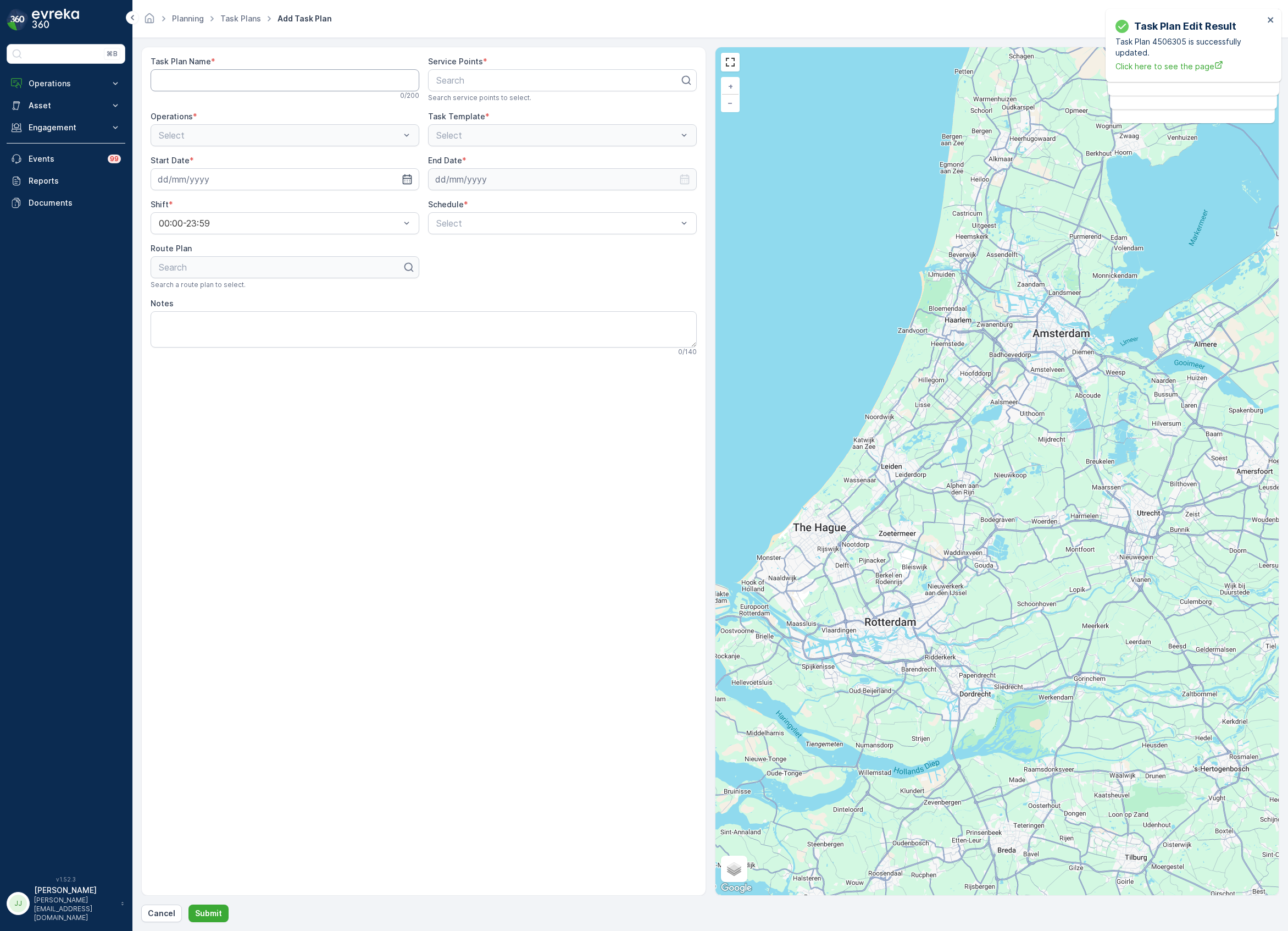
click at [328, 86] on Name "Task Plan Name" at bounding box center [284, 80] width 269 height 22
type Name "NDSM Weekend"
click at [497, 77] on div at bounding box center [558, 80] width 246 height 10
type input "Pannenkoek"
click at [501, 128] on span "Pannenkoekenboot Amsterdam" at bounding box center [522, 126] width 175 height 10
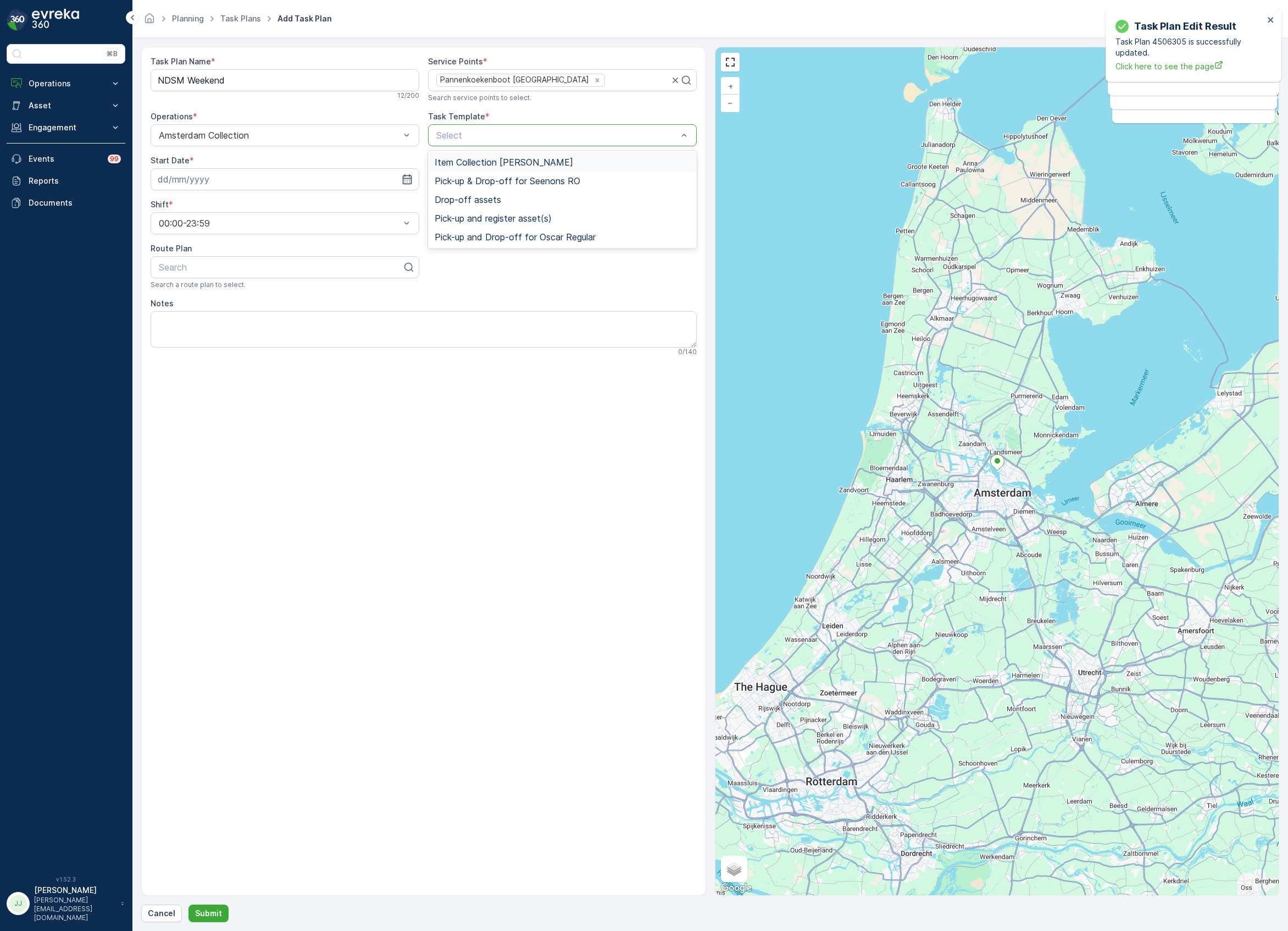
click at [464, 163] on span "Item Collection Oscar Regulier" at bounding box center [503, 162] width 138 height 10
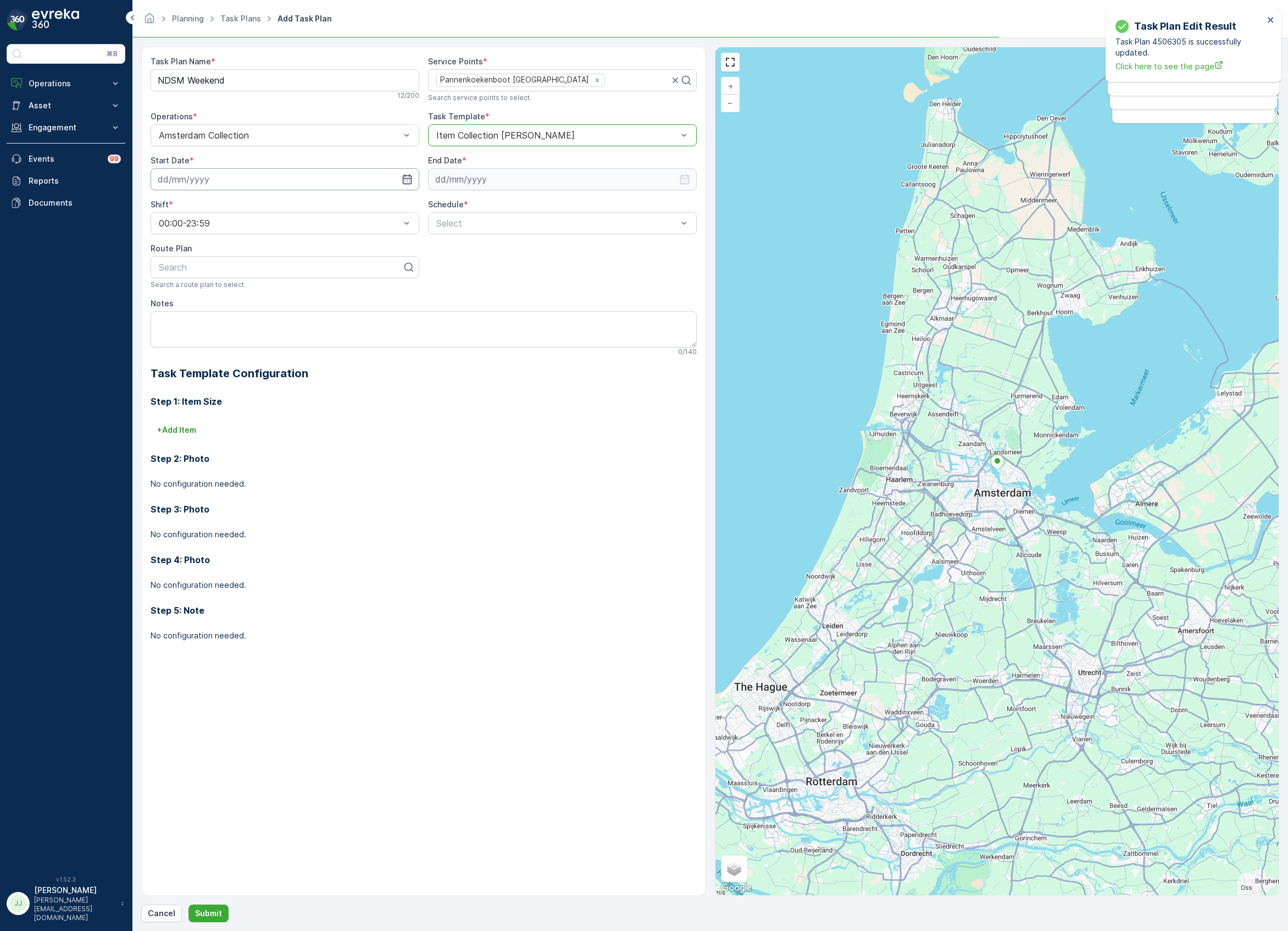
click at [279, 185] on input at bounding box center [284, 179] width 269 height 22
click at [269, 289] on div "17" at bounding box center [269, 293] width 18 height 18
type input "17.10.2025"
click at [466, 187] on input at bounding box center [562, 179] width 269 height 22
click at [499, 206] on p "2025" at bounding box center [497, 206] width 19 height 11
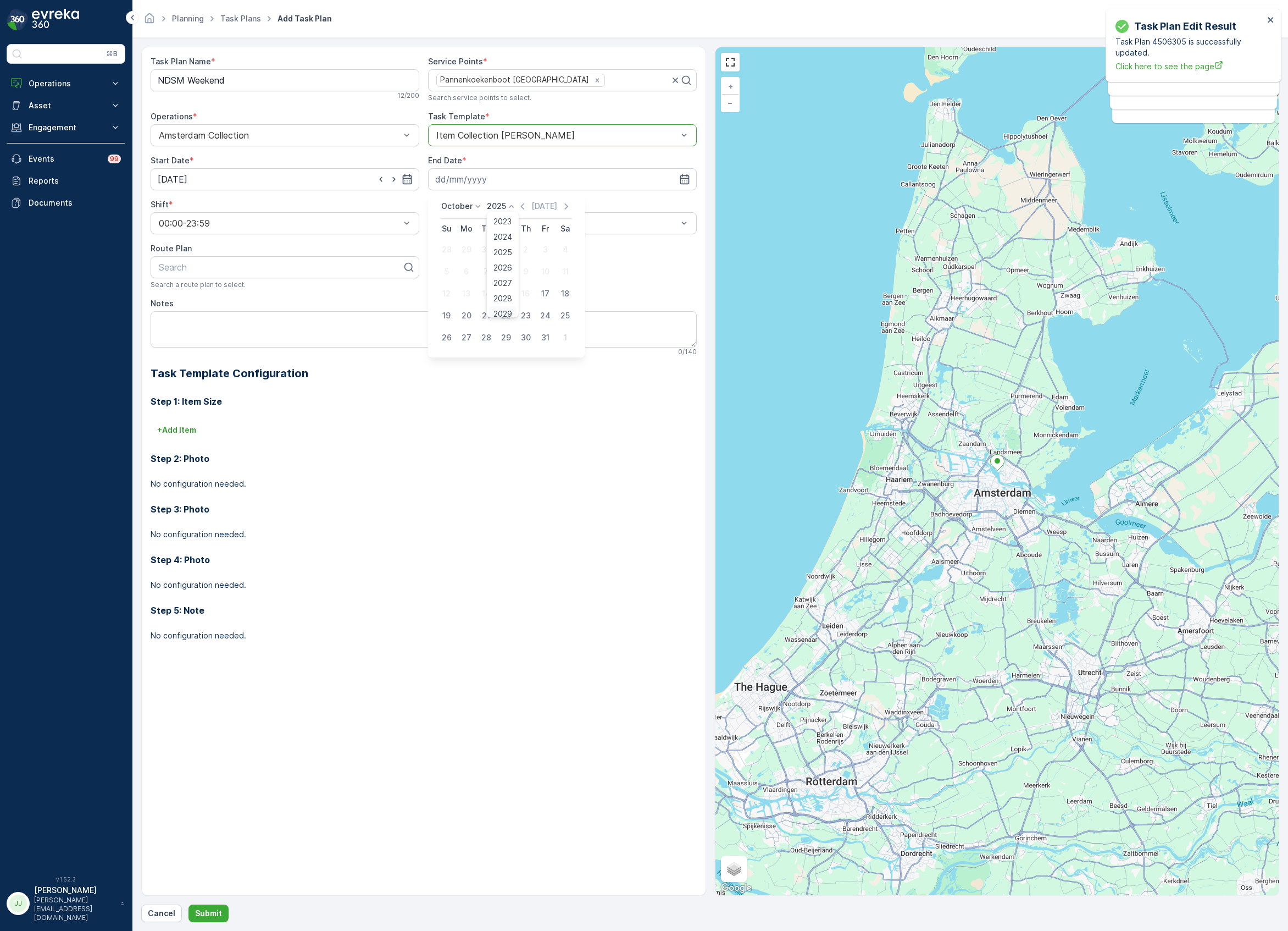
scroll to position [68, 0]
click at [504, 309] on span "2030" at bounding box center [503, 307] width 19 height 11
click at [466, 289] on div "14" at bounding box center [466, 293] width 18 height 18
type input "[DATE]"
click at [461, 274] on span "Weekly" at bounding box center [448, 269] width 28 height 10
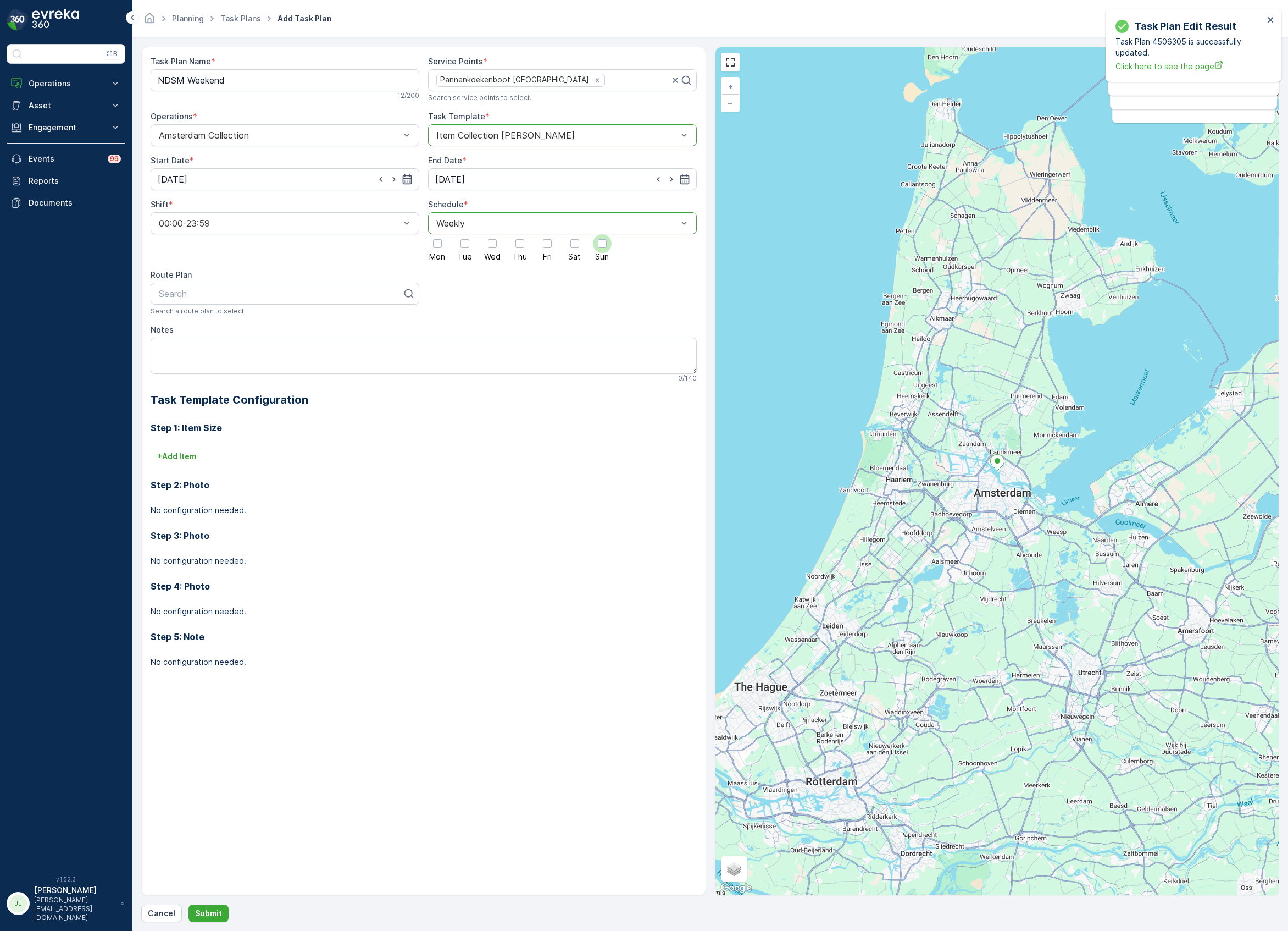
click at [600, 248] on div at bounding box center [602, 243] width 9 height 9
click at [602, 234] on input "Sun" at bounding box center [602, 234] width 0 height 0
click at [575, 247] on div at bounding box center [575, 243] width 9 height 9
click at [575, 234] on input "Sat" at bounding box center [575, 234] width 0 height 0
click at [203, 295] on div at bounding box center [280, 293] width 246 height 10
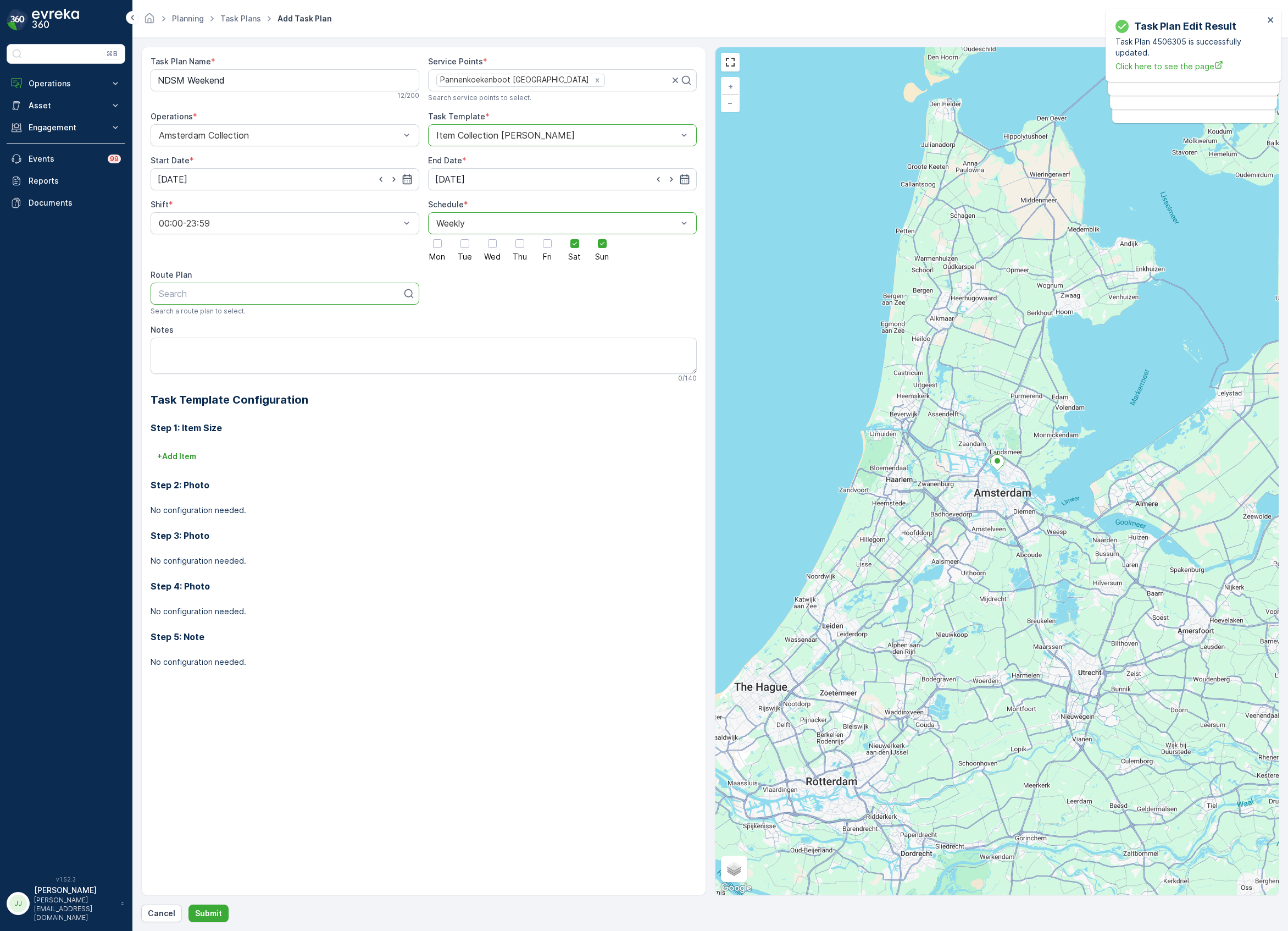
click at [188, 291] on div at bounding box center [280, 293] width 246 height 10
type input "week"
click at [237, 322] on div "NDSM Weekend" at bounding box center [284, 321] width 255 height 10
click at [196, 461] on p "+ Add Item" at bounding box center [176, 456] width 39 height 11
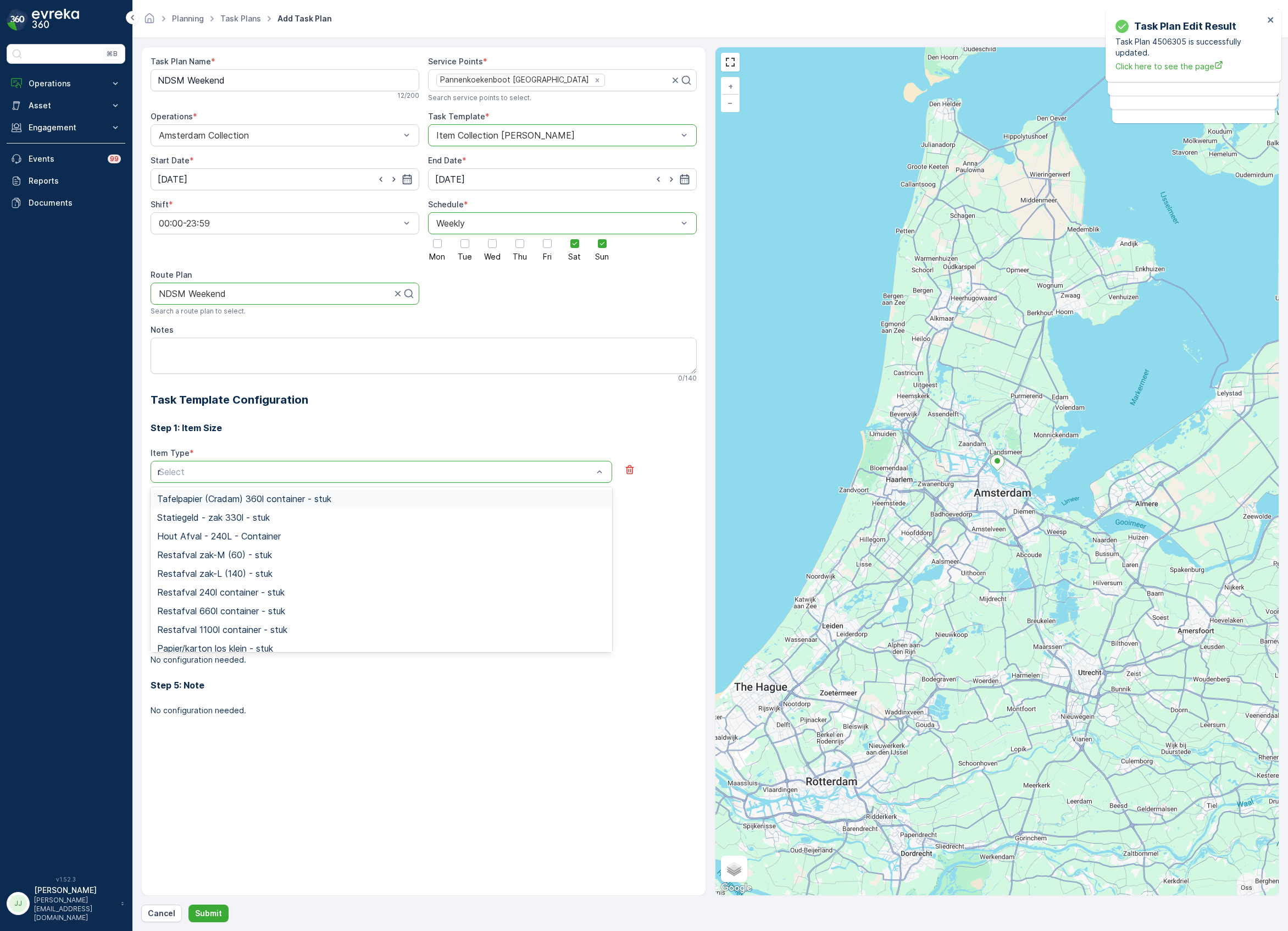
type input "res"
click at [232, 539] on span "Restafval 240l container - stuk" at bounding box center [220, 536] width 127 height 10
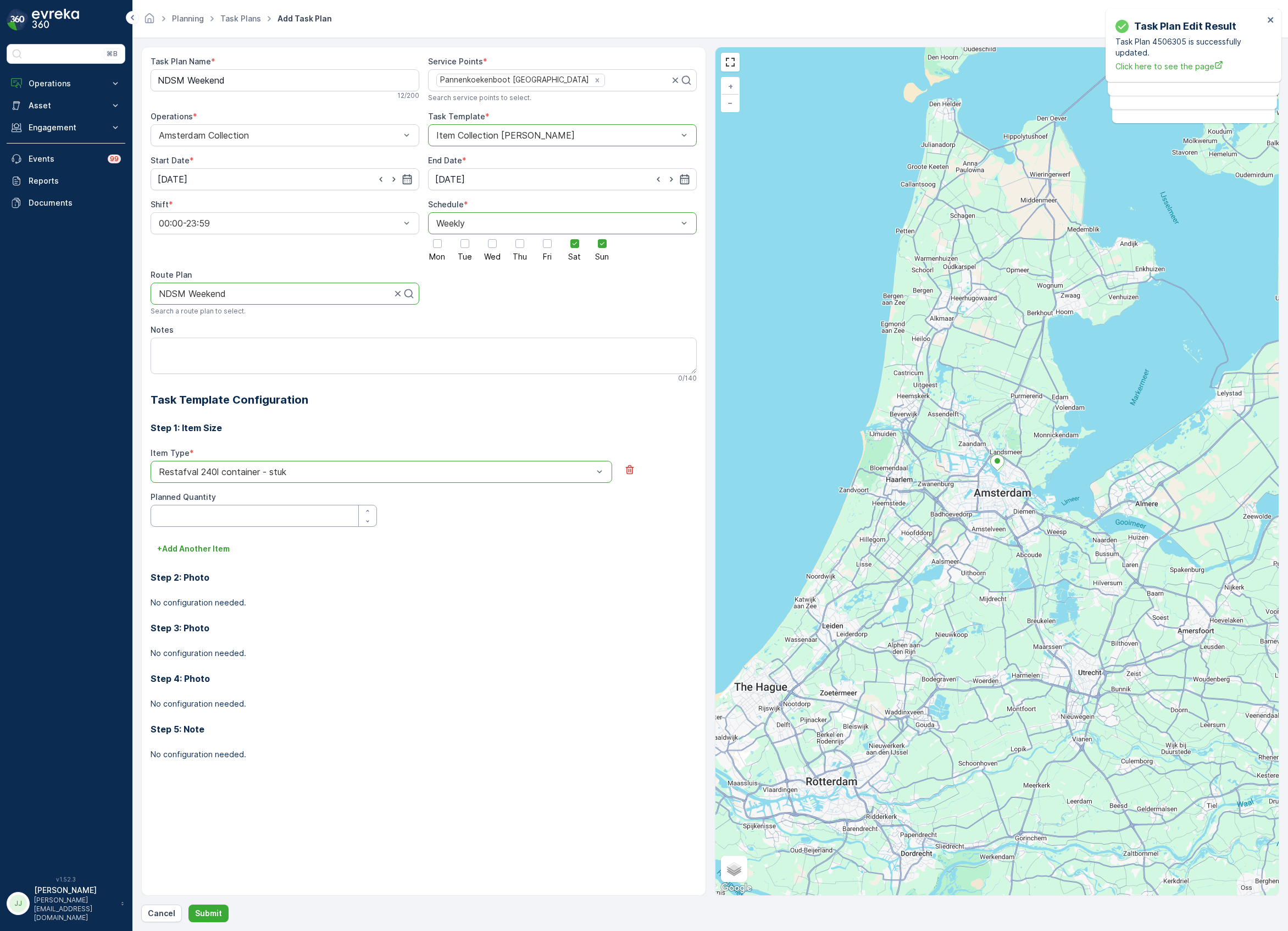
click at [199, 516] on Quantity "Planned Quantity" at bounding box center [263, 516] width 226 height 22
type Quantity "1"
click at [188, 551] on p "+ Add Another Item" at bounding box center [193, 549] width 72 height 11
click at [209, 573] on div "Select" at bounding box center [381, 564] width 462 height 22
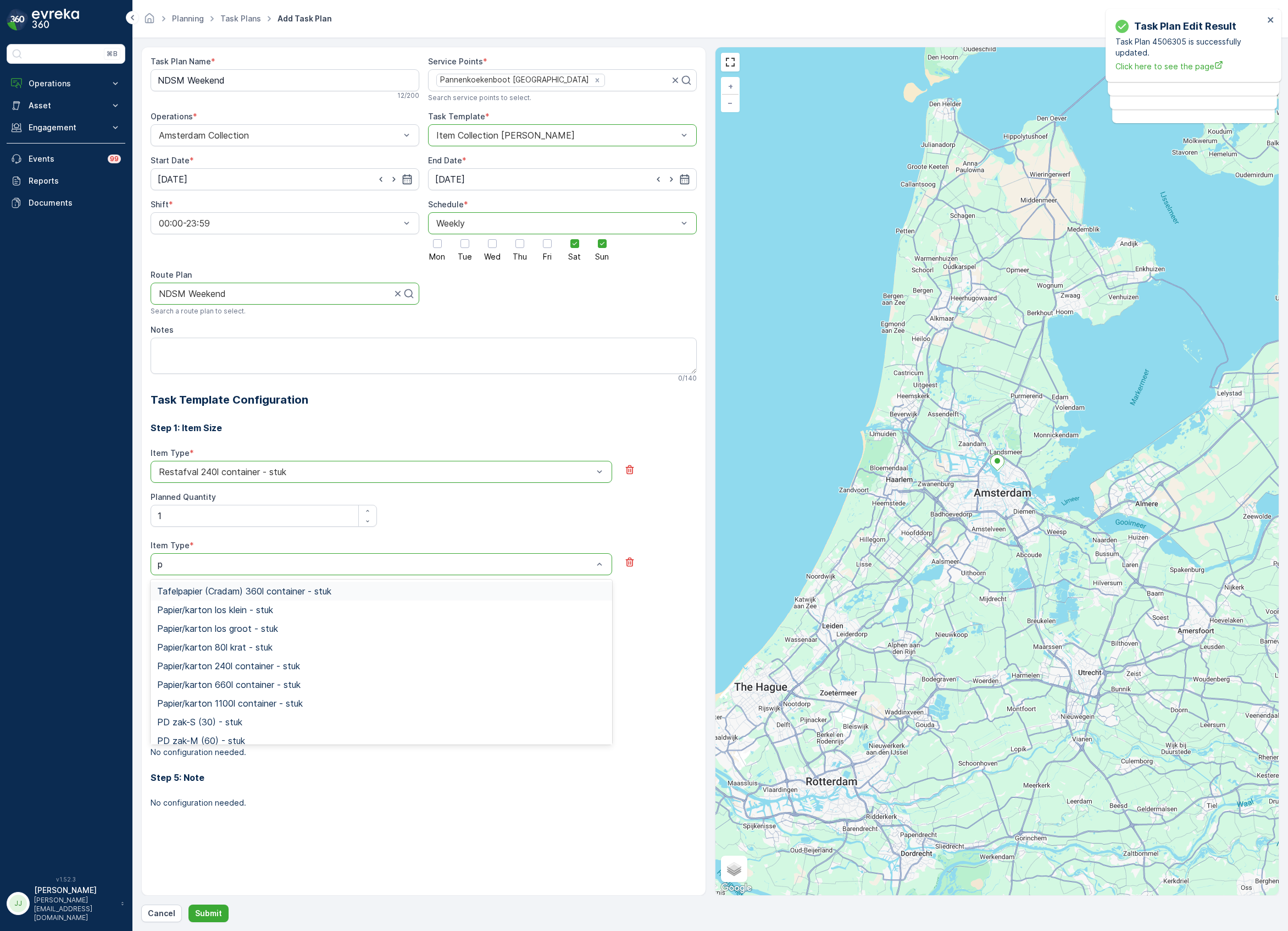
type input "pd"
click at [194, 652] on span "PD zak-XL (240) - stuk" at bounding box center [204, 647] width 95 height 10
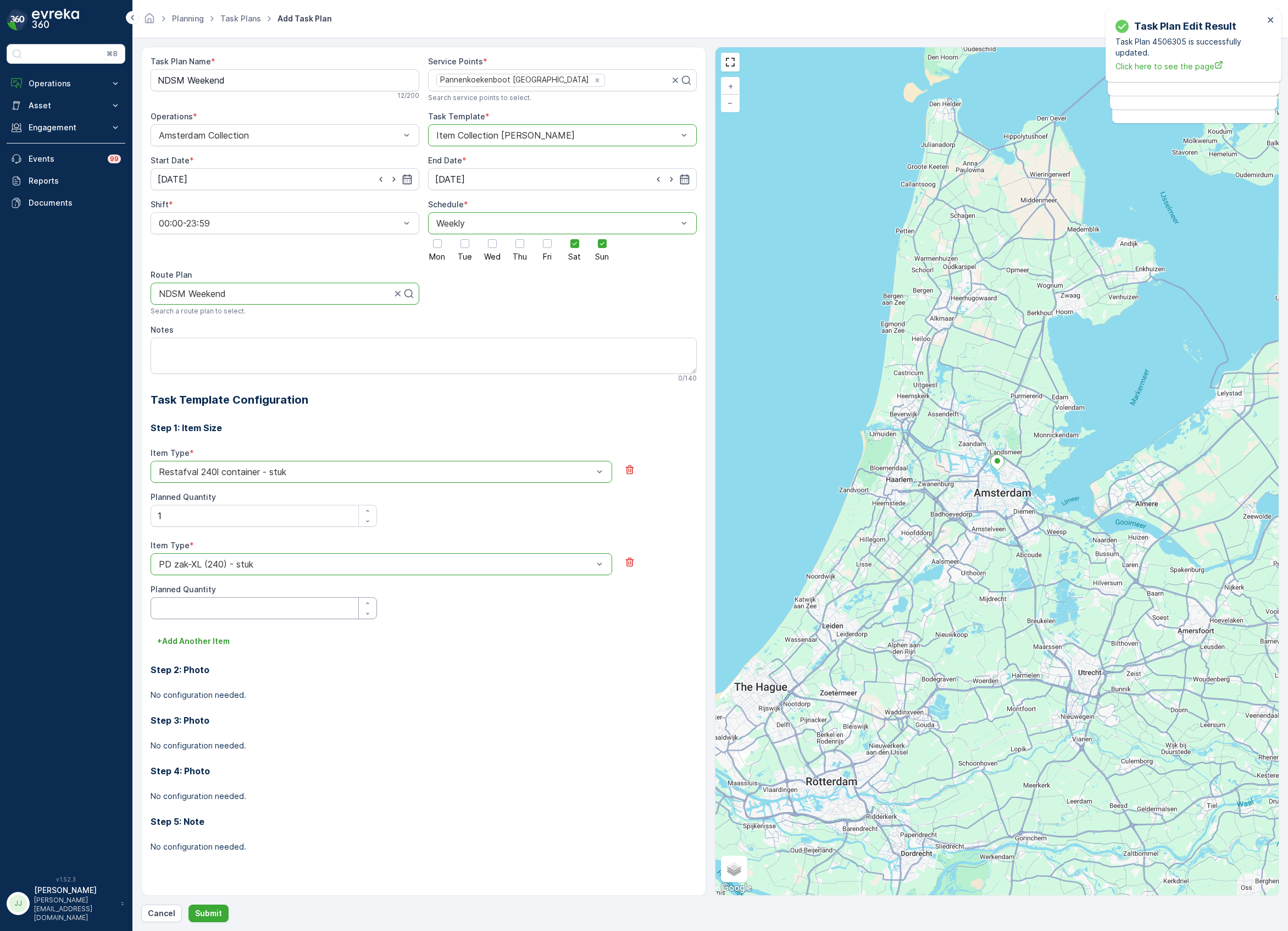
click at [194, 607] on Quantity "Planned Quantity" at bounding box center [263, 608] width 226 height 22
type Quantity "1"
click at [202, 638] on p "+ Add Another Item" at bounding box center [193, 641] width 72 height 11
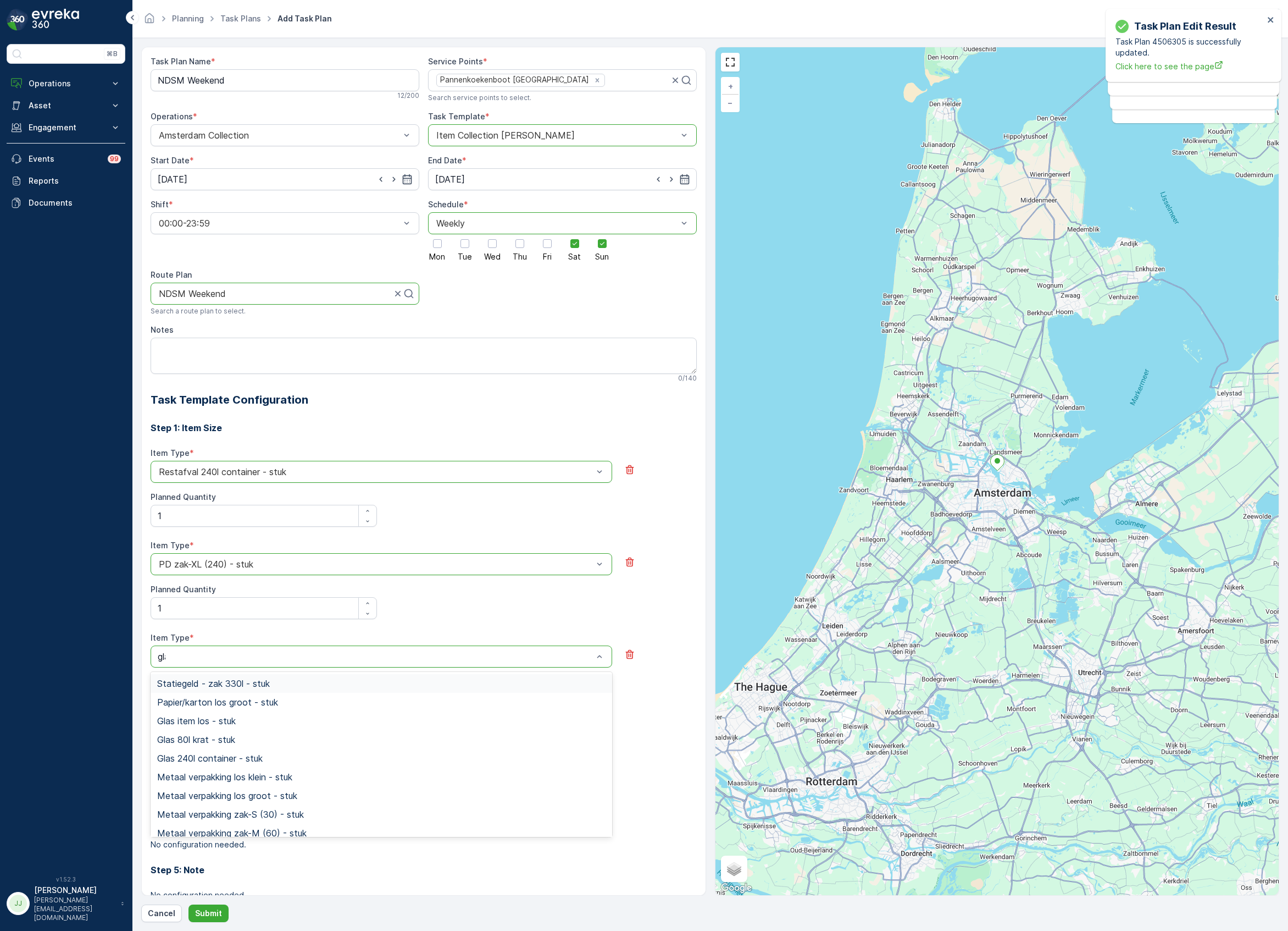
type input "glas"
drag, startPoint x: 183, startPoint y: 715, endPoint x: 180, endPoint y: 708, distance: 7.6
click at [181, 711] on div "Glas item los - stuk Glas 80l krat - stuk Glas 240l container - stuk Vervuild G…" at bounding box center [381, 754] width 462 height 165
click at [180, 707] on span "Glas 80l krat - stuk" at bounding box center [196, 702] width 78 height 10
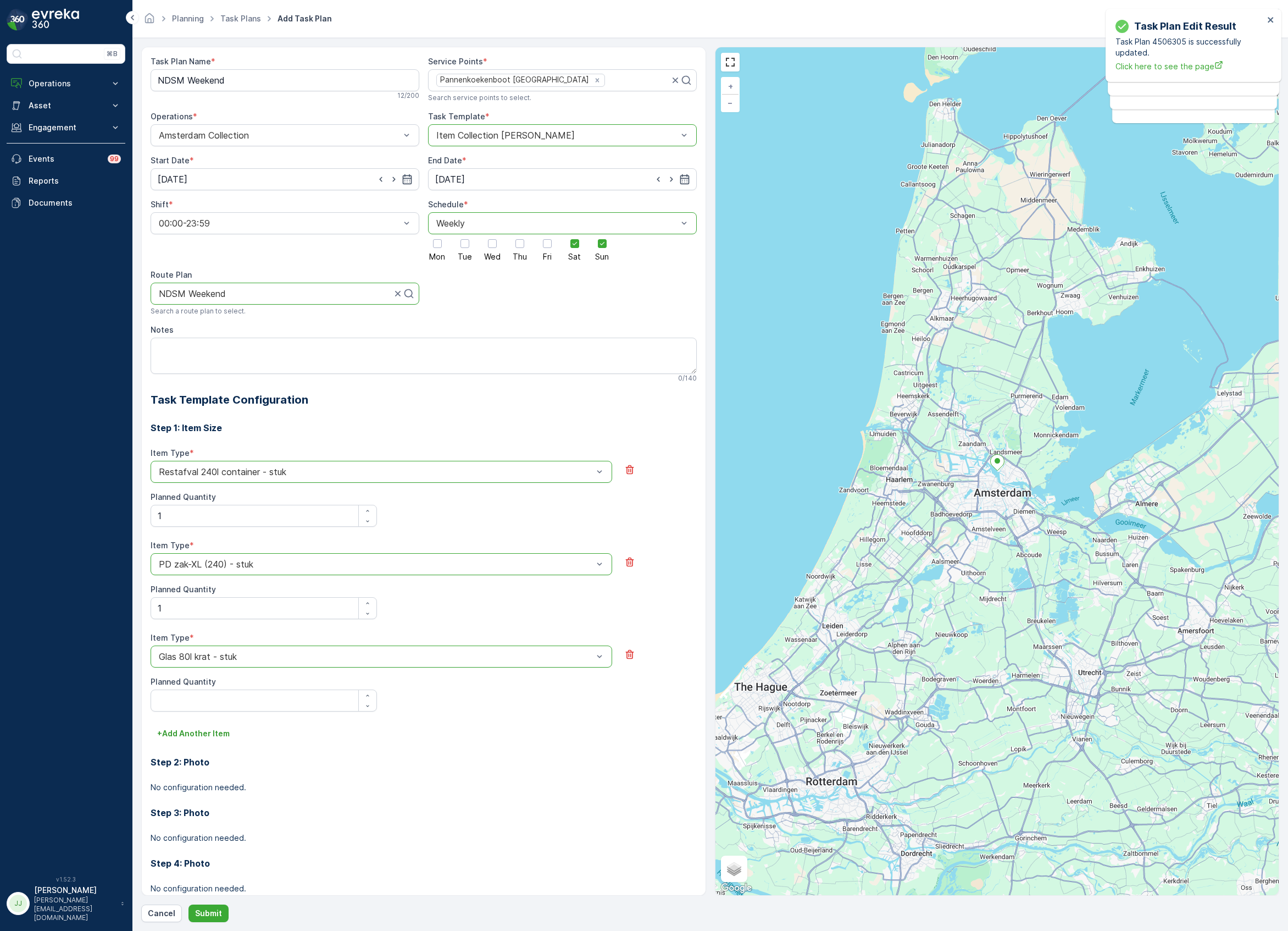
drag, startPoint x: 181, startPoint y: 684, endPoint x: 181, endPoint y: 691, distance: 7.0
click at [181, 686] on label "Planned Quantity" at bounding box center [183, 681] width 65 height 9
click at [181, 526] on Quantity "1" at bounding box center [263, 516] width 226 height 22
click at [183, 700] on Quantity "Planned Quantity" at bounding box center [263, 700] width 226 height 22
type Quantity "1"
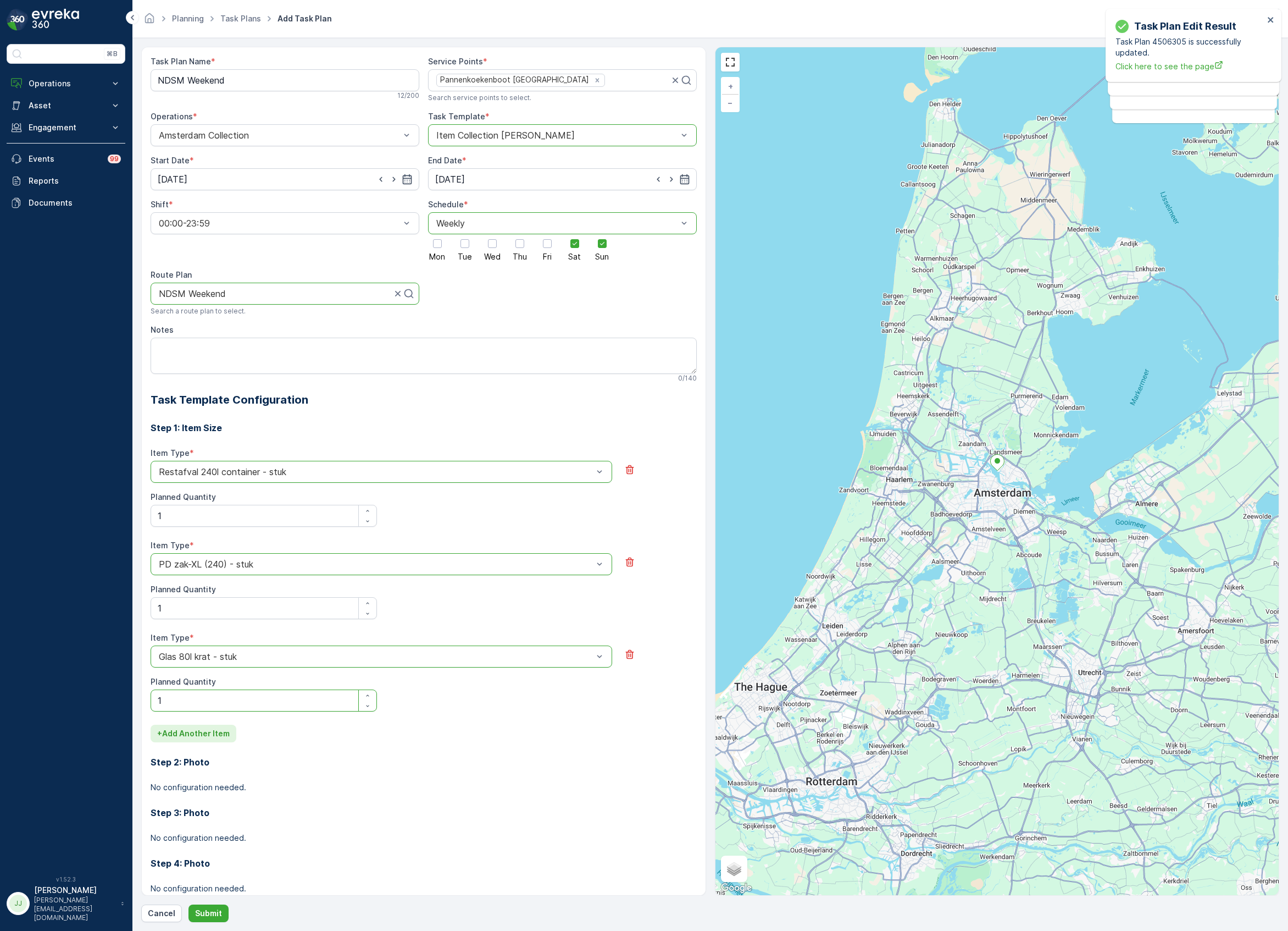
click at [188, 739] on p "+ Add Another Item" at bounding box center [193, 734] width 72 height 11
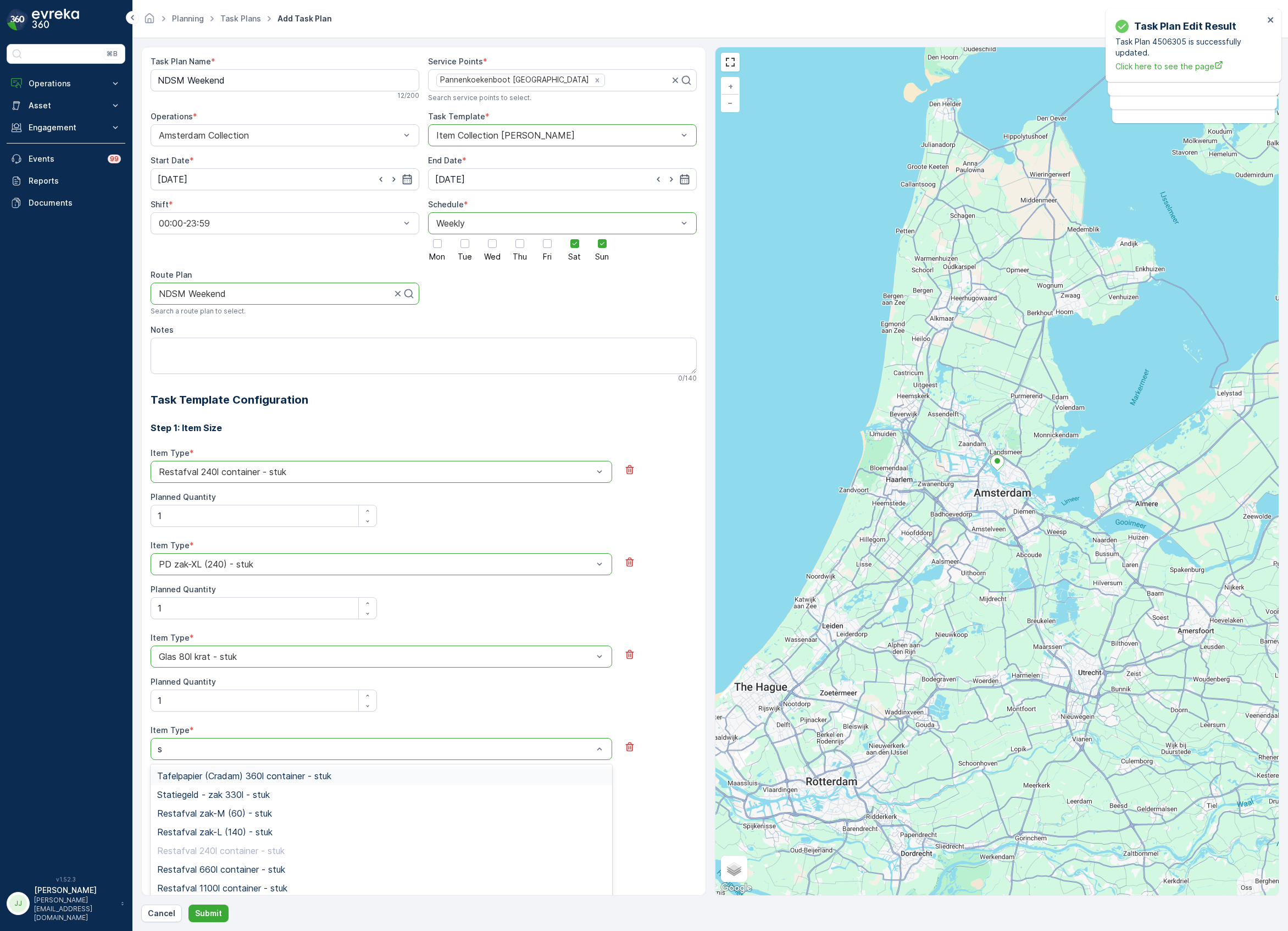
type input "sw"
click at [200, 795] on span "Swill emmer 23l - stuk" at bounding box center [201, 795] width 89 height 10
click at [194, 784] on Quantity "Planned Quantity" at bounding box center [263, 793] width 226 height 22
type Quantity "4"
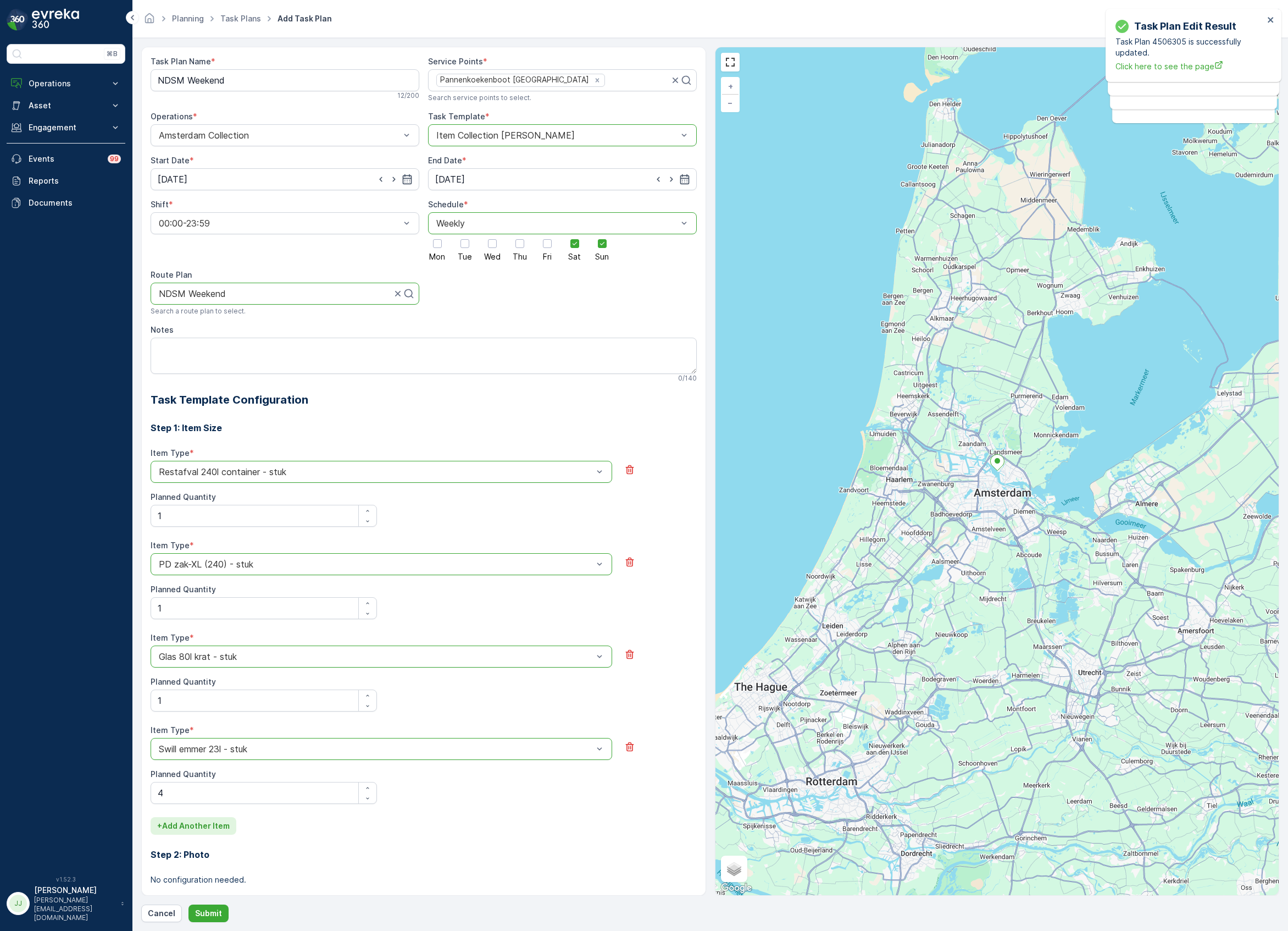
click at [196, 828] on p "+ Add Another Item" at bounding box center [193, 826] width 72 height 11
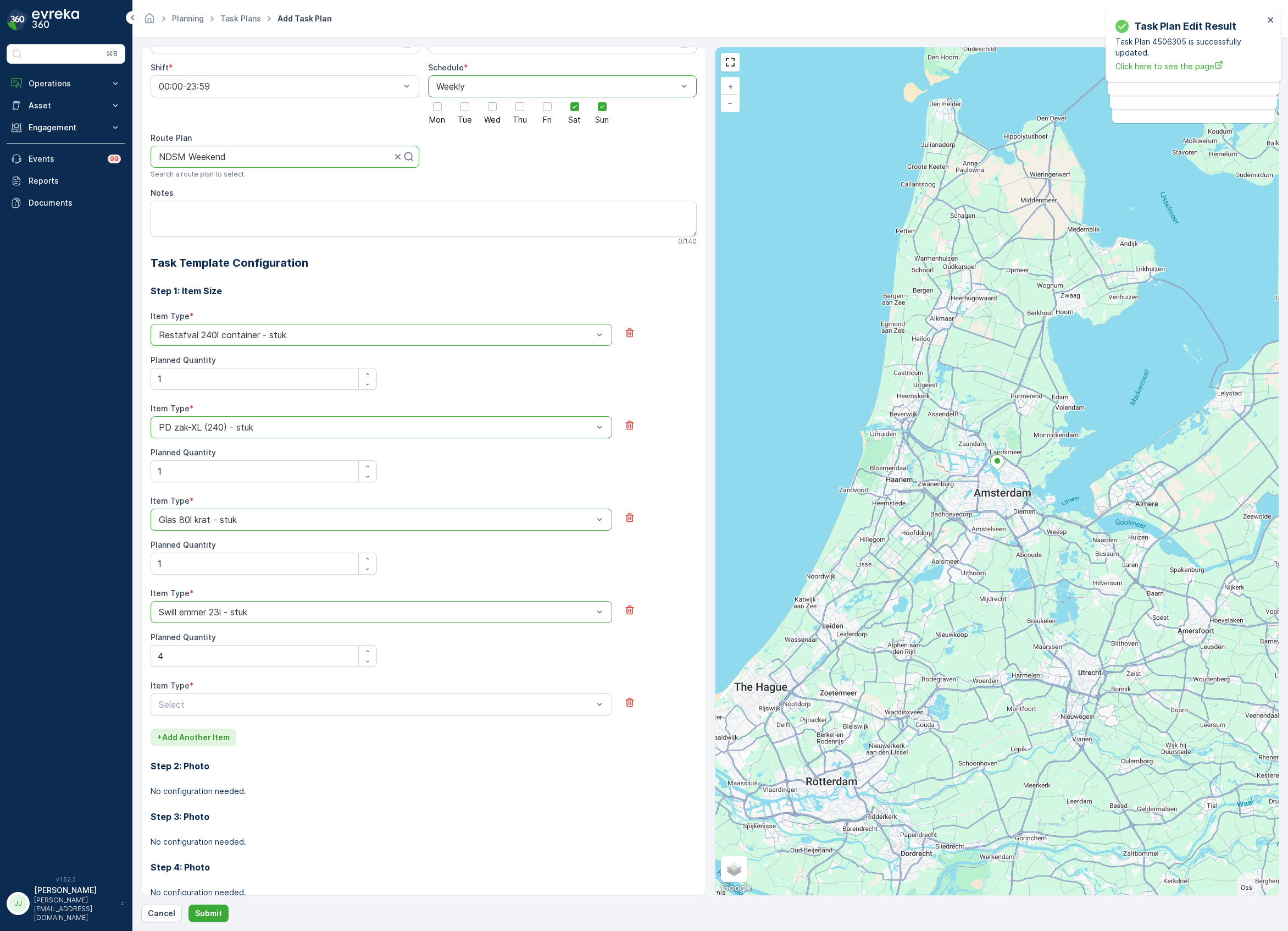
scroll to position [146, 0]
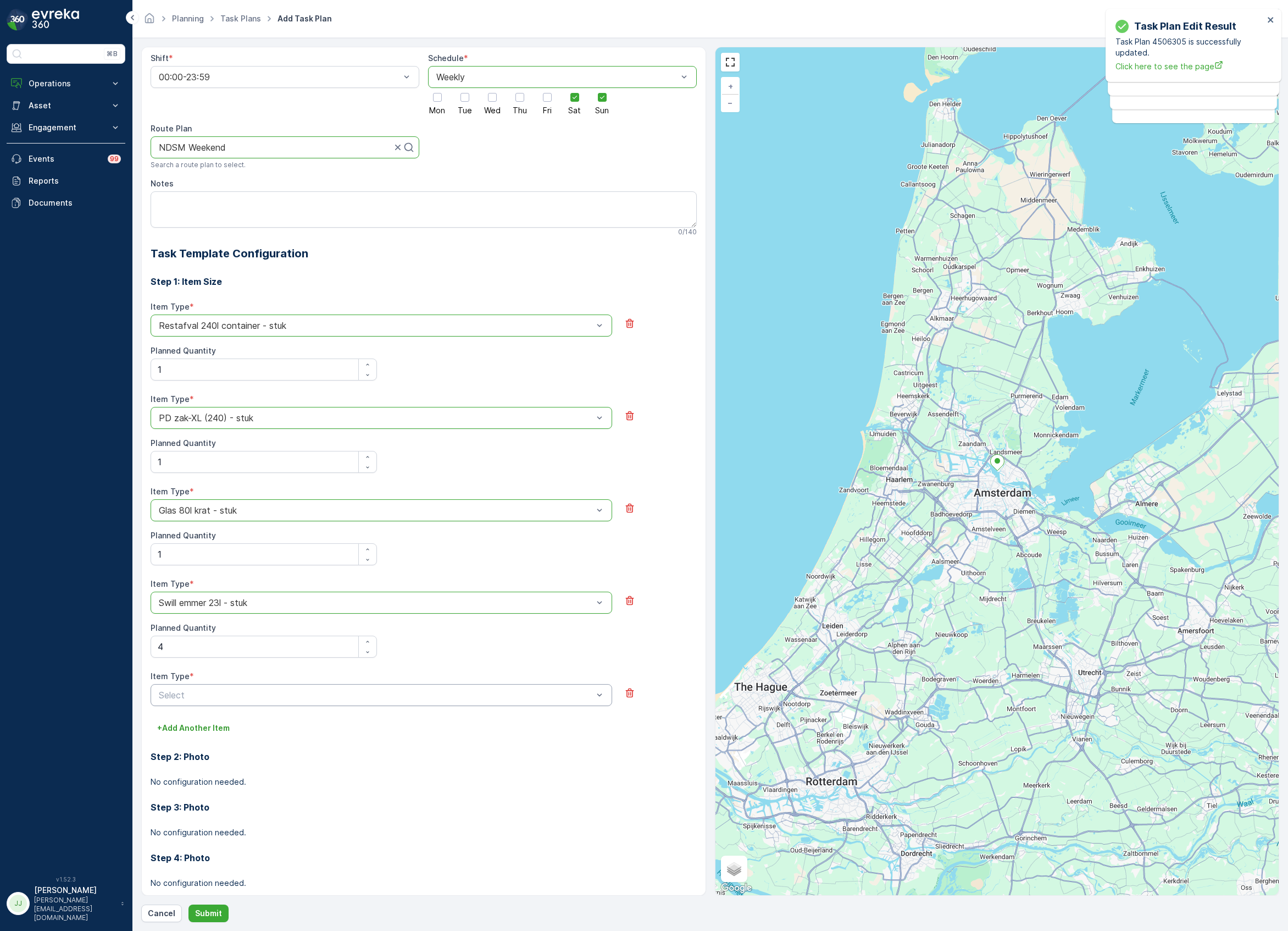
click at [170, 706] on div "Select" at bounding box center [381, 695] width 462 height 22
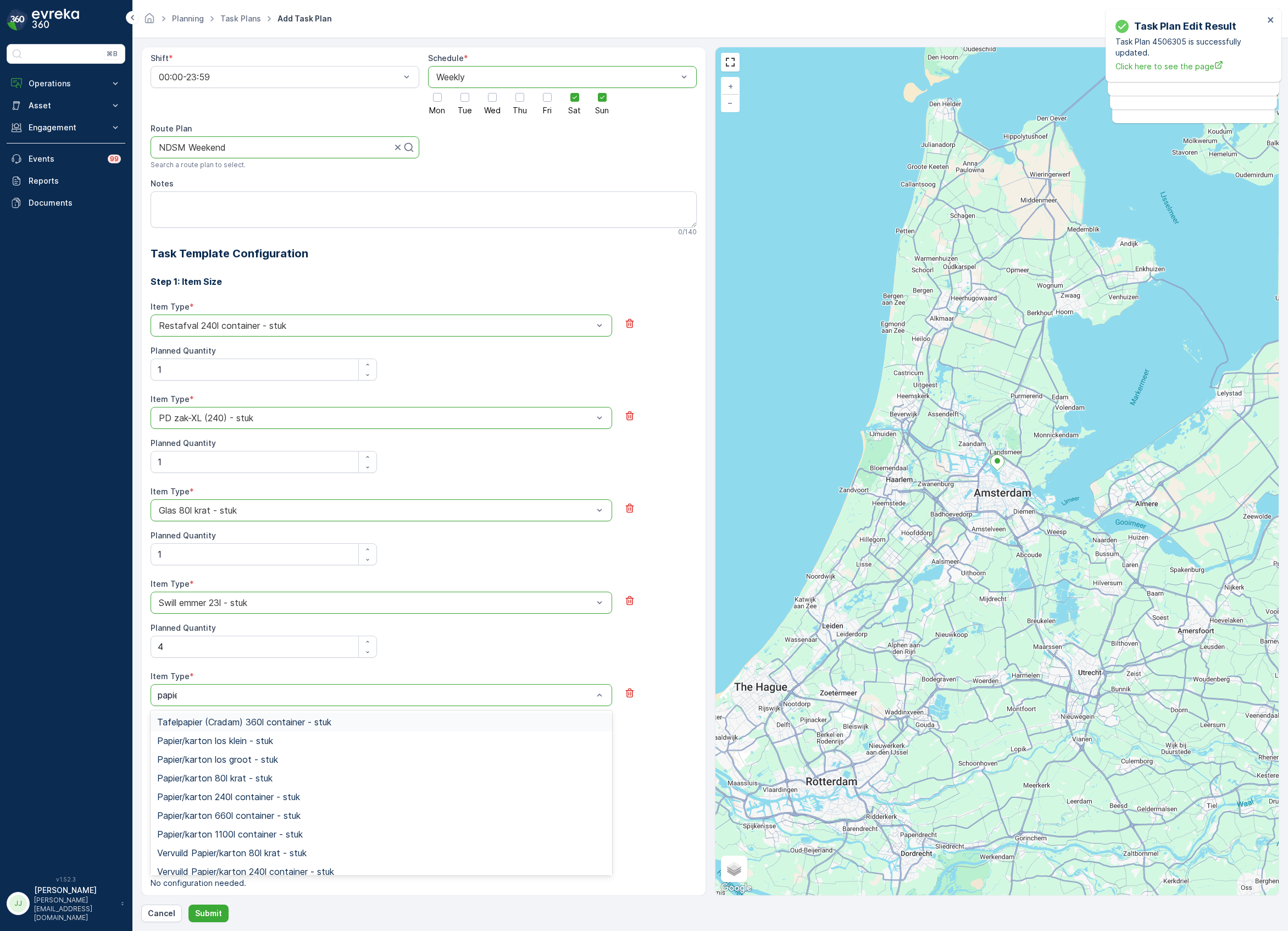
type input "papier"
click at [238, 794] on span "Papier/karton 240l container - stuk" at bounding box center [228, 796] width 143 height 10
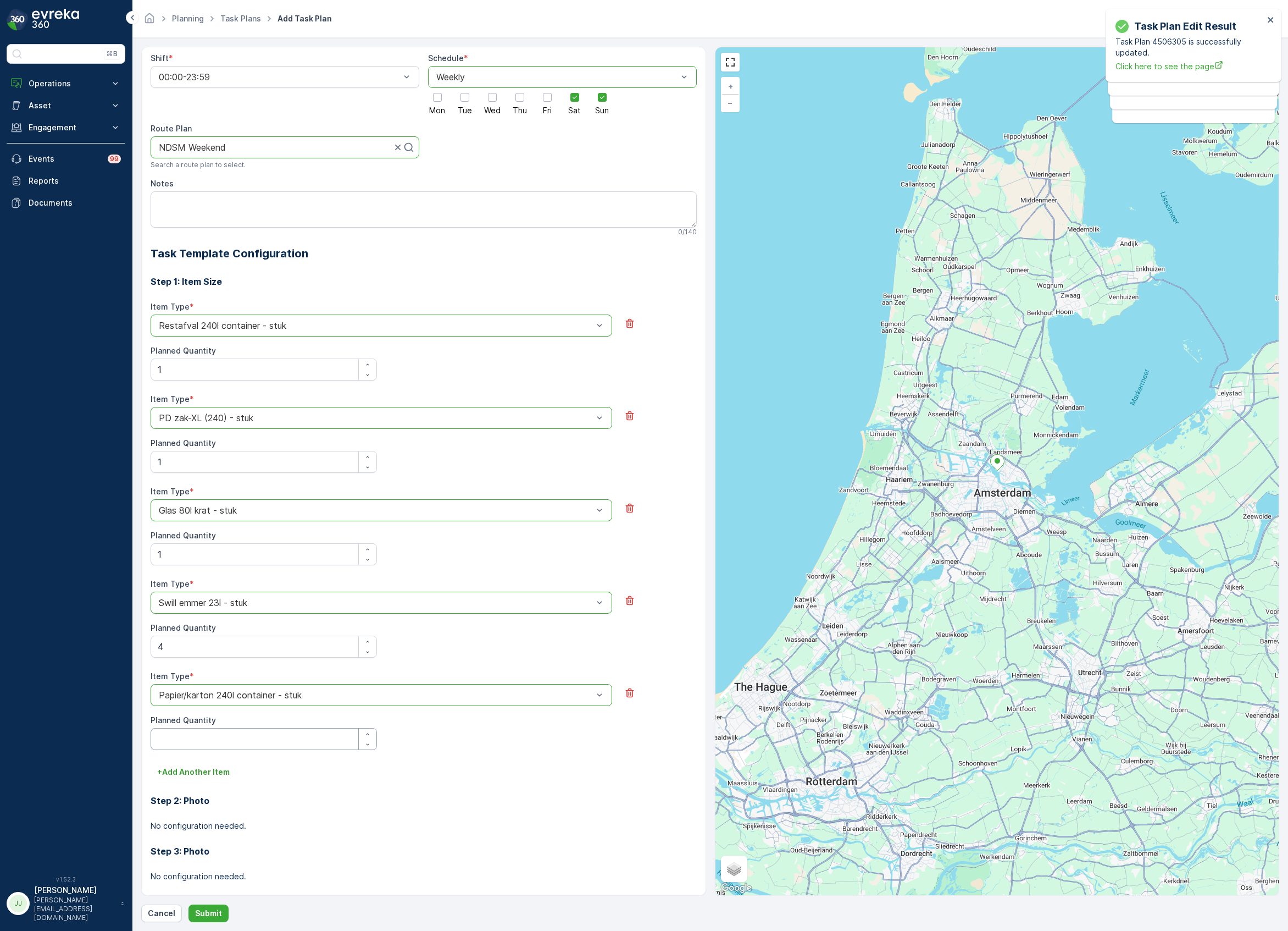
click at [194, 738] on Quantity "Planned Quantity" at bounding box center [263, 739] width 226 height 22
type Quantity "1"
click at [194, 785] on div "Step 2: Photo No configuration needed." at bounding box center [423, 806] width 546 height 51
click at [194, 778] on button "+ Add Another Item" at bounding box center [193, 772] width 86 height 18
type input "metaa"
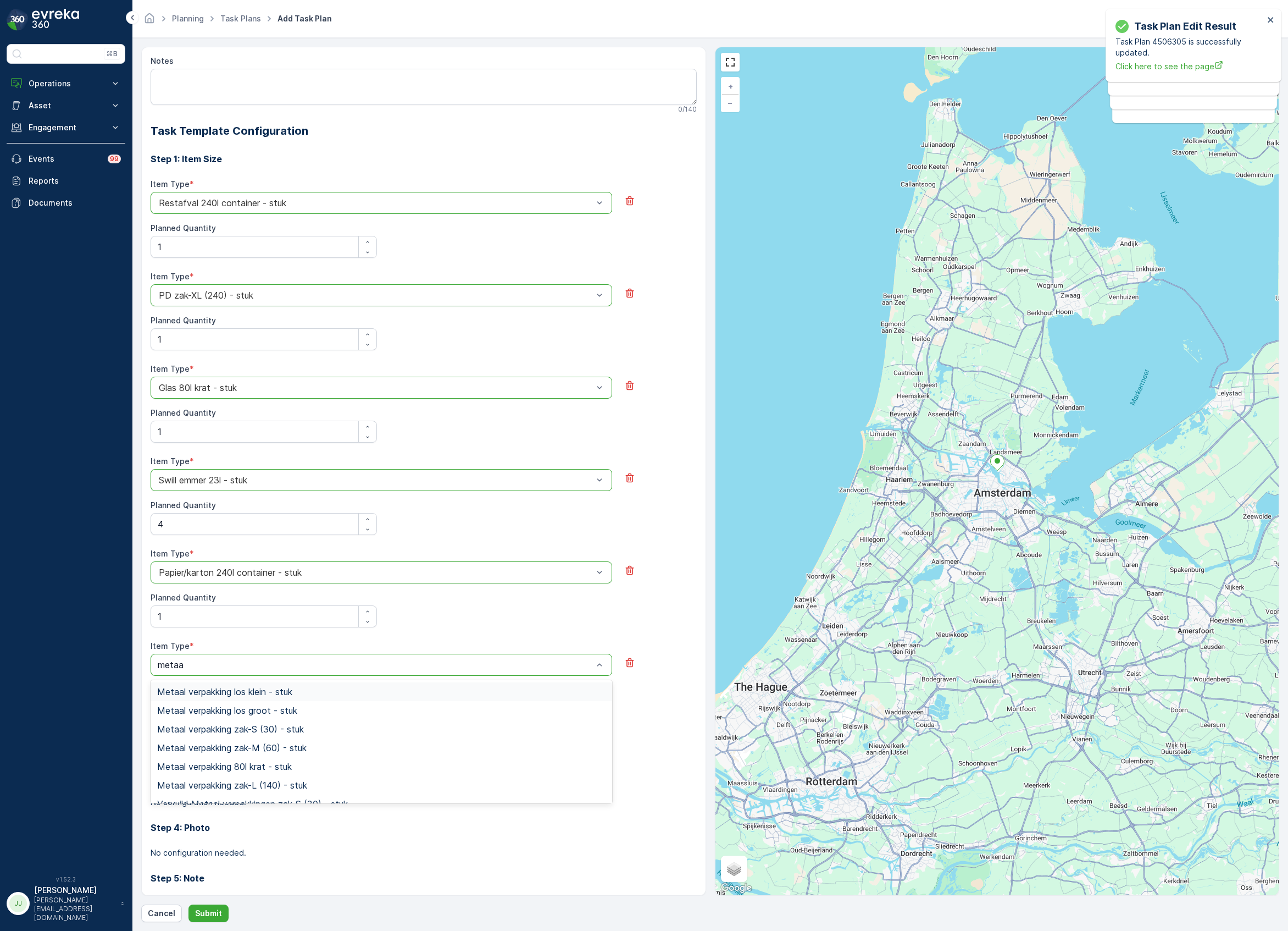
scroll to position [293, 0]
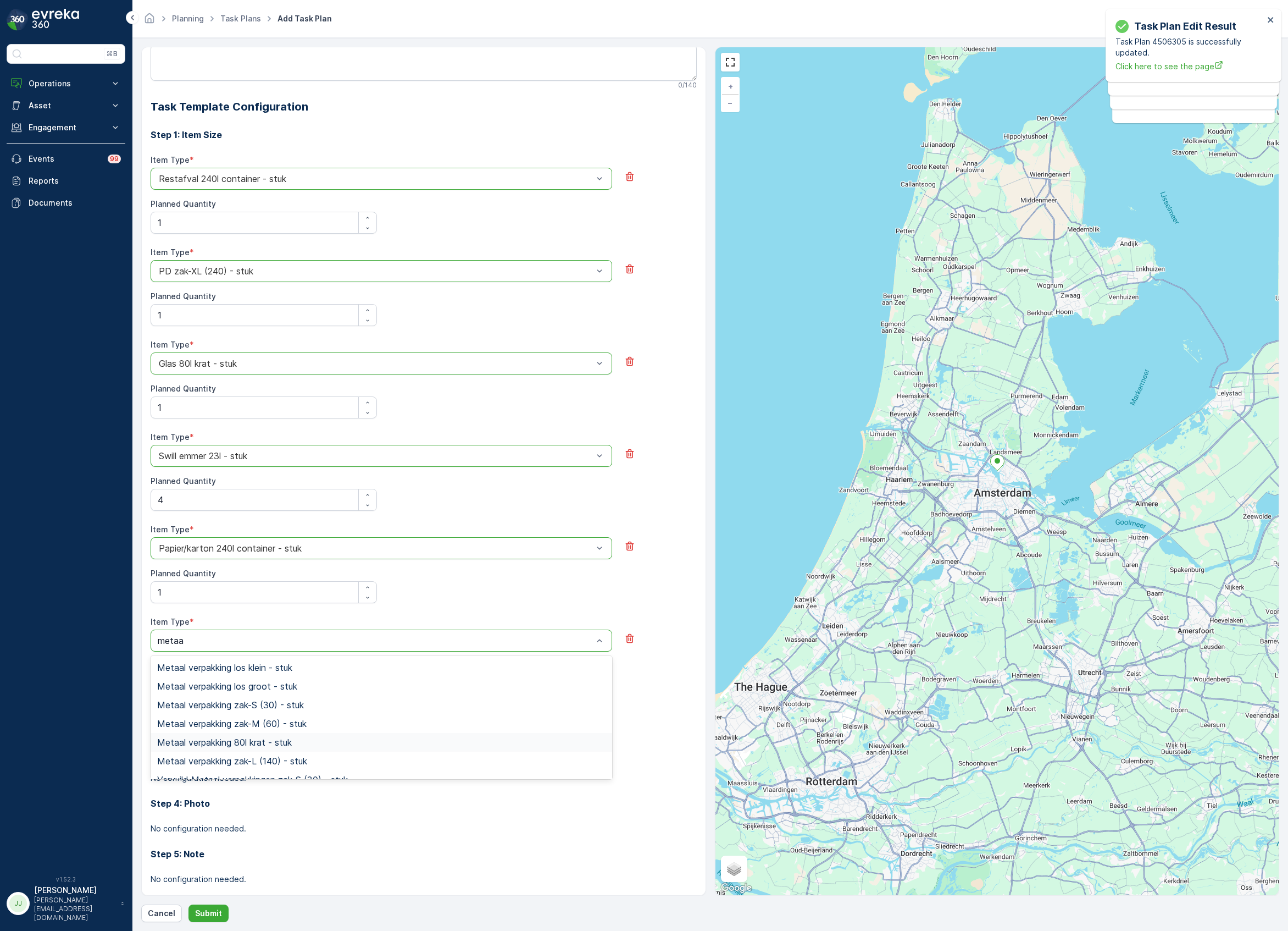
click at [263, 742] on span "Metaal verpakking 80l krat - stuk" at bounding box center [224, 742] width 135 height 10
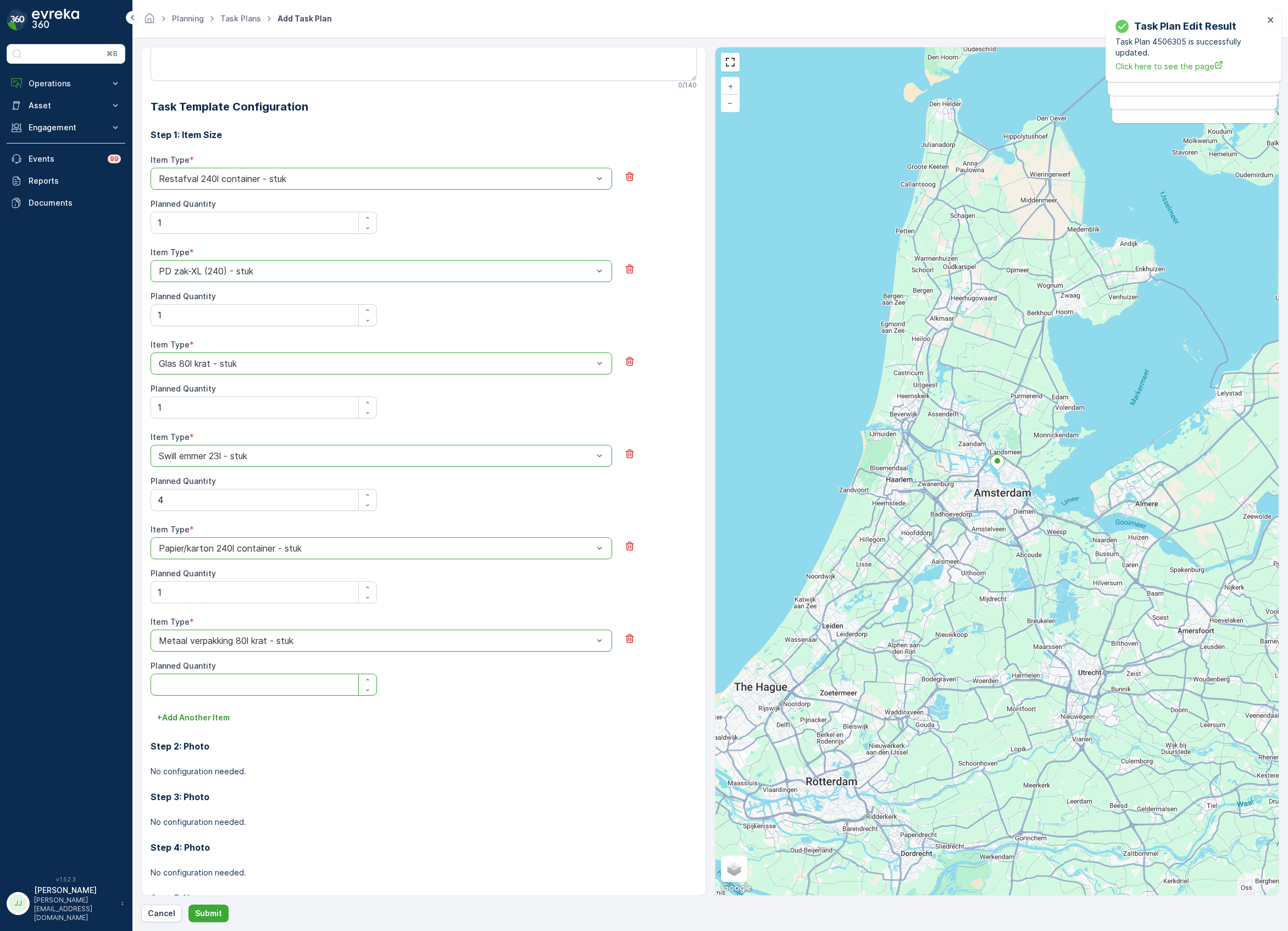
click at [177, 689] on Quantity "Planned Quantity" at bounding box center [263, 684] width 226 height 22
type Quantity "1"
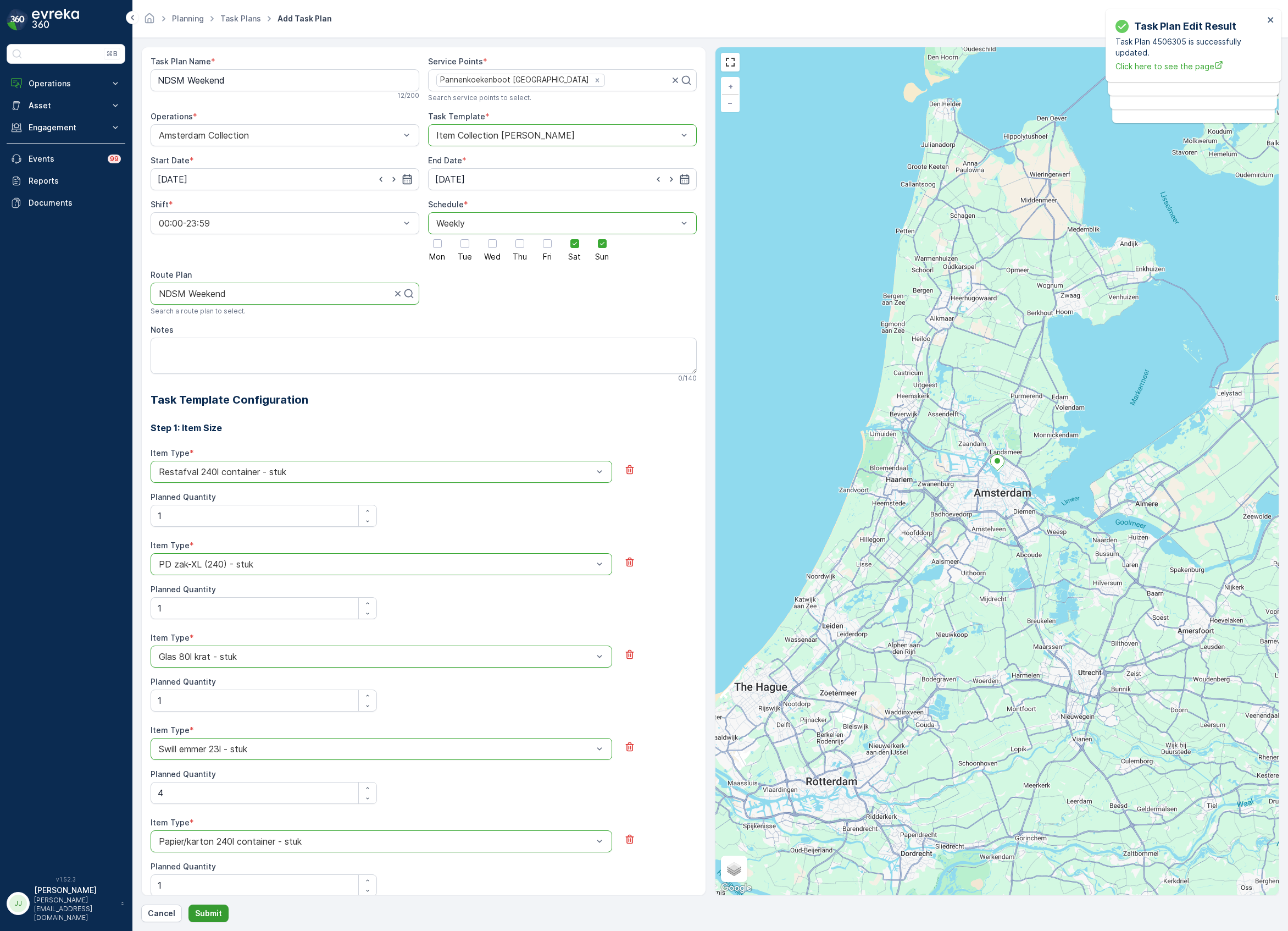
click at [206, 913] on p "Submit" at bounding box center [208, 913] width 27 height 11
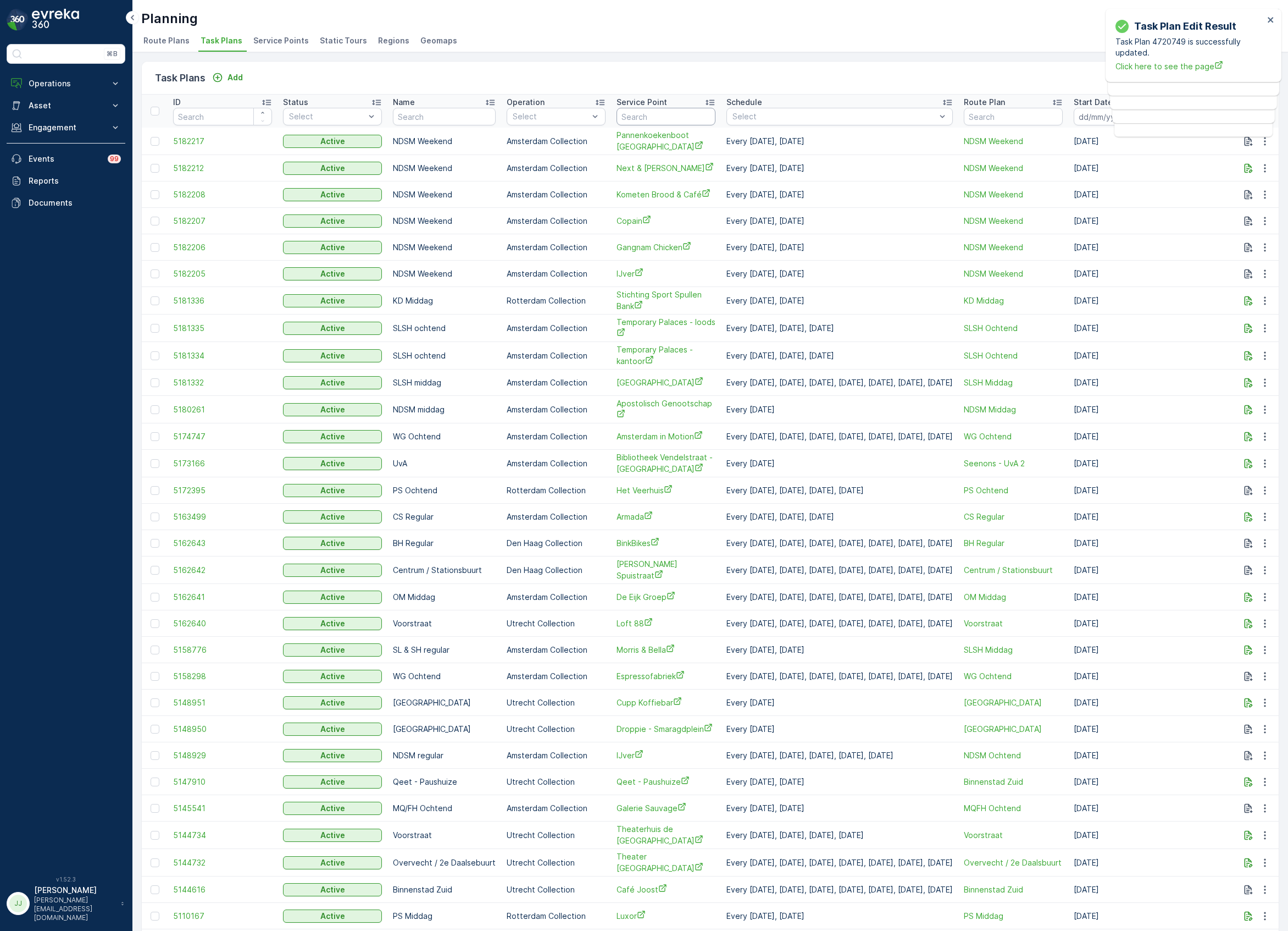
click at [686, 115] on input "text" at bounding box center [666, 116] width 99 height 18
type input "noorderlicht"
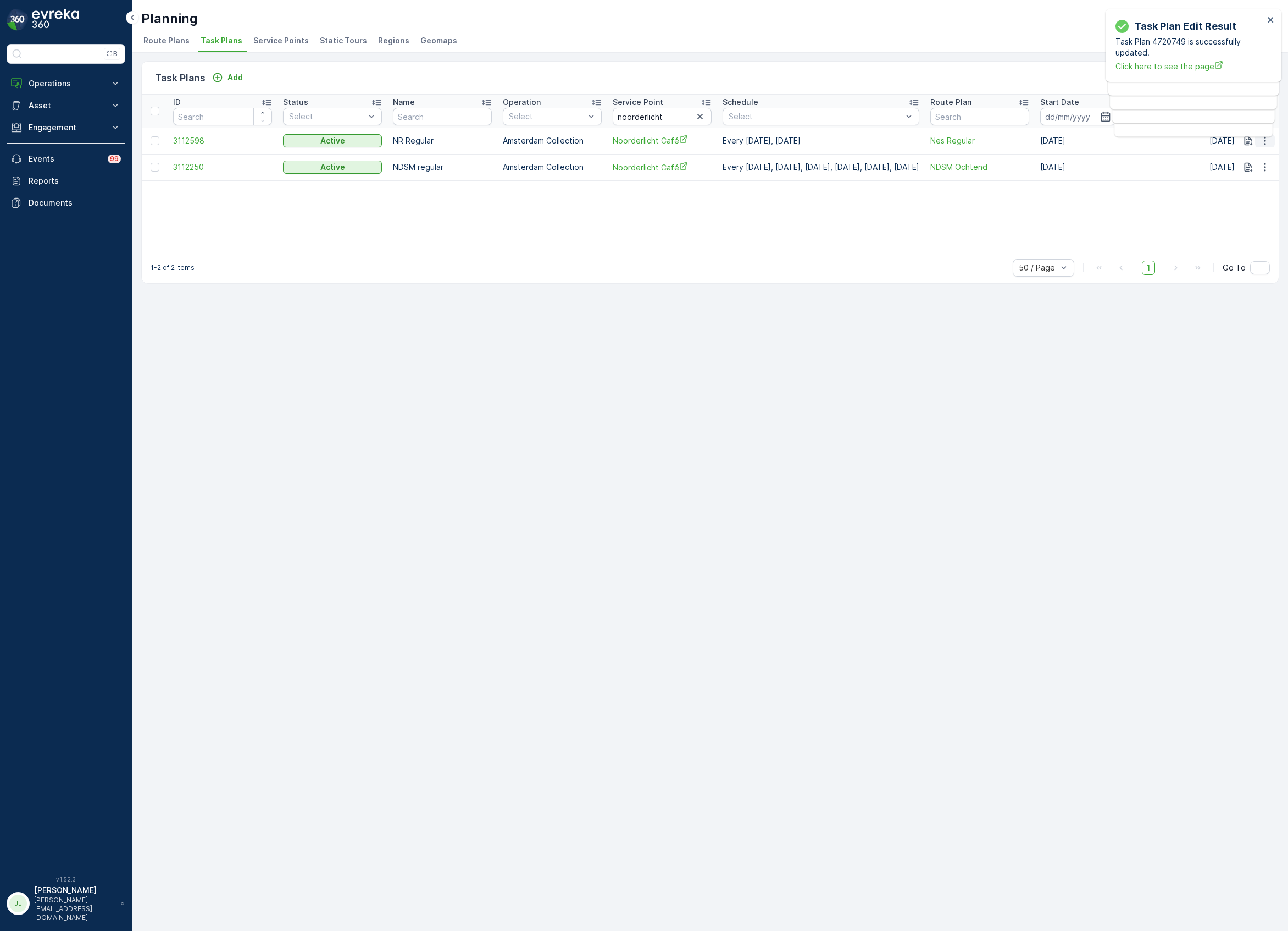
click at [1229, 139] on icon "button" at bounding box center [1265, 141] width 11 height 11
click at [1229, 172] on span "Edit Task Plan" at bounding box center [1245, 173] width 51 height 11
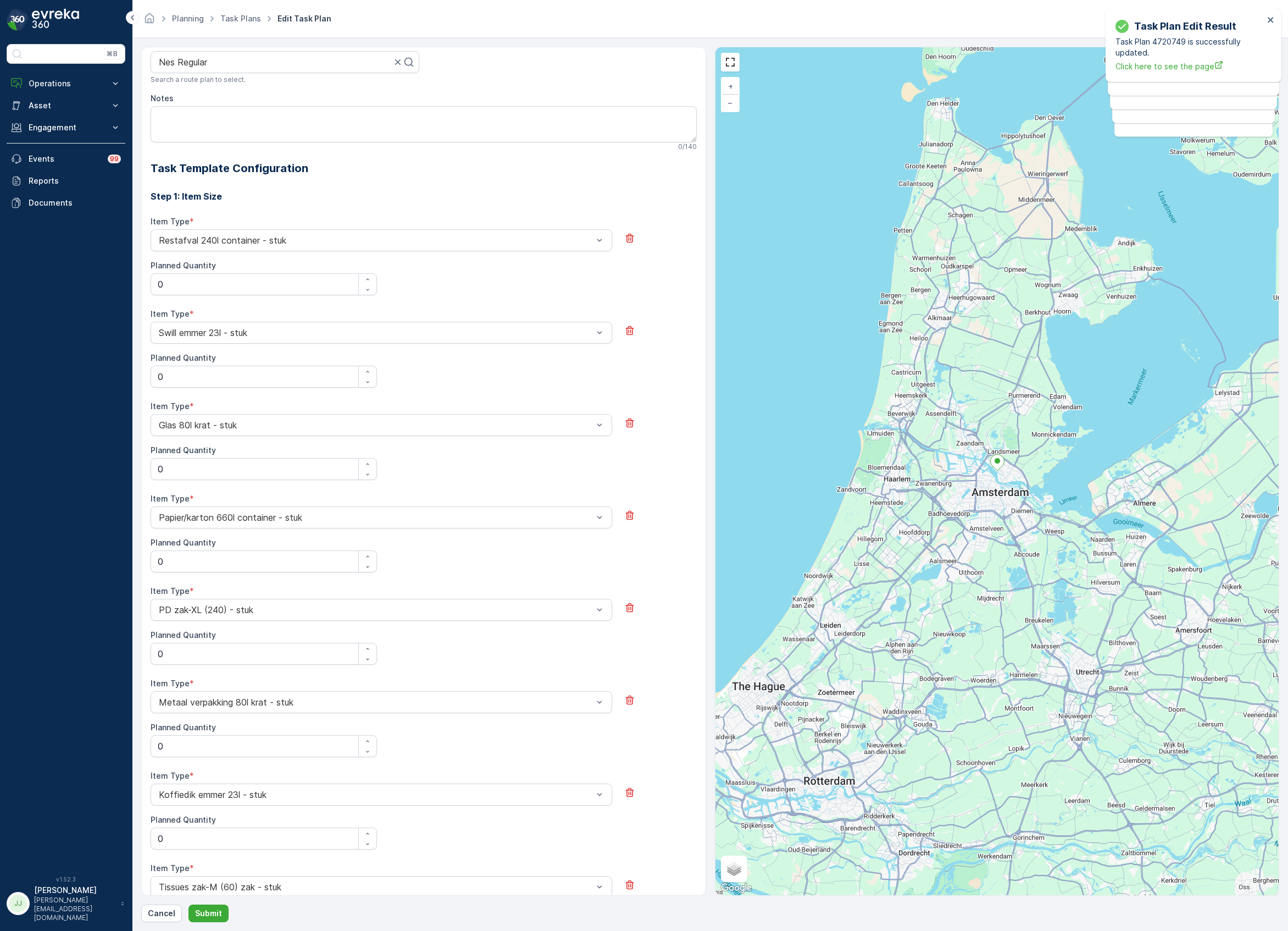
scroll to position [208, 0]
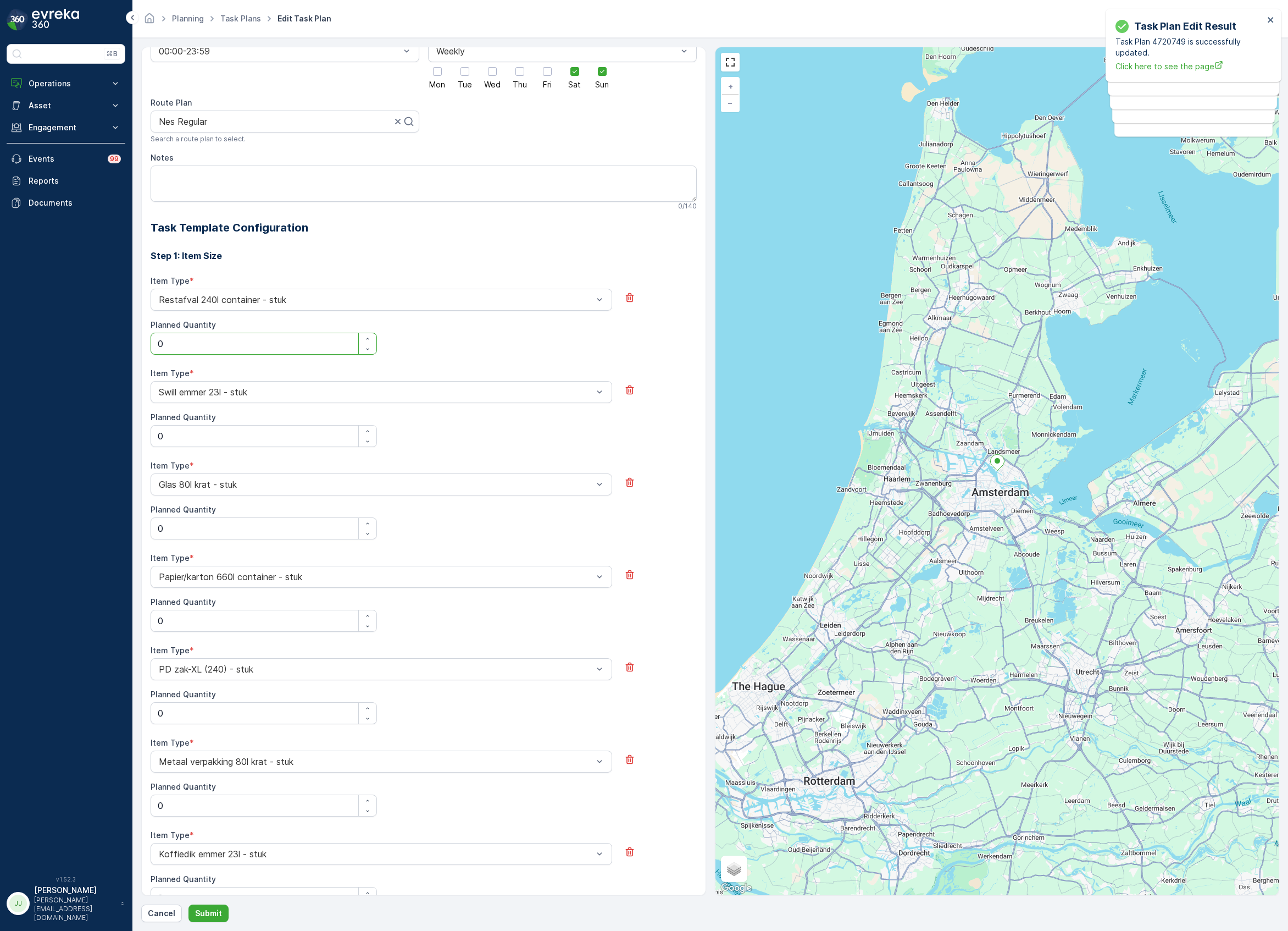
click at [129, 341] on div "⌘B Operations Insights Planning Routes & Tasks Cockpit Settings Asset Assets En…" at bounding box center [644, 466] width 1288 height 931
type Quantity "2"
drag, startPoint x: 182, startPoint y: 435, endPoint x: 154, endPoint y: 436, distance: 28.0
click at [154, 436] on Quantity "0" at bounding box center [263, 436] width 226 height 22
type Quantity "4"
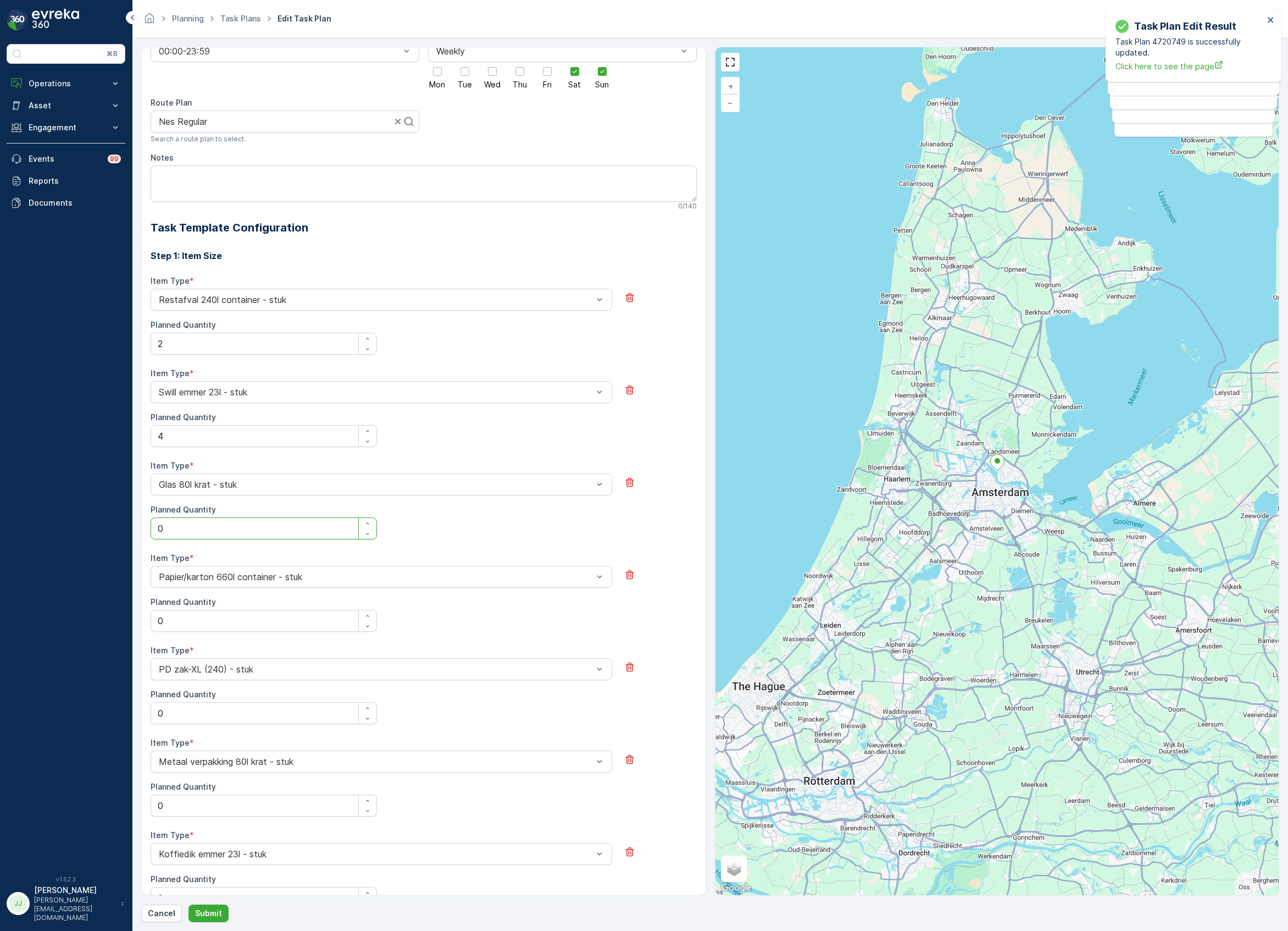
click at [190, 528] on Quantity "0" at bounding box center [263, 528] width 226 height 22
click at [145, 528] on div "All future tasks generated from this task plan will be affected by this edit. T…" at bounding box center [424, 471] width 565 height 849
type Quantity "4"
type Quantity "3"
click at [175, 630] on Quantity "0" at bounding box center [263, 621] width 226 height 22
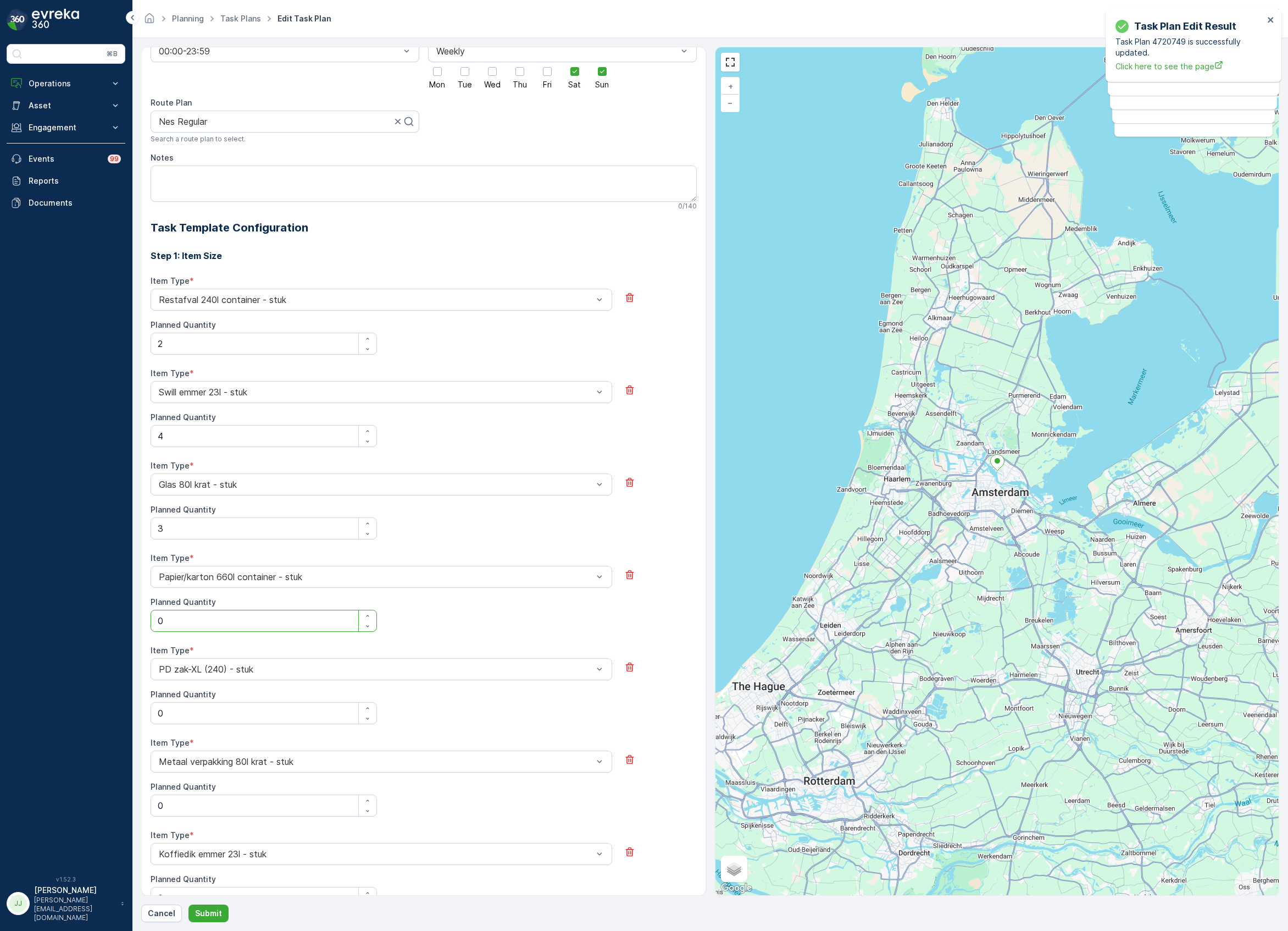
drag, startPoint x: 168, startPoint y: 630, endPoint x: 159, endPoint y: 628, distance: 9.2
click at [159, 628] on Quantity "0" at bounding box center [263, 621] width 226 height 22
type Quantity "1"
drag, startPoint x: 189, startPoint y: 717, endPoint x: 126, endPoint y: 711, distance: 63.3
click at [126, 711] on div "⌘B Operations Insights Planning Routes & Tasks Cockpit Settings Asset Assets En…" at bounding box center [644, 466] width 1288 height 931
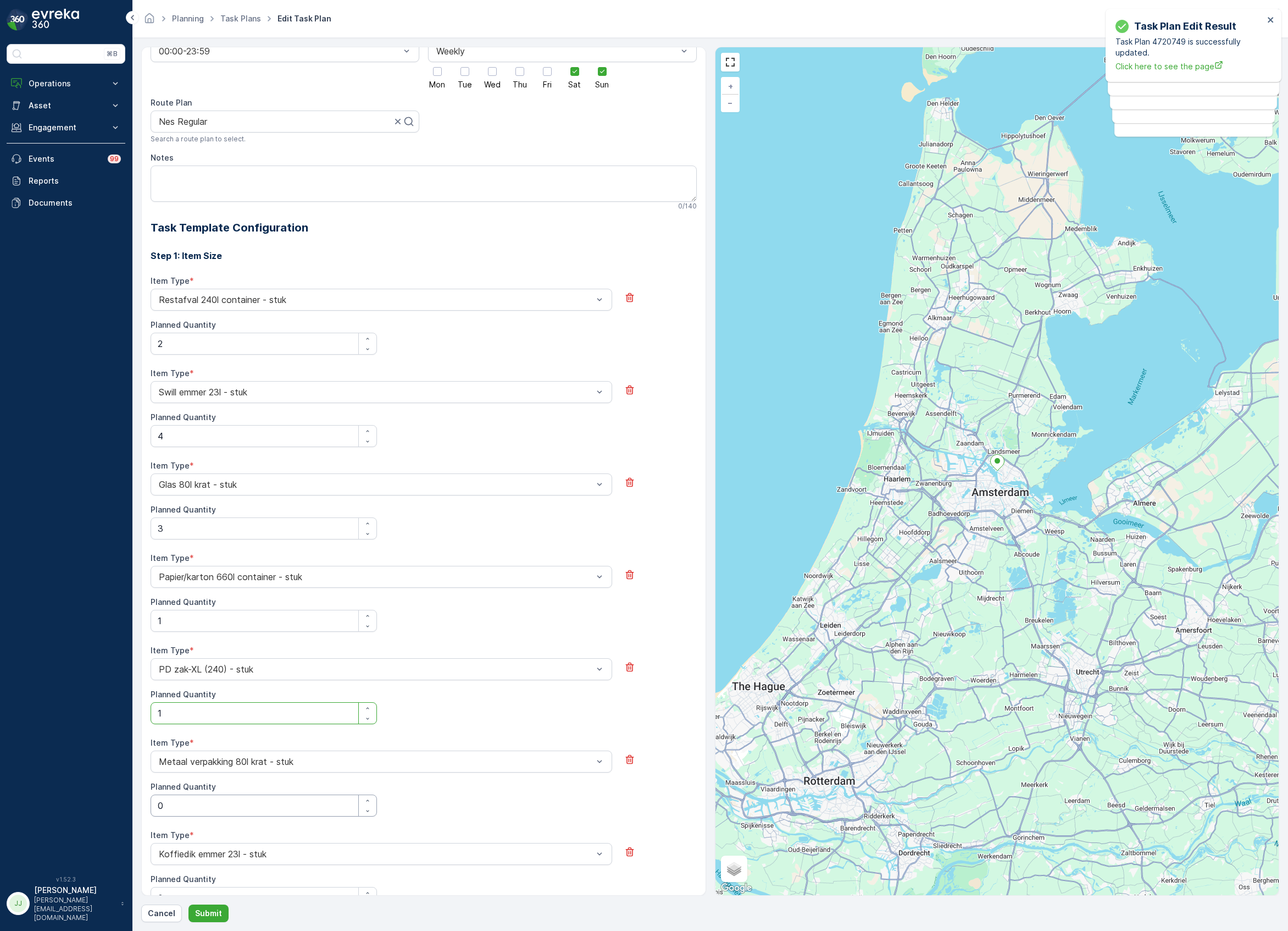
type Quantity "1"
drag, startPoint x: 194, startPoint y: 810, endPoint x: 157, endPoint y: 814, distance: 37.2
click at [157, 814] on Quantity "0" at bounding box center [263, 805] width 226 height 22
type Quantity "1"
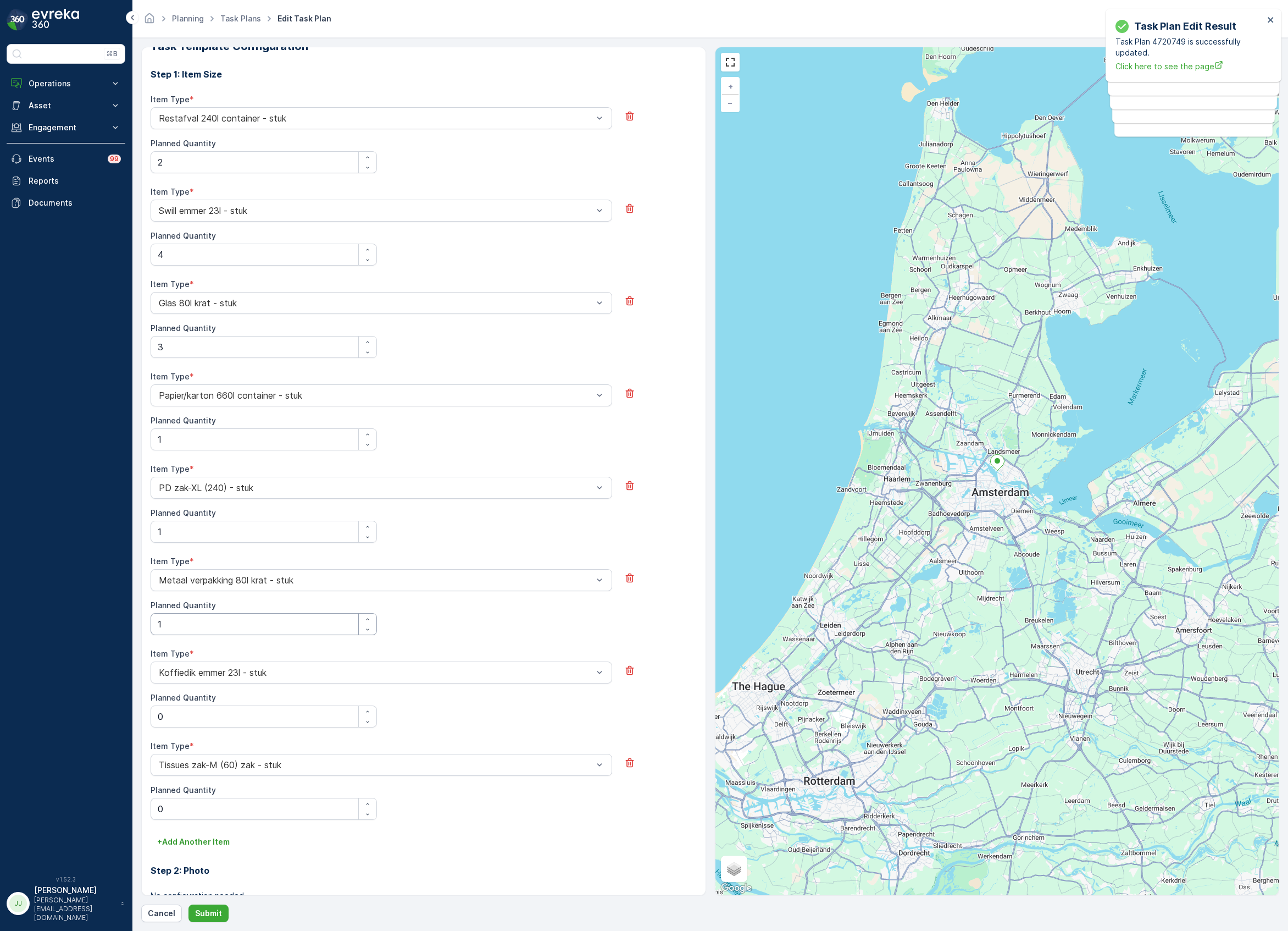
scroll to position [427, 0]
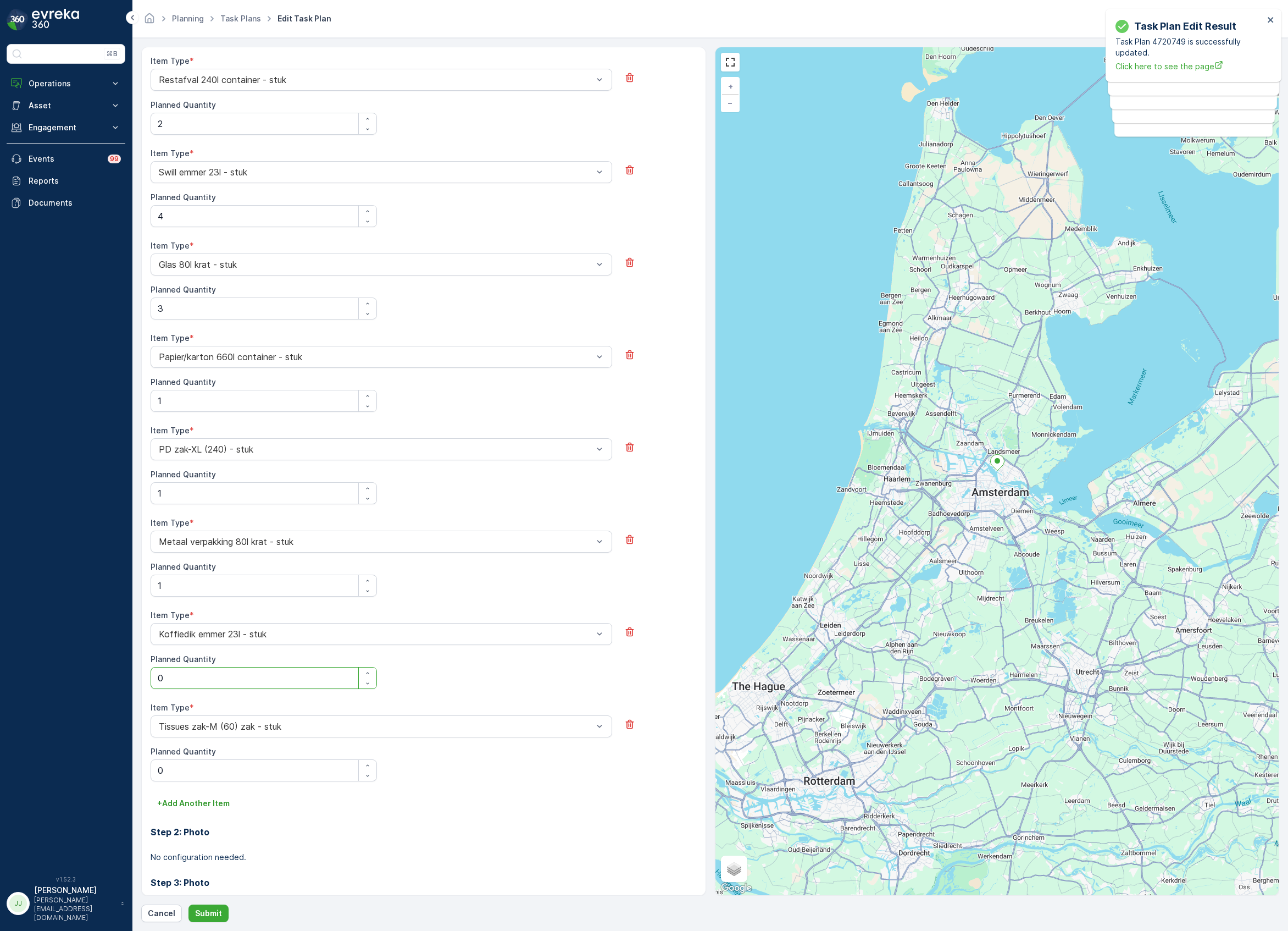
drag, startPoint x: 180, startPoint y: 683, endPoint x: 139, endPoint y: 683, distance: 41.0
click at [139, 683] on form "All future tasks generated from this task plan will be affected by this edit. T…" at bounding box center [710, 484] width 1156 height 893
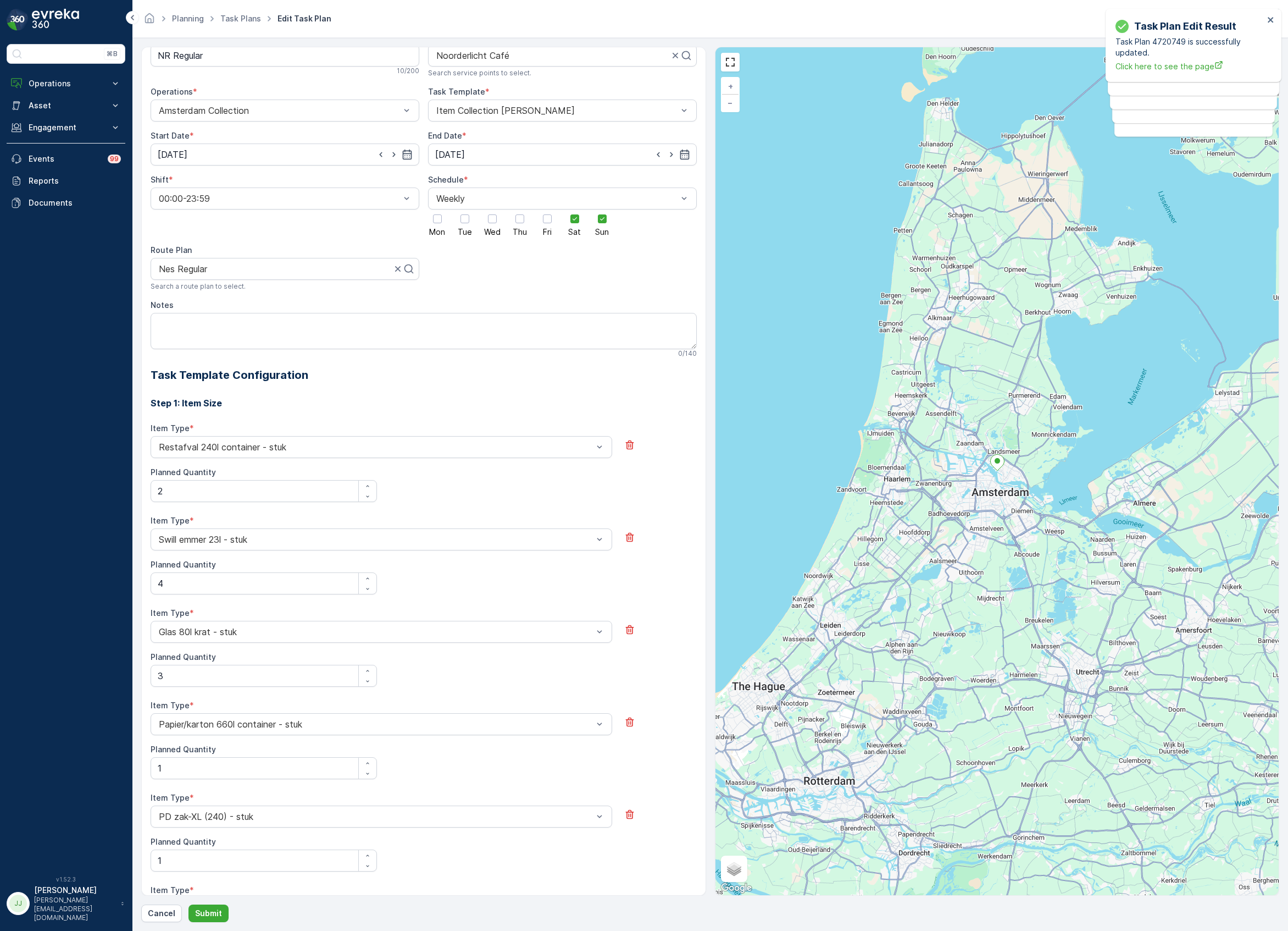
scroll to position [0, 0]
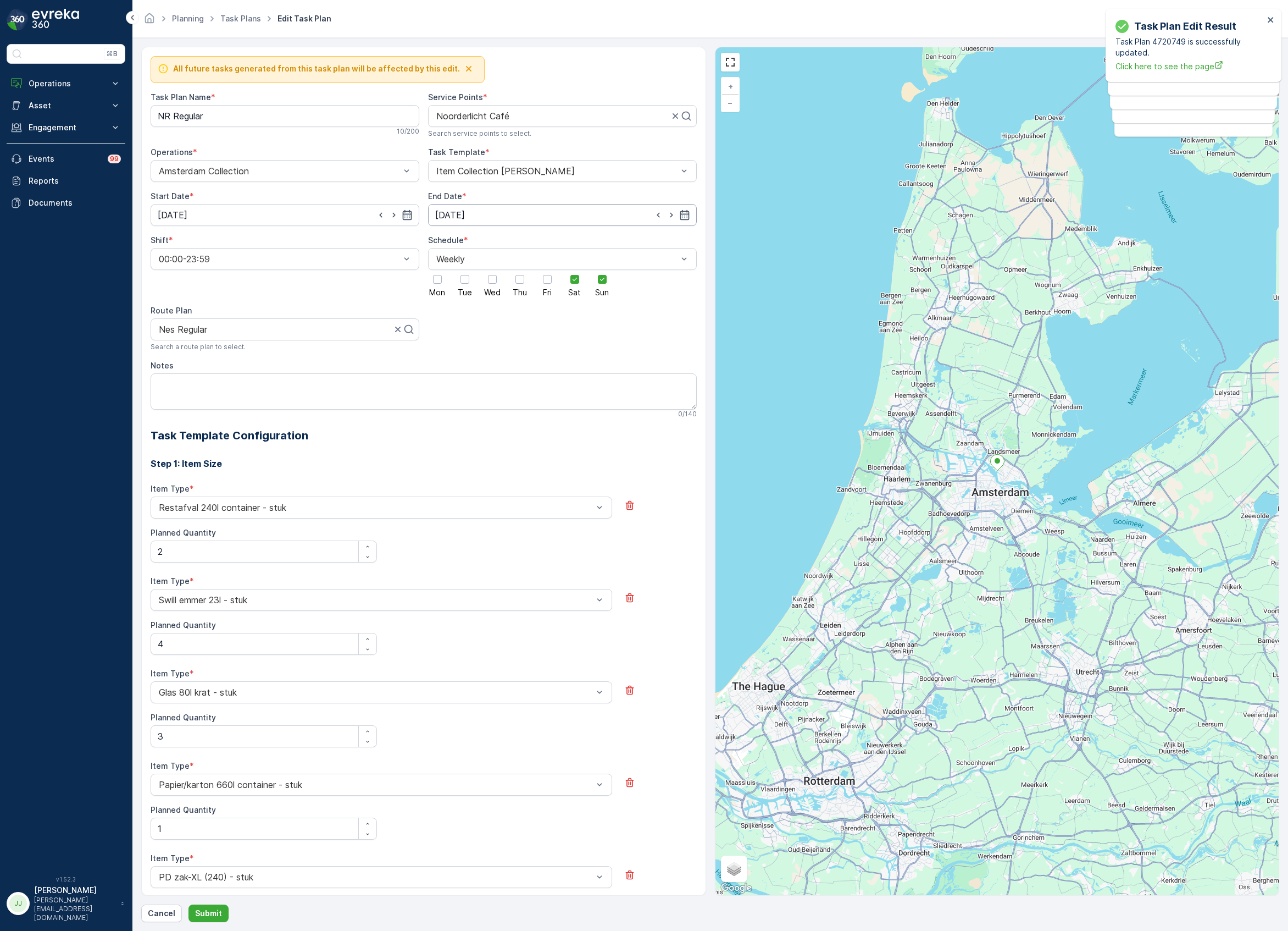
type Quantity "2"
click at [473, 222] on input "[DATE]" at bounding box center [562, 215] width 269 height 22
click at [486, 240] on p "2025" at bounding box center [480, 243] width 19 height 11
click at [488, 341] on span "2030" at bounding box center [486, 344] width 19 height 11
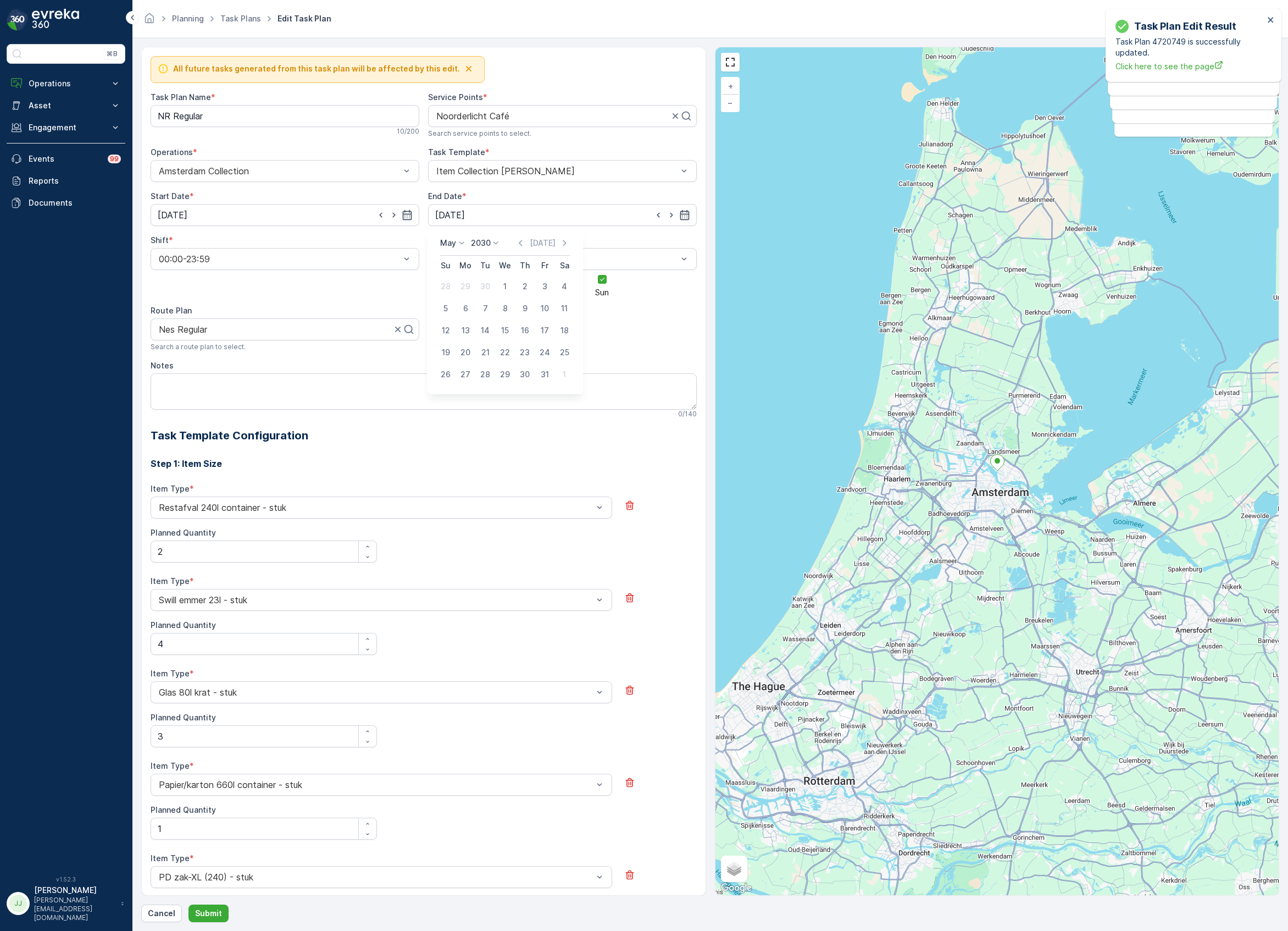
click at [457, 240] on icon at bounding box center [462, 243] width 11 height 11
click at [470, 315] on span "October" at bounding box center [462, 313] width 31 height 11
click at [467, 331] on div "14" at bounding box center [465, 330] width 18 height 18
type input "[DATE]"
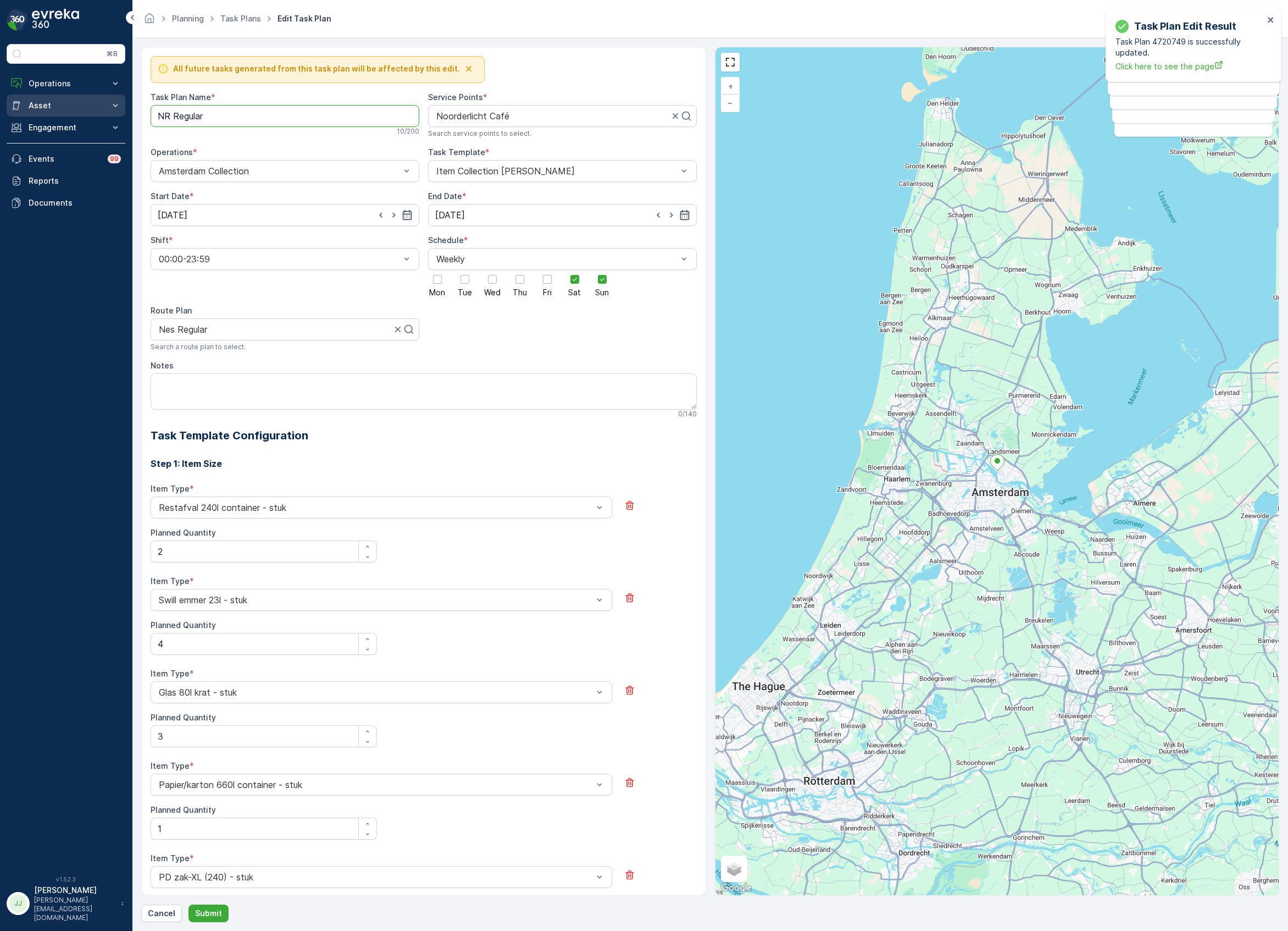
drag, startPoint x: 253, startPoint y: 110, endPoint x: 84, endPoint y: 115, distance: 169.1
click at [86, 113] on div "⌘B Operations Insights Planning Routes & Tasks Cockpit Settings Asset Assets En…" at bounding box center [644, 466] width 1288 height 931
type Name "NDSM Weekend"
drag, startPoint x: 272, startPoint y: 335, endPoint x: 156, endPoint y: 333, distance: 116.0
click at [156, 333] on div "Nes Regular" at bounding box center [284, 329] width 269 height 22
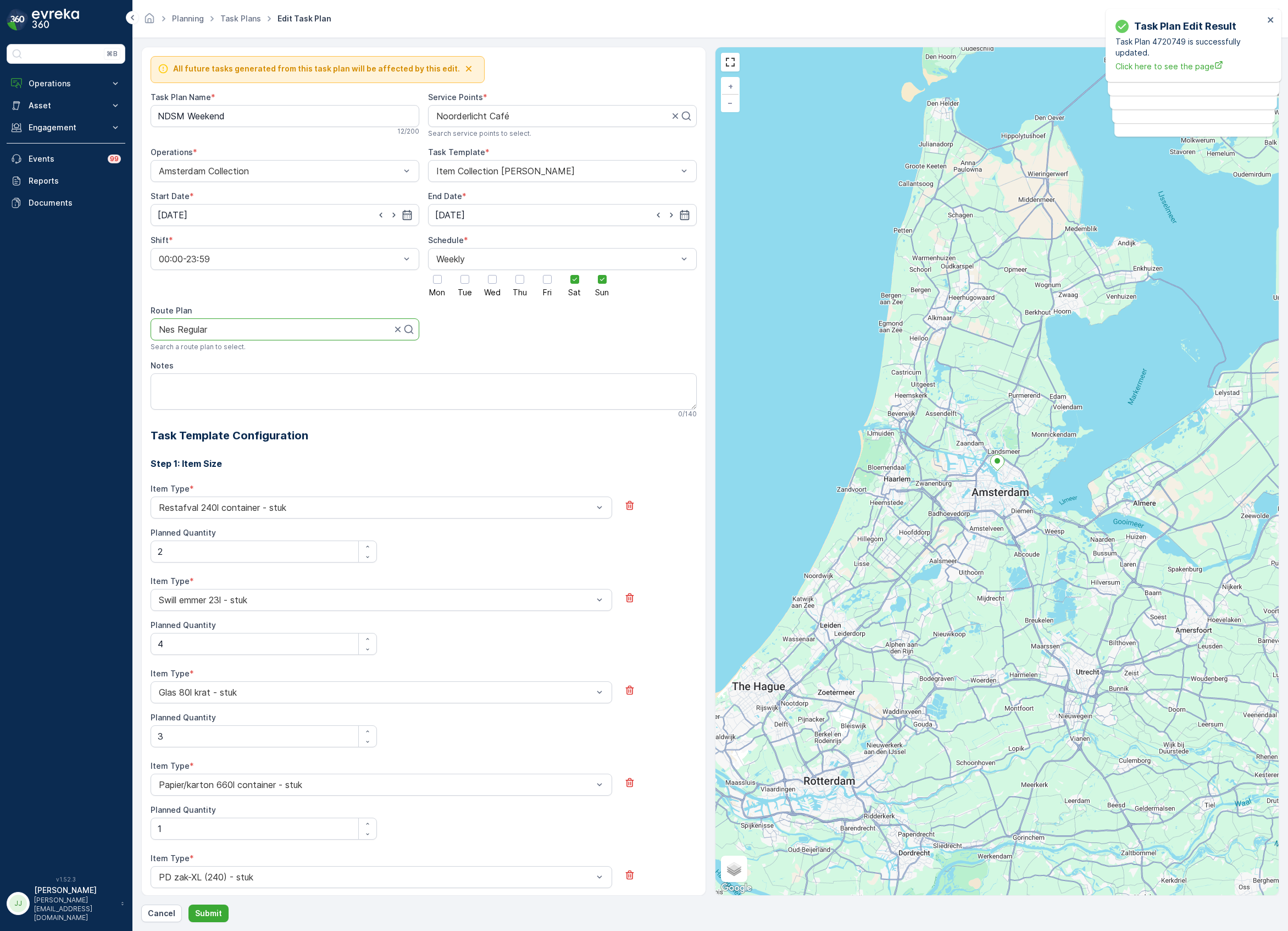
click at [395, 324] on div at bounding box center [403, 329] width 22 height 21
click at [371, 332] on div at bounding box center [280, 329] width 246 height 10
type input "week"
click at [193, 357] on span "NDSM Weekend" at bounding box center [190, 356] width 67 height 10
click at [203, 910] on p "Submit" at bounding box center [208, 913] width 27 height 11
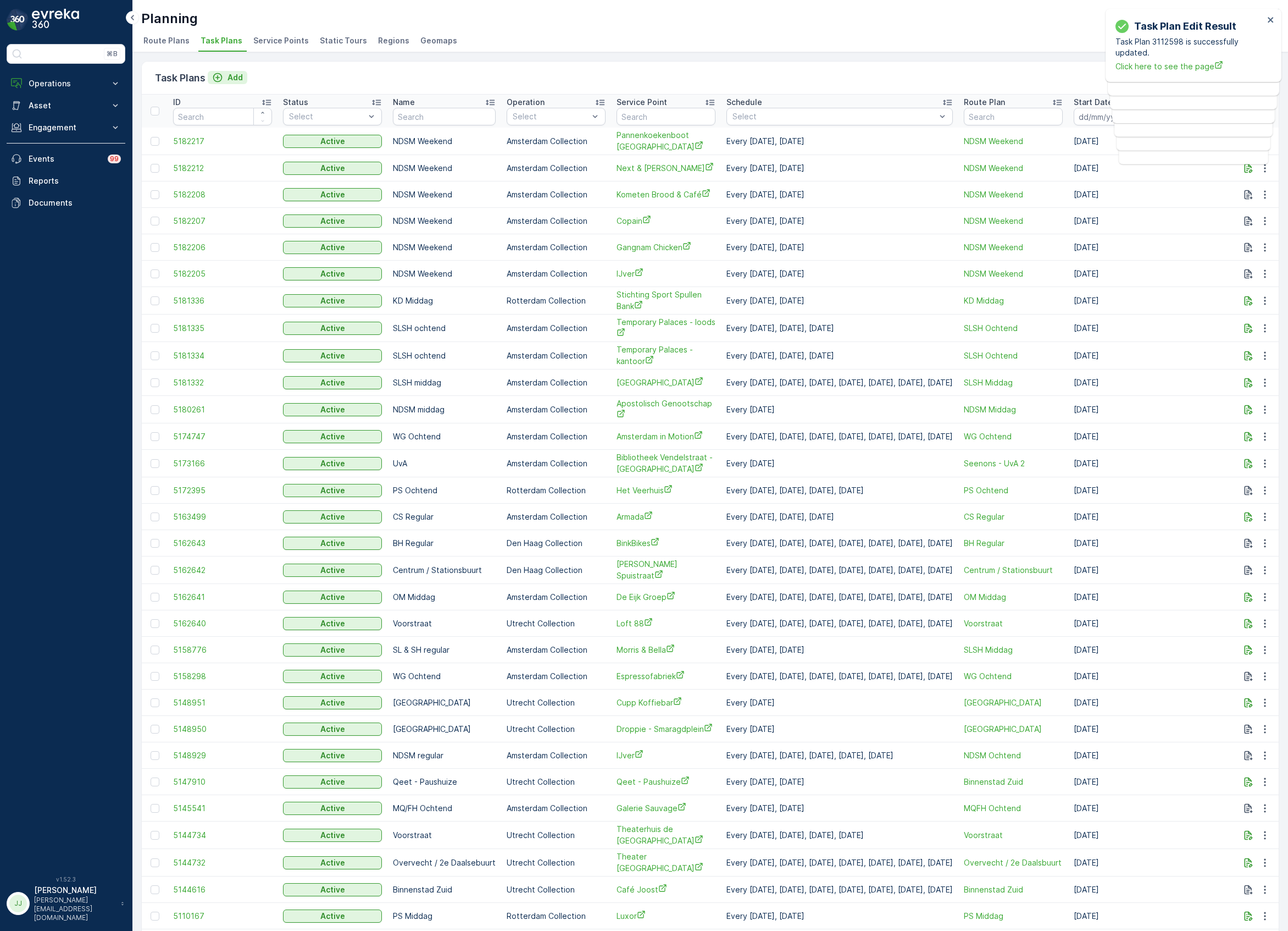
click at [233, 73] on p "Add" at bounding box center [235, 77] width 15 height 11
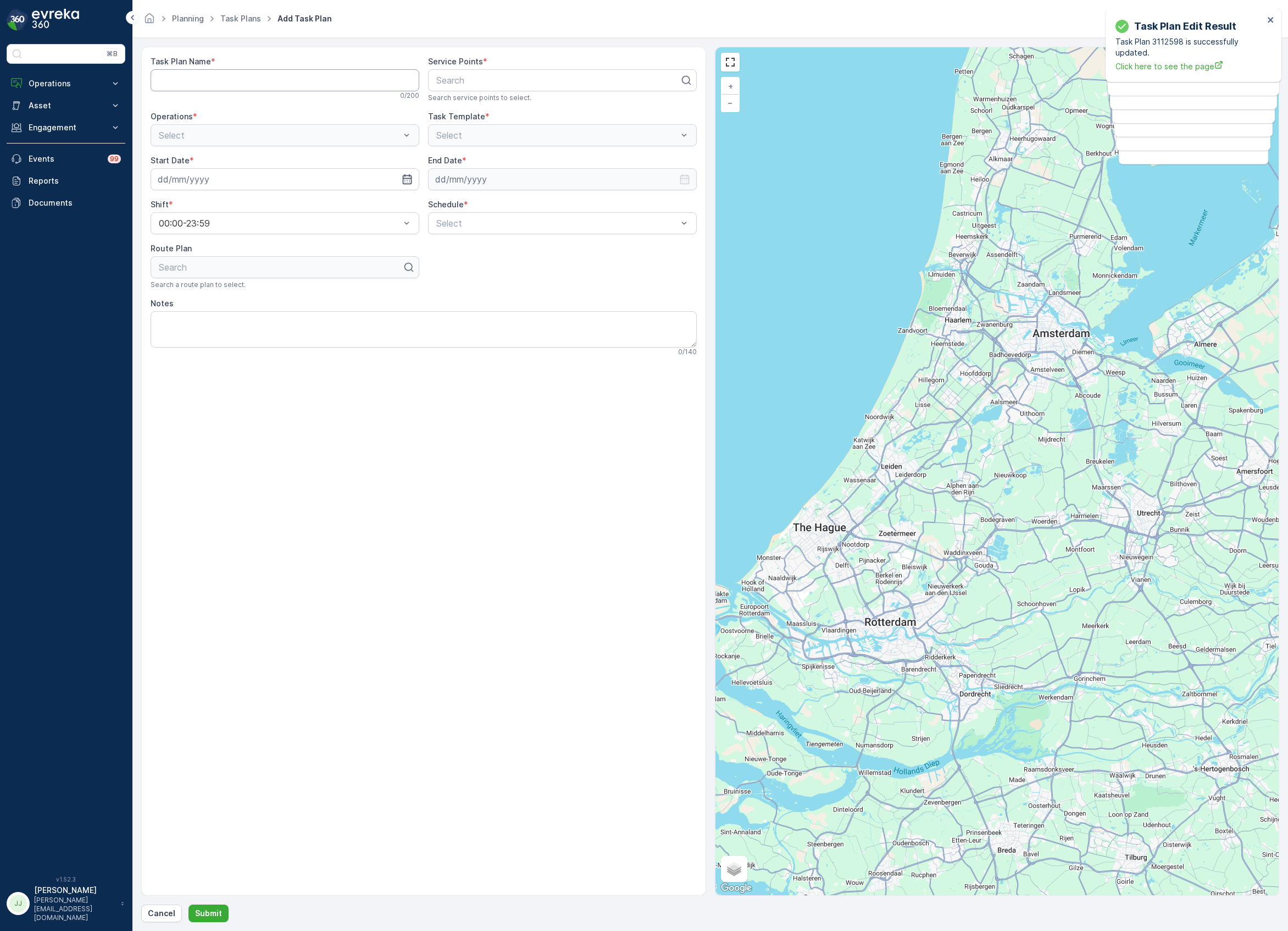
click at [203, 82] on Name "Task Plan Name" at bounding box center [284, 80] width 269 height 22
drag, startPoint x: 203, startPoint y: 71, endPoint x: 73, endPoint y: 82, distance: 130.5
click at [73, 82] on div "⌘B Operations Insights Planning Routes & Tasks Cockpit Settings Asset Assets En…" at bounding box center [644, 466] width 1288 height 931
type Name "NDSM Weekend"
click at [584, 80] on div at bounding box center [558, 80] width 246 height 10
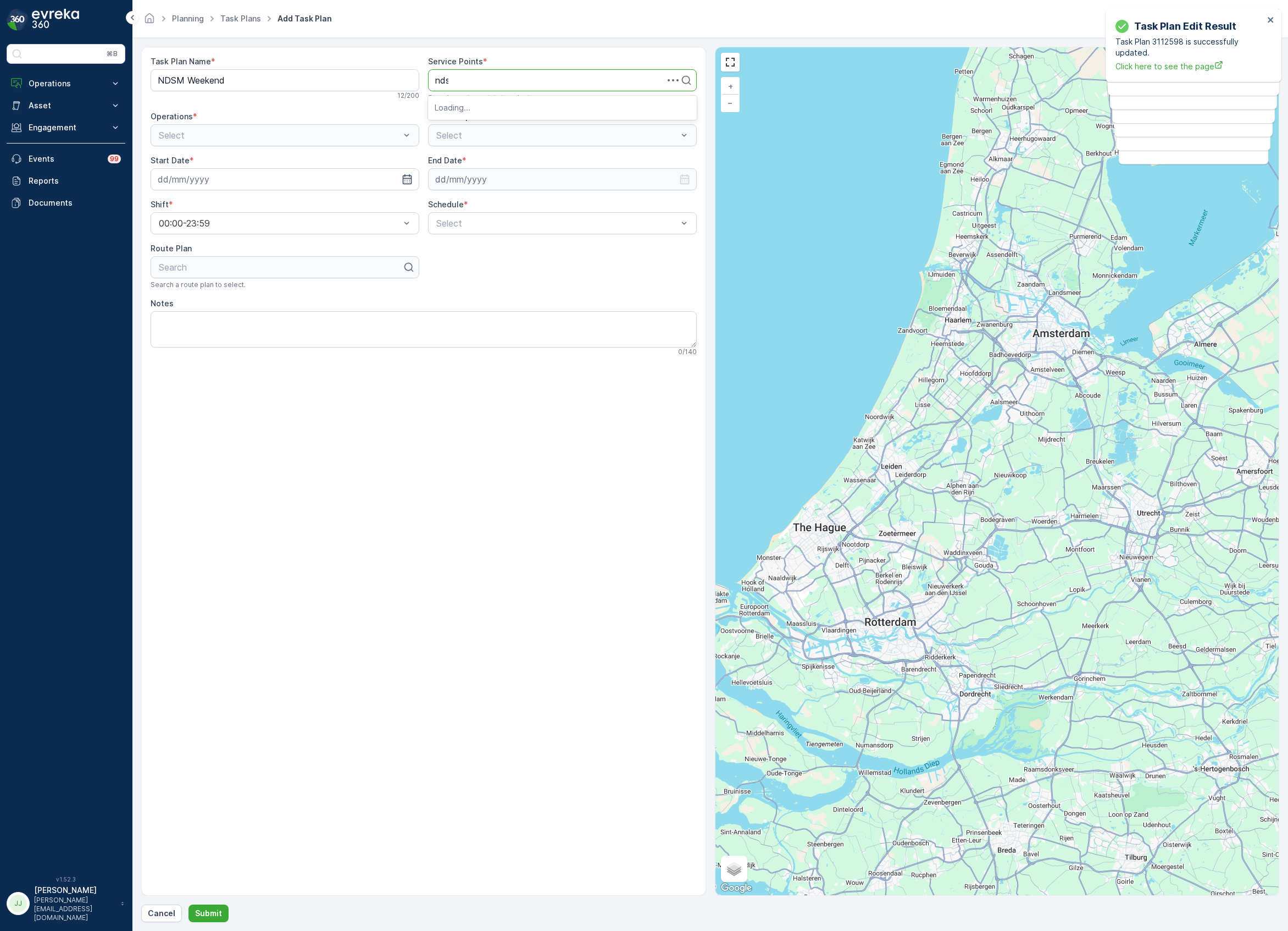
type input "ndsm"
click at [476, 186] on span "Stichting NDSM-werf" at bounding box center [479, 182] width 89 height 10
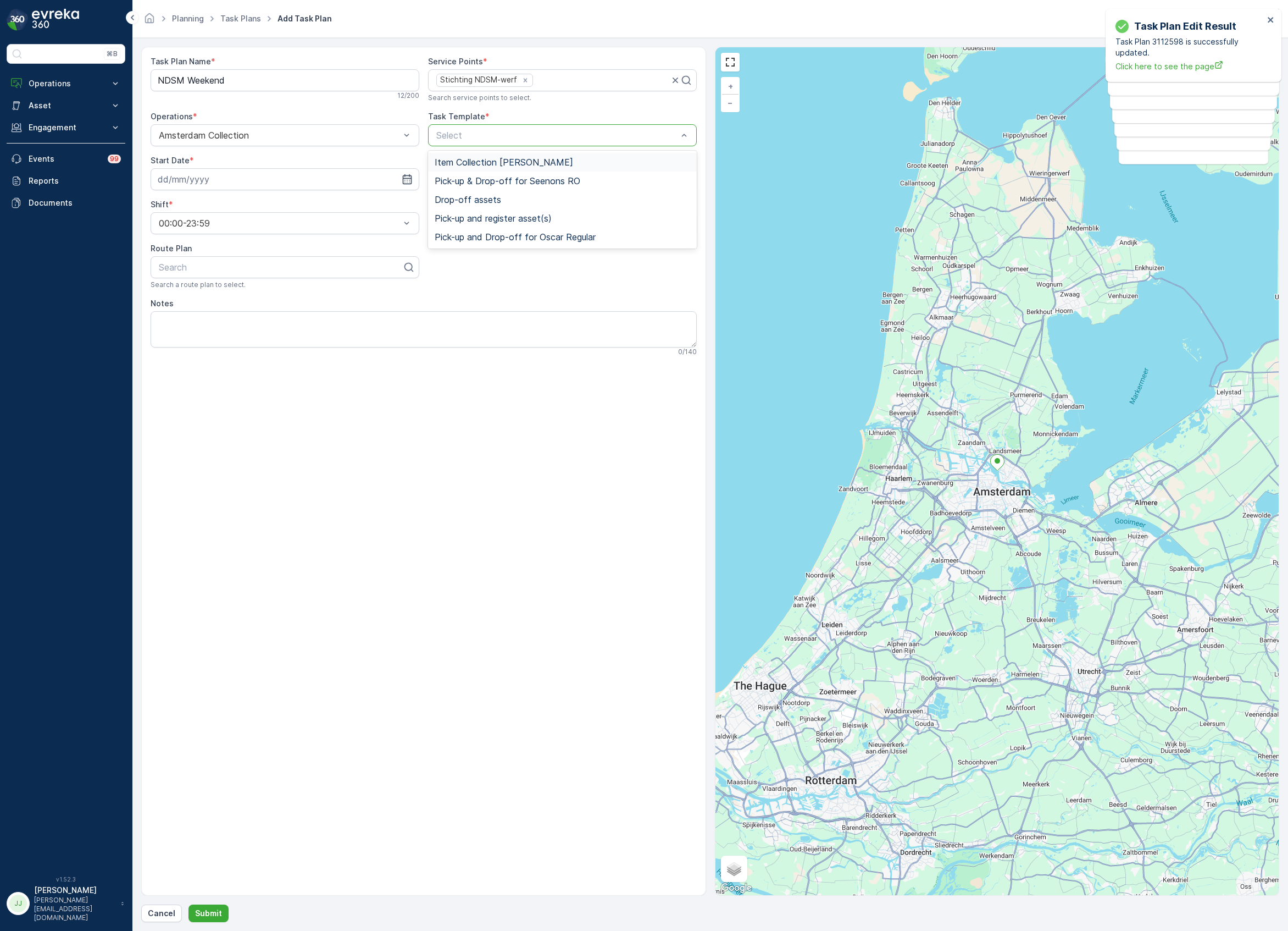
click at [467, 161] on span "Item Collection Oscar Regulier" at bounding box center [503, 162] width 138 height 10
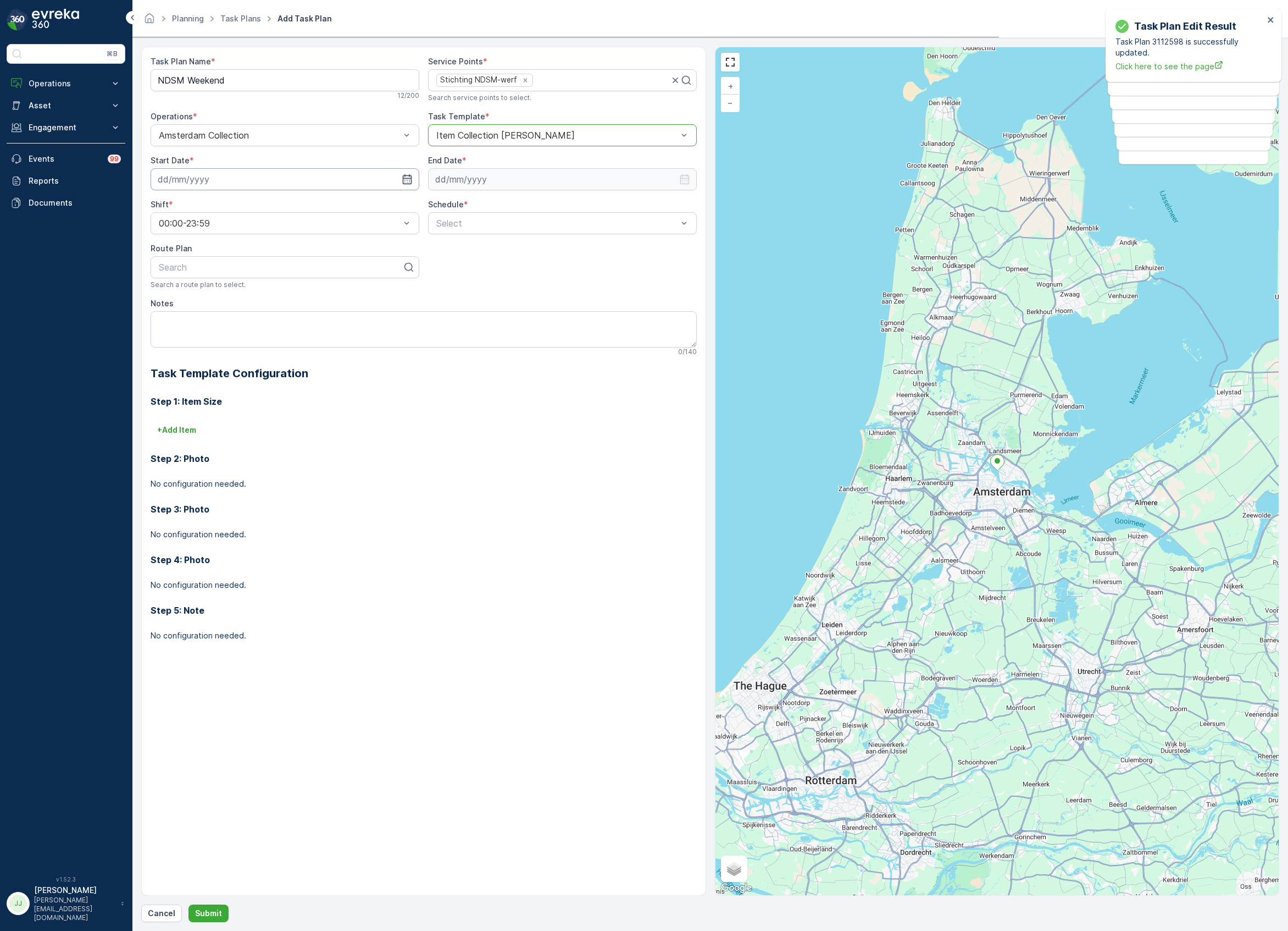
click at [235, 176] on input at bounding box center [284, 179] width 269 height 22
click at [269, 295] on div "17" at bounding box center [269, 293] width 18 height 18
type input "17.10.2025"
click at [451, 176] on input at bounding box center [562, 179] width 269 height 22
click at [489, 206] on p "2025" at bounding box center [497, 206] width 19 height 11
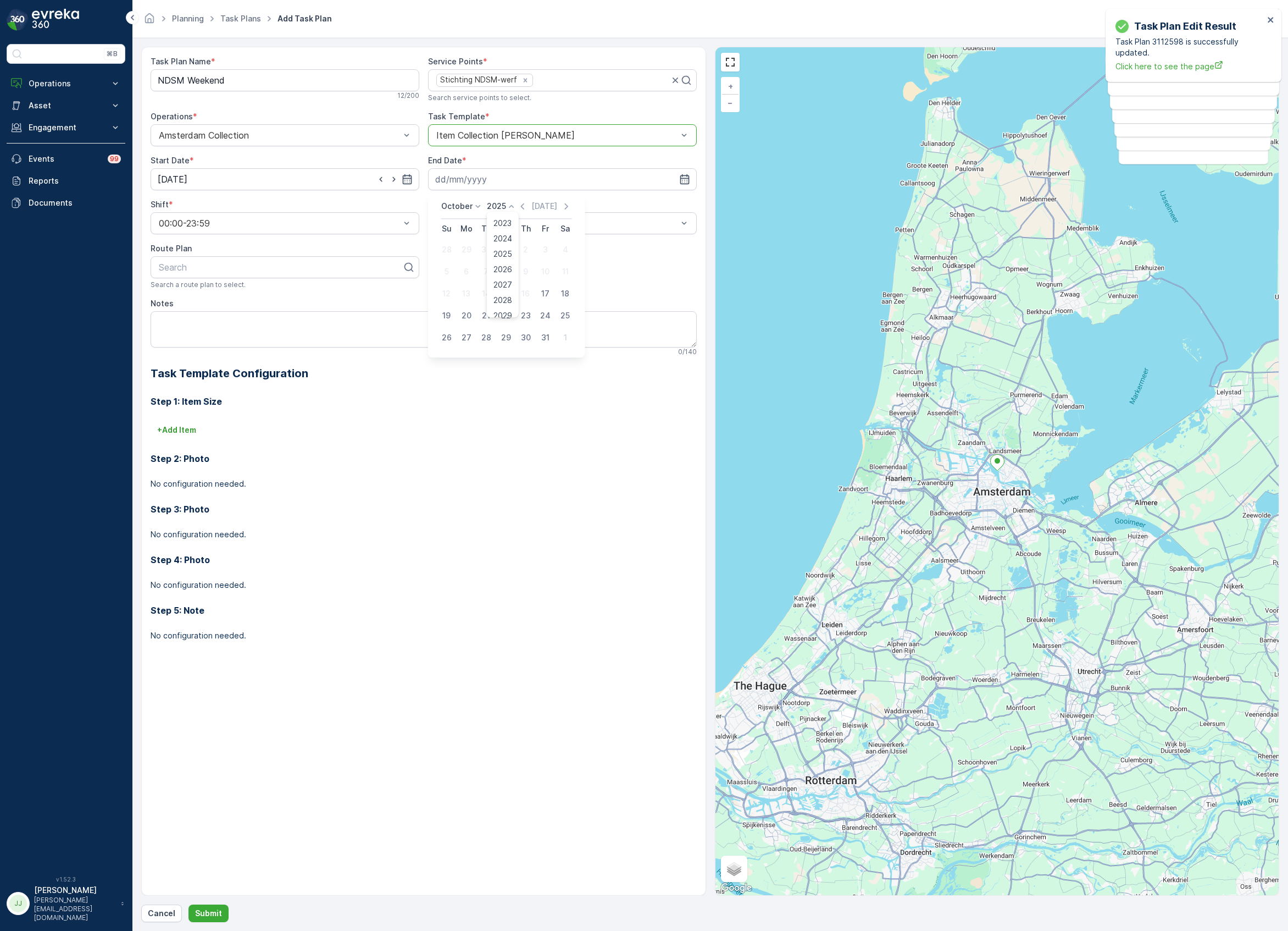
scroll to position [68, 0]
click at [511, 304] on span "2030" at bounding box center [503, 307] width 19 height 11
click at [451, 201] on p "October" at bounding box center [457, 206] width 31 height 11
click at [470, 308] on span "December" at bounding box center [467, 307] width 39 height 11
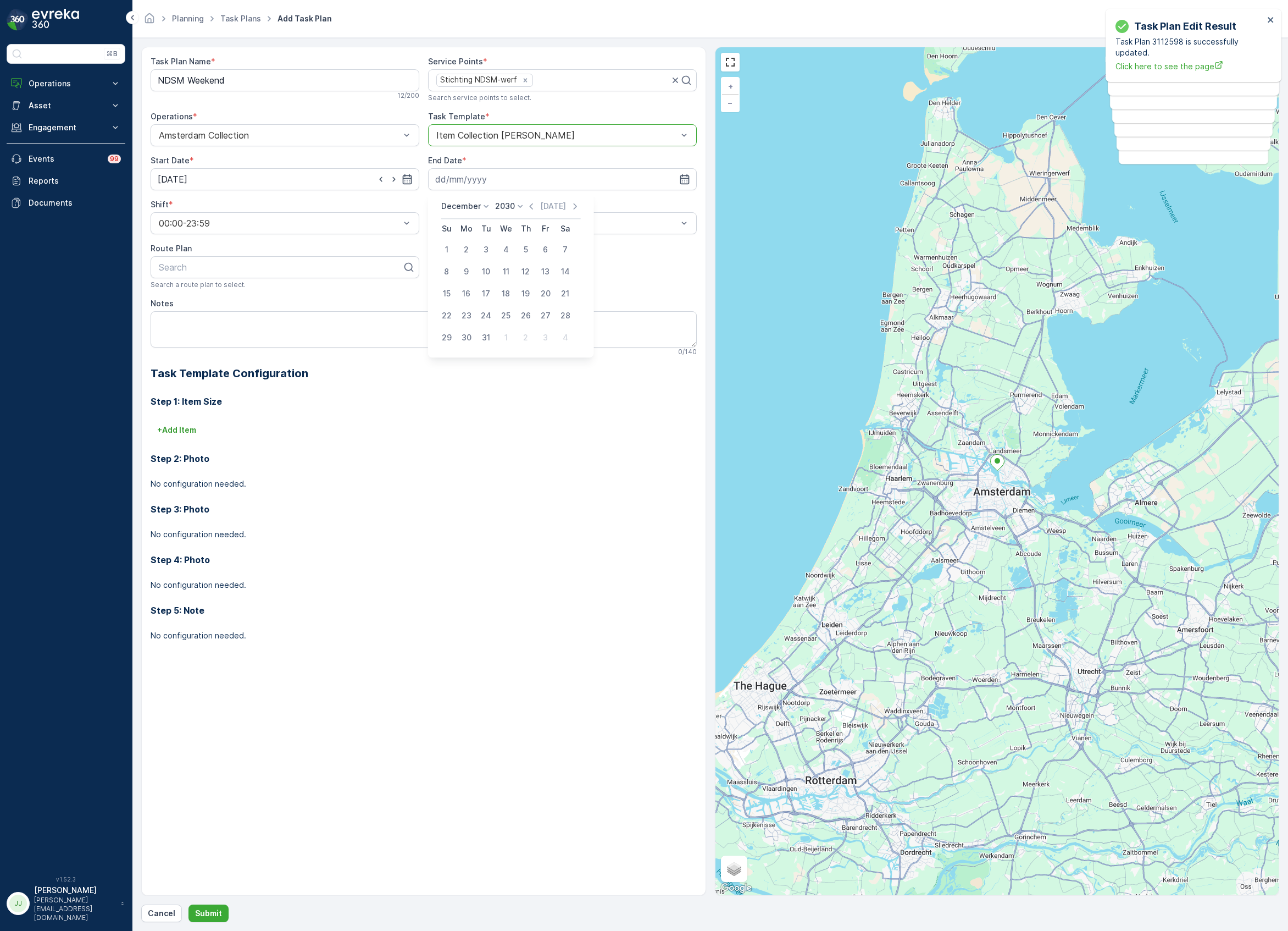
click at [457, 209] on p "December" at bounding box center [461, 206] width 40 height 11
click at [468, 278] on span "October" at bounding box center [464, 277] width 31 height 11
click at [531, 292] on div "17" at bounding box center [526, 293] width 18 height 18
type input "17.10.2030"
click at [473, 274] on div "Weekly" at bounding box center [562, 269] width 255 height 10
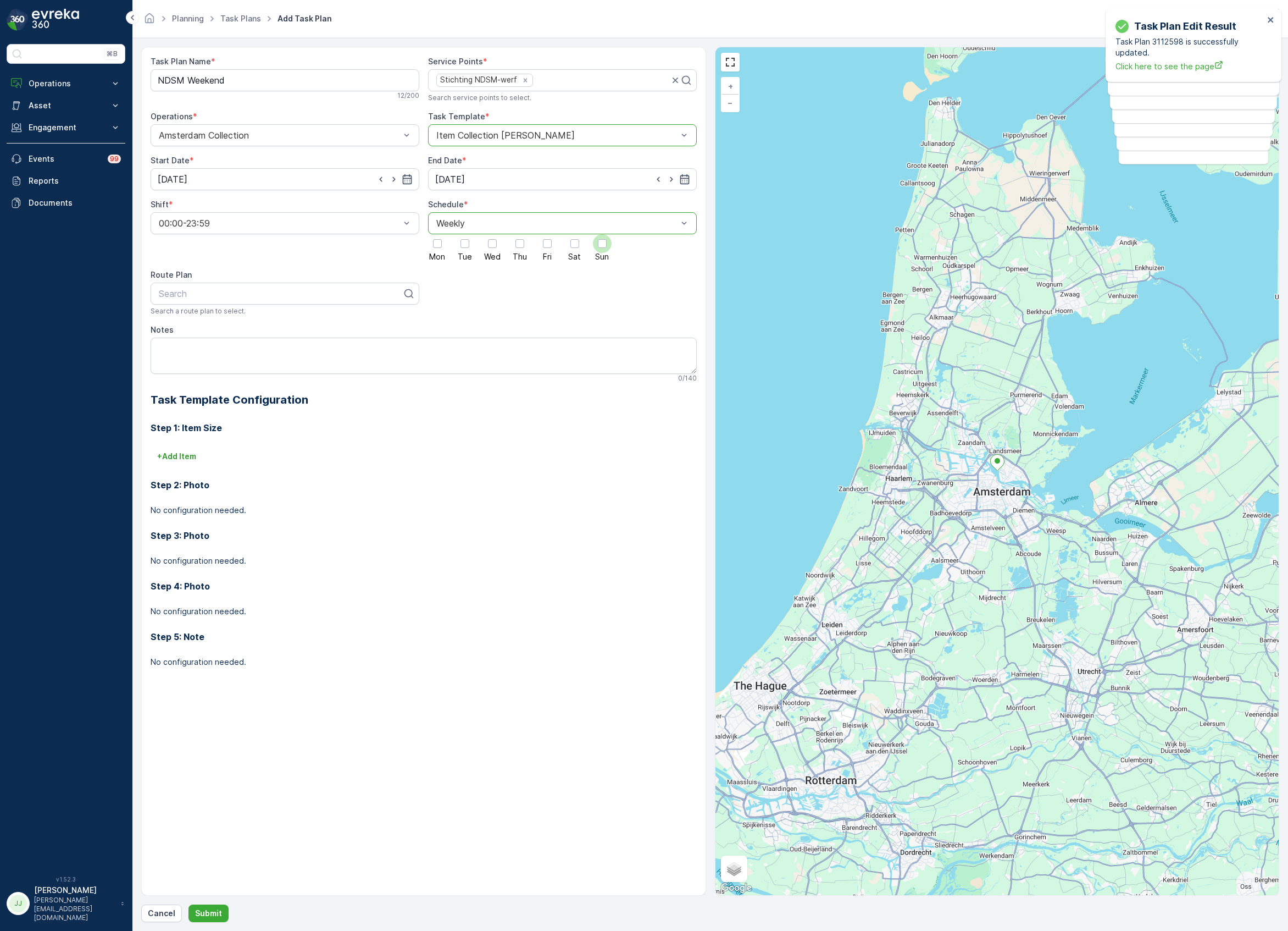
click at [604, 243] on div at bounding box center [602, 243] width 9 height 9
click at [602, 234] on input "Sun" at bounding box center [602, 234] width 0 height 0
click at [577, 243] on div at bounding box center [575, 243] width 9 height 9
click at [575, 234] on input "Sat" at bounding box center [575, 234] width 0 height 0
click at [183, 292] on div at bounding box center [280, 293] width 246 height 10
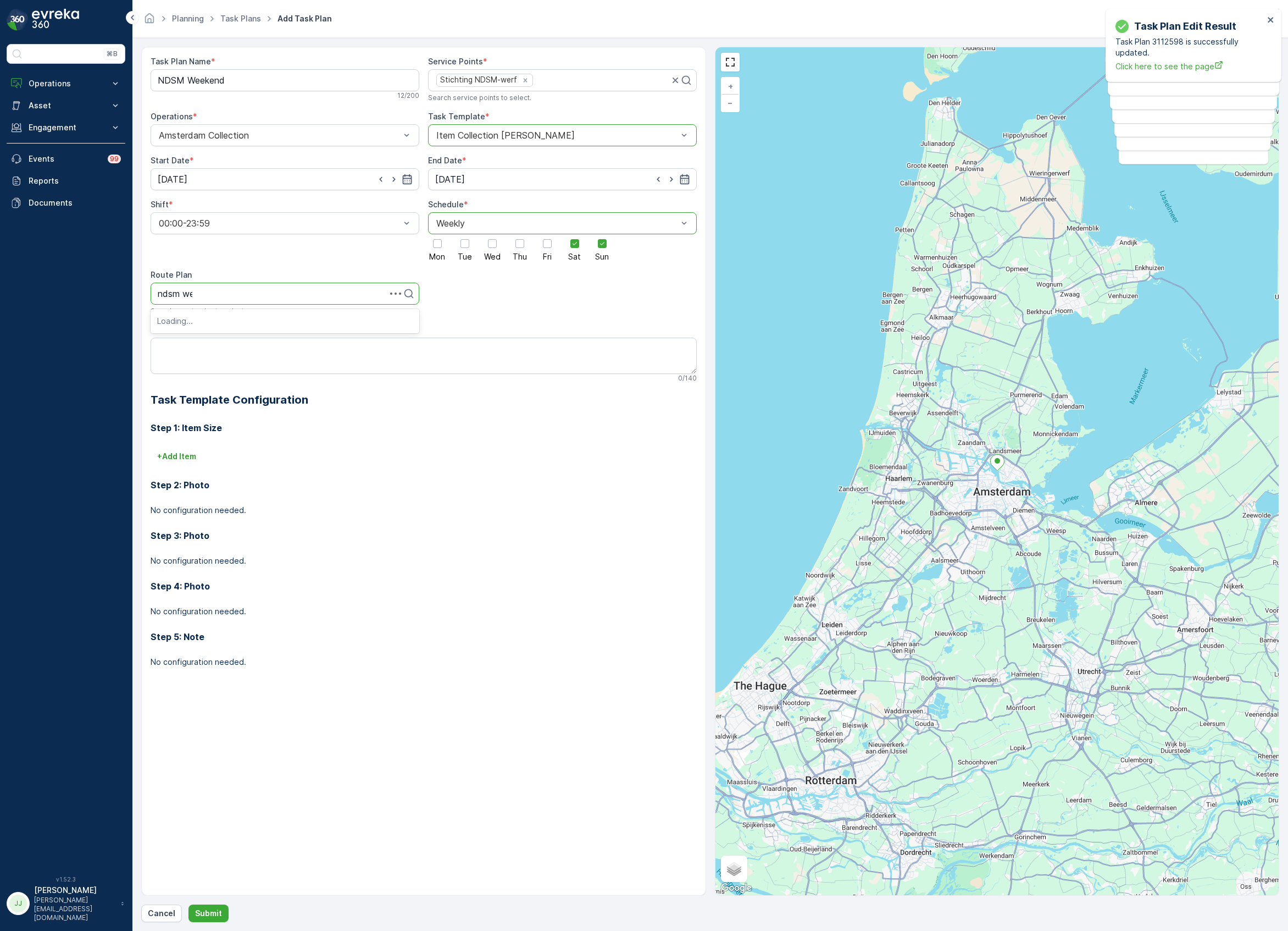
type input "ndsm week"
click at [209, 323] on span "NDSM Weekend" at bounding box center [190, 321] width 67 height 10
click at [202, 354] on textarea "Notes" at bounding box center [423, 356] width 546 height 36
paste textarea "Code hek: 2010"
type textarea "Code hek: 2010"
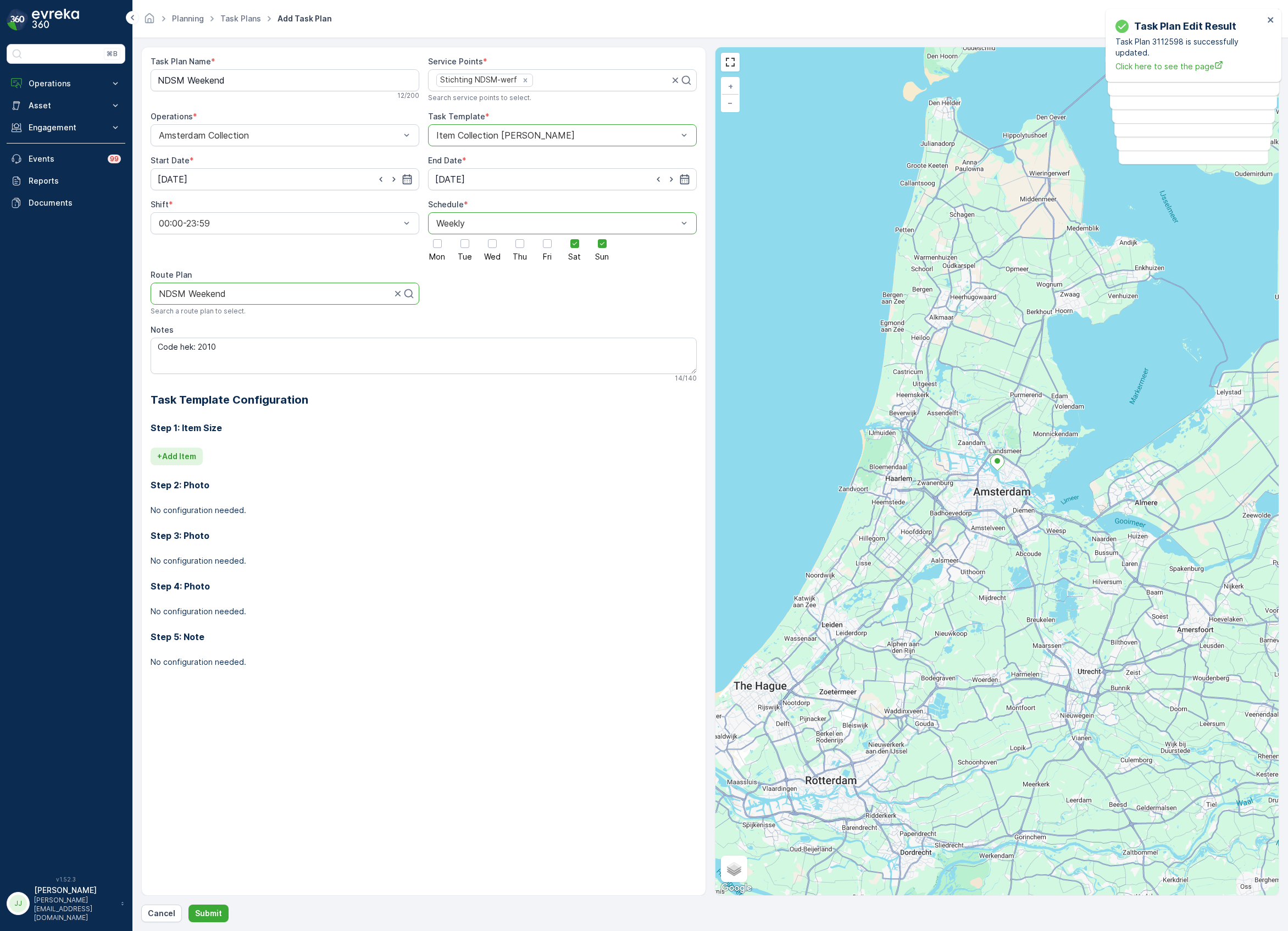
drag, startPoint x: 196, startPoint y: 434, endPoint x: 190, endPoint y: 458, distance: 24.7
click at [196, 438] on div "Step 1: Item Size + Add Item Step 2: Photo No configuration needed. Step 3: Pho…" at bounding box center [423, 546] width 546 height 277
click at [190, 458] on p "+ Add Item" at bounding box center [176, 456] width 39 height 11
click at [190, 479] on div "Select" at bounding box center [381, 472] width 462 height 22
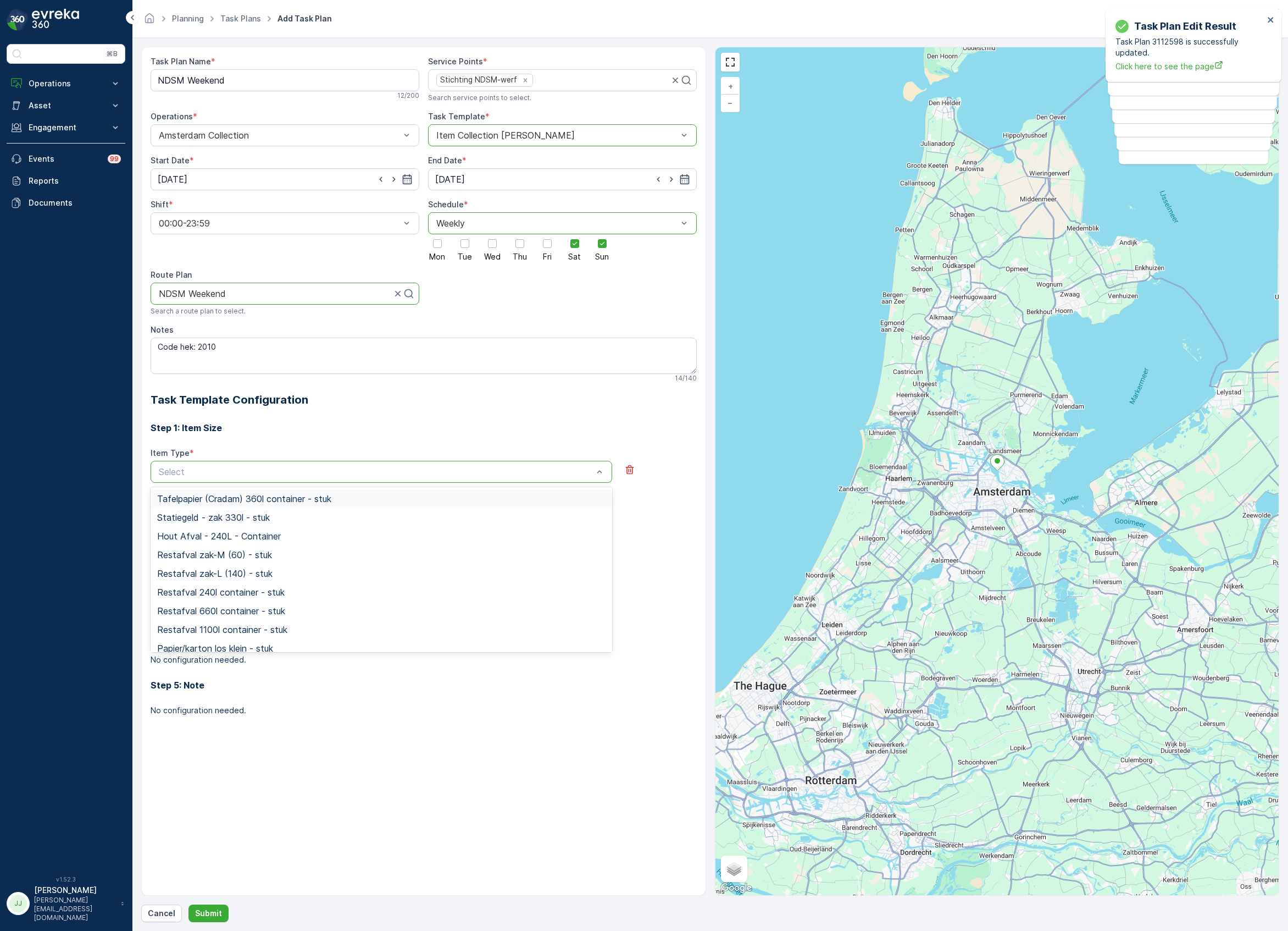
click at [190, 476] on div at bounding box center [375, 472] width 436 height 10
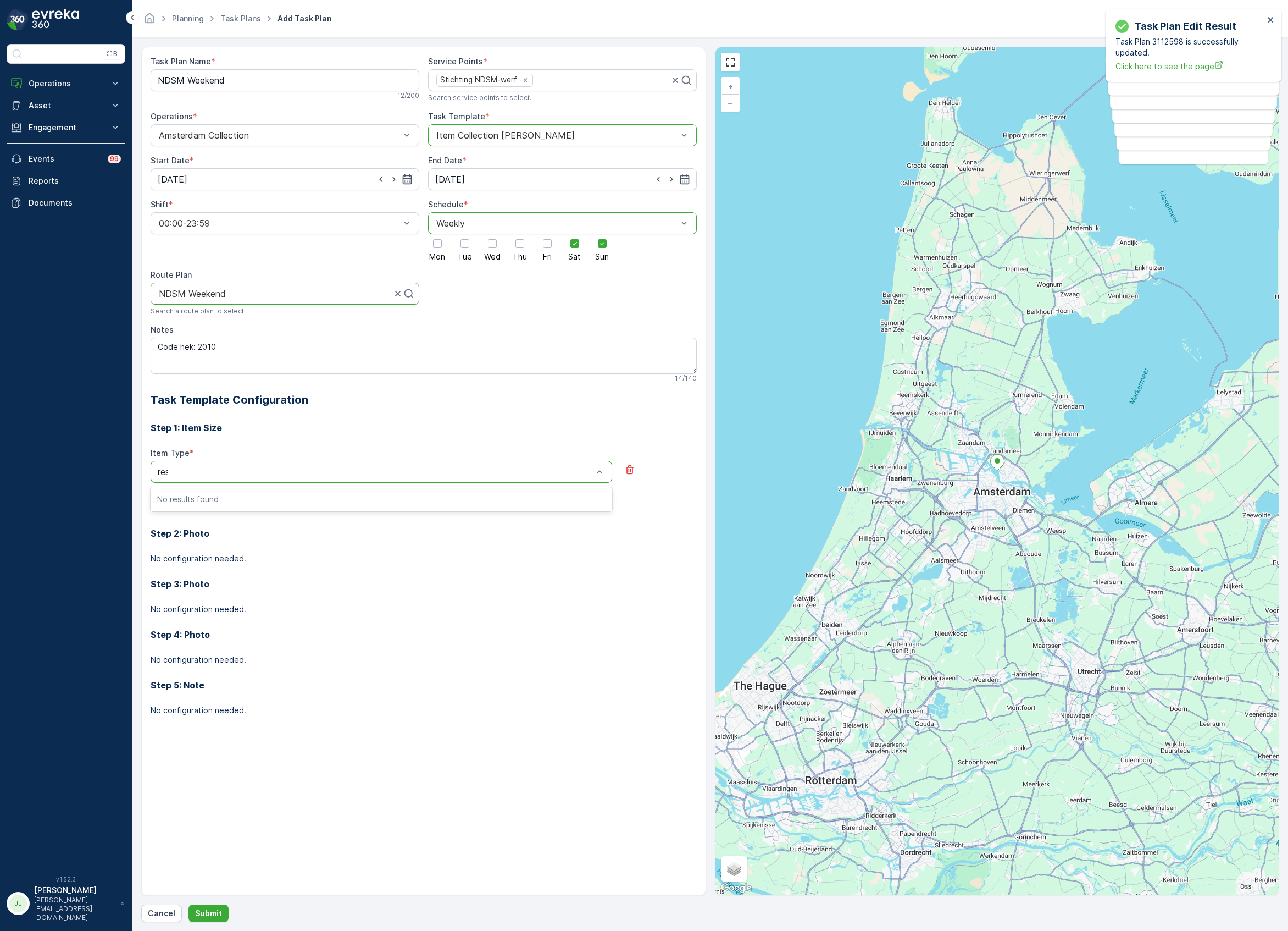
type input "rest"
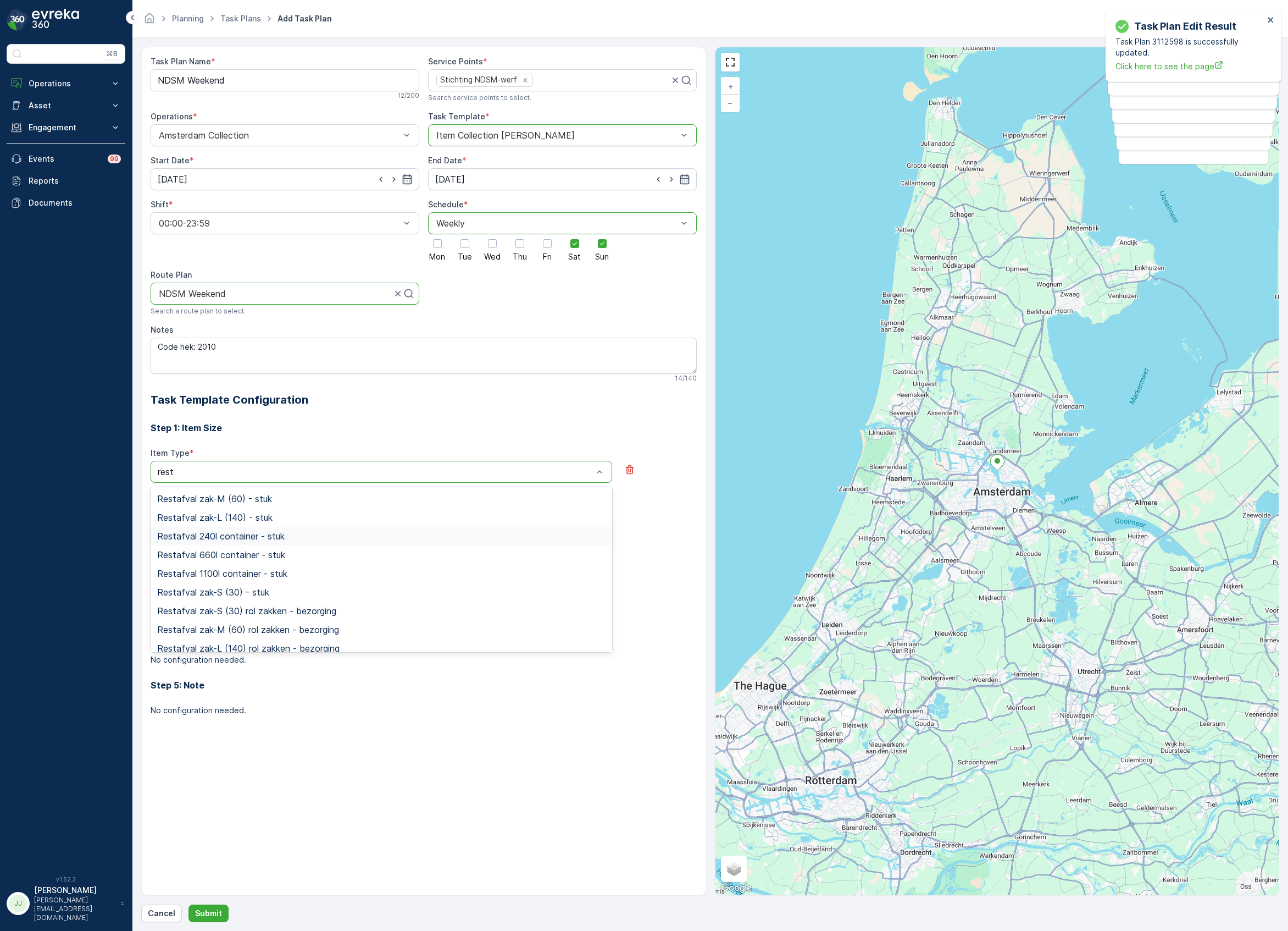
click at [194, 541] on span "Restafval 240l container - stuk" at bounding box center [220, 536] width 127 height 10
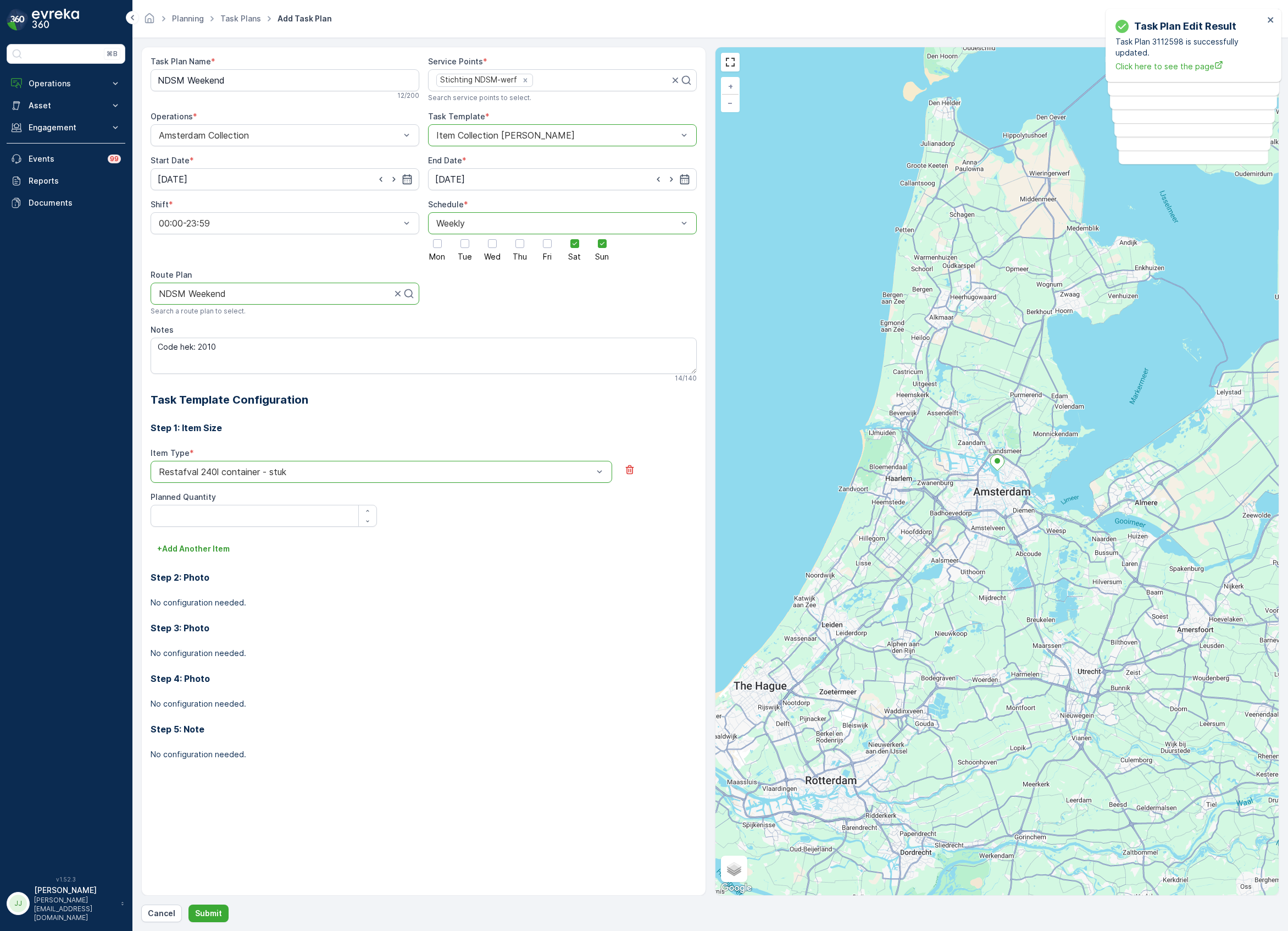
drag, startPoint x: 192, startPoint y: 533, endPoint x: 190, endPoint y: 525, distance: 8.2
click at [191, 530] on div "Item Type * option Restafval 240l container - stuk is disabled. Select another …" at bounding box center [423, 493] width 546 height 92
click at [190, 525] on Quantity "Planned Quantity" at bounding box center [263, 516] width 226 height 22
type Quantity "1"
type Quantity "2"
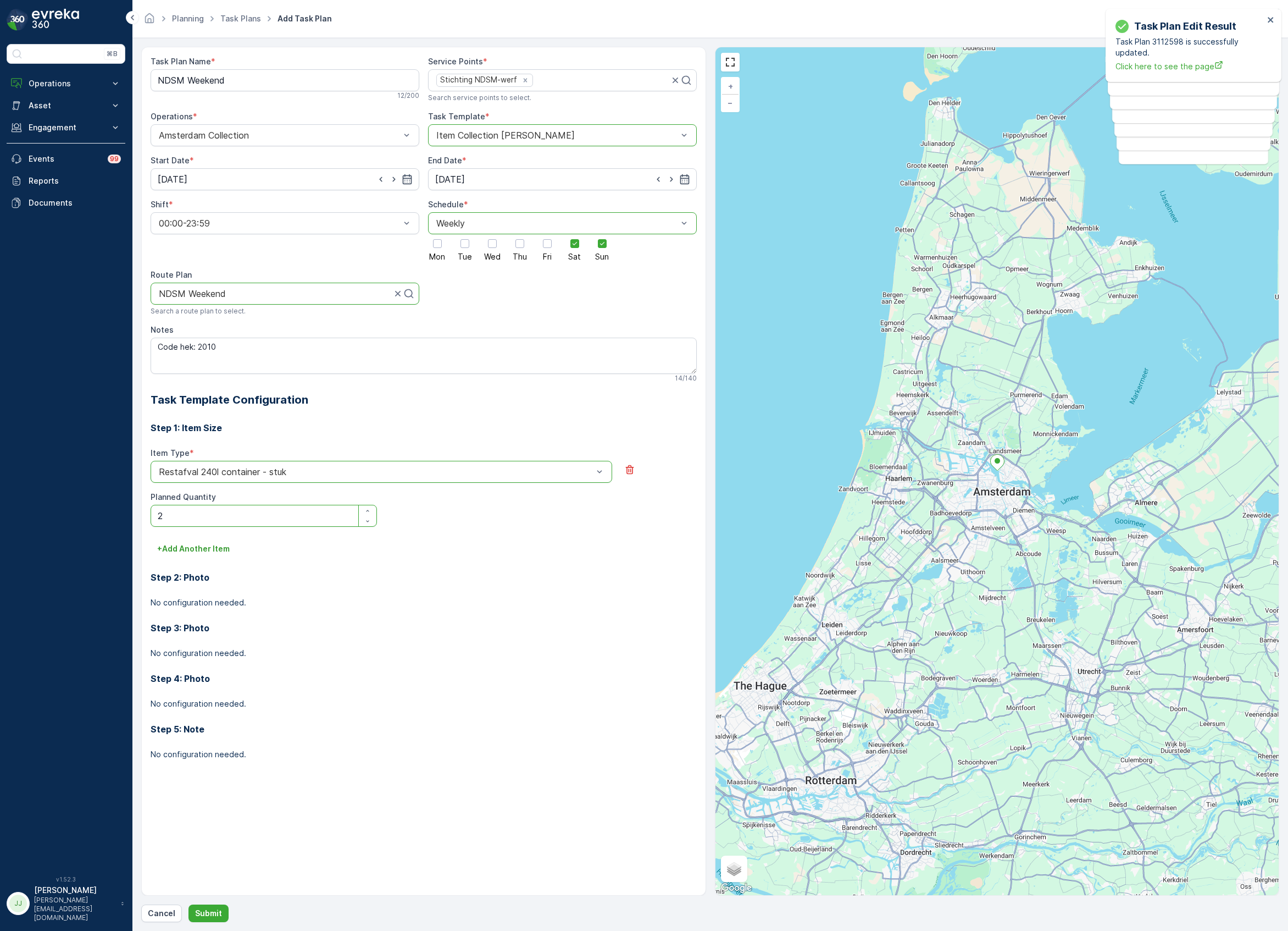
click at [209, 561] on div "Step 2: Photo No configuration needed." at bounding box center [423, 583] width 546 height 51
click at [202, 555] on button "+ Add Another Item" at bounding box center [193, 548] width 86 height 18
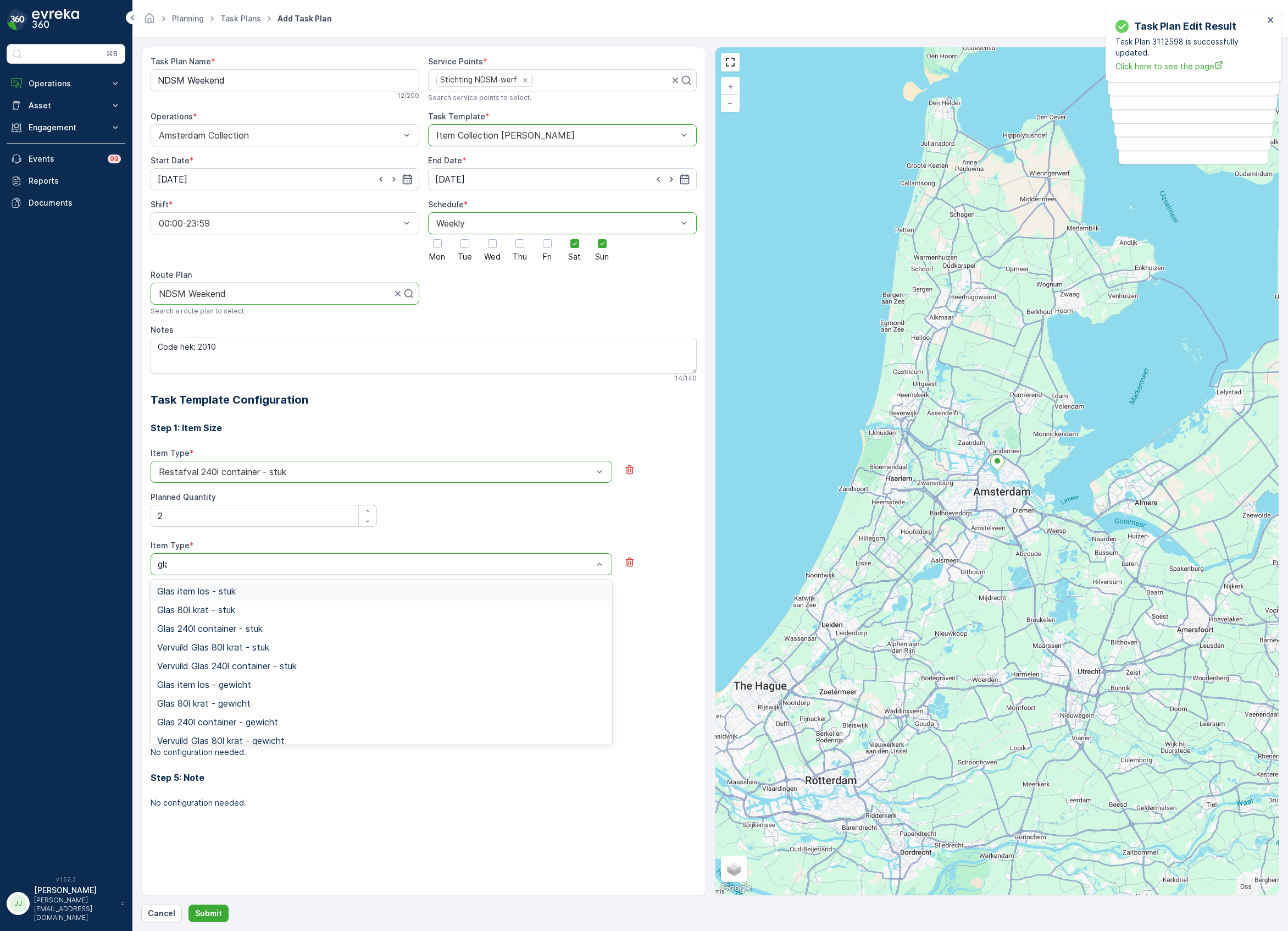
type input "glas"
click at [229, 631] on span "Glas 240l container - stuk" at bounding box center [209, 629] width 106 height 10
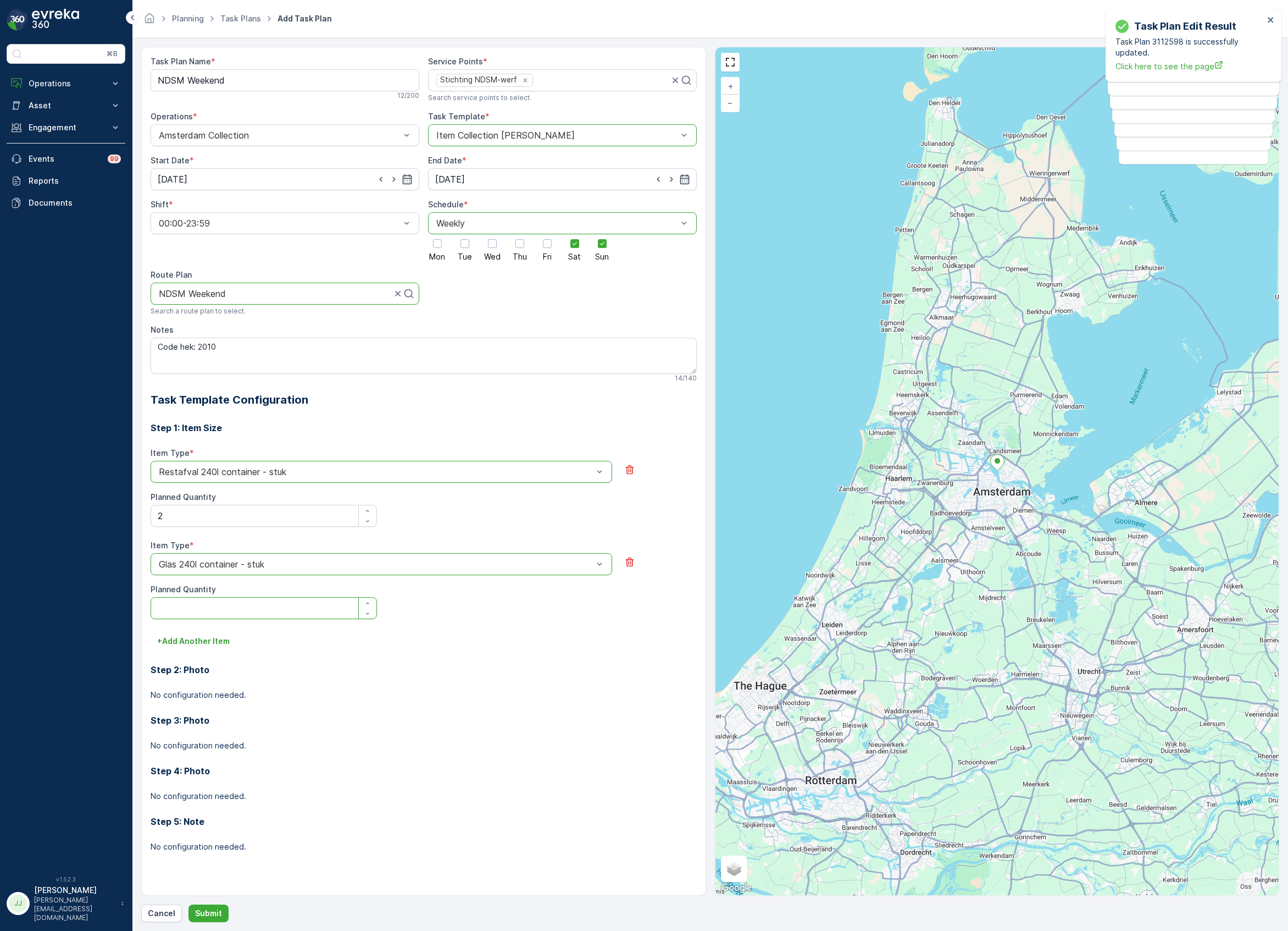
click at [190, 612] on Quantity "Planned Quantity" at bounding box center [263, 608] width 226 height 22
type Quantity "2"
click at [185, 642] on p "+ Add Another Item" at bounding box center [193, 641] width 72 height 11
click at [188, 649] on div "Select" at bounding box center [381, 656] width 462 height 22
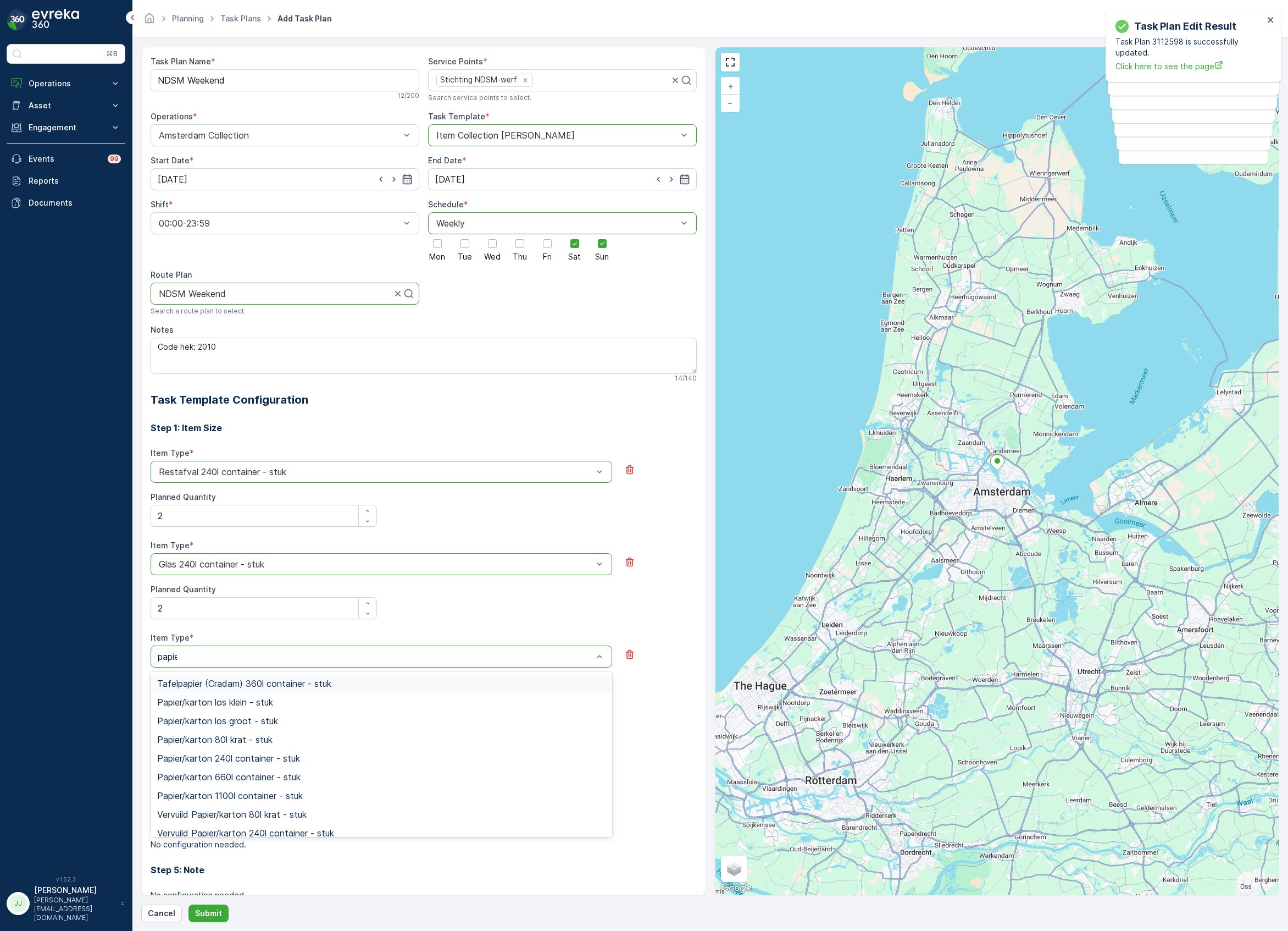
type input "papier"
click at [225, 761] on span "Papier/karton 240l container - stuk" at bounding box center [228, 758] width 143 height 10
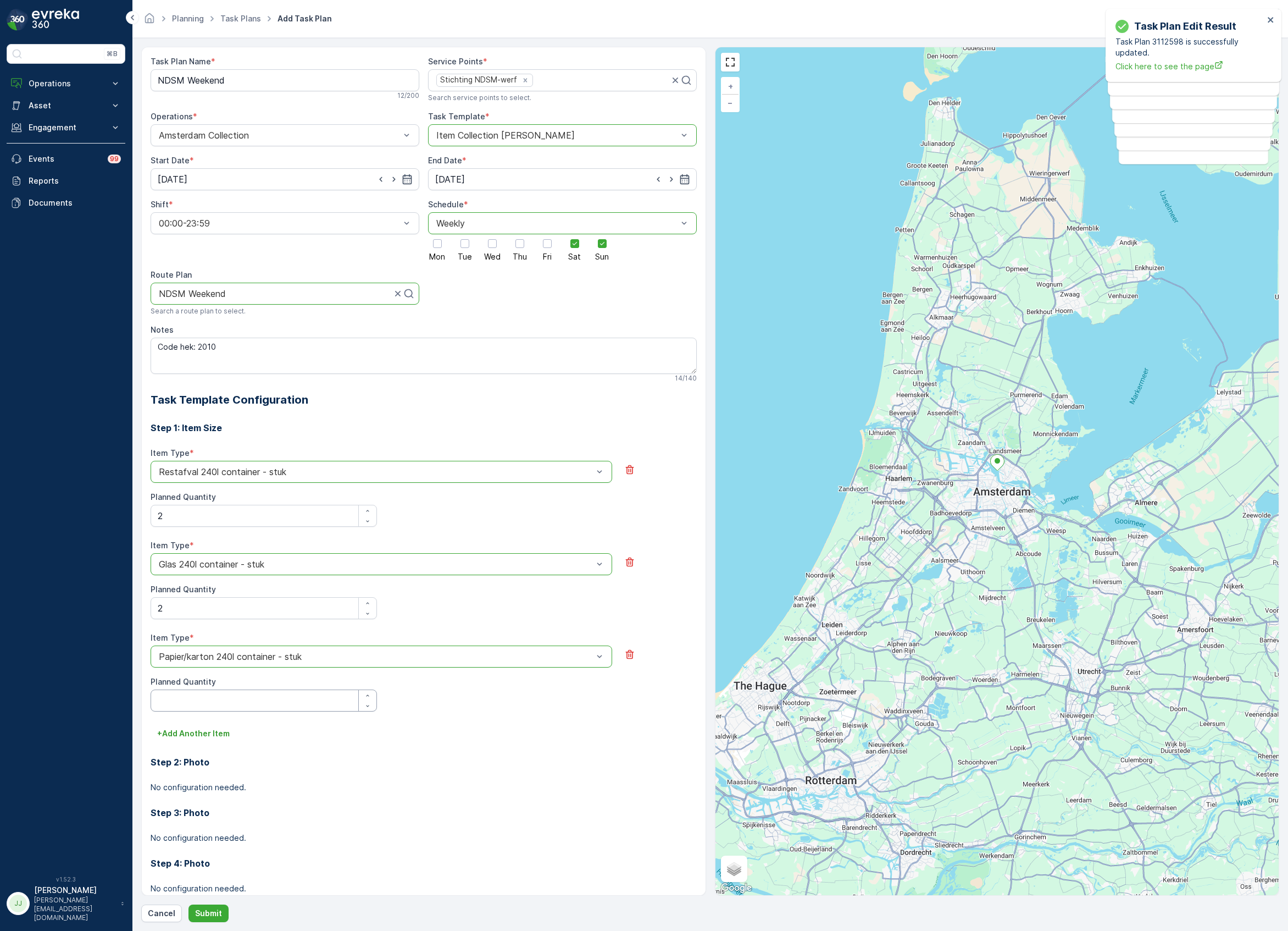
click at [170, 702] on Quantity "Planned Quantity" at bounding box center [263, 700] width 226 height 22
type Quantity "2"
click at [181, 733] on p "+ Add Another Item" at bounding box center [193, 734] width 72 height 11
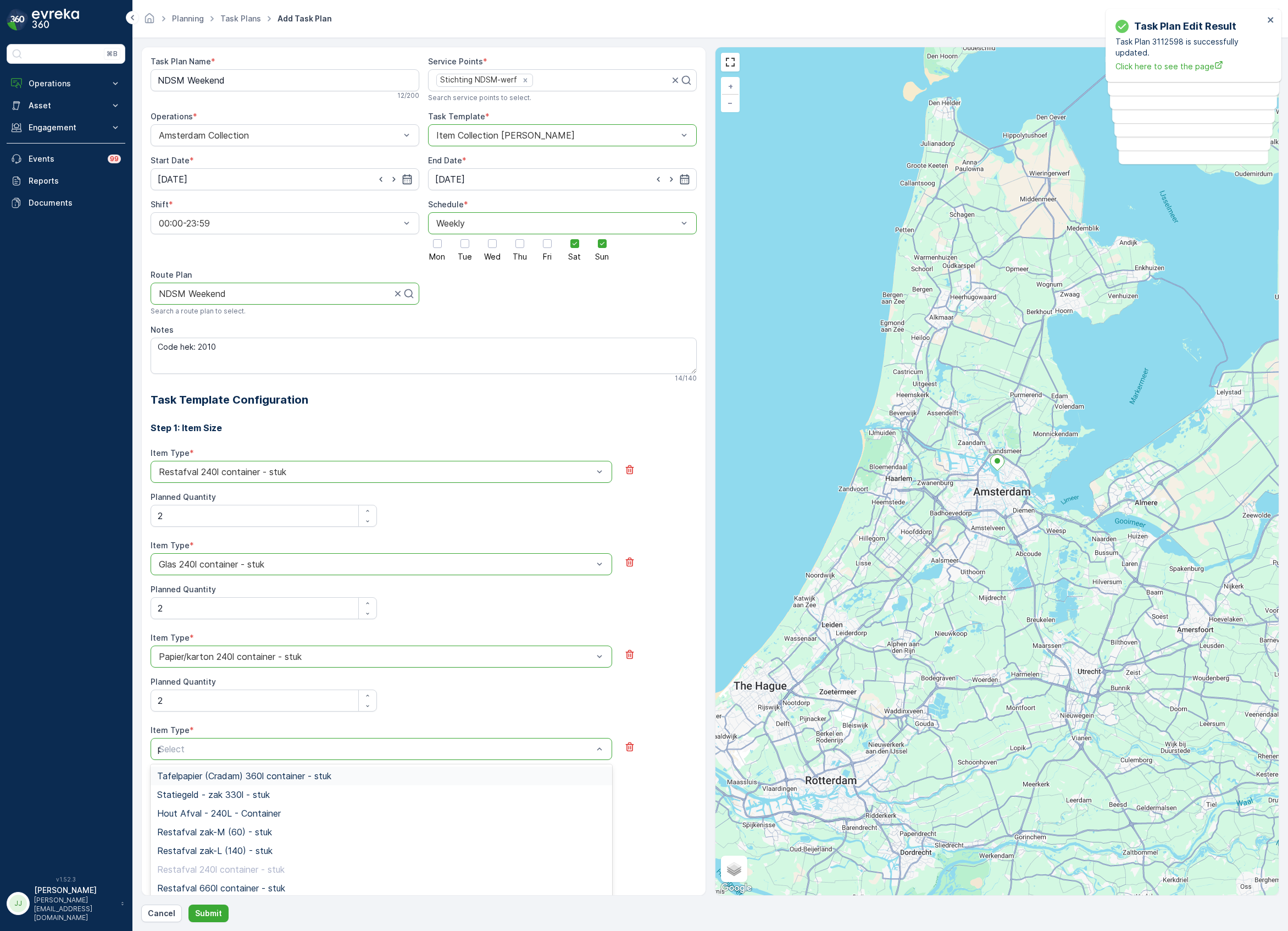
type input "pd"
click at [194, 839] on div "PD zak-XL (240) - stuk" at bounding box center [381, 831] width 462 height 19
click at [190, 789] on Quantity "Planned Quantity" at bounding box center [263, 793] width 226 height 22
type Quantity "2"
click at [188, 833] on button "+ Add Another Item" at bounding box center [193, 825] width 86 height 18
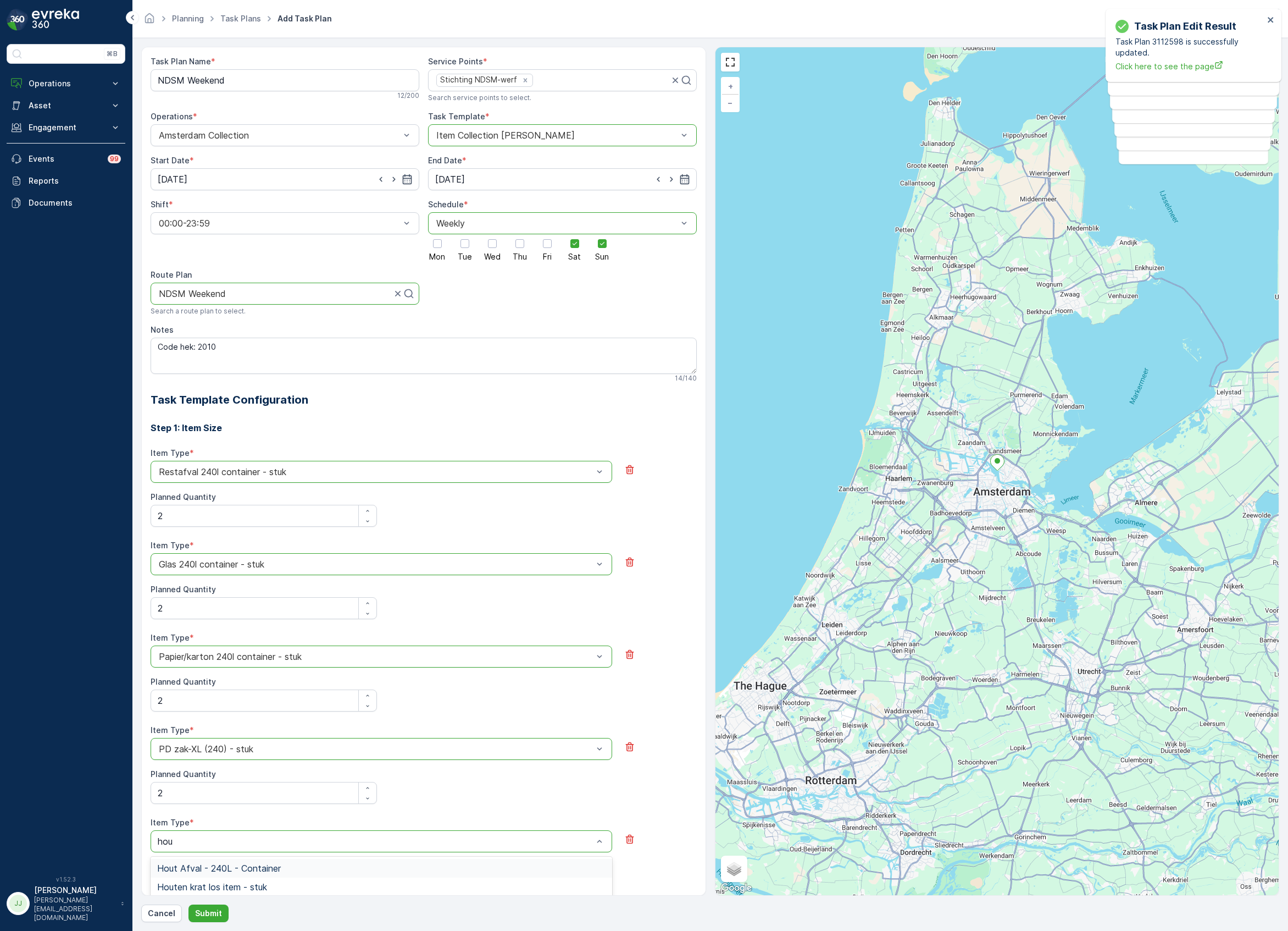
type input "hout"
click at [211, 871] on span "Hout Afval - 240L - Container" at bounding box center [218, 868] width 124 height 10
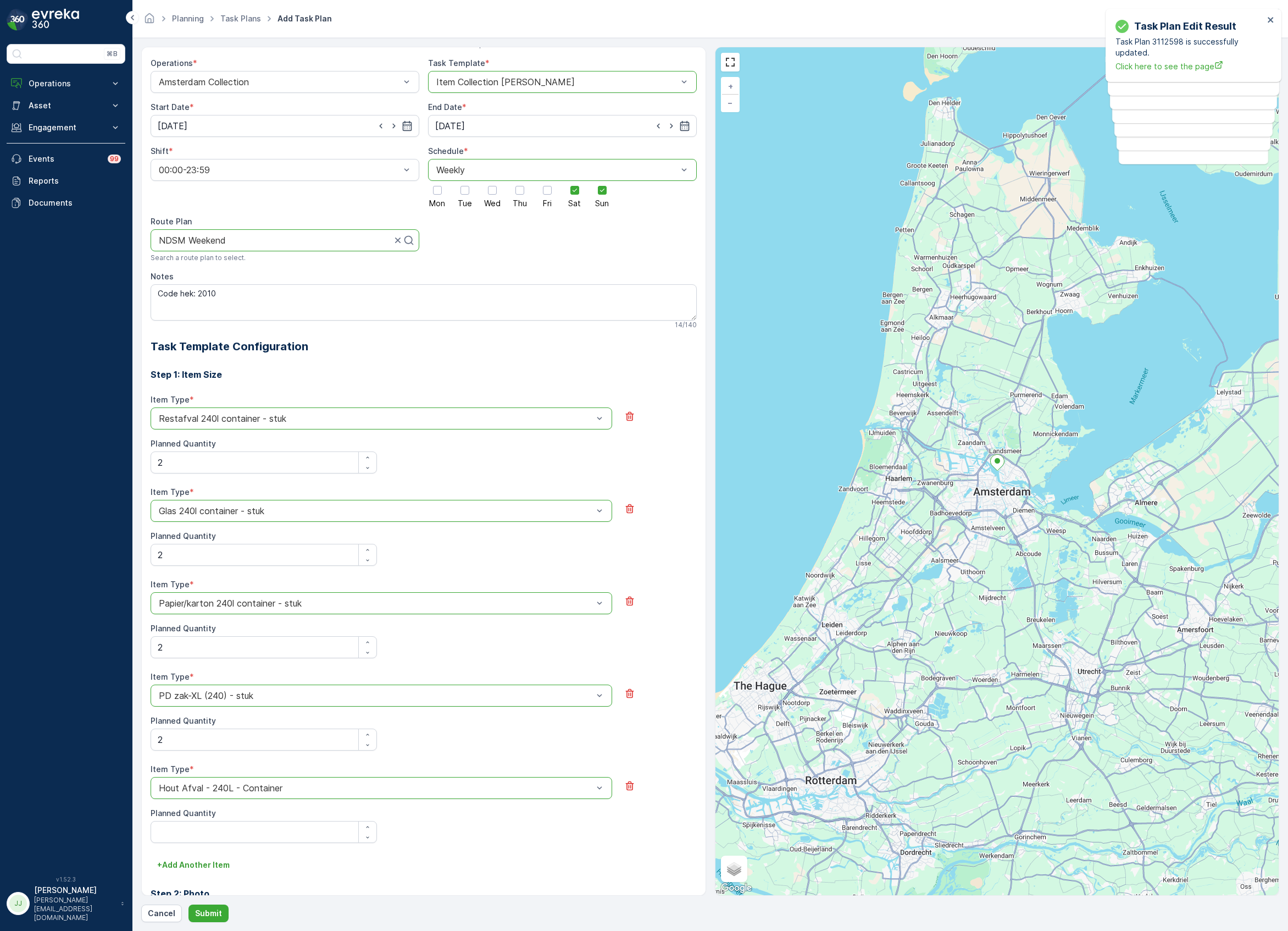
scroll to position [146, 0]
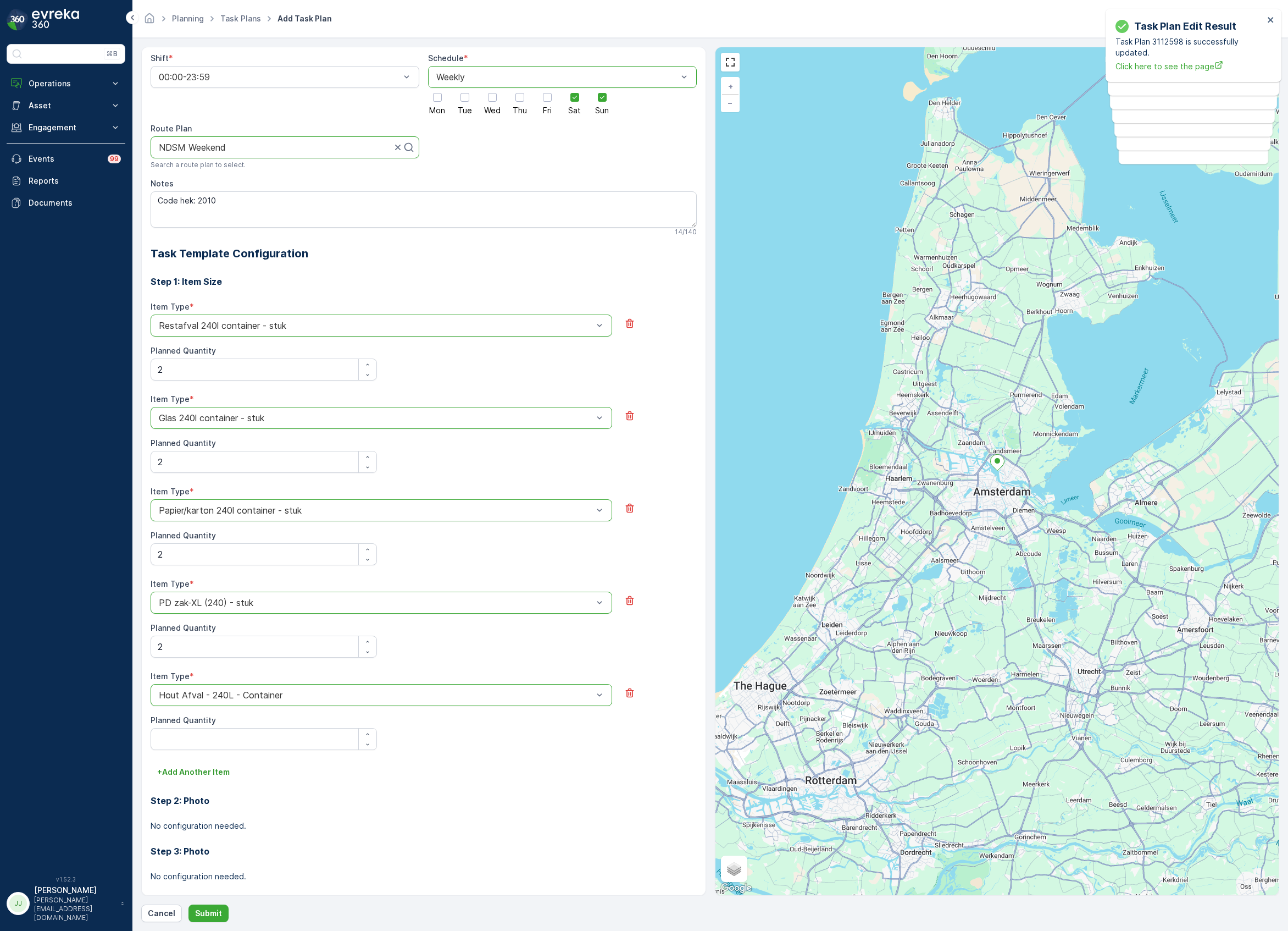
click at [183, 726] on span "Planned Quantity" at bounding box center [183, 720] width 65 height 11
click at [183, 730] on Quantity "Planned Quantity" at bounding box center [263, 739] width 226 height 22
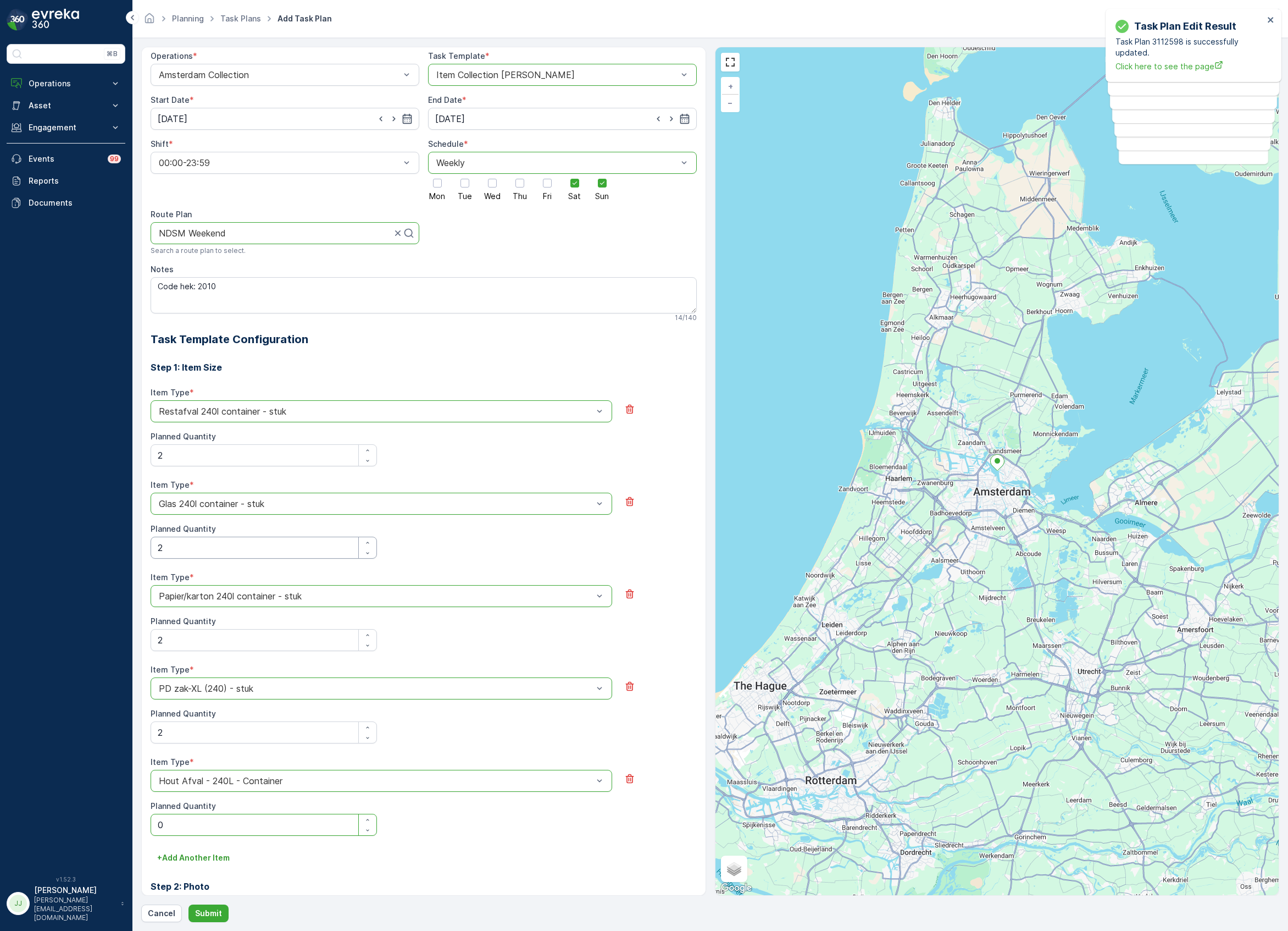
scroll to position [0, 0]
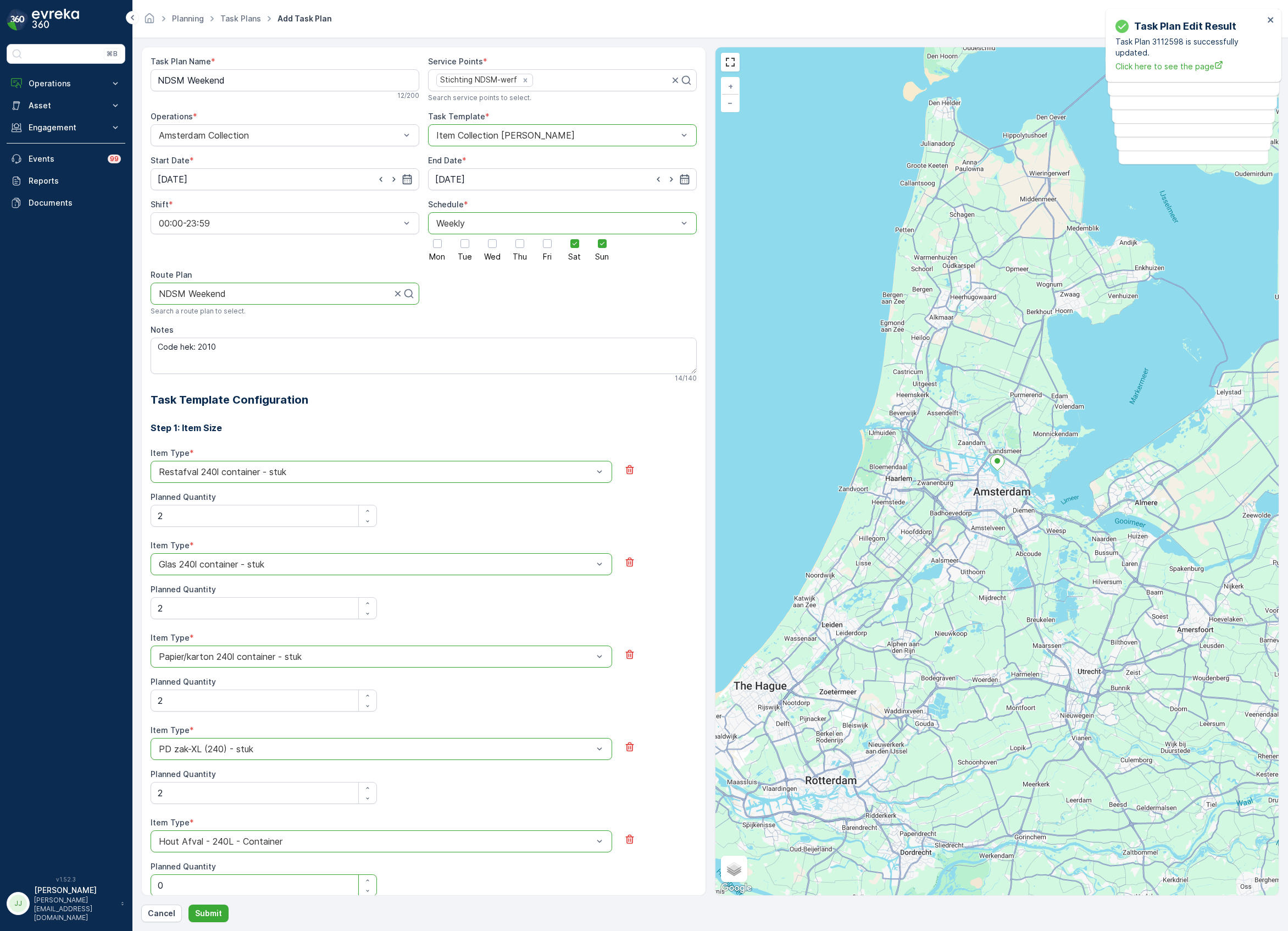
type Quantity "0"
click at [212, 912] on p "Submit" at bounding box center [208, 913] width 27 height 11
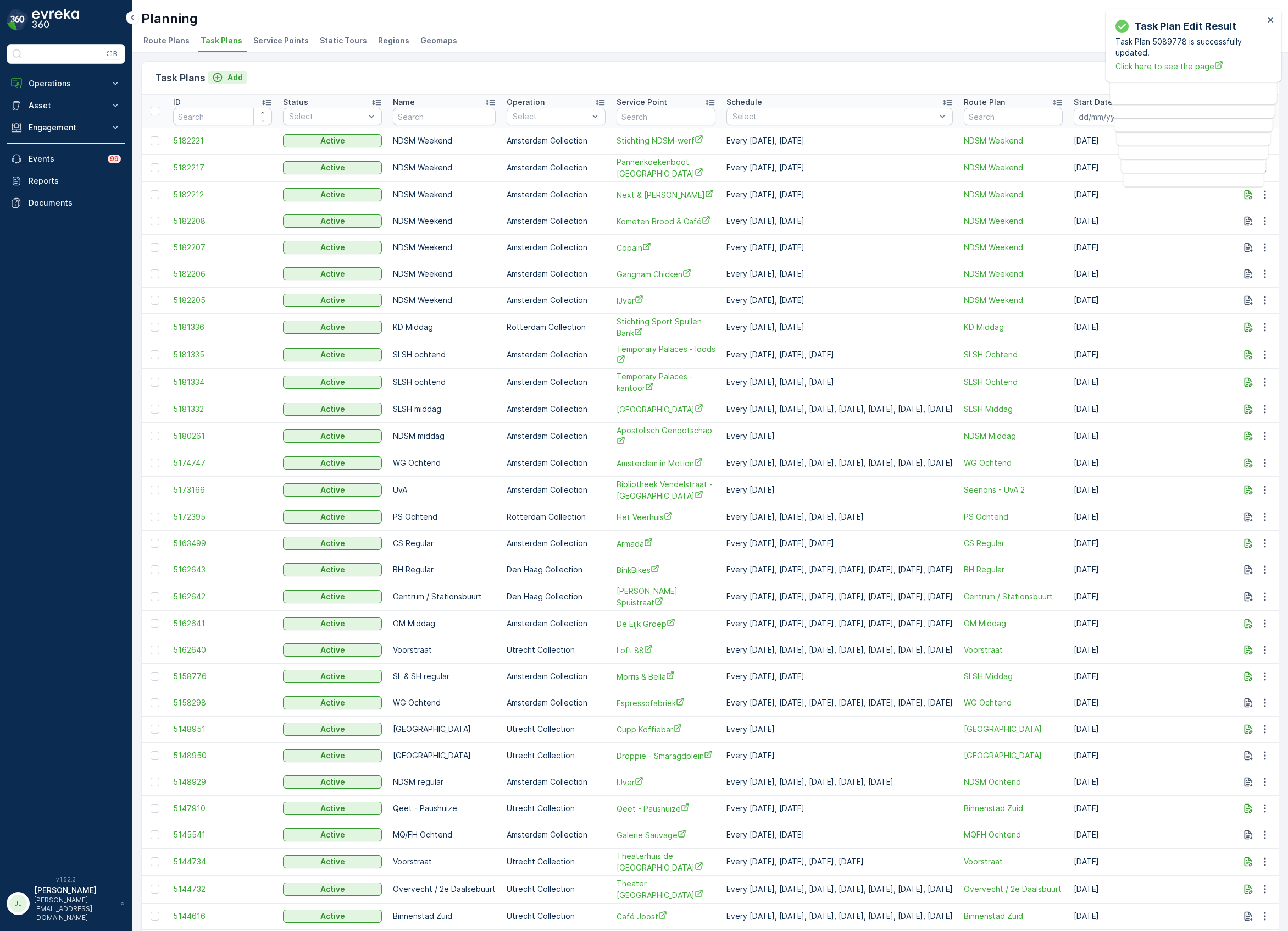
click at [213, 77] on icon "Add" at bounding box center [217, 77] width 11 height 11
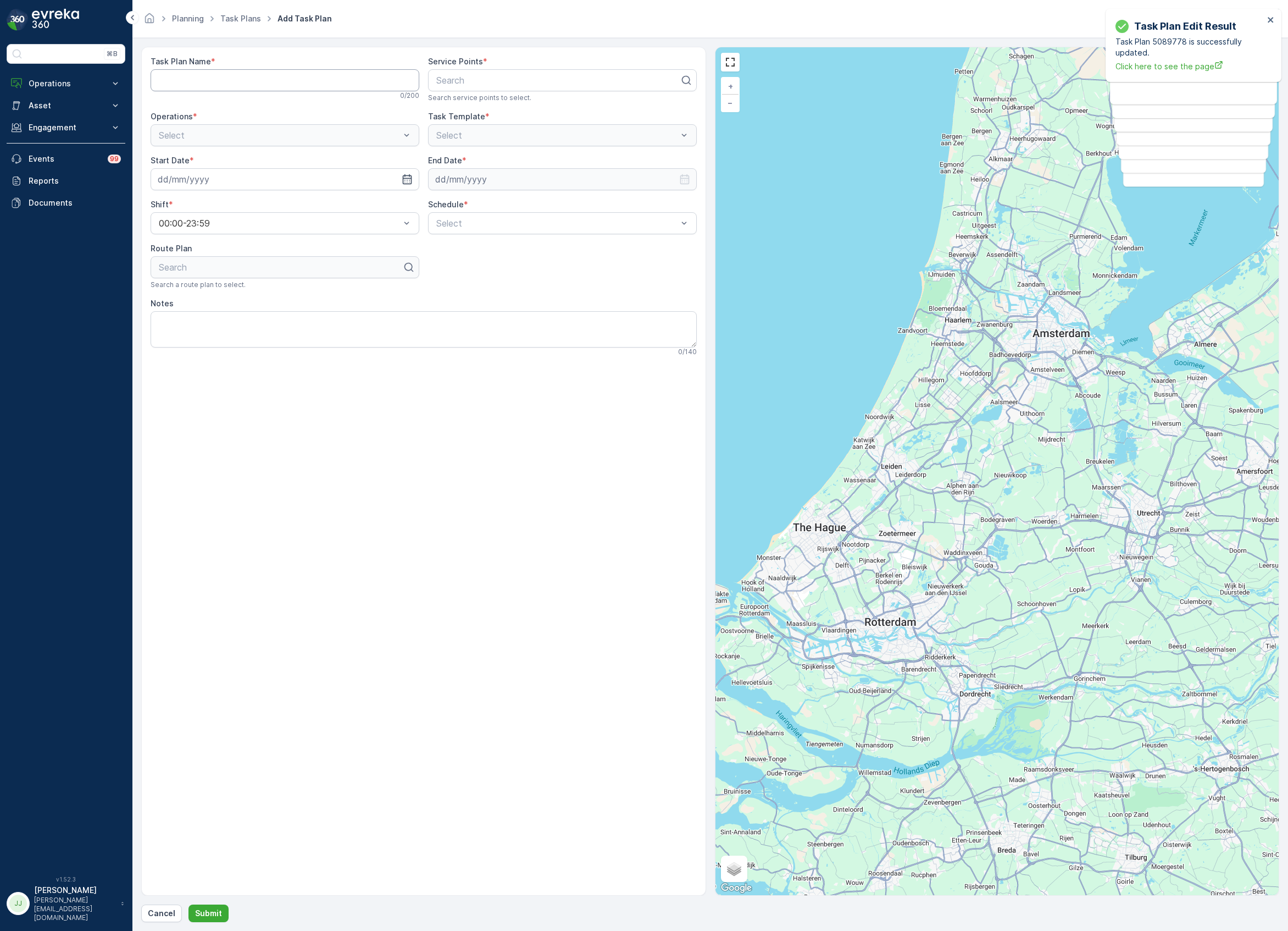
click at [200, 82] on Name "Task Plan Name" at bounding box center [284, 80] width 269 height 22
type Name "NDSM Weekend"
click at [471, 78] on div at bounding box center [558, 80] width 246 height 10
type input "Gewoon"
click at [469, 107] on span "Gewoonboot" at bounding box center [462, 107] width 55 height 10
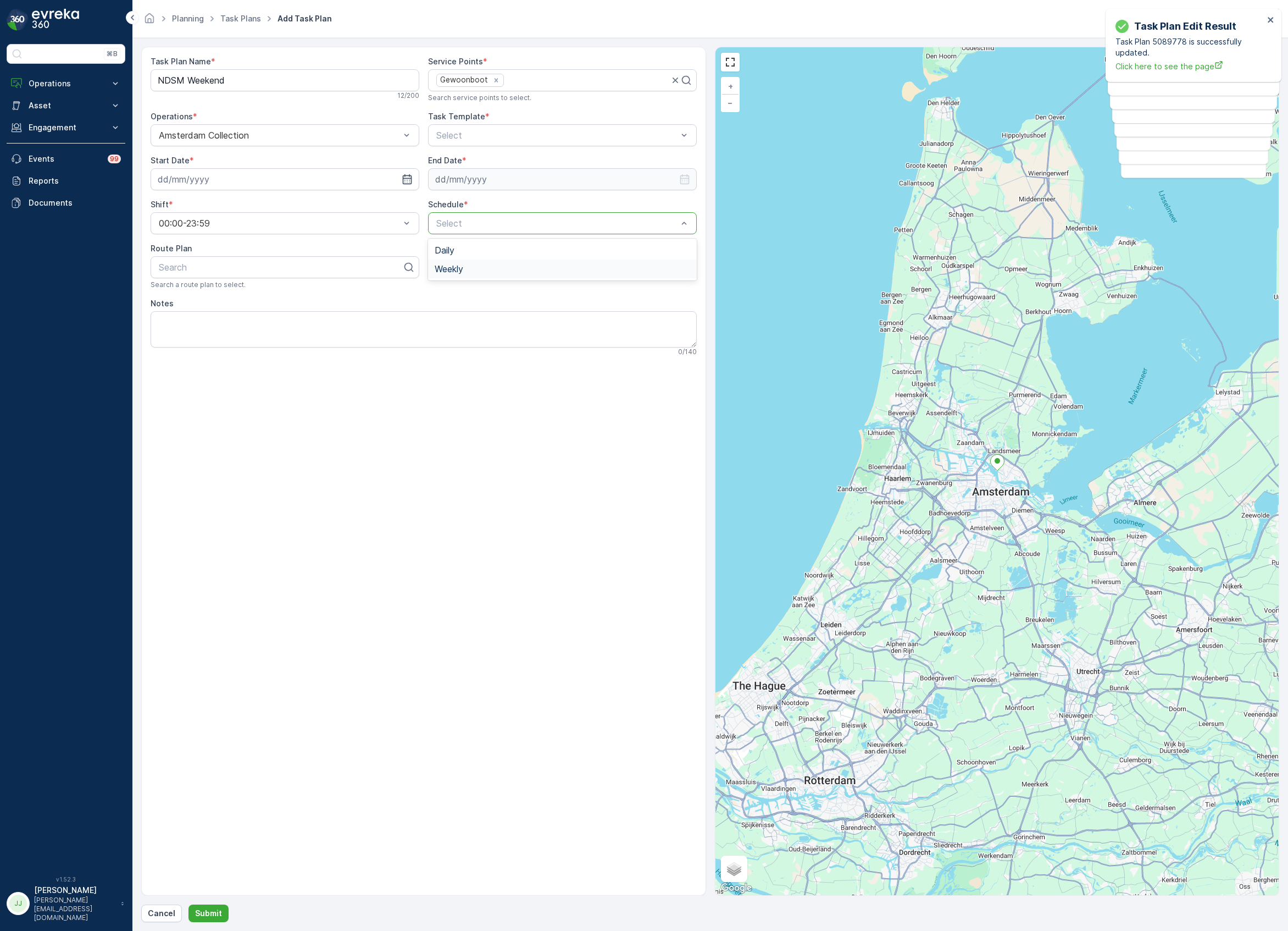
click at [470, 272] on div "Weekly" at bounding box center [562, 269] width 255 height 10
click at [596, 245] on div at bounding box center [602, 243] width 19 height 19
click at [602, 234] on input "Sun" at bounding box center [602, 234] width 0 height 0
click at [577, 243] on div at bounding box center [575, 243] width 9 height 9
click at [575, 234] on input "Sat" at bounding box center [575, 234] width 0 height 0
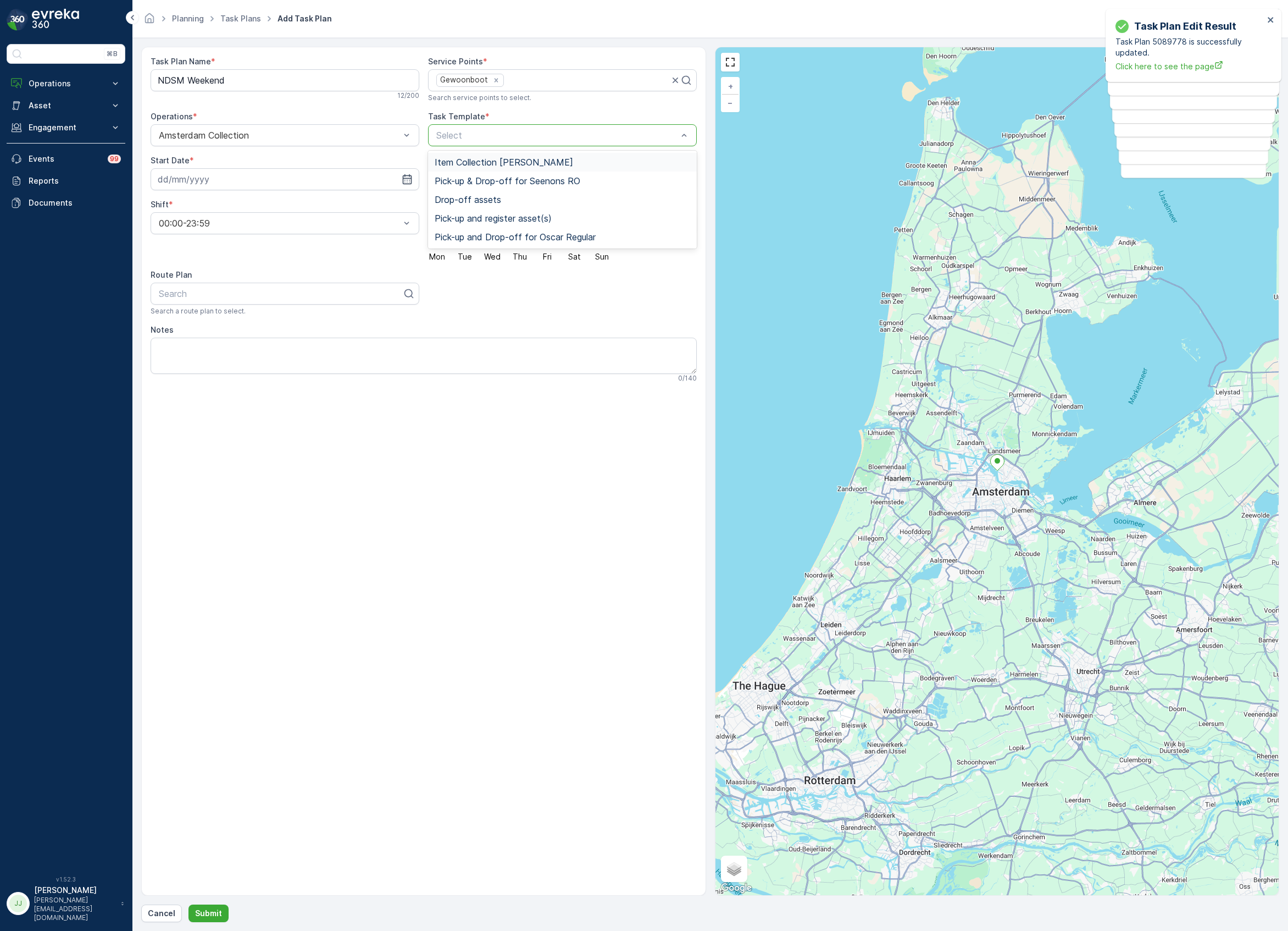
click at [523, 155] on div "Item Collection Oscar Regulier" at bounding box center [562, 162] width 269 height 19
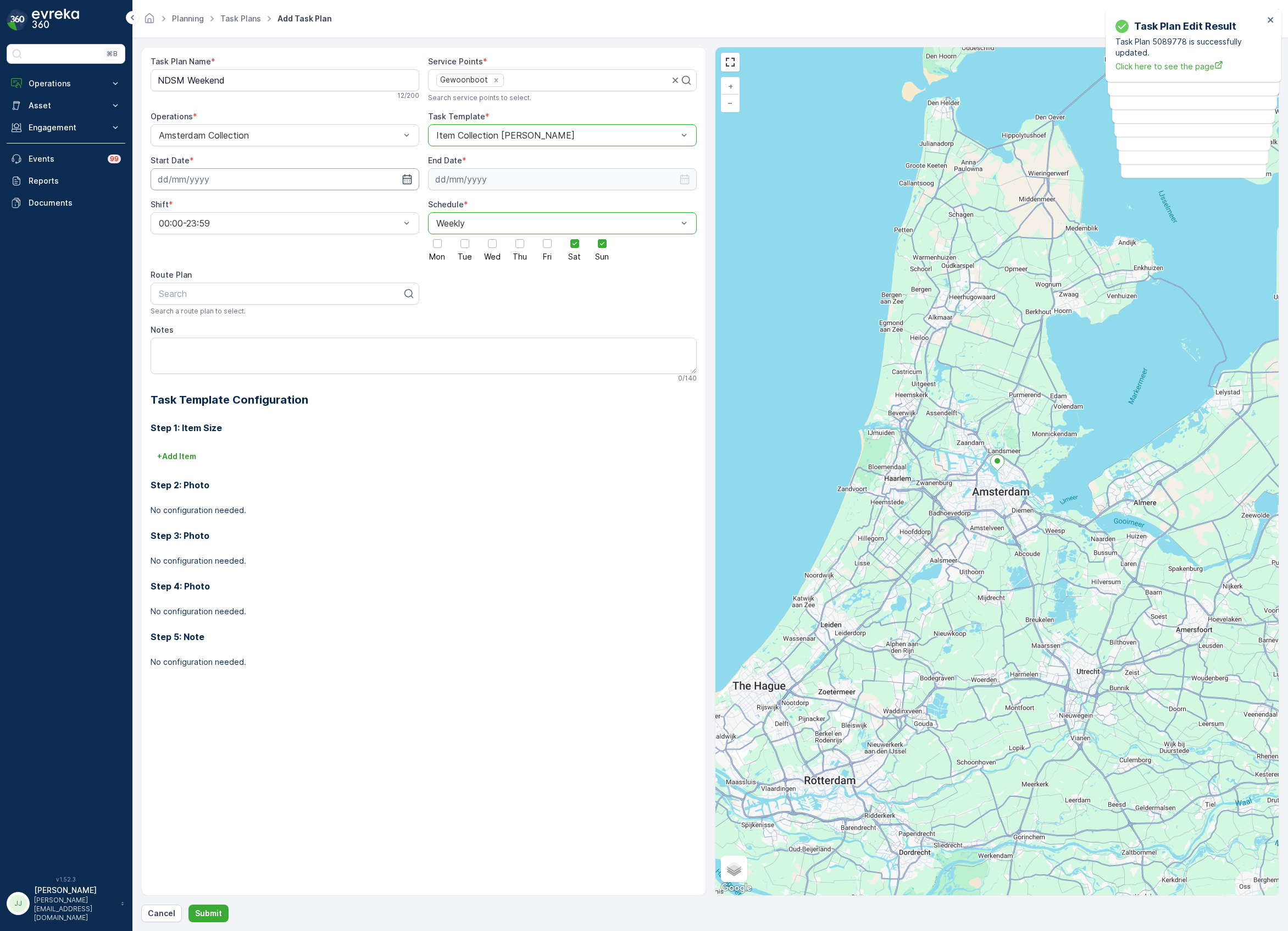
click at [366, 174] on input at bounding box center [284, 179] width 269 height 22
drag, startPoint x: 268, startPoint y: 295, endPoint x: 359, endPoint y: 251, distance: 101.1
click at [268, 295] on div "17" at bounding box center [269, 293] width 18 height 18
type input "17.10.2025"
click at [473, 181] on input at bounding box center [562, 179] width 269 height 22
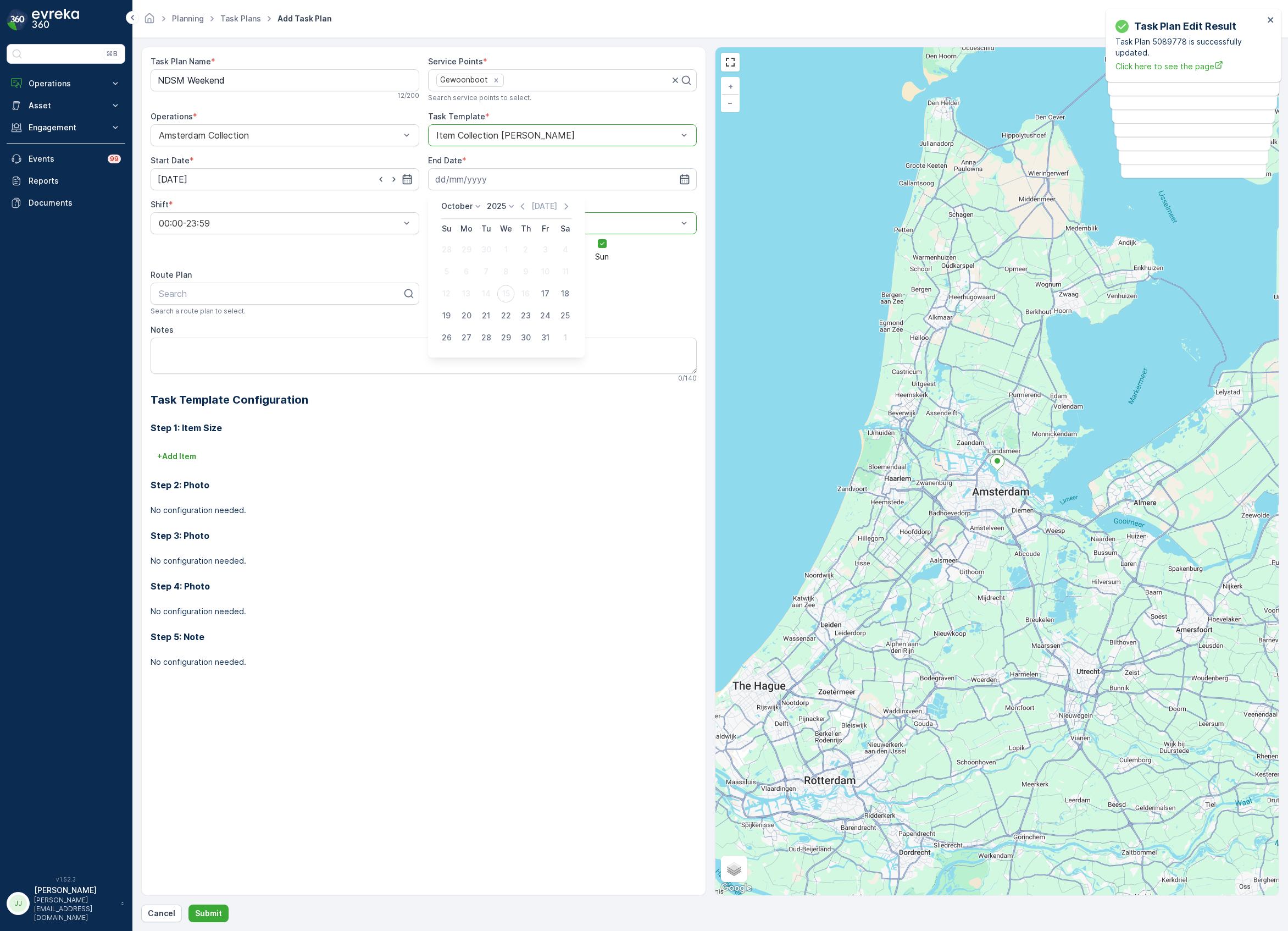
click at [464, 203] on p "October" at bounding box center [457, 206] width 31 height 11
click at [491, 202] on p "2025" at bounding box center [497, 206] width 19 height 11
click at [510, 304] on span "2030" at bounding box center [503, 307] width 19 height 11
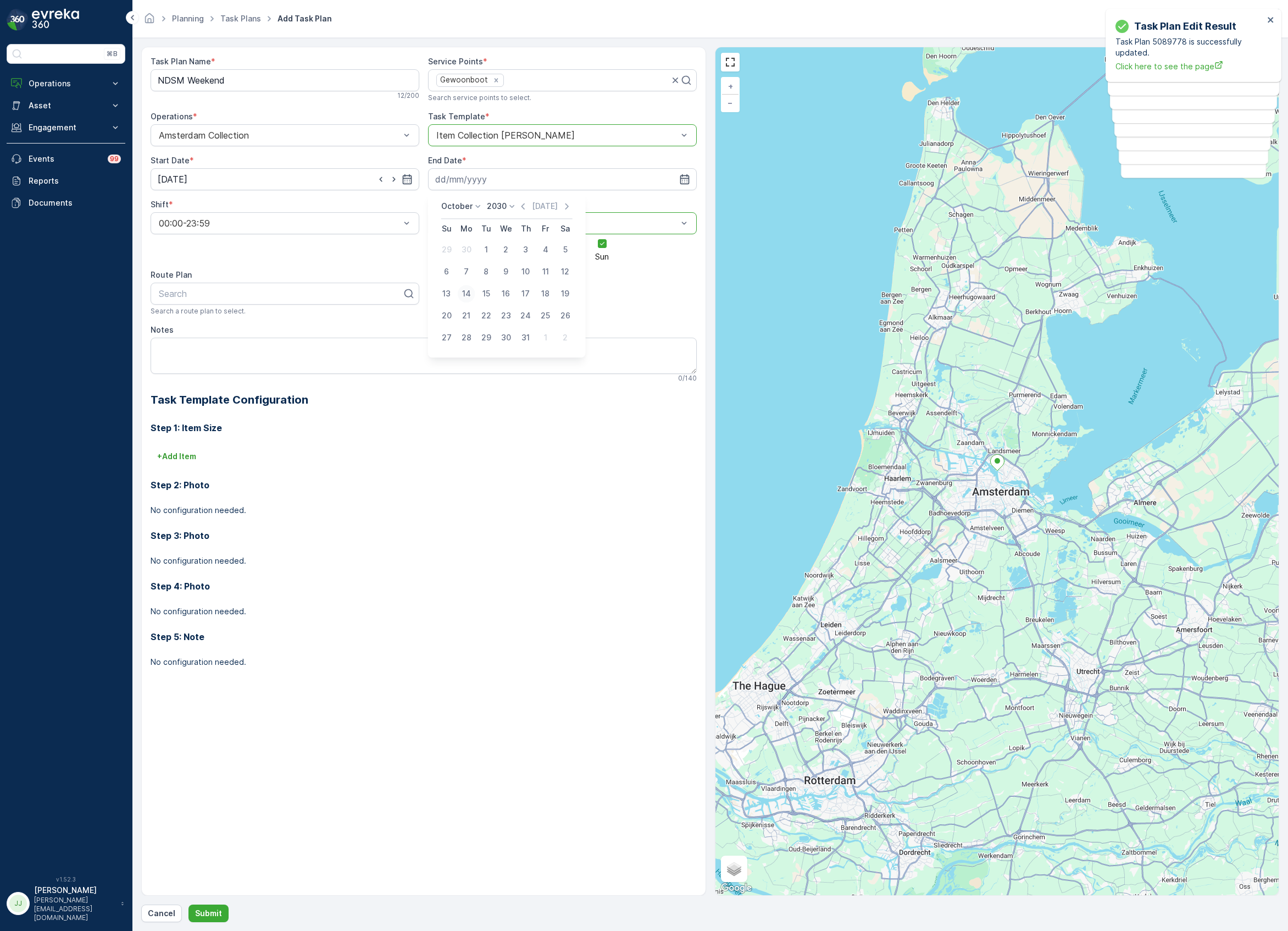
click at [470, 293] on div "14" at bounding box center [466, 293] width 18 height 18
type input "[DATE]"
click at [253, 298] on div at bounding box center [280, 293] width 246 height 10
type input "week"
click at [199, 325] on span "NDSM Weekend" at bounding box center [190, 321] width 67 height 10
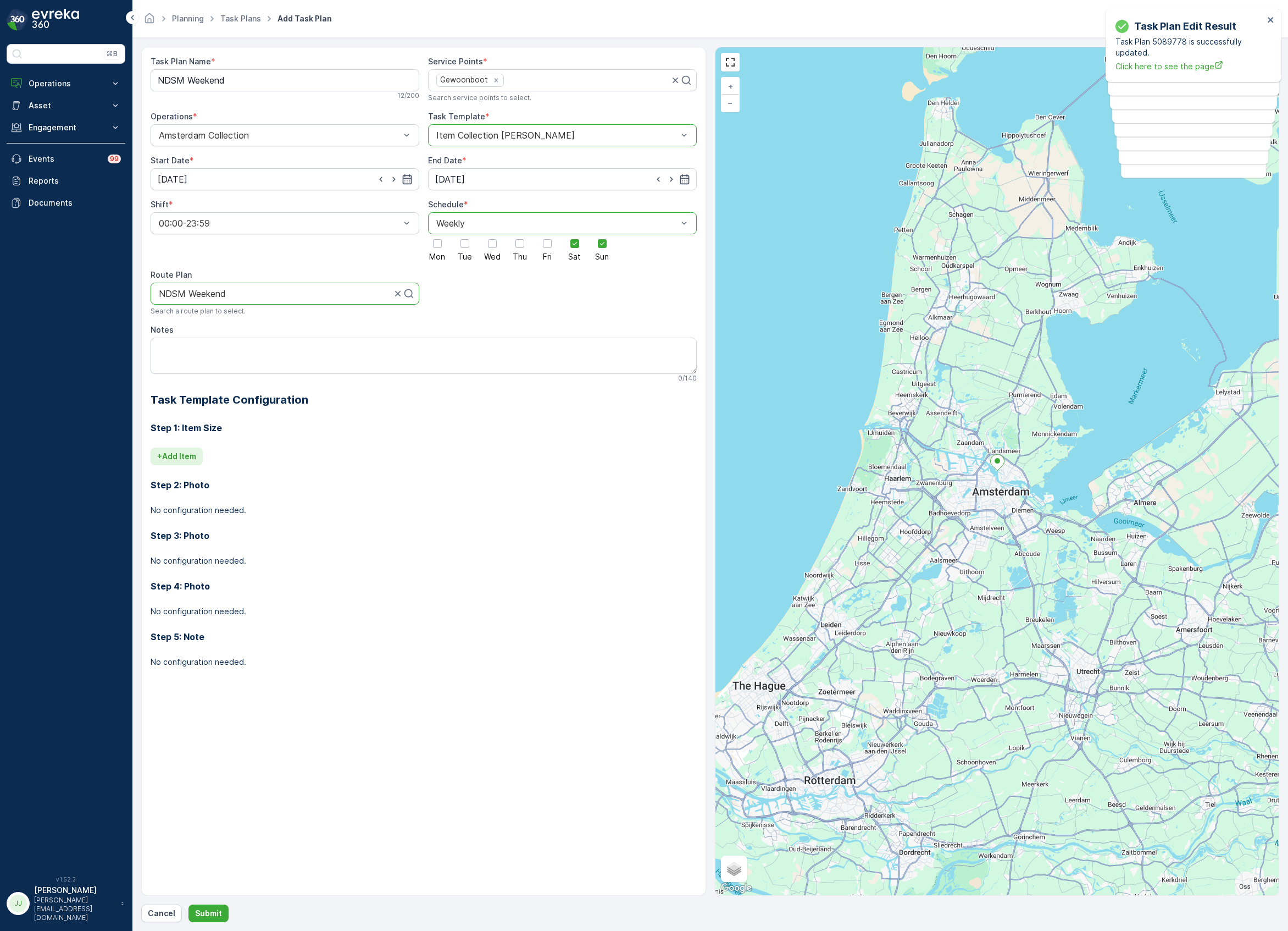
click at [187, 459] on p "+ Add Item" at bounding box center [176, 456] width 39 height 11
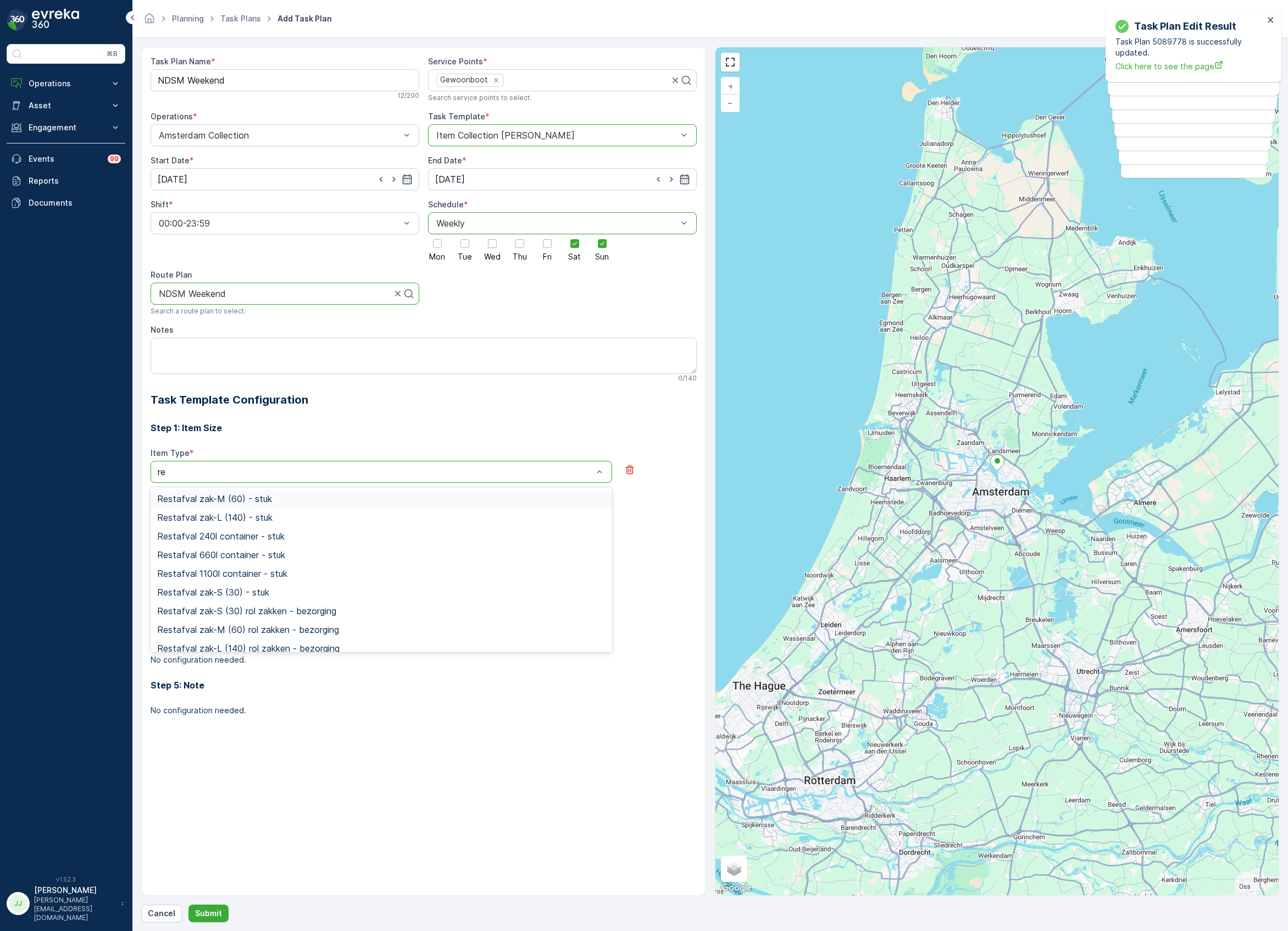
type input "res"
click at [223, 504] on span "Restafval zak-M (60) - stuk" at bounding box center [214, 499] width 115 height 10
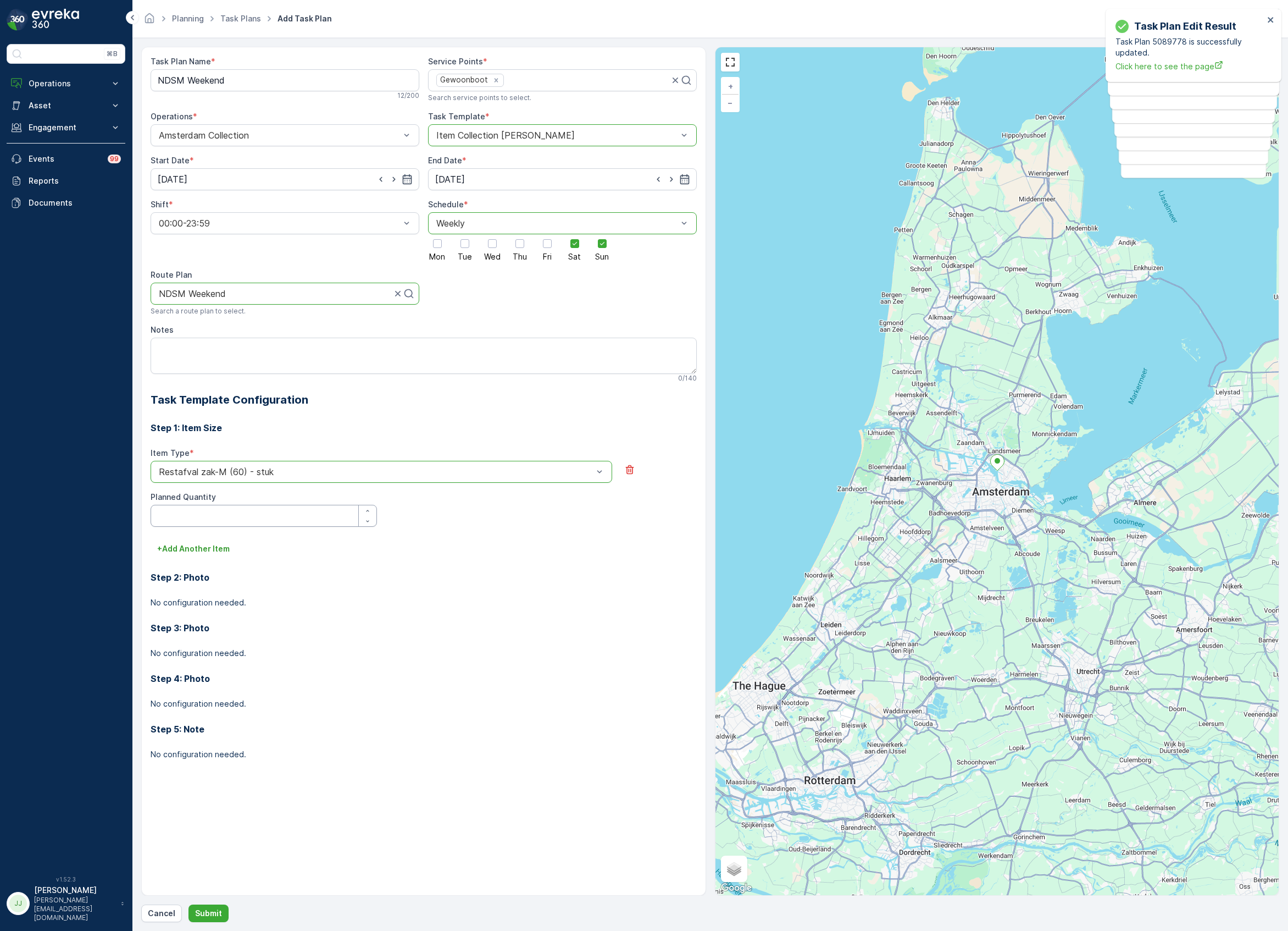
click at [209, 519] on Quantity "Planned Quantity" at bounding box center [263, 516] width 226 height 22
type Quantity "1"
click at [191, 562] on div "Step 2: Photo No configuration needed." at bounding box center [423, 583] width 546 height 51
click at [190, 551] on p "+ Add Another Item" at bounding box center [193, 549] width 72 height 11
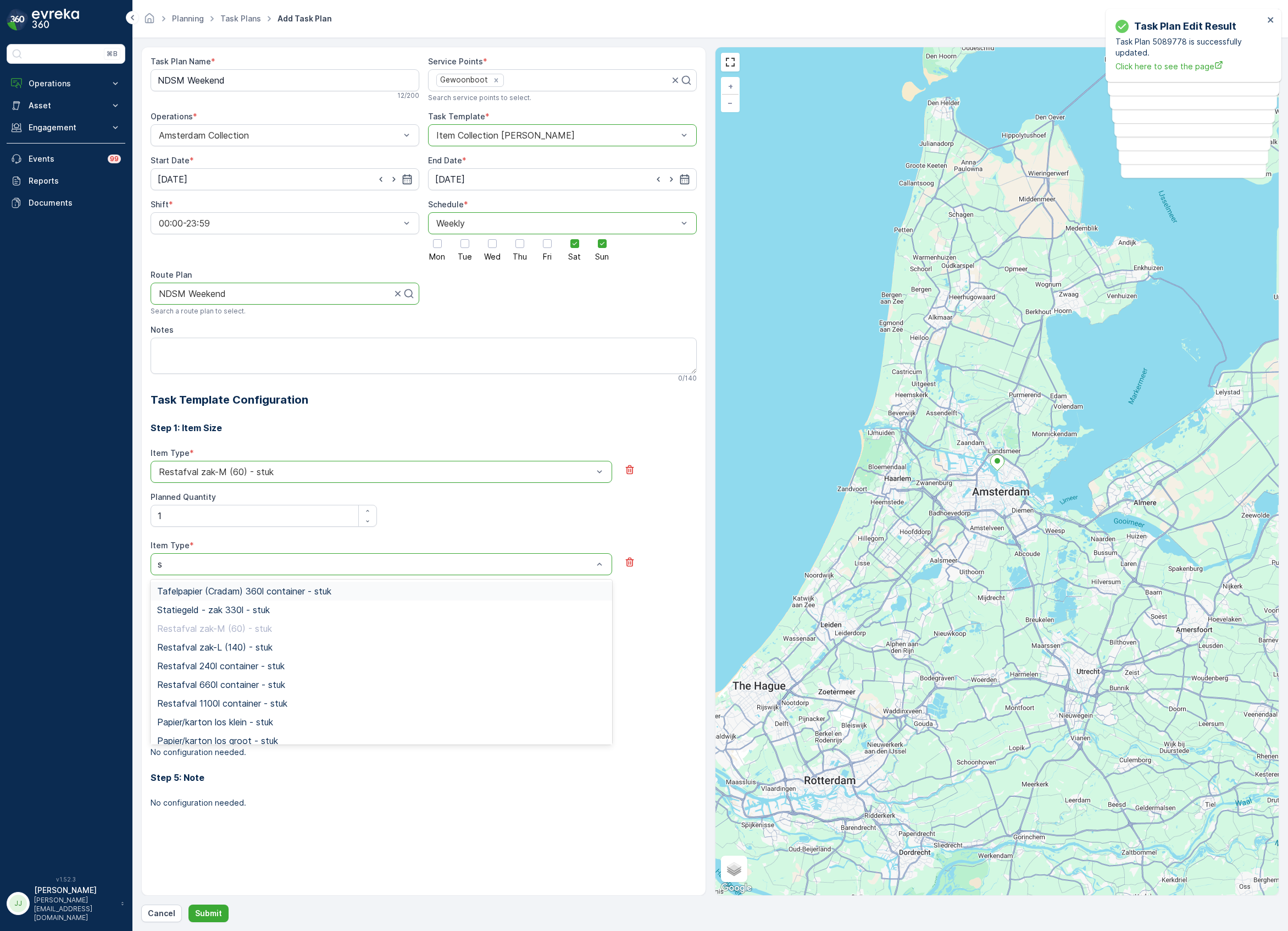
type input "sw"
click at [203, 609] on span "Swill emmer 23l - stuk" at bounding box center [201, 610] width 89 height 10
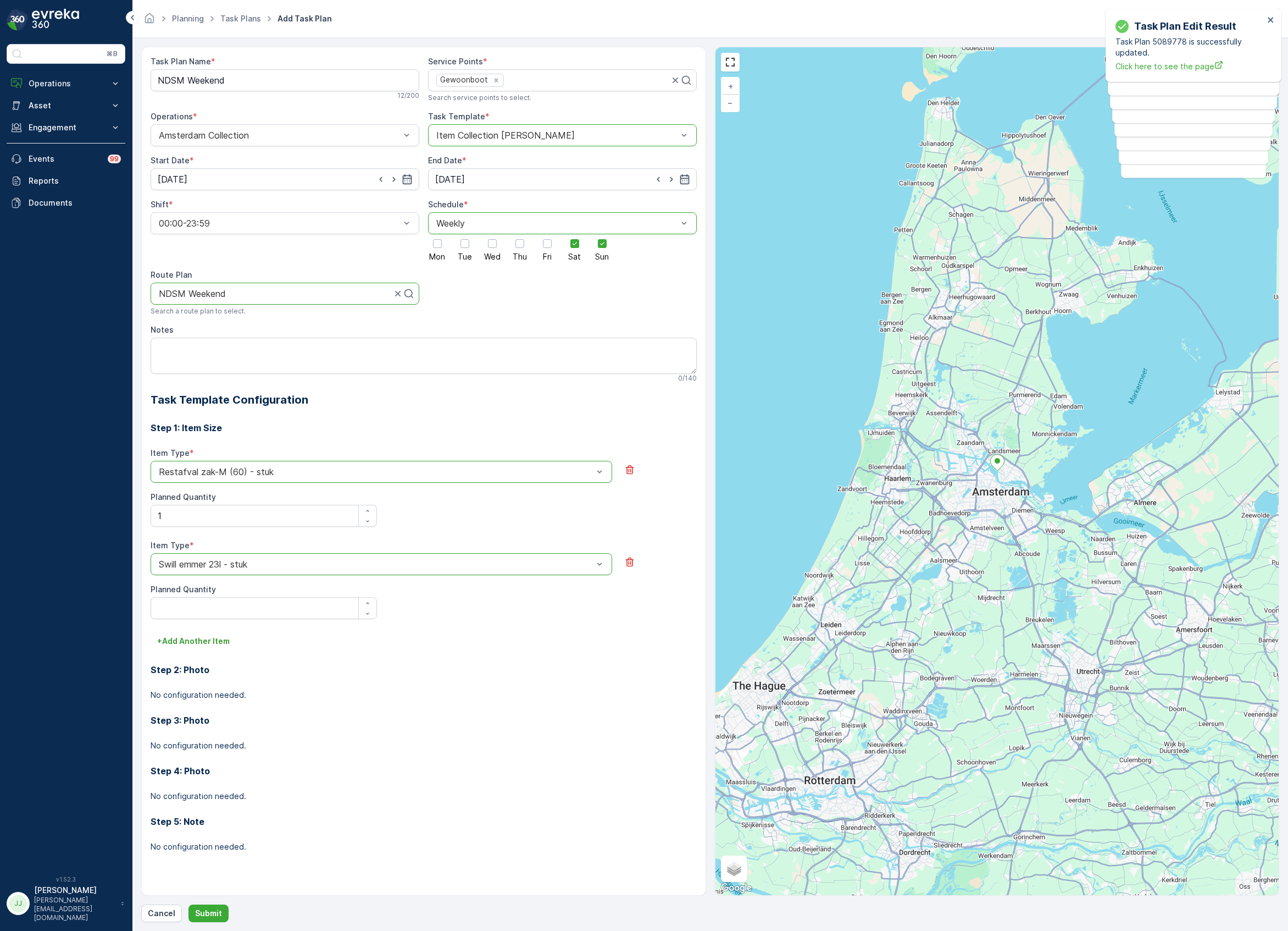
click at [199, 598] on Quantity "Planned Quantity" at bounding box center [263, 608] width 226 height 22
type Quantity "2"
click at [202, 645] on p "+ Add Another Item" at bounding box center [193, 641] width 72 height 11
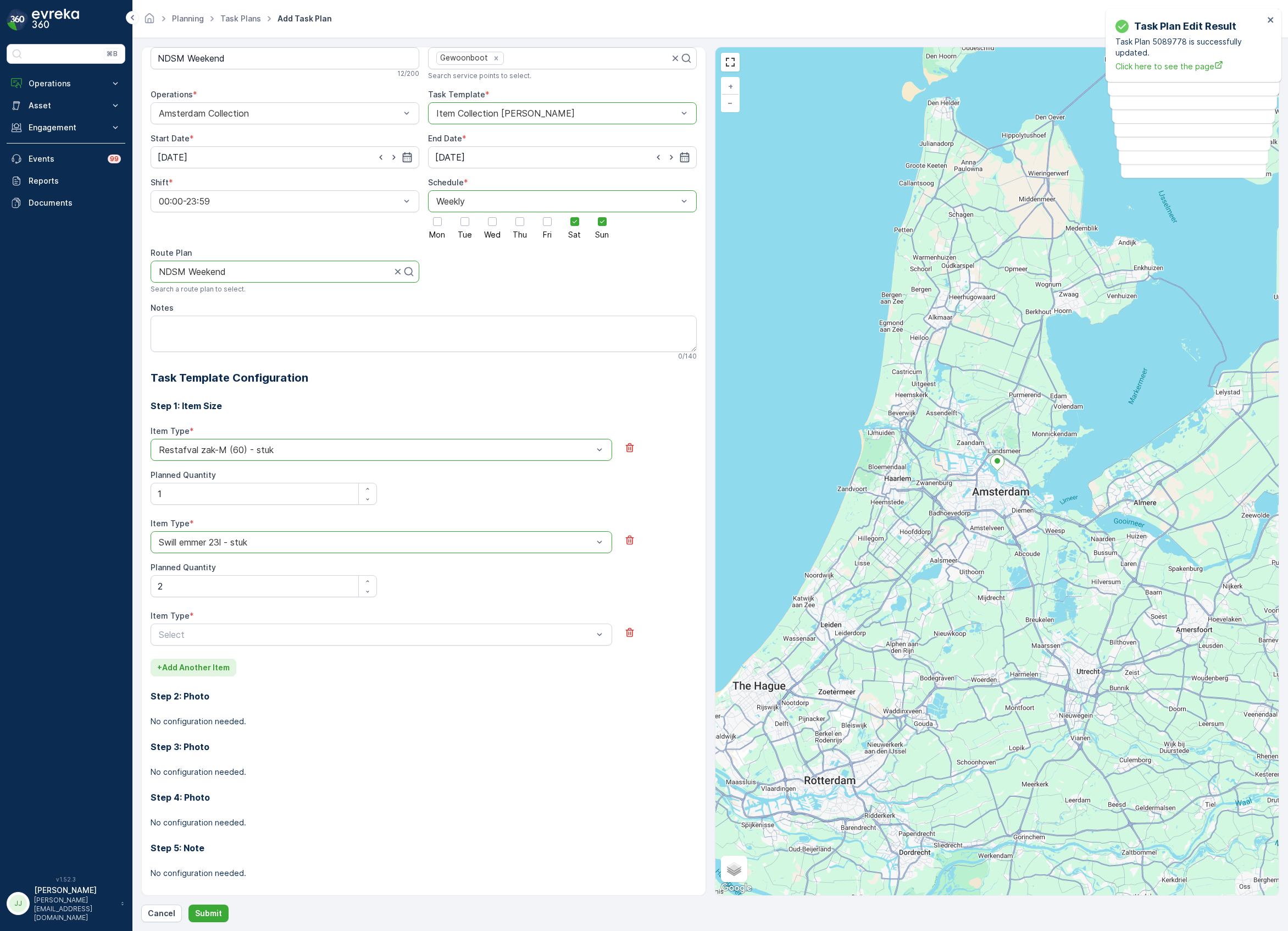
scroll to position [33, 0]
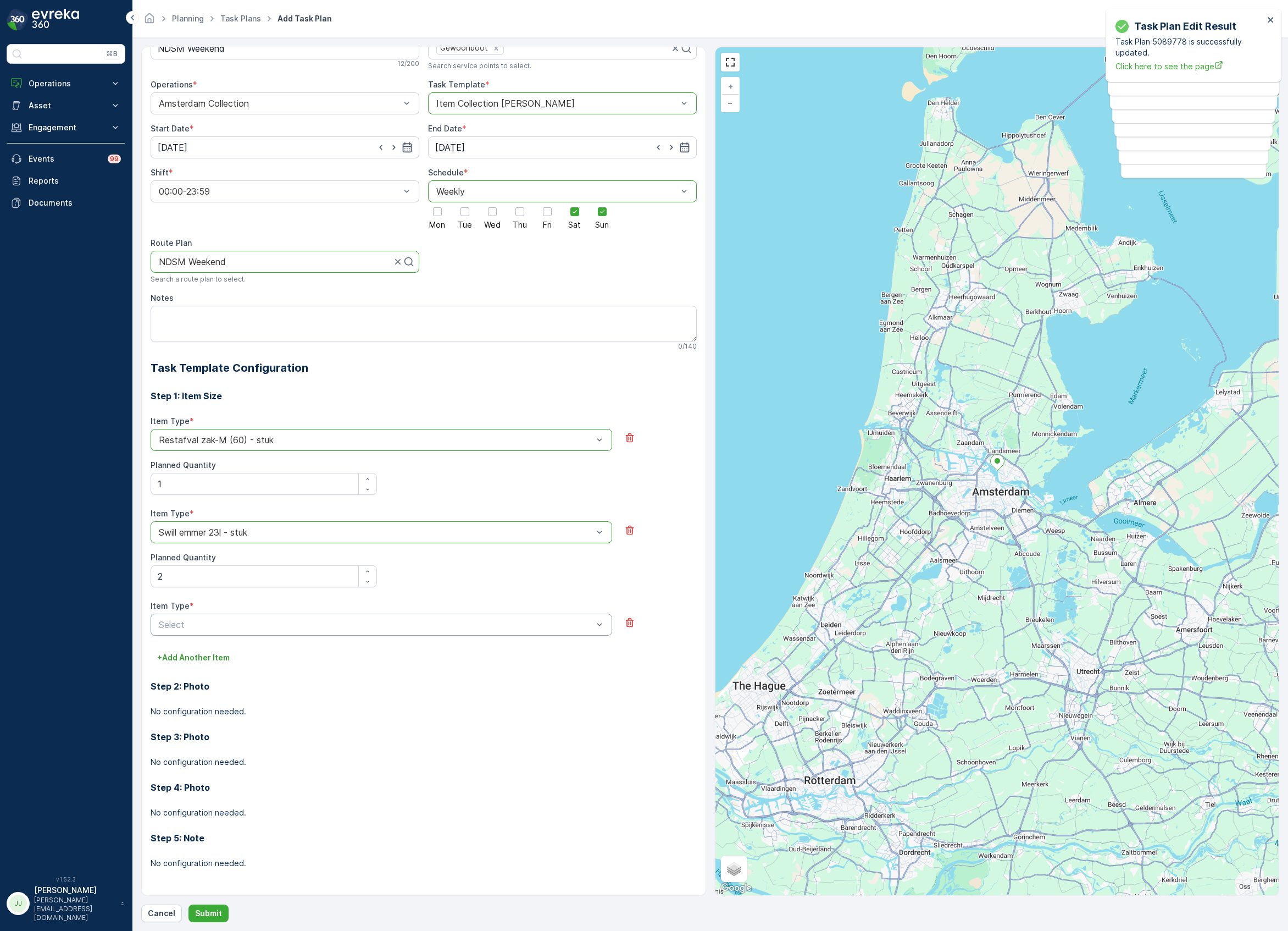
drag, startPoint x: 208, startPoint y: 652, endPoint x: 200, endPoint y: 629, distance: 24.4
click at [206, 648] on div "Step 1: Item Size Item Type * option Restafval zak-M (60) - stuk is disabled. S…" at bounding box center [423, 631] width 546 height 510
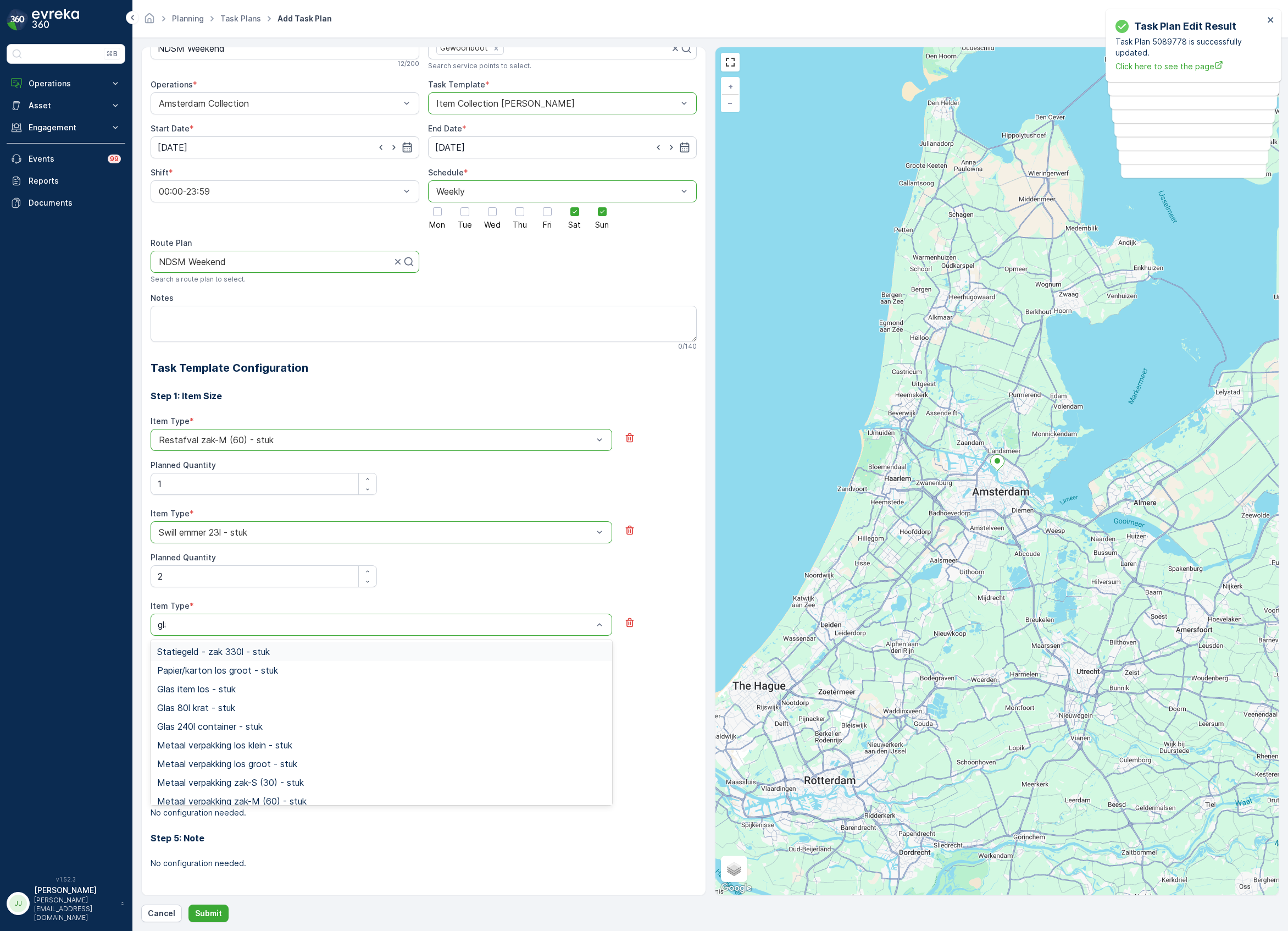
type input "glas"
click at [236, 676] on div "Glas 80l krat - stuk" at bounding box center [381, 670] width 462 height 19
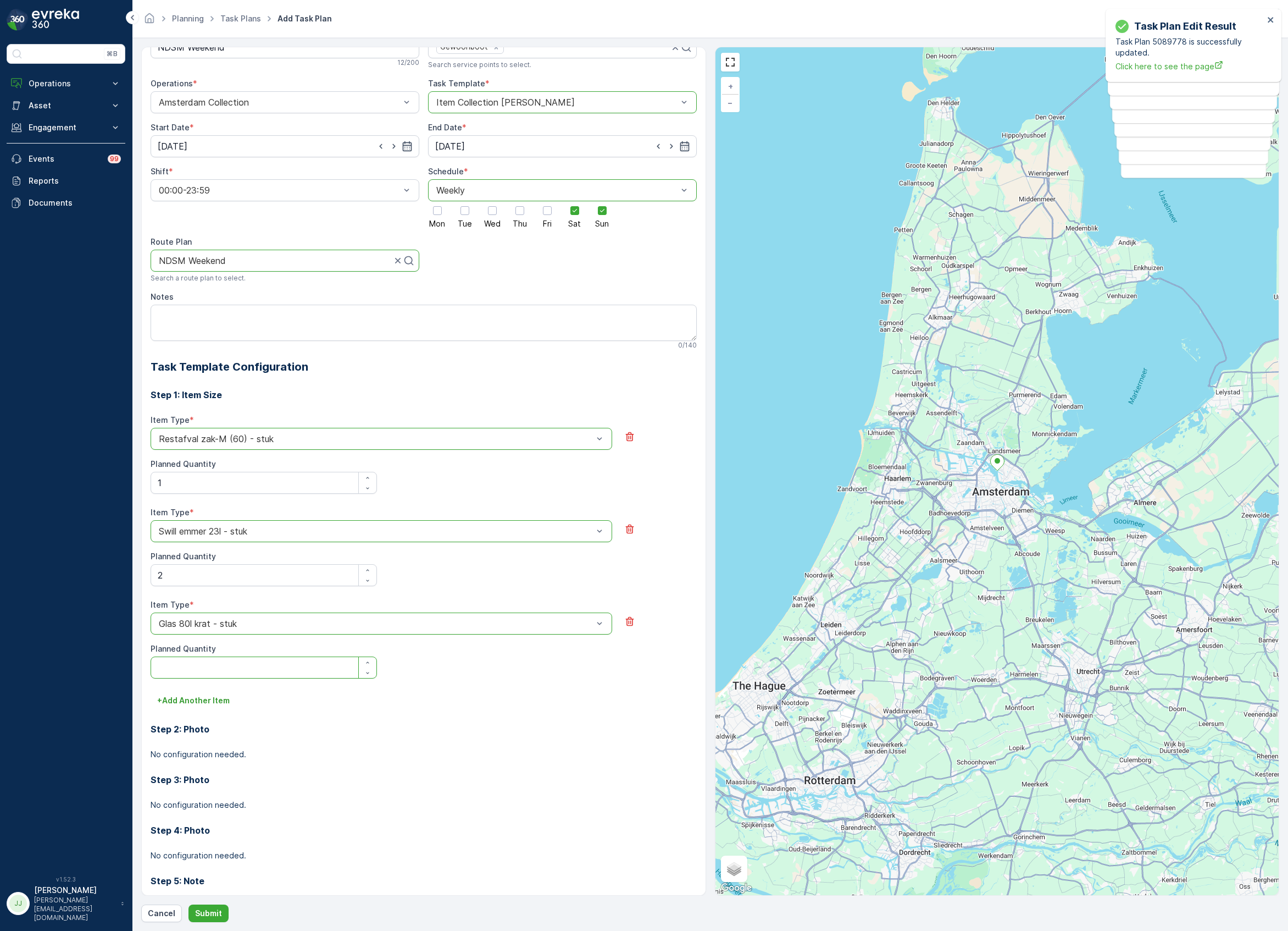
click at [226, 667] on Quantity "Planned Quantity" at bounding box center [263, 667] width 226 height 22
type Quantity "2"
click at [206, 697] on p "+ Add Another Item" at bounding box center [193, 700] width 72 height 11
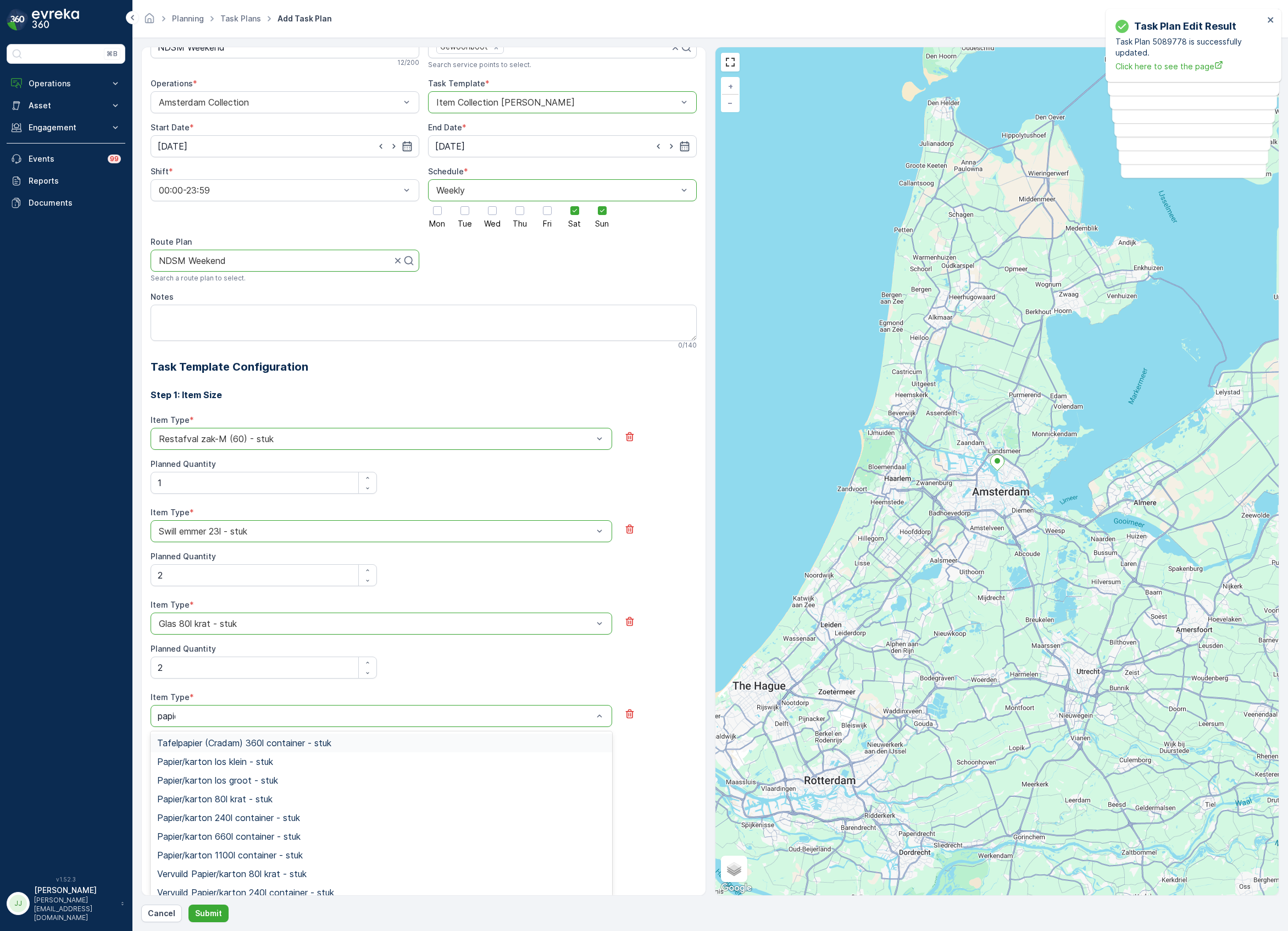
type input "papier"
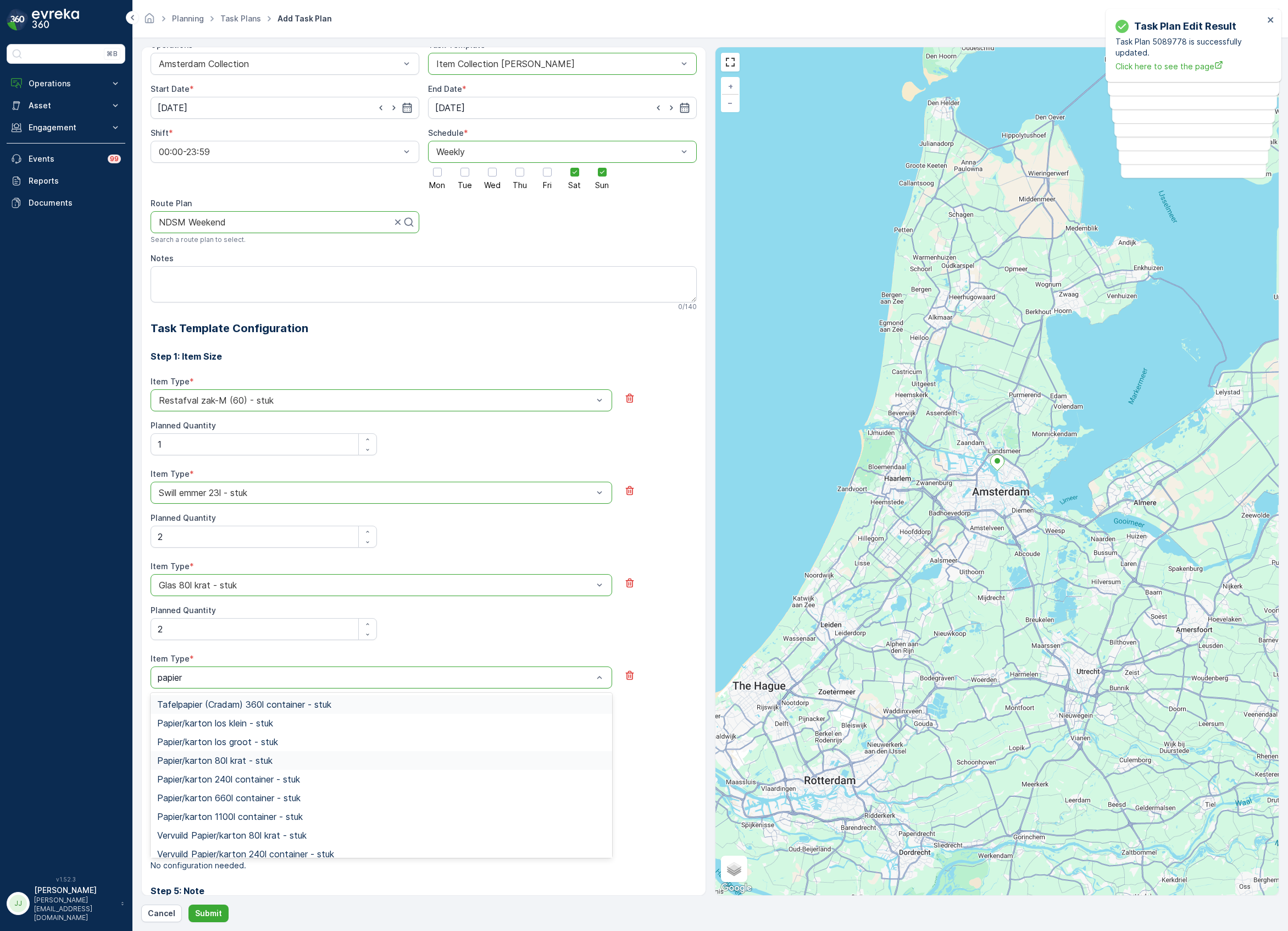
scroll to position [106, 0]
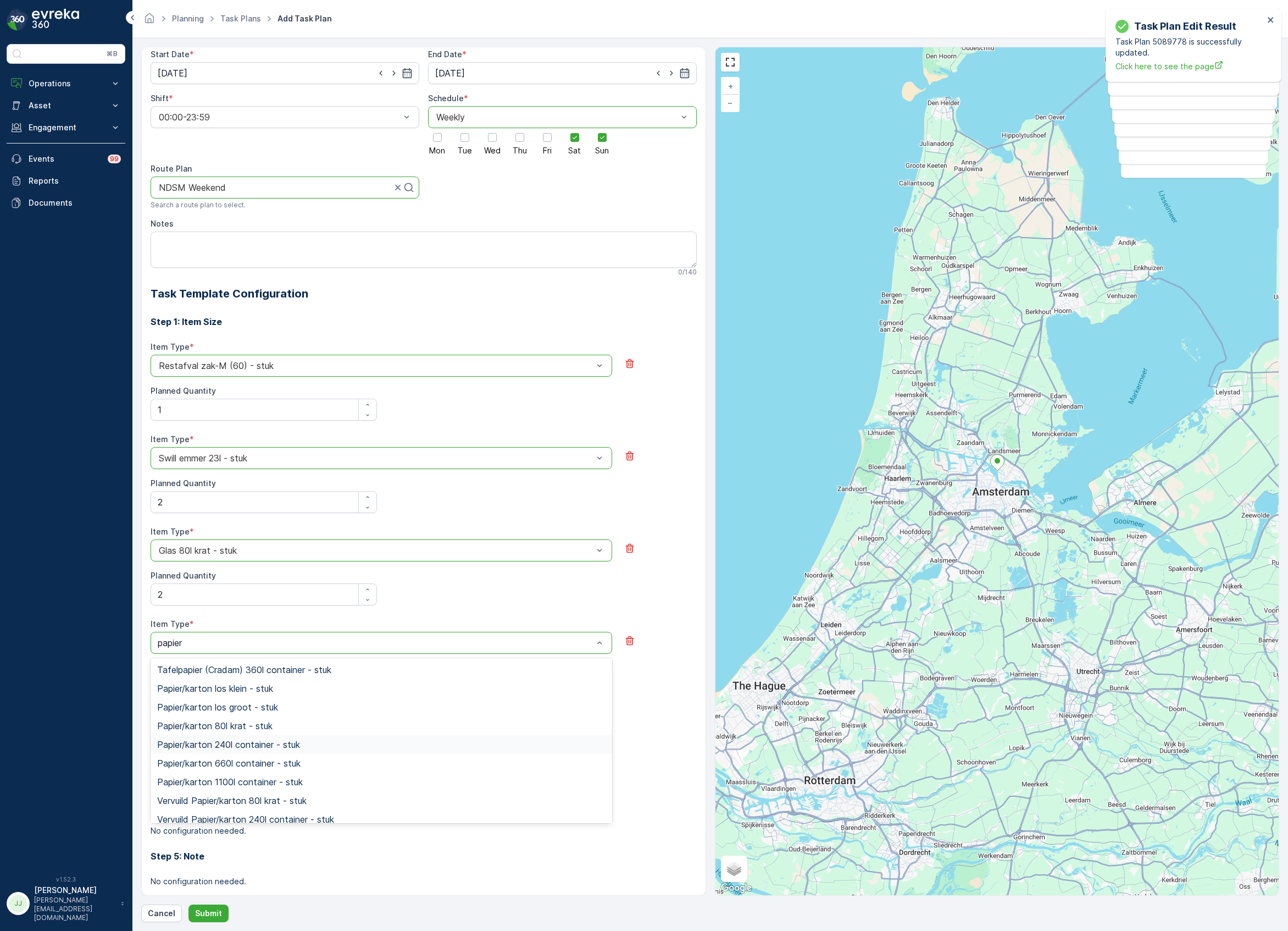
click at [217, 750] on div "Papier/karton 240l container - stuk" at bounding box center [381, 744] width 462 height 19
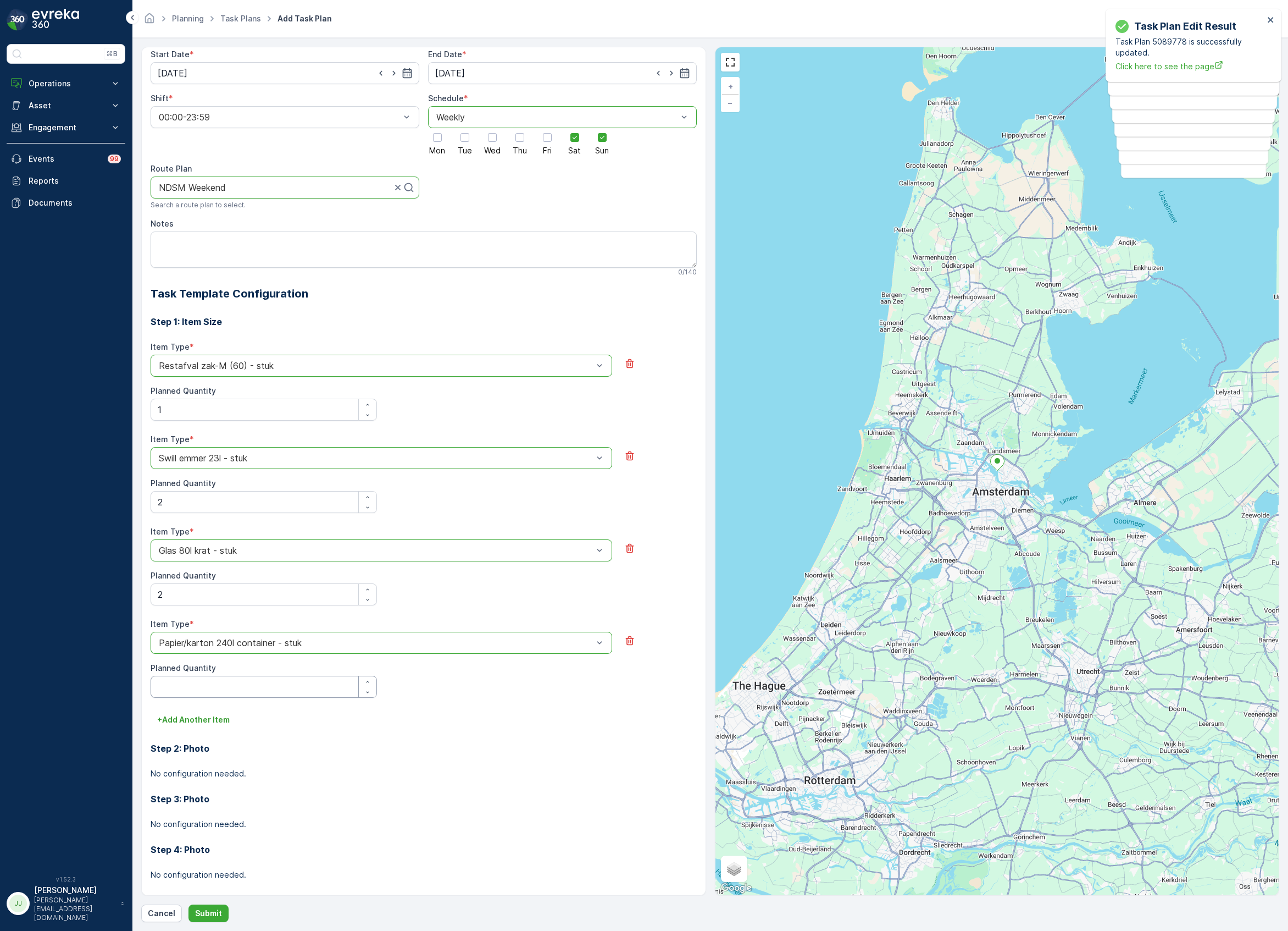
click at [183, 685] on Quantity "Planned Quantity" at bounding box center [263, 686] width 226 height 22
type Quantity "1"
click at [172, 721] on p "+ Add Another Item" at bounding box center [193, 720] width 72 height 11
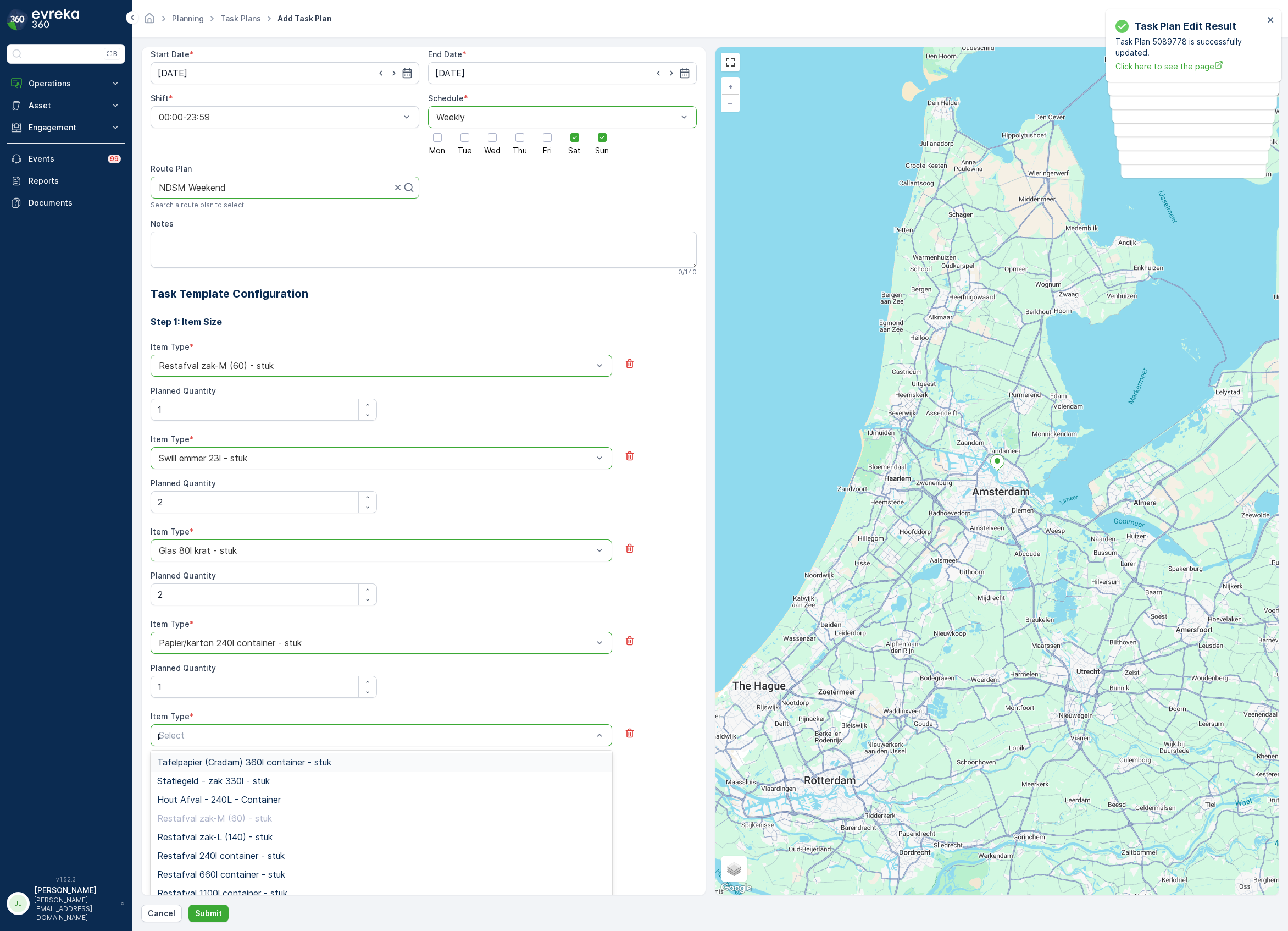
type input "pd"
click at [237, 781] on span "PD zak-M (60) - stuk" at bounding box center [201, 781] width 88 height 10
click at [223, 773] on Quantity "Planned Quantity" at bounding box center [263, 779] width 226 height 22
type Quantity "1"
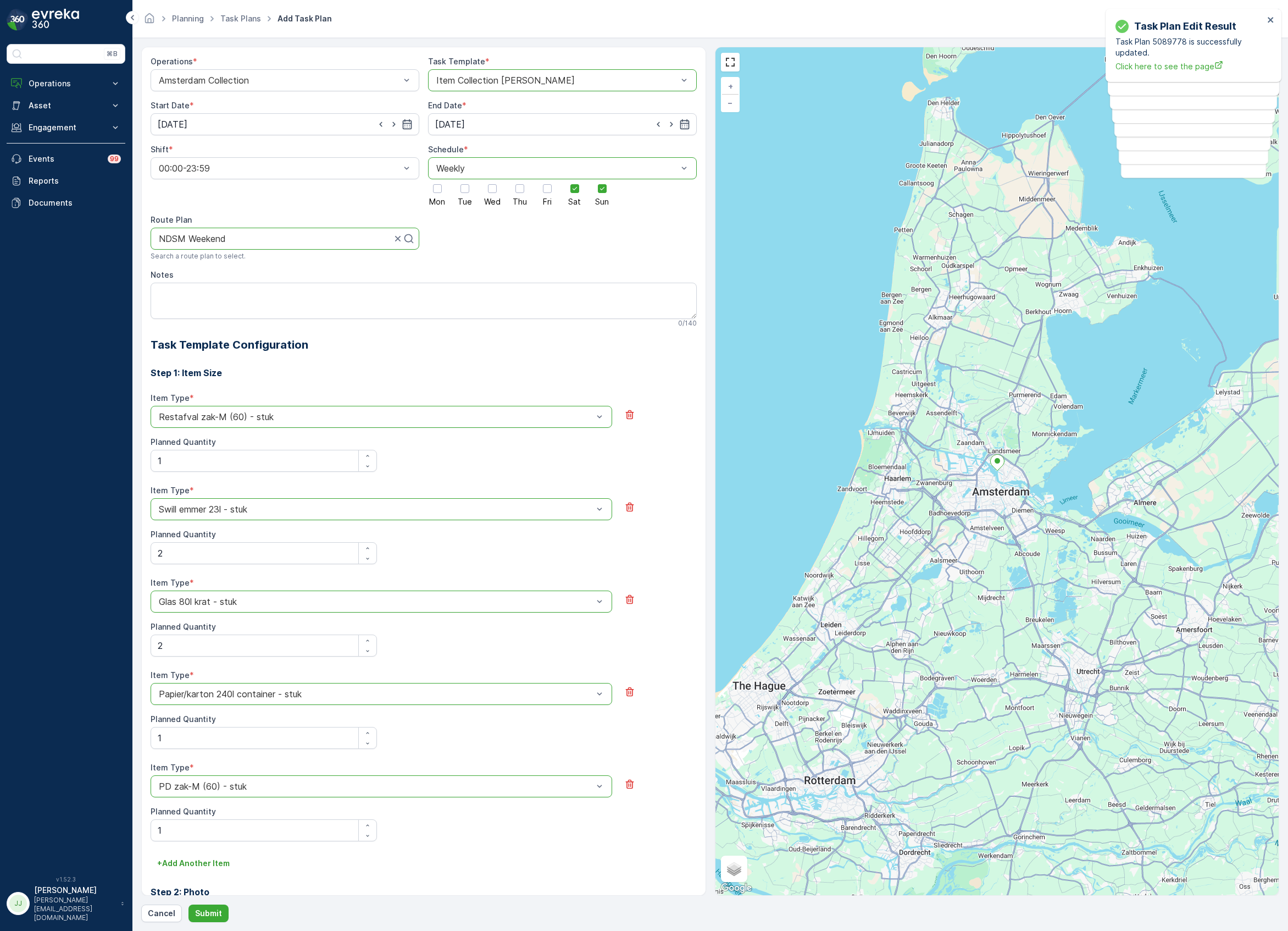
scroll to position [33, 0]
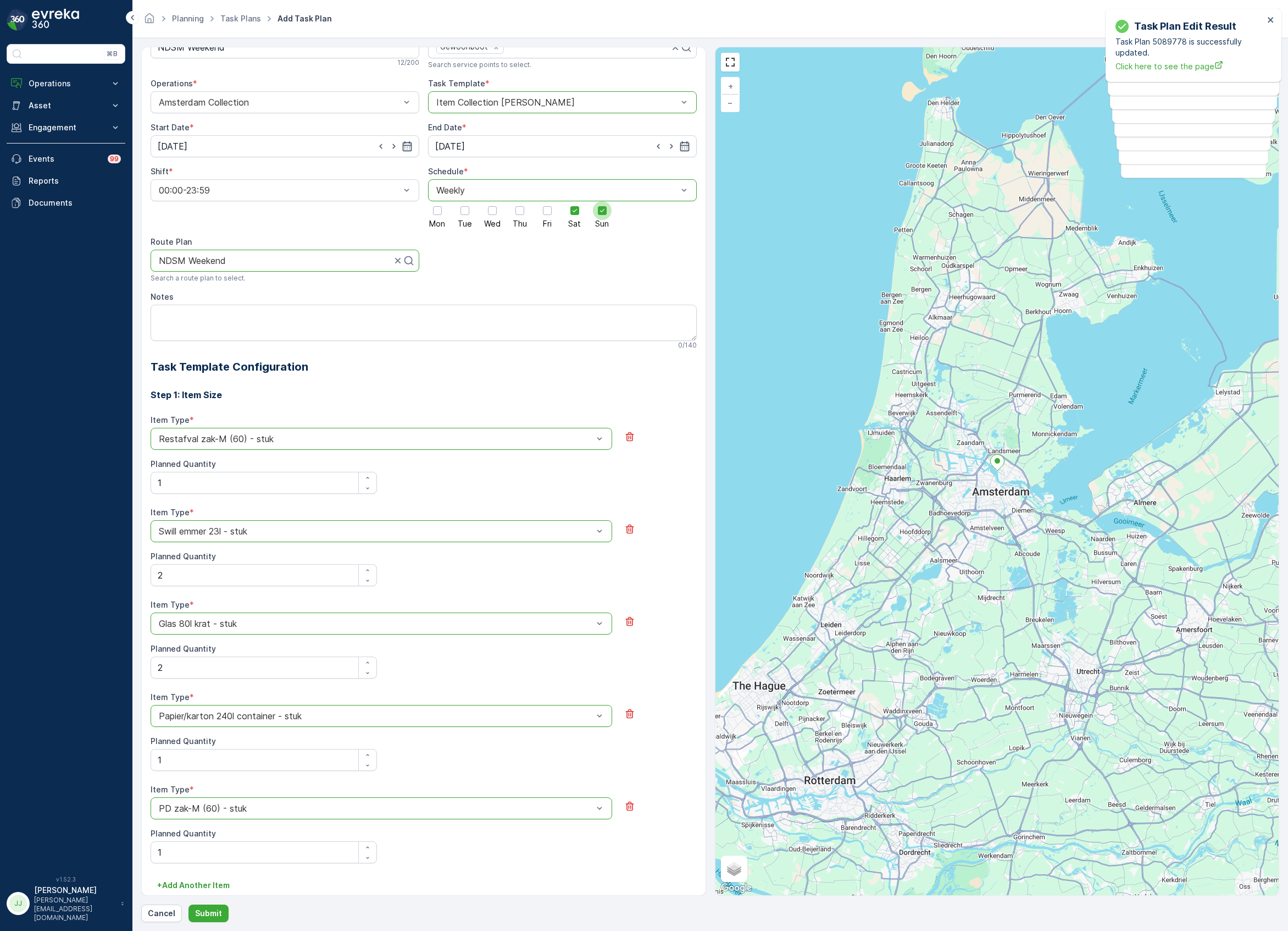
click at [593, 208] on div at bounding box center [602, 210] width 19 height 19
click at [602, 201] on input "Sun" at bounding box center [602, 201] width 0 height 0
click at [203, 907] on p "Submit" at bounding box center [208, 913] width 27 height 11
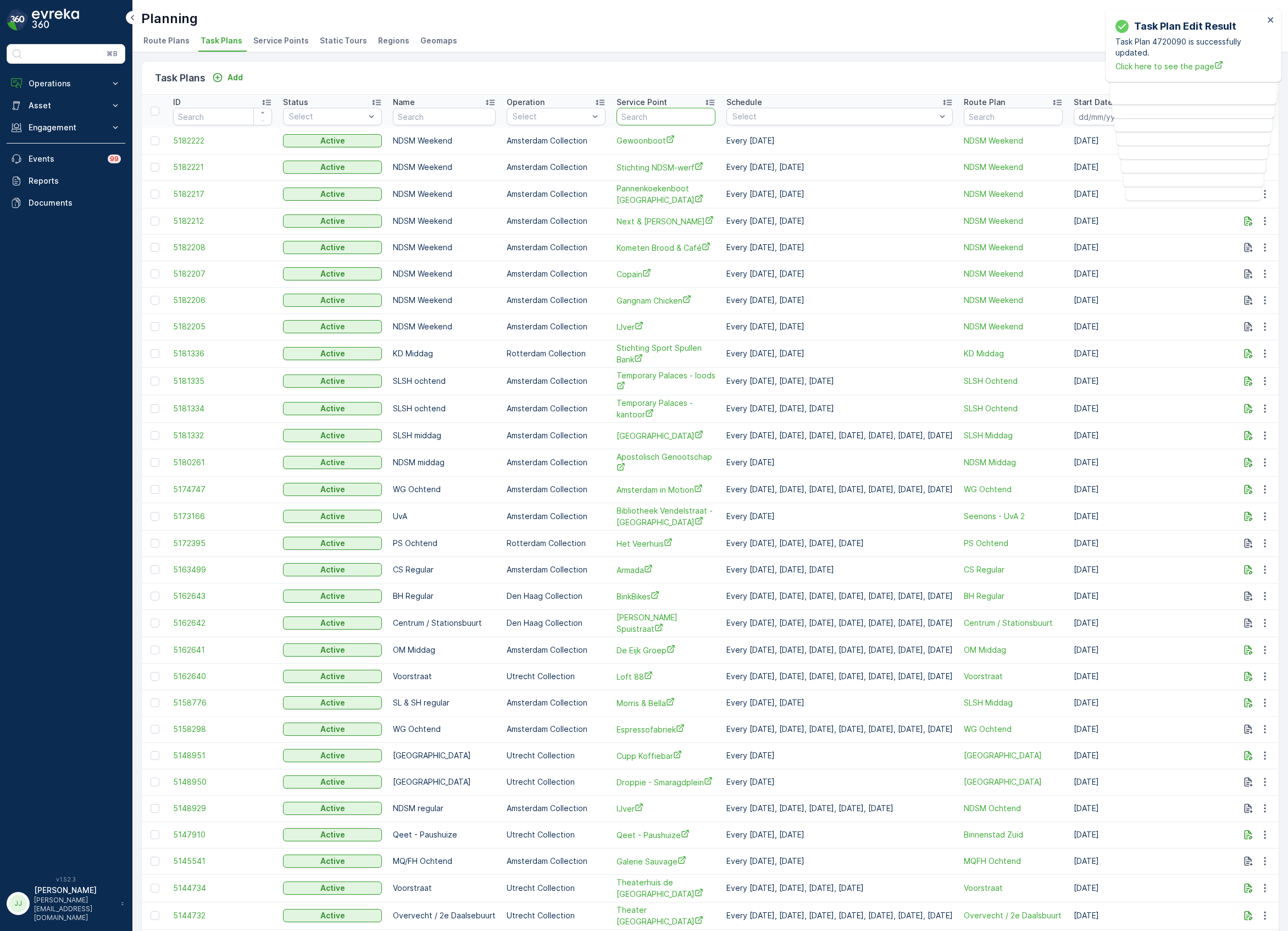
click at [651, 115] on input "text" at bounding box center [666, 116] width 99 height 18
type input "restaurant v"
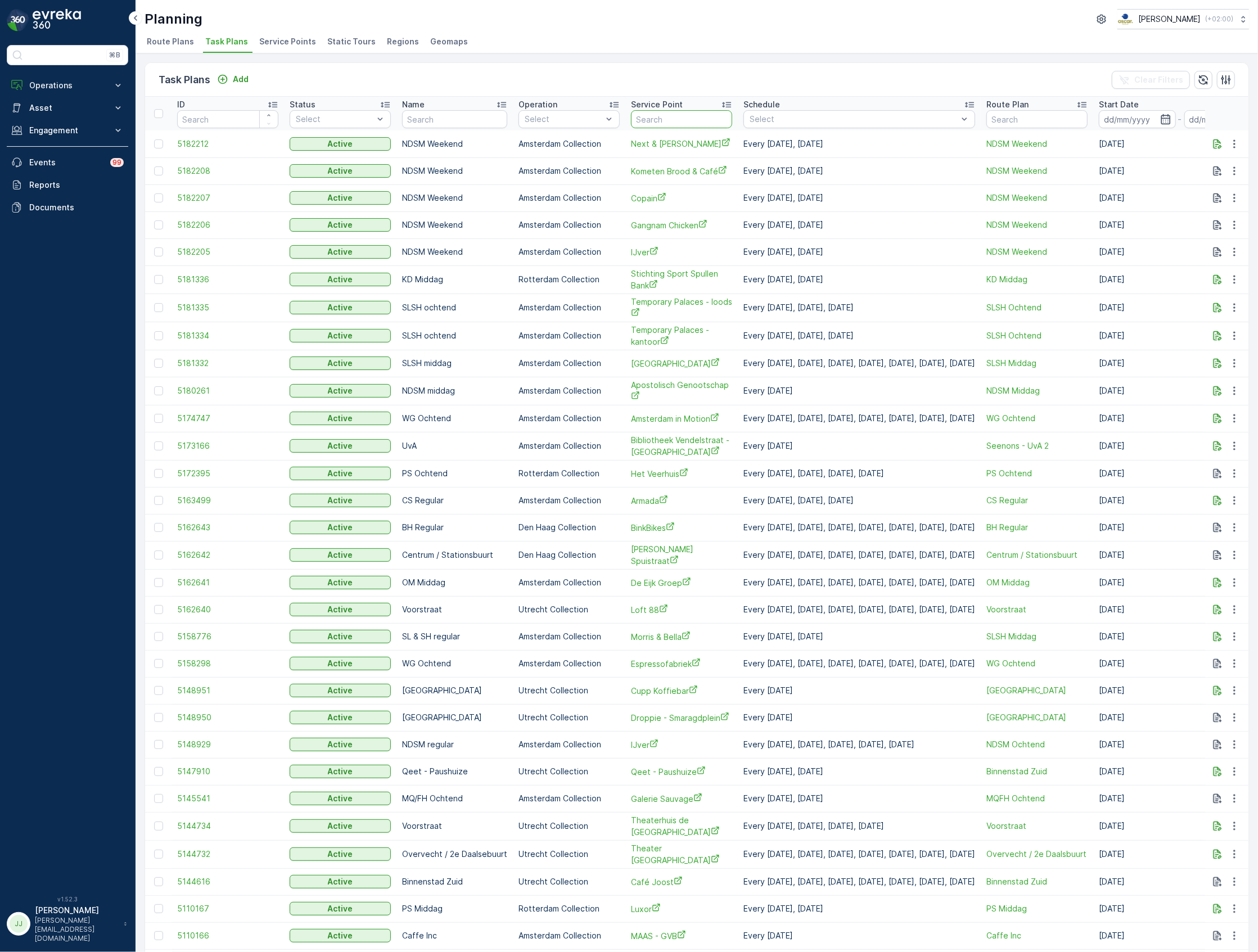
click at [652, 117] on input "text" at bounding box center [682, 119] width 101 height 18
type input "pannenkoeken"
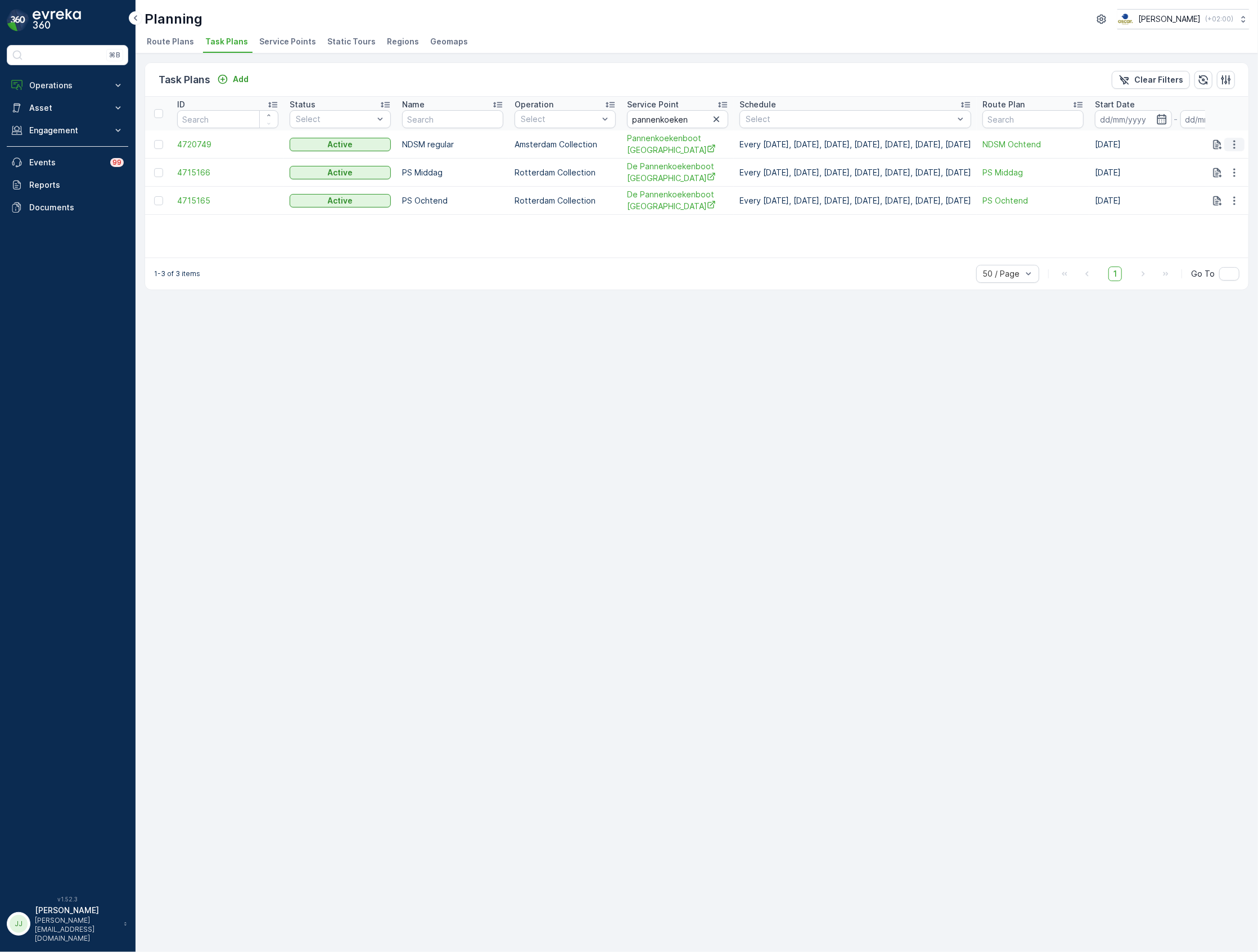
click at [1234, 144] on icon "button" at bounding box center [1234, 144] width 2 height 9
click at [1215, 178] on span "Edit Task Plan" at bounding box center [1214, 177] width 52 height 11
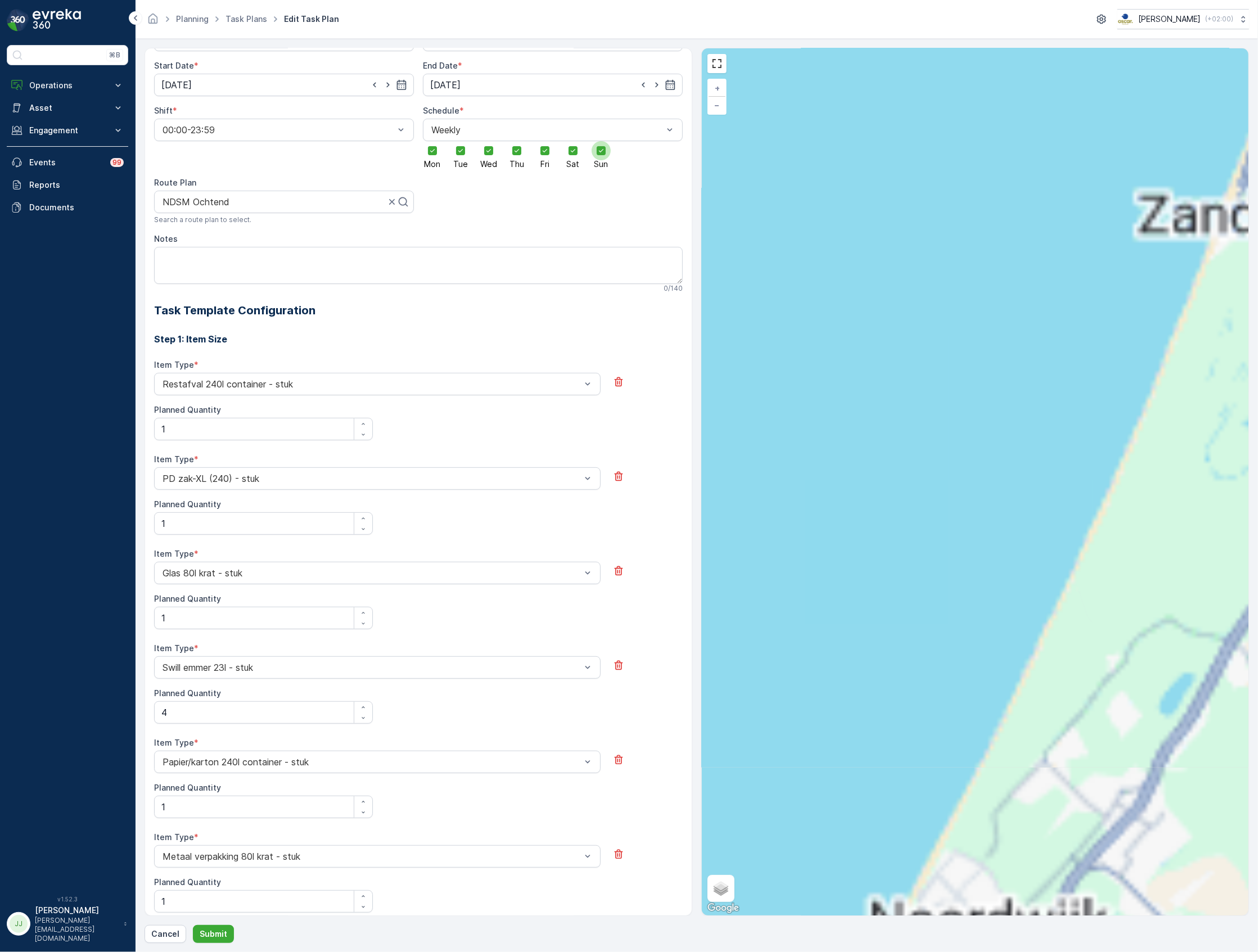
scroll to position [75, 0]
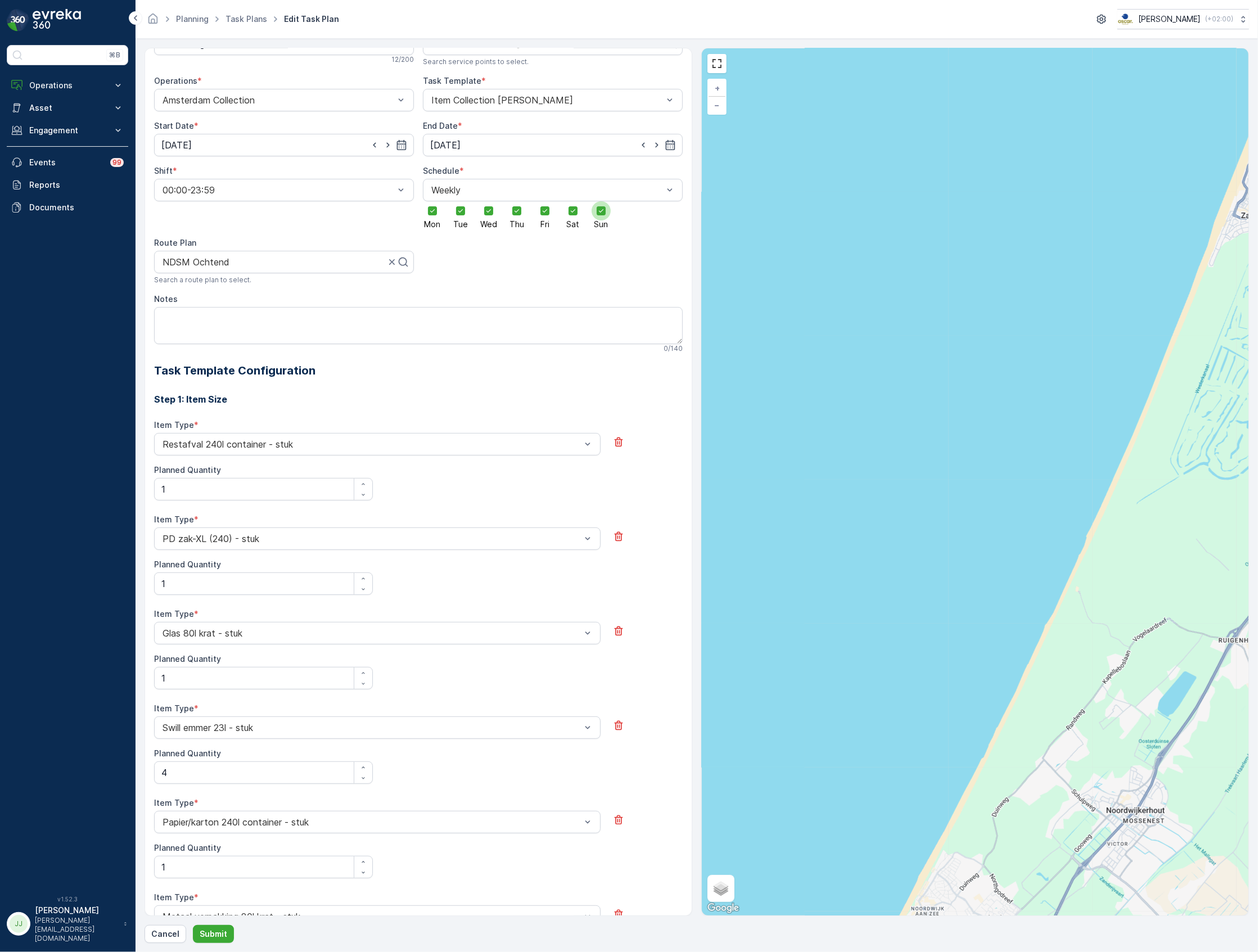
click at [594, 223] on span "Sun" at bounding box center [601, 224] width 14 height 8
click at [601, 201] on input "Sun" at bounding box center [601, 201] width 0 height 0
click at [569, 215] on icon at bounding box center [572, 211] width 8 height 8
click at [573, 201] on input "Sat" at bounding box center [573, 201] width 0 height 0
click at [230, 929] on button "Submit" at bounding box center [213, 933] width 41 height 18
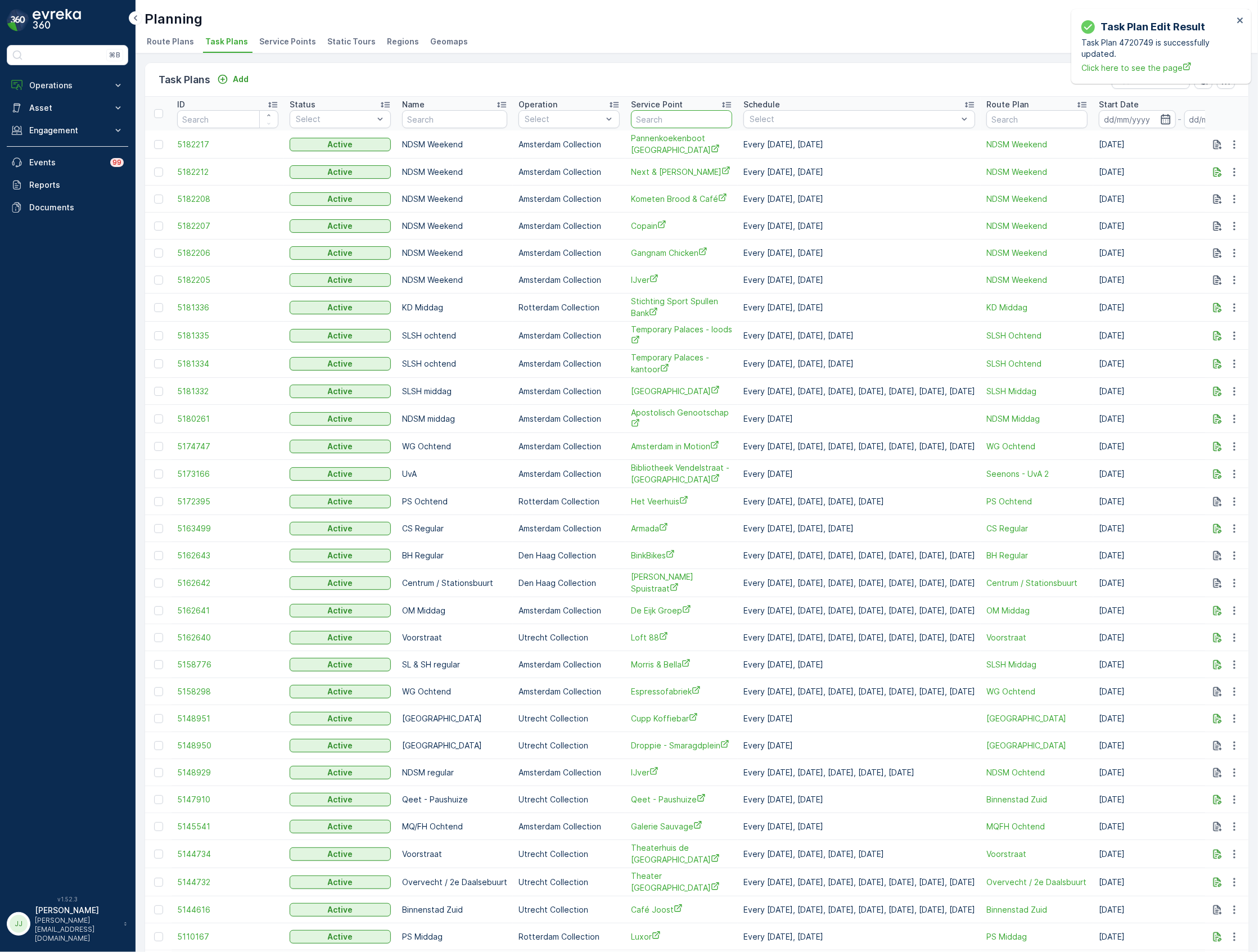
click at [701, 116] on input "text" at bounding box center [682, 119] width 101 height 18
type input "gewoonb"
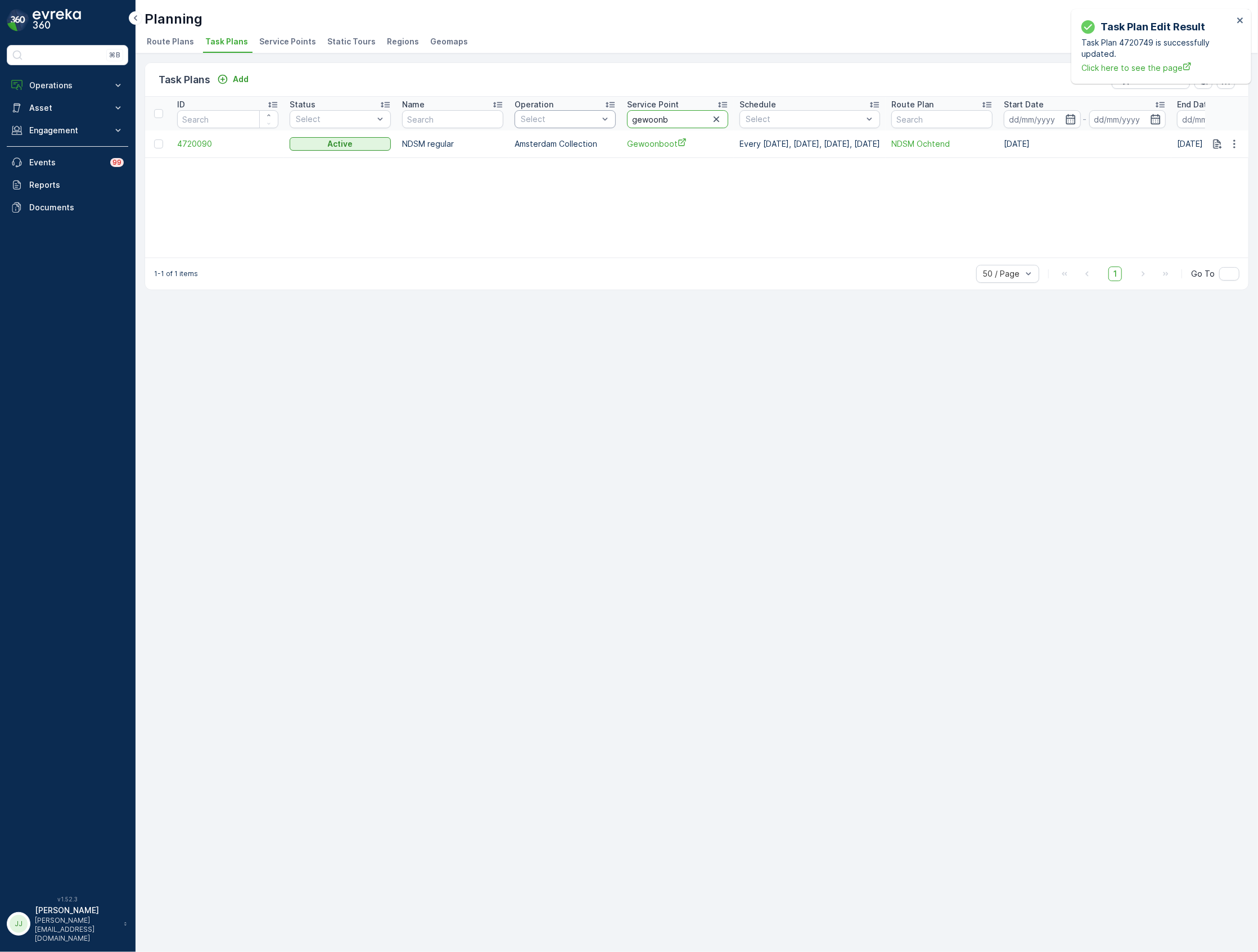
drag, startPoint x: 680, startPoint y: 119, endPoint x: 602, endPoint y: 111, distance: 78.4
click at [602, 112] on tr "ID Status Select Name Operation Select Service Point gewoonb Schedule Select Ro…" at bounding box center [766, 114] width 1243 height 34
type input "o"
type input "noorder"
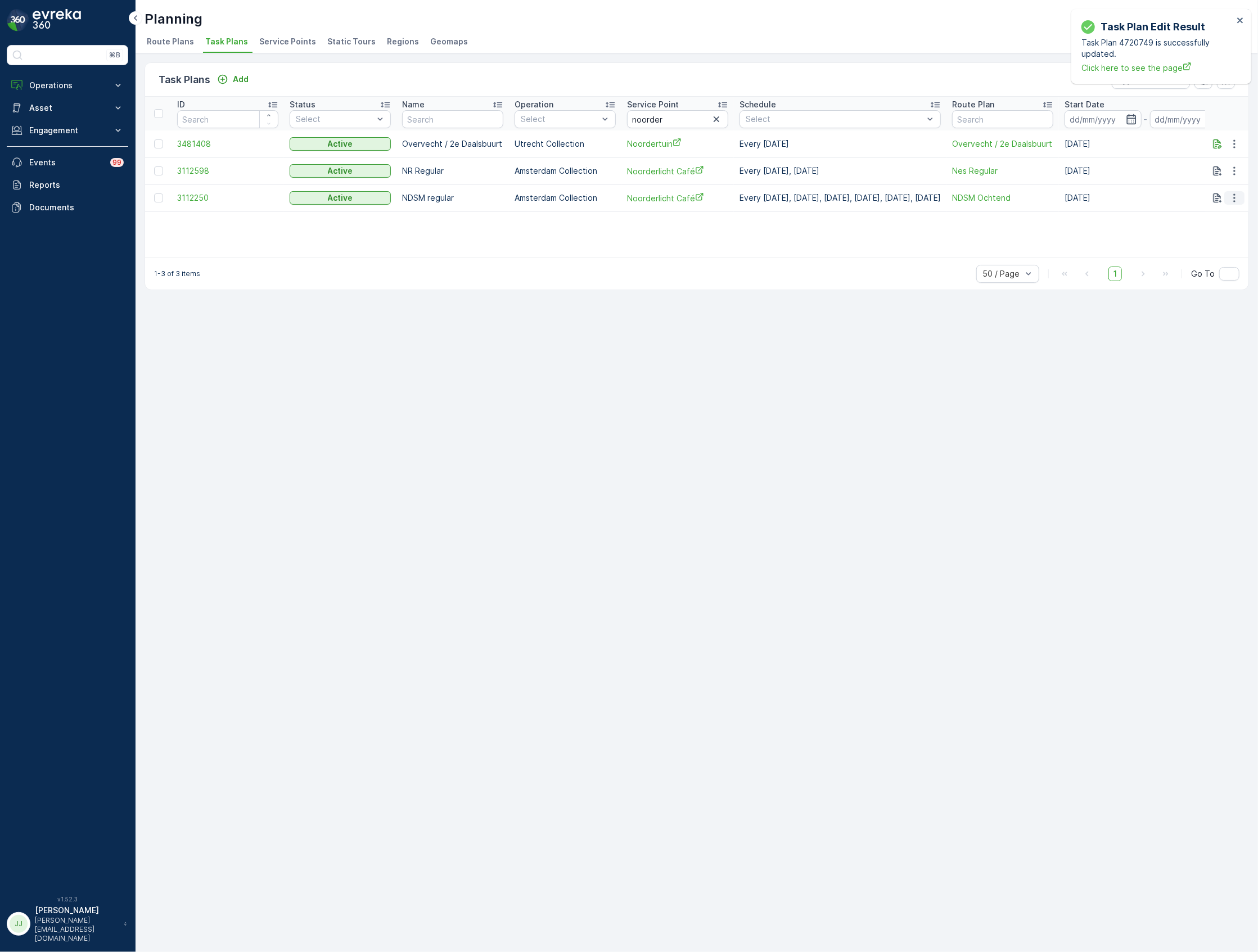
click at [1230, 196] on icon "button" at bounding box center [1235, 198] width 11 height 11
click at [1215, 235] on span "Edit Task Plan" at bounding box center [1214, 230] width 52 height 11
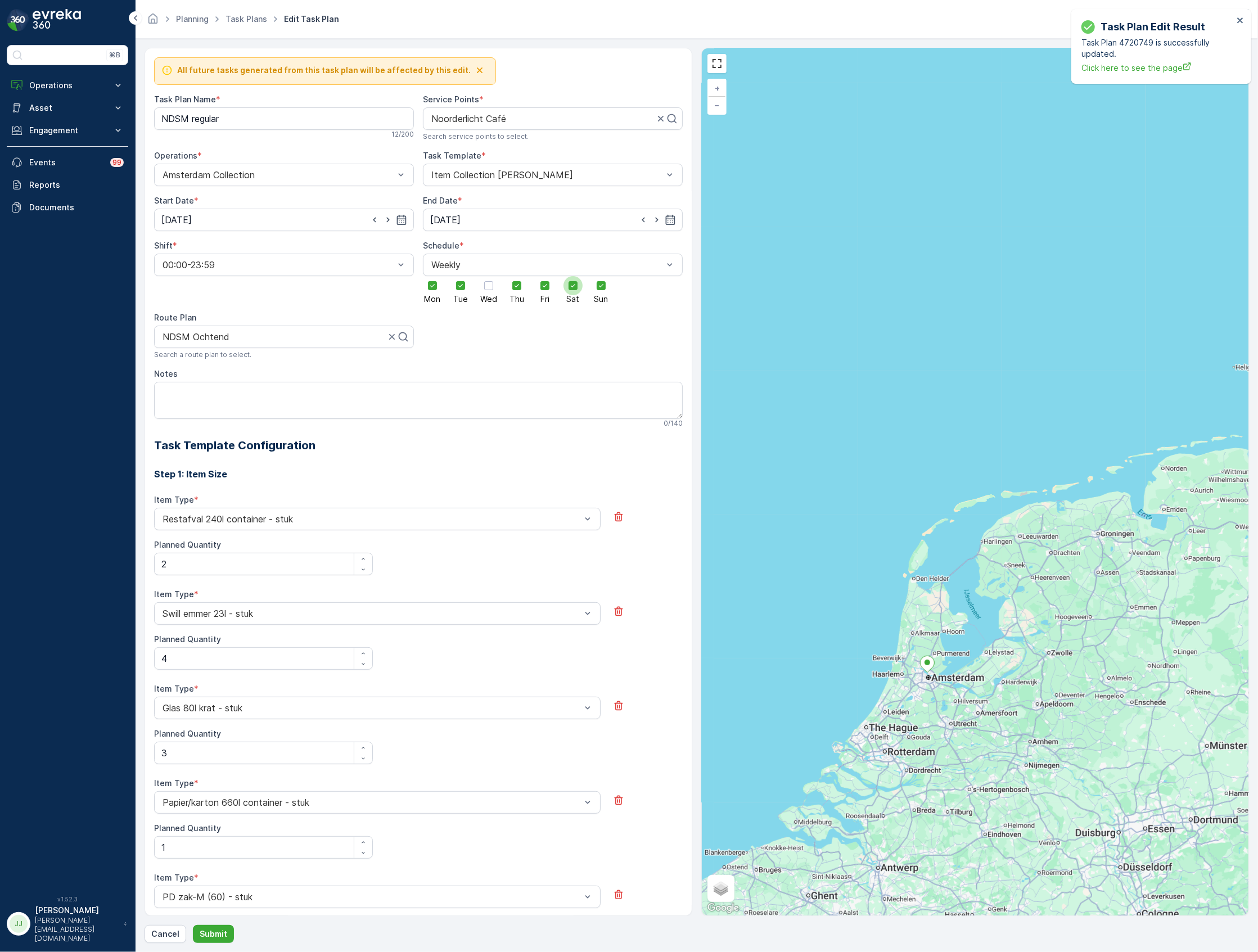
click at [572, 282] on div at bounding box center [572, 285] width 19 height 19
click at [573, 276] on input "Sat" at bounding box center [573, 276] width 0 height 0
click at [597, 289] on icon at bounding box center [601, 285] width 8 height 8
click at [601, 276] on input "Sun" at bounding box center [601, 276] width 0 height 0
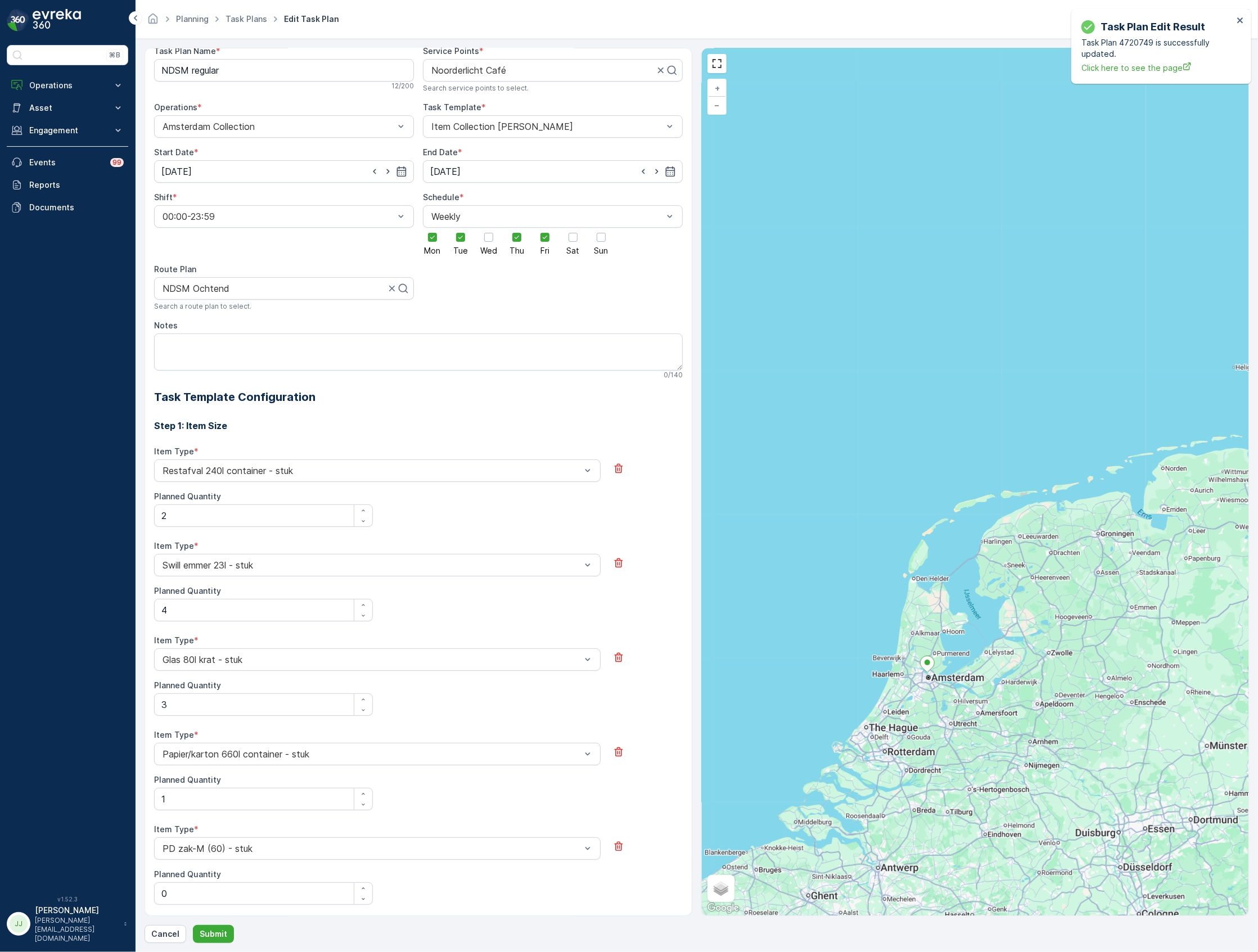
scroll to position [75, 0]
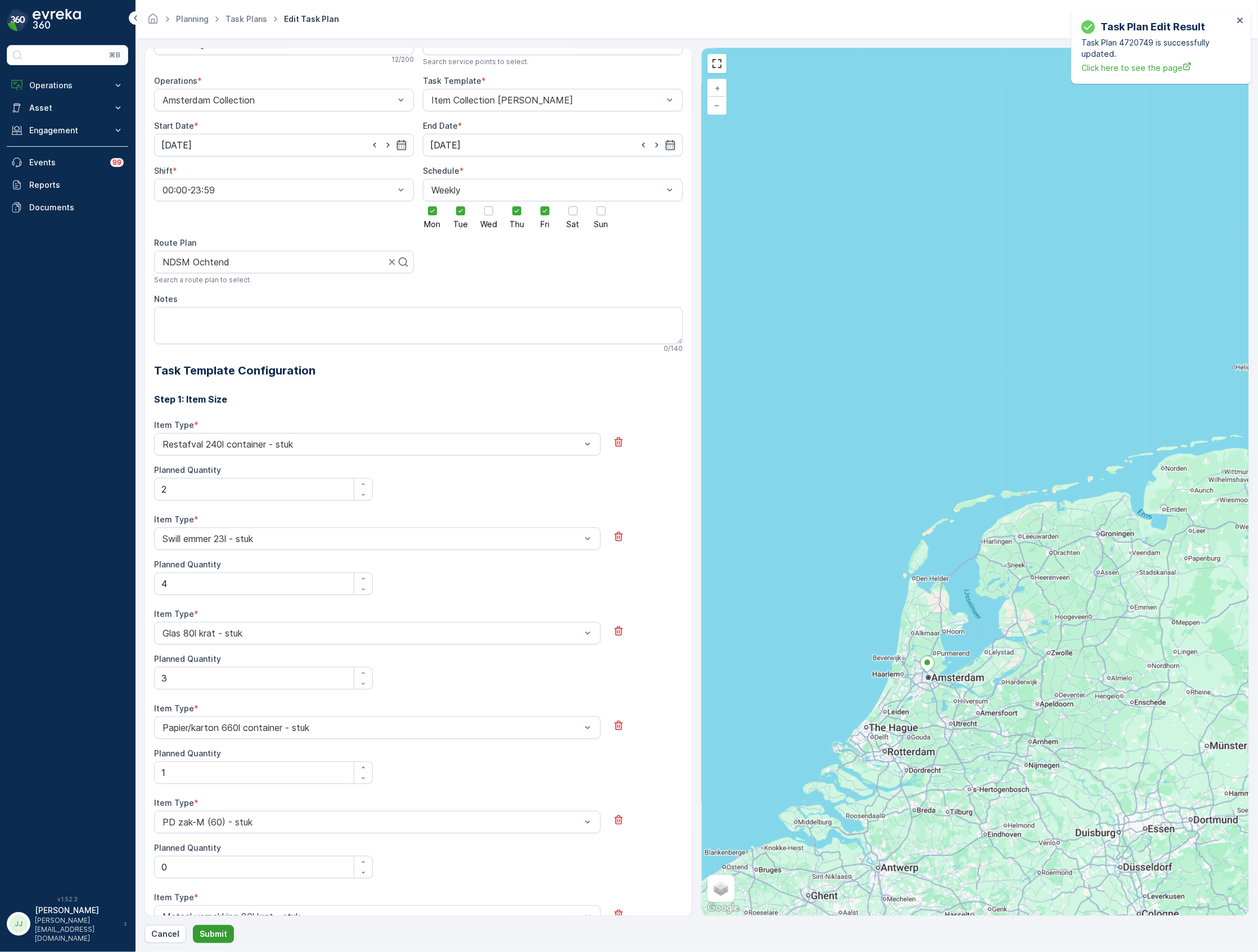
click at [221, 932] on p "Submit" at bounding box center [213, 933] width 28 height 11
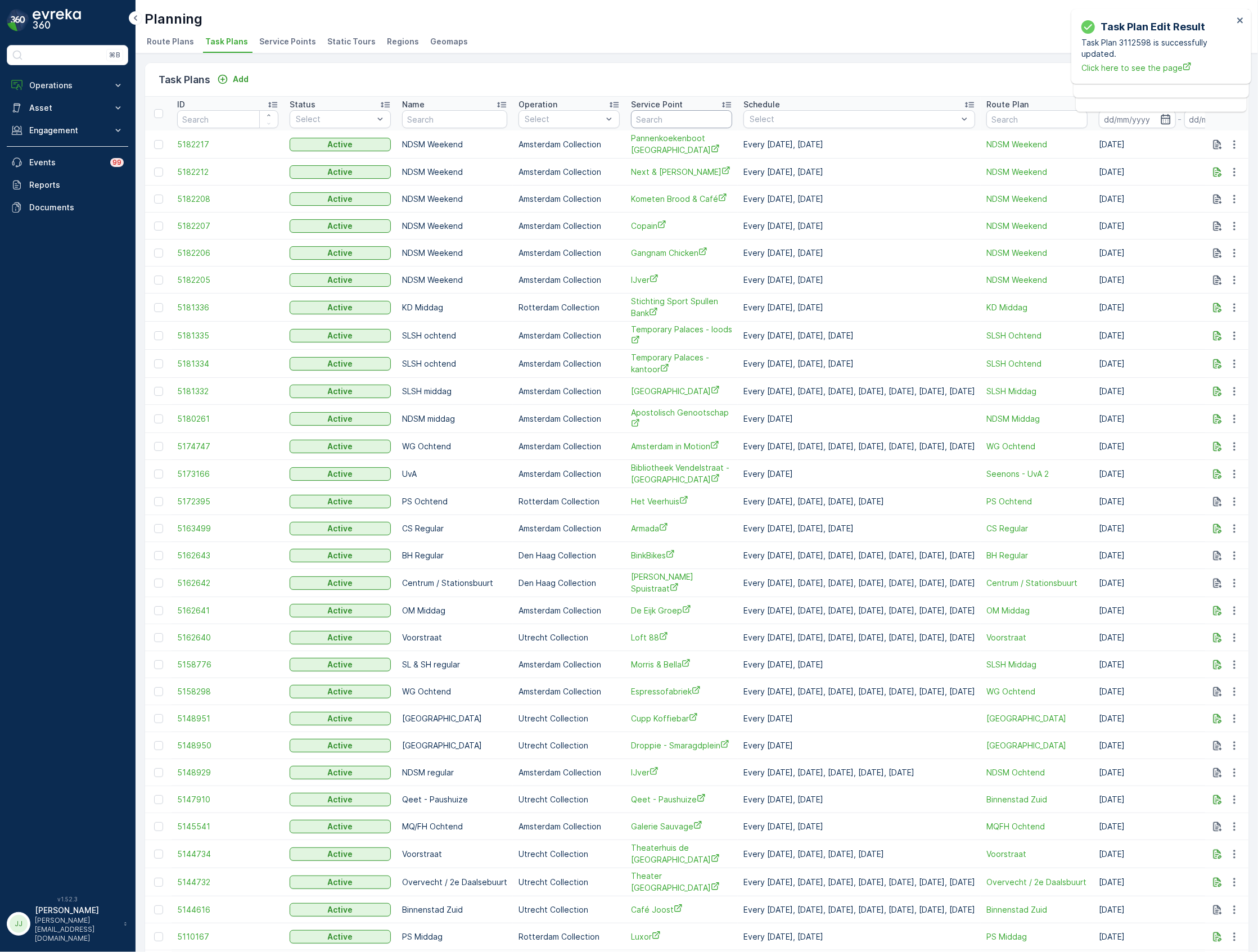
click at [647, 127] on input "text" at bounding box center [682, 119] width 101 height 18
type input "stichting ndsm"
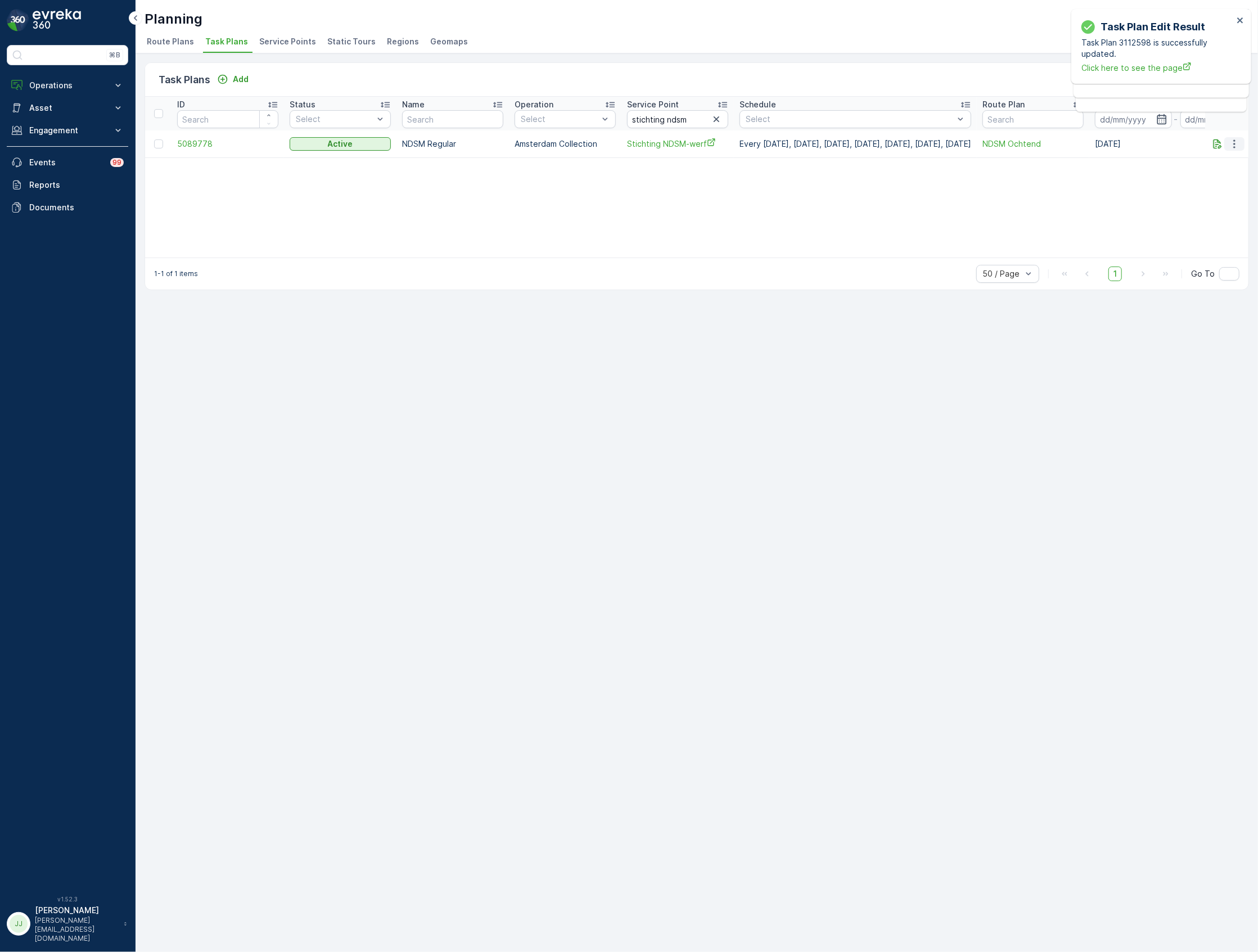
click at [1229, 141] on icon "button" at bounding box center [1235, 144] width 11 height 11
click at [1217, 177] on span "Edit Task Plan" at bounding box center [1214, 177] width 52 height 11
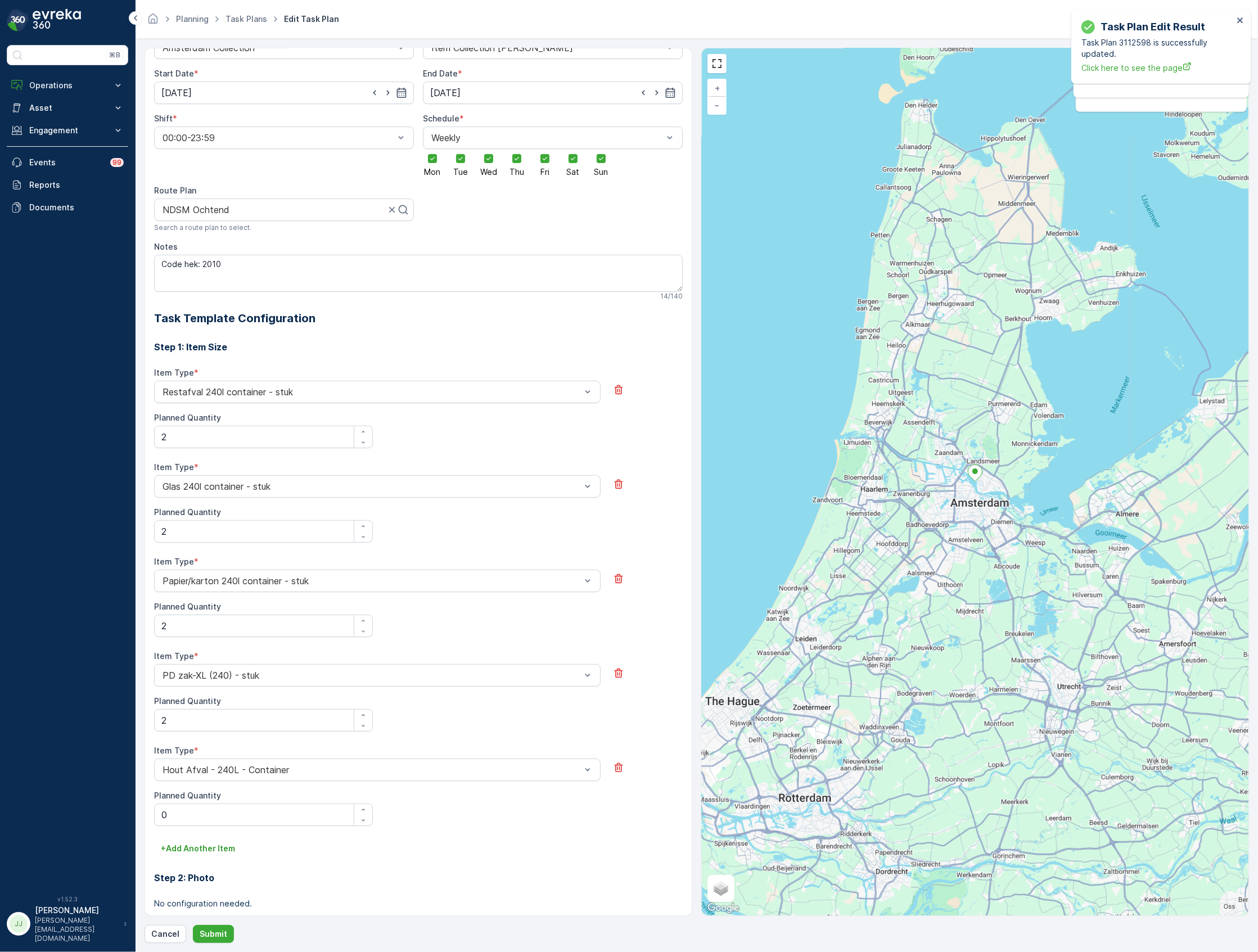
scroll to position [4, 0]
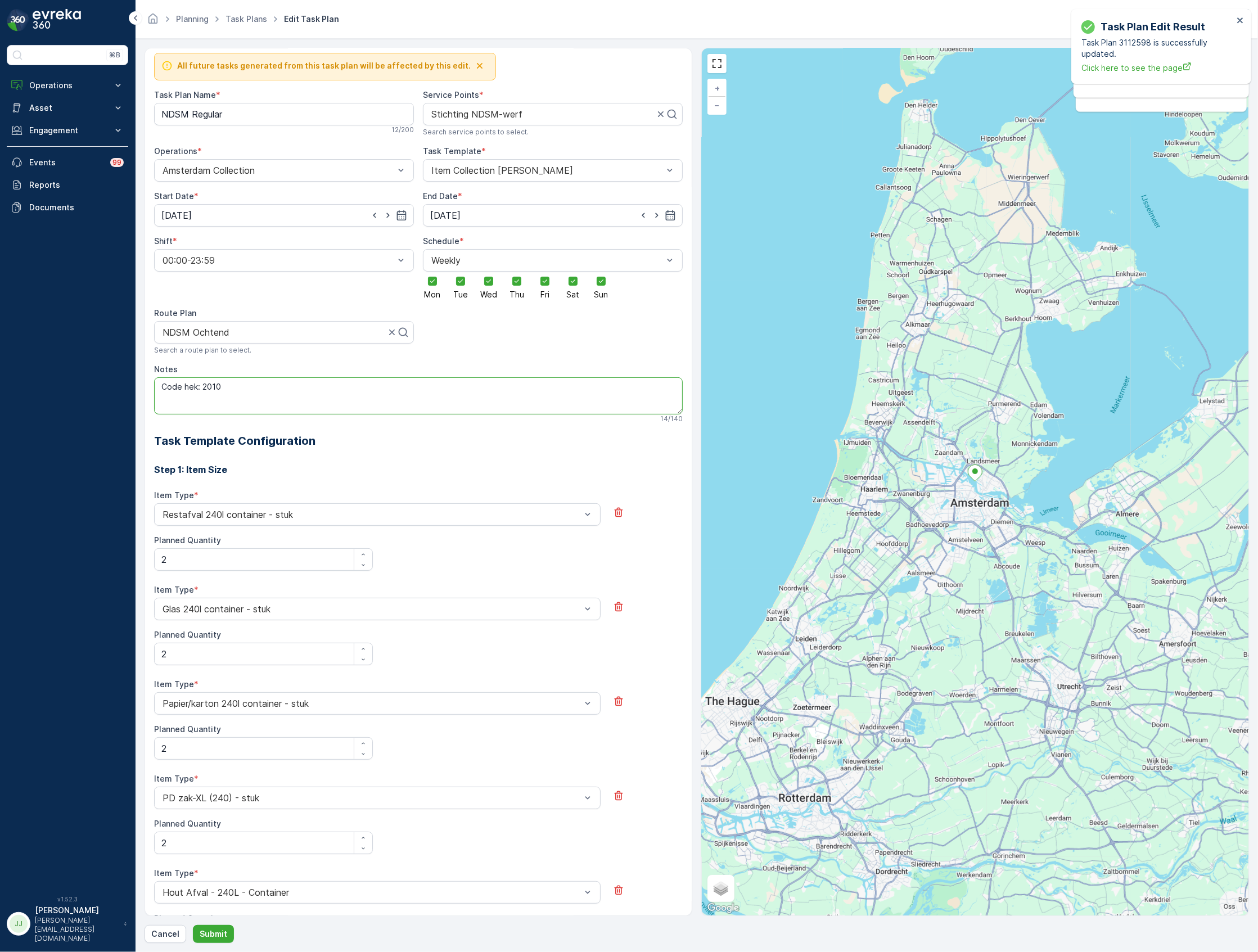
drag, startPoint x: 410, startPoint y: 390, endPoint x: 161, endPoint y: 374, distance: 249.5
click at [120, 389] on div "⌘B Operations Insights Planning Routes & Tasks Cockpit Settings Asset Assets En…" at bounding box center [629, 476] width 1258 height 952
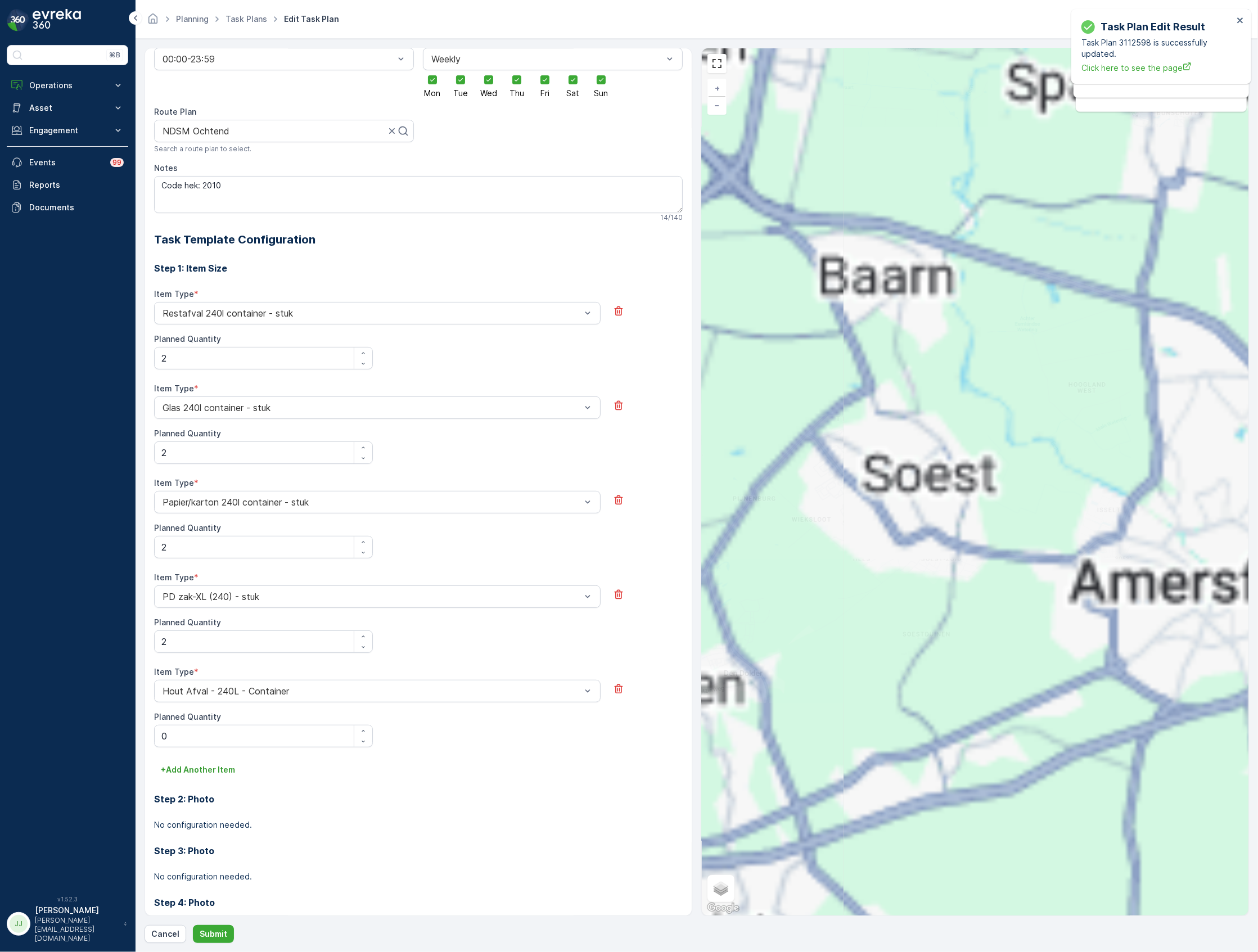
scroll to position [0, 0]
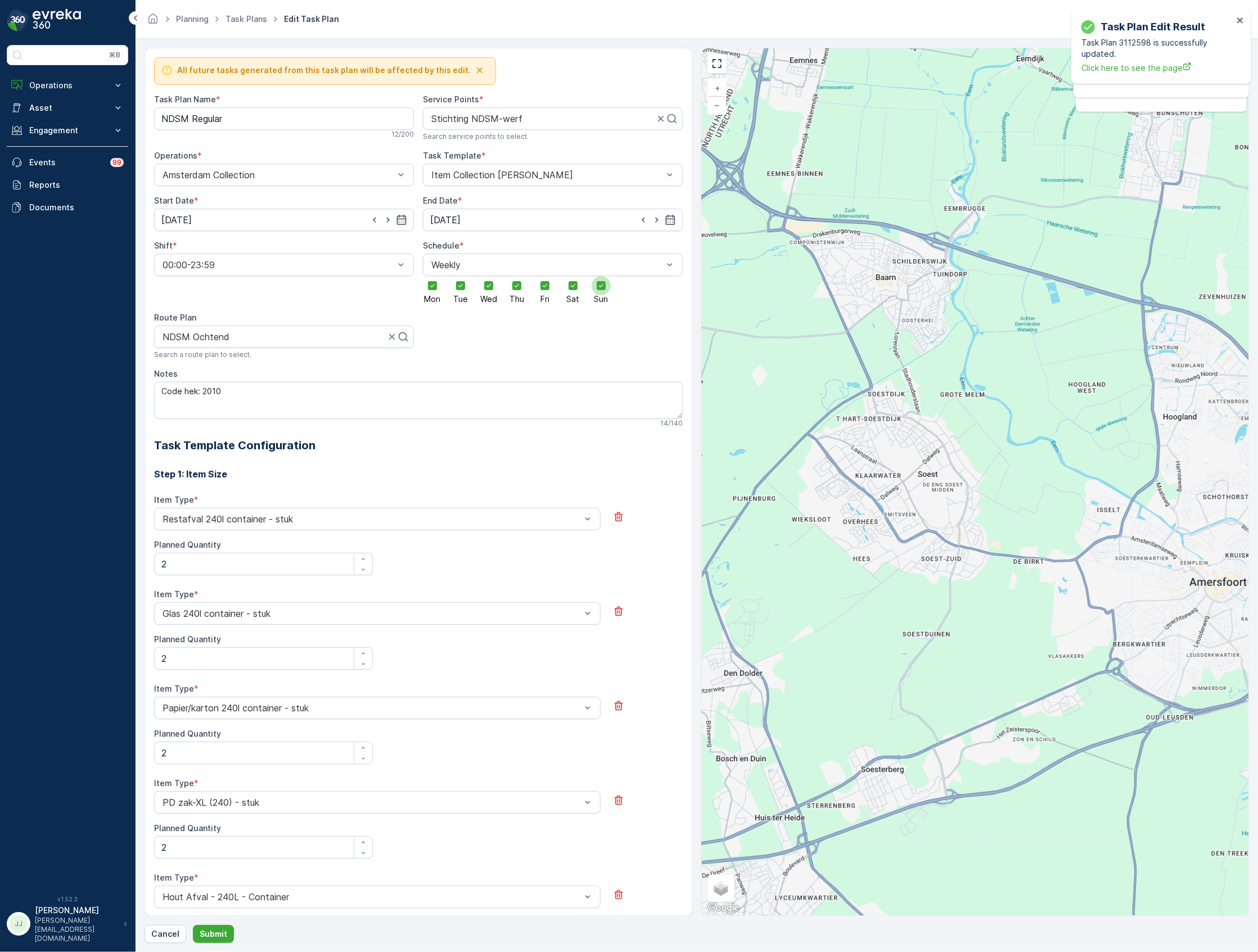
click at [600, 288] on icon at bounding box center [601, 285] width 8 height 8
click at [601, 276] on input "Sun" at bounding box center [601, 276] width 0 height 0
drag, startPoint x: 556, startPoint y: 293, endPoint x: 572, endPoint y: 288, distance: 16.8
click at [561, 293] on div "Mon Tue Wed Thu Fri Sat Sun" at bounding box center [553, 290] width 260 height 27
click at [572, 287] on icon at bounding box center [572, 285] width 4 height 3
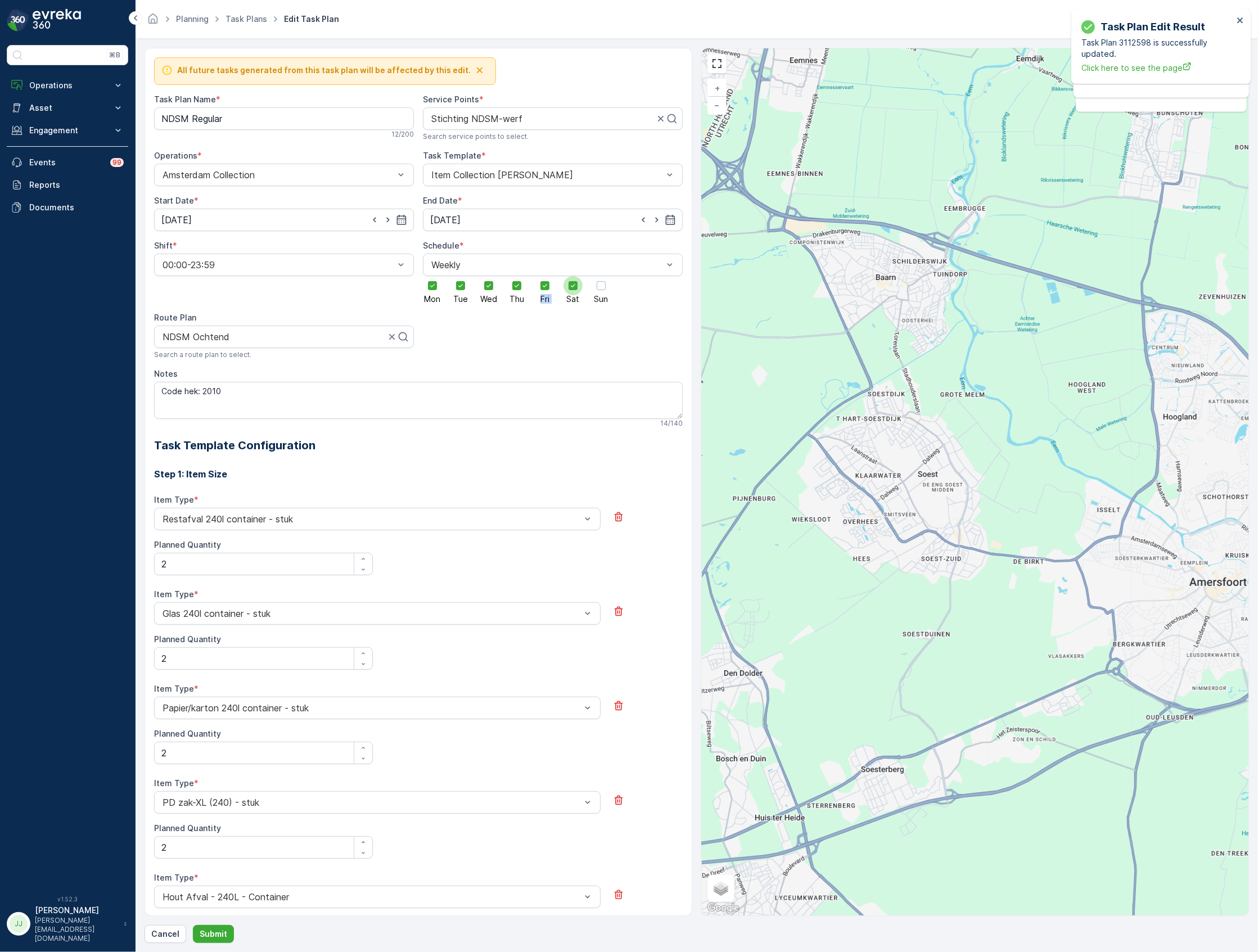
click at [573, 276] on input "Sat" at bounding box center [573, 276] width 0 height 0
click at [219, 932] on p "Submit" at bounding box center [213, 933] width 28 height 11
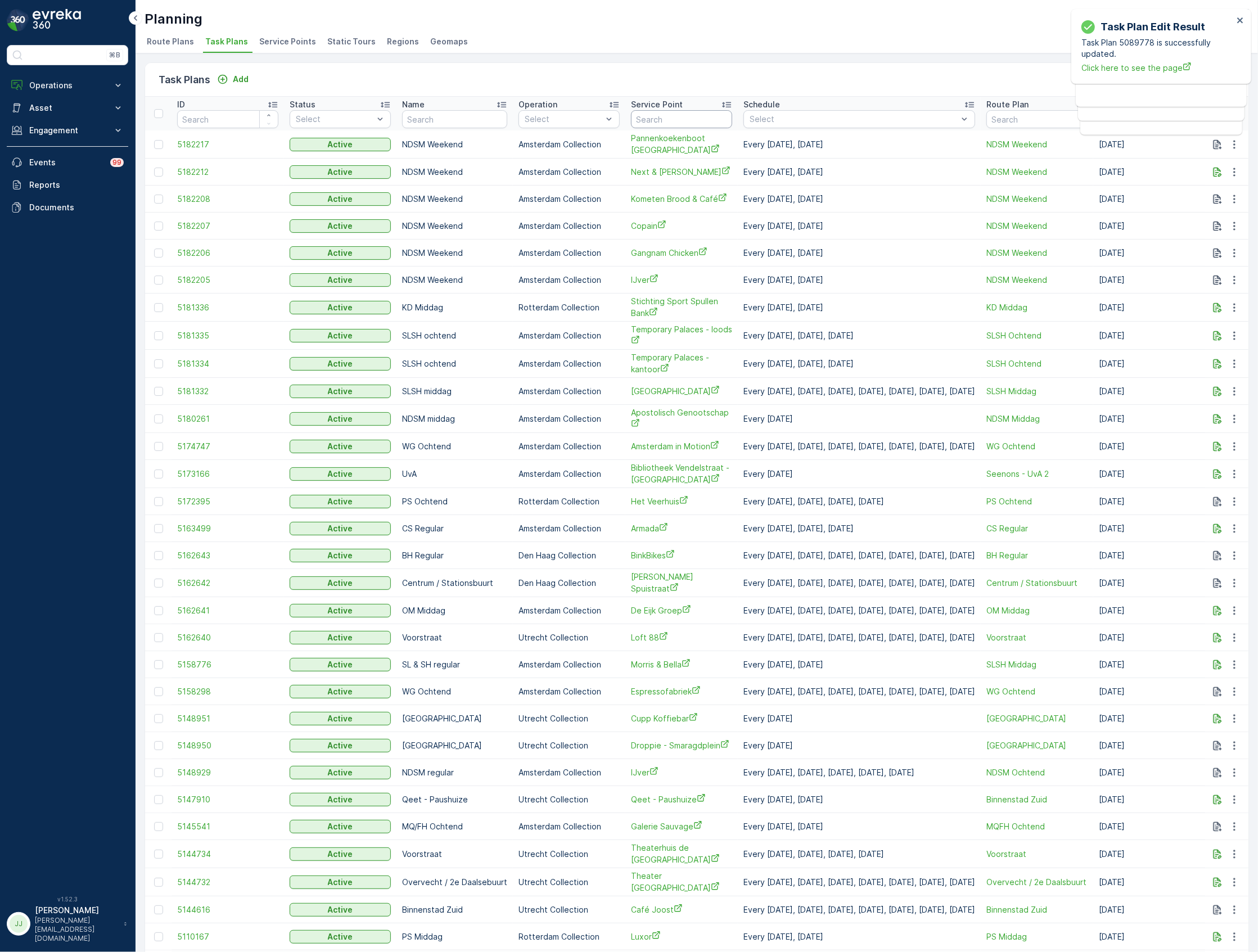
click at [642, 122] on input "text" at bounding box center [682, 119] width 101 height 18
type input "gewoon"
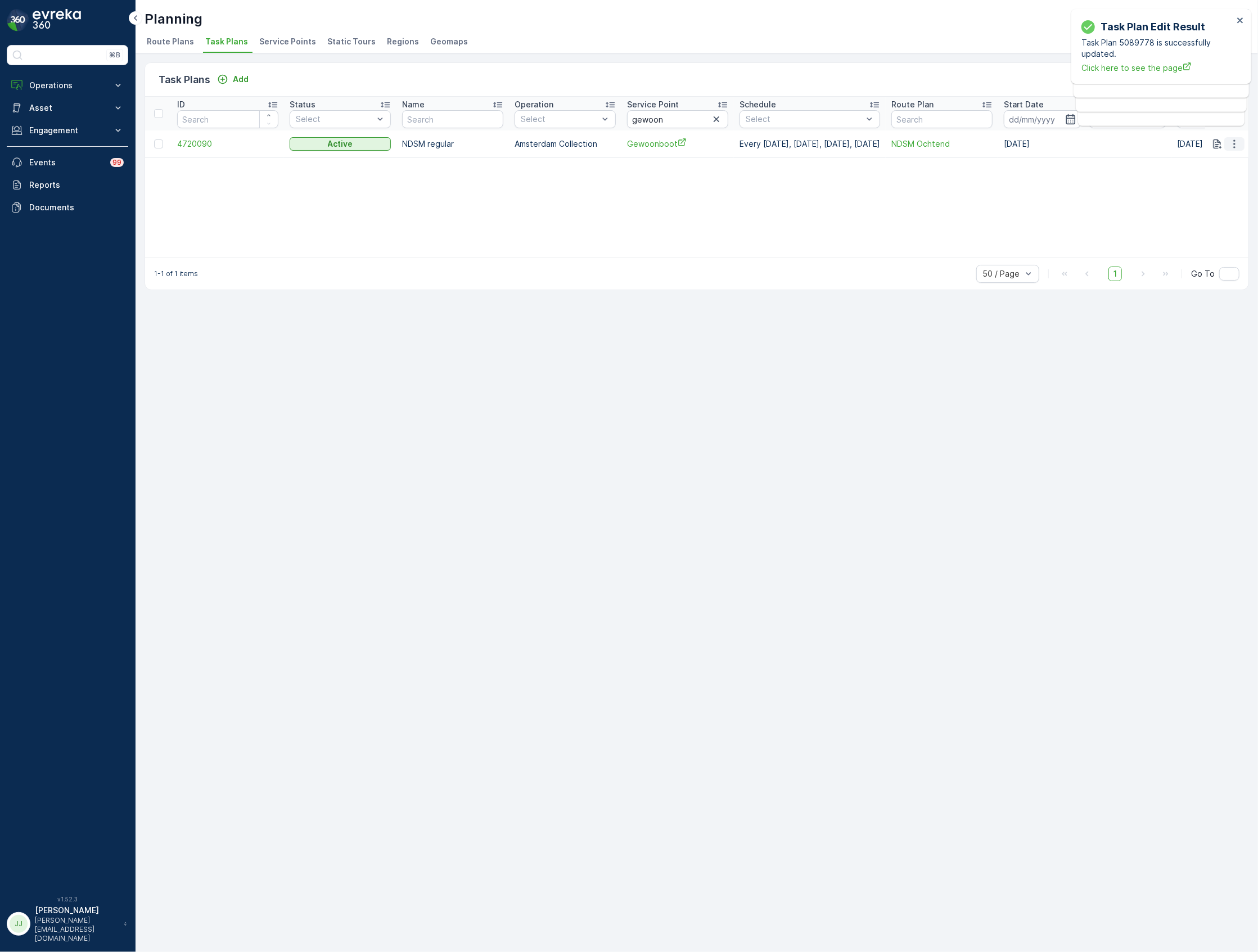
click at [1230, 146] on icon "button" at bounding box center [1235, 144] width 11 height 11
click at [1218, 177] on span "Edit Task Plan" at bounding box center [1214, 177] width 52 height 11
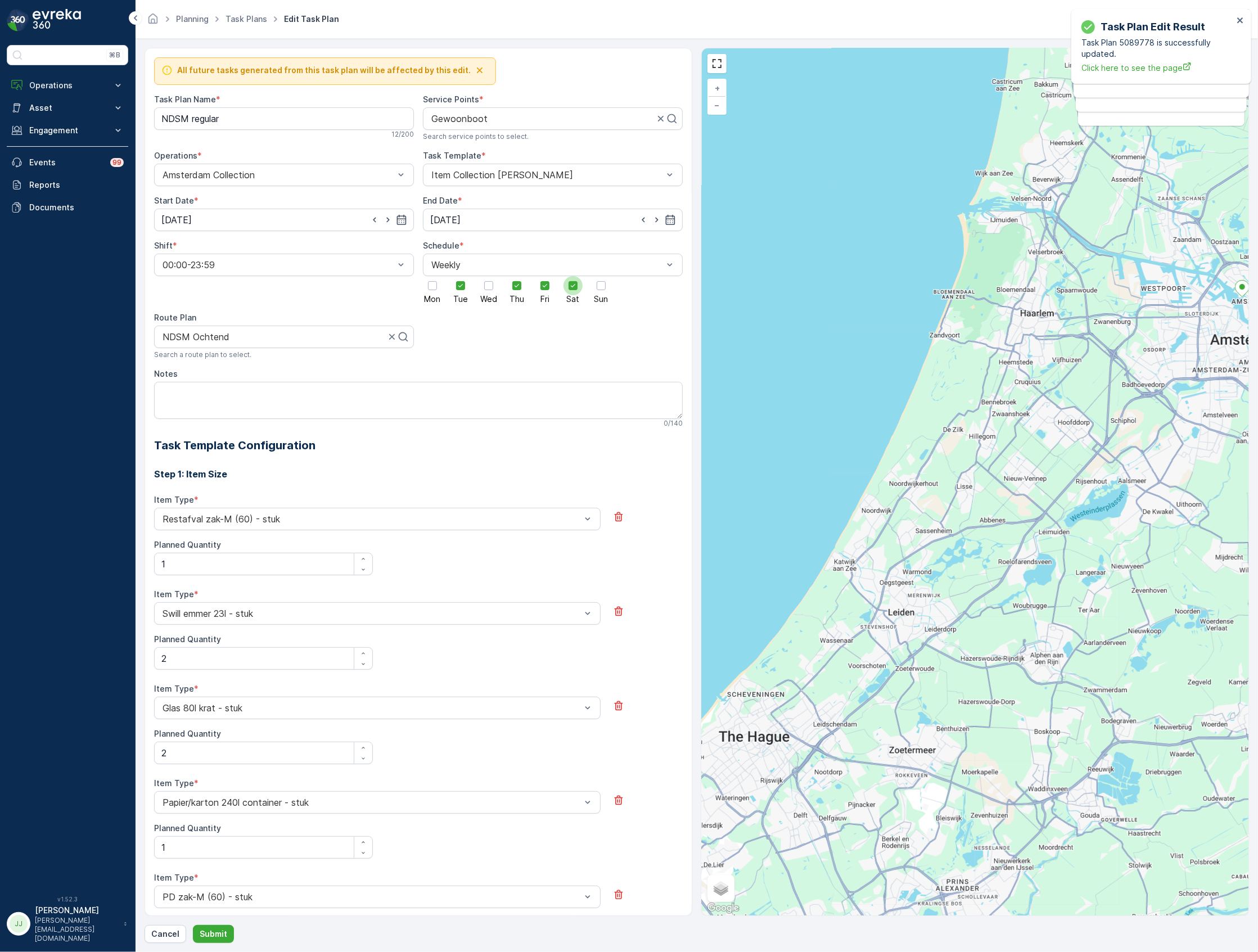
click at [574, 283] on icon at bounding box center [572, 285] width 8 height 8
click at [573, 276] on input "Sat" at bounding box center [573, 276] width 0 height 0
click at [190, 941] on div "Cancel Submit" at bounding box center [697, 933] width 1104 height 18
click at [201, 938] on p "Submit" at bounding box center [213, 933] width 28 height 11
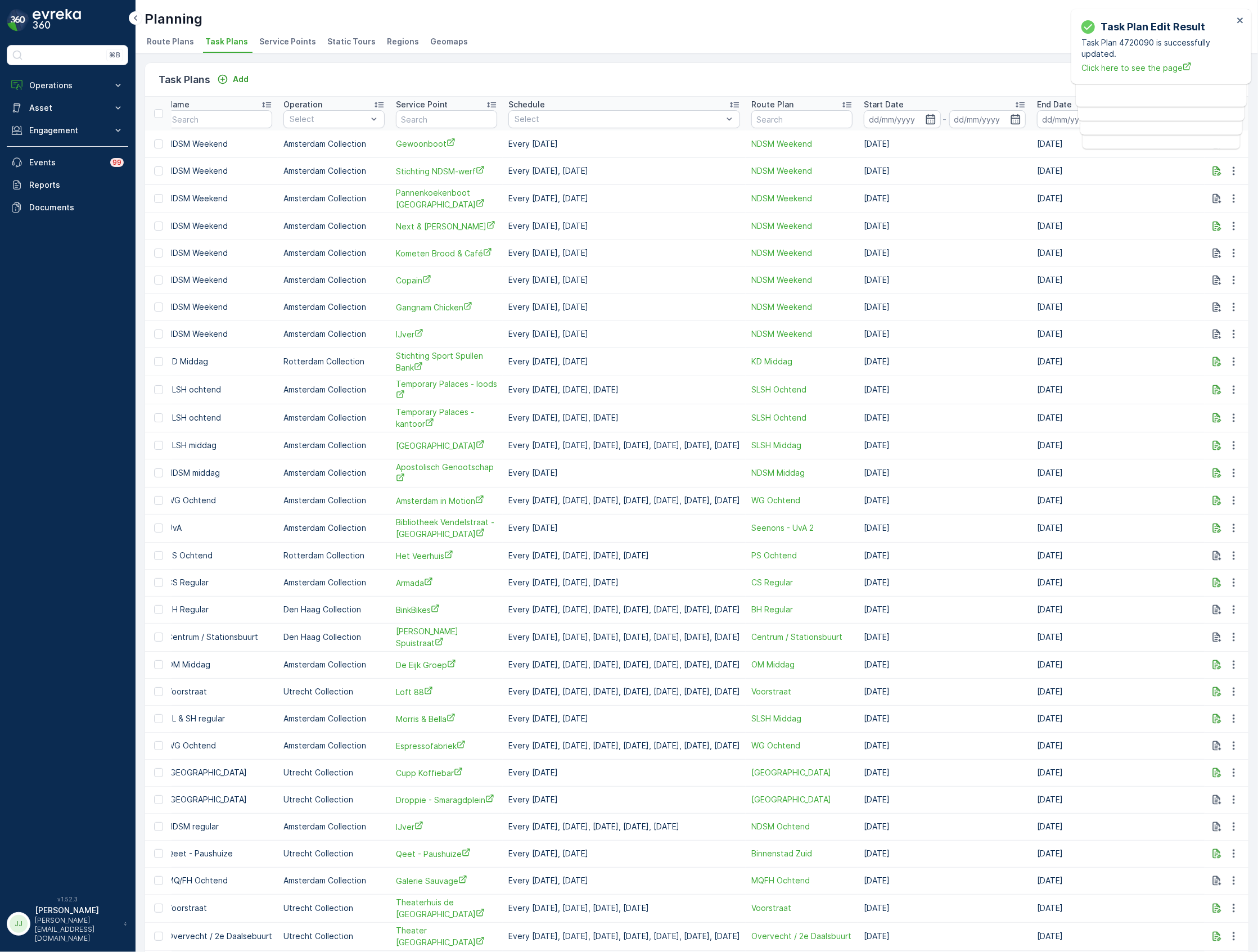
scroll to position [0, 274]
click at [399, 118] on input "text" at bounding box center [447, 119] width 101 height 18
type input "b"
type input "v12"
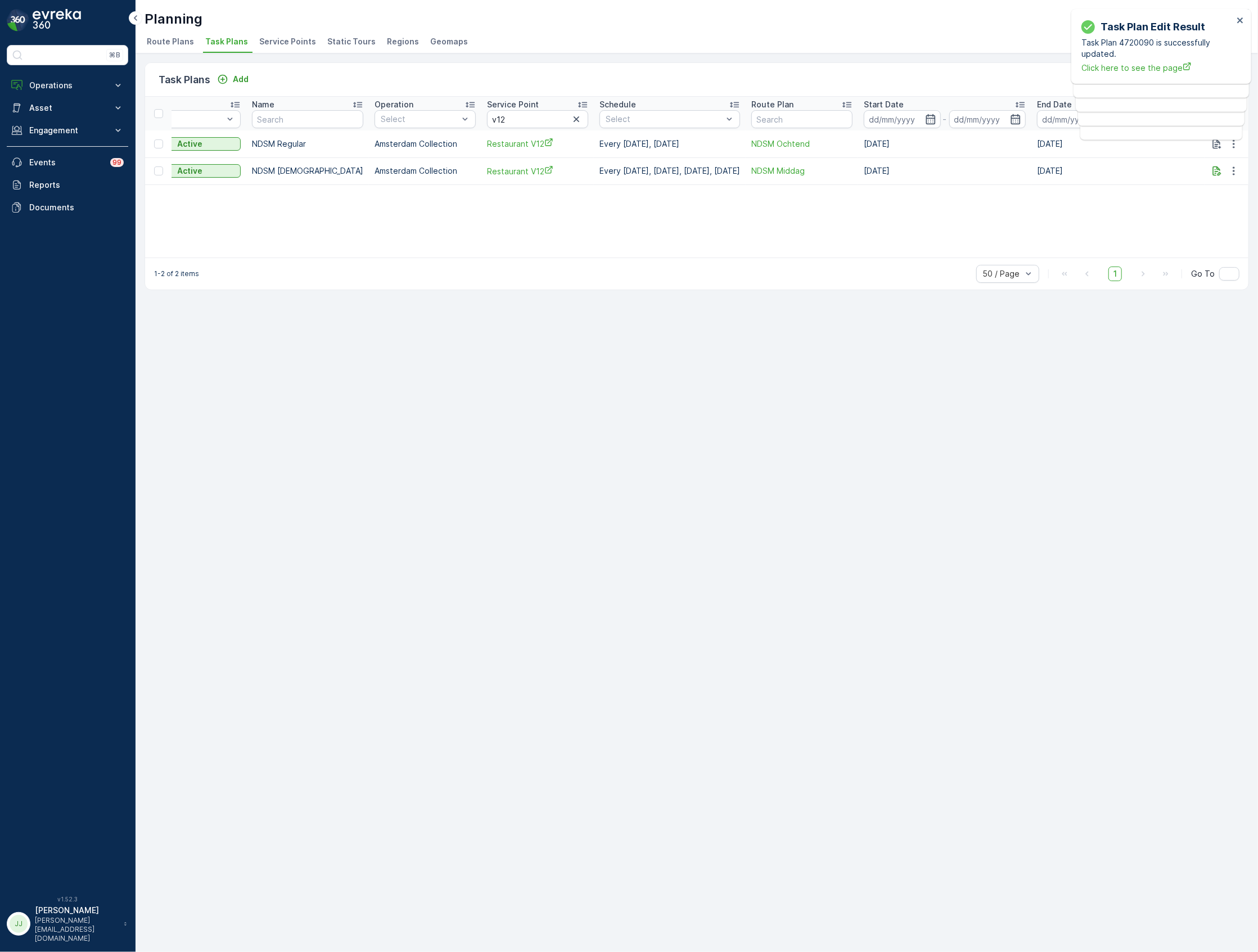
scroll to position [0, 167]
click at [1237, 145] on icon "button" at bounding box center [1234, 144] width 11 height 11
click at [1197, 177] on span "Edit Task Plan" at bounding box center [1214, 177] width 52 height 11
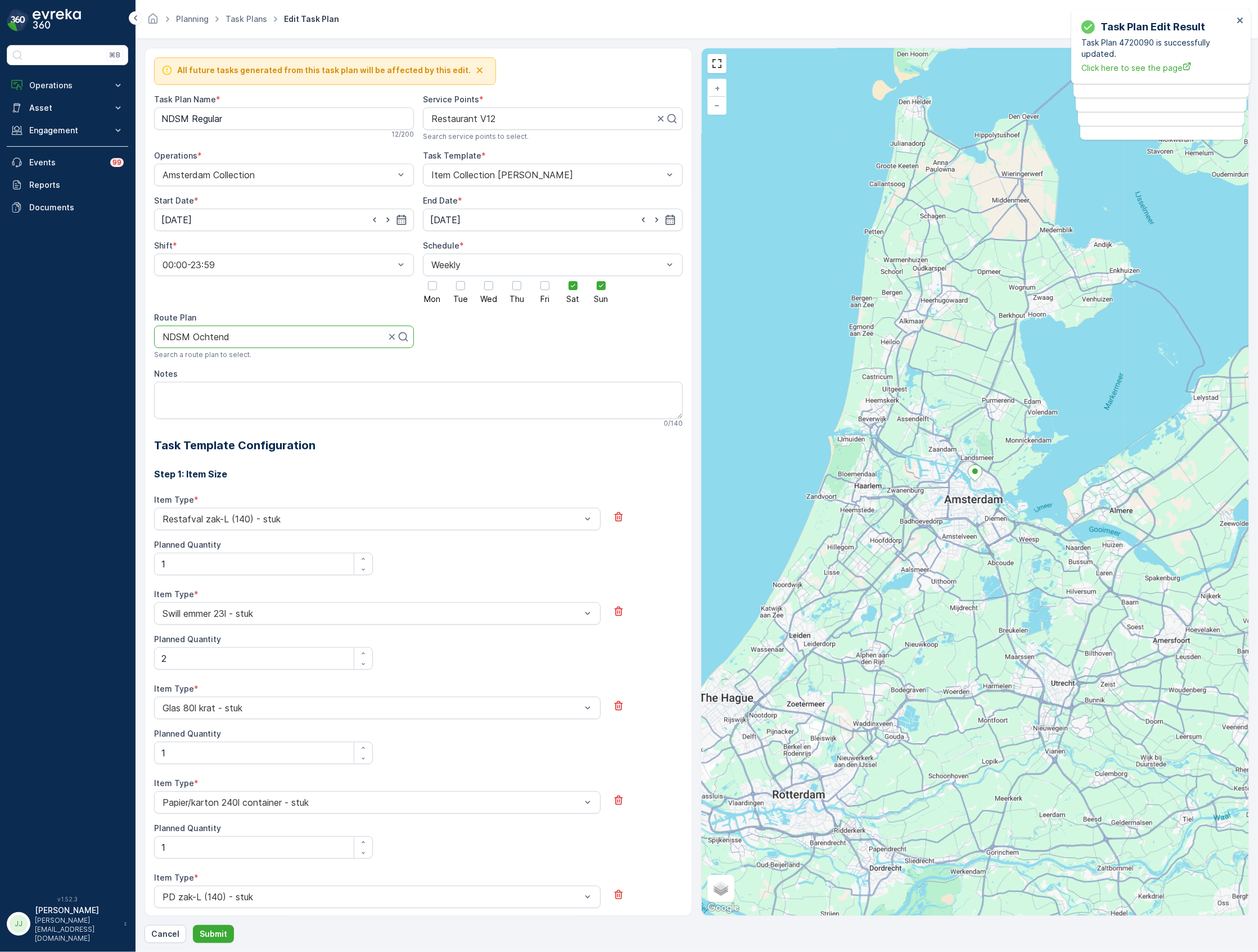
drag, startPoint x: 302, startPoint y: 335, endPoint x: 237, endPoint y: 340, distance: 65.2
click at [237, 340] on div at bounding box center [274, 336] width 225 height 10
click at [324, 348] on div "Search" at bounding box center [283, 336] width 260 height 22
type input "ndsm we"
click at [192, 361] on span "NDSM Weekend" at bounding box center [195, 364] width 69 height 10
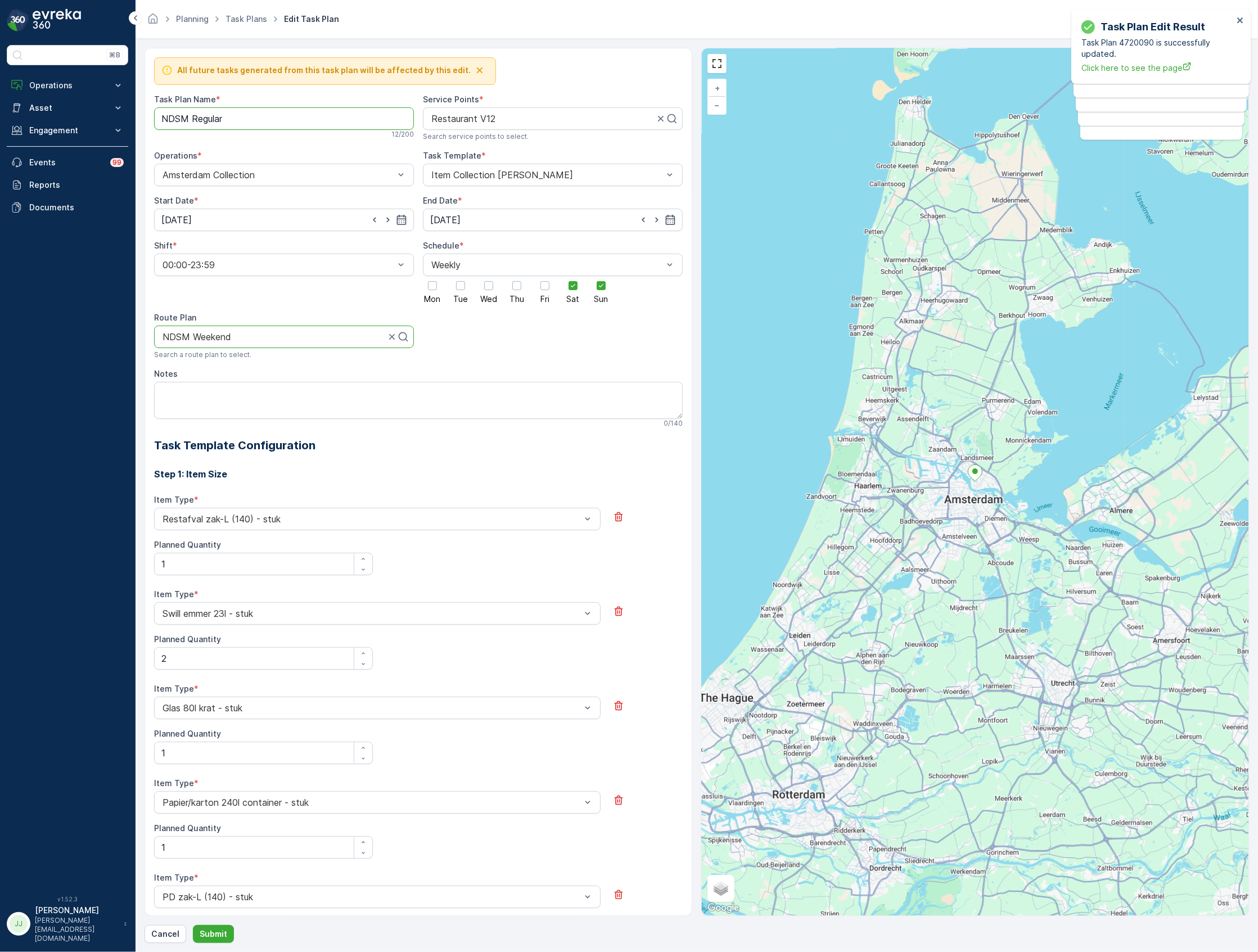
drag, startPoint x: 216, startPoint y: 114, endPoint x: 191, endPoint y: 111, distance: 25.2
click at [191, 111] on Name "NDSM Regular" at bounding box center [283, 119] width 260 height 22
type Name "NDSM Weekend"
click at [217, 933] on p "Submit" at bounding box center [213, 933] width 28 height 11
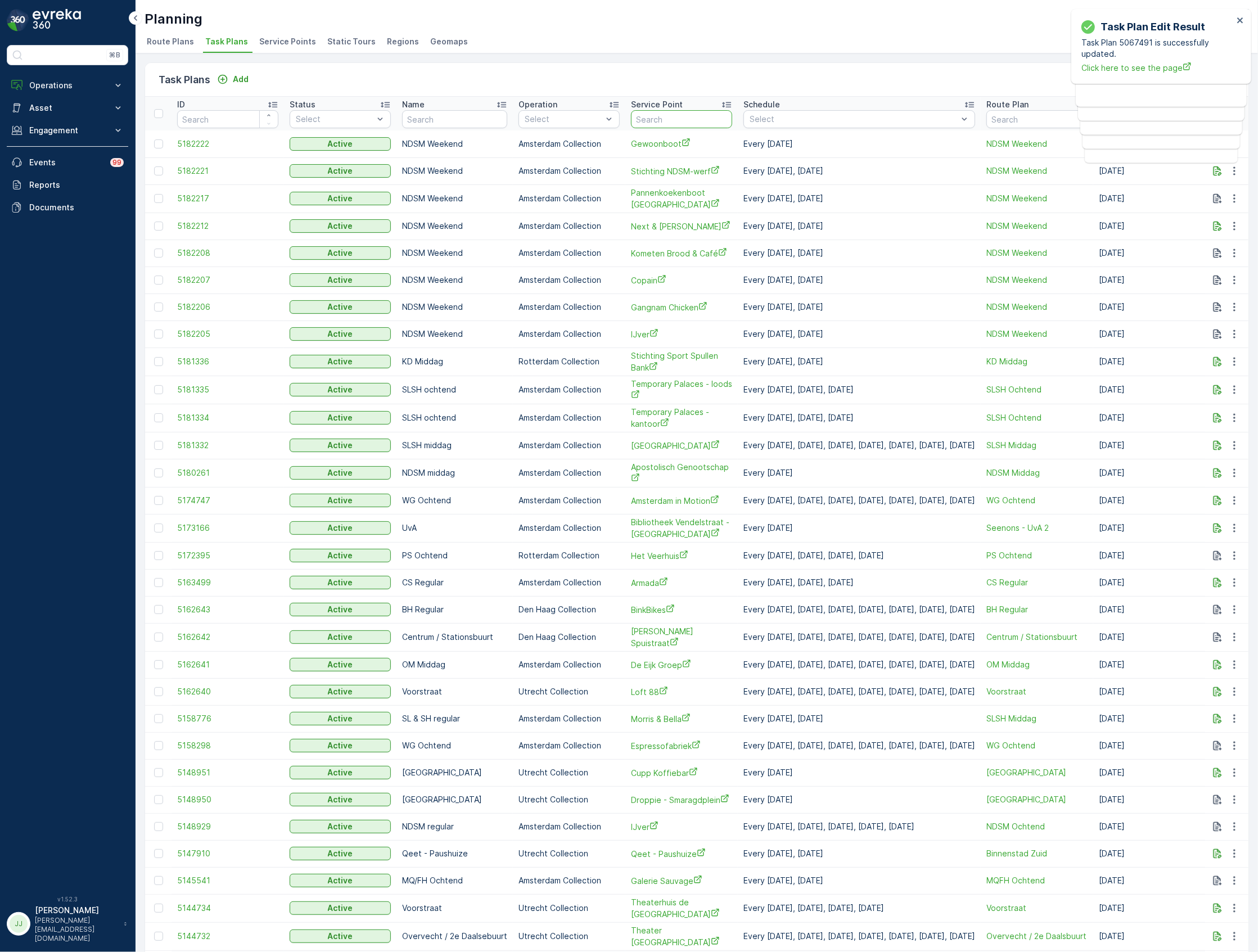
click at [660, 118] on input "text" at bounding box center [682, 119] width 101 height 18
type input "v12"
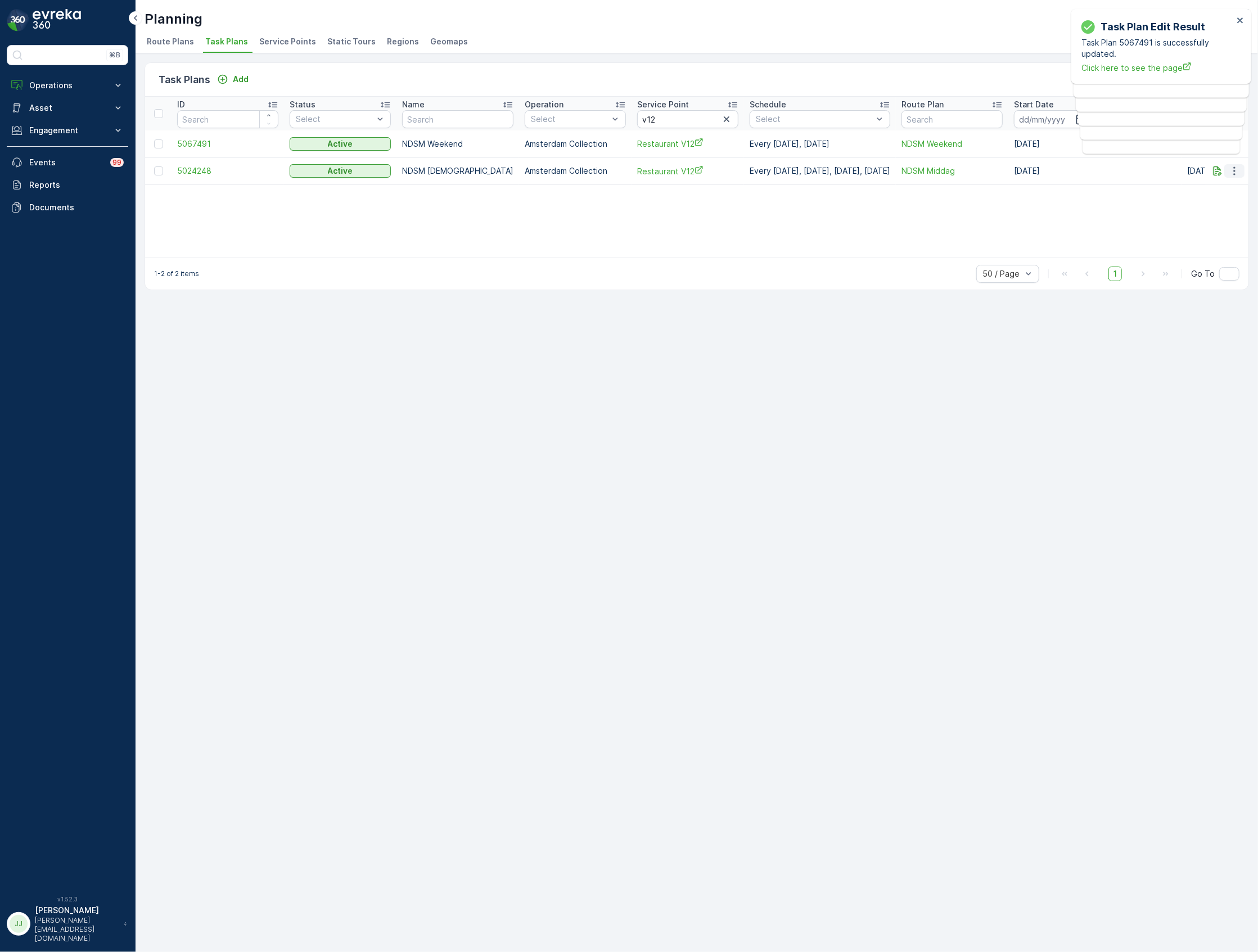
click at [1238, 176] on icon "button" at bounding box center [1235, 171] width 11 height 11
click at [1216, 204] on span "Edit Task Plan" at bounding box center [1214, 204] width 52 height 11
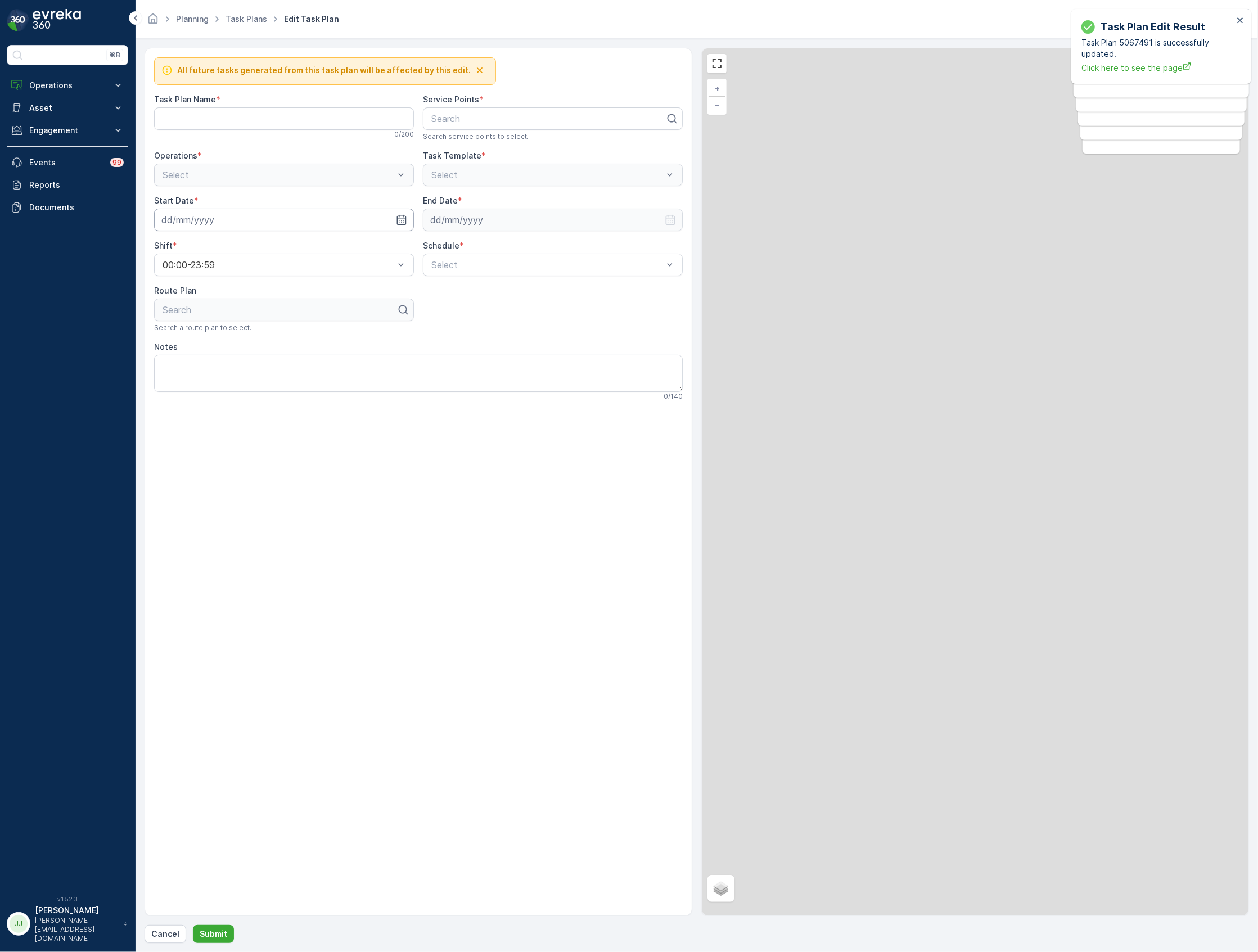
type Name "NDSM Oosterdok"
type textarea "Bins are presented at the back. Accessible through Witbolstraat"
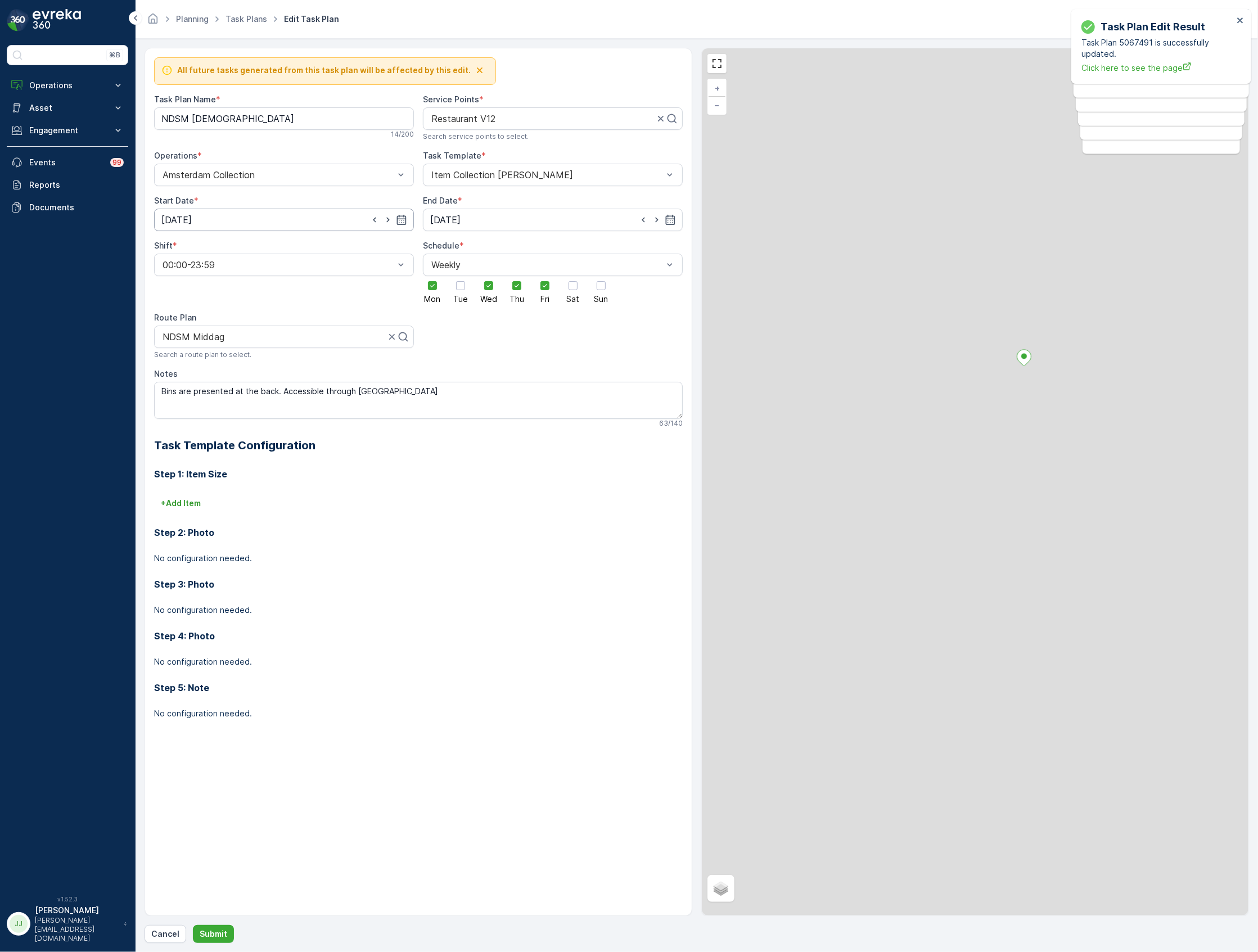
type input "01.08.2025"
type input "[DATE]"
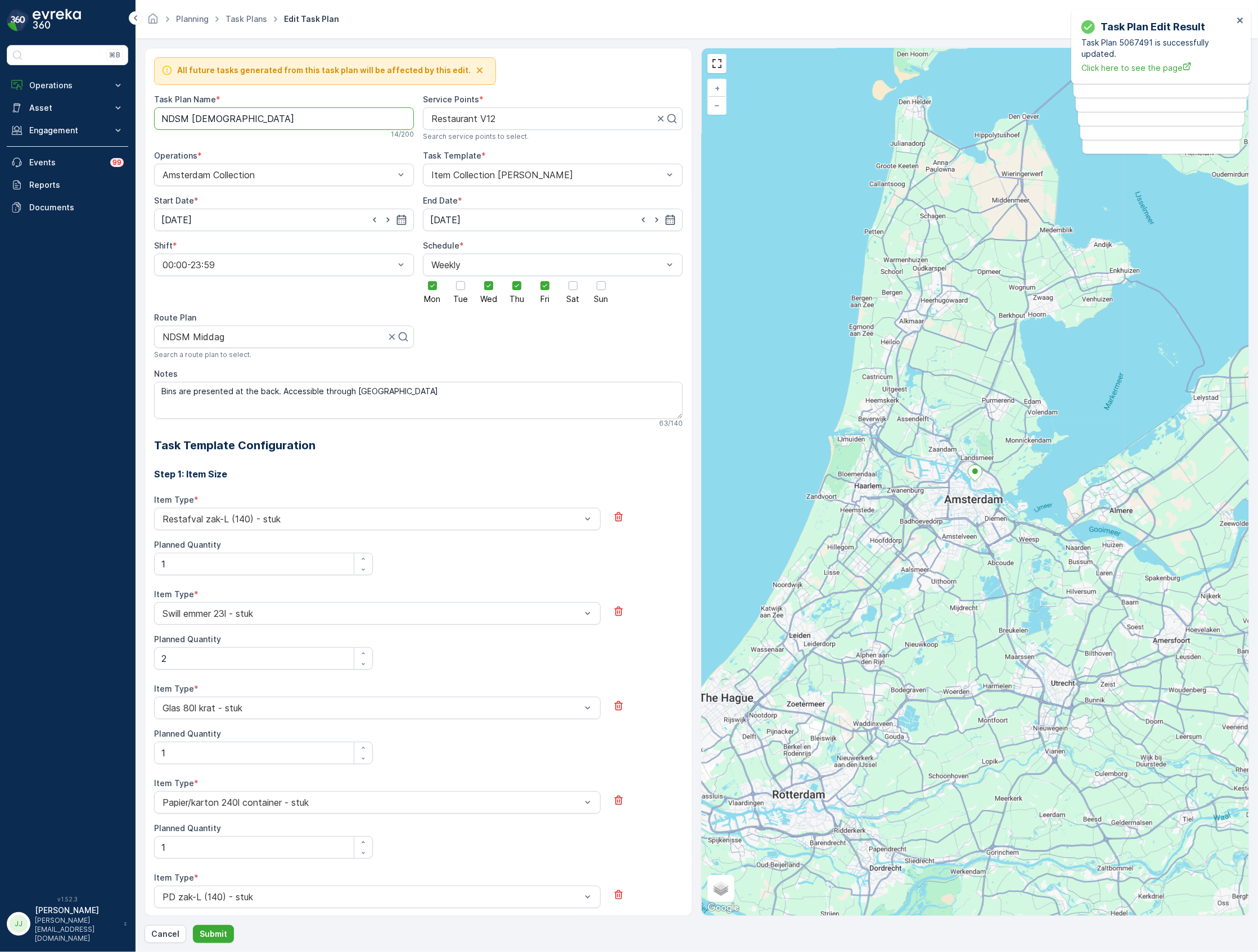
drag, startPoint x: 253, startPoint y: 122, endPoint x: 190, endPoint y: 120, distance: 63.0
click at [190, 120] on Name "NDSM Oosterdok" at bounding box center [283, 119] width 260 height 22
drag, startPoint x: 250, startPoint y: 116, endPoint x: 194, endPoint y: 111, distance: 56.2
click at [194, 111] on Name "NDSM Cordaan" at bounding box center [283, 119] width 260 height 22
type Name "NDSM Middag"
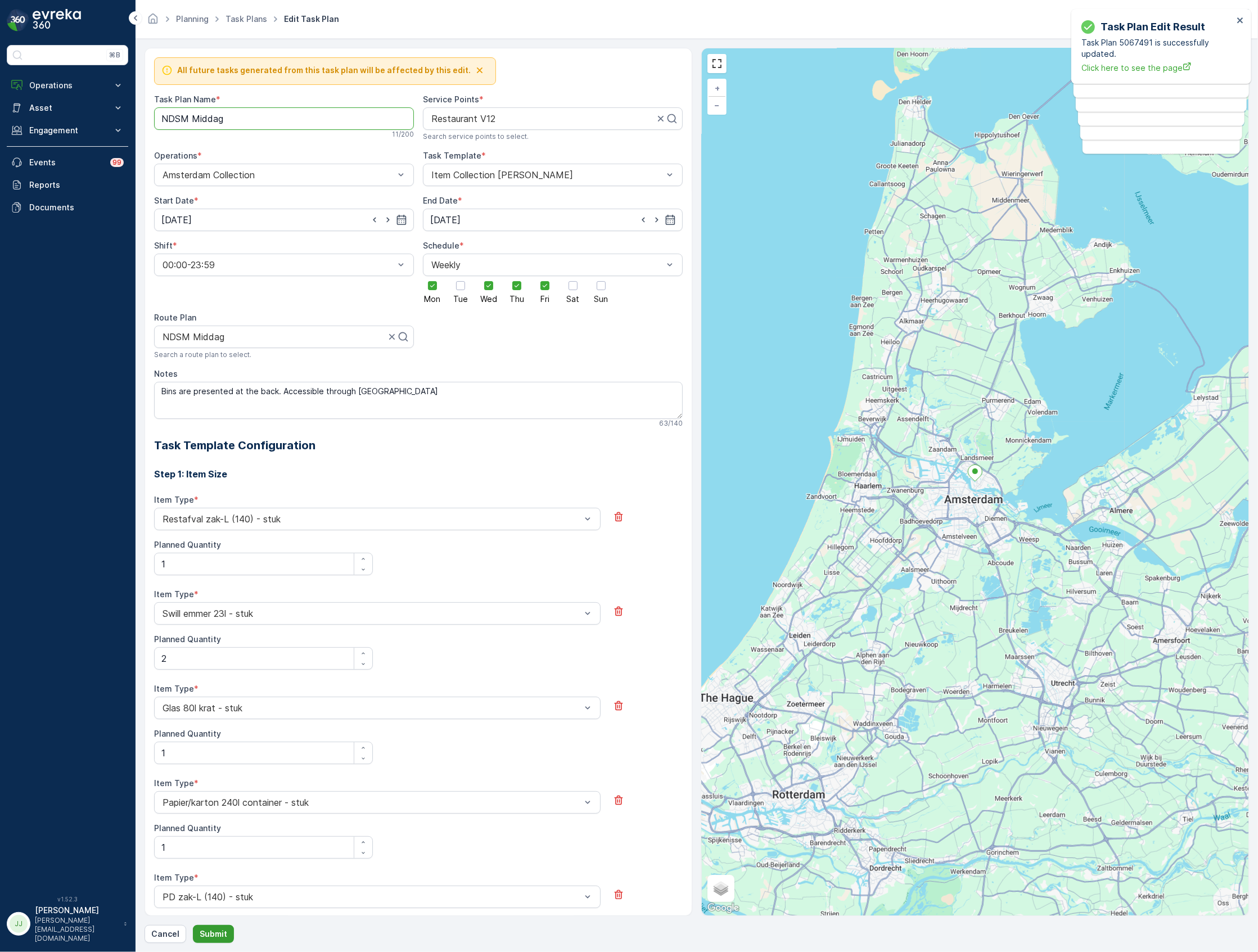
click at [211, 940] on button "Submit" at bounding box center [213, 933] width 41 height 18
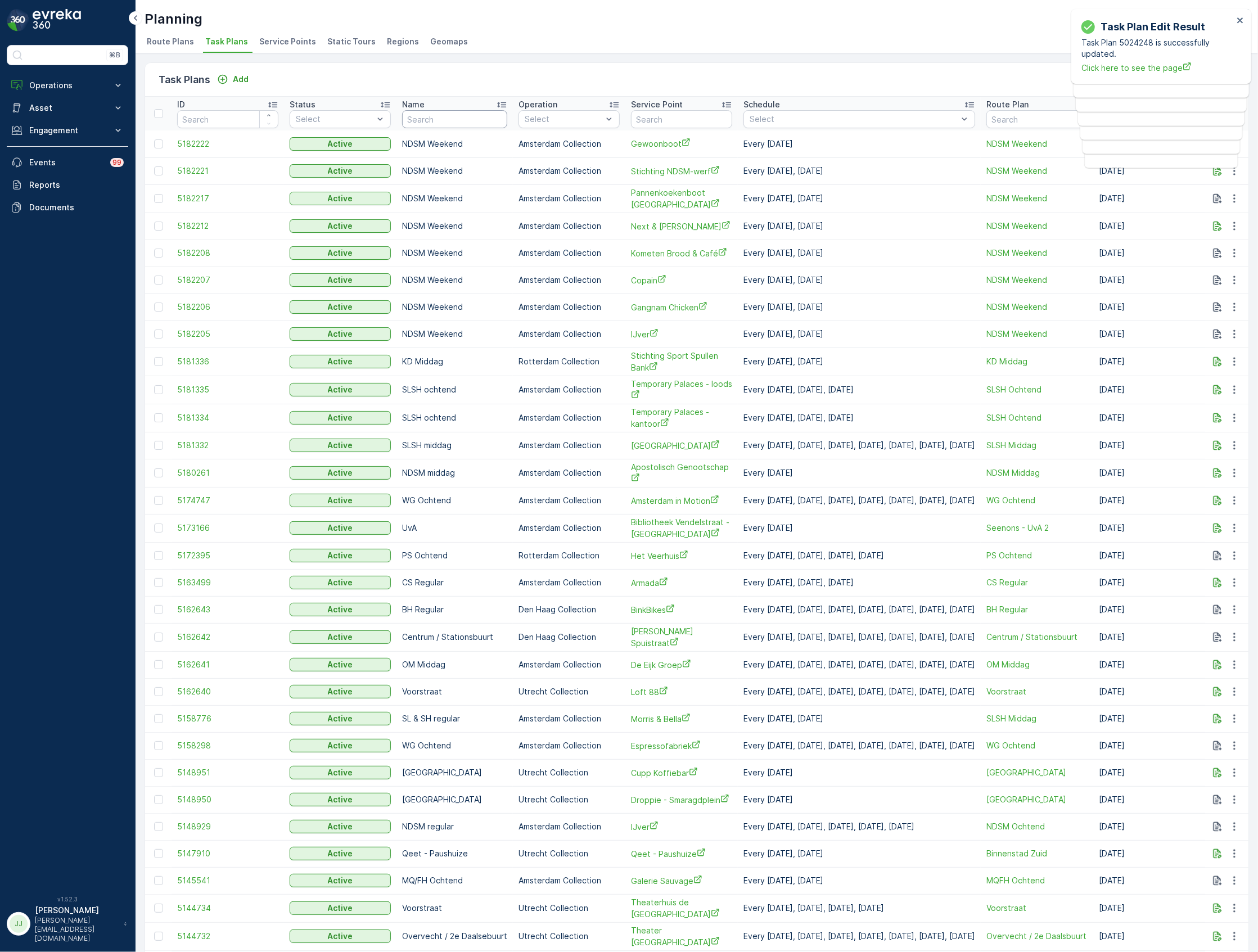
click at [430, 127] on input "text" at bounding box center [455, 119] width 105 height 18
type input "NDSM WEek"
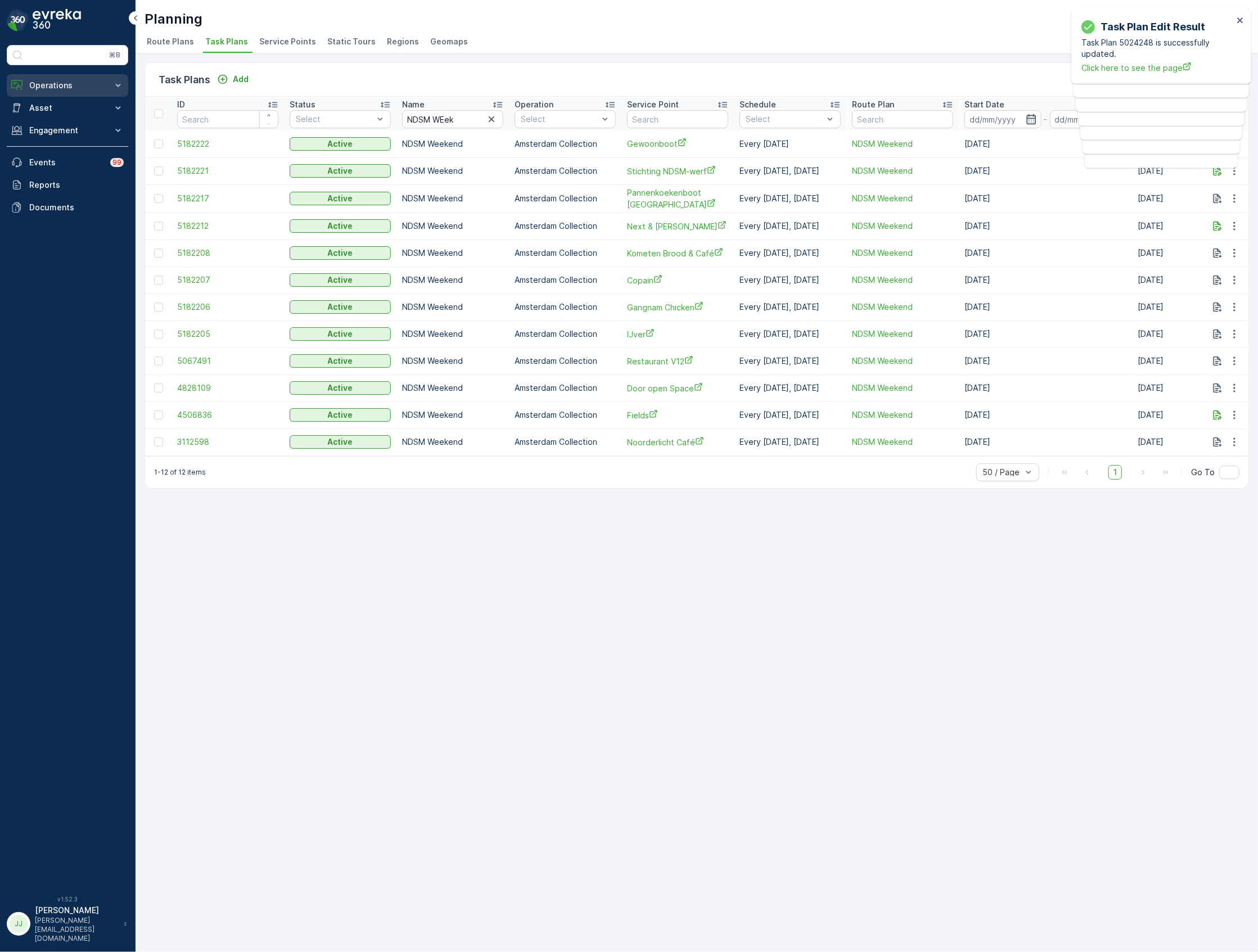
click at [66, 84] on p "Operations" at bounding box center [67, 85] width 77 height 11
click at [68, 134] on p "Routes & Tasks" at bounding box center [57, 136] width 58 height 11
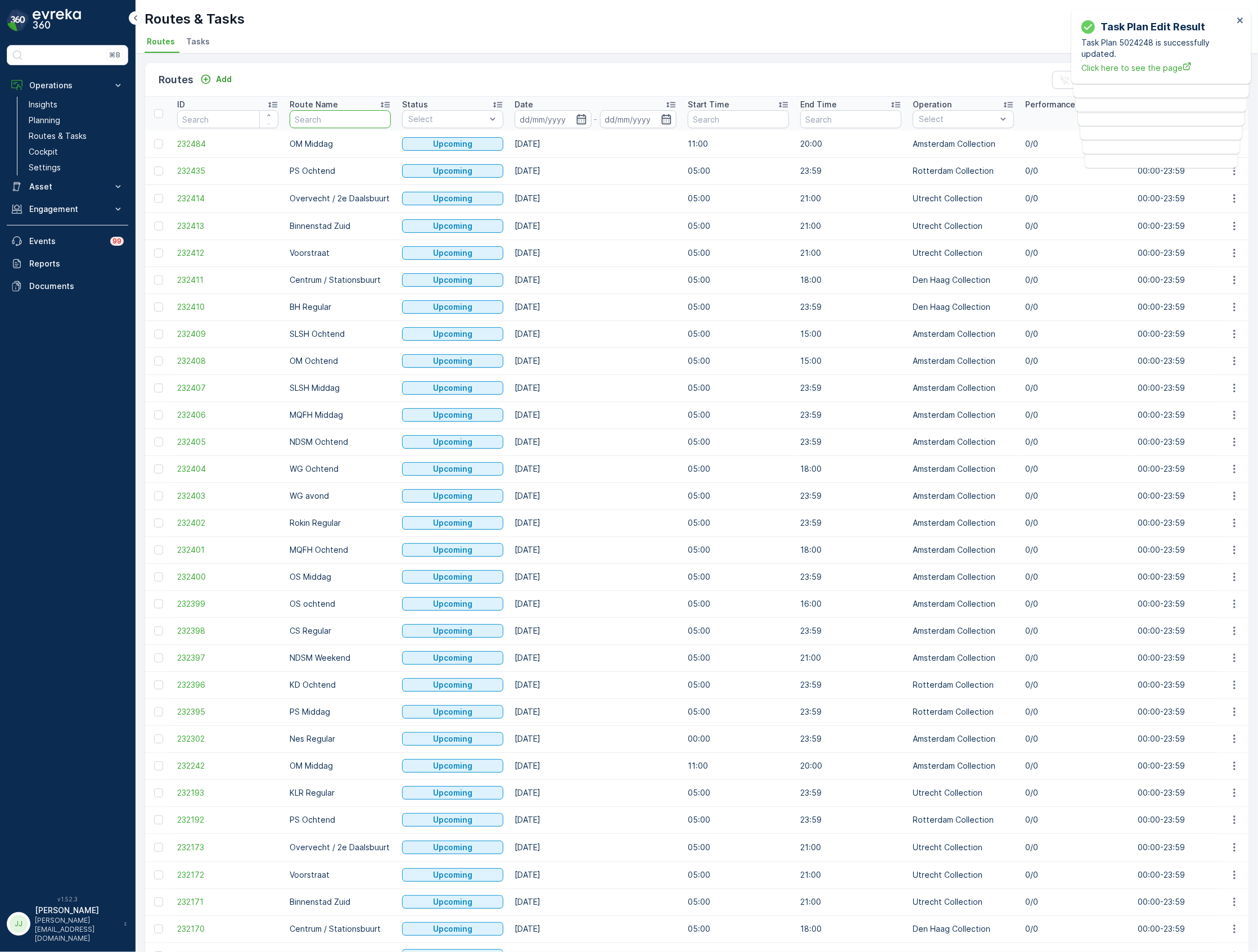
click at [304, 116] on input "text" at bounding box center [340, 119] width 101 height 18
type input "NDSM"
click at [572, 117] on input at bounding box center [553, 119] width 77 height 18
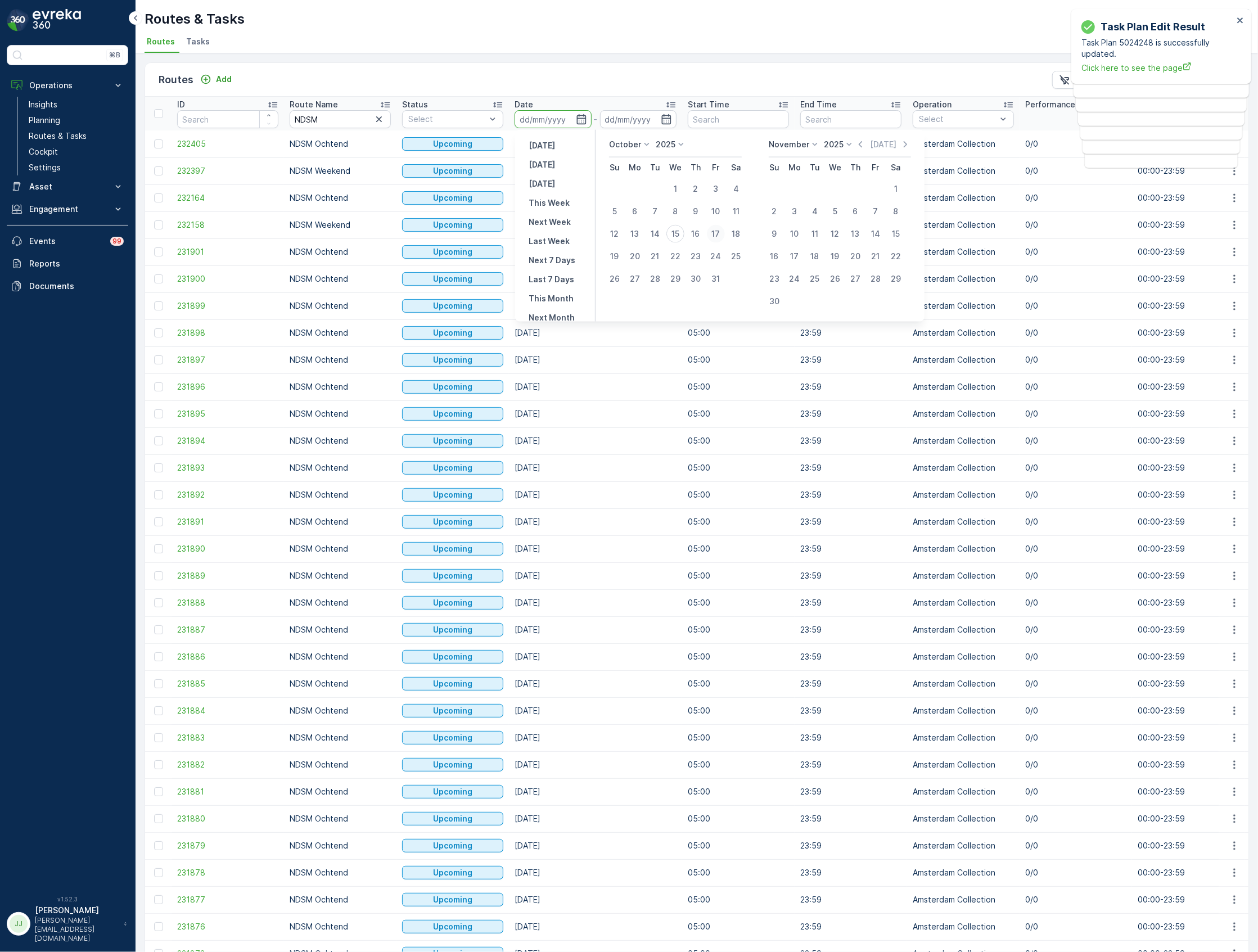
click at [711, 233] on div "17" at bounding box center [716, 233] width 18 height 18
type input "17.10.2025"
click at [632, 257] on div "20" at bounding box center [634, 256] width 18 height 18
type input "20.10.2025"
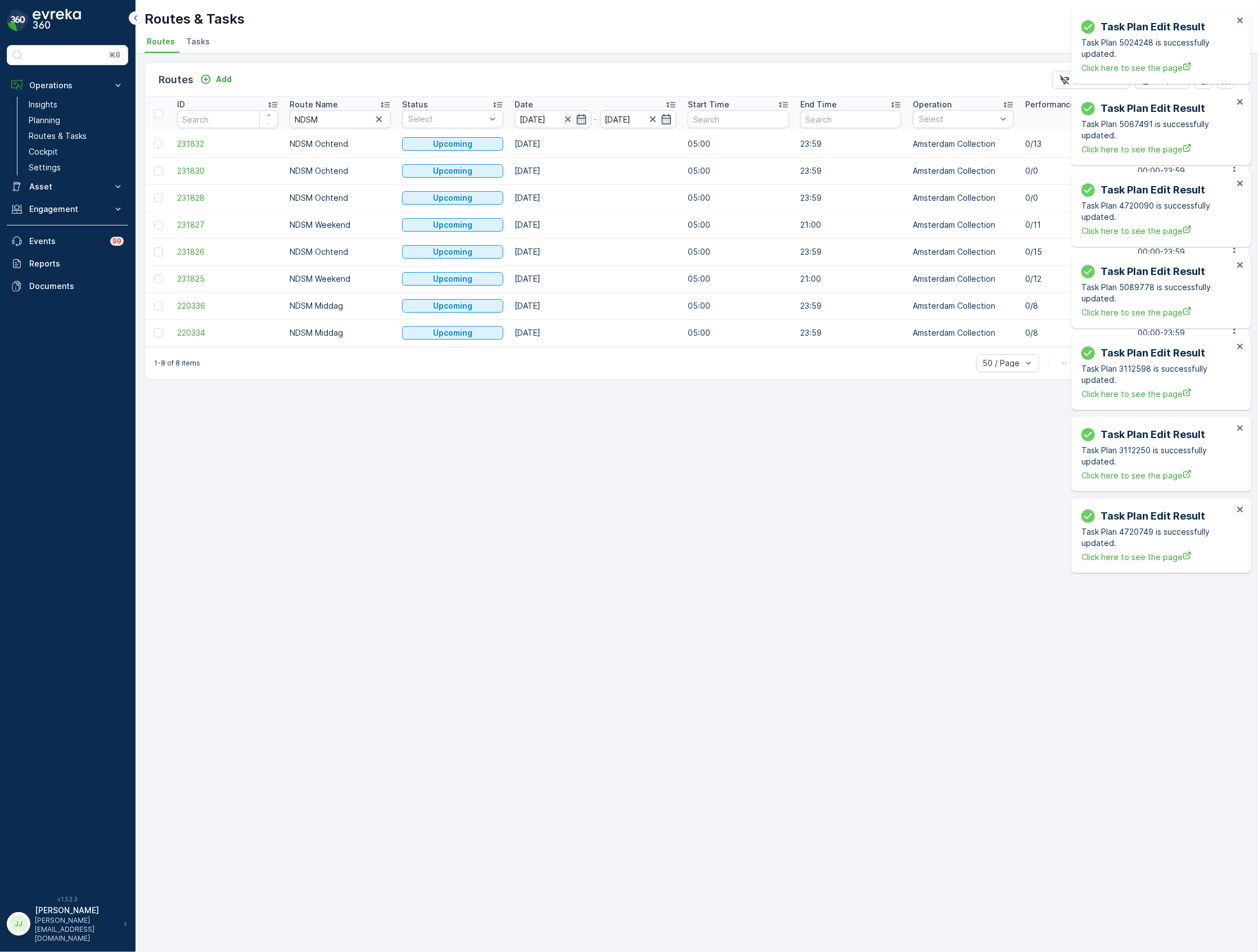
click at [1241, 15] on div "Task Plan Edit Result Task Plan 5024248 is successfully updated. Click here to …" at bounding box center [1161, 46] width 180 height 75
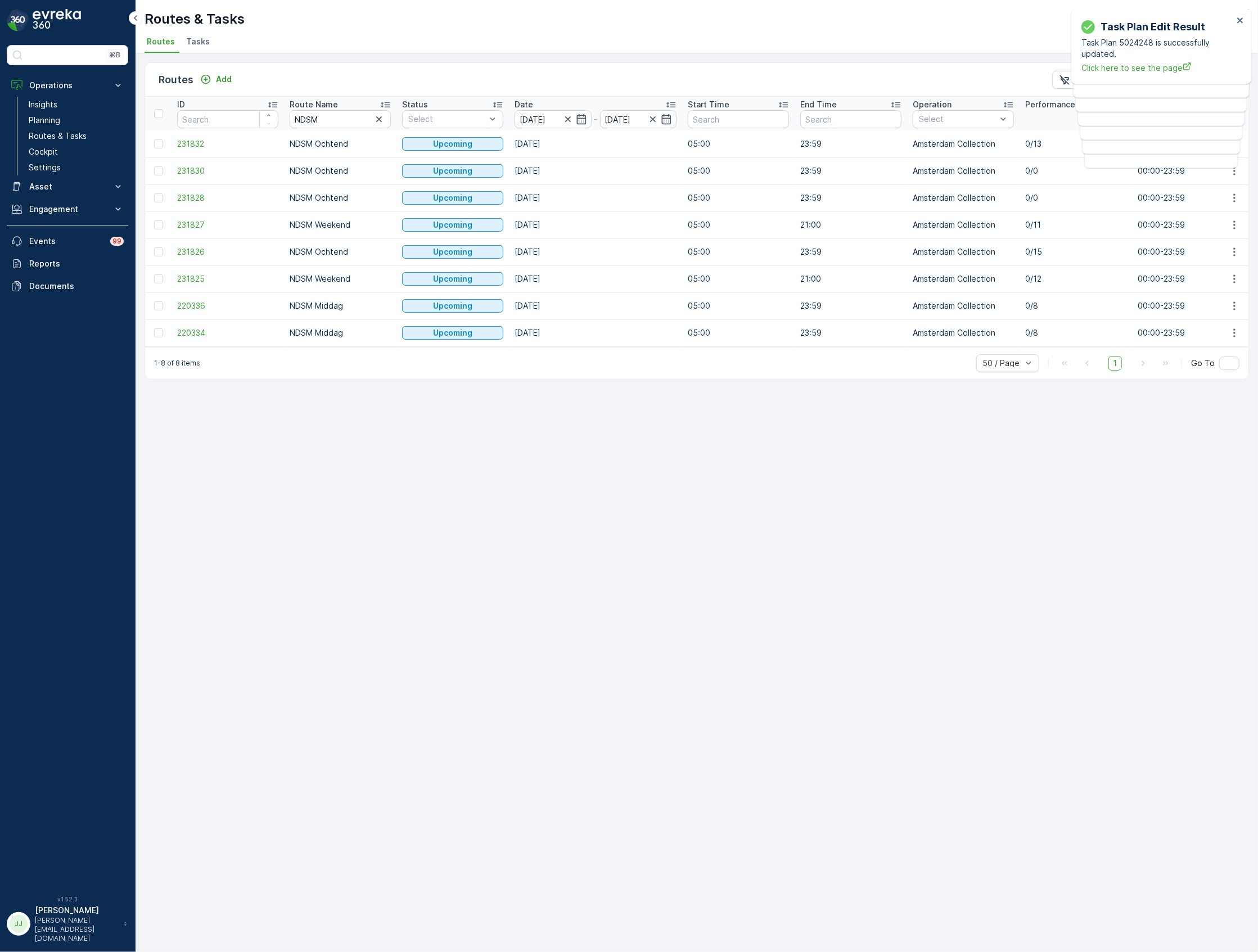
drag, startPoint x: 529, startPoint y: 253, endPoint x: 522, endPoint y: 253, distance: 7.0
click at [522, 253] on td "17.10.2025" at bounding box center [595, 252] width 173 height 27
drag, startPoint x: 526, startPoint y: 221, endPoint x: 574, endPoint y: 221, distance: 48.0
click at [574, 221] on td "19.10.2025" at bounding box center [595, 225] width 173 height 27
click at [503, 277] on tr "231825 NDSM Weekend Upcoming 18.10.2025 05:00 21:00 Amsterdam Collection 0/12 0…" at bounding box center [1272, 279] width 2254 height 27
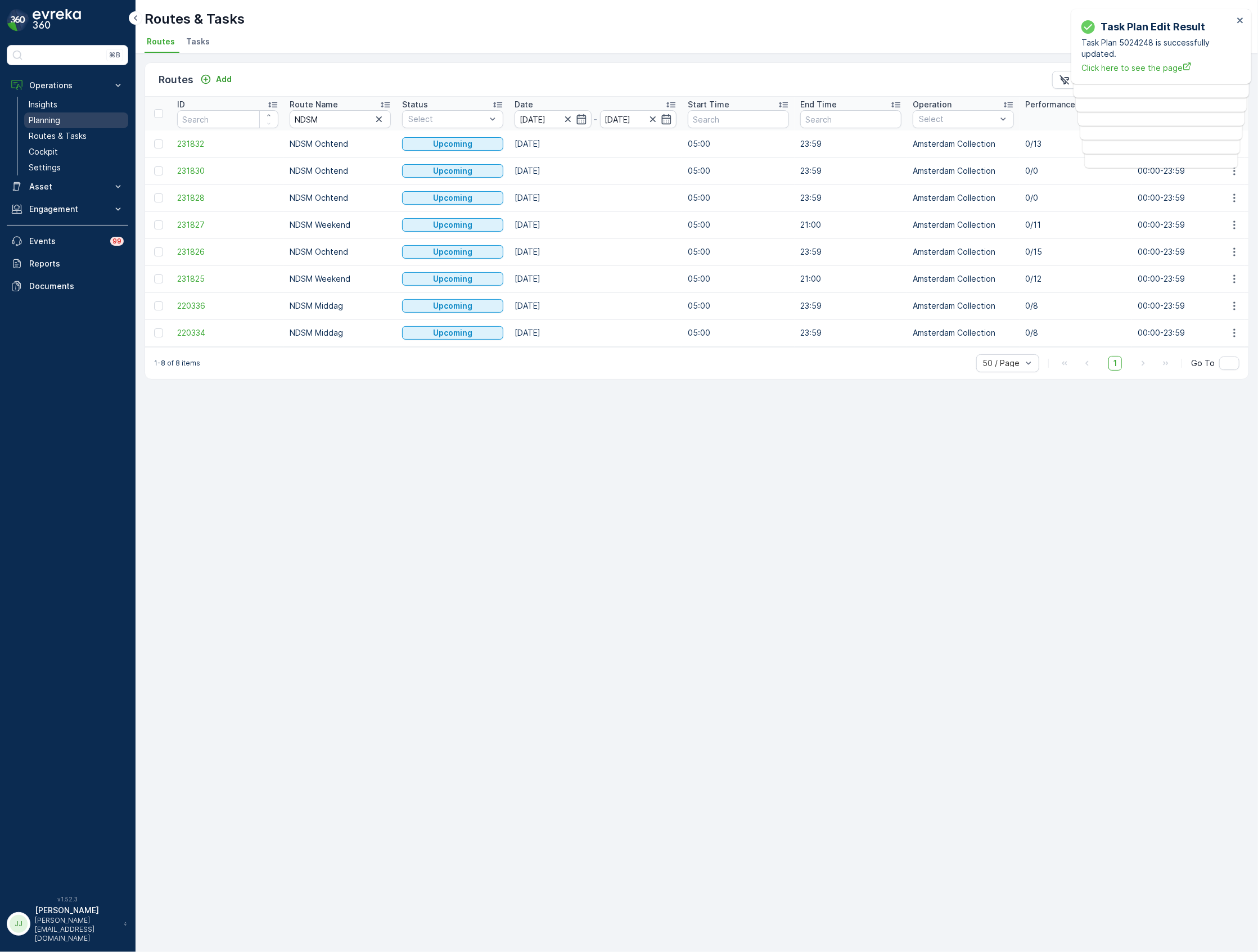
click at [59, 115] on link "Planning" at bounding box center [76, 120] width 104 height 15
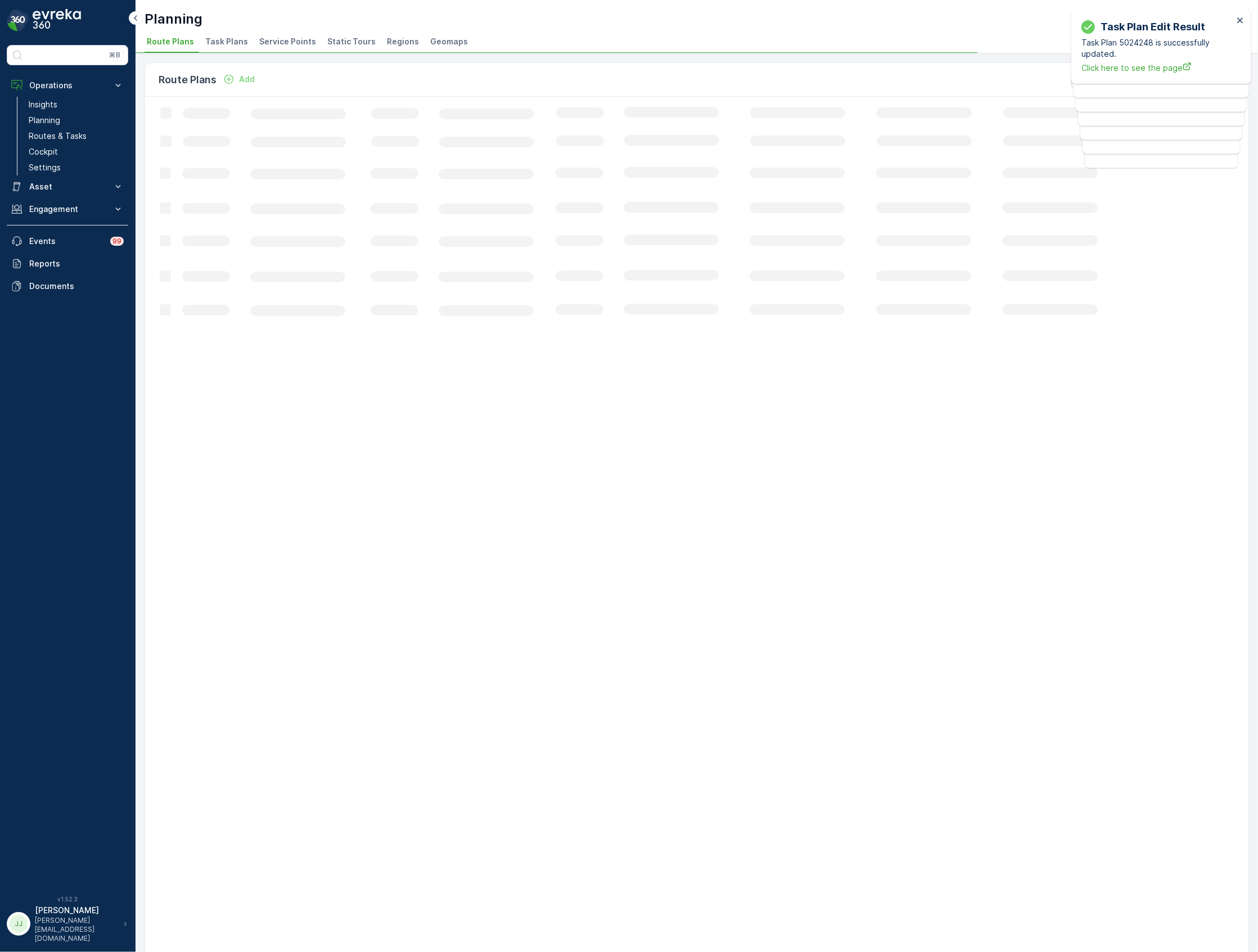
click at [222, 43] on span "Task Plans" at bounding box center [226, 41] width 43 height 11
click at [190, 41] on span "Route Plans" at bounding box center [170, 41] width 47 height 11
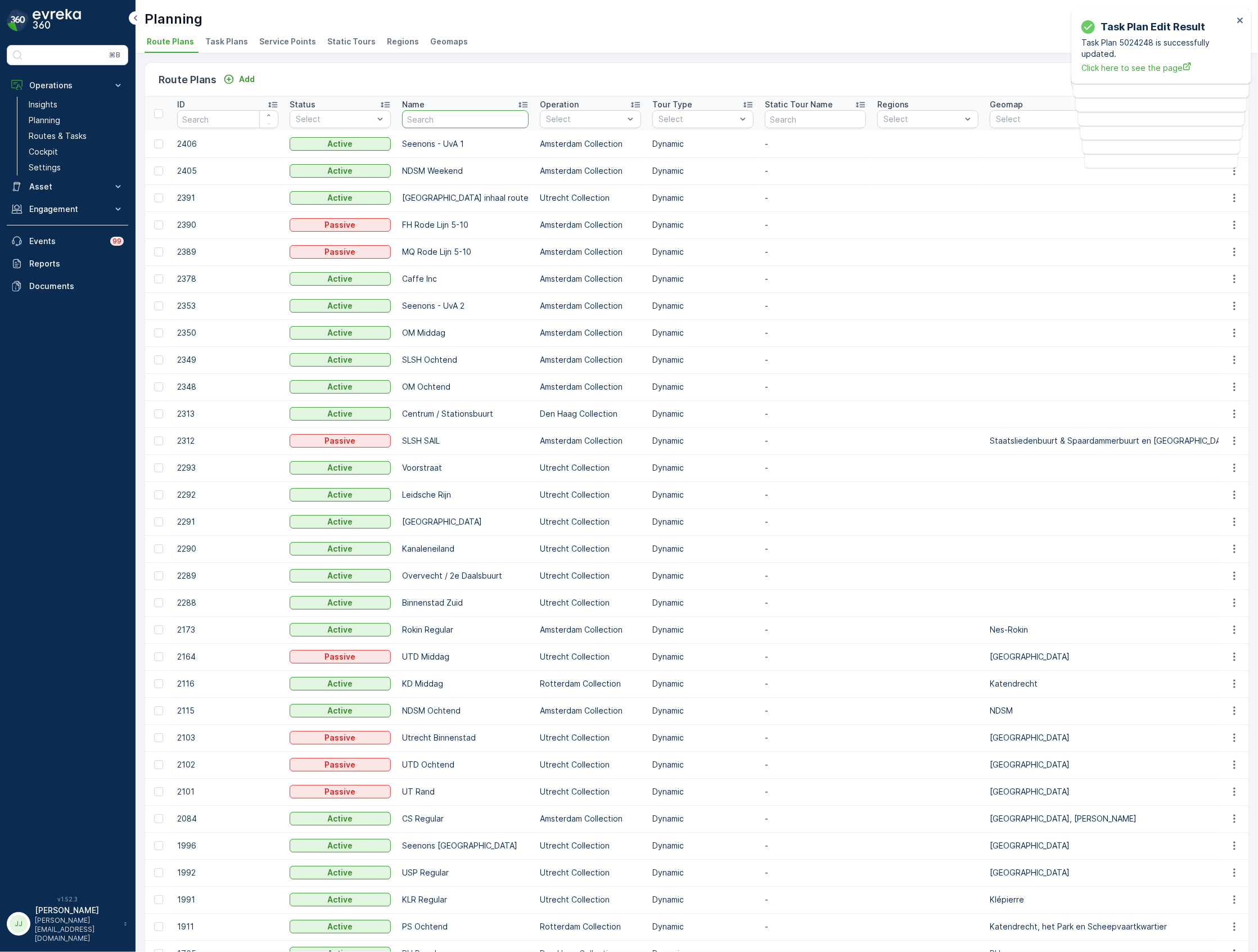
click at [462, 120] on input "text" at bounding box center [465, 119] width 127 height 18
type input "ndsm"
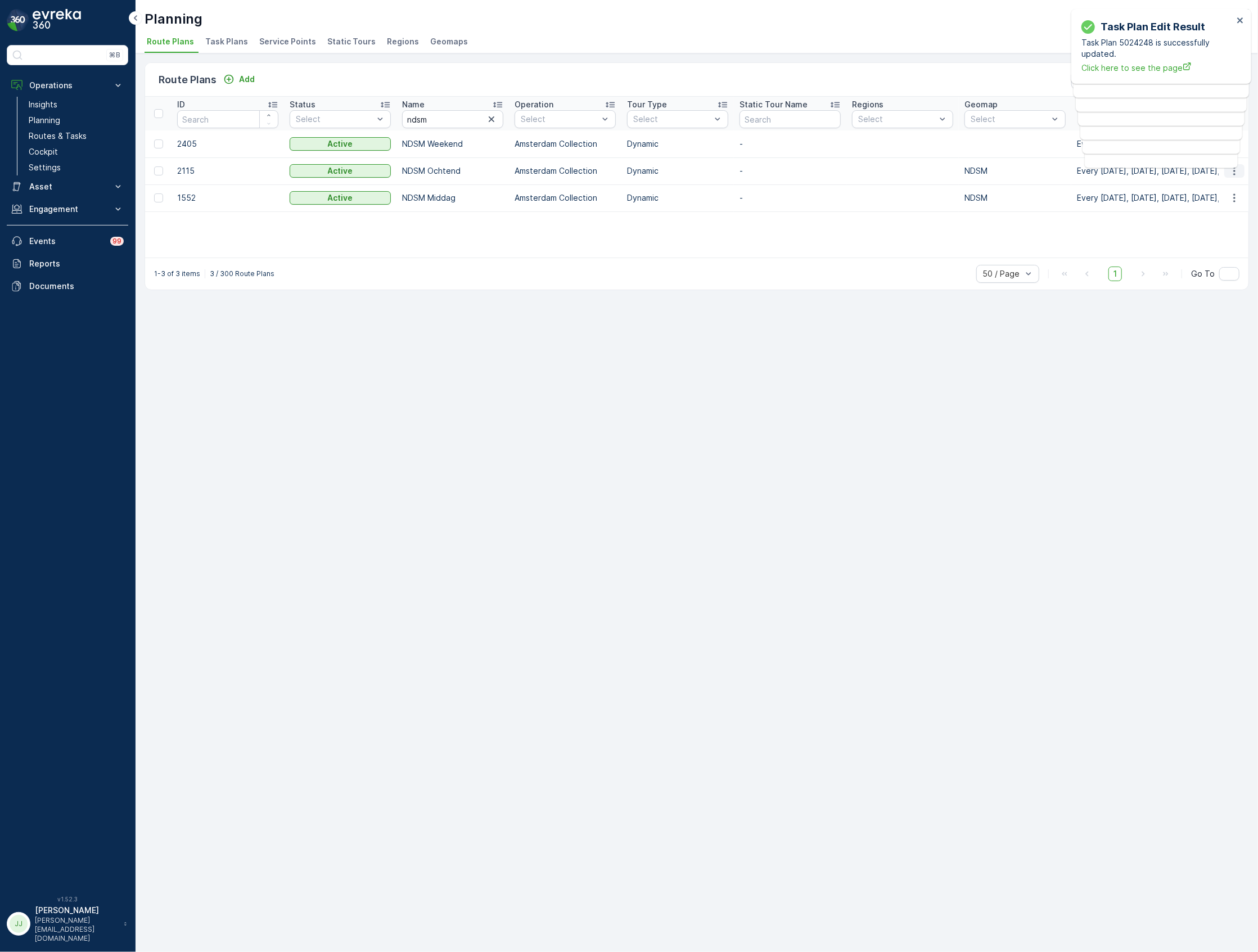
click at [1236, 170] on icon "button" at bounding box center [1235, 171] width 11 height 11
click at [1209, 189] on span "Edit Route Plan" at bounding box center [1224, 188] width 58 height 11
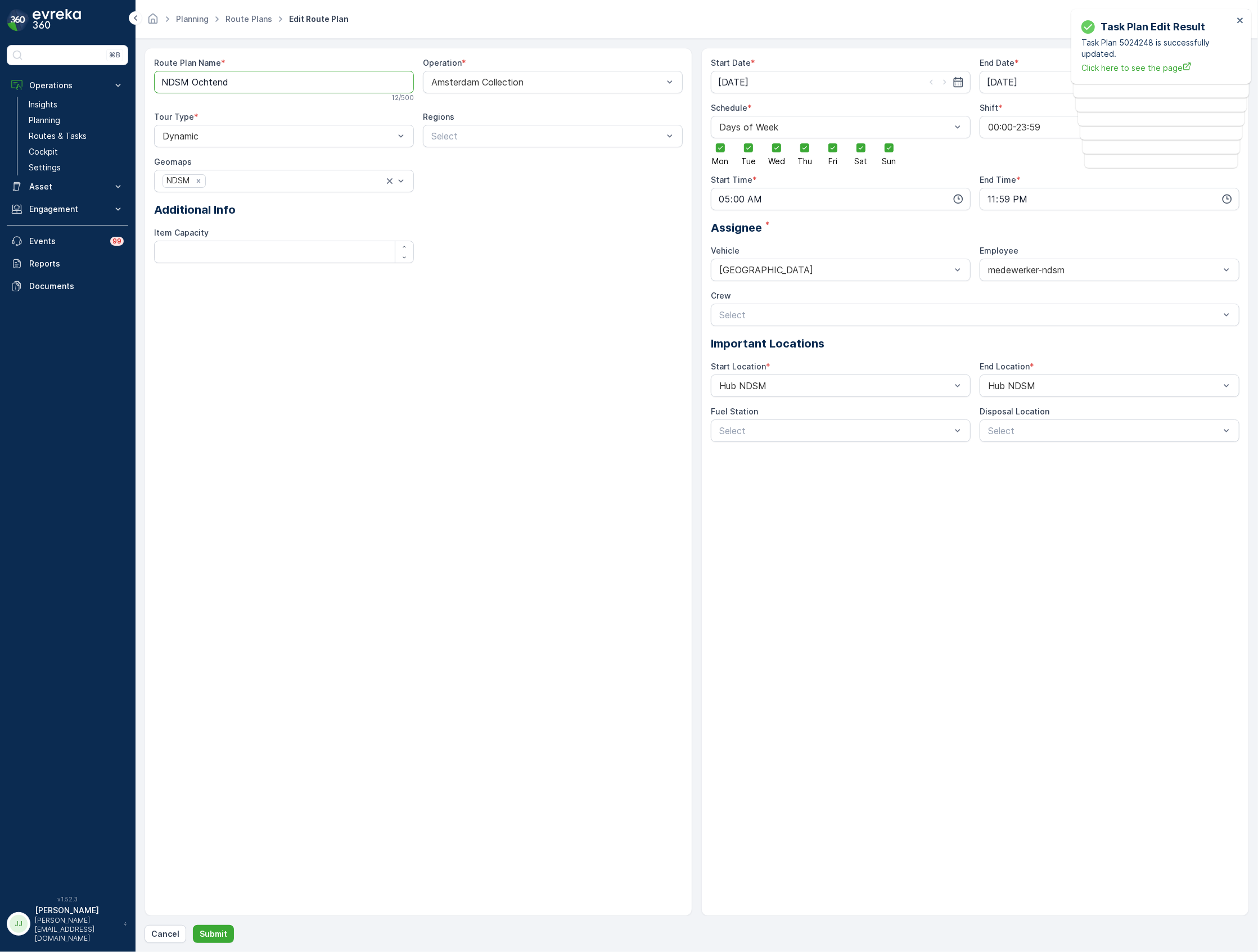
drag, startPoint x: 244, startPoint y: 84, endPoint x: 187, endPoint y: 81, distance: 57.1
click at [187, 81] on Name "NDSM Ochtend" at bounding box center [283, 82] width 260 height 22
type Name "NDSM Cordaan"
click at [886, 149] on icon at bounding box center [889, 148] width 8 height 8
click at [889, 138] on input "Sun" at bounding box center [889, 138] width 0 height 0
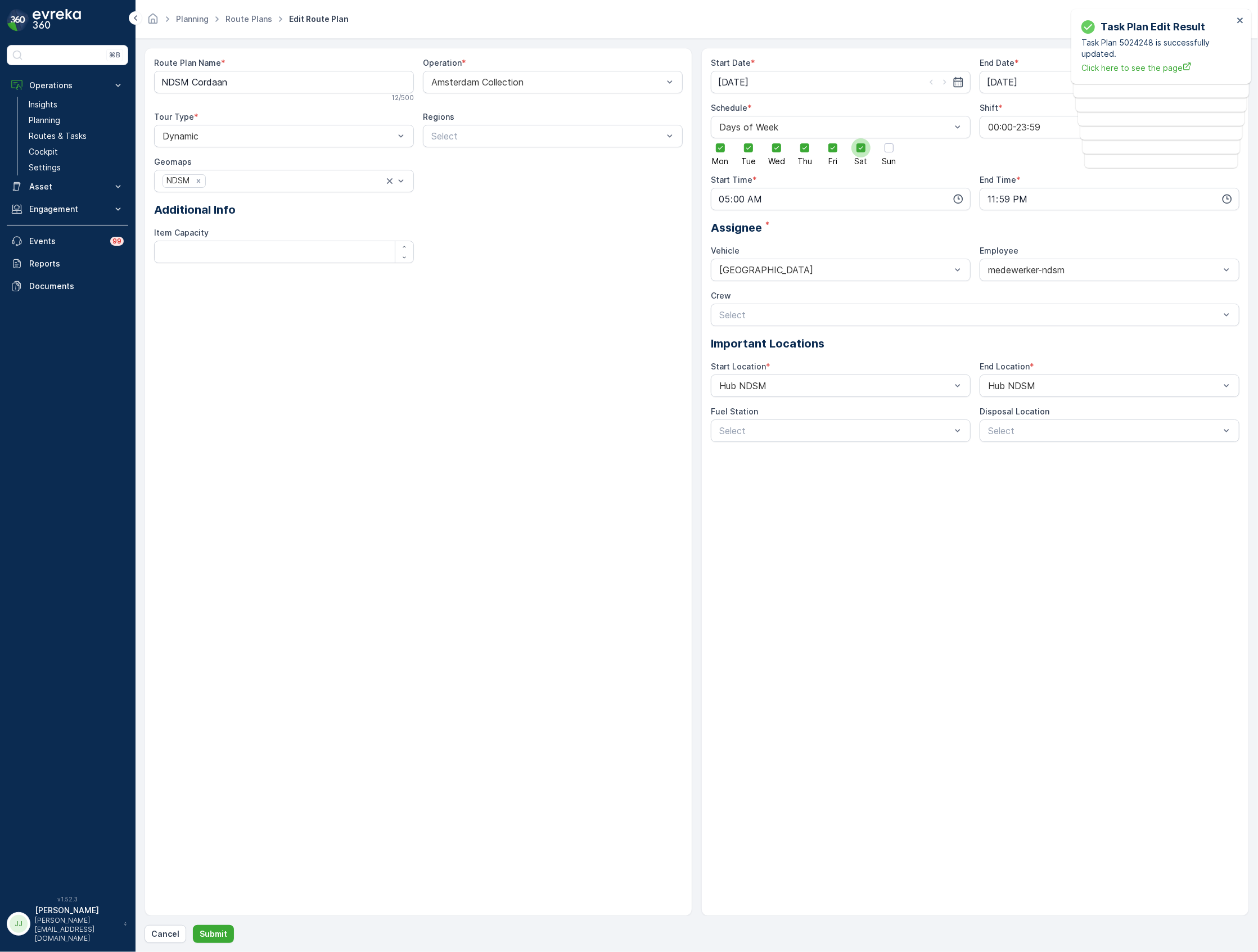
click at [863, 149] on icon at bounding box center [861, 148] width 8 height 8
click at [861, 138] on input "Sat" at bounding box center [861, 138] width 0 height 0
click at [216, 929] on p "Submit" at bounding box center [213, 933] width 28 height 11
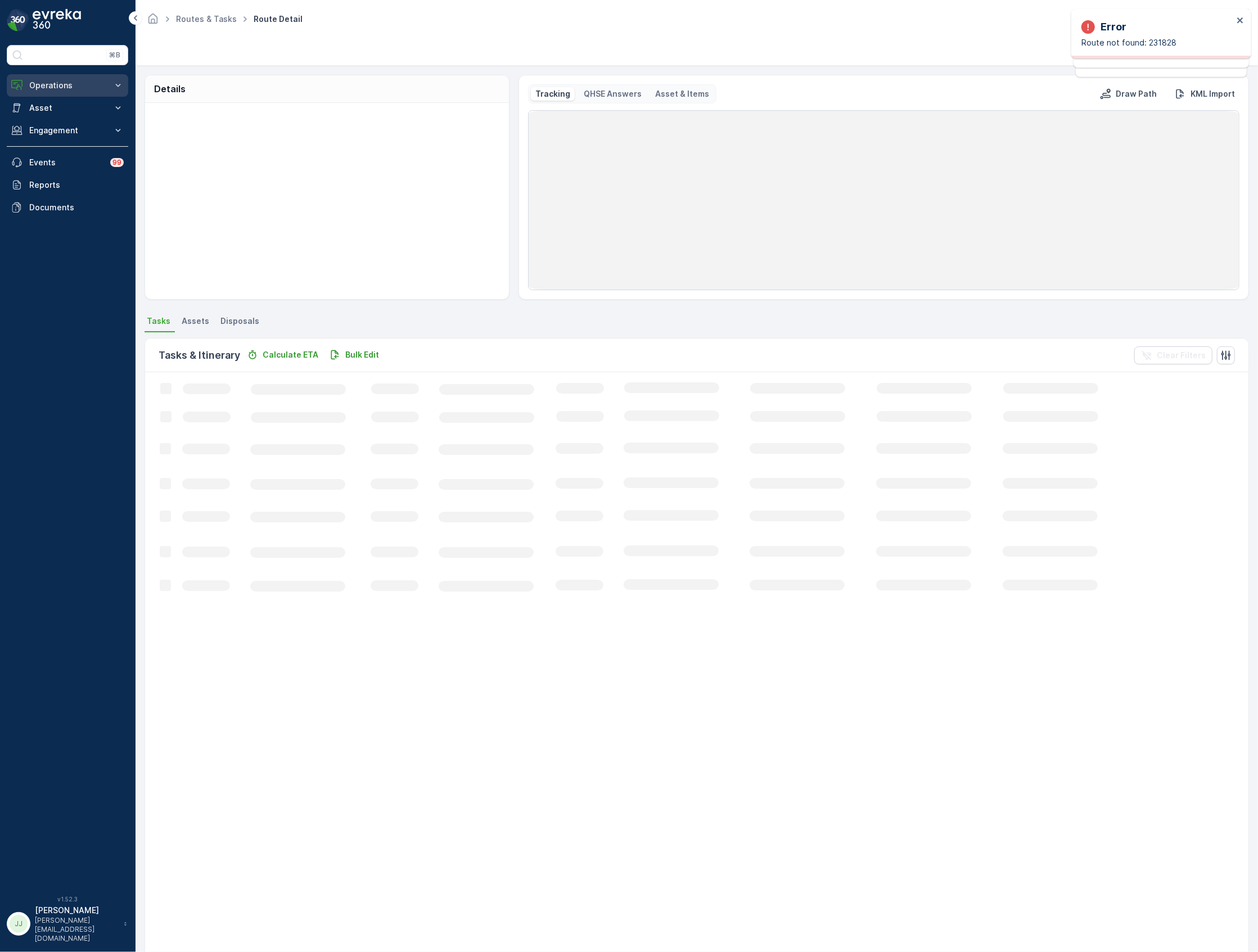
click at [61, 91] on p "Operations" at bounding box center [67, 85] width 77 height 11
click at [64, 118] on link "Planning" at bounding box center [76, 120] width 104 height 15
